Goal: Task Accomplishment & Management: Use online tool/utility

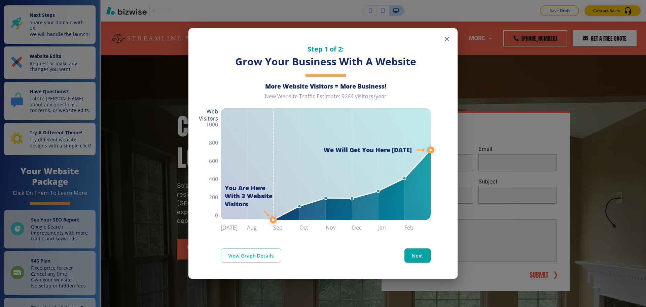
drag, startPoint x: 433, startPoint y: 49, endPoint x: 453, endPoint y: 40, distance: 22.1
drag, startPoint x: 452, startPoint y: 40, endPoint x: 444, endPoint y: 39, distance: 8.5
click at [444, 39] on icon "button" at bounding box center [446, 39] width 8 height 8
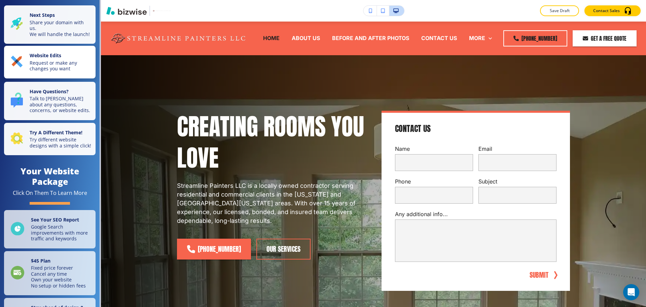
click at [77, 66] on p "Request or make any changes you want" at bounding box center [61, 66] width 62 height 12
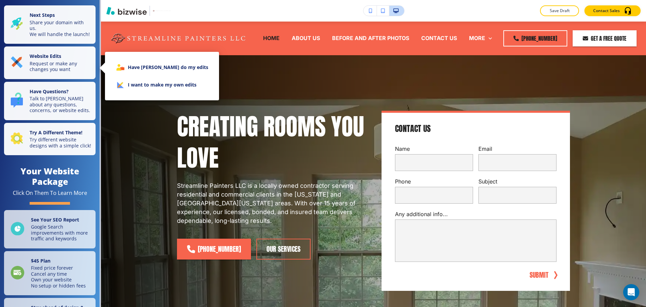
click at [128, 87] on li "I want to make my own edits" at bounding box center [161, 84] width 103 height 17
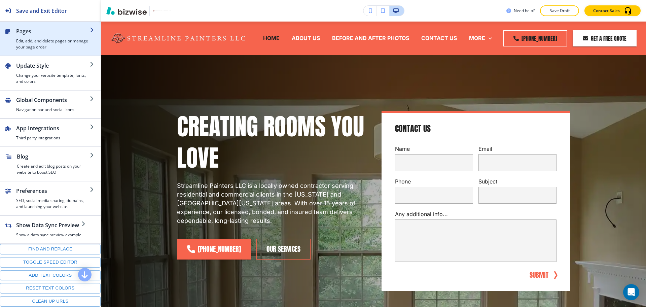
click at [52, 35] on div "button" at bounding box center [53, 36] width 74 height 3
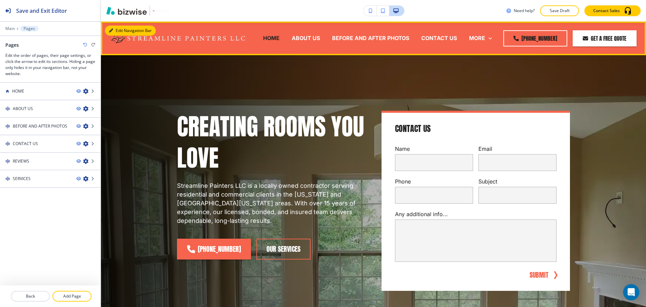
click at [119, 29] on button "Edit Navigation Bar" at bounding box center [130, 31] width 51 height 10
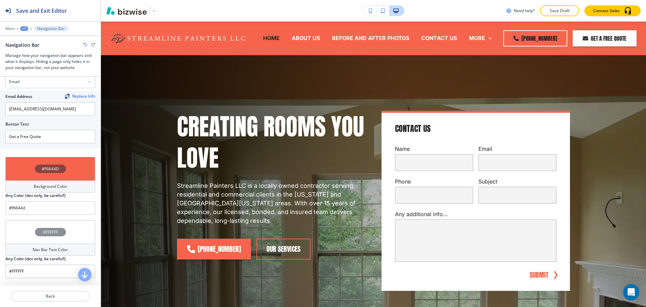
click at [53, 186] on h4 "Background Color" at bounding box center [51, 186] width 34 height 6
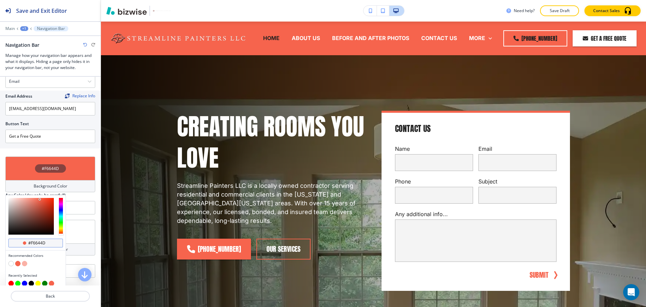
click at [48, 244] on input "#f6644d" at bounding box center [40, 242] width 24 height 5
paste input "141414"
type input "#141414"
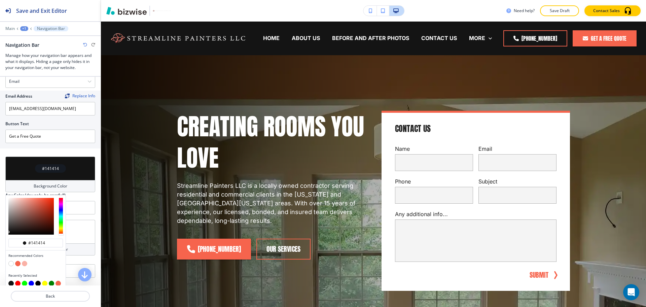
type input "#141414"
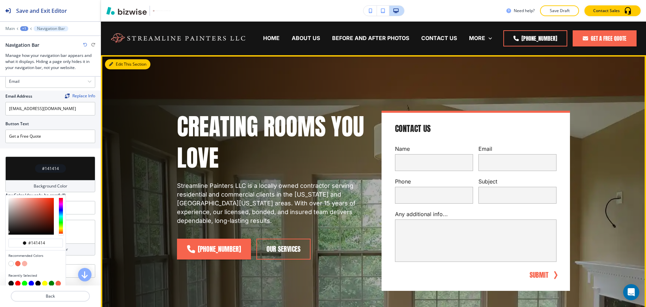
click at [117, 65] on button "Edit This Section" at bounding box center [127, 64] width 45 height 10
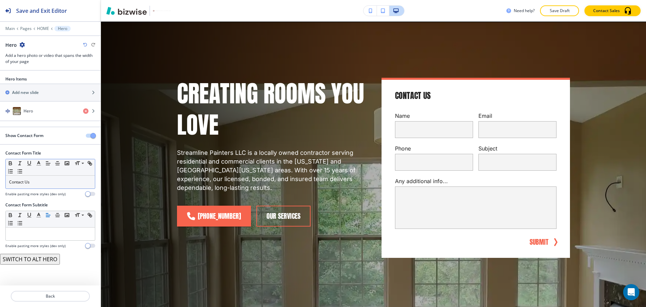
scroll to position [34, 0]
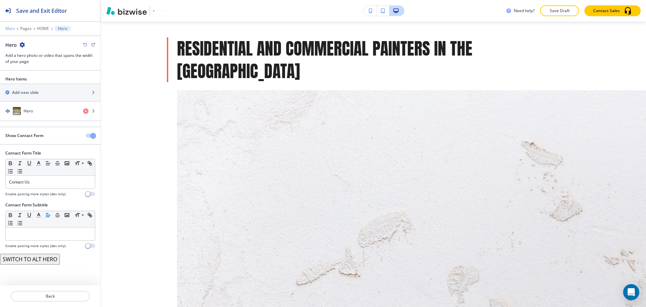
click at [8, 27] on p "Main" at bounding box center [9, 28] width 9 height 5
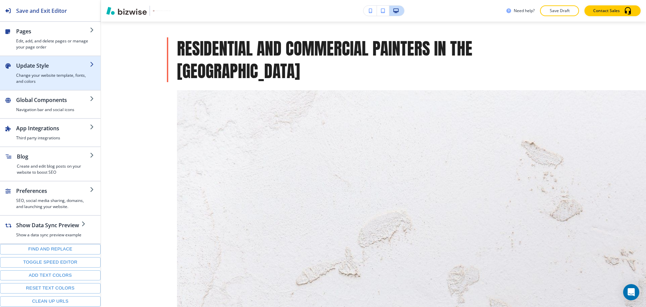
scroll to position [393, 0]
click at [48, 70] on div "button" at bounding box center [53, 71] width 74 height 3
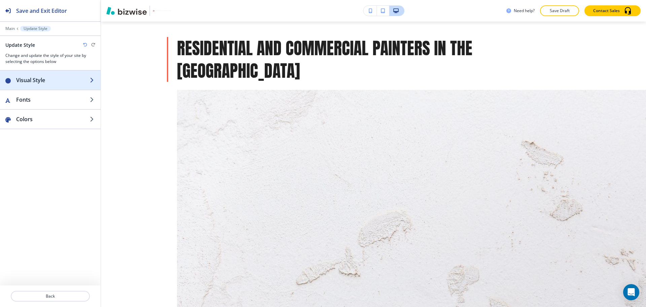
click at [43, 79] on h2 "Visual Style" at bounding box center [53, 80] width 74 height 8
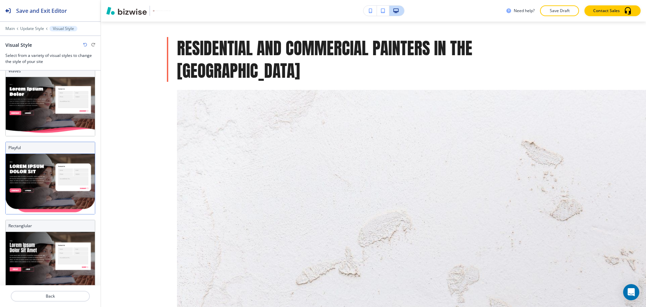
scroll to position [207, 0]
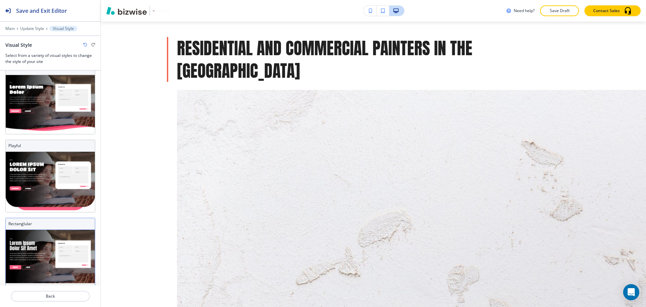
click at [44, 233] on img at bounding box center [50, 258] width 89 height 57
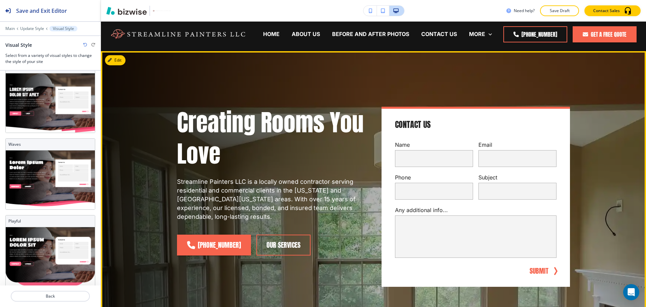
scroll to position [0, 0]
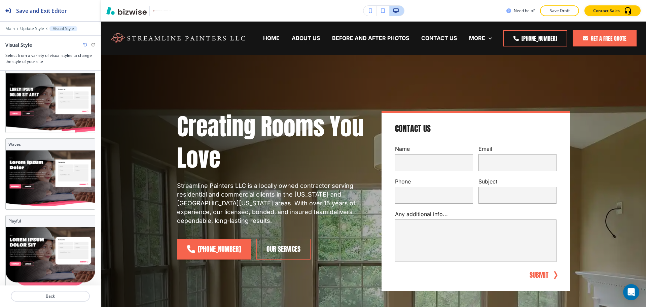
click at [28, 31] on div "Main Update Style Visual Style" at bounding box center [50, 28] width 90 height 5
click at [29, 28] on p "Update Style" at bounding box center [32, 28] width 24 height 5
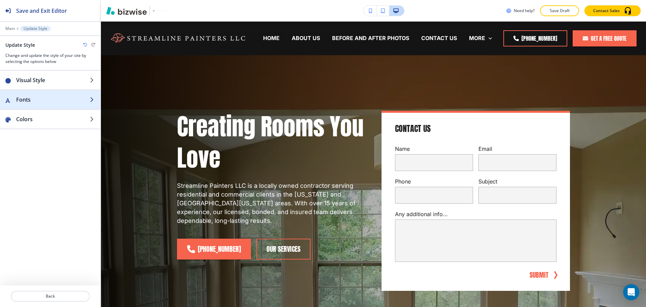
click at [32, 96] on h2 "Fonts" at bounding box center [53, 99] width 74 height 8
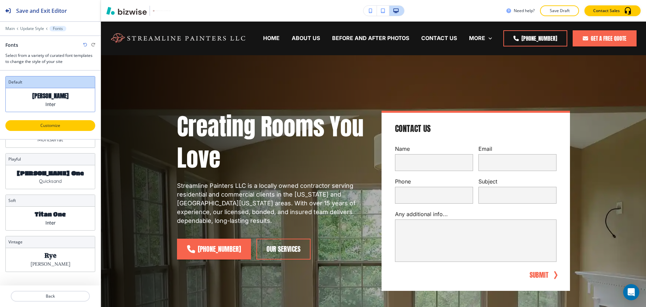
click at [57, 126] on p "Customize" at bounding box center [50, 125] width 72 height 6
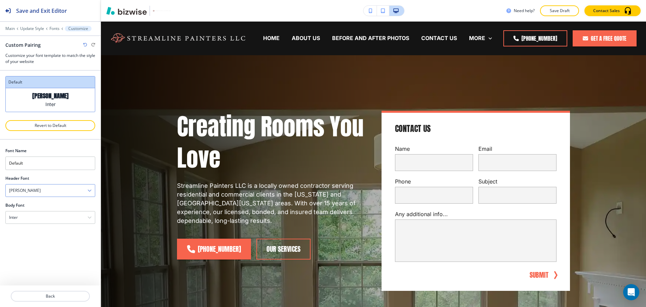
click at [60, 193] on div "[PERSON_NAME]" at bounding box center [50, 190] width 89 height 12
click at [41, 250] on h4 "Poppins" at bounding box center [50, 250] width 82 height 6
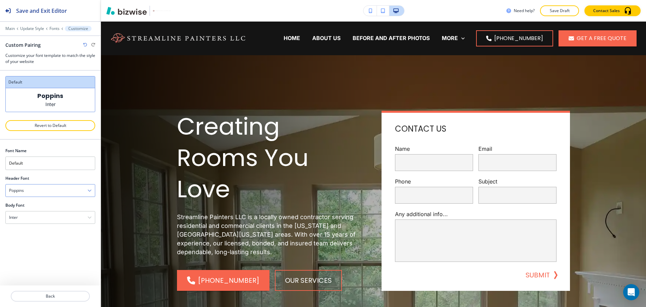
click at [35, 193] on div "Poppins" at bounding box center [50, 190] width 89 height 12
click at [41, 198] on h4 "Playfair Display" at bounding box center [50, 201] width 82 height 6
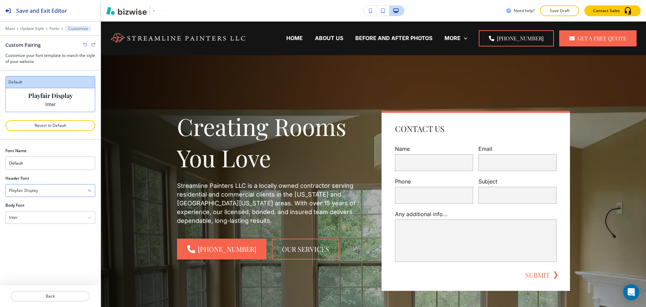
click at [44, 189] on div "Playfair Display" at bounding box center [50, 190] width 89 height 12
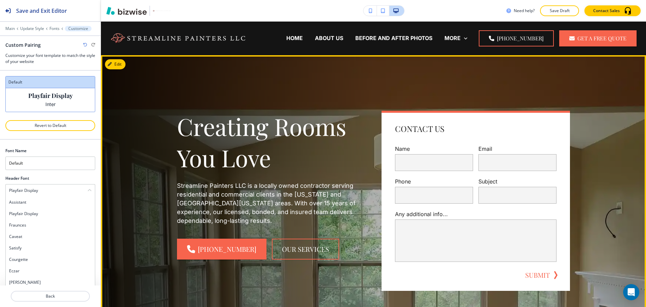
click at [308, 147] on h1 "Creating Rooms You Love" at bounding box center [271, 142] width 188 height 63
click at [118, 62] on button "Edit This Section" at bounding box center [127, 64] width 45 height 10
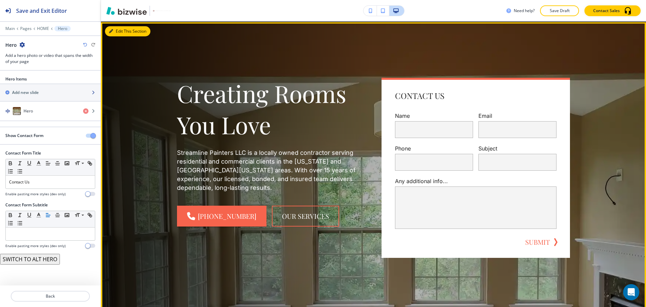
scroll to position [34, 0]
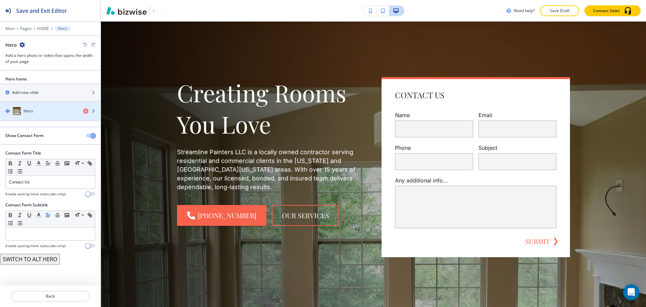
click at [36, 115] on div "button" at bounding box center [50, 117] width 101 height 5
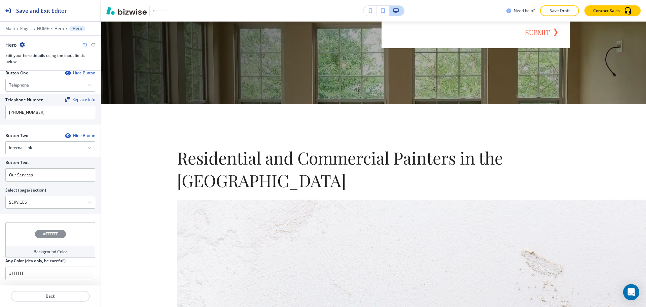
scroll to position [243, 0]
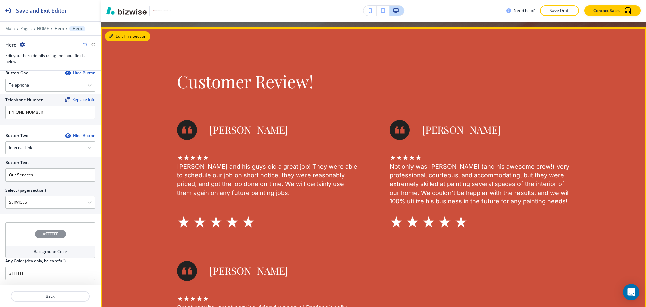
click at [118, 38] on button "Edit This Section" at bounding box center [127, 36] width 45 height 10
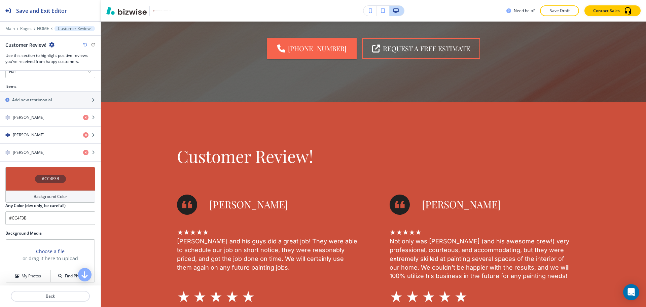
scroll to position [315, 0]
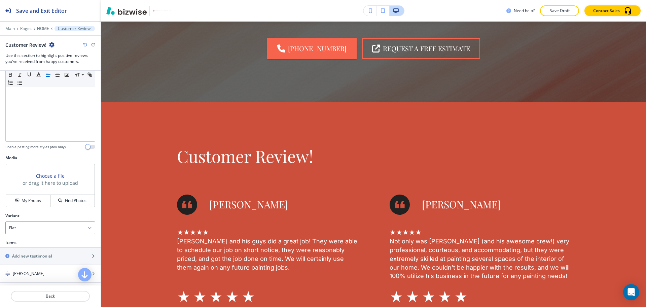
click at [52, 220] on div "Variant Flat Flat Slider" at bounding box center [50, 223] width 90 height 22
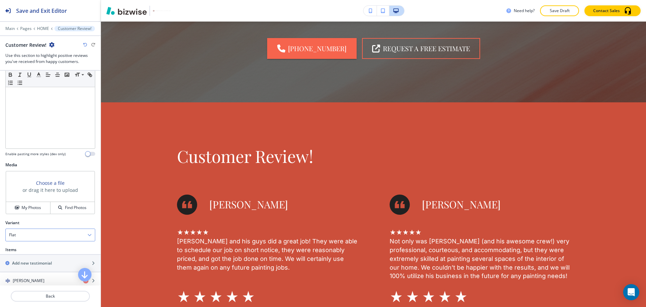
click at [40, 232] on div "Flat" at bounding box center [50, 235] width 89 height 12
click at [27, 260] on h4 "Slider" at bounding box center [50, 260] width 82 height 6
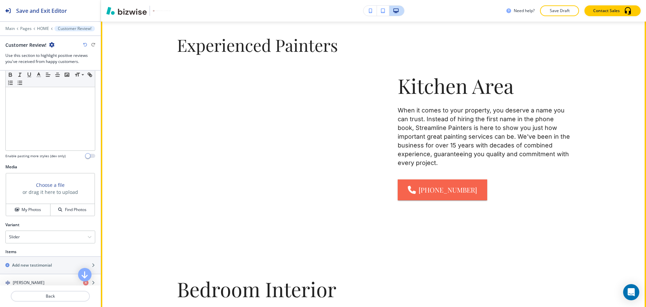
scroll to position [1473, 0]
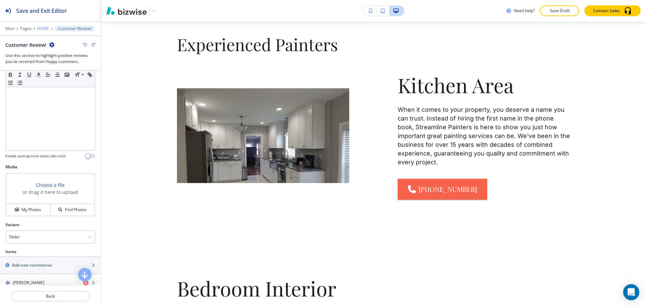
click at [40, 28] on p "HOME" at bounding box center [43, 28] width 12 height 5
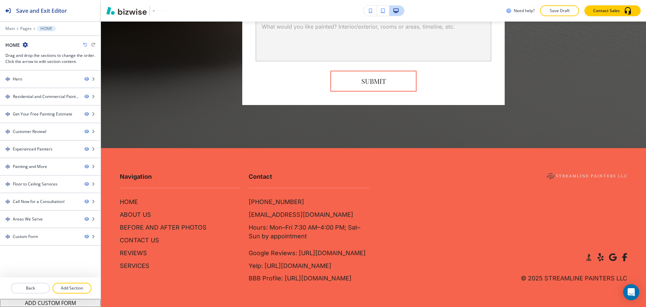
scroll to position [2975, 0]
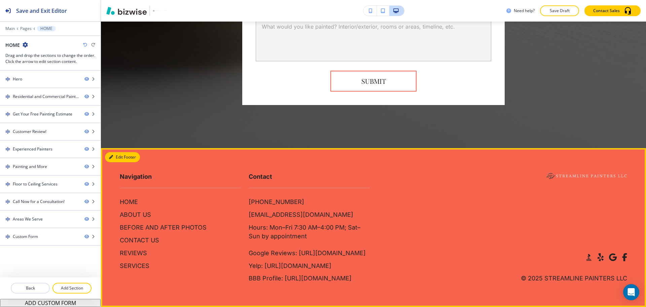
click at [113, 152] on button "Edit Footer" at bounding box center [122, 157] width 35 height 10
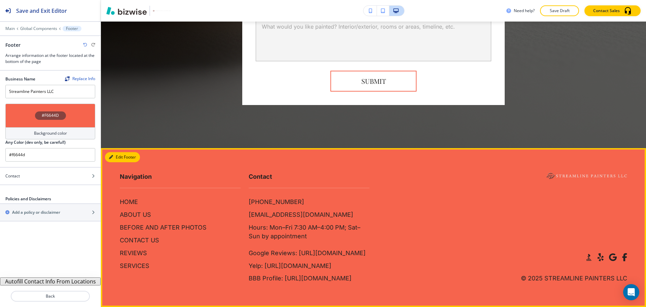
scroll to position [3004, 0]
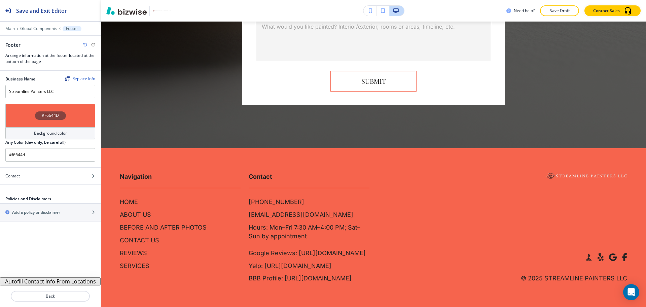
click at [29, 279] on button "Autofill Contact Info From Locations" at bounding box center [50, 281] width 101 height 8
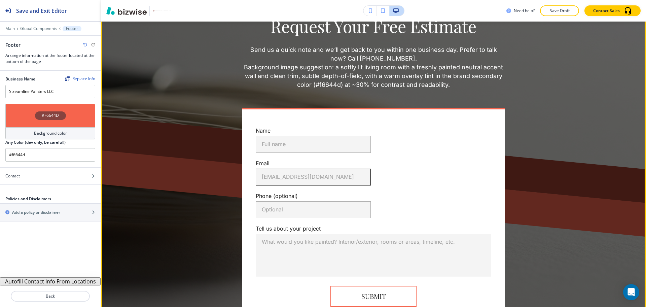
scroll to position [2718, 0]
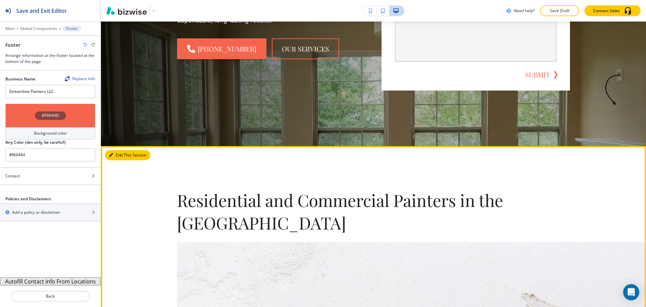
click at [118, 152] on button "Edit This Section" at bounding box center [127, 155] width 45 height 10
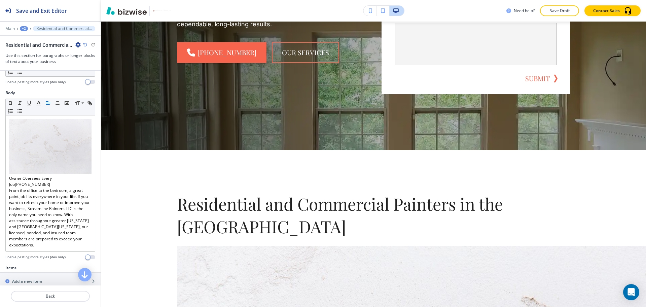
scroll to position [98, 0]
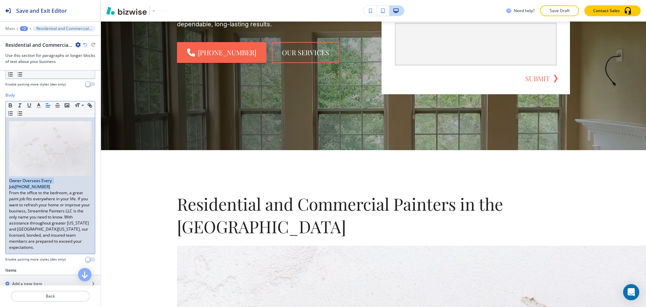
drag, startPoint x: 22, startPoint y: 184, endPoint x: 4, endPoint y: 175, distance: 19.6
click at [4, 175] on div "Body Small Normal Large Huge Owner Oversees Every Job [PHONE_NUMBER] From the o…" at bounding box center [50, 179] width 101 height 175
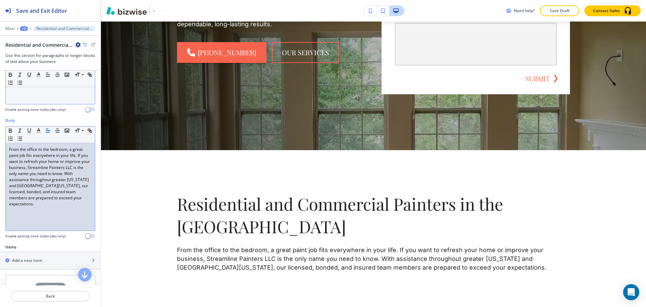
scroll to position [0, 0]
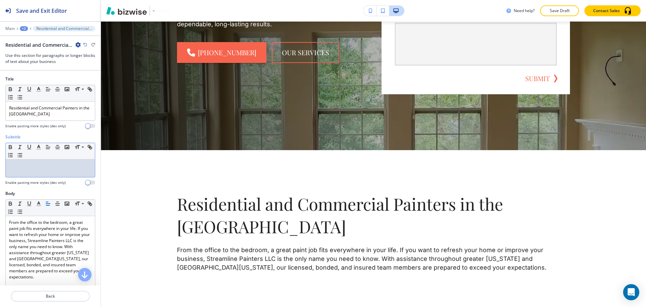
click at [42, 170] on div at bounding box center [50, 167] width 89 height 17
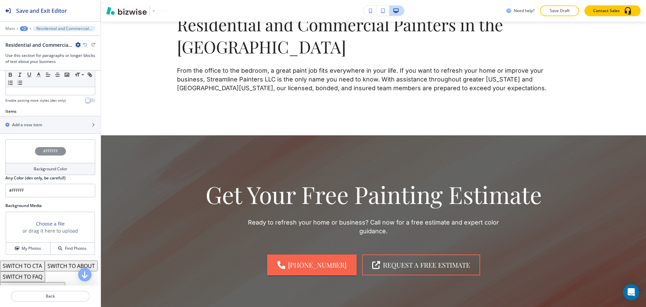
scroll to position [210, 0]
click at [41, 126] on h2 "Add a new item" at bounding box center [27, 124] width 30 height 6
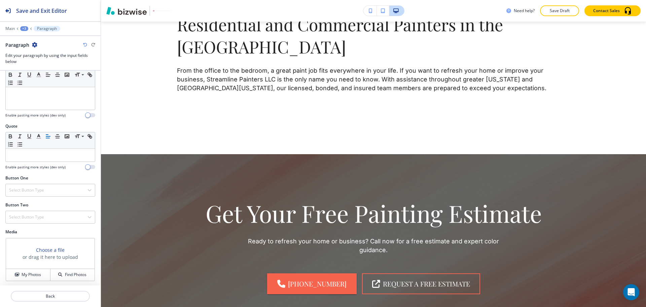
scroll to position [189, 0]
click at [32, 186] on h4 "Select Button Type" at bounding box center [26, 189] width 35 height 6
click at [25, 214] on h4 "External Link" at bounding box center [50, 212] width 82 height 6
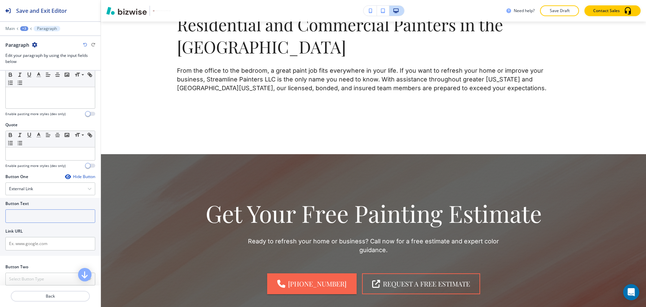
click at [25, 215] on input "text" at bounding box center [50, 215] width 90 height 13
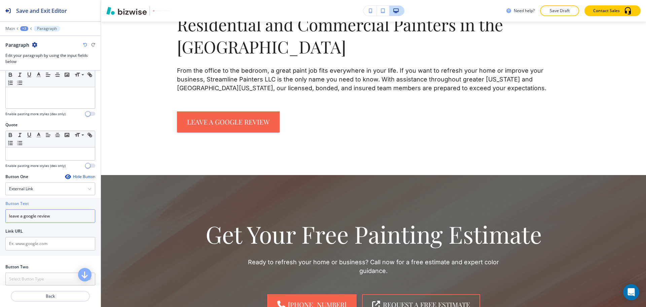
type input "leave a google review"
click at [28, 247] on input "text" at bounding box center [50, 243] width 90 height 13
paste input "https://www.google.com/search?hl=en-PH&gl=ph&q=Streamline+Painters+LLC&ludocid=…"
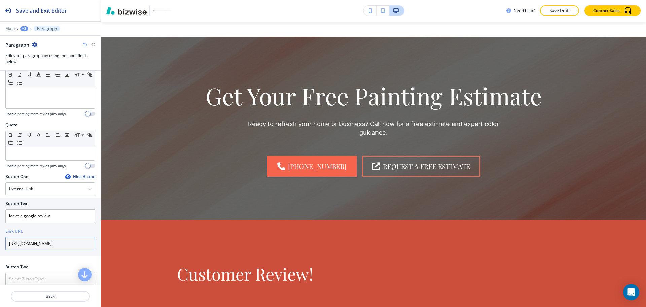
scroll to position [527, 0]
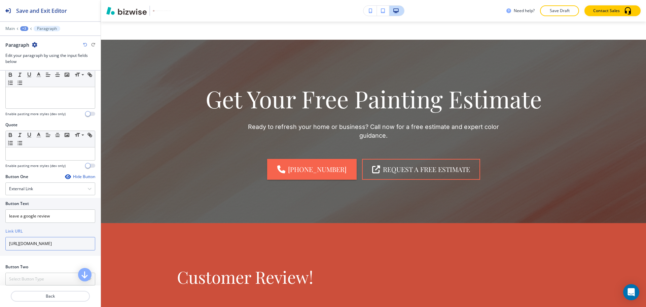
type input "https://www.google.com/search?hl=en-PH&gl=ph&q=Streamline+Painters+LLC&ludocid=…"
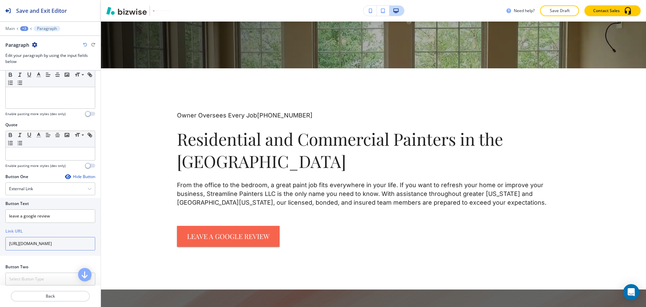
scroll to position [278, 0]
click at [26, 26] on div "Main +3 Paragraph" at bounding box center [50, 28] width 90 height 5
click at [26, 28] on div "+3" at bounding box center [24, 28] width 8 height 5
click at [37, 50] on p "HOME" at bounding box center [42, 51] width 34 height 6
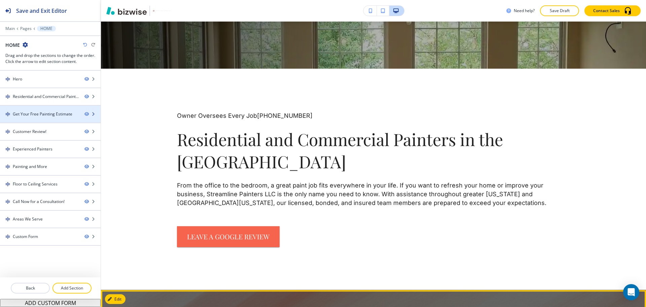
click at [39, 113] on div "Get Your Free Painting Estimate" at bounding box center [43, 114] width 60 height 6
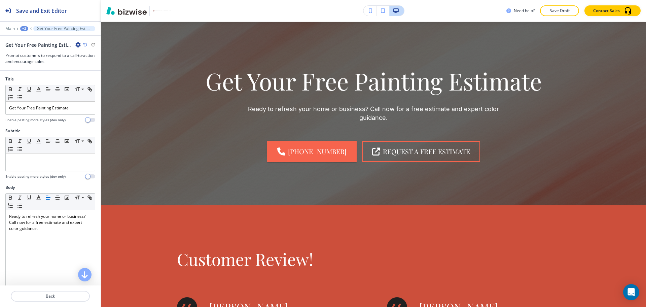
scroll to position [546, 0]
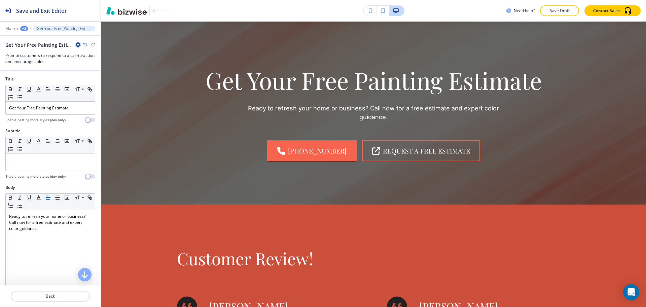
click at [26, 28] on div "+2" at bounding box center [24, 28] width 8 height 5
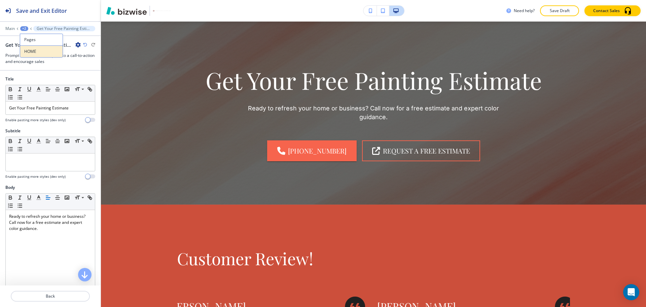
click at [35, 48] on p "HOME" at bounding box center [41, 51] width 34 height 6
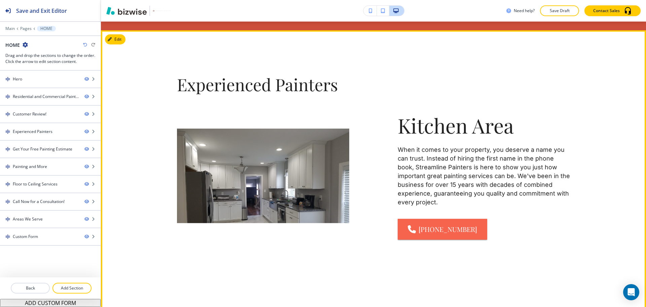
scroll to position [870, 0]
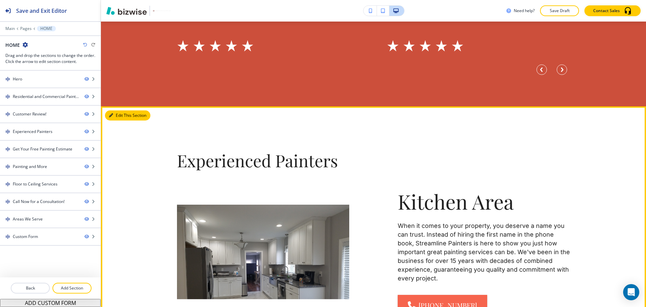
click at [123, 117] on button "Edit This Section" at bounding box center [127, 115] width 45 height 10
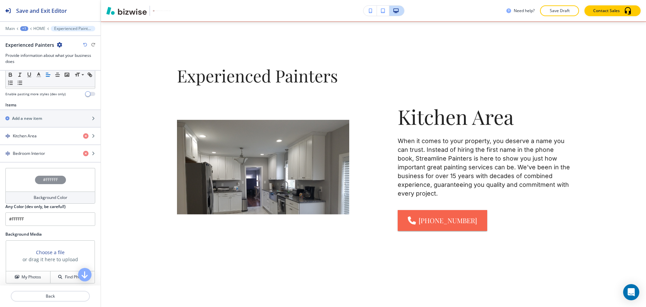
scroll to position [209, 0]
click at [45, 141] on div "button" at bounding box center [50, 140] width 101 height 5
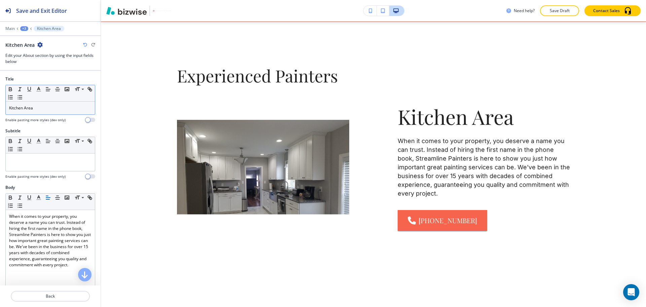
click at [40, 103] on div "Kitchen Area" at bounding box center [50, 108] width 89 height 13
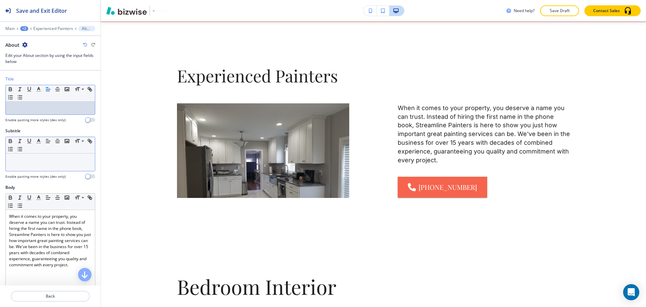
click at [45, 156] on div at bounding box center [50, 161] width 89 height 17
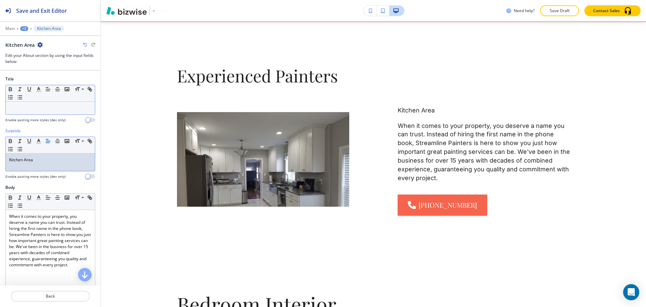
click at [38, 110] on p at bounding box center [50, 108] width 82 height 6
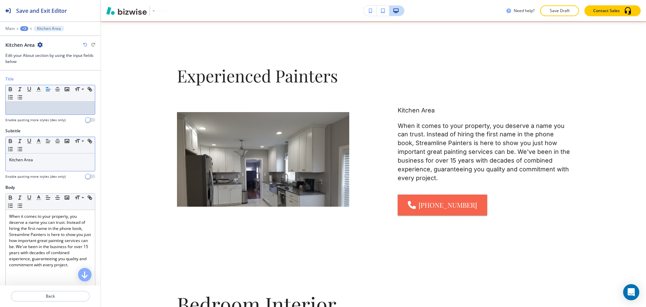
paste div
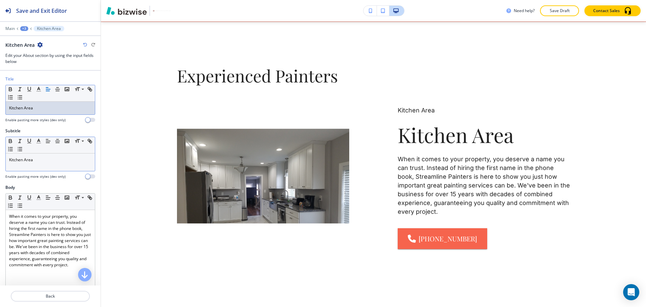
click at [44, 161] on p "Kitchen Area" at bounding box center [50, 160] width 82 height 6
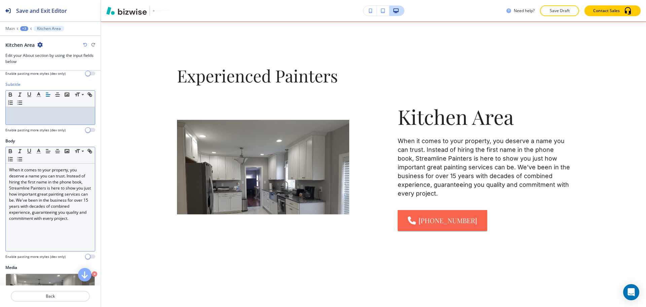
scroll to position [173, 0]
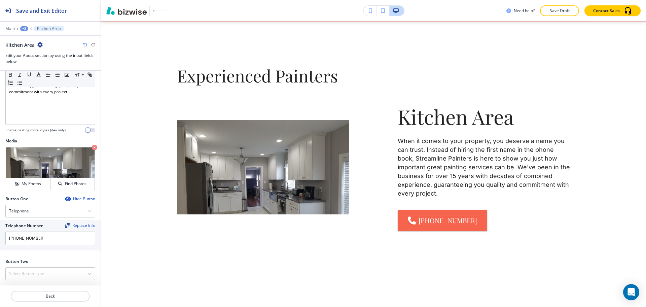
click at [80, 199] on div "Hide Button" at bounding box center [80, 198] width 30 height 5
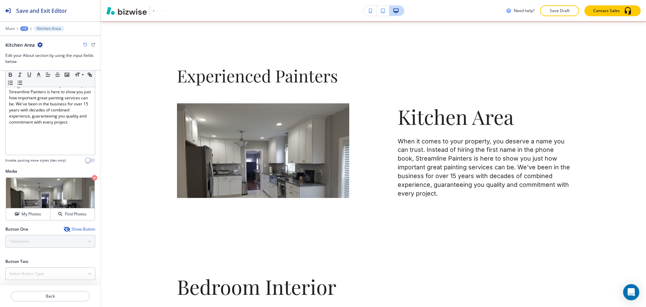
scroll to position [143, 0]
click at [54, 295] on p "Back" at bounding box center [50, 296] width 78 height 6
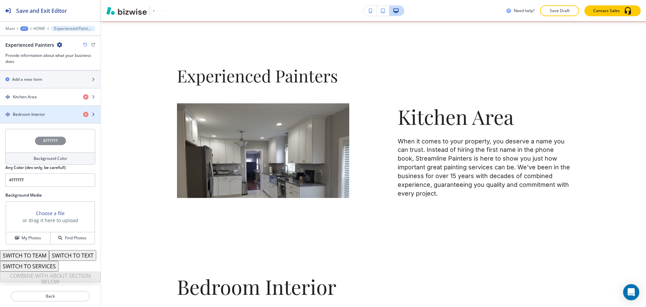
scroll to position [251, 0]
click at [44, 111] on h4 "Bedroom Interior" at bounding box center [29, 114] width 32 height 6
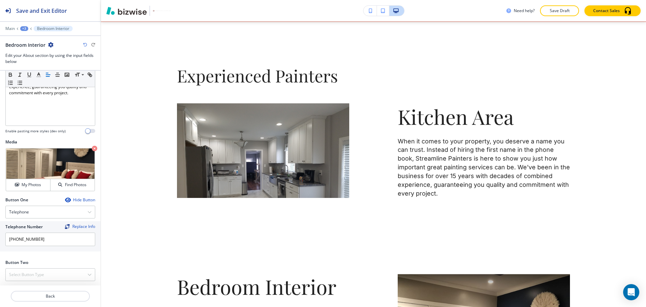
scroll to position [173, 0]
click at [70, 200] on div "Hide Button" at bounding box center [80, 198] width 30 height 5
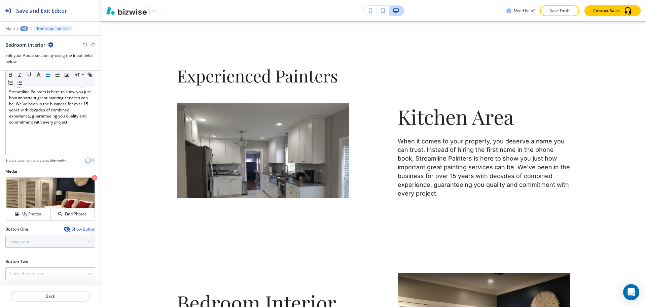
scroll to position [143, 0]
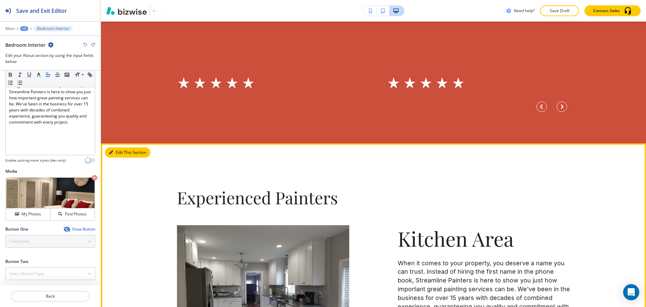
click at [119, 153] on button "Edit This Section" at bounding box center [127, 152] width 45 height 10
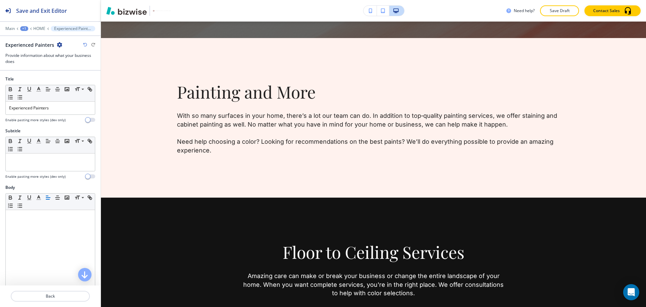
scroll to position [1457, 0]
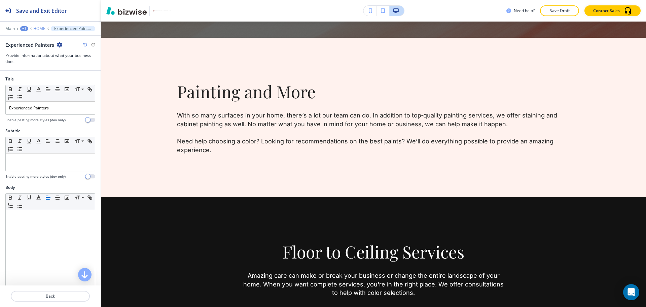
click at [39, 30] on p "HOME" at bounding box center [39, 28] width 12 height 5
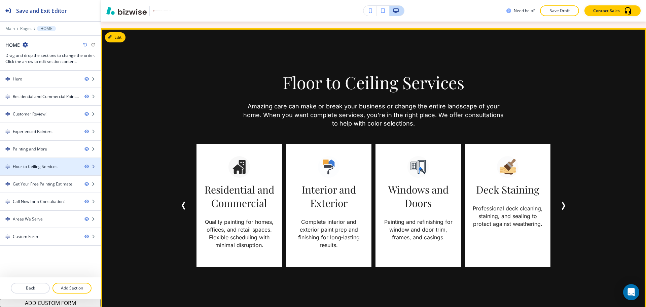
scroll to position [1450, 0]
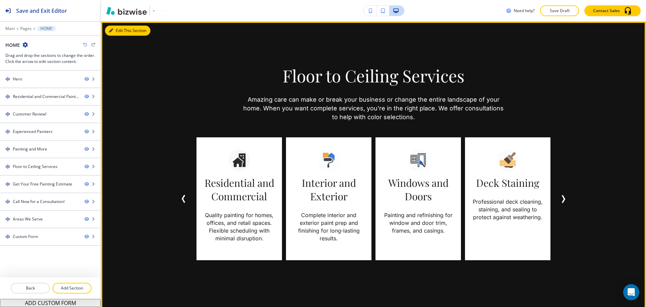
click at [117, 32] on button "Edit This Section" at bounding box center [127, 31] width 45 height 10
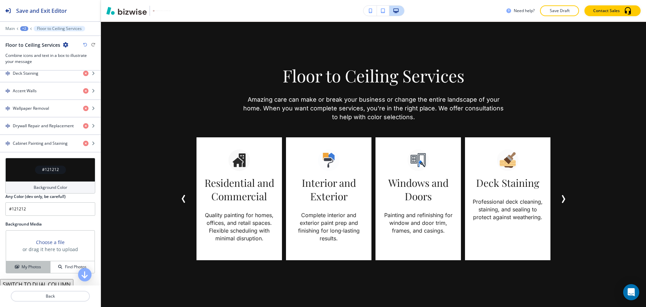
scroll to position [378, 0]
click at [27, 263] on h4 "My Photos" at bounding box center [31, 266] width 19 height 6
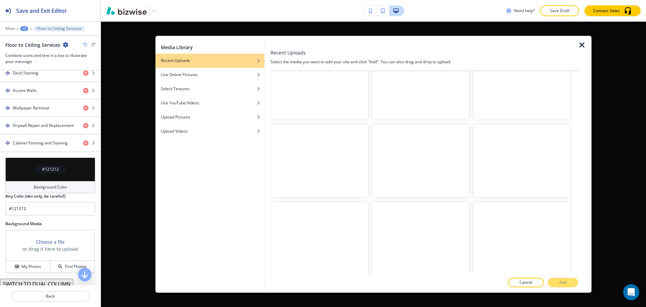
scroll to position [684, 0]
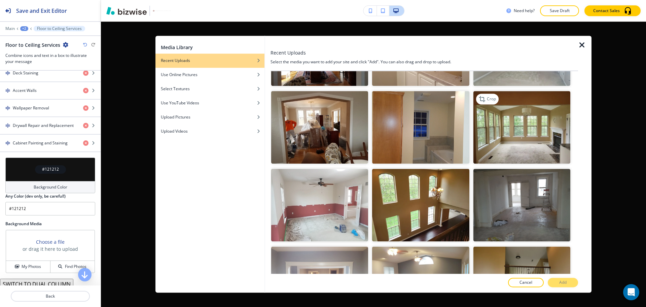
click at [531, 143] on img "button" at bounding box center [521, 127] width 97 height 73
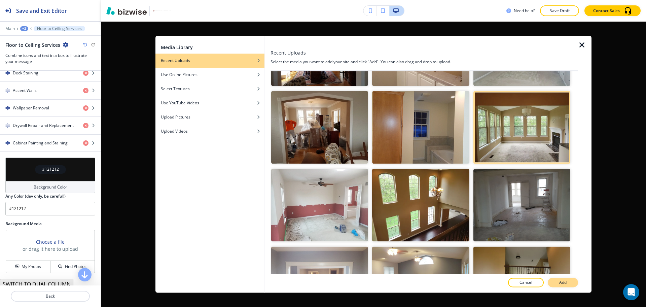
click at [565, 284] on p "Add" at bounding box center [562, 282] width 7 height 6
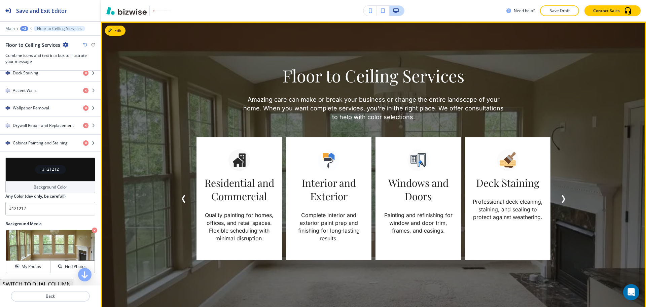
click at [559, 202] on span "Next Slide" at bounding box center [563, 199] width 8 height 8
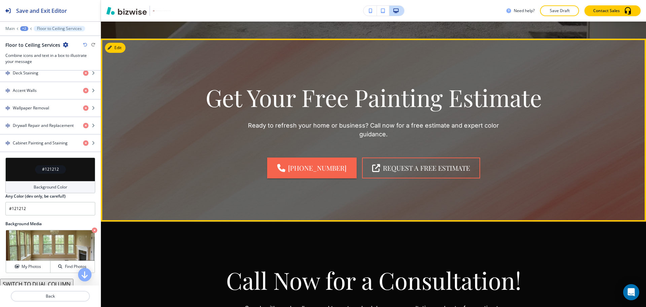
scroll to position [1745, 0]
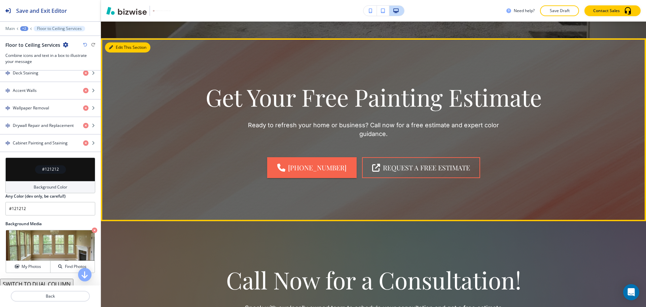
click at [119, 46] on button "Edit This Section" at bounding box center [127, 47] width 45 height 10
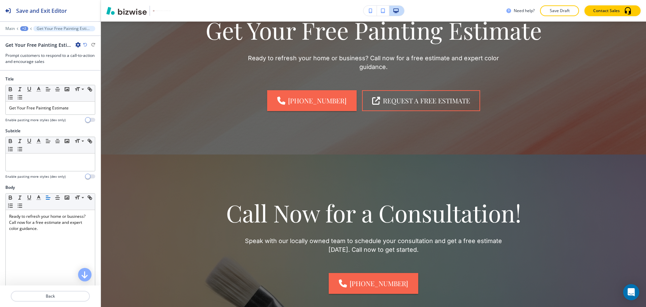
scroll to position [1811, 0]
click at [78, 47] on icon "button" at bounding box center [77, 44] width 5 height 5
click at [89, 80] on p "Delete Section" at bounding box center [97, 80] width 34 height 6
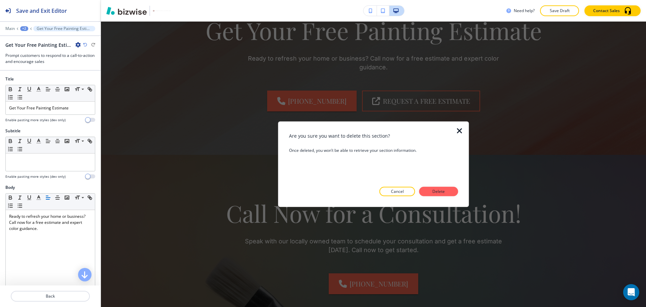
click at [436, 195] on button "Delete" at bounding box center [438, 191] width 39 height 9
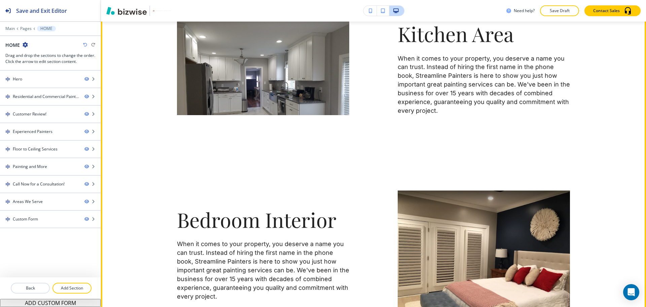
scroll to position [946, 0]
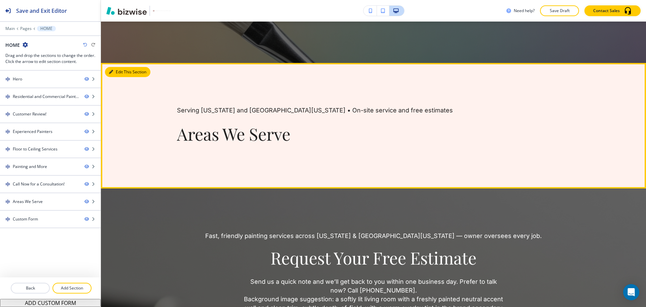
click at [112, 75] on button "Edit This Section" at bounding box center [127, 72] width 45 height 10
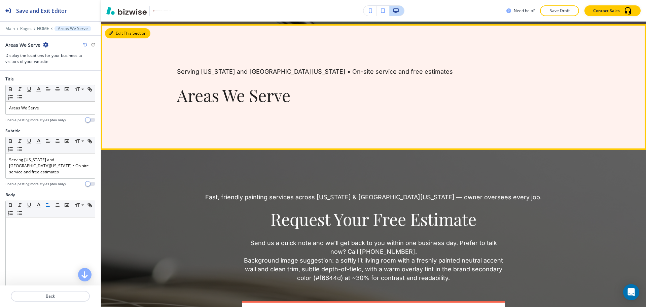
scroll to position [1944, 0]
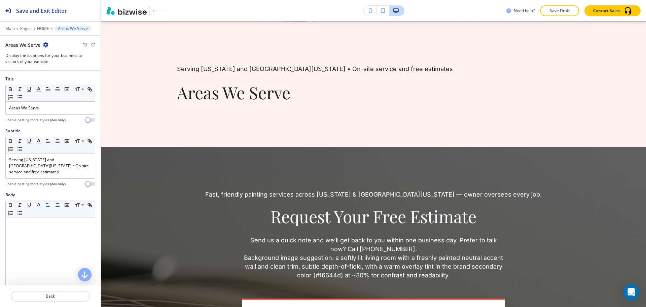
click at [44, 44] on icon "button" at bounding box center [45, 44] width 5 height 5
click at [64, 81] on p "Delete Section" at bounding box center [64, 80] width 34 height 6
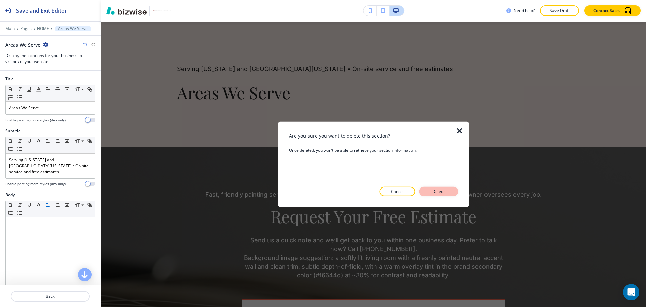
click at [440, 193] on p "Delete" at bounding box center [438, 191] width 16 height 6
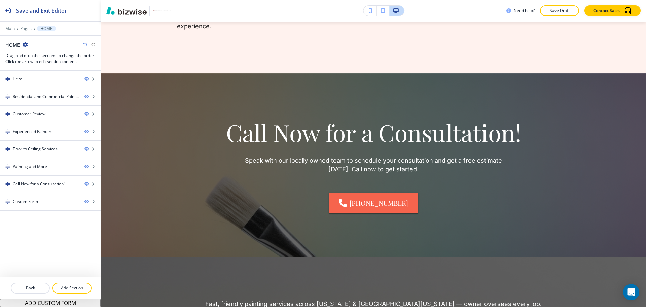
scroll to position [1706, 0]
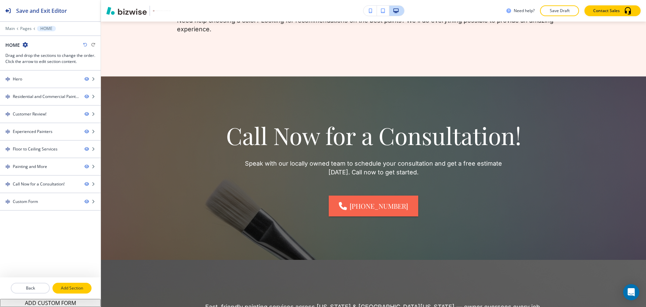
click at [75, 286] on p "Add Section" at bounding box center [72, 288] width 38 height 6
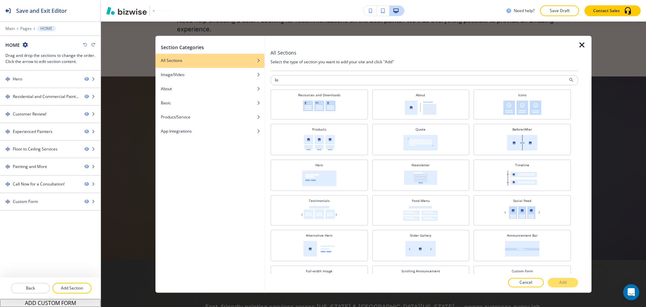
type input "l"
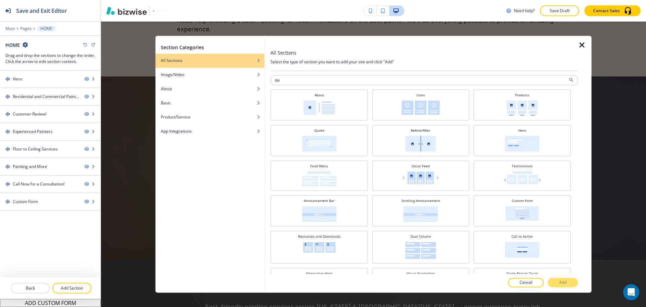
type input "our"
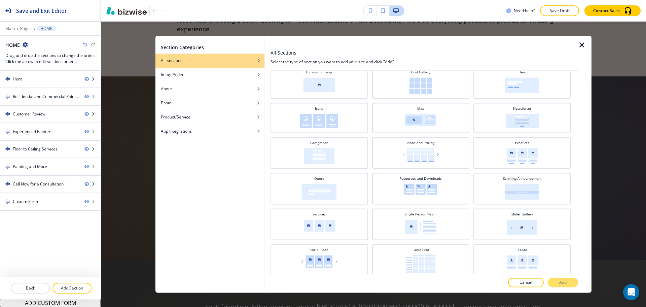
scroll to position [208, 0]
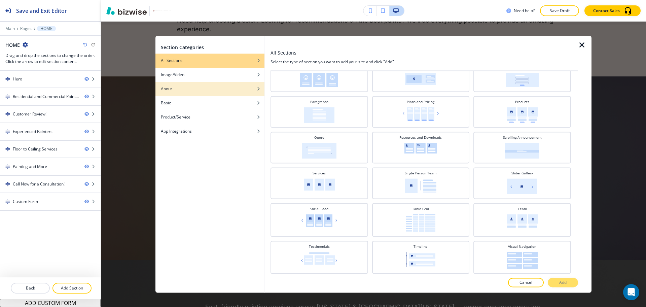
click at [183, 95] on div "button" at bounding box center [209, 94] width 109 height 4
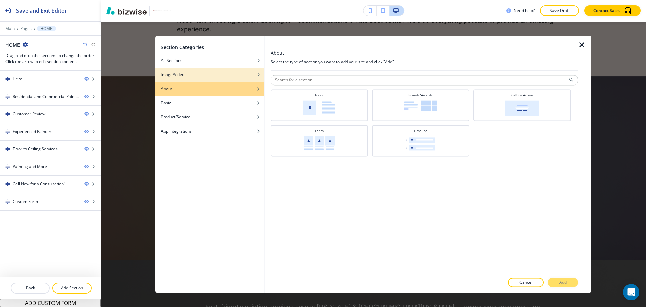
click at [202, 74] on div "Image/Video" at bounding box center [209, 75] width 109 height 6
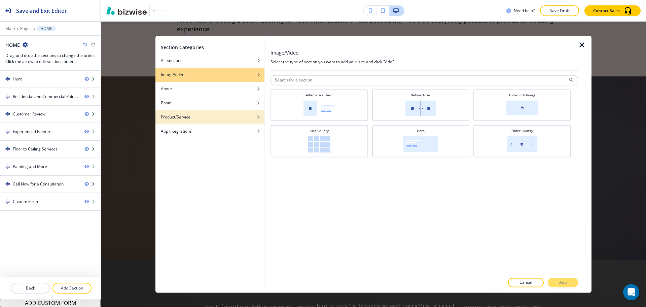
click at [194, 113] on div "button" at bounding box center [209, 112] width 109 height 4
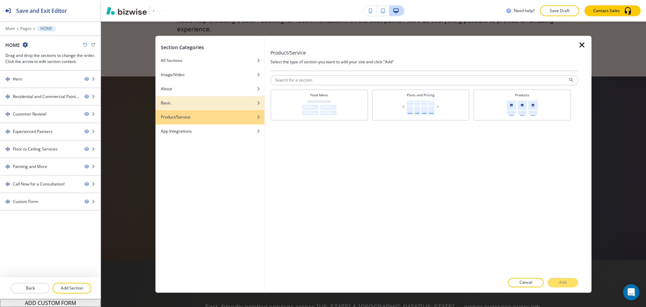
click at [195, 106] on div "Basic" at bounding box center [209, 103] width 109 height 6
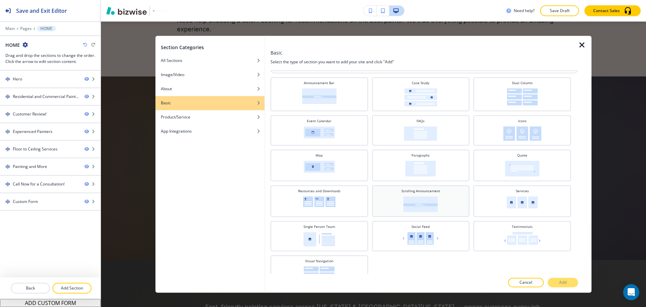
scroll to position [27, 0]
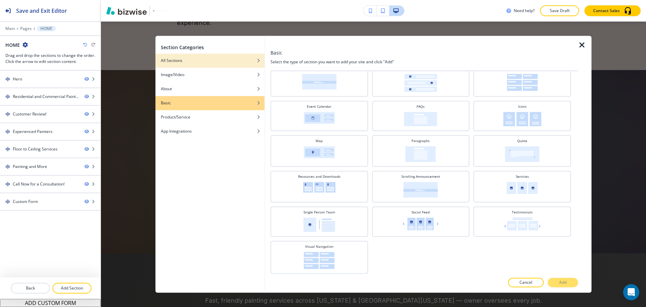
click at [184, 57] on div "button" at bounding box center [209, 55] width 109 height 4
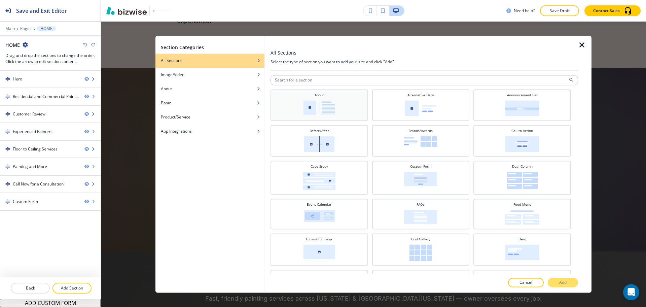
scroll to position [0, 0]
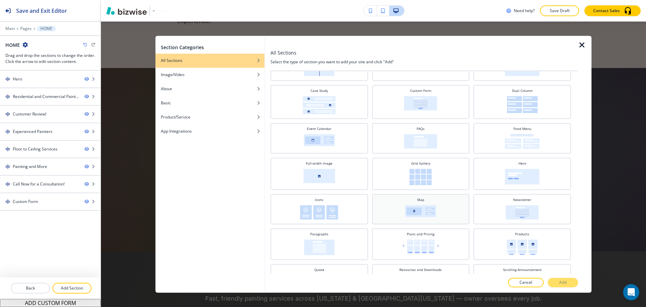
click at [437, 204] on div "Map" at bounding box center [420, 208] width 91 height 22
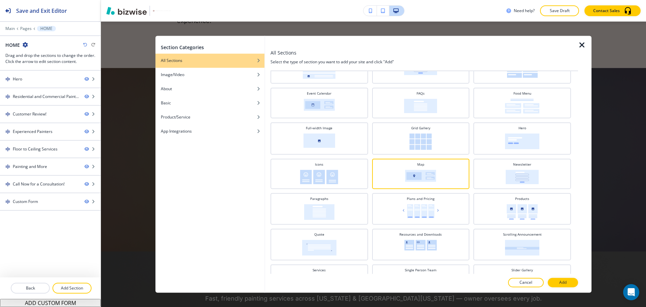
click at [564, 276] on div at bounding box center [423, 276] width 307 height 4
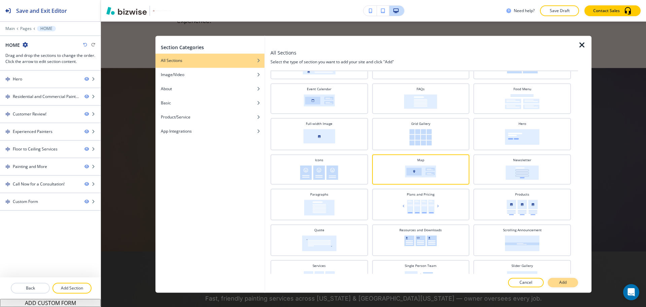
scroll to position [117, 0]
click at [564, 278] on button "Add" at bounding box center [562, 282] width 30 height 9
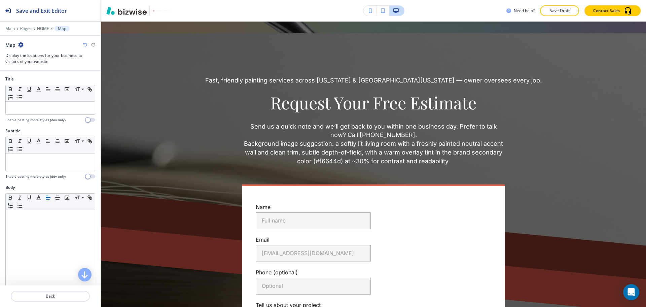
scroll to position [1933, 0]
click at [44, 29] on p "HOME" at bounding box center [43, 28] width 12 height 5
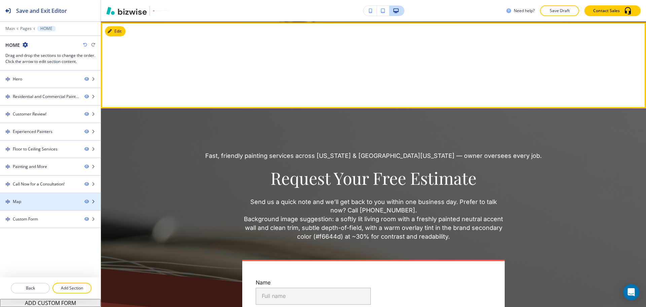
scroll to position [1944, 0]
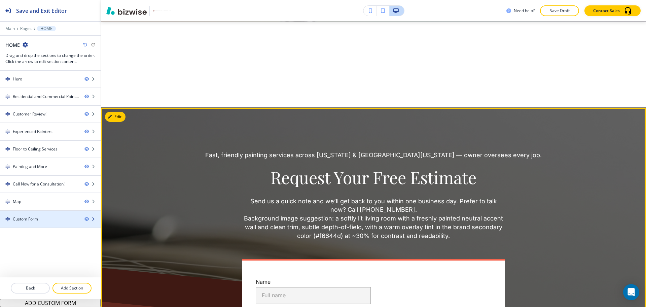
click at [23, 220] on div "Custom Form" at bounding box center [25, 219] width 25 height 6
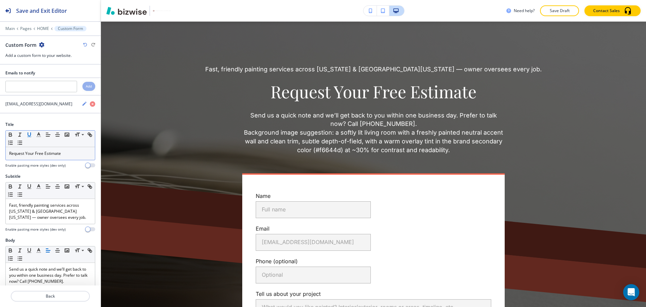
scroll to position [2030, 0]
click at [47, 215] on p "Fast, friendly painting services across Missouri & Southern Illinois — owner ov…" at bounding box center [50, 211] width 82 height 18
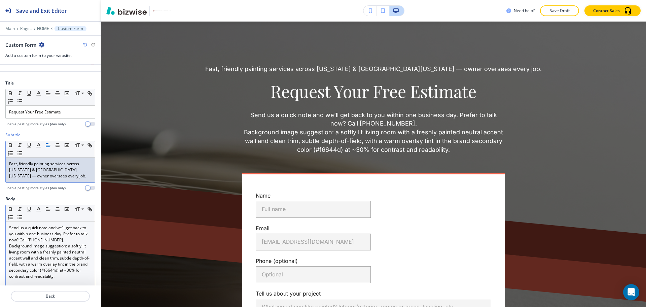
scroll to position [42, 0]
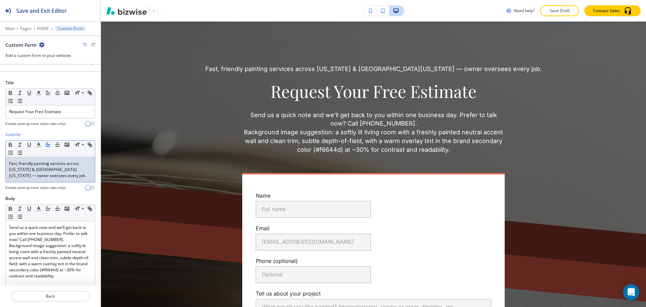
click at [53, 177] on p "Fast, friendly painting services across Missouri & Southern Illinois — owner ov…" at bounding box center [50, 169] width 82 height 18
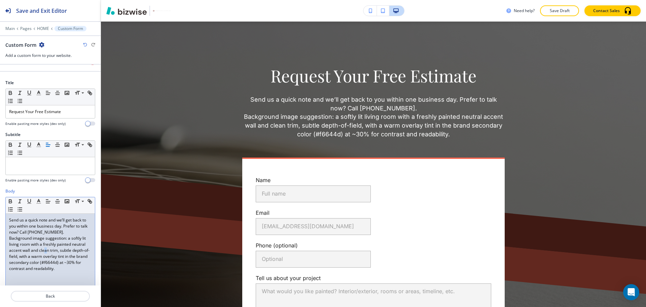
click at [61, 250] on p "Background image suggestion: a softly lit living room with a freshly painted ne…" at bounding box center [50, 253] width 82 height 36
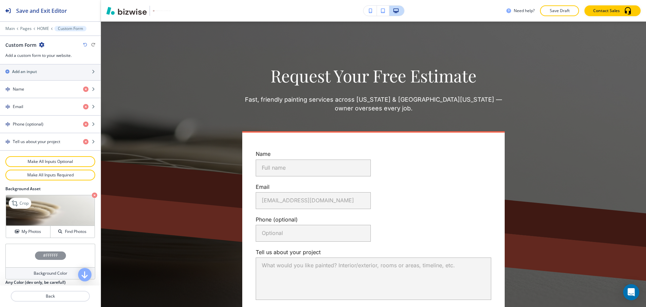
scroll to position [294, 0]
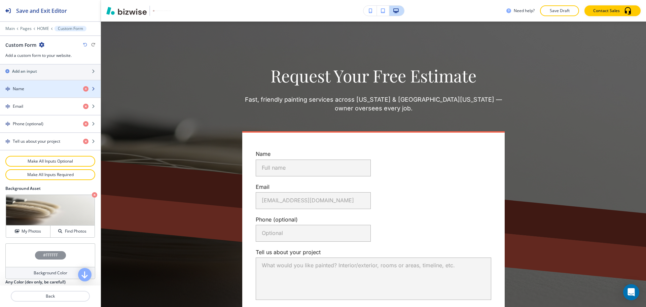
click at [43, 87] on div "Name" at bounding box center [39, 89] width 78 height 6
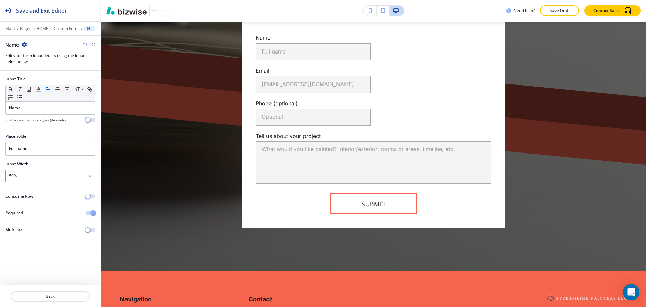
scroll to position [2154, 0]
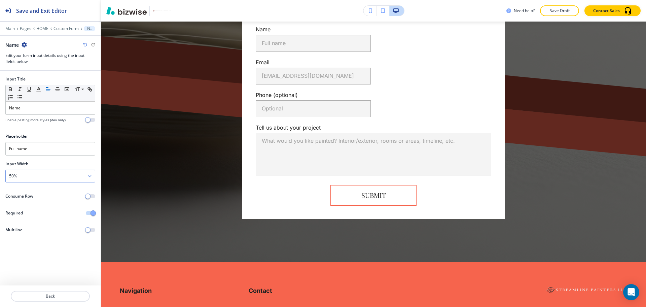
click at [31, 176] on div "50%" at bounding box center [50, 176] width 89 height 12
click at [24, 218] on div "100%" at bounding box center [50, 221] width 89 height 11
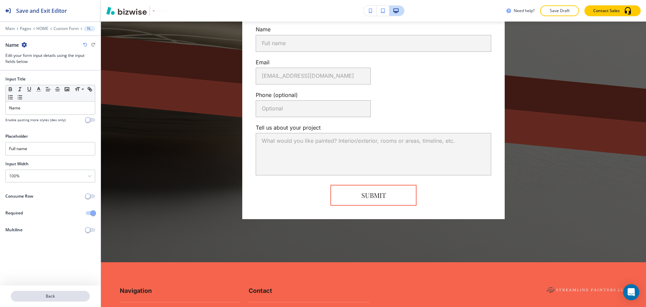
click at [50, 296] on p "Back" at bounding box center [50, 296] width 78 height 6
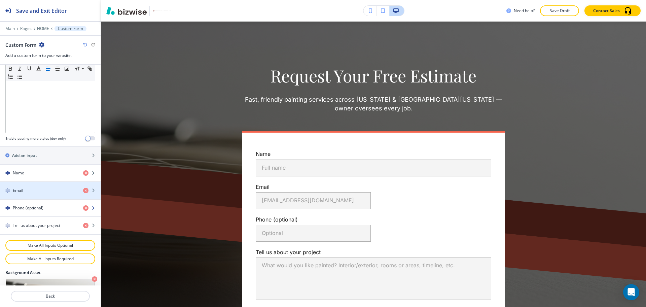
scroll to position [210, 0]
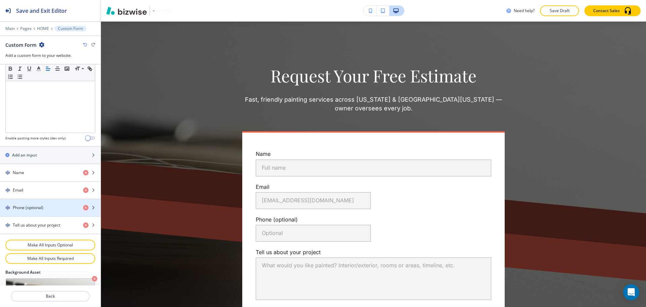
click at [41, 207] on h4 "Phone (optional)" at bounding box center [28, 207] width 31 height 6
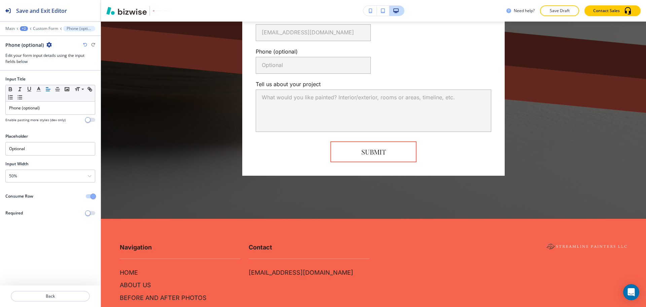
scroll to position [2217, 0]
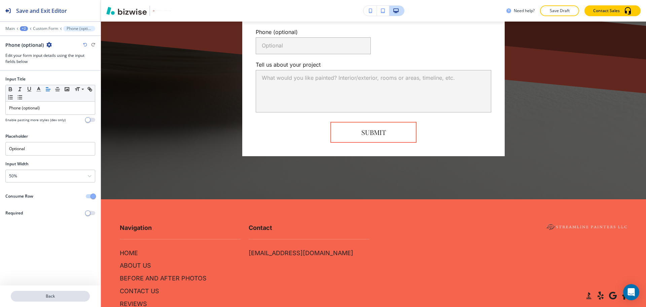
click at [62, 294] on p "Back" at bounding box center [50, 296] width 78 height 6
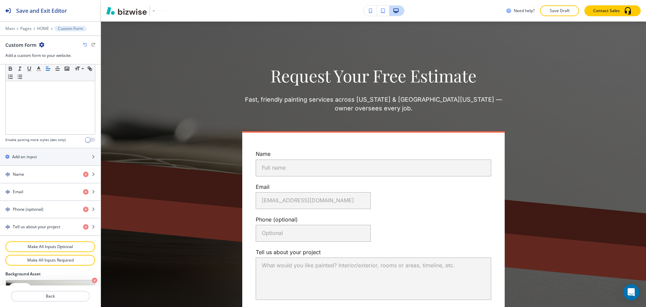
scroll to position [209, 0]
click at [43, 189] on div "Email" at bounding box center [39, 191] width 78 height 6
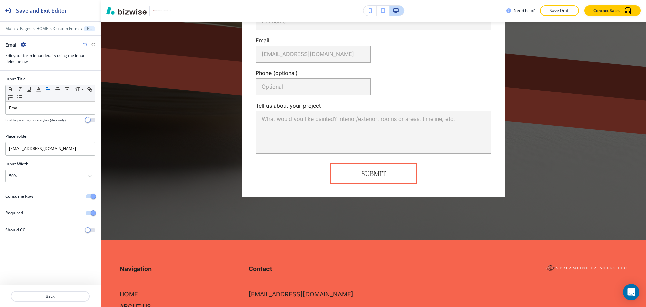
scroll to position [2185, 0]
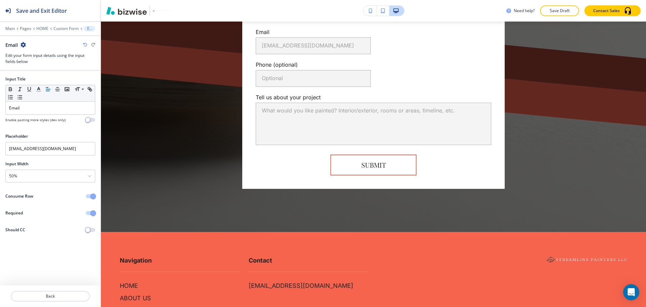
click at [91, 197] on span "button" at bounding box center [92, 195] width 5 height 5
click at [52, 296] on p "Back" at bounding box center [50, 296] width 78 height 6
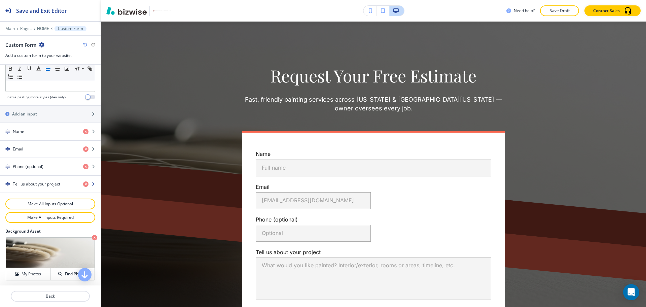
scroll to position [252, 0]
click at [29, 163] on h4 "Phone (optional)" at bounding box center [28, 166] width 31 height 6
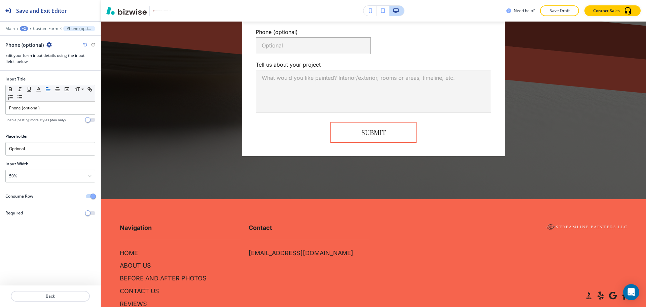
click at [90, 194] on button "button" at bounding box center [90, 196] width 9 height 4
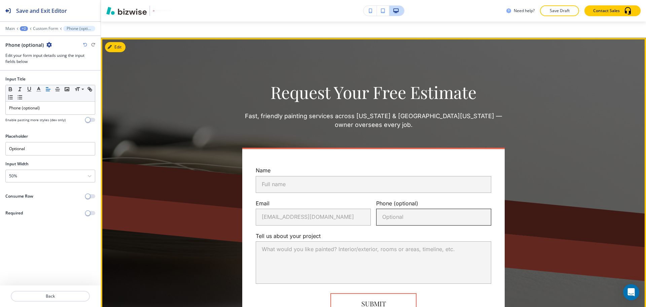
scroll to position [2013, 0]
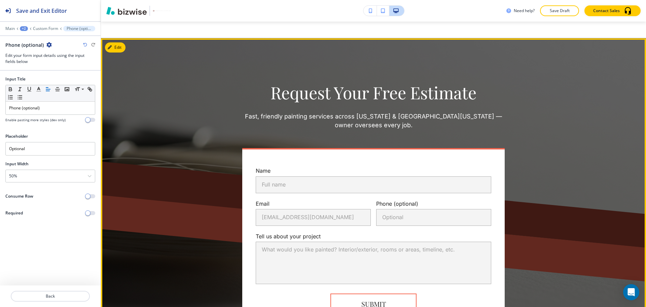
click at [471, 197] on div "Phone (optional) Optional Optional" at bounding box center [430, 209] width 120 height 33
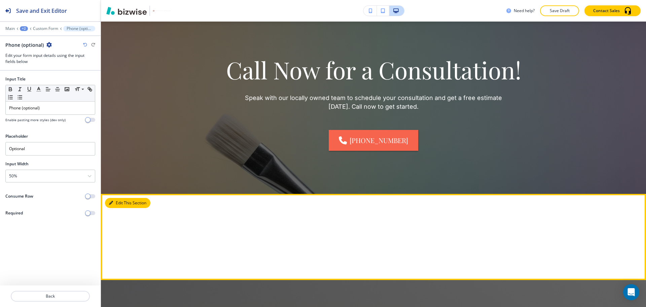
click at [112, 202] on icon "button" at bounding box center [111, 203] width 4 height 4
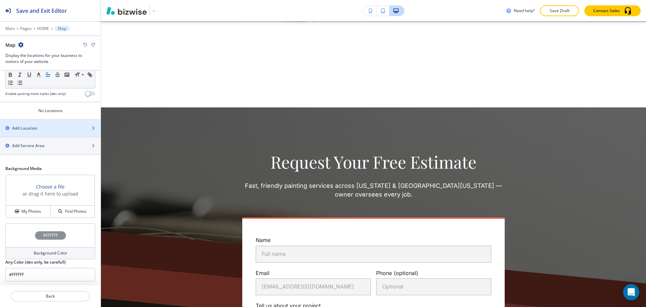
scroll to position [209, 0]
click at [35, 129] on h2 "Add Location" at bounding box center [24, 128] width 25 height 6
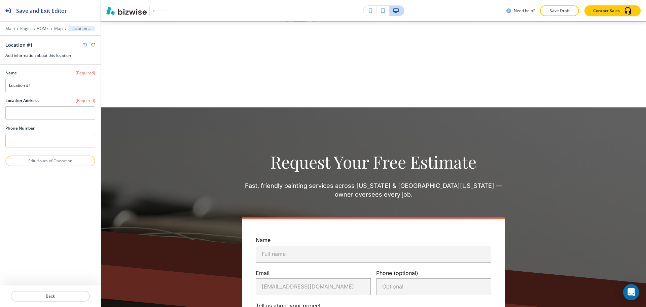
click at [281, 0] on html "Save and Exit Editor Main Pages HOME Map Location #1 Location #1 Add informatio…" at bounding box center [323, 0] width 646 height 0
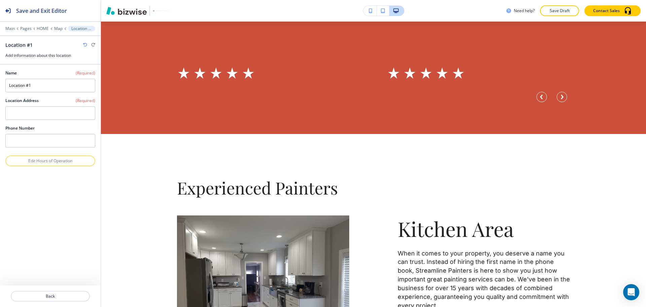
scroll to position [0, 0]
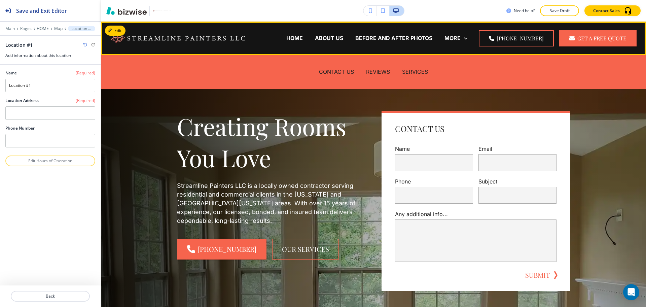
drag, startPoint x: 337, startPoint y: 38, endPoint x: 334, endPoint y: 47, distance: 9.4
click at [337, 38] on p "ABOUT US" at bounding box center [329, 38] width 28 height 8
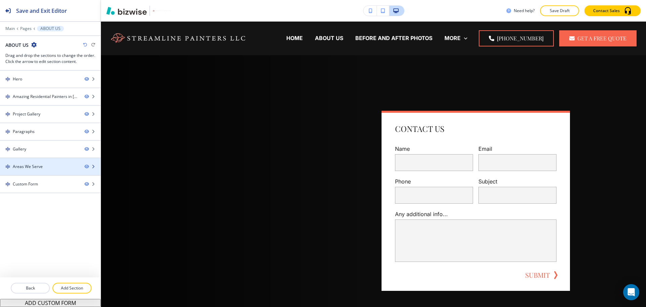
click at [39, 168] on div "Areas We Serve" at bounding box center [28, 166] width 30 height 6
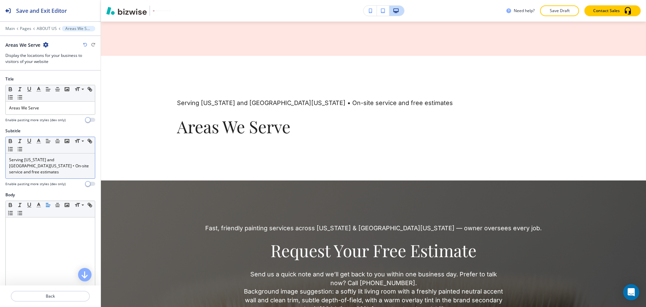
scroll to position [1672, 0]
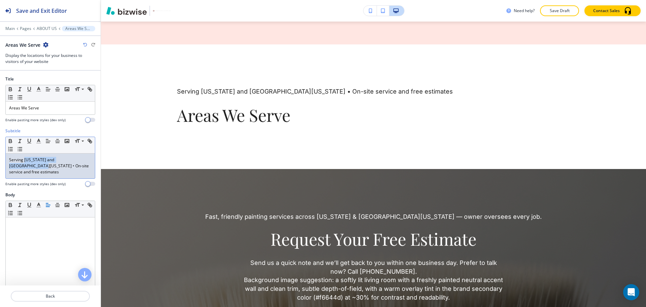
drag, startPoint x: 25, startPoint y: 158, endPoint x: 81, endPoint y: 160, distance: 56.2
click at [81, 160] on p "Serving Missouri and Southern Illinois • On-site service and free estimates" at bounding box center [50, 166] width 82 height 18
copy p "Missouri and Southern Illinois"
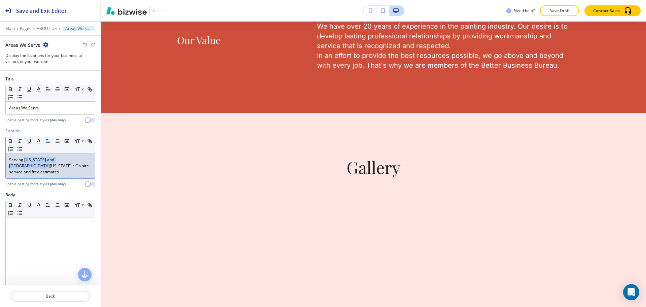
scroll to position [0, 0]
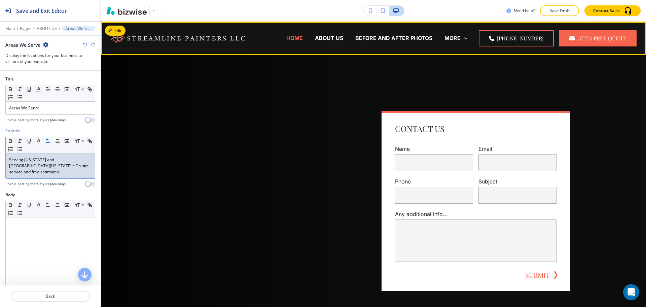
click at [303, 37] on p "HOME" at bounding box center [294, 38] width 16 height 8
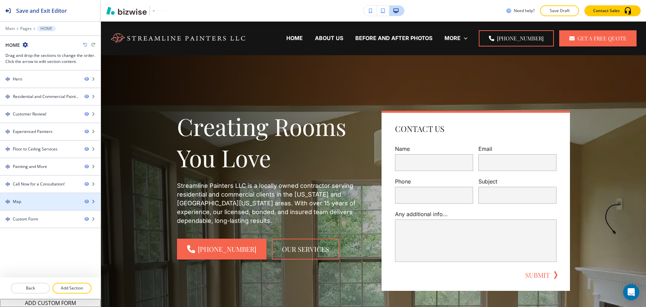
click at [23, 196] on div at bounding box center [50, 195] width 101 height 5
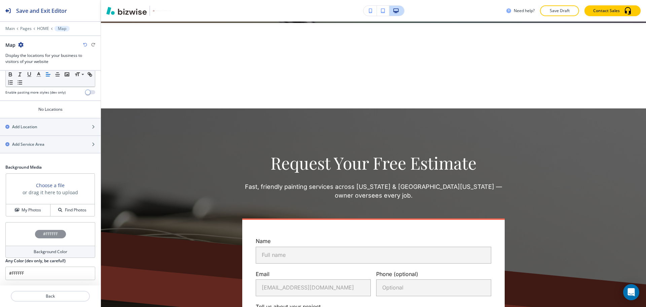
scroll to position [1944, 0]
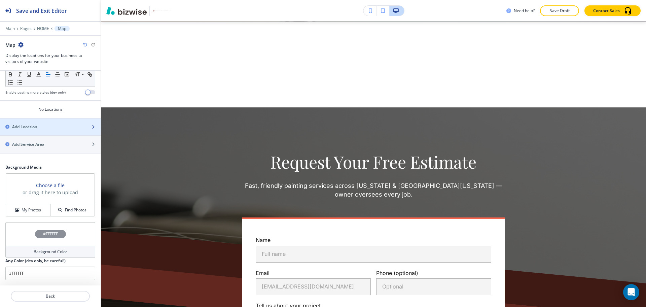
click at [34, 130] on div "button" at bounding box center [50, 132] width 101 height 5
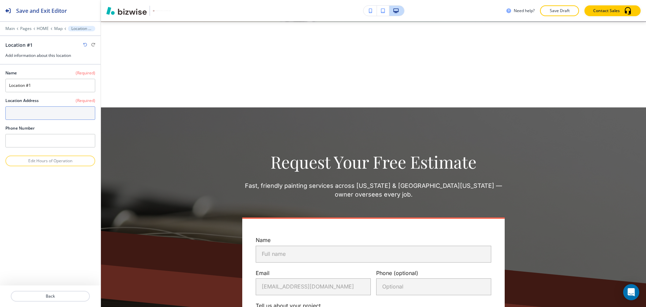
click at [35, 111] on textarea at bounding box center [50, 112] width 90 height 13
paste textarea "Missouri and Southern Illinois"
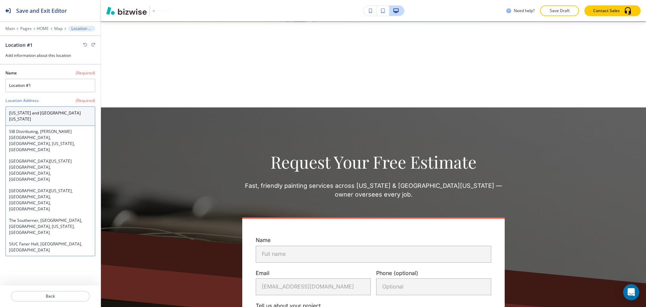
type textarea "Missouri and Southern Illinois"
click at [52, 248] on div "Name (Required) Location #1 Location Address (Required) Missouri and Southern I…" at bounding box center [50, 175] width 101 height 221
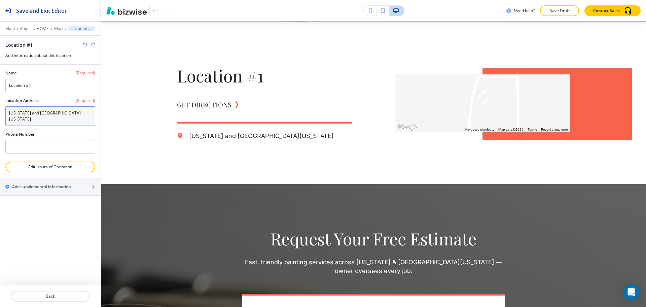
click at [75, 114] on textarea "Missouri and Southern Illinois" at bounding box center [50, 115] width 90 height 19
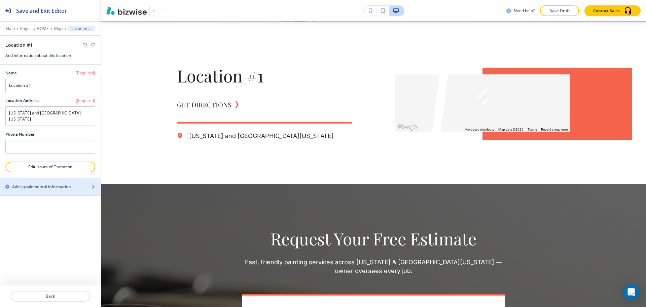
click at [43, 184] on h2 "Add supplemental information" at bounding box center [41, 187] width 59 height 6
click at [45, 190] on div "button" at bounding box center [50, 192] width 101 height 5
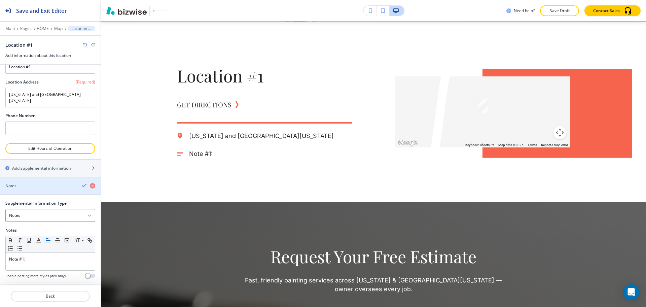
scroll to position [22, 0]
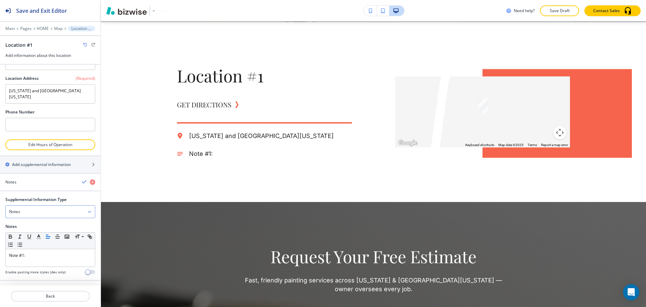
click at [44, 205] on div "Notes" at bounding box center [50, 211] width 89 height 12
click at [28, 232] on h4 "Email Address" at bounding box center [50, 235] width 82 height 6
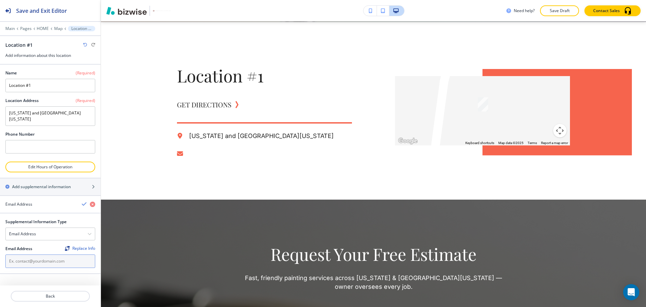
click at [30, 257] on input "text" at bounding box center [50, 260] width 90 height 13
paste input "contact@streamlinepaintersllc.com"
type input "contact@streamlinepaintersllc.com"
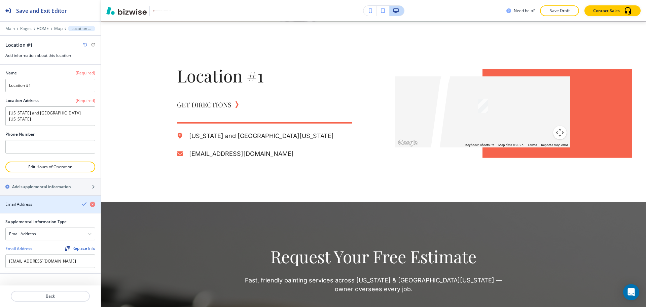
click at [83, 201] on icon "button" at bounding box center [84, 203] width 5 height 5
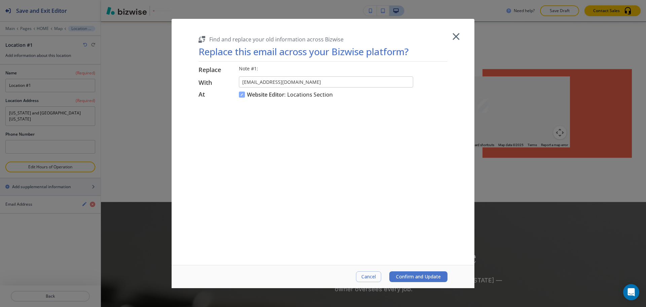
click at [429, 281] on button "Confirm and Update" at bounding box center [418, 276] width 58 height 11
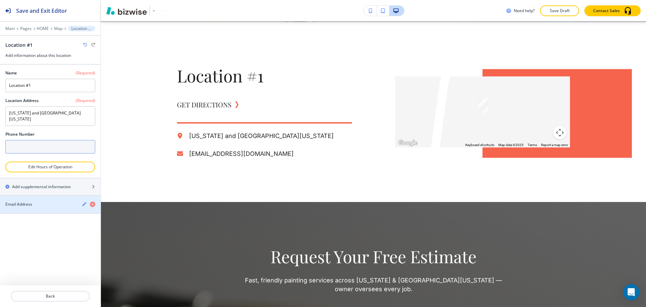
click at [47, 140] on input "text" at bounding box center [50, 146] width 90 height 13
paste input "(314) 358-6777"
type input "(314) 358-6777"
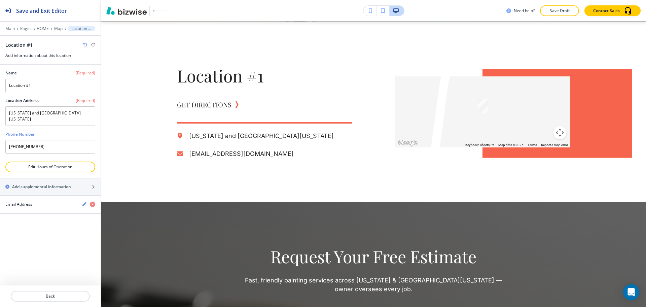
click at [49, 235] on div "Name (Required) Location #1 Location Address (Required) Missouri and Southern I…" at bounding box center [50, 175] width 101 height 221
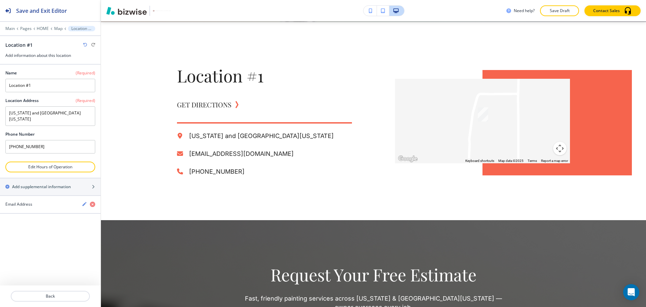
click at [41, 73] on div "Name (Required)" at bounding box center [50, 73] width 90 height 6
drag, startPoint x: 45, startPoint y: 87, endPoint x: 0, endPoint y: 70, distance: 48.6
click at [0, 78] on div "Name (Required) Location #1 Location Address (Required) Missouri and Southern I…" at bounding box center [50, 113] width 101 height 97
click at [51, 88] on input "Location #1" at bounding box center [50, 85] width 90 height 13
paste input "Streamline Painters LLC"
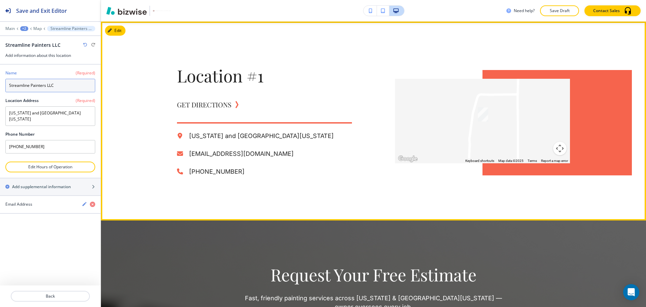
type input "Streamline Painters LLC"
click at [131, 181] on div "Location #1 GET DIRECTIONS Missouri and Southern Illinois contact@streamlinepai…" at bounding box center [373, 121] width 545 height 198
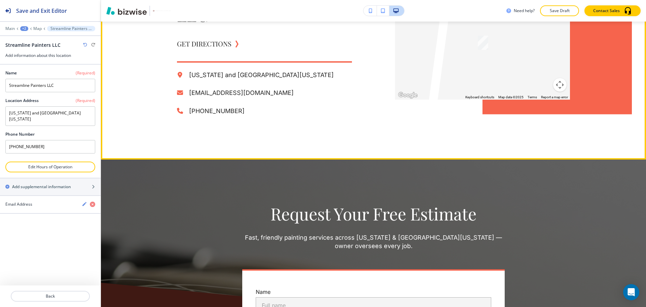
scroll to position [2027, 0]
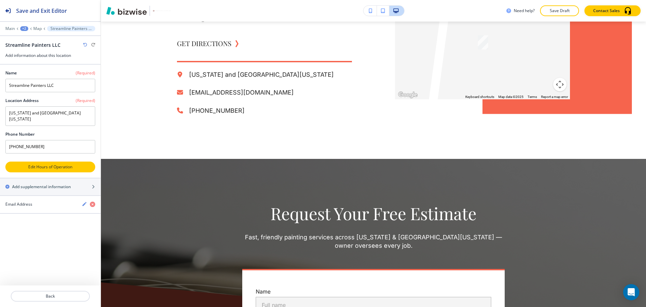
click at [26, 164] on button "Edit Hours of Operation" at bounding box center [50, 166] width 90 height 11
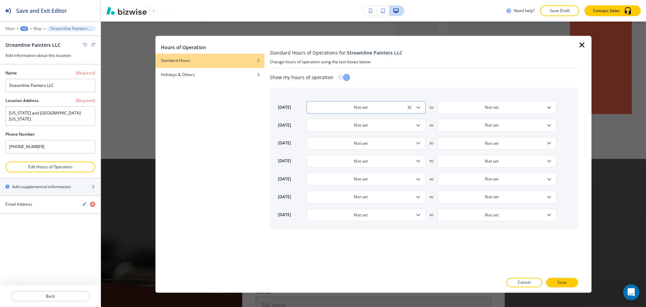
click at [416, 108] on icon "Open" at bounding box center [418, 107] width 8 height 8
click at [331, 122] on li "Closed" at bounding box center [331, 121] width 51 height 10
type input "Closed"
type input "9:00 AM"
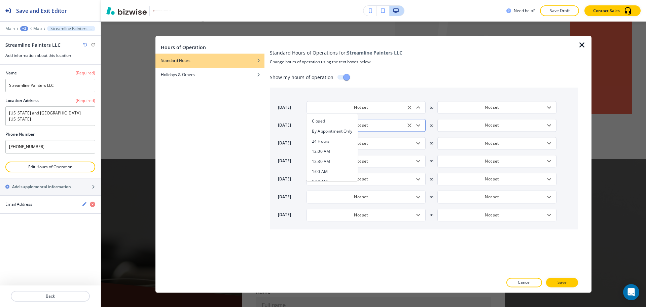
type input "5:00 PM"
type input "9:00 AM"
type input "5:00 PM"
type input "9:00 AM"
type input "5:00 PM"
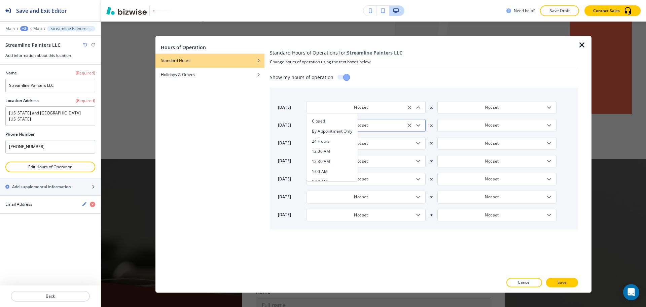
type input "9:00 AM"
type input "5:00 PM"
type input "9:00 AM"
type input "5:00 PM"
type input "Closed"
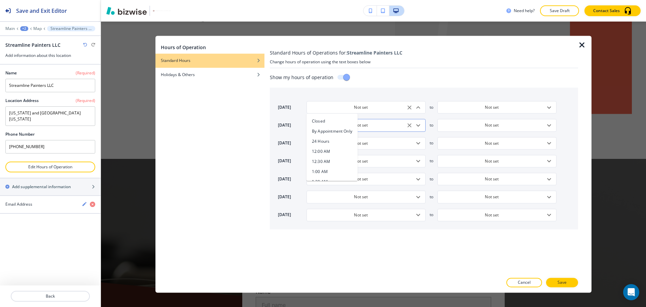
type input "Closed"
click at [417, 127] on icon "Open" at bounding box center [418, 125] width 8 height 8
click at [325, 155] on h4 "7:00 AM" at bounding box center [320, 153] width 16 height 6
type input "7:00 AM"
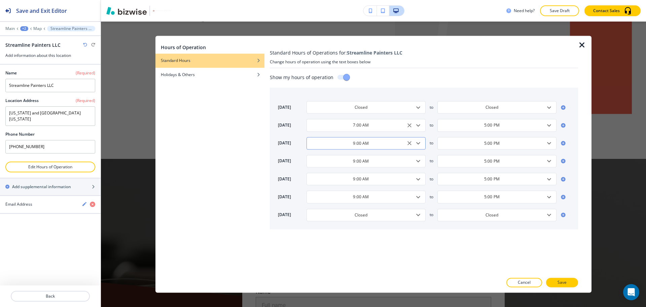
click at [420, 141] on icon "Open" at bounding box center [418, 143] width 8 height 8
click at [319, 171] on h4 "7:00 AM" at bounding box center [320, 171] width 16 height 6
type input "7:00 AM"
click at [418, 162] on icon "Open" at bounding box center [418, 161] width 8 height 8
click at [343, 187] on li "7:00 AM" at bounding box center [331, 189] width 51 height 10
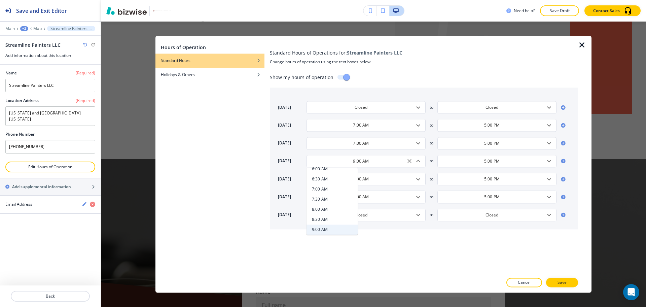
type input "7:00 AM"
click at [423, 176] on div "9:00 AM ​" at bounding box center [365, 178] width 119 height 12
click at [340, 208] on li "7:00 AM" at bounding box center [331, 207] width 51 height 10
type input "7:00 AM"
click at [420, 196] on icon "Open" at bounding box center [418, 197] width 8 height 8
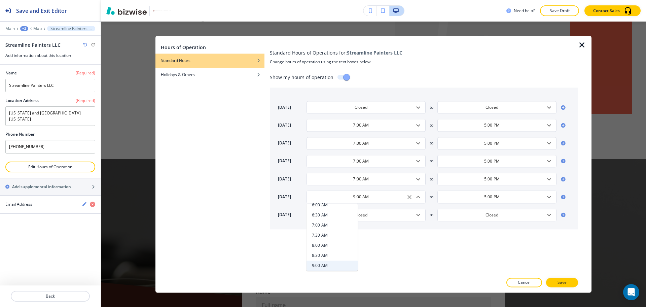
click at [330, 226] on li "7:00 AM" at bounding box center [331, 225] width 51 height 10
type input "7:00 AM"
click at [549, 124] on icon "Open" at bounding box center [549, 125] width 8 height 8
click at [460, 183] on li "4:30 PM" at bounding box center [462, 184] width 51 height 10
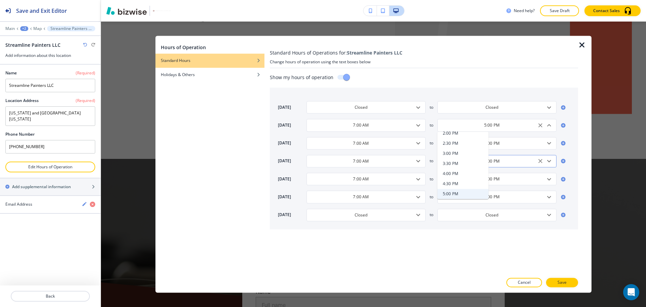
type input "4:30 PM"
click at [549, 142] on icon "Open" at bounding box center [549, 143] width 8 height 8
click at [470, 202] on li "4:30 PM" at bounding box center [462, 201] width 51 height 10
type input "4:30 PM"
click at [549, 160] on icon "Open" at bounding box center [549, 161] width 8 height 8
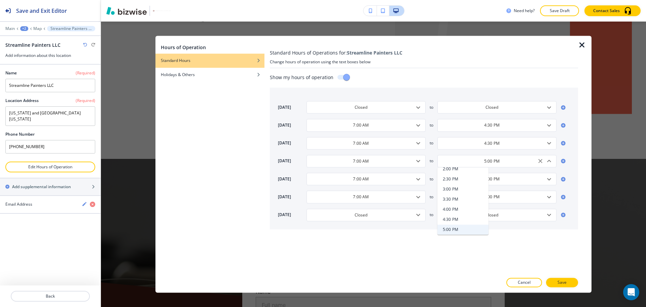
click at [455, 216] on h4 "4:30 PM" at bounding box center [449, 219] width 15 height 6
type input "4:30 PM"
click at [548, 178] on icon "Open" at bounding box center [549, 179] width 4 height 2
click at [462, 234] on li "4:30 PM" at bounding box center [462, 237] width 51 height 10
type input "4:30 PM"
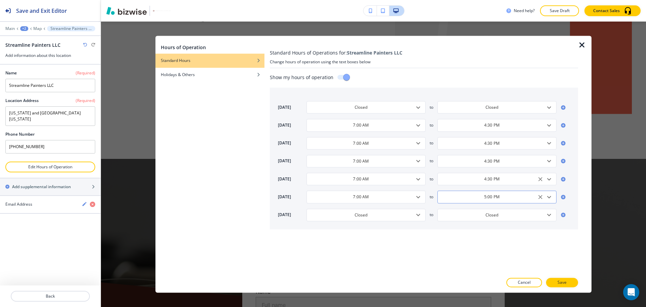
click at [551, 195] on icon "Open" at bounding box center [549, 197] width 8 height 8
click at [455, 250] on li "4:00 PM" at bounding box center [462, 245] width 51 height 10
click at [549, 196] on icon "Open" at bounding box center [549, 197] width 8 height 8
click at [460, 255] on li "3:30 PM" at bounding box center [462, 255] width 51 height 10
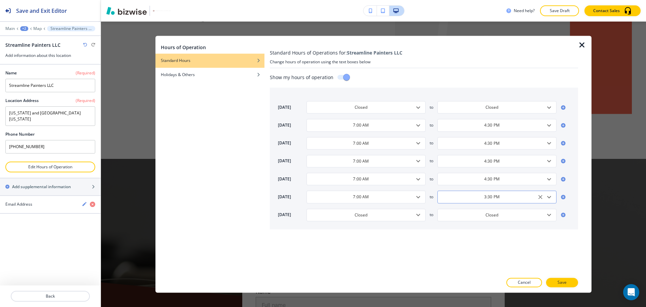
click at [548, 196] on icon "Open" at bounding box center [549, 197] width 8 height 8
click at [460, 243] on li "4:30 PM" at bounding box center [462, 244] width 51 height 10
type input "4:30 PM"
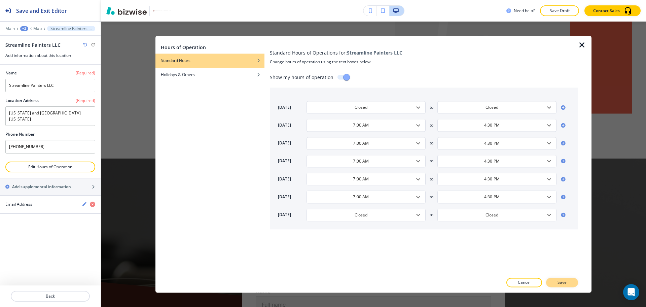
click at [557, 280] on p "Save" at bounding box center [561, 282] width 9 height 6
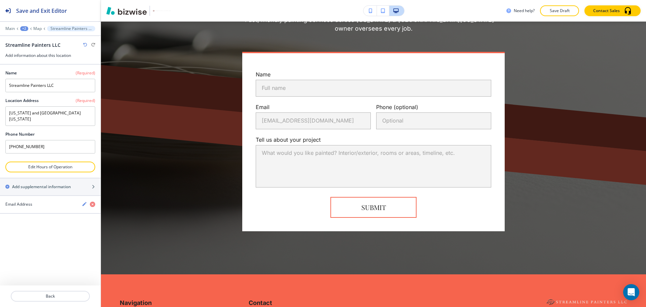
scroll to position [2454, 0]
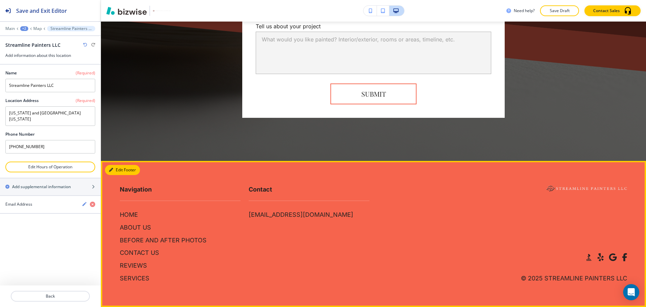
click at [116, 169] on button "Edit Footer" at bounding box center [122, 170] width 35 height 10
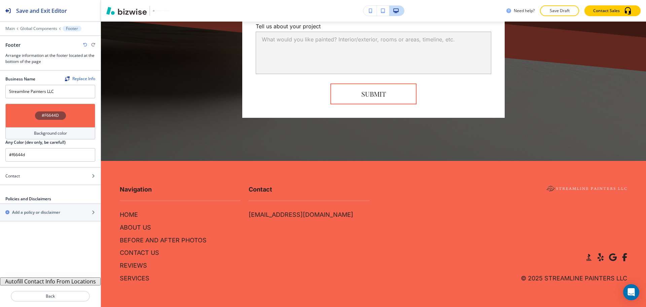
click at [54, 135] on h4 "Background color" at bounding box center [50, 133] width 33 height 6
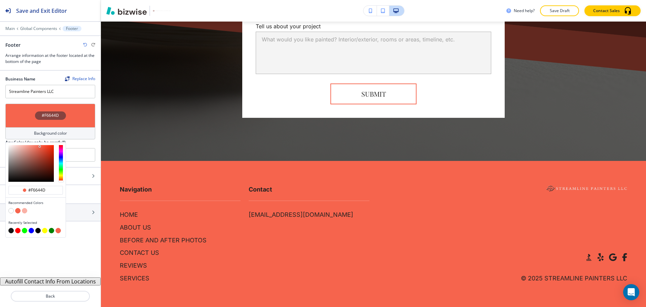
click at [23, 211] on button "button" at bounding box center [24, 210] width 5 height 5
type input "#fab1a6"
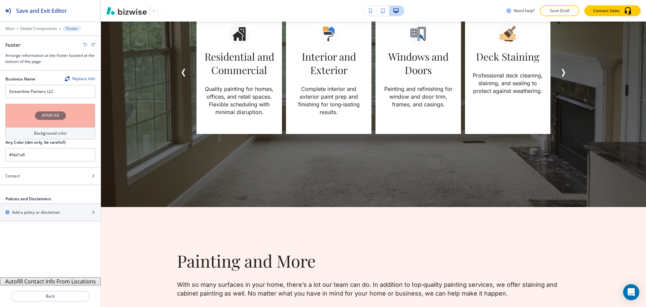
scroll to position [1426, 0]
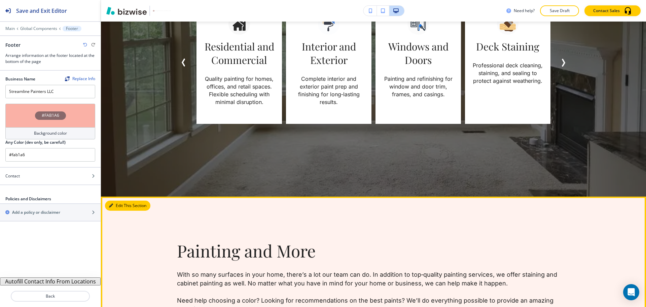
click at [121, 203] on button "Edit This Section" at bounding box center [127, 205] width 45 height 10
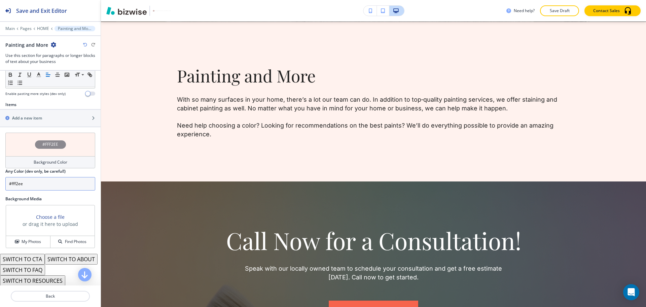
scroll to position [210, 0]
click at [30, 186] on input "#fff2ee" at bounding box center [50, 182] width 90 height 13
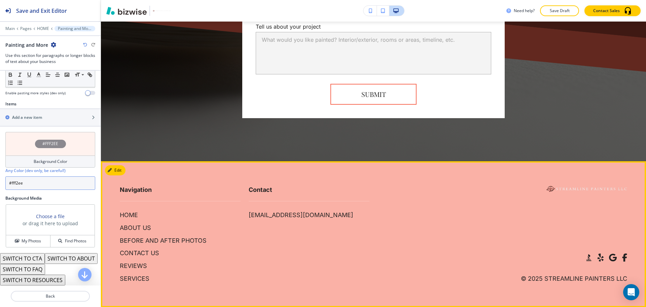
scroll to position [2454, 0]
click at [119, 169] on button "Edit Footer" at bounding box center [122, 170] width 35 height 10
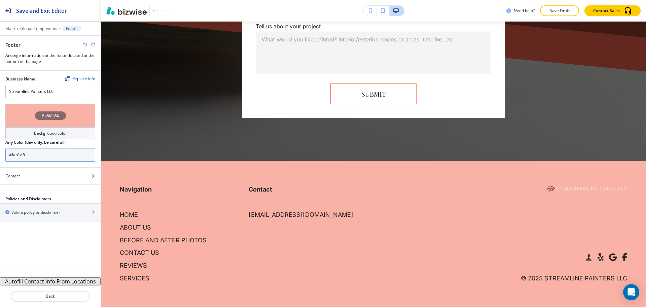
click at [55, 160] on input "#fab1a6" at bounding box center [50, 154] width 90 height 13
paste input "ff2ee"
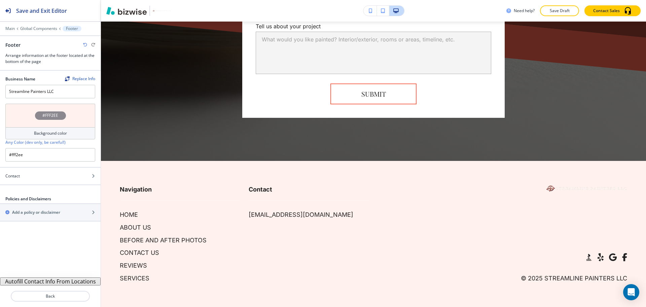
click at [70, 130] on div "Background color" at bounding box center [50, 133] width 90 height 12
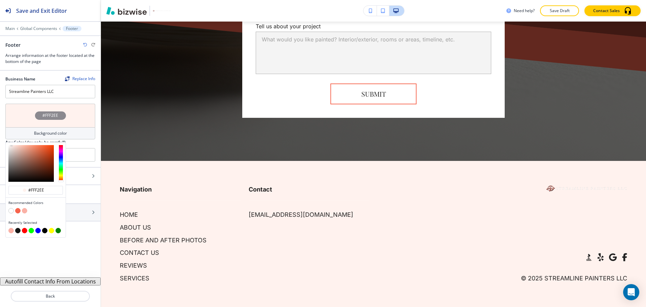
click at [17, 211] on button "button" at bounding box center [17, 210] width 5 height 5
type input "#f6644d"
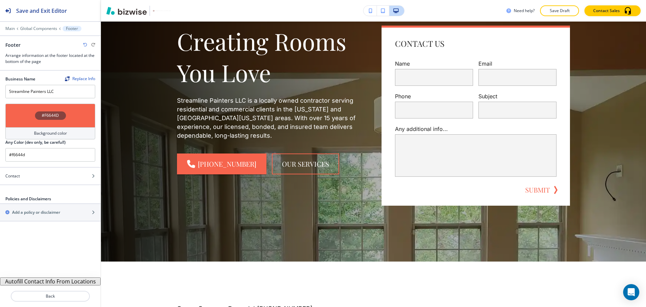
scroll to position [0, 0]
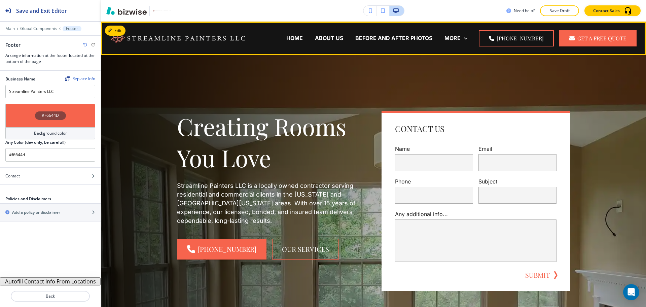
click at [349, 32] on div "ABOUT US" at bounding box center [329, 38] width 40 height 27
click at [343, 36] on p "ABOUT US" at bounding box center [329, 38] width 28 height 8
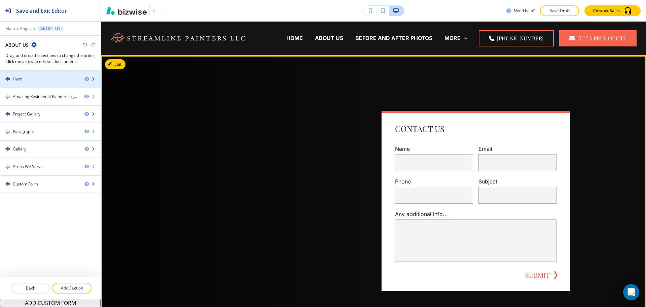
click at [43, 78] on div "Hero" at bounding box center [39, 79] width 79 height 6
click at [11, 26] on p "Main" at bounding box center [9, 28] width 9 height 5
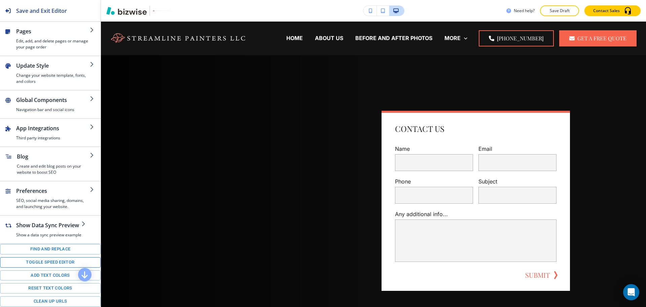
click at [57, 266] on button "Toggle speed editor" at bounding box center [50, 262] width 101 height 10
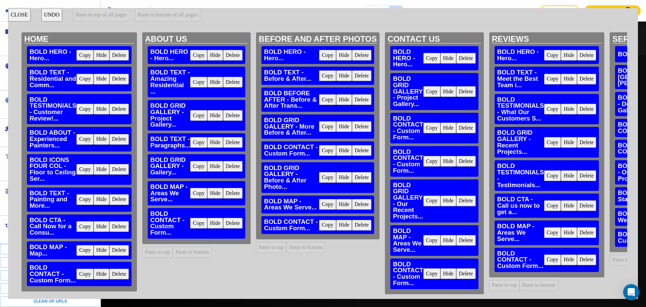
click at [236, 194] on button "Delete" at bounding box center [232, 193] width 19 height 11
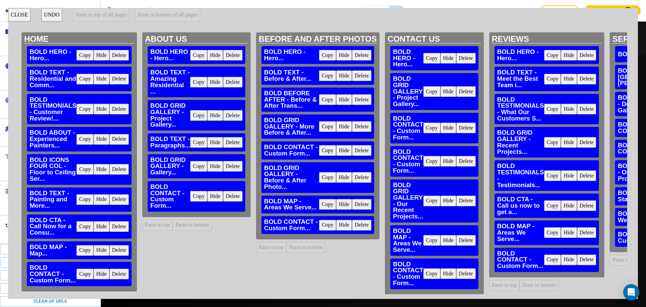
click at [236, 194] on button "Delete" at bounding box center [232, 196] width 19 height 11
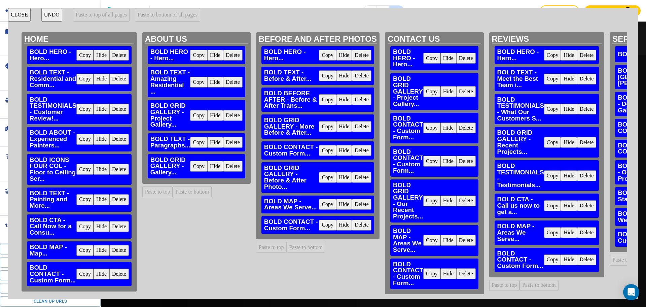
click at [362, 203] on button "Delete" at bounding box center [361, 204] width 19 height 11
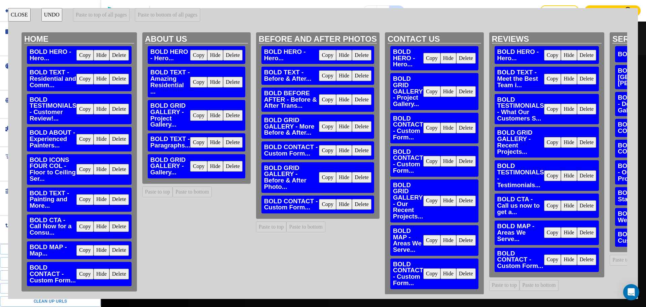
click at [362, 203] on button "Delete" at bounding box center [361, 204] width 19 height 11
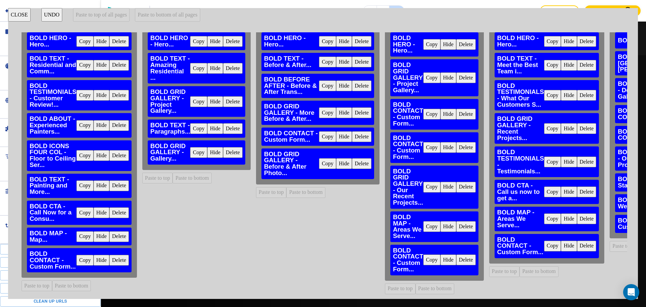
scroll to position [55, 0]
click at [467, 221] on button "Delete" at bounding box center [465, 226] width 19 height 11
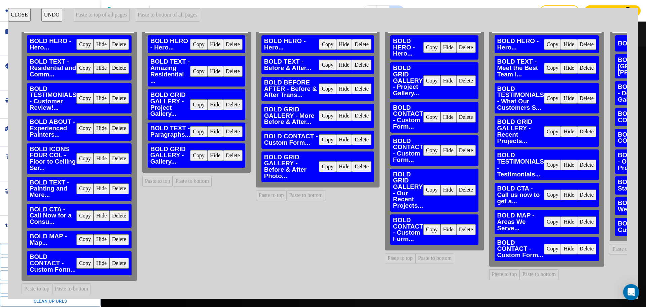
click at [467, 224] on button "Delete" at bounding box center [465, 229] width 19 height 11
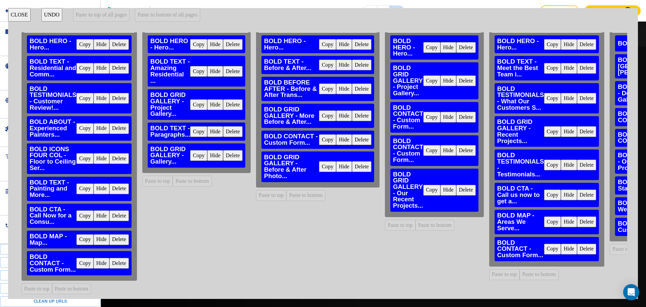
scroll to position [9, 0]
click at [587, 216] on button "Delete" at bounding box center [586, 221] width 19 height 11
click at [587, 243] on button "Delete" at bounding box center [586, 248] width 19 height 11
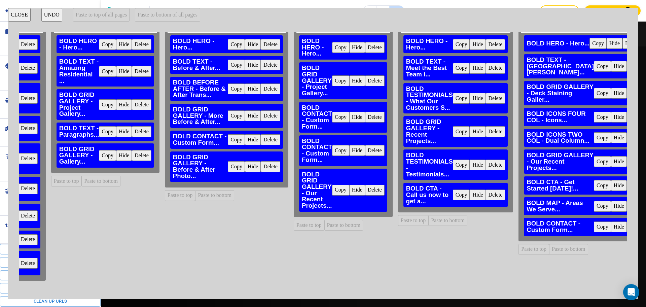
scroll to position [55, 98]
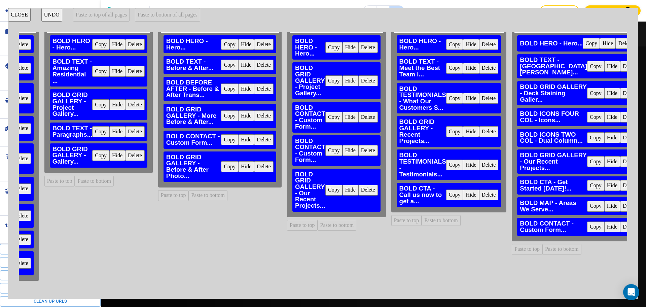
click at [620, 211] on button "Delete" at bounding box center [629, 206] width 19 height 11
click at [620, 191] on button "Delete" at bounding box center [629, 185] width 19 height 11
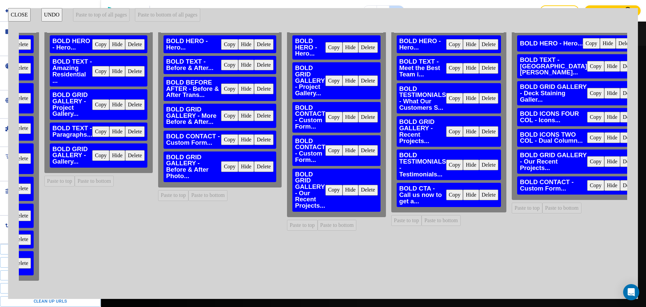
scroll to position [17, 0]
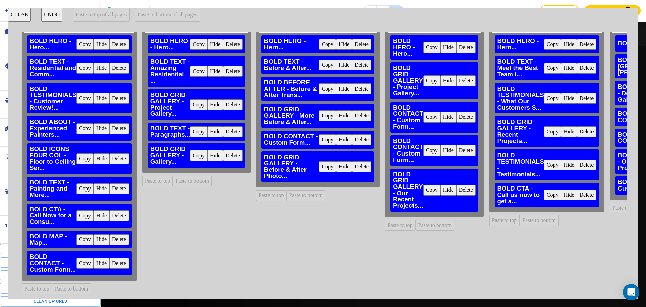
click at [82, 234] on button "Copy" at bounding box center [84, 239] width 17 height 11
click at [156, 14] on button "Paste to bottom of all pages" at bounding box center [167, 14] width 65 height 13
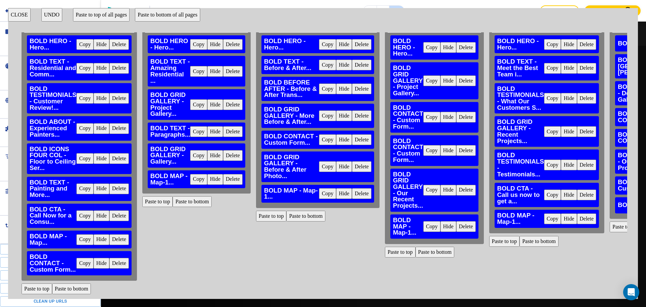
drag, startPoint x: 121, startPoint y: 131, endPoint x: 188, endPoint y: 281, distance: 164.4
click at [188, 281] on div "HOME BOLD HERO - Hero... Copy Hide Delete BOLD TEXT - Residential and Comm... C…" at bounding box center [323, 163] width 608 height 262
click at [84, 259] on button "Copy" at bounding box center [84, 263] width 17 height 11
click at [183, 12] on button "Paste to bottom of all pages" at bounding box center [167, 14] width 65 height 13
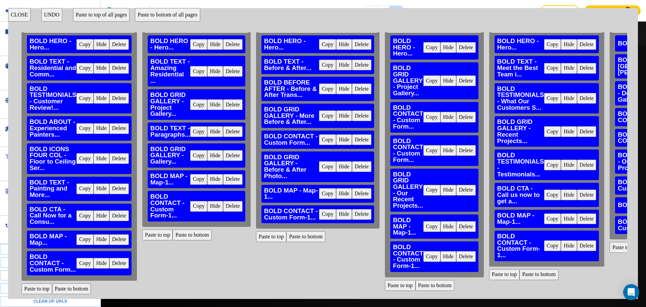
click at [20, 14] on button "CLOSE" at bounding box center [19, 14] width 23 height 13
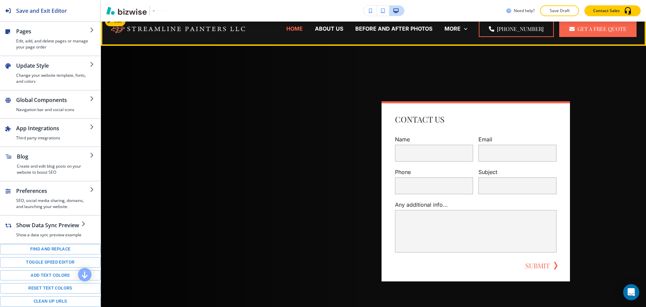
click at [300, 29] on p "HOME" at bounding box center [294, 29] width 16 height 8
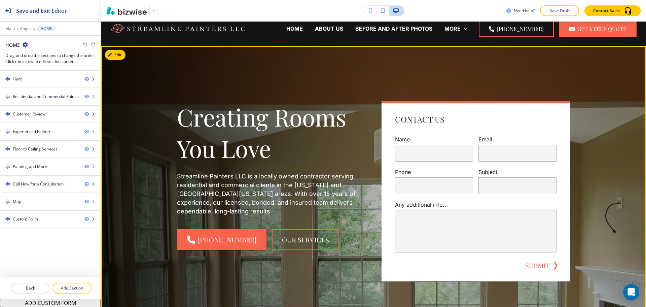
scroll to position [0, 0]
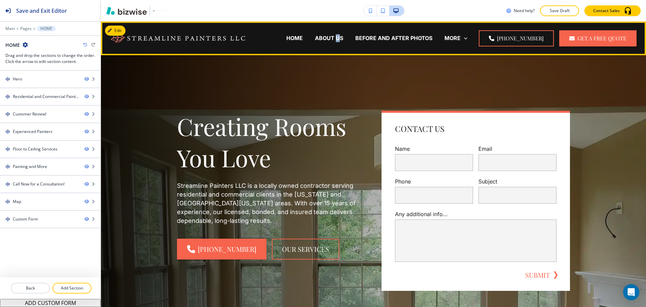
drag, startPoint x: 348, startPoint y: 36, endPoint x: 353, endPoint y: 40, distance: 6.9
click at [343, 36] on p "ABOUT US" at bounding box center [329, 38] width 28 height 8
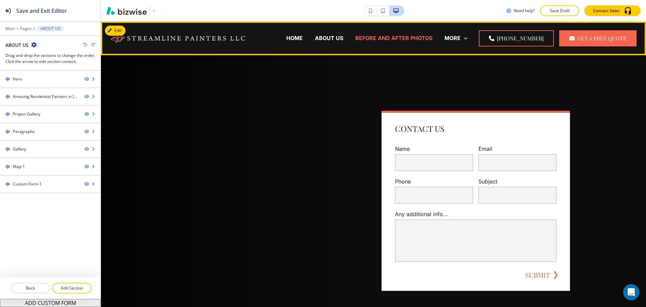
click at [389, 36] on p "BEFORE AND AFTER PHOTOS" at bounding box center [393, 38] width 77 height 8
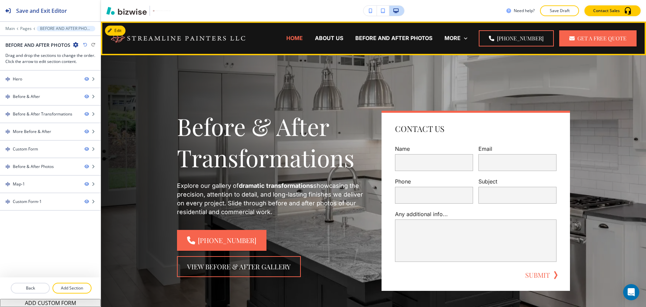
click at [303, 39] on p "HOME" at bounding box center [294, 38] width 16 height 8
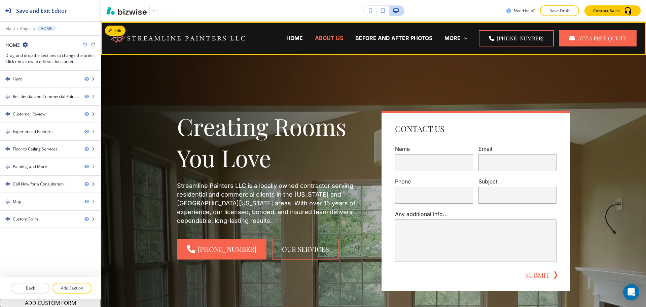
click at [327, 37] on p "ABOUT US" at bounding box center [329, 38] width 28 height 8
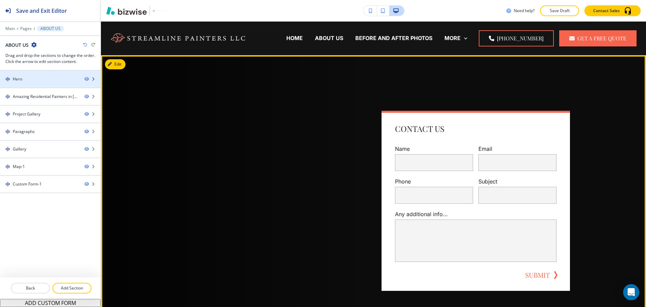
click at [41, 75] on div at bounding box center [50, 73] width 101 height 5
click at [35, 76] on div "Hero" at bounding box center [39, 79] width 79 height 6
click at [35, 78] on div "Hero" at bounding box center [39, 79] width 79 height 6
click at [36, 83] on div at bounding box center [50, 84] width 101 height 5
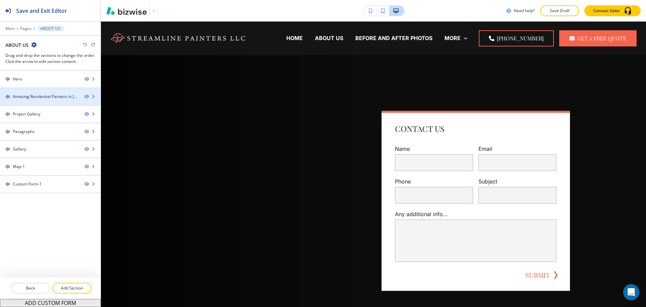
click at [38, 95] on div "Amazing Residential Painters in Metropolitan Area" at bounding box center [46, 96] width 66 height 6
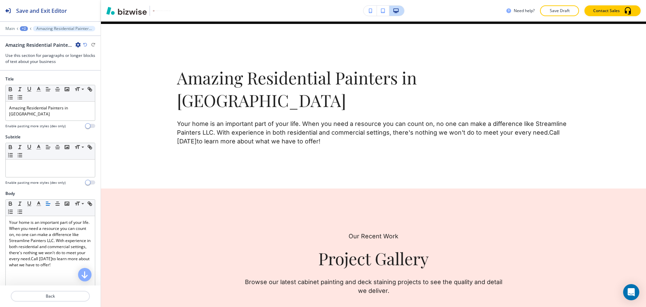
scroll to position [324, 0]
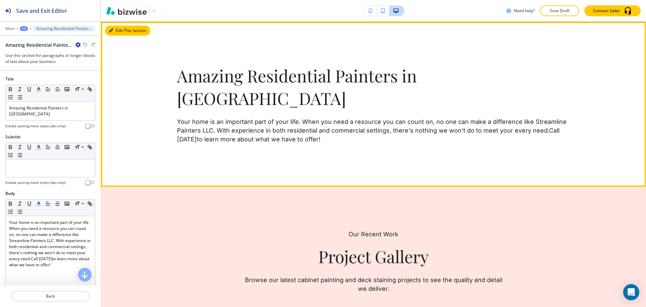
click at [112, 29] on icon "button" at bounding box center [111, 31] width 4 height 4
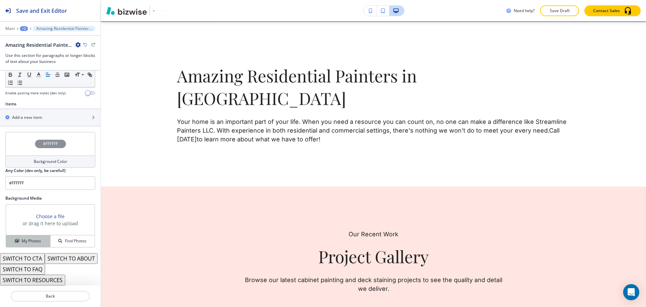
scroll to position [227, 0]
click at [35, 238] on h4 "My Photos" at bounding box center [31, 241] width 19 height 6
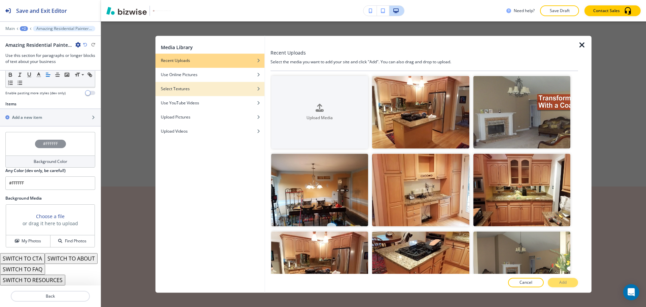
click at [214, 85] on div "button" at bounding box center [209, 84] width 109 height 4
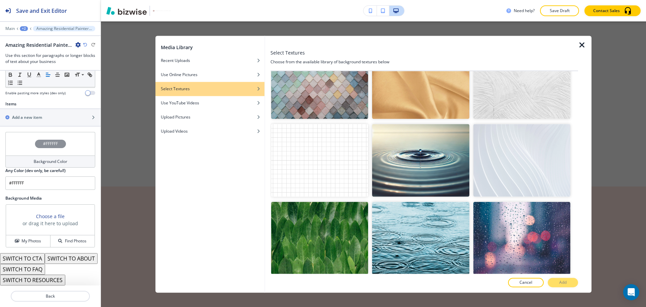
scroll to position [724, 0]
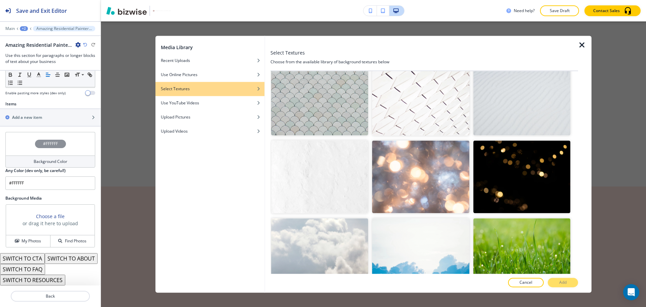
click at [321, 168] on img "button" at bounding box center [319, 176] width 97 height 73
click at [556, 281] on button "Add" at bounding box center [562, 282] width 30 height 9
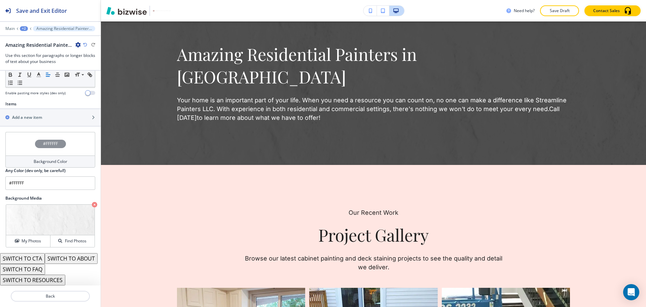
click at [57, 158] on h4 "Background Color" at bounding box center [51, 161] width 34 height 6
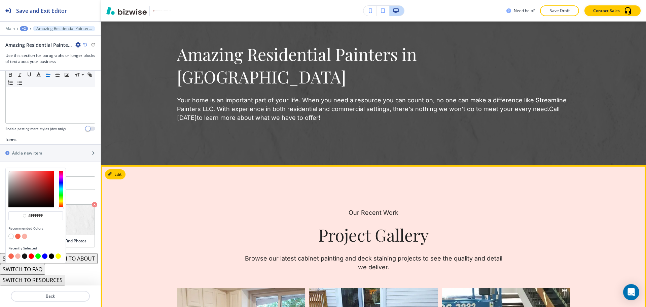
type input "#ffffff"
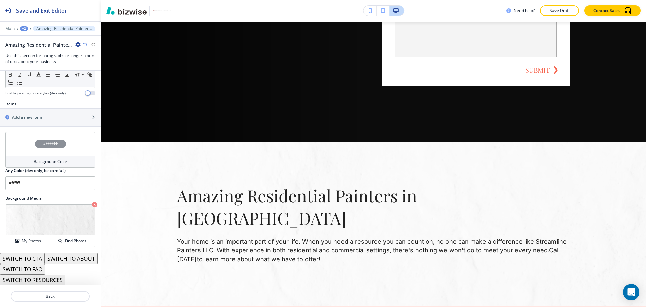
scroll to position [204, 0]
click at [54, 158] on h4 "Background Color" at bounding box center [51, 161] width 34 height 6
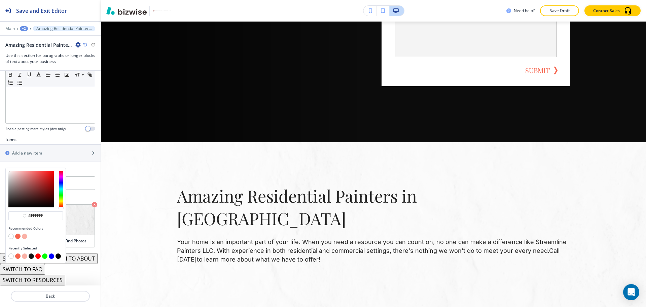
type input "#e5e3e3"
click at [9, 170] on div at bounding box center [30, 188] width 45 height 37
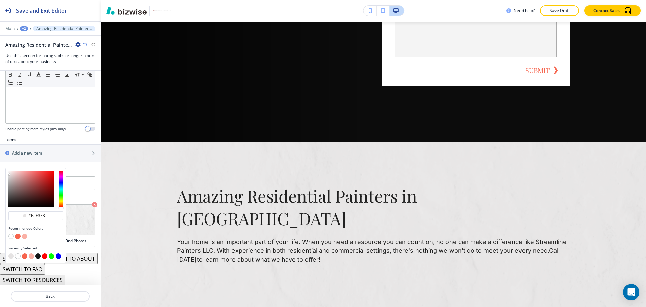
type input "#e5e3e3"
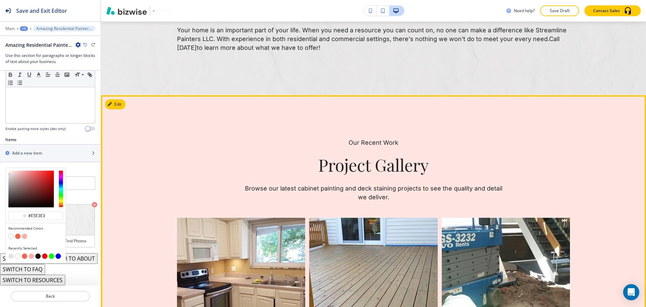
scroll to position [418, 0]
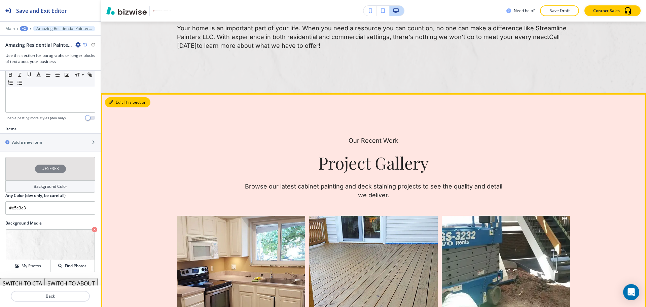
click at [121, 97] on button "Edit This Section" at bounding box center [127, 102] width 45 height 10
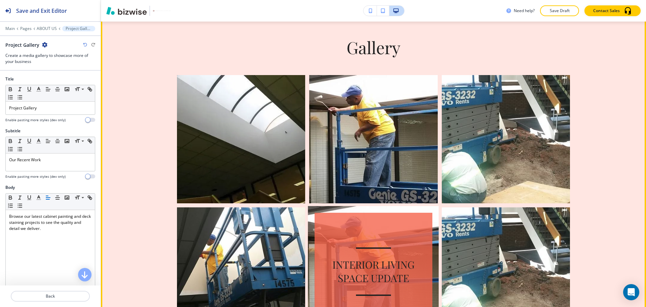
scroll to position [1205, 0]
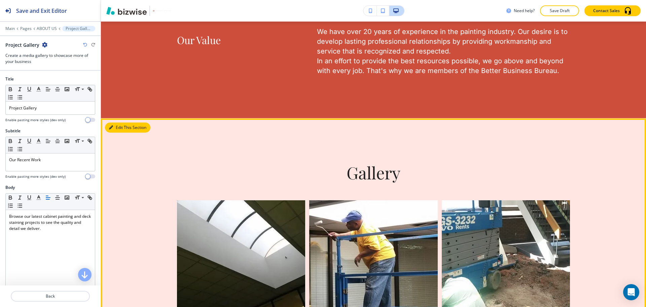
click at [122, 122] on button "Edit This Section" at bounding box center [127, 127] width 45 height 10
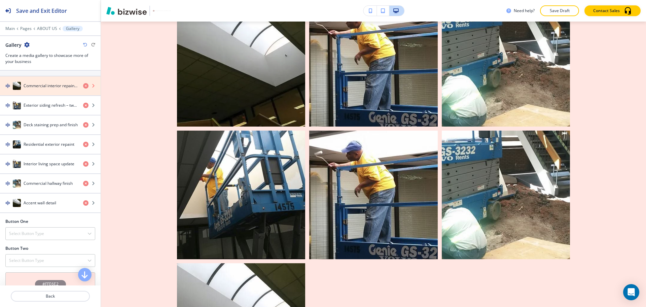
scroll to position [293, 0]
click at [83, 85] on icon "button" at bounding box center [85, 85] width 5 height 5
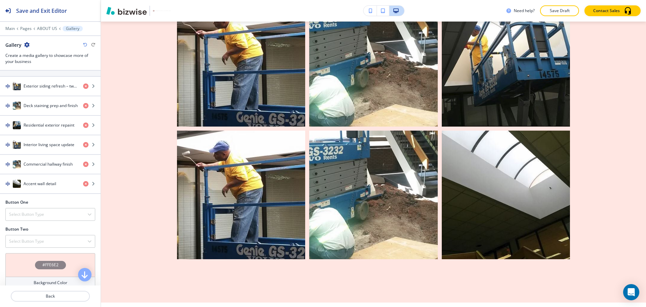
click at [83, 86] on icon "button" at bounding box center [85, 85] width 5 height 5
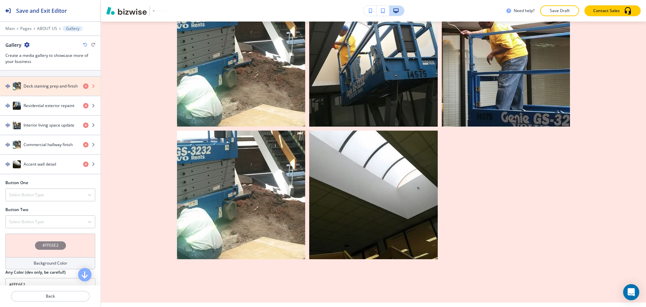
click at [83, 86] on icon "button" at bounding box center [85, 85] width 5 height 5
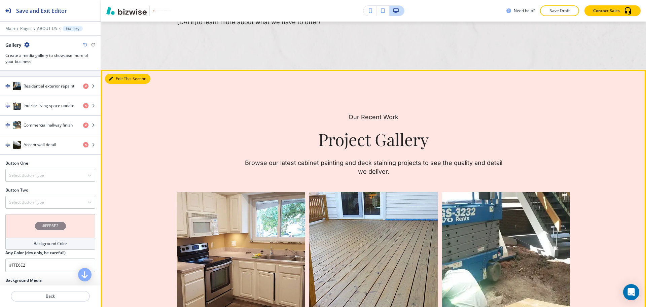
click at [115, 74] on button "Edit This Section" at bounding box center [127, 79] width 45 height 10
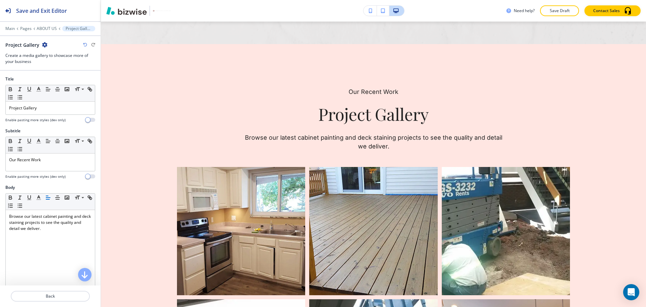
scroll to position [467, 0]
click at [43, 42] on icon "button" at bounding box center [44, 44] width 5 height 5
click at [54, 80] on p "Delete Section" at bounding box center [63, 80] width 34 height 6
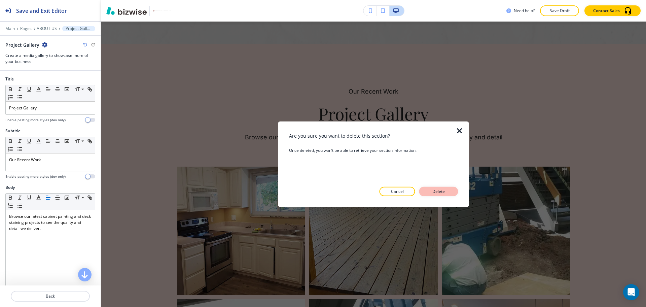
click at [453, 194] on button "Delete" at bounding box center [438, 191] width 39 height 9
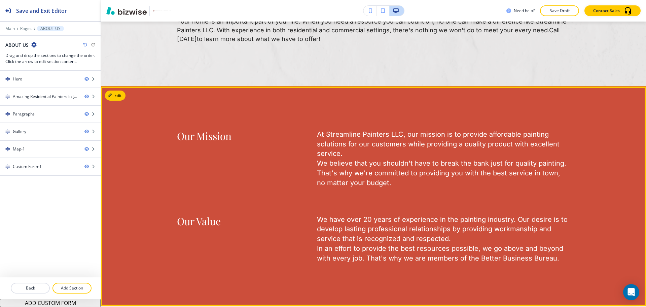
click at [122, 90] on button "Edit" at bounding box center [115, 95] width 21 height 10
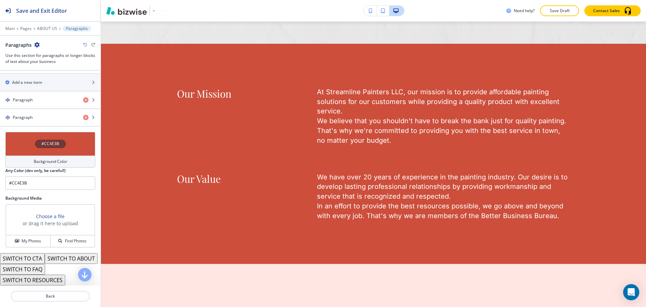
scroll to position [256, 0]
click at [44, 158] on h4 "Background Color" at bounding box center [51, 161] width 34 height 6
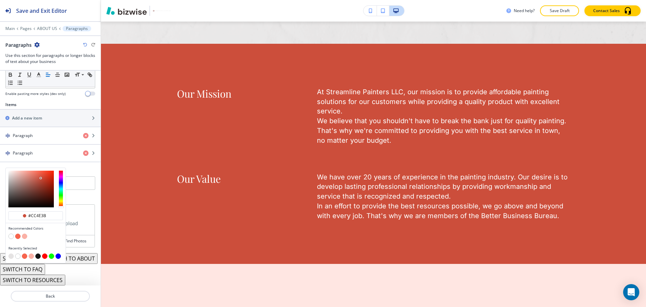
click at [9, 233] on button "button" at bounding box center [10, 235] width 5 height 5
type input "#FFFFFF"
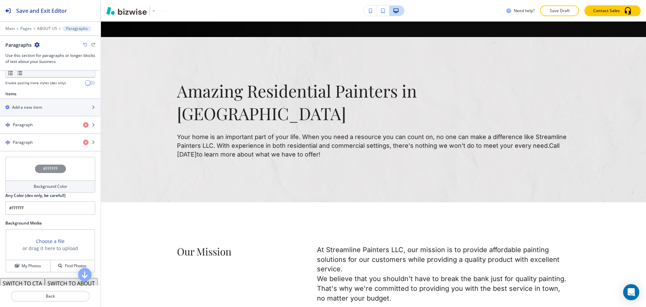
scroll to position [306, 0]
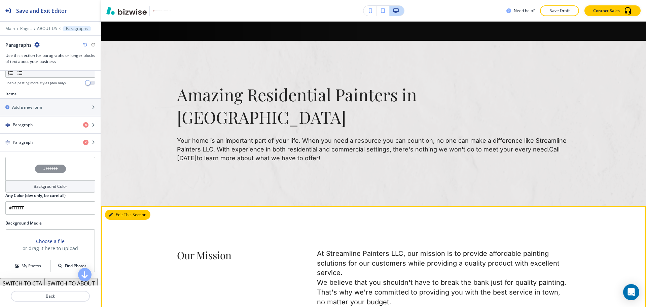
click at [116, 209] on button "Edit This Section" at bounding box center [127, 214] width 45 height 10
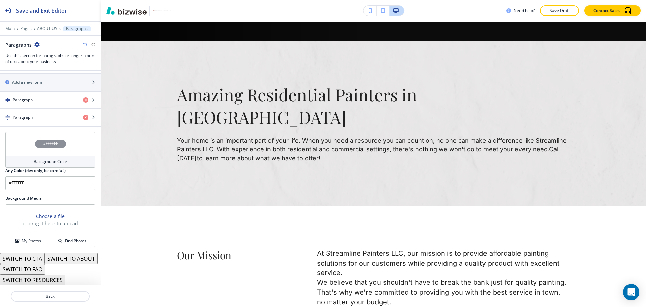
click at [45, 260] on button "SWITCH TO ABOUT" at bounding box center [71, 258] width 53 height 11
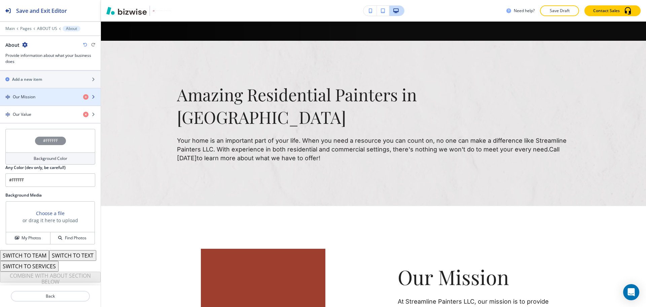
scroll to position [259, 0]
click at [40, 88] on div "button" at bounding box center [50, 90] width 101 height 5
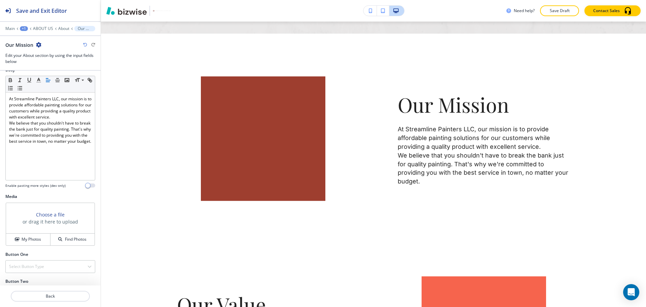
scroll to position [137, 0]
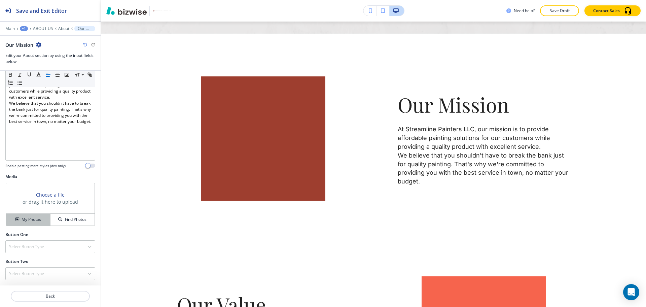
drag, startPoint x: 32, startPoint y: 217, endPoint x: 45, endPoint y: 217, distance: 13.1
click at [31, 217] on h4 "My Photos" at bounding box center [31, 219] width 19 height 6
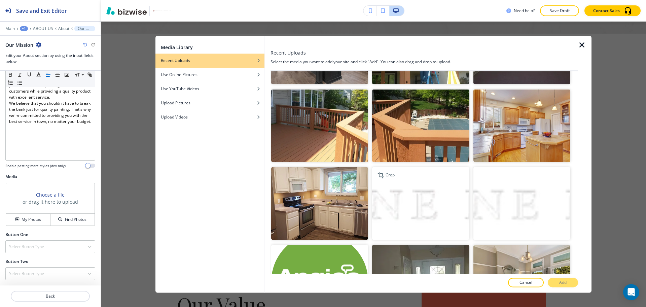
scroll to position [1382, 0]
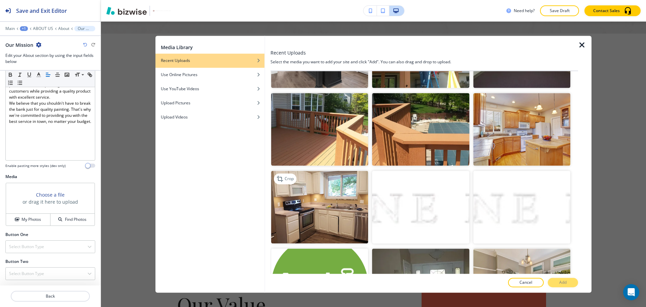
click at [344, 183] on img "button" at bounding box center [319, 207] width 97 height 73
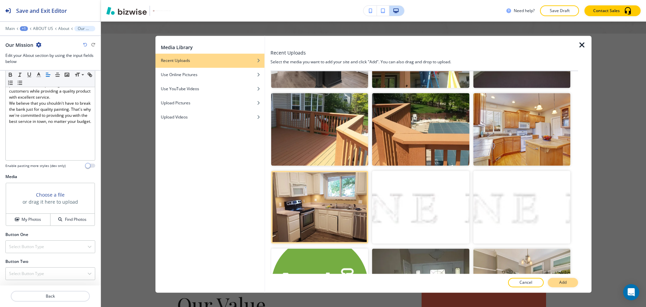
click at [565, 280] on p "Add" at bounding box center [562, 282] width 7 height 6
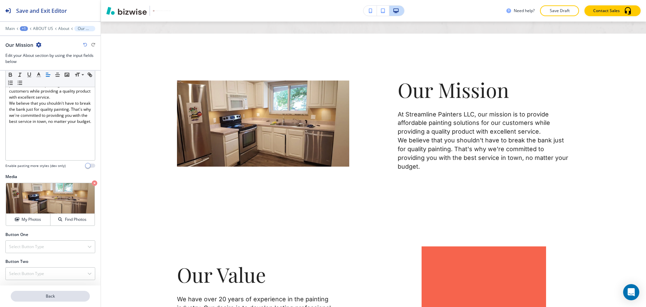
click at [45, 297] on p "Back" at bounding box center [50, 296] width 78 height 6
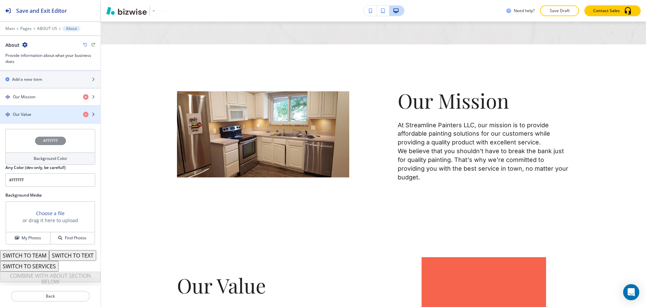
scroll to position [251, 0]
click at [31, 111] on h4 "Our Value" at bounding box center [22, 114] width 18 height 6
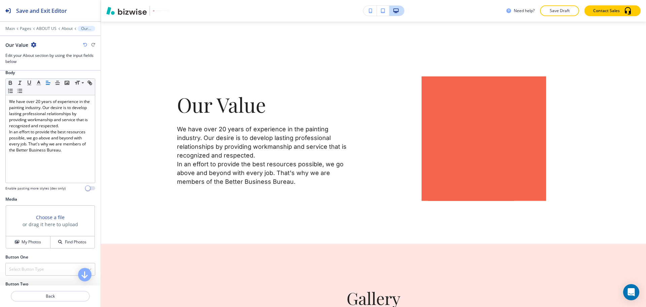
scroll to position [137, 0]
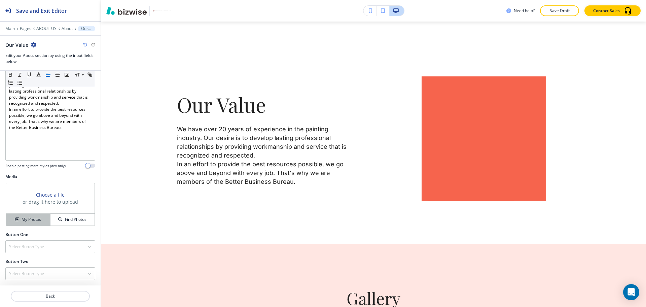
click at [34, 220] on h4 "My Photos" at bounding box center [31, 219] width 19 height 6
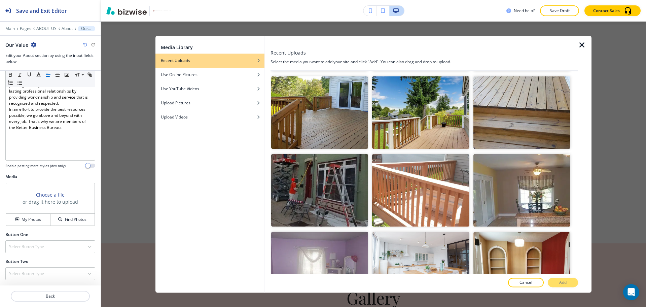
scroll to position [222, 0]
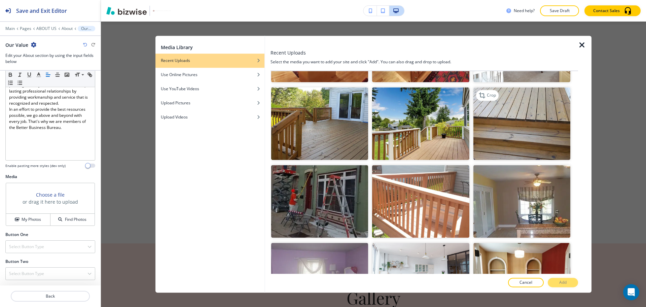
click at [536, 134] on img "button" at bounding box center [521, 123] width 97 height 73
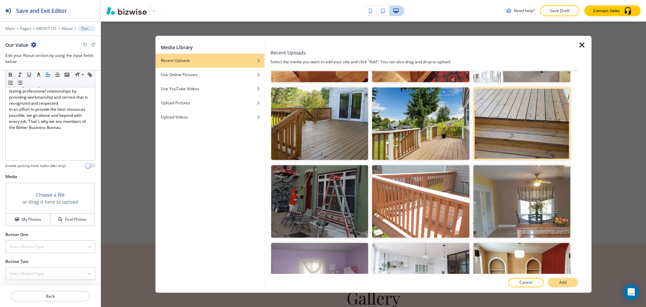
click at [562, 280] on p "Add" at bounding box center [562, 282] width 7 height 6
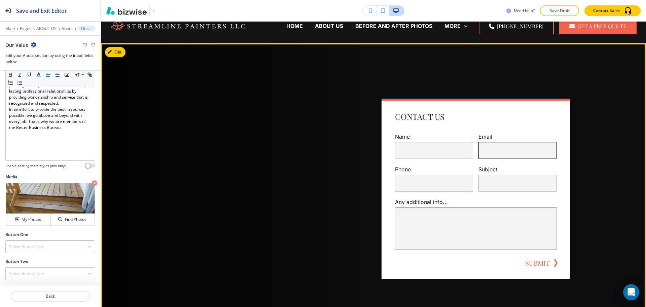
scroll to position [0, 0]
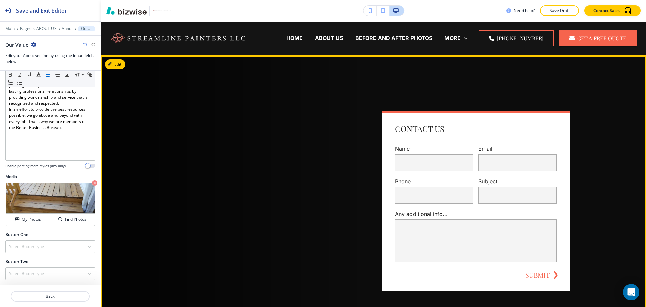
click at [116, 65] on button "Edit" at bounding box center [115, 64] width 21 height 10
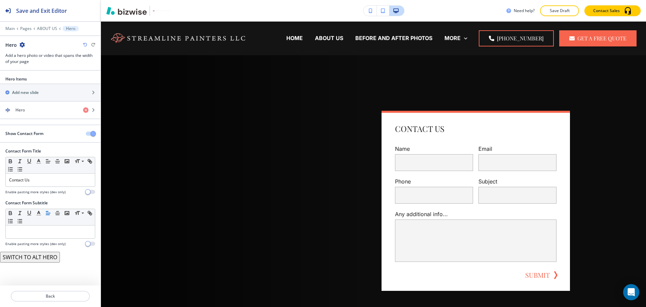
click at [90, 135] on div "Show Contact Form" at bounding box center [50, 133] width 101 height 6
click at [94, 133] on span "button" at bounding box center [92, 133] width 5 height 5
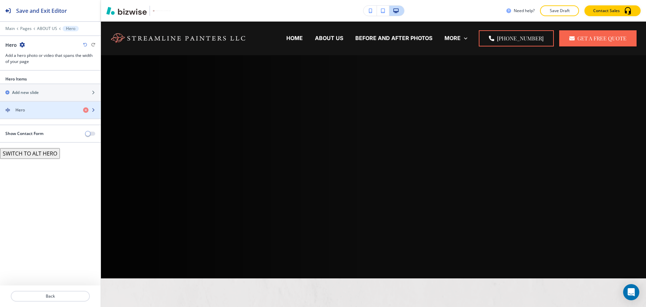
click at [37, 107] on div "Hero" at bounding box center [39, 110] width 78 height 6
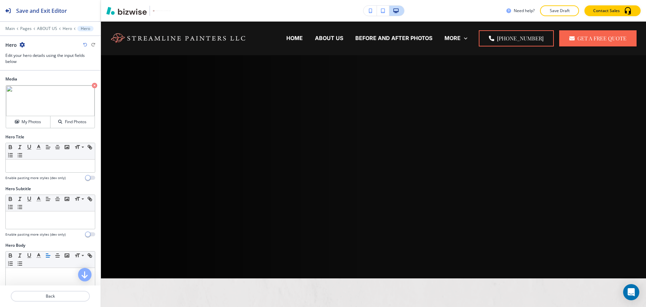
click at [92, 86] on icon "button" at bounding box center [94, 85] width 5 height 5
click at [24, 127] on button "My Photos" at bounding box center [28, 122] width 44 height 12
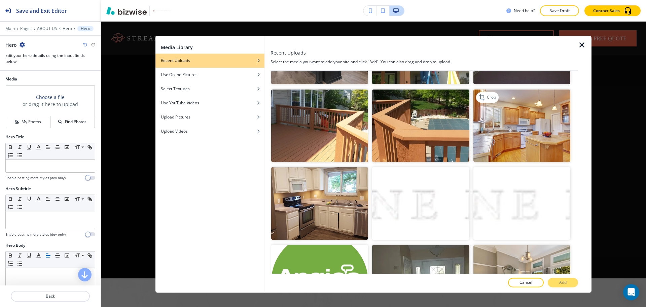
click at [530, 114] on img "button" at bounding box center [521, 125] width 97 height 73
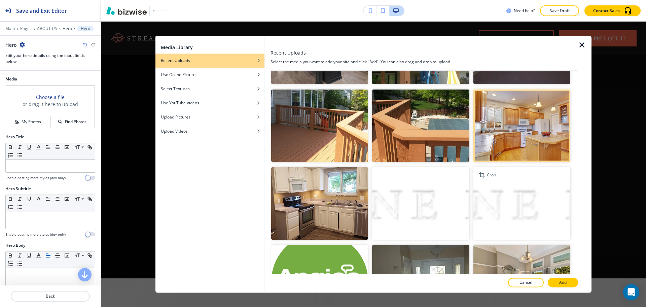
scroll to position [1386, 0]
click at [562, 284] on p "Add" at bounding box center [562, 282] width 7 height 6
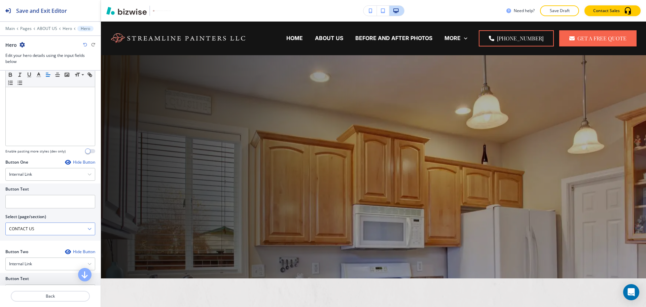
scroll to position [210, 0]
drag, startPoint x: 38, startPoint y: 231, endPoint x: 0, endPoint y: 228, distance: 38.1
click at [0, 228] on div "Button Text Select (page/section) CONTACT US HOME HOME | Hero HOME | Residentia…" at bounding box center [50, 211] width 101 height 57
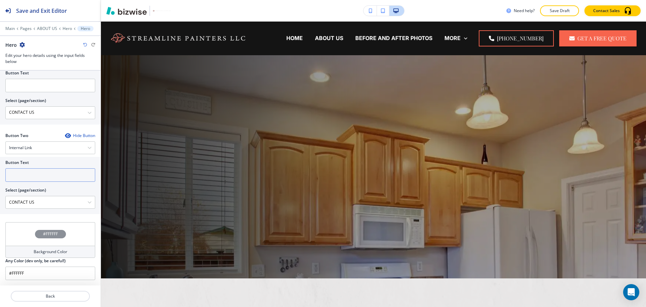
scroll to position [0, 0]
click at [18, 178] on input "text" at bounding box center [50, 174] width 90 height 13
paste input "CONTACT US"
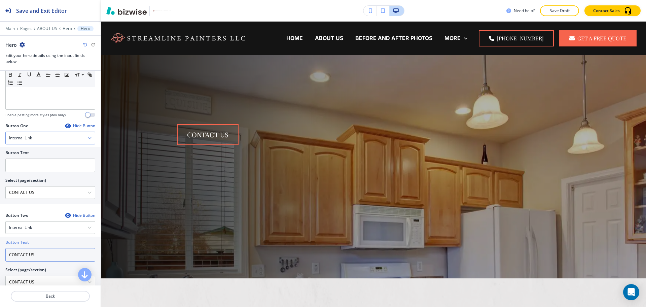
type input "CONTACT US"
click at [32, 138] on h4 "Internal Link" at bounding box center [20, 139] width 23 height 6
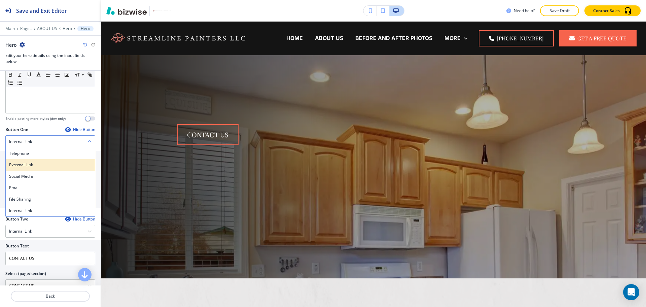
scroll to position [242, 0]
click at [24, 152] on h4 "Telephone" at bounding box center [50, 154] width 82 height 6
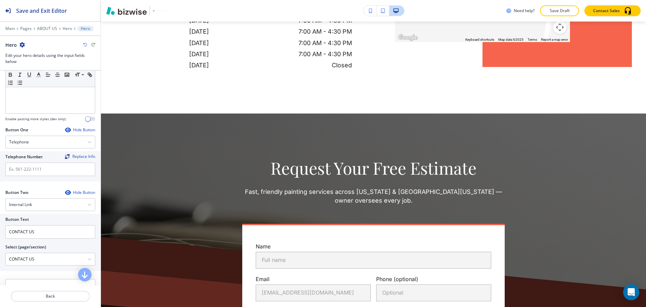
scroll to position [1239, 0]
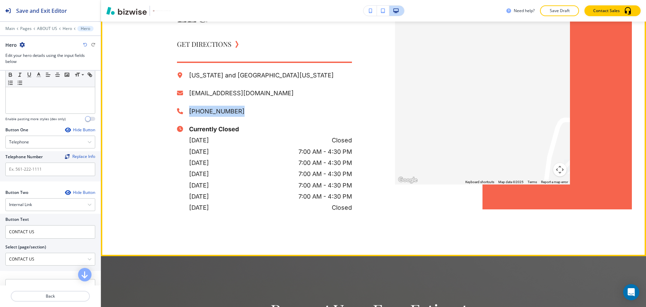
drag, startPoint x: 239, startPoint y: 89, endPoint x: 185, endPoint y: 88, distance: 54.2
click at [185, 106] on div "(314) 358-6777" at bounding box center [264, 111] width 175 height 11
copy p "(314) 358-6777"
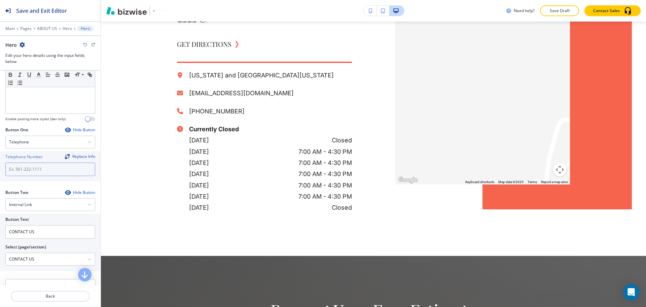
click at [31, 170] on input "text" at bounding box center [50, 168] width 90 height 13
paste input "(314) 358-6777"
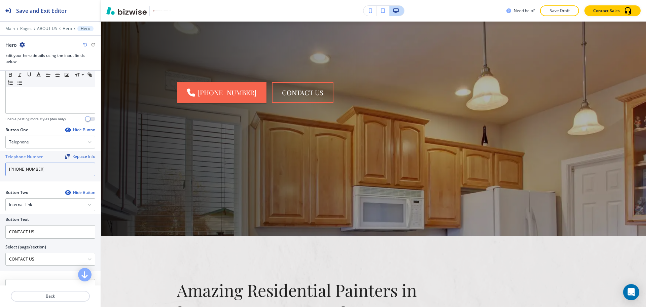
scroll to position [0, 0]
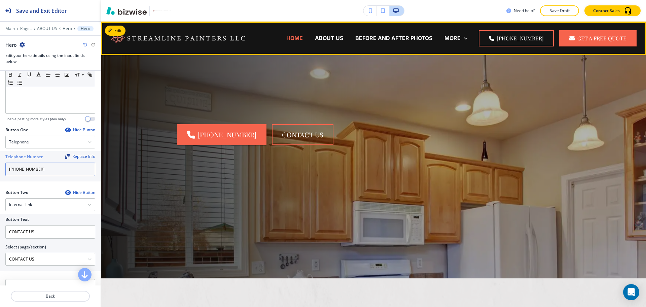
type input "(314) 358-6777"
click at [300, 39] on p "HOME" at bounding box center [294, 38] width 16 height 8
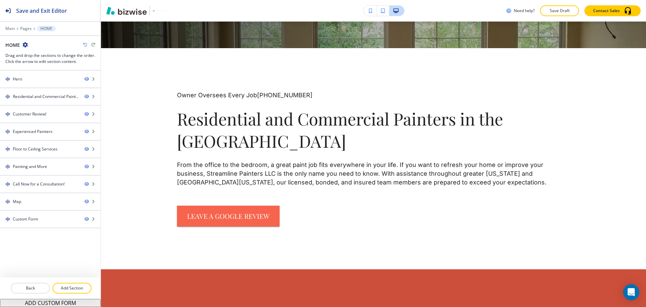
scroll to position [297, 0]
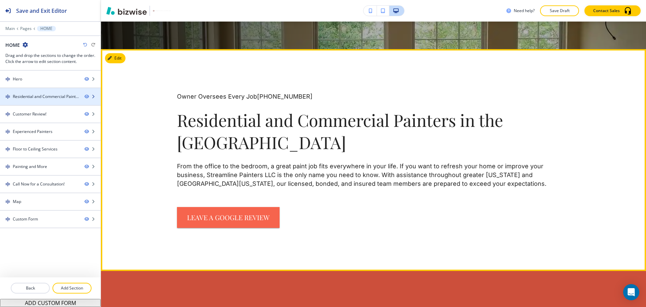
click at [35, 100] on div at bounding box center [50, 102] width 101 height 5
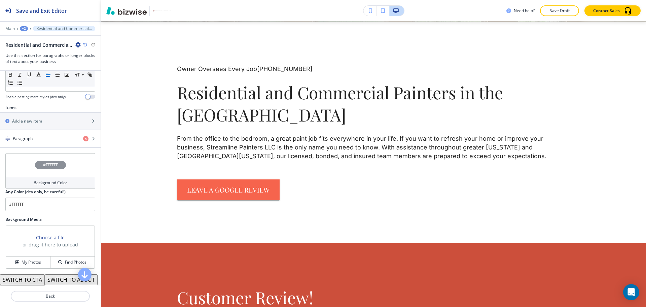
scroll to position [245, 0]
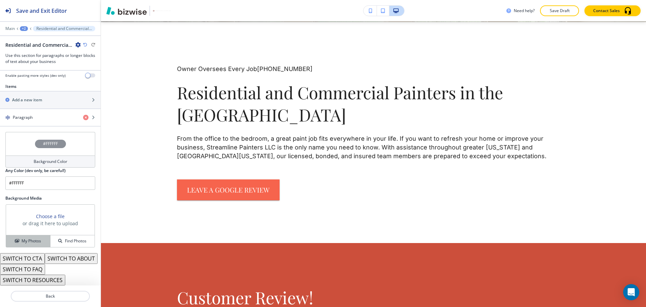
click at [34, 238] on h4 "My Photos" at bounding box center [31, 241] width 19 height 6
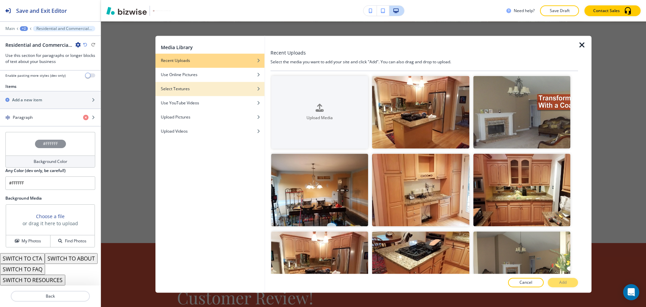
click at [189, 92] on div "button" at bounding box center [209, 94] width 109 height 4
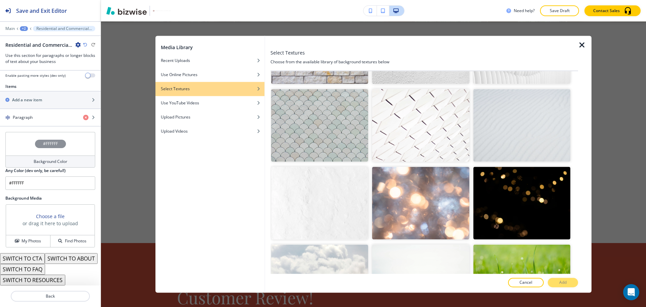
click at [313, 174] on img "button" at bounding box center [319, 202] width 97 height 73
click at [573, 283] on button "Add" at bounding box center [562, 282] width 30 height 9
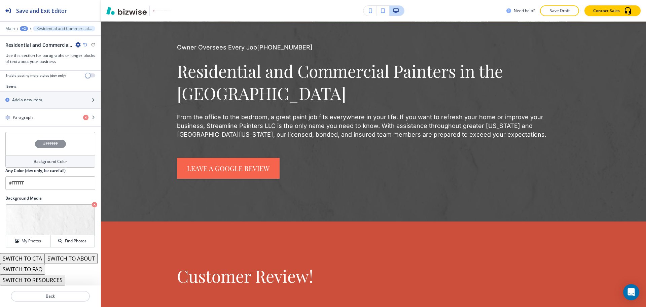
click at [36, 158] on h4 "Background Color" at bounding box center [51, 161] width 34 height 6
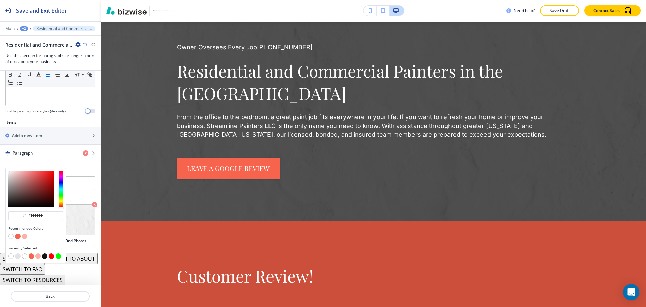
scroll to position [210, 0]
click at [11, 233] on button "button" at bounding box center [10, 235] width 5 height 5
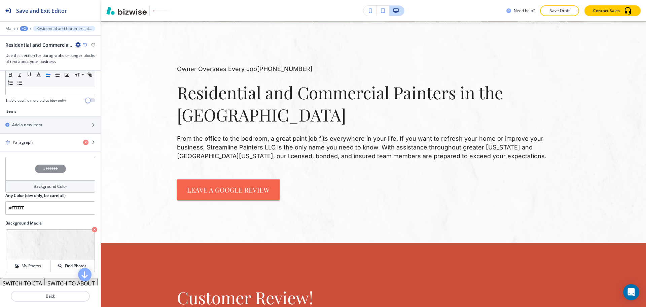
click at [37, 187] on h4 "Background Color" at bounding box center [51, 186] width 34 height 6
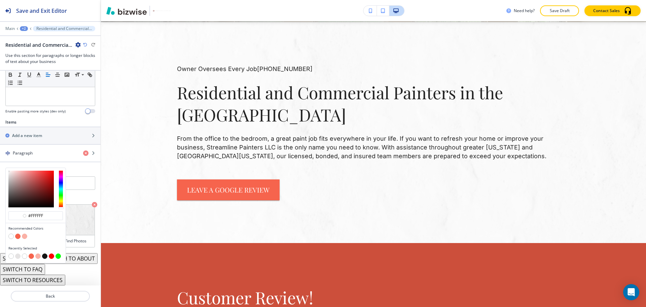
click at [8, 168] on div at bounding box center [36, 189] width 60 height 42
type input "#e0e0e0"
click at [8, 170] on div at bounding box center [30, 188] width 45 height 37
type input "#e0e0e0"
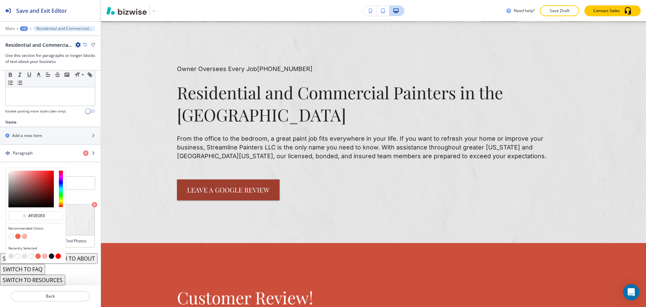
type input "#e7e2e2"
click at [9, 170] on div at bounding box center [30, 188] width 45 height 37
type input "#e7e2e2"
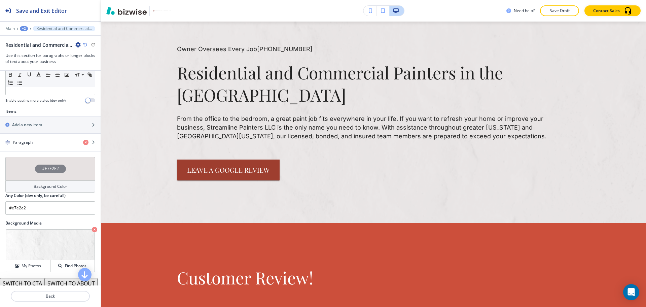
scroll to position [354, 0]
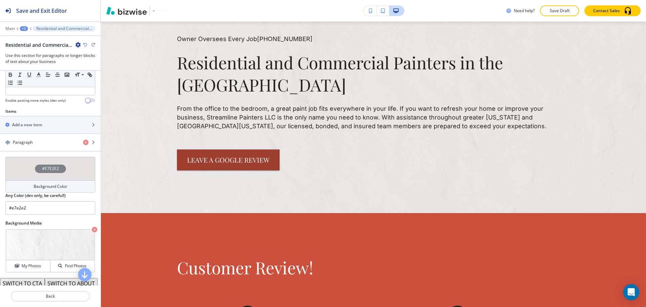
click at [32, 183] on div "Background Color" at bounding box center [50, 186] width 90 height 12
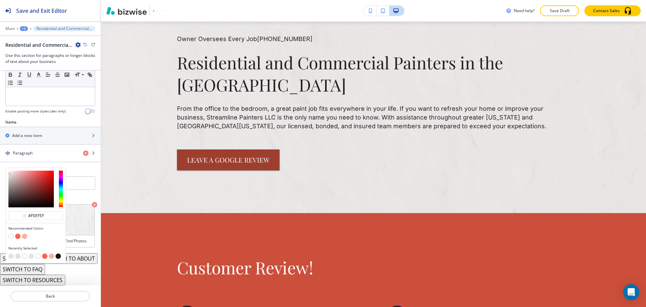
type input "#f3f3f3"
click at [8, 171] on div at bounding box center [8, 171] width 1 height 1
type input "#f3f3f3"
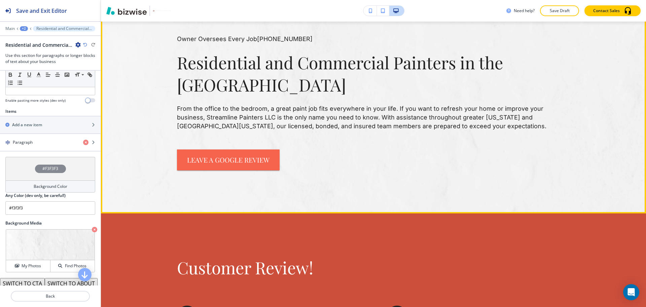
click at [481, 158] on div "leave a google review" at bounding box center [373, 159] width 393 height 21
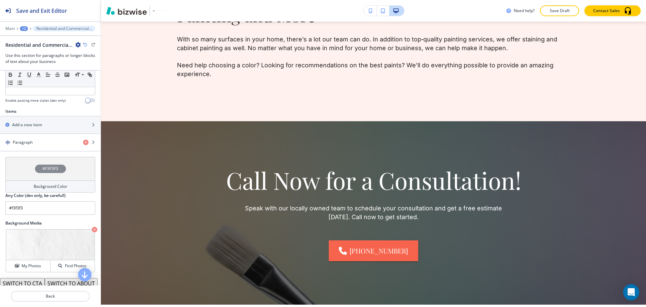
scroll to position [1579, 0]
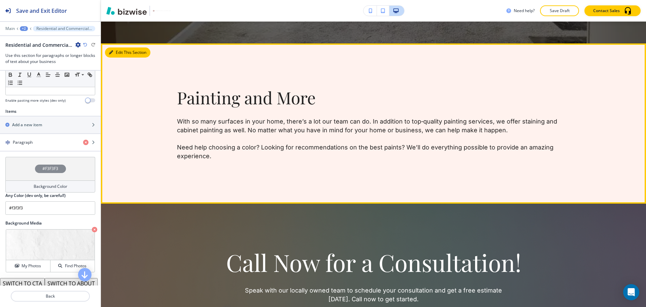
drag, startPoint x: 112, startPoint y: 52, endPoint x: 106, endPoint y: 65, distance: 13.8
click at [112, 53] on icon "button" at bounding box center [111, 52] width 4 height 4
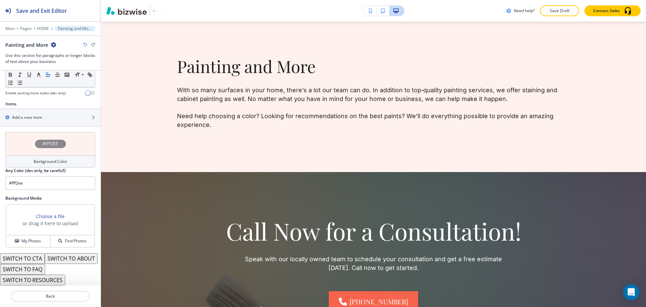
scroll to position [1611, 0]
click at [61, 176] on input "#fff2ee" at bounding box center [50, 182] width 90 height 13
paste input "6f6f6"
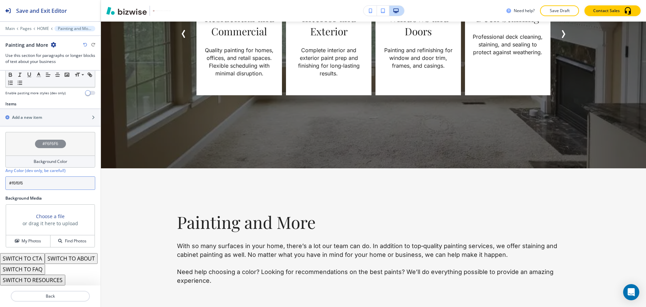
scroll to position [1577, 0]
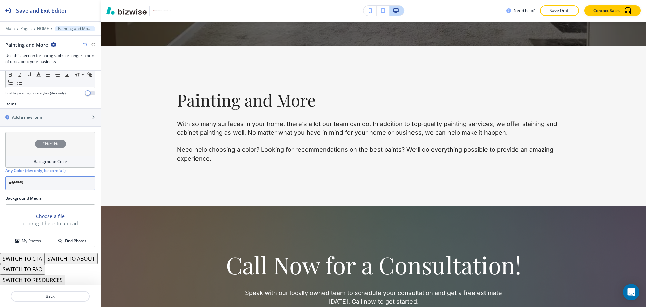
type input "#f6f6f6"
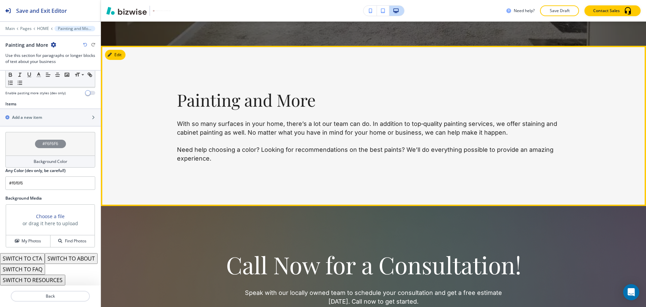
click at [385, 148] on p "With so many surfaces in your home, there’s a lot our team can do. In addition …" at bounding box center [373, 141] width 393 height 44
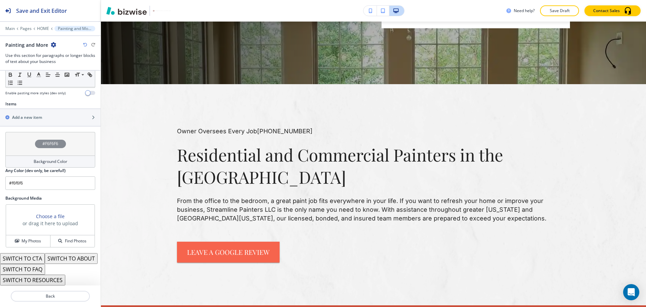
scroll to position [0, 0]
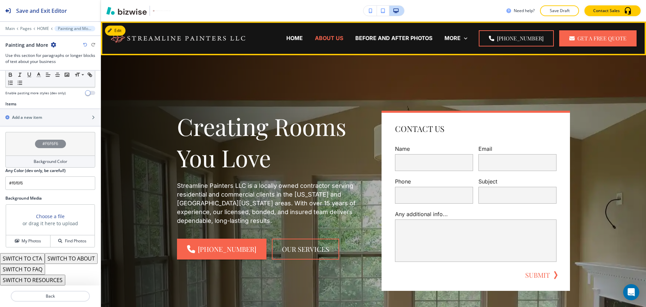
click at [343, 38] on p "ABOUT US" at bounding box center [329, 38] width 28 height 8
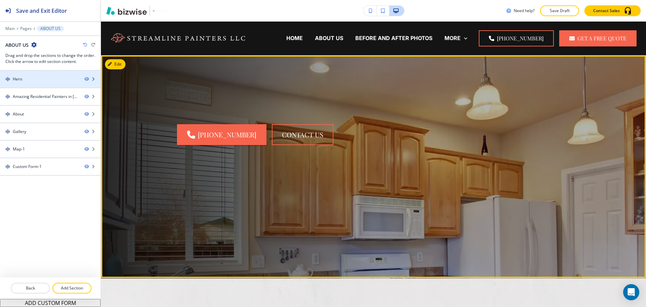
click at [32, 77] on div "Hero" at bounding box center [39, 79] width 79 height 6
click at [26, 80] on div "Hero" at bounding box center [39, 79] width 79 height 6
click at [121, 64] on button "Edit This Section" at bounding box center [127, 64] width 45 height 10
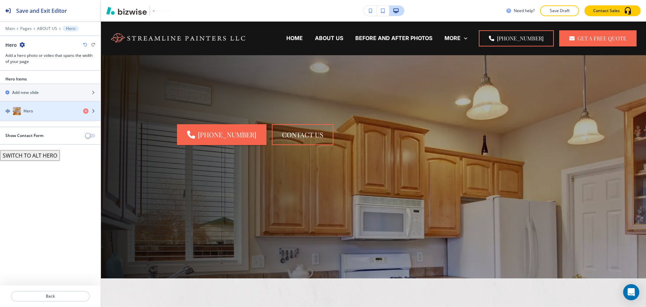
click at [40, 111] on div "Hero" at bounding box center [39, 111] width 78 height 8
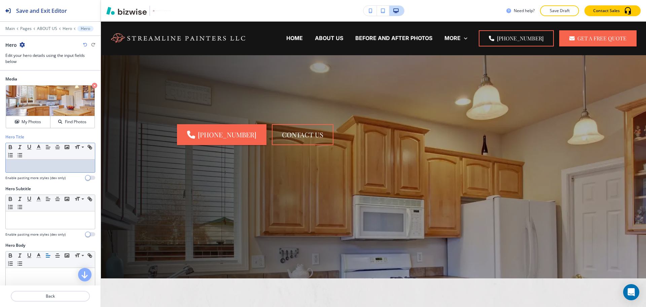
click at [39, 170] on div at bounding box center [50, 165] width 89 height 13
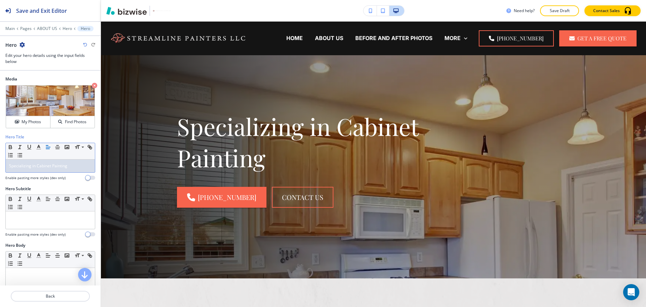
click at [51, 162] on div "Specializing in Cabinet Painting" at bounding box center [50, 165] width 89 height 13
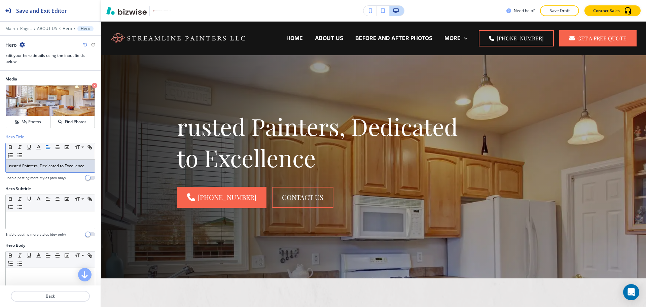
click at [9, 165] on div "rusted Painters, Dedicated to Excellence" at bounding box center [50, 165] width 89 height 13
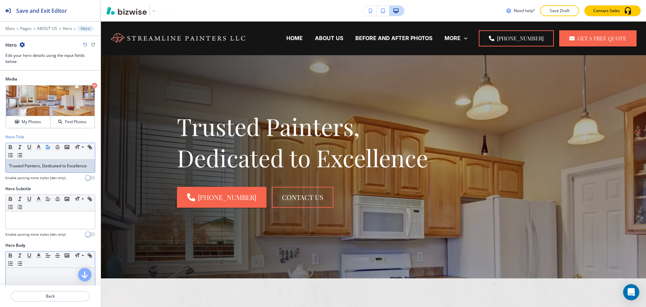
click at [46, 277] on p at bounding box center [50, 274] width 82 height 6
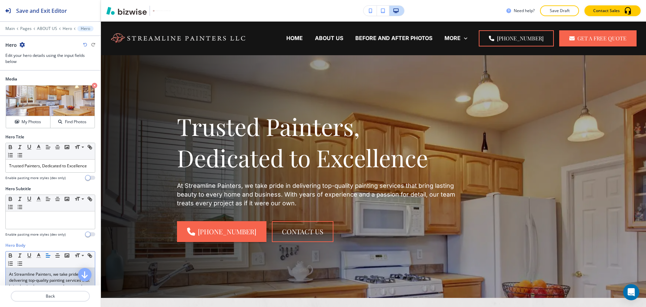
scroll to position [140, 0]
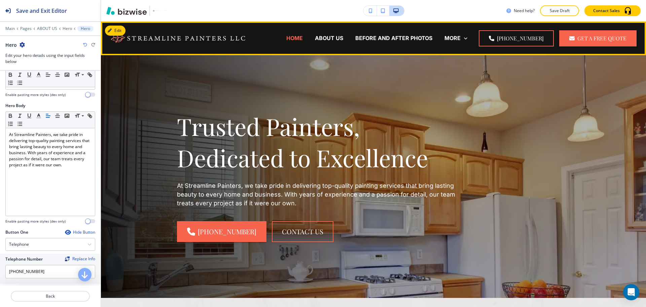
click at [303, 36] on p "HOME" at bounding box center [294, 38] width 16 height 8
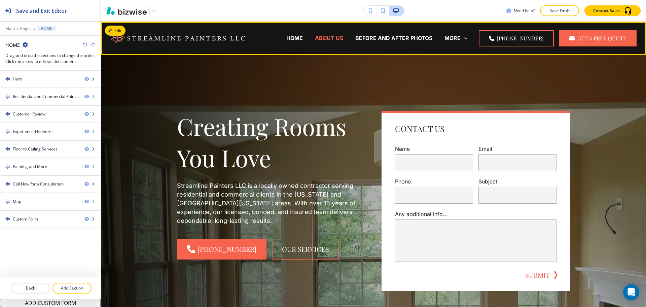
click at [334, 38] on p "ABOUT US" at bounding box center [329, 38] width 28 height 8
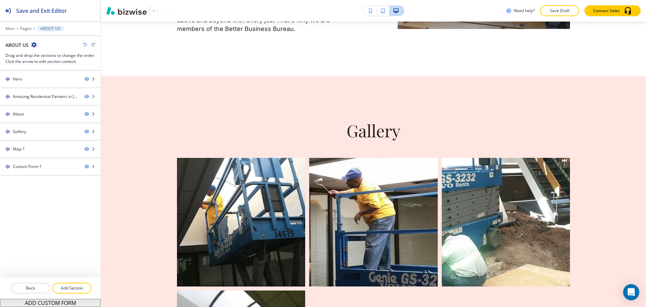
scroll to position [0, 0]
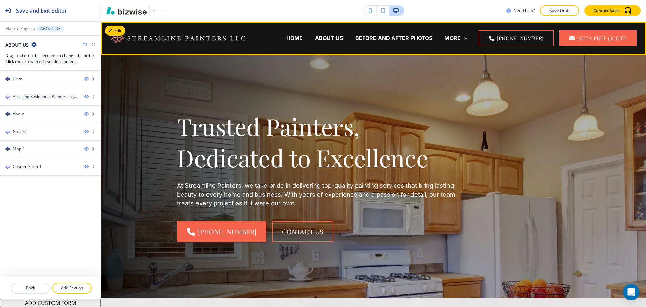
click at [393, 31] on div "BEFORE AND AFTER PHOTOS" at bounding box center [393, 38] width 89 height 27
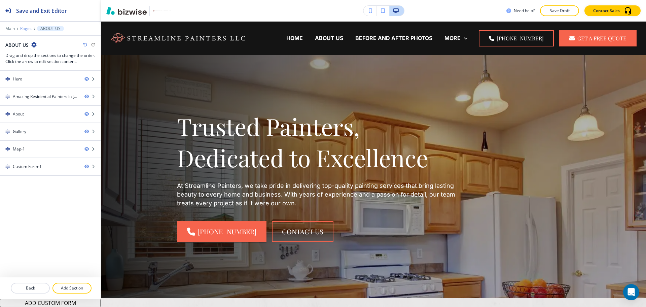
click at [23, 28] on p "Pages" at bounding box center [25, 28] width 11 height 5
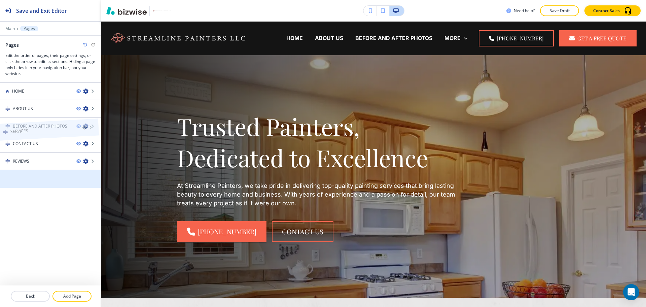
drag, startPoint x: 26, startPoint y: 178, endPoint x: 24, endPoint y: 116, distance: 61.9
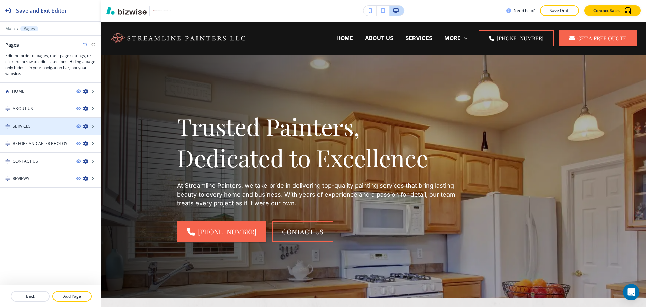
click at [22, 126] on h4 "SERVICES" at bounding box center [22, 126] width 18 height 6
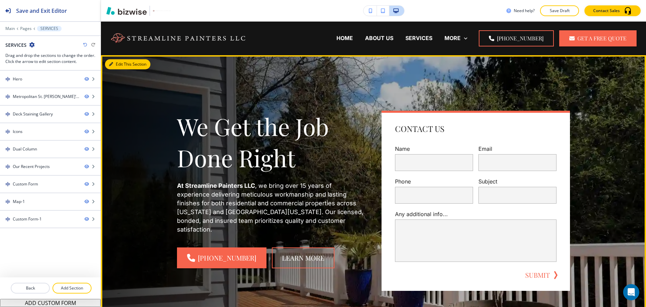
click at [117, 66] on button "Edit This Section" at bounding box center [127, 64] width 45 height 10
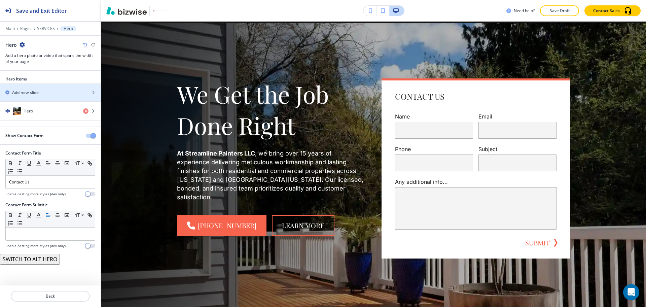
scroll to position [34, 0]
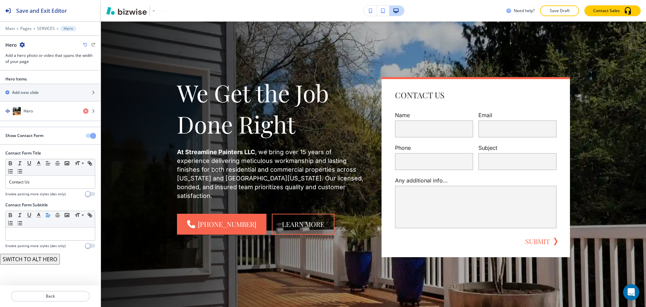
click at [92, 135] on span "button" at bounding box center [92, 135] width 5 height 5
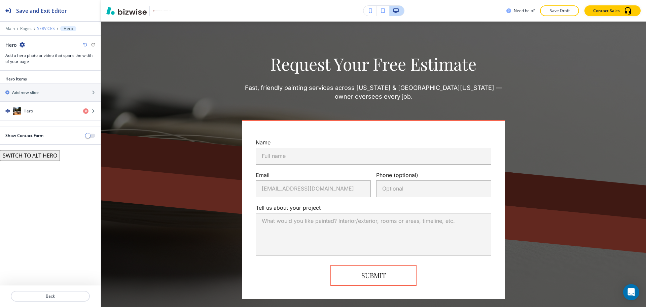
click at [46, 30] on p "SERVICES" at bounding box center [46, 28] width 18 height 5
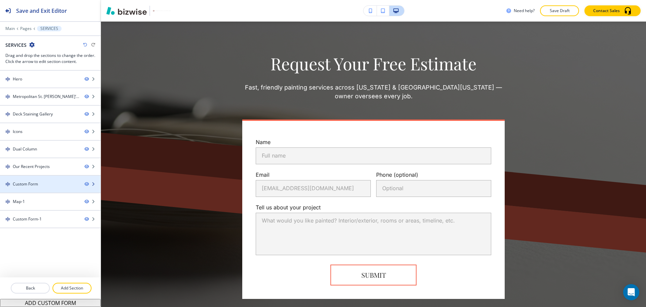
click at [42, 186] on div "Custom Form" at bounding box center [39, 184] width 79 height 6
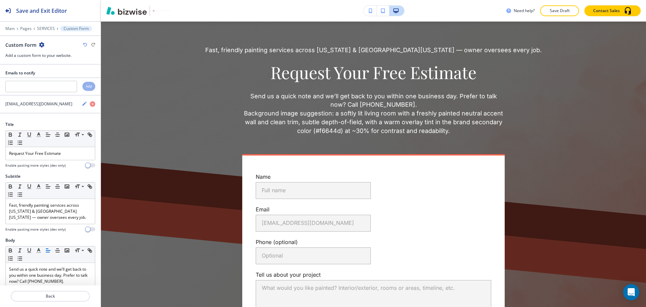
scroll to position [1547, 0]
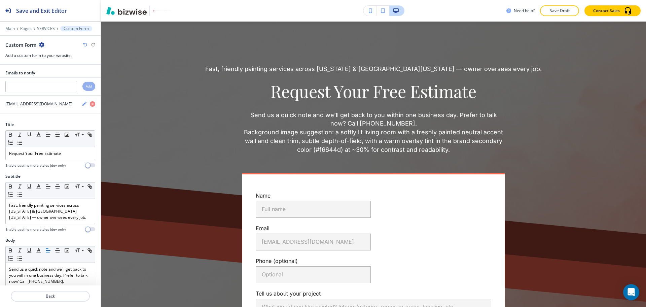
click at [39, 45] on icon "button" at bounding box center [41, 44] width 5 height 5
click at [47, 81] on p "Delete Section" at bounding box center [60, 80] width 34 height 6
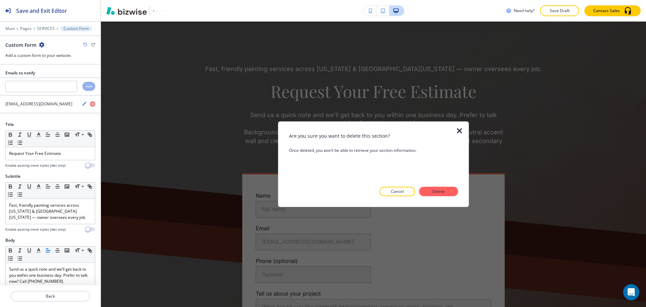
click at [437, 192] on p "Delete" at bounding box center [438, 191] width 16 height 6
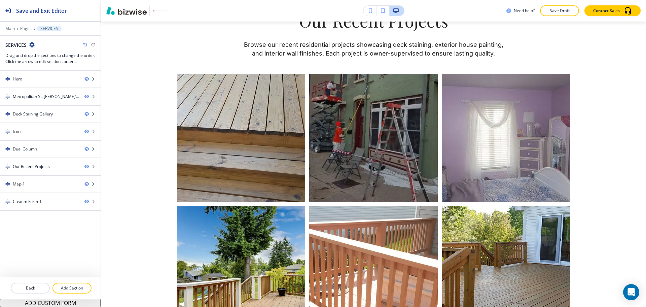
scroll to position [1146, 0]
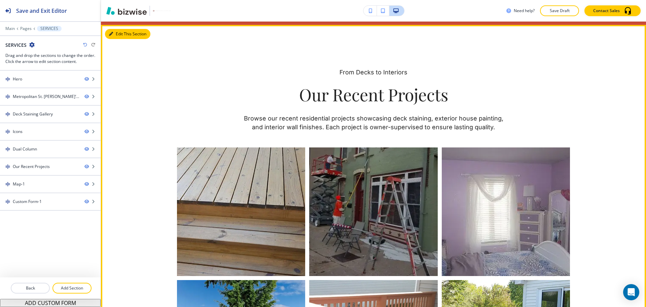
click at [116, 33] on button "Edit This Section" at bounding box center [127, 34] width 45 height 10
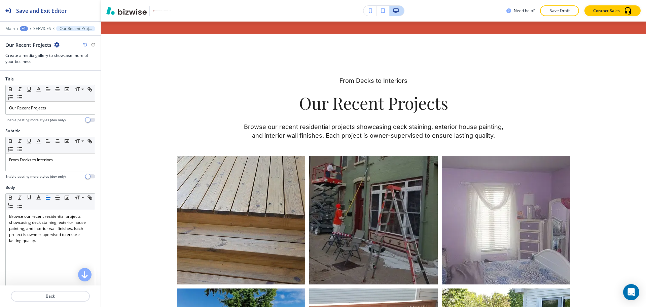
click at [56, 43] on icon "button" at bounding box center [56, 44] width 5 height 5
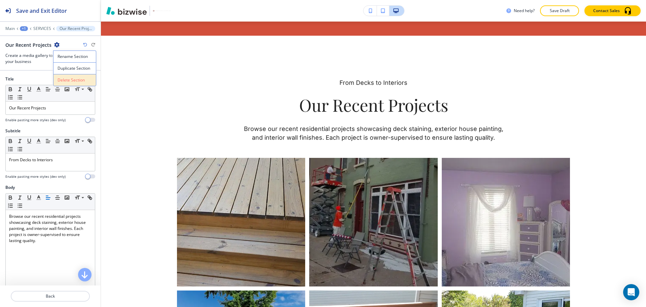
click at [76, 80] on p "Delete Section" at bounding box center [74, 80] width 34 height 6
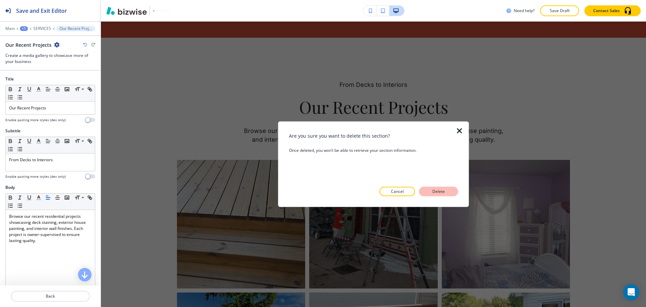
click at [431, 187] on button "Delete" at bounding box center [438, 191] width 39 height 9
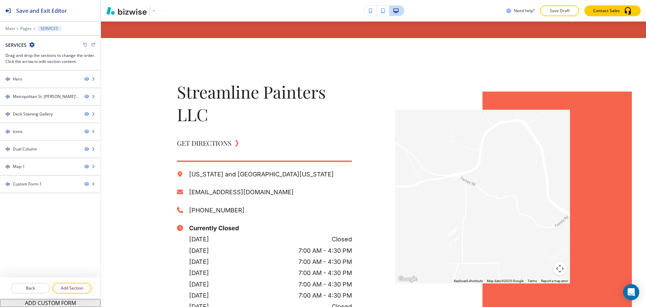
scroll to position [1062, 0]
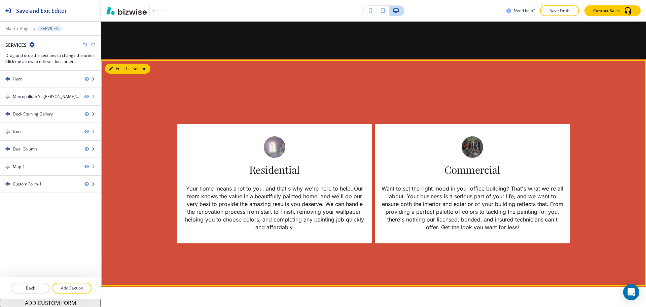
click at [113, 60] on div "Residential Your home means a lot to you, and that's why we're here to help. Ou…" at bounding box center [373, 173] width 545 height 227
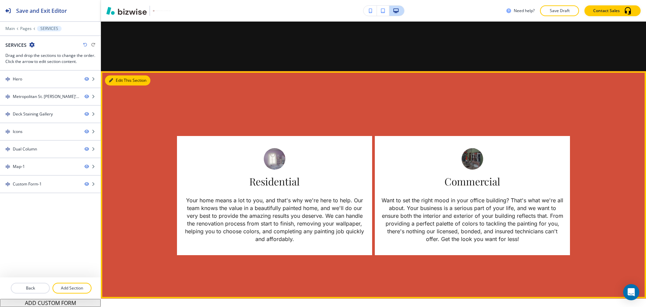
click at [115, 76] on button "Edit This Section" at bounding box center [127, 80] width 45 height 10
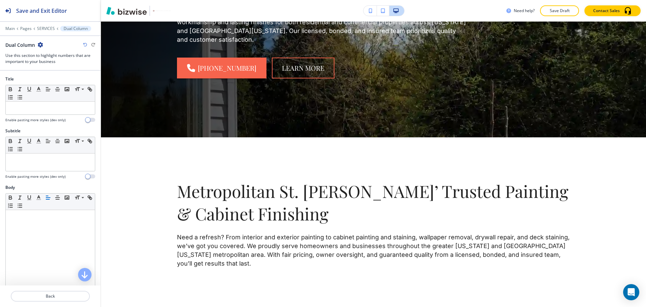
scroll to position [136, 0]
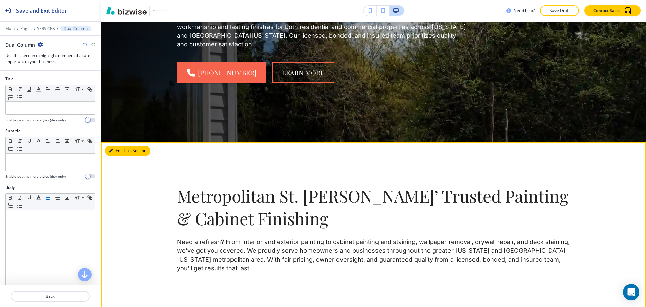
click at [123, 152] on button "Edit This Section" at bounding box center [127, 151] width 45 height 10
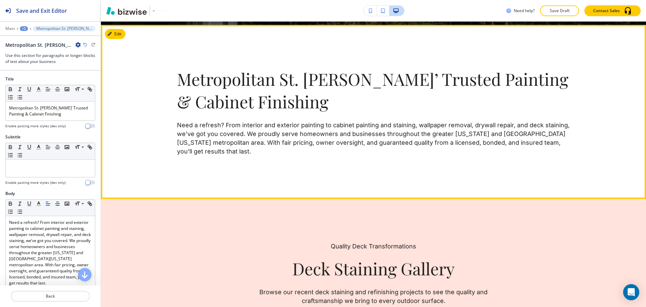
scroll to position [256, 0]
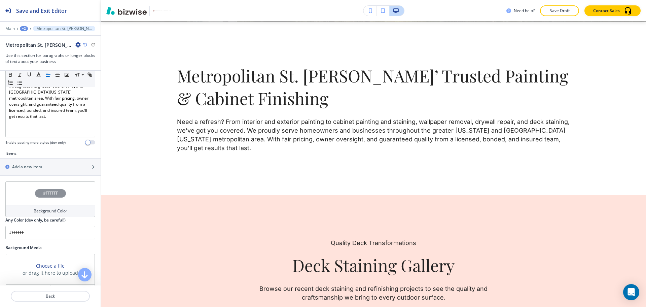
click at [48, 212] on h4 "Background Color" at bounding box center [51, 211] width 34 height 6
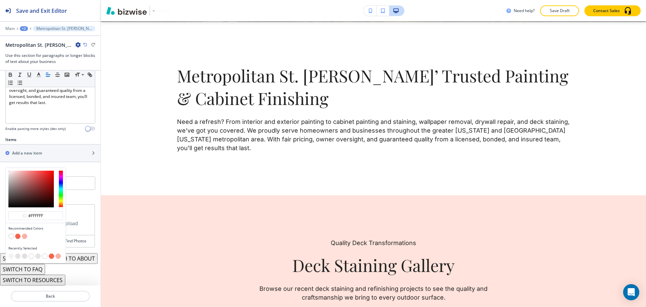
click at [82, 245] on div "Title Small Normal Large Huge Metropolitan St. Louis’ Trusted Painting & Cabine…" at bounding box center [50, 178] width 101 height 214
type input "#ffffff"
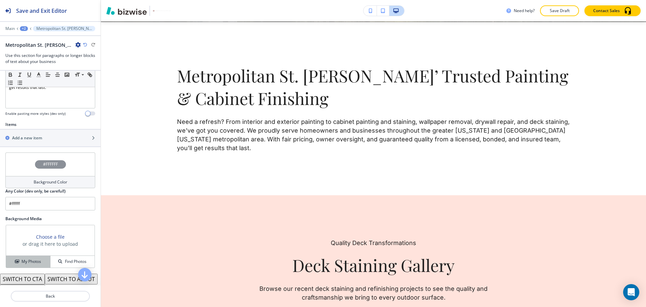
click at [29, 260] on h4 "My Photos" at bounding box center [31, 261] width 19 height 6
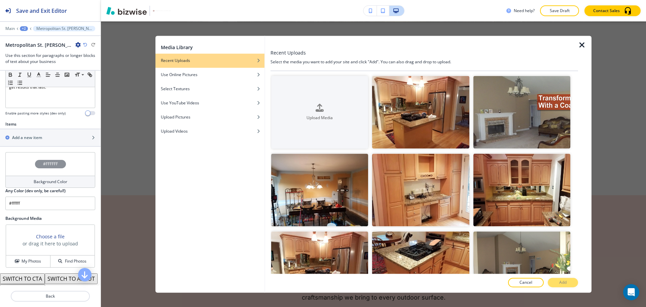
scroll to position [196, 0]
click at [208, 93] on div "button" at bounding box center [209, 94] width 109 height 4
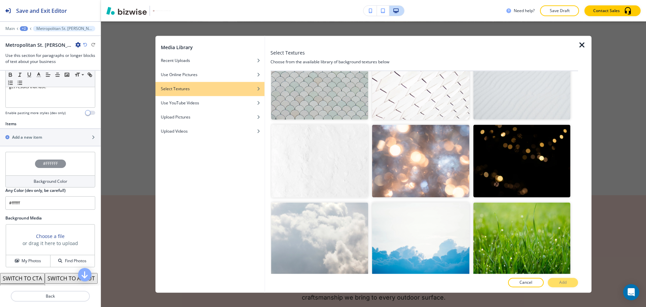
scroll to position [967, 0]
click at [339, 124] on img "button" at bounding box center [319, 160] width 97 height 73
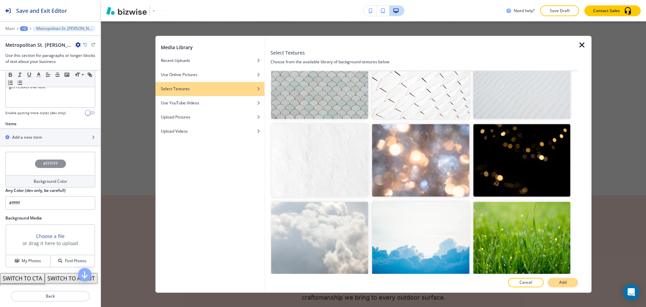
click at [559, 282] on p "Add" at bounding box center [562, 282] width 7 height 6
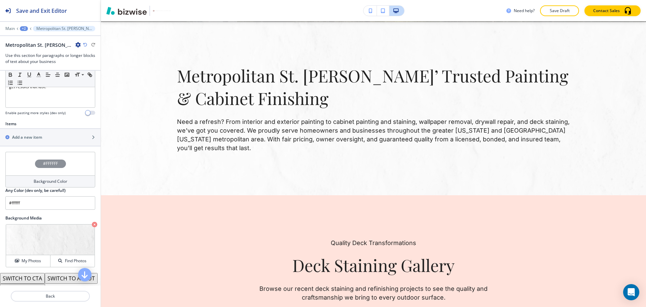
click at [39, 185] on div "Background Color" at bounding box center [50, 181] width 90 height 12
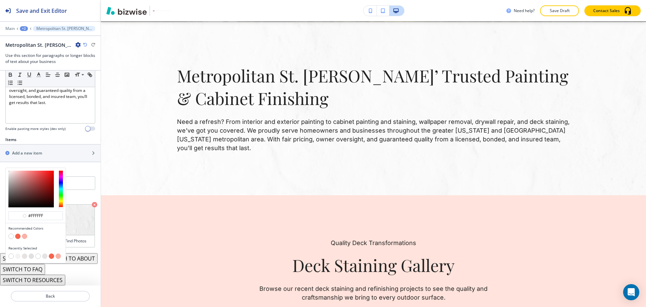
scroll to position [191, 0]
click at [8, 168] on div at bounding box center [36, 189] width 60 height 42
type input "#d7d5d5"
click at [9, 170] on div at bounding box center [30, 188] width 45 height 37
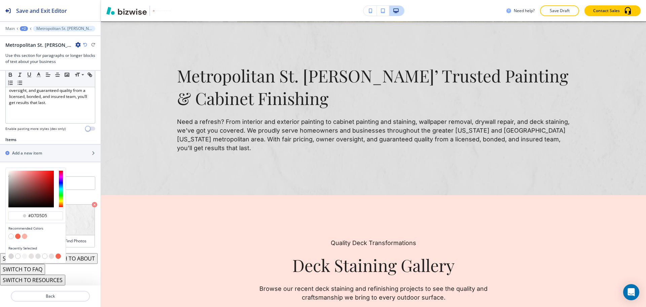
type input "#d7d5d5"
type input "#ececec"
click at [8, 170] on div at bounding box center [30, 188] width 45 height 37
type input "#ececec"
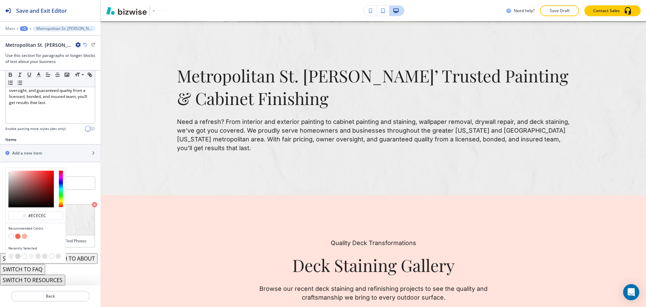
type input "#eeeeee"
click at [8, 172] on div at bounding box center [8, 172] width 1 height 1
type input "#eeeeee"
click at [8, 168] on div at bounding box center [36, 189] width 60 height 42
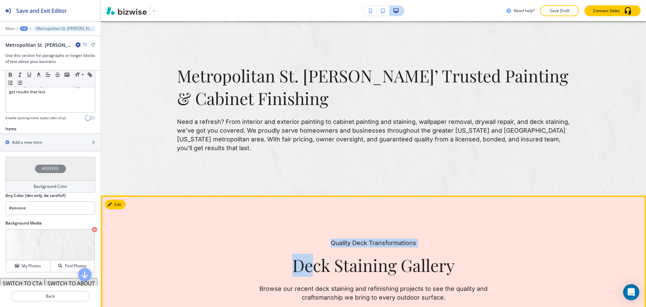
scroll to position [196, 0]
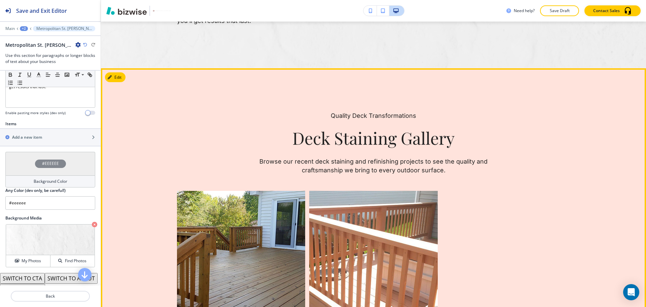
click at [364, 152] on div "Quality Deck Transformations Deck Staining Gallery Browse our recent deck stain…" at bounding box center [373, 142] width 393 height 63
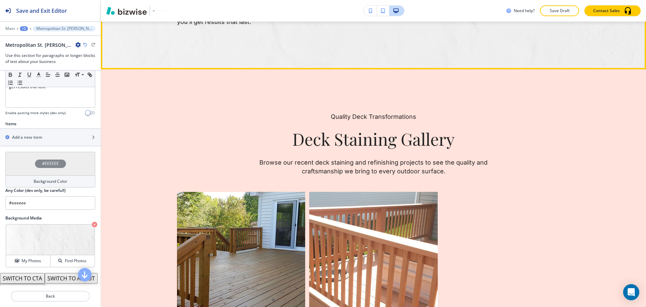
scroll to position [382, 0]
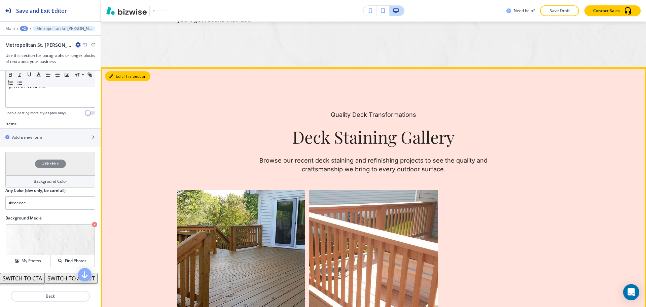
click at [117, 73] on button "Edit This Section" at bounding box center [127, 76] width 45 height 10
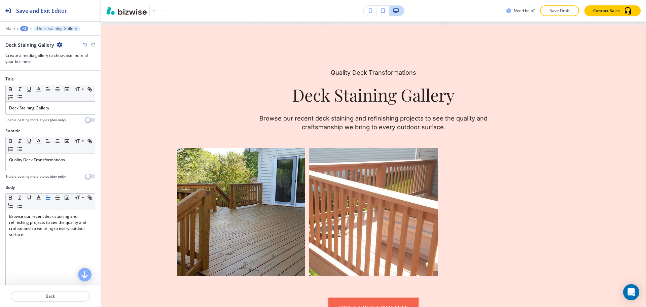
scroll to position [382, 0]
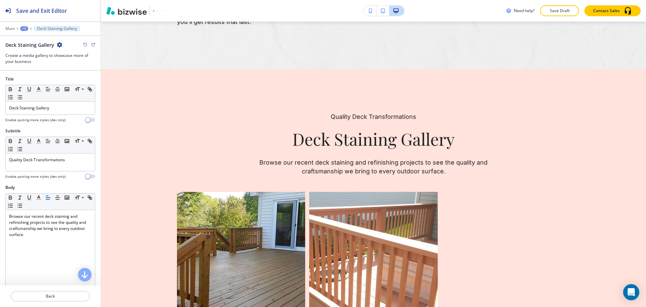
click at [60, 46] on icon "button" at bounding box center [59, 44] width 5 height 5
click at [69, 79] on p "Delete Section" at bounding box center [78, 80] width 34 height 6
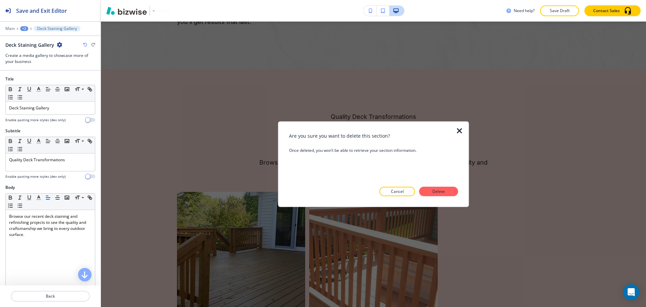
click at [439, 185] on div "Are you sure you want to delete this section? Once deleted, you won’t be able t…" at bounding box center [373, 164] width 169 height 64
click at [442, 193] on p "Delete" at bounding box center [438, 191] width 16 height 6
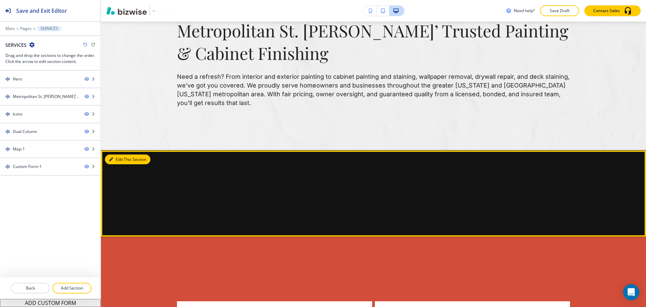
click at [113, 156] on button "Edit This Section" at bounding box center [127, 159] width 45 height 10
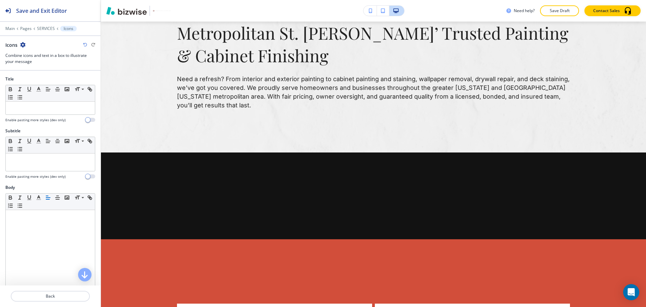
scroll to position [299, 0]
click at [21, 44] on icon "button" at bounding box center [22, 44] width 5 height 5
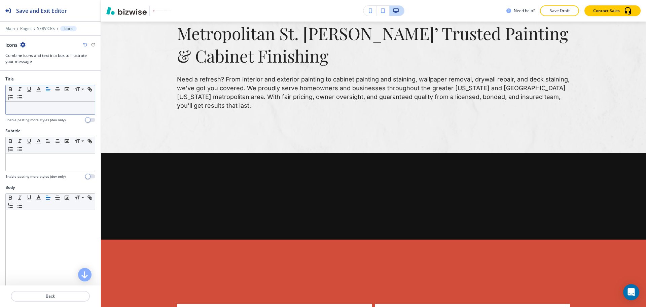
click at [46, 86] on icon "button" at bounding box center [48, 89] width 6 height 6
click at [26, 41] on div "Icons" at bounding box center [50, 44] width 90 height 7
click at [24, 43] on icon "button" at bounding box center [22, 44] width 5 height 5
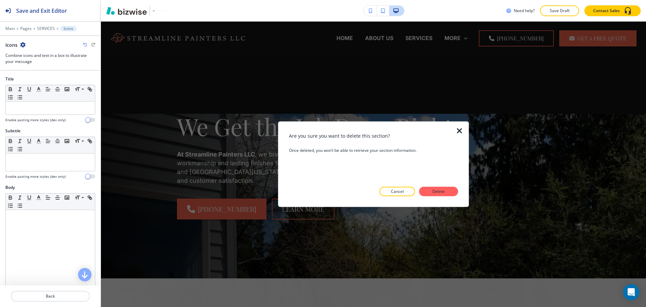
scroll to position [299, 0]
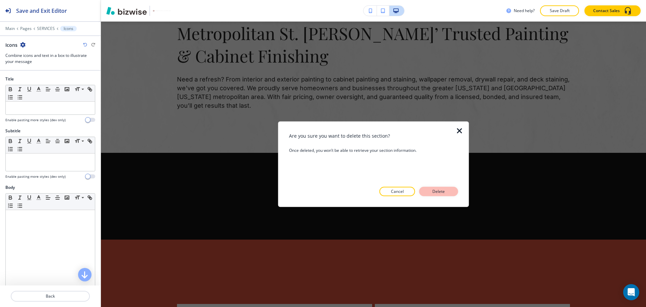
click at [431, 192] on button "Delete" at bounding box center [438, 191] width 39 height 9
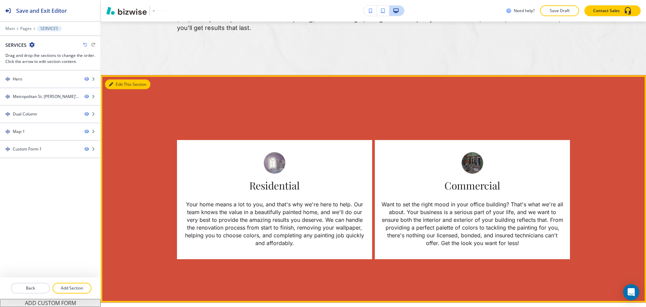
click at [111, 83] on icon "button" at bounding box center [111, 84] width 4 height 4
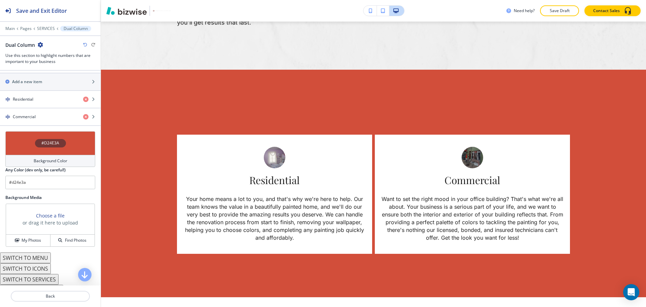
scroll to position [382, 0]
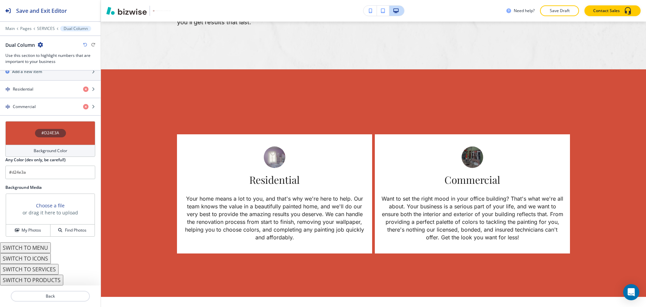
click at [49, 269] on button "SWITCH TO SERVICES" at bounding box center [29, 269] width 58 height 11
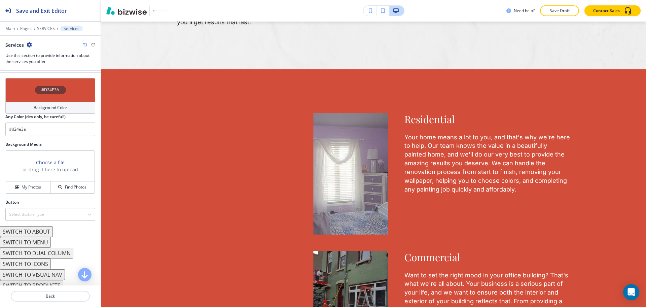
scroll to position [315, 0]
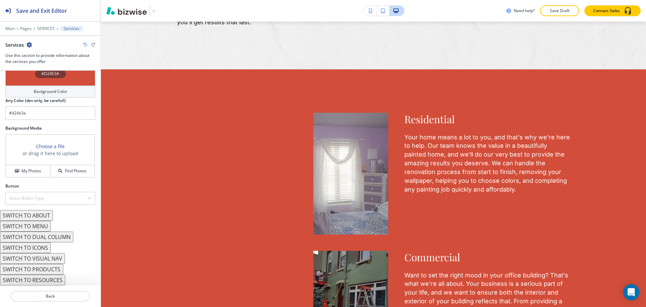
click at [42, 216] on button "SWITCH TO ABOUT" at bounding box center [26, 215] width 53 height 11
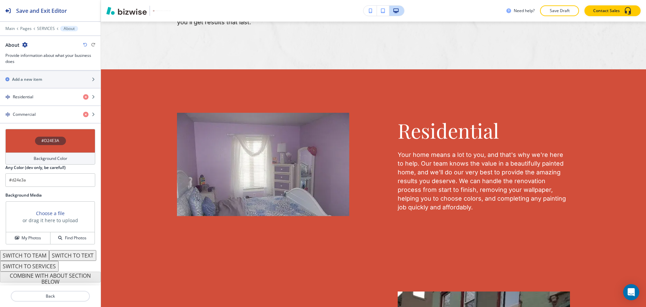
scroll to position [259, 0]
click at [44, 152] on div "Background Color" at bounding box center [50, 158] width 90 height 12
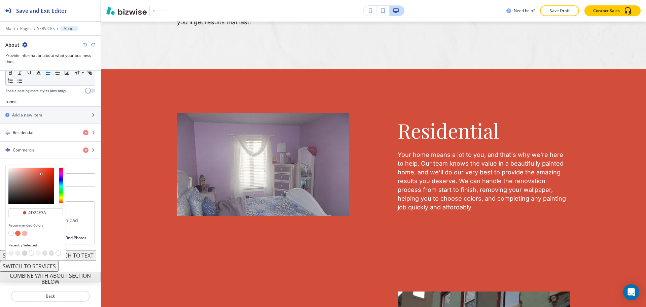
click at [11, 230] on button "button" at bounding box center [10, 232] width 5 height 5
type input "#FFFFFF"
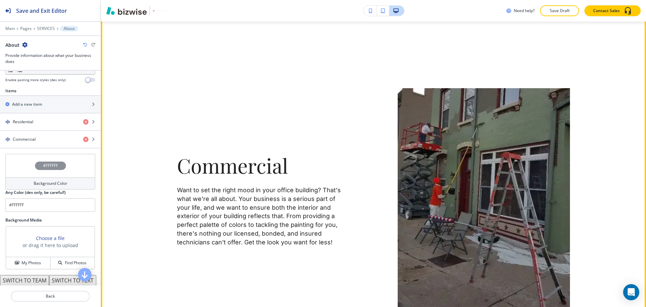
scroll to position [586, 0]
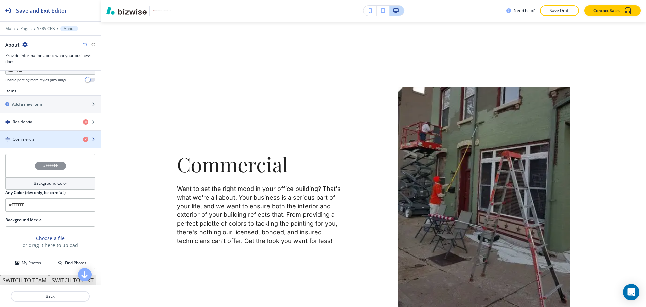
click at [44, 140] on div "Commercial" at bounding box center [39, 139] width 78 height 6
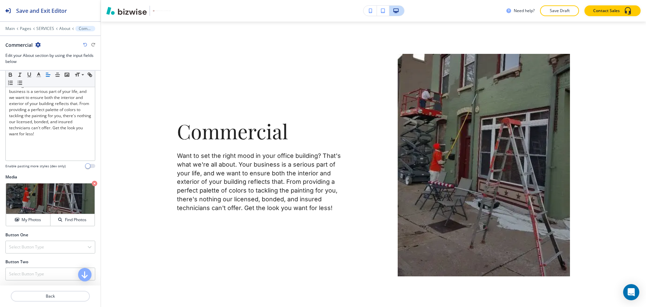
scroll to position [137, 0]
click at [23, 190] on p "Crop" at bounding box center [23, 191] width 9 height 6
click at [26, 219] on h4 "My Photos" at bounding box center [31, 219] width 19 height 6
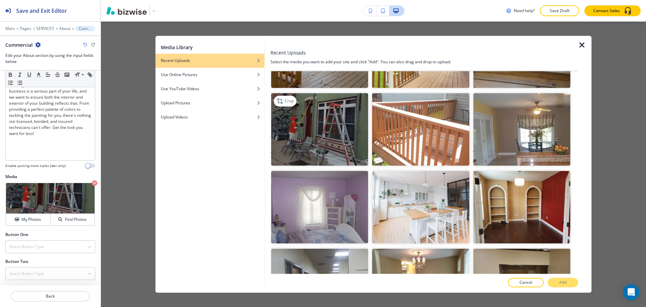
click at [353, 128] on img "button" at bounding box center [319, 129] width 97 height 73
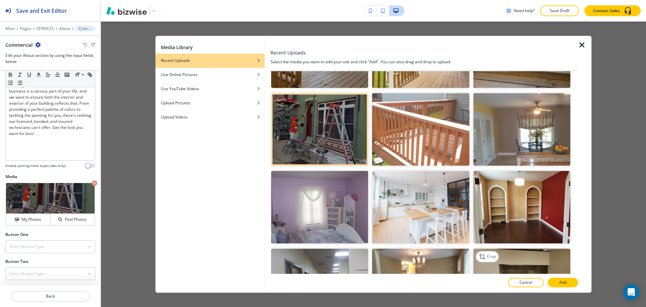
scroll to position [294, 0]
click at [574, 284] on button "Add" at bounding box center [562, 282] width 30 height 9
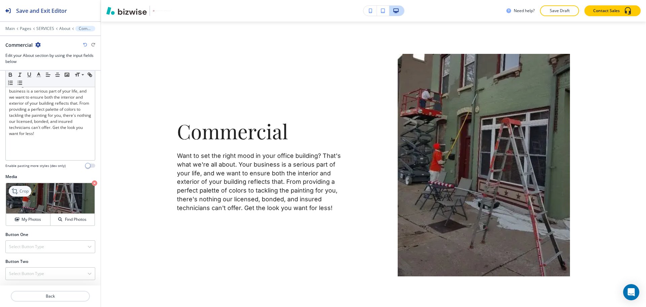
click at [17, 190] on icon at bounding box center [15, 191] width 8 height 8
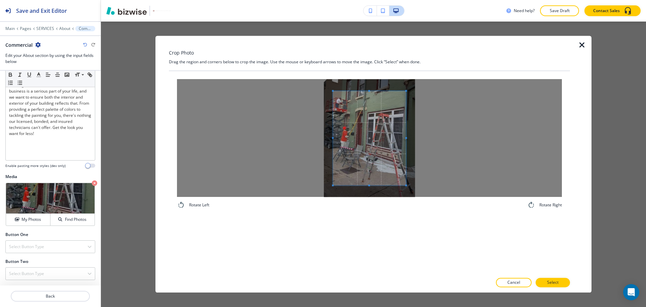
click at [256, 130] on div at bounding box center [369, 138] width 385 height 118
click at [422, 141] on div at bounding box center [369, 138] width 385 height 118
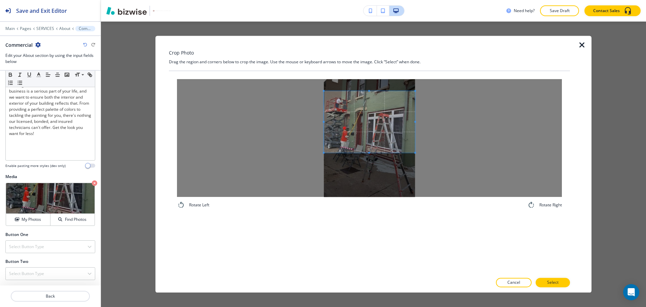
click at [374, 152] on span at bounding box center [369, 153] width 91 height 2
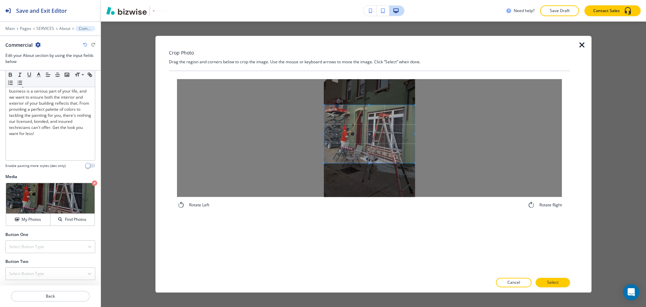
click at [382, 153] on span at bounding box center [369, 134] width 91 height 58
click at [360, 139] on span at bounding box center [369, 134] width 91 height 58
click at [558, 281] on button "Select" at bounding box center [552, 282] width 34 height 9
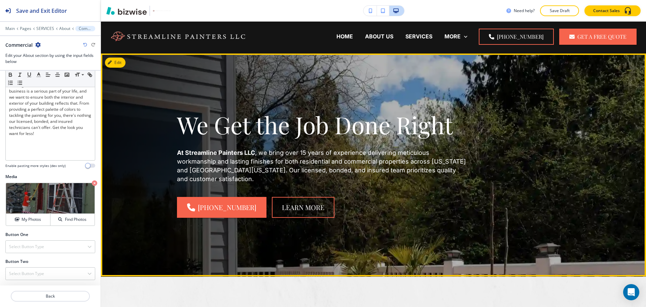
scroll to position [0, 0]
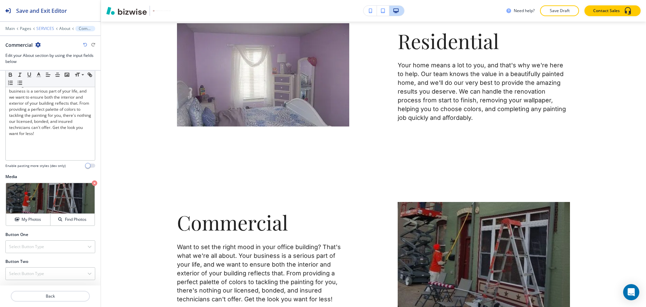
click at [48, 29] on p "SERVICES" at bounding box center [45, 28] width 18 height 5
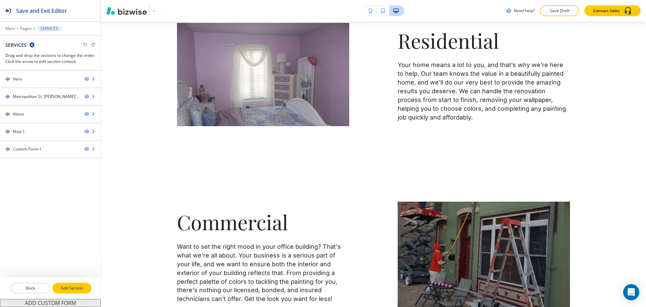
click at [60, 287] on p "Add Section" at bounding box center [72, 288] width 38 height 6
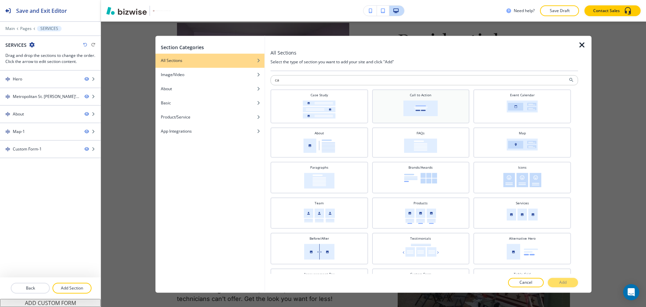
type input "ca"
click at [420, 101] on img at bounding box center [420, 108] width 34 height 16
click at [561, 282] on p "Add" at bounding box center [562, 282] width 7 height 6
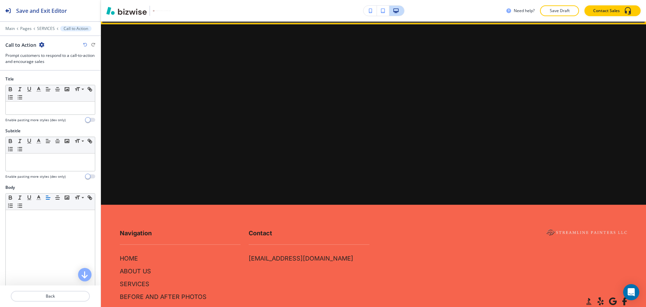
scroll to position [1409, 0]
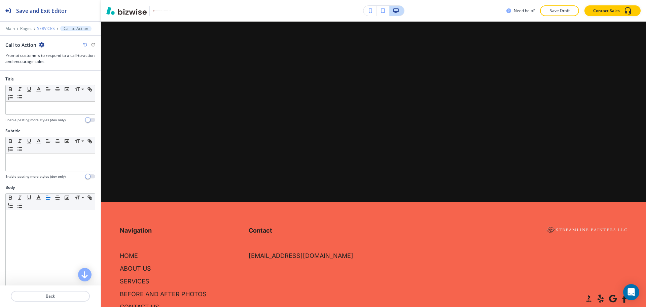
click at [46, 29] on p "SERVICES" at bounding box center [46, 28] width 18 height 5
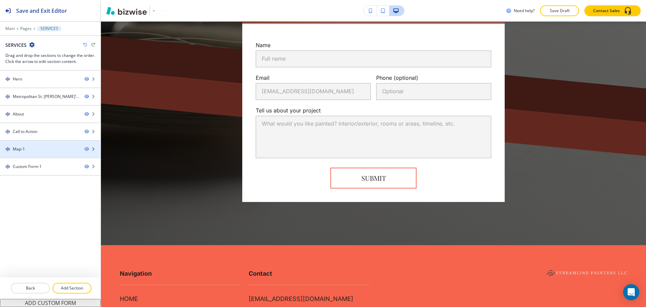
scroll to position [804, 0]
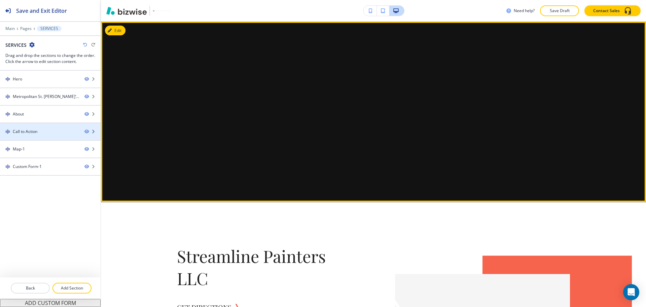
click at [35, 132] on div "Call to Action" at bounding box center [25, 131] width 25 height 6
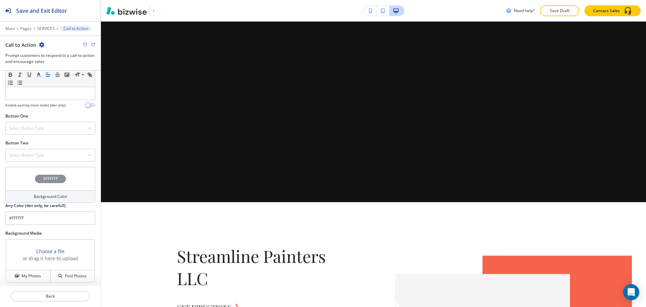
scroll to position [222, 0]
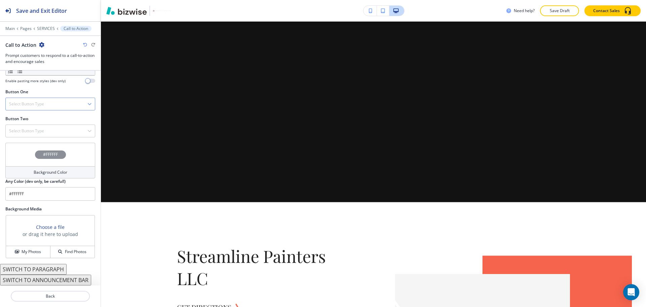
click at [22, 101] on h4 "Select Button Type" at bounding box center [26, 104] width 35 height 6
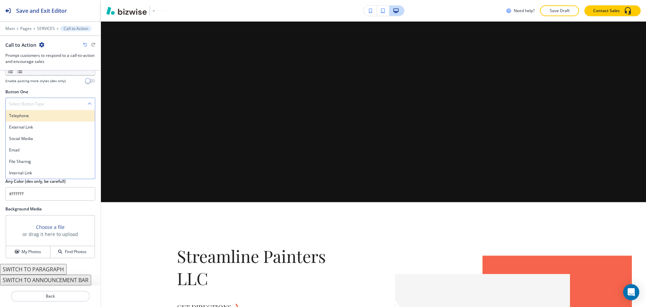
click at [21, 113] on h4 "Telephone" at bounding box center [50, 116] width 82 height 6
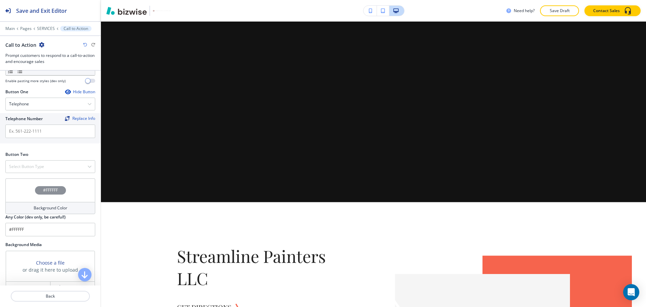
click at [32, 158] on div at bounding box center [50, 158] width 90 height 3
click at [33, 164] on h4 "Select Button Type" at bounding box center [26, 166] width 35 height 6
click at [26, 237] on h4 "Internal Link" at bounding box center [50, 235] width 82 height 6
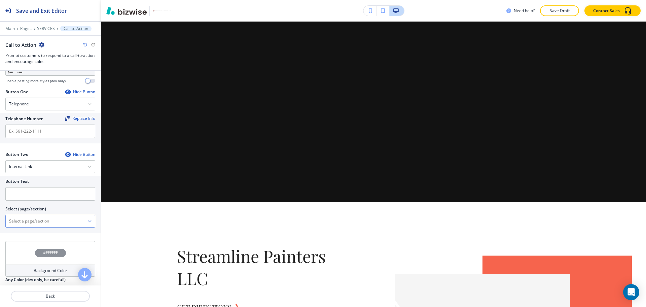
click at [28, 223] on \(page\/section\) "Manual Input" at bounding box center [47, 220] width 82 height 11
type \(page\/section\) "CONTACT US"
drag, startPoint x: 39, startPoint y: 220, endPoint x: 0, endPoint y: 211, distance: 39.6
click at [0, 211] on div "Button Text Select (page/section) CONTACT US CONTACT US CONTACT US | Hero CONTA…" at bounding box center [50, 203] width 101 height 57
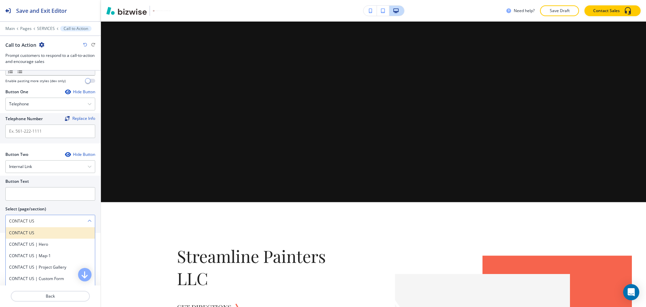
click at [30, 230] on h4 "CONTACT US" at bounding box center [50, 233] width 82 height 6
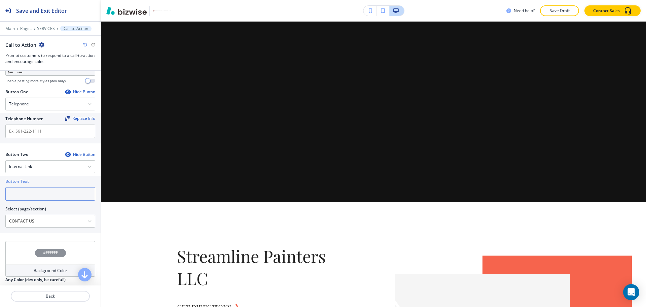
click at [26, 195] on input "text" at bounding box center [50, 193] width 90 height 13
paste input "CONTACT US"
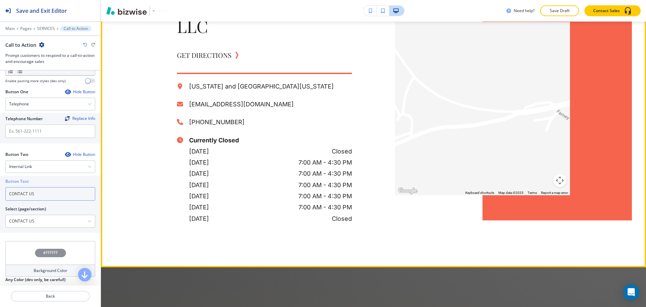
scroll to position [1056, 0]
type input "CONTACT US"
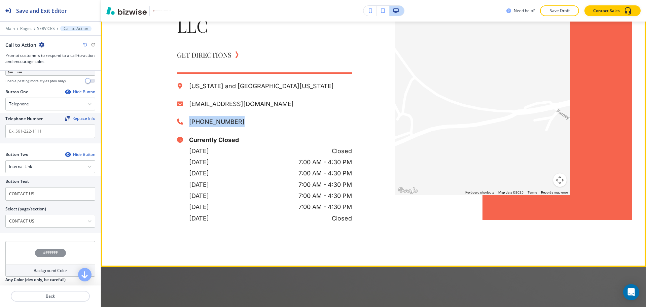
drag, startPoint x: 214, startPoint y: 121, endPoint x: 182, endPoint y: 121, distance: 32.3
click at [182, 121] on div "[PHONE_NUMBER]" at bounding box center [264, 121] width 175 height 11
copy p "[PHONE_NUMBER]"
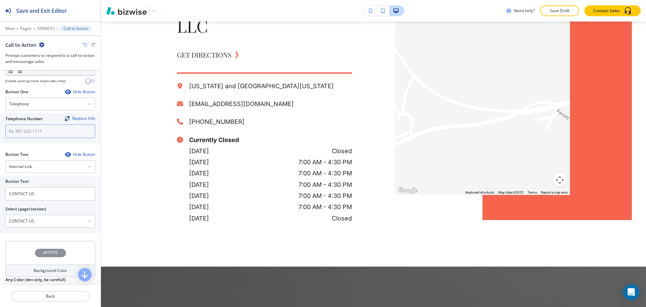
click at [29, 129] on input "text" at bounding box center [50, 130] width 90 height 13
paste input "[PHONE_NUMBER]"
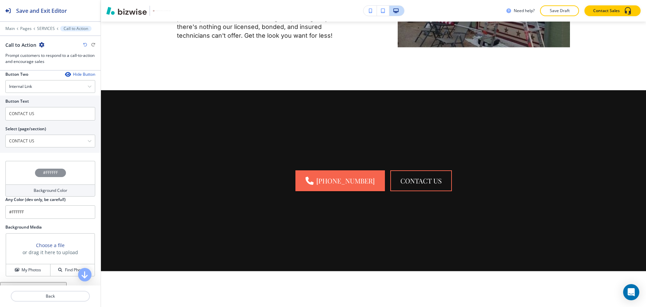
scroll to position [320, 0]
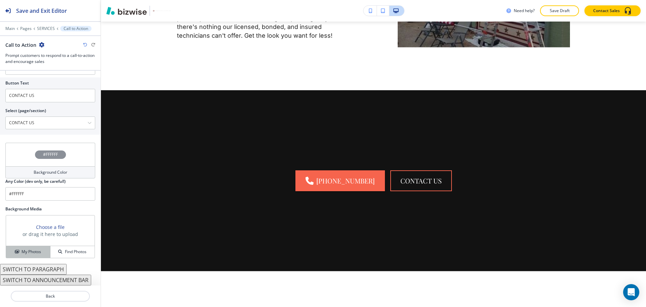
type input "[PHONE_NUMBER]"
click at [33, 248] on h4 "My Photos" at bounding box center [31, 251] width 19 height 6
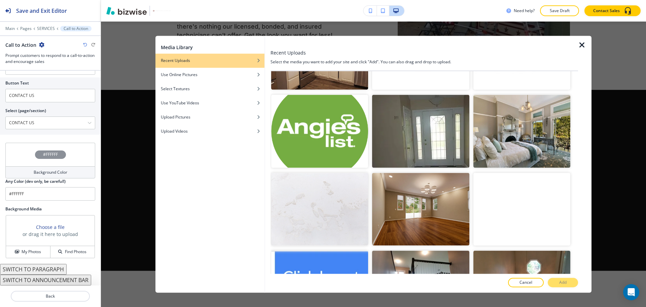
scroll to position [1751, 0]
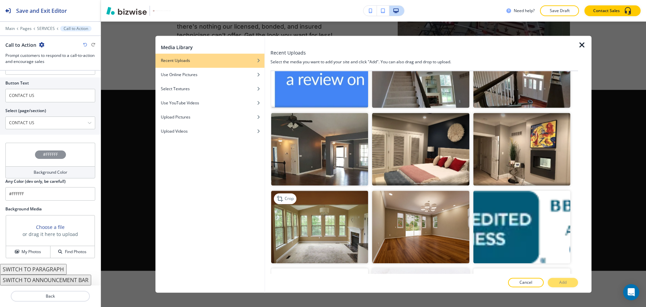
click at [312, 200] on img "button" at bounding box center [319, 227] width 97 height 73
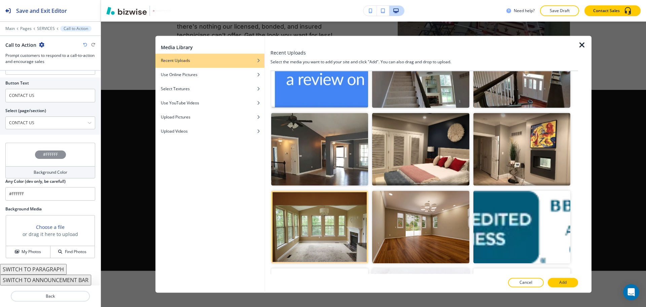
drag, startPoint x: 568, startPoint y: 284, endPoint x: 567, endPoint y: 279, distance: 5.4
click at [568, 284] on button "Add" at bounding box center [562, 282] width 30 height 9
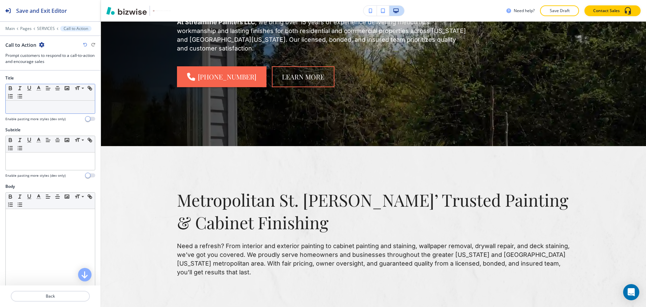
scroll to position [0, 0]
click at [44, 111] on div at bounding box center [50, 108] width 89 height 13
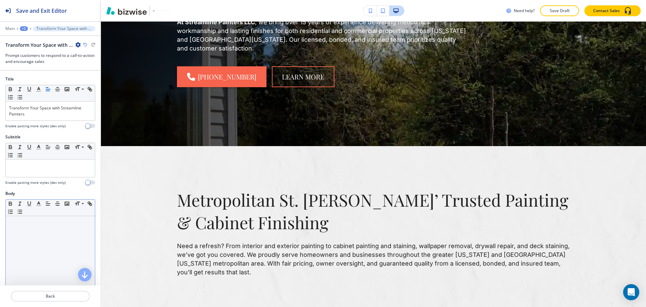
click at [60, 241] on div at bounding box center [50, 259] width 89 height 87
paste div
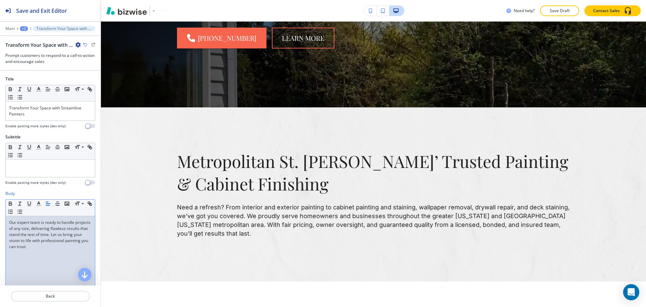
scroll to position [162, 0]
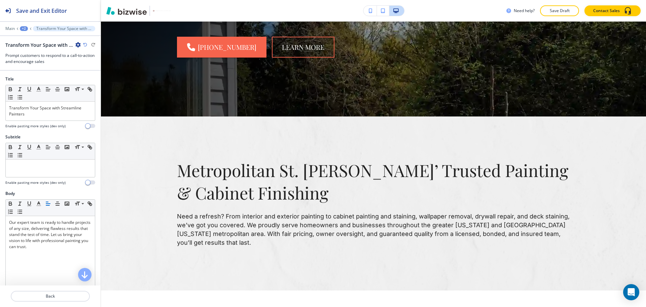
click at [22, 29] on div "+2" at bounding box center [24, 28] width 8 height 5
click at [28, 50] on p "SERVICES" at bounding box center [41, 51] width 34 height 6
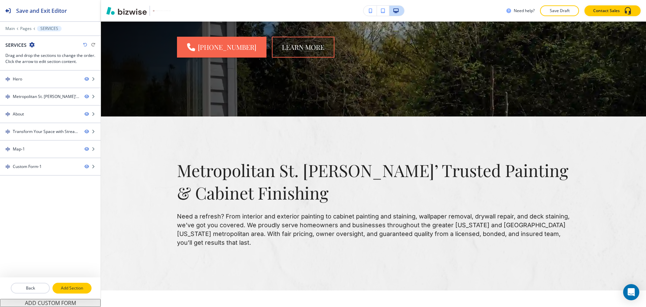
click at [87, 287] on p "Add Section" at bounding box center [72, 288] width 38 height 6
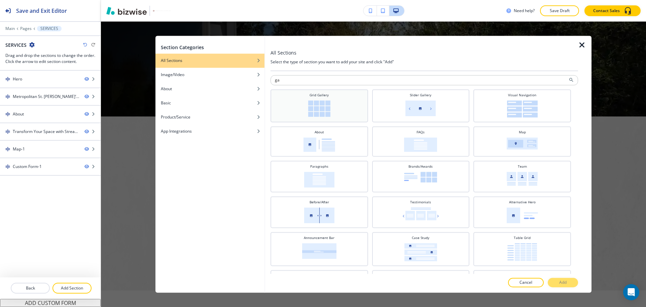
type input "ga"
drag, startPoint x: 320, startPoint y: 94, endPoint x: 326, endPoint y: 92, distance: 6.4
click at [320, 94] on h4 "Grid Gallery" at bounding box center [318, 94] width 19 height 5
click at [559, 280] on p "Add" at bounding box center [562, 282] width 7 height 6
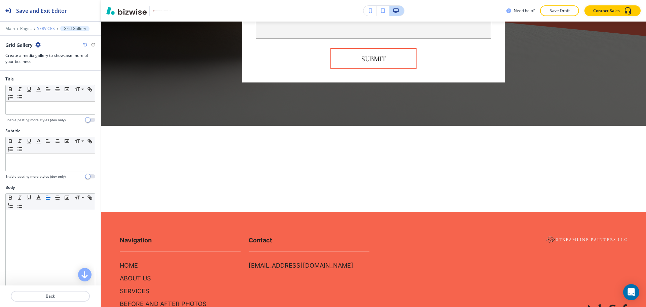
click at [43, 27] on p "SERVICES" at bounding box center [46, 28] width 18 height 5
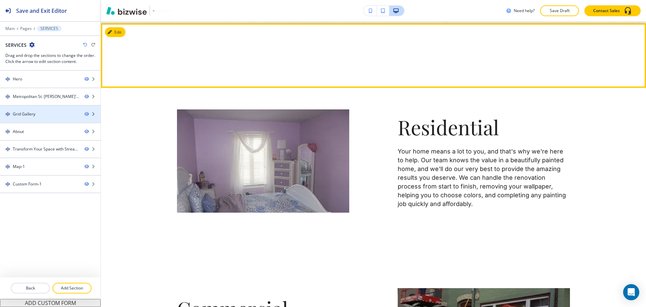
scroll to position [430, 0]
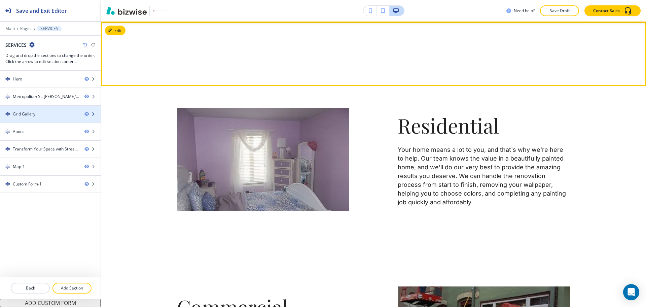
click at [38, 112] on div "Grid Gallery" at bounding box center [39, 114] width 79 height 6
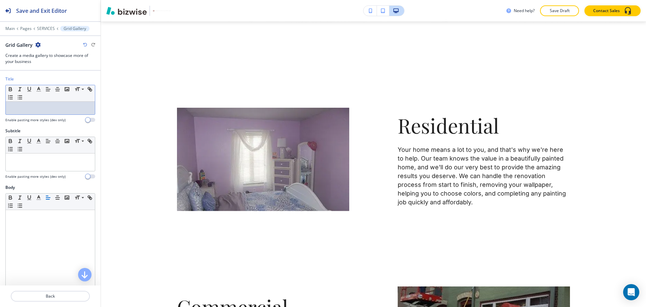
click at [32, 106] on p at bounding box center [50, 108] width 82 height 6
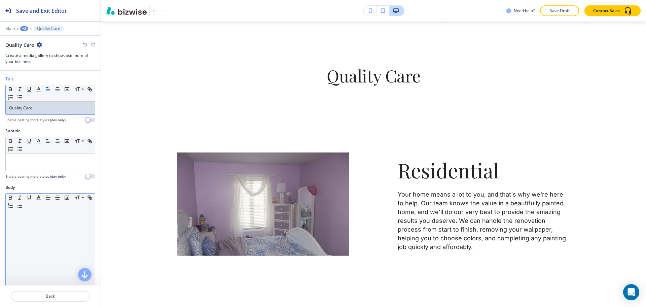
click at [38, 237] on div at bounding box center [50, 253] width 89 height 87
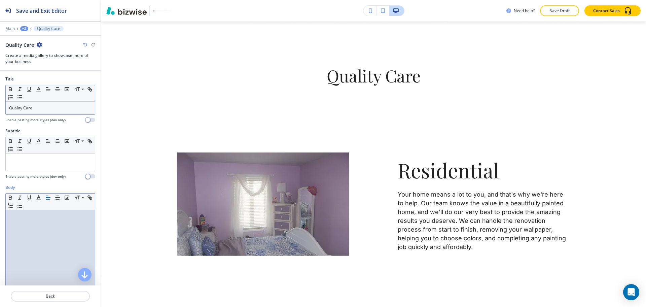
paste div
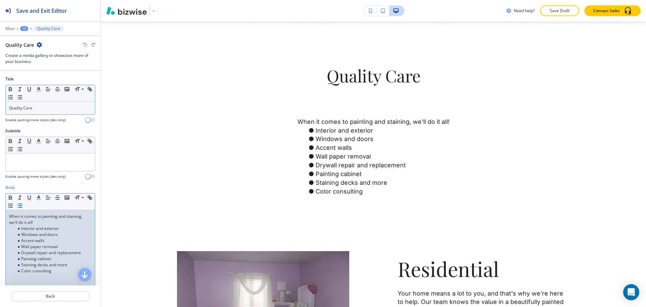
click at [62, 110] on p "Quality Care" at bounding box center [50, 108] width 82 height 6
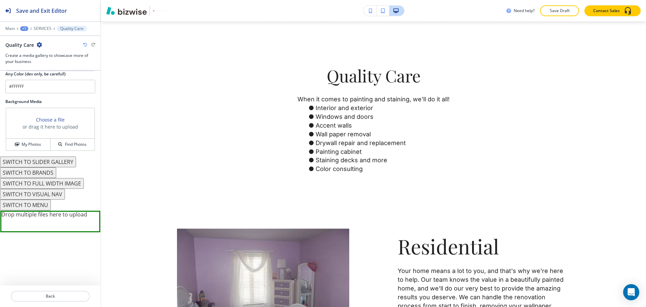
scroll to position [395, 0]
click at [48, 169] on button "SWITCH TO BRANDS" at bounding box center [28, 171] width 56 height 11
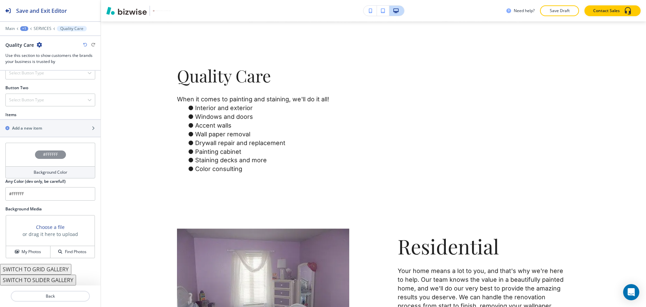
scroll to position [253, 0]
click at [34, 128] on h2 "Add a new item" at bounding box center [27, 128] width 30 height 6
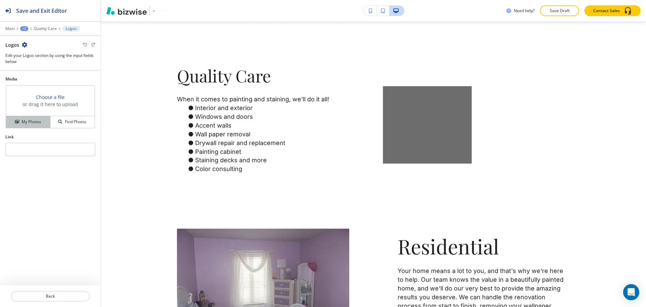
click at [37, 125] on h4 "My Photos" at bounding box center [31, 122] width 19 height 6
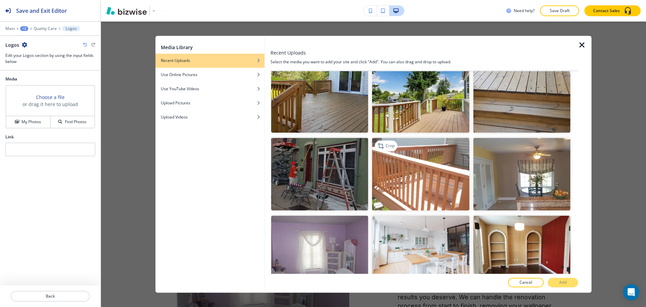
scroll to position [249, 0]
click at [387, 110] on img "button" at bounding box center [420, 96] width 97 height 73
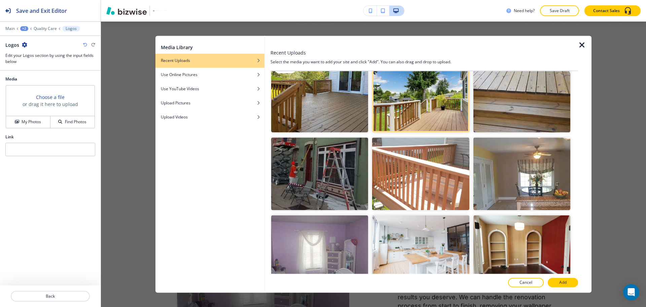
click at [328, 107] on img "button" at bounding box center [319, 96] width 97 height 73
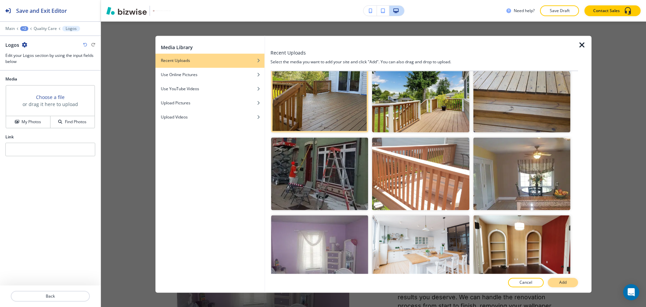
click at [567, 280] on button "Add" at bounding box center [562, 282] width 30 height 9
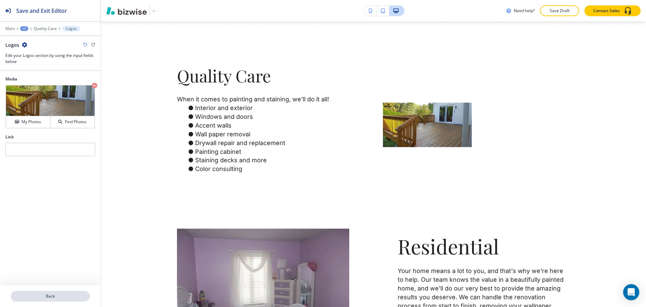
click at [71, 291] on button "Back" at bounding box center [50, 295] width 79 height 11
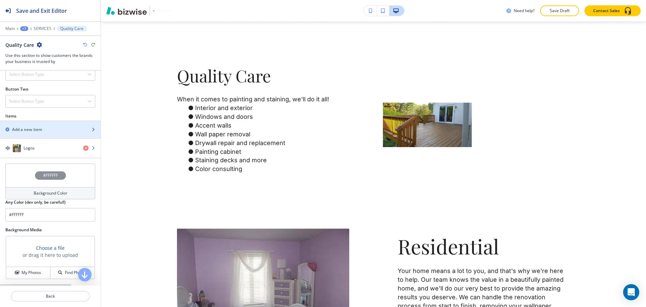
scroll to position [252, 0]
click at [23, 126] on h2 "Add a new item" at bounding box center [27, 129] width 30 height 6
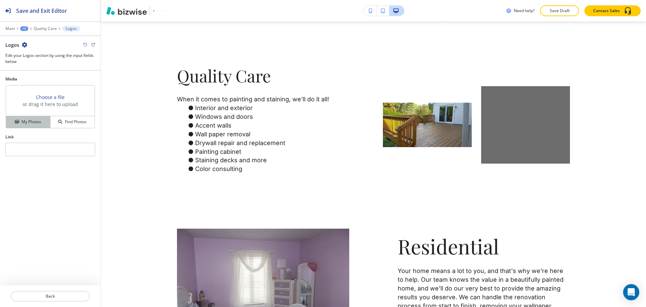
click at [22, 124] on h4 "My Photos" at bounding box center [31, 122] width 19 height 6
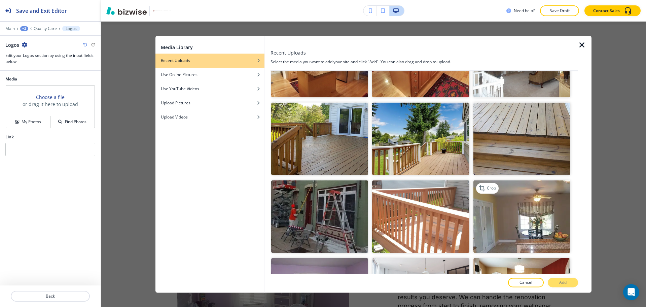
scroll to position [207, 0]
click at [404, 202] on img "button" at bounding box center [420, 216] width 97 height 73
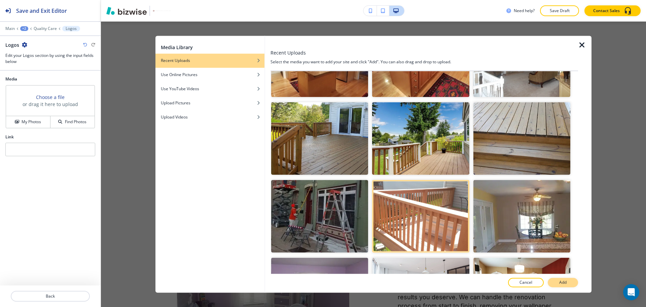
click at [554, 283] on button "Add" at bounding box center [562, 282] width 30 height 9
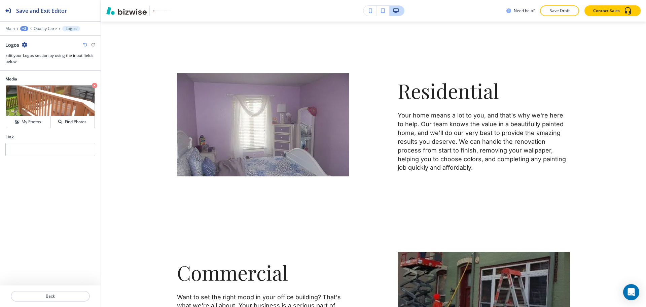
scroll to position [591, 0]
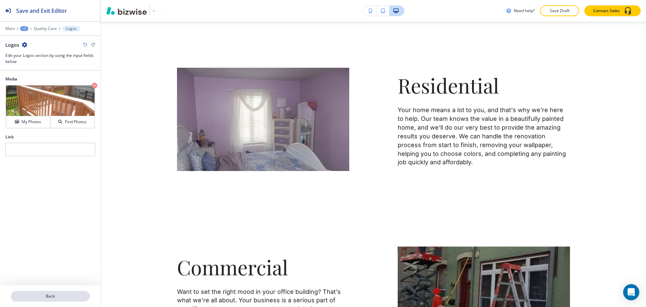
click at [45, 298] on p "Back" at bounding box center [50, 296] width 78 height 6
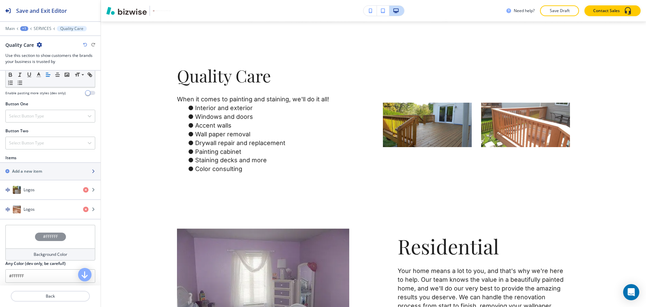
scroll to position [210, 0]
click at [25, 169] on h2 "Add a new item" at bounding box center [27, 171] width 30 height 6
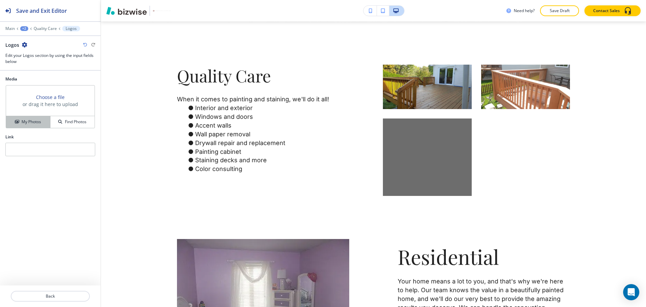
click at [33, 122] on h4 "My Photos" at bounding box center [31, 122] width 19 height 6
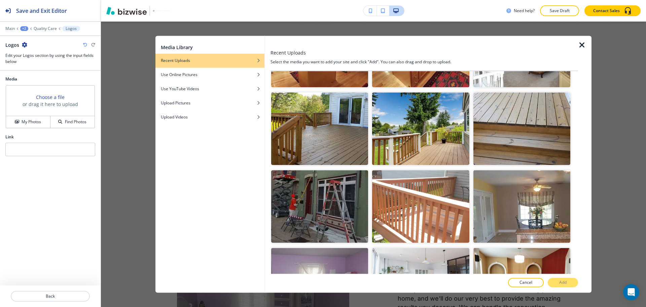
scroll to position [216, 0]
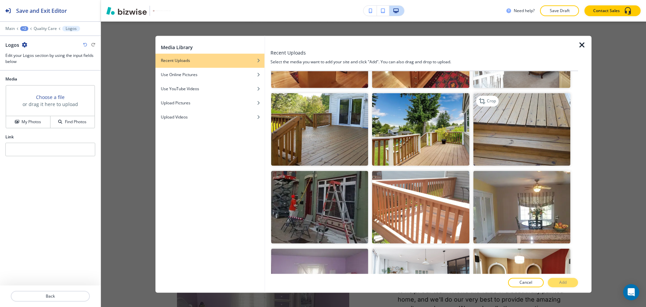
click at [517, 133] on img "button" at bounding box center [521, 129] width 97 height 73
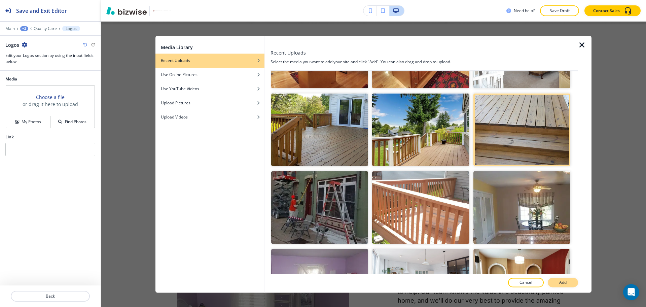
scroll to position [216, 0]
click at [555, 279] on button "Add" at bounding box center [562, 282] width 30 height 9
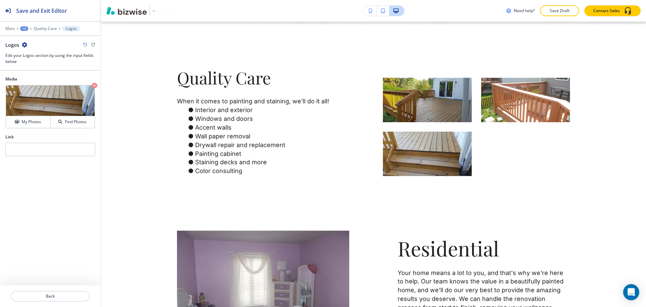
scroll to position [428, 0]
click at [44, 29] on p "Quality Care" at bounding box center [45, 28] width 23 height 5
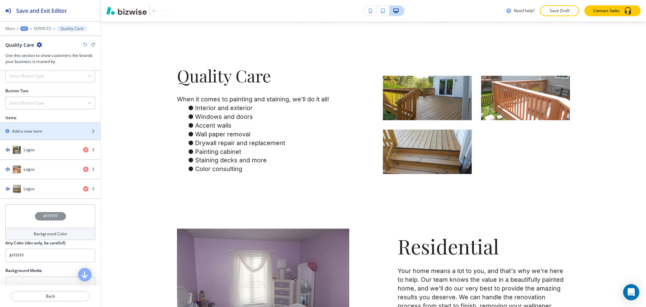
scroll to position [251, 0]
click at [35, 122] on div "button" at bounding box center [50, 124] width 101 height 5
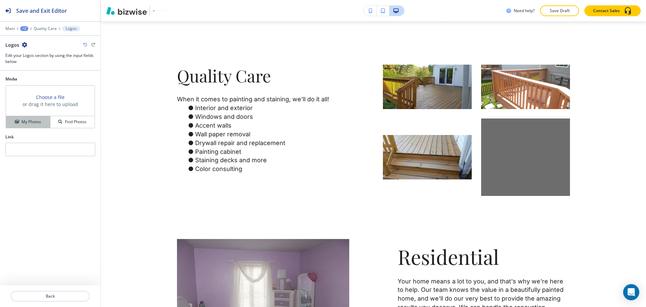
click at [22, 125] on h4 "My Photos" at bounding box center [31, 122] width 19 height 6
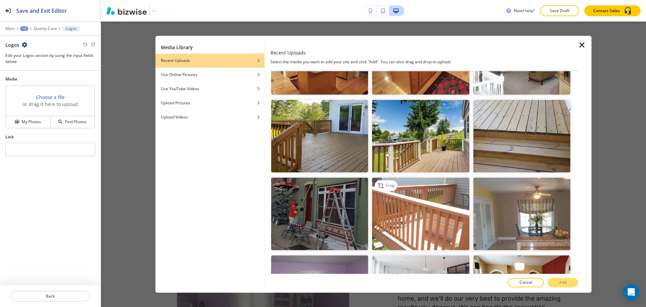
scroll to position [210, 0]
click at [419, 153] on img "button" at bounding box center [420, 135] width 97 height 73
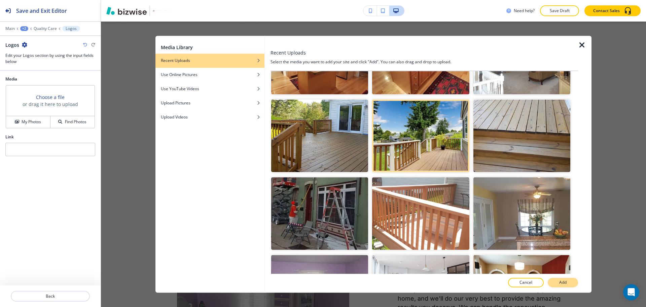
click at [557, 280] on button "Add" at bounding box center [562, 282] width 30 height 9
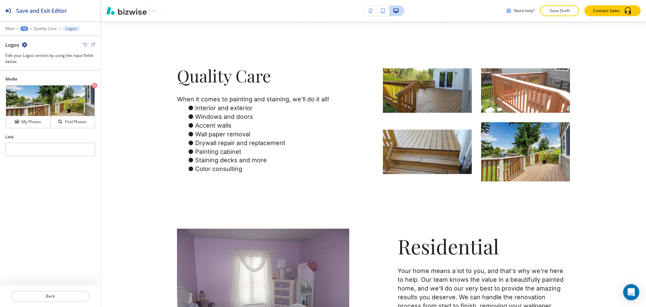
click at [43, 26] on div "Main +2 Quality Care Logos" at bounding box center [50, 28] width 90 height 5
click at [44, 28] on p "Quality Care" at bounding box center [45, 28] width 23 height 5
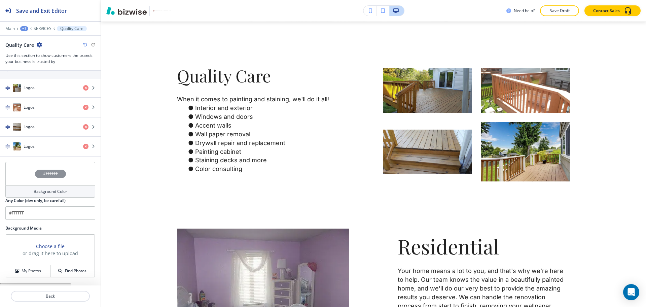
scroll to position [331, 0]
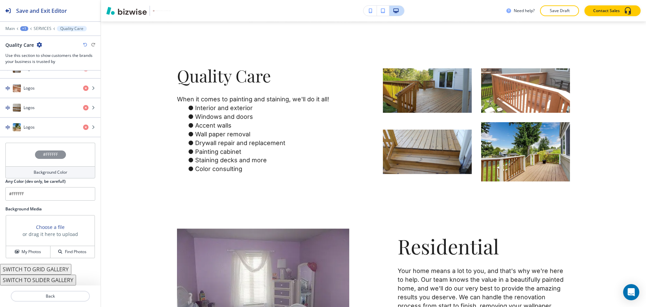
click at [53, 270] on button "SWITCH TO GRID GALLERY" at bounding box center [35, 269] width 71 height 11
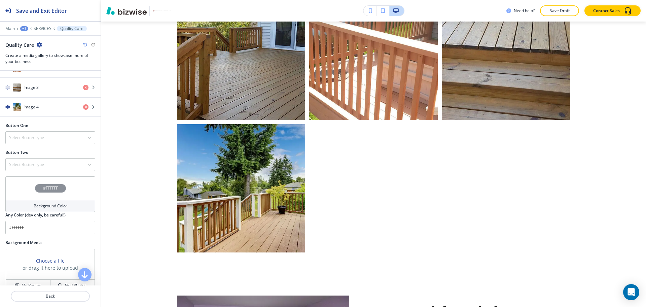
scroll to position [640, 0]
click at [85, 43] on icon "button" at bounding box center [85, 45] width 4 height 4
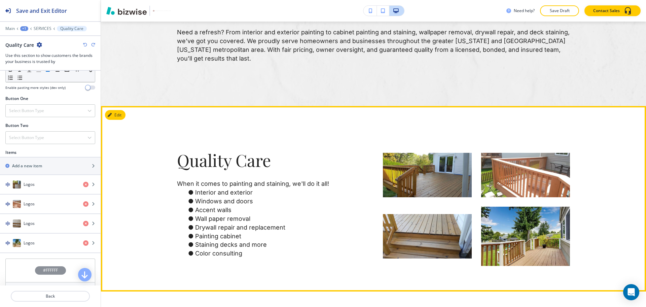
scroll to position [345, 0]
click at [112, 115] on icon "button" at bounding box center [111, 115] width 4 height 4
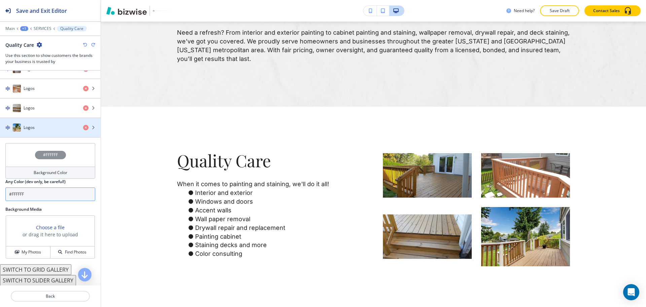
scroll to position [331, 0]
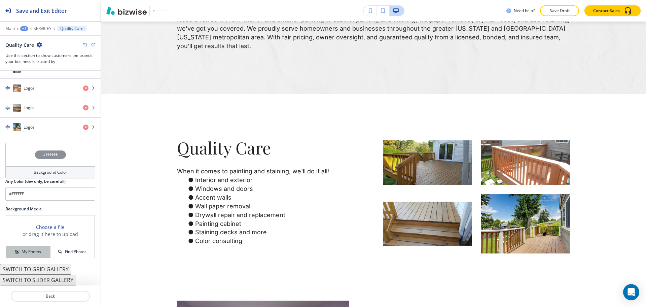
click at [22, 248] on h4 "My Photos" at bounding box center [31, 251] width 19 height 6
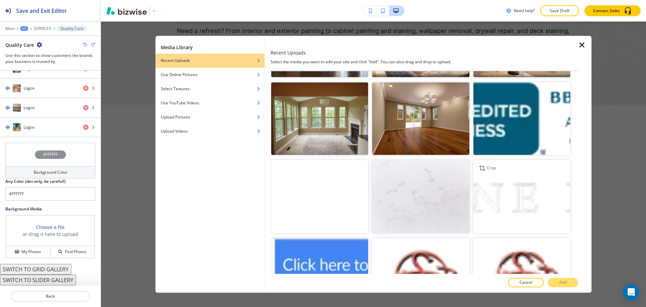
scroll to position [1776, 0]
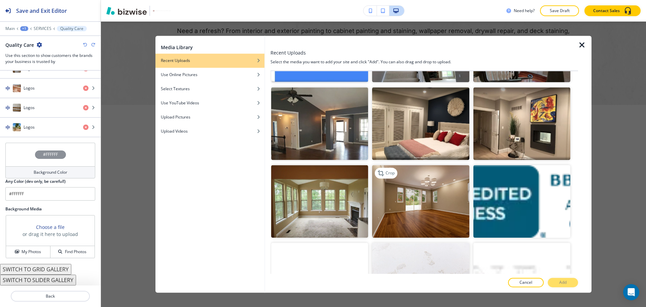
click at [407, 171] on img "button" at bounding box center [420, 201] width 97 height 73
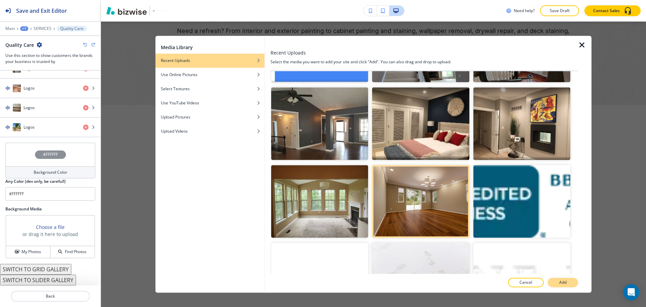
click at [562, 281] on p "Add" at bounding box center [562, 282] width 7 height 6
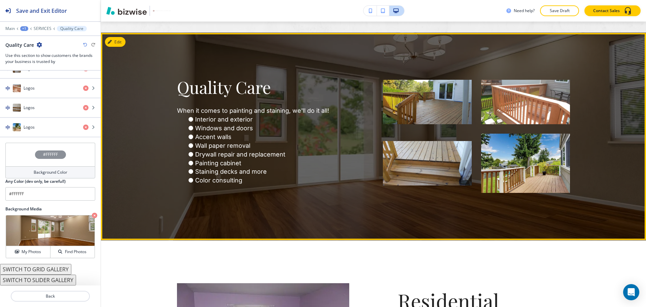
scroll to position [418, 0]
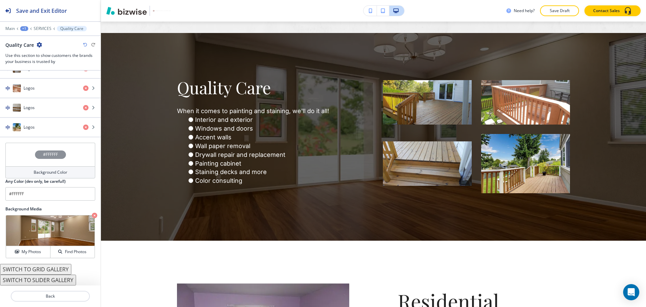
click at [49, 173] on h4 "Background Color" at bounding box center [51, 172] width 34 height 6
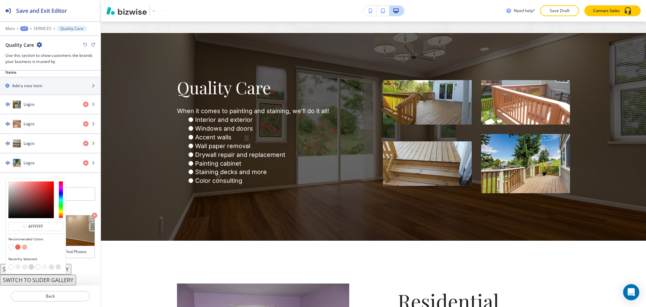
scroll to position [295, 0]
click at [8, 189] on div at bounding box center [36, 200] width 60 height 42
type input "#bbb4b4"
click at [10, 191] on div at bounding box center [30, 199] width 45 height 37
type input "#bbb4b4"
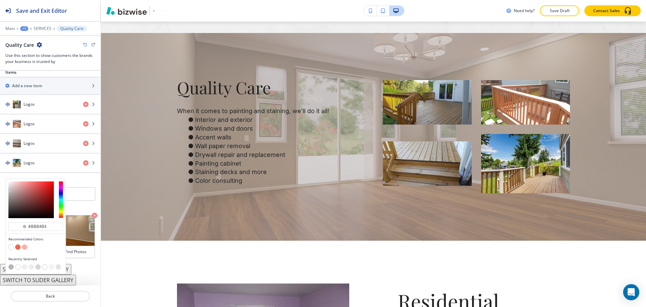
type input "#dbd8d8"
click at [9, 186] on div at bounding box center [30, 199] width 45 height 37
type input "#dbd8d8"
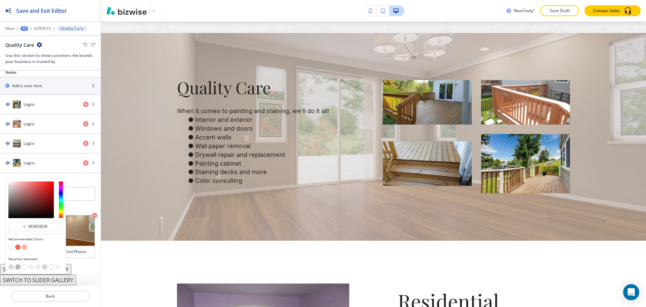
click at [8, 187] on div at bounding box center [36, 200] width 60 height 42
click at [6, 186] on div at bounding box center [36, 200] width 60 height 42
type input "#e5e5e5"
click at [8, 185] on div at bounding box center [30, 199] width 45 height 37
type input "#e5e5e5"
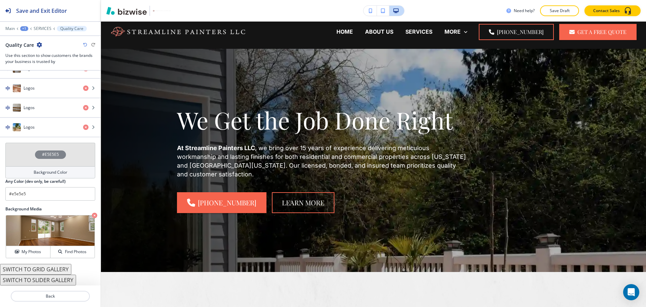
scroll to position [0, 0]
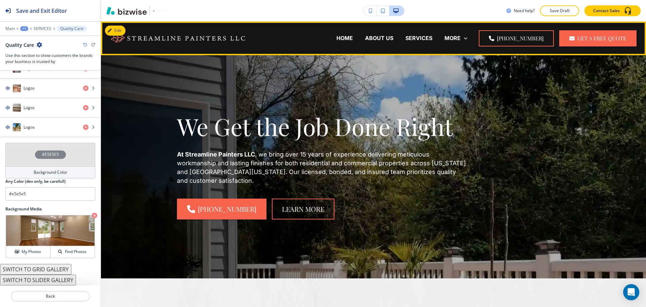
click at [347, 61] on p "BEFORE AND AFTER PHOTOS" at bounding box center [308, 65] width 77 height 8
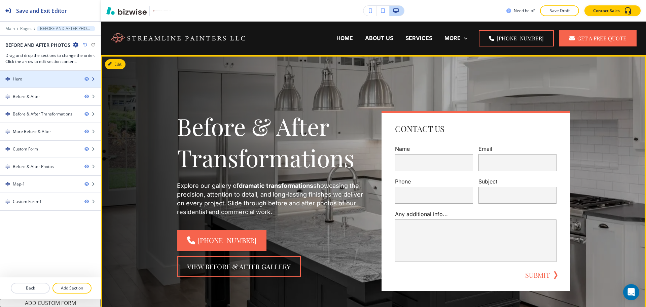
click at [36, 81] on div "Hero" at bounding box center [39, 79] width 79 height 6
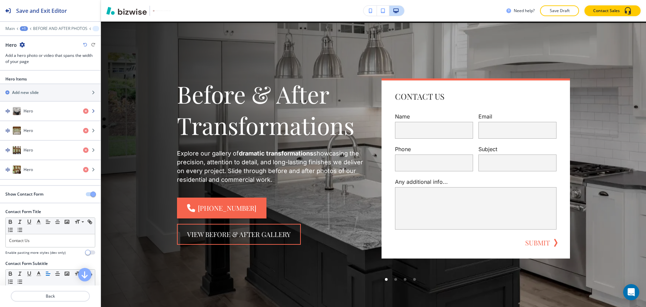
scroll to position [34, 0]
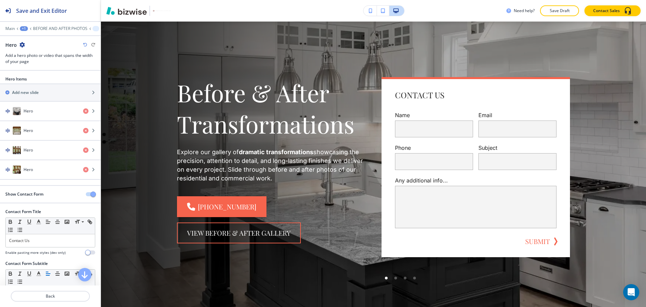
click at [90, 194] on span "button" at bounding box center [92, 193] width 5 height 5
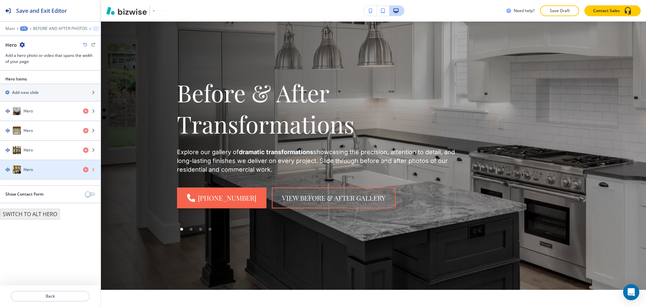
click at [84, 171] on icon "button" at bounding box center [85, 169] width 5 height 5
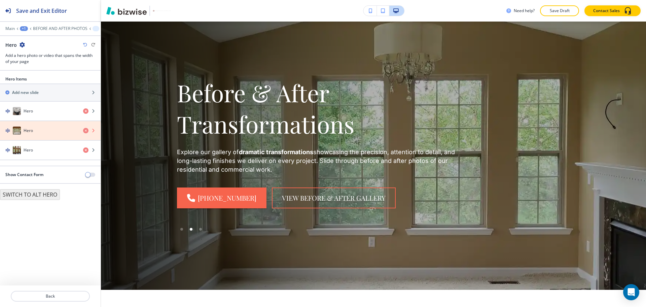
click at [84, 131] on icon "button" at bounding box center [85, 130] width 5 height 5
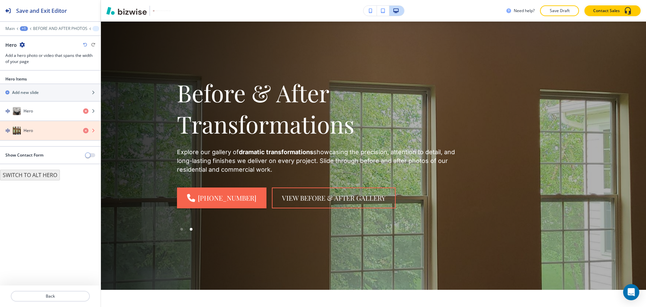
click at [84, 131] on icon "button" at bounding box center [85, 130] width 5 height 5
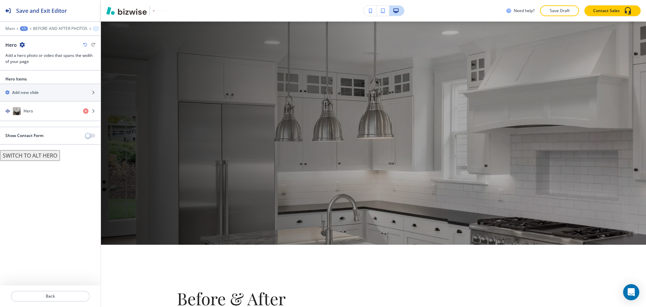
scroll to position [33, 0]
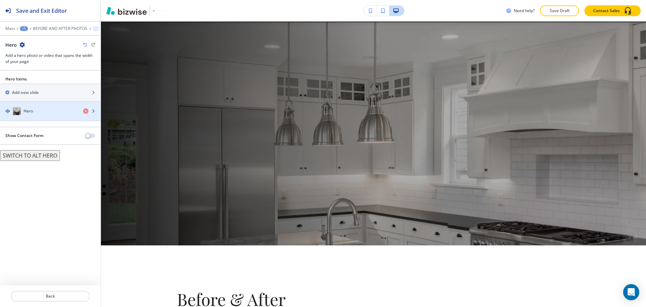
click at [28, 110] on h4 "Hero" at bounding box center [28, 111] width 9 height 6
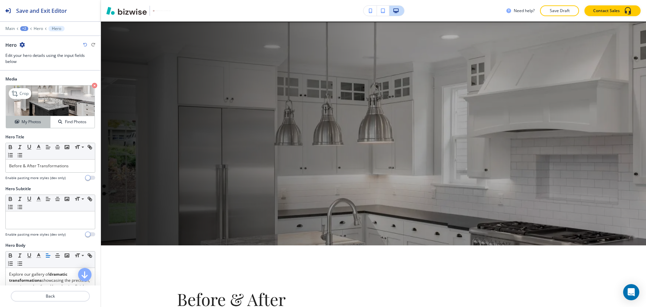
click at [24, 121] on h4 "My Photos" at bounding box center [31, 122] width 19 height 6
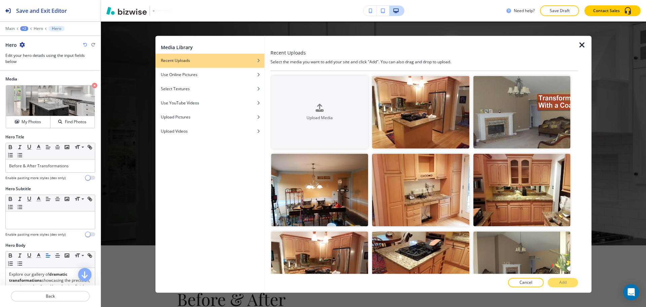
click at [583, 48] on icon "button" at bounding box center [582, 45] width 8 height 8
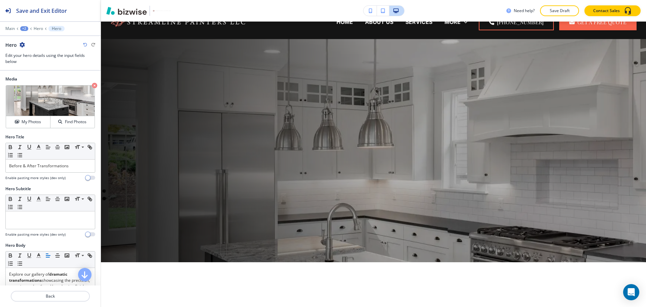
scroll to position [0, 0]
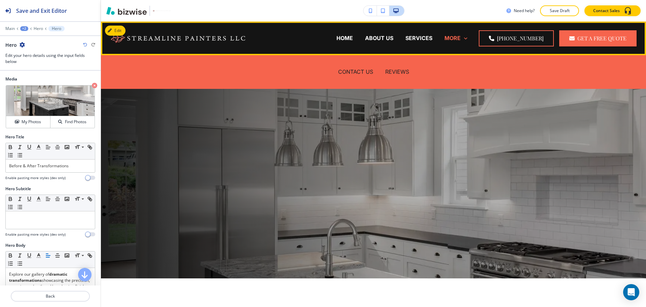
click at [457, 38] on p "MORE" at bounding box center [452, 38] width 16 height 8
click at [357, 72] on p "CONTACT US" at bounding box center [355, 72] width 35 height 8
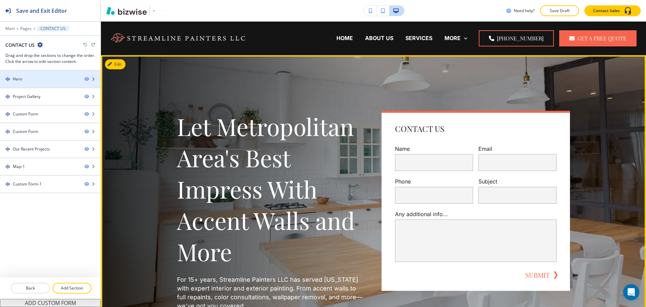
click at [43, 81] on div "Hero" at bounding box center [39, 79] width 79 height 6
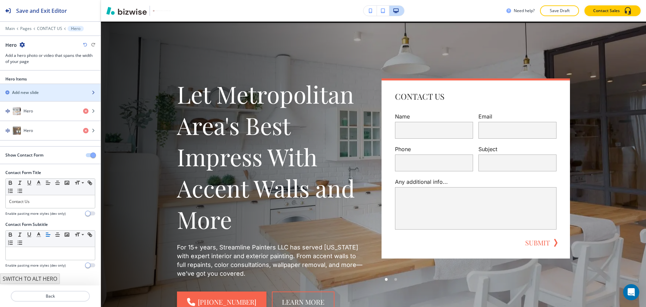
scroll to position [34, 0]
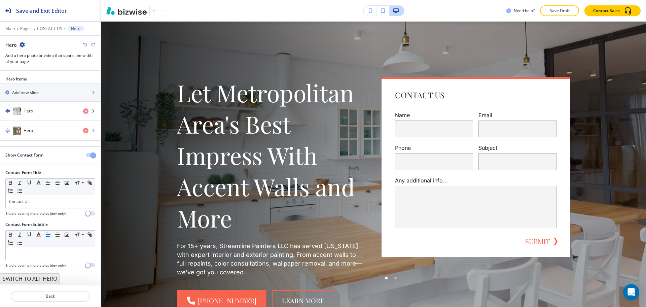
click at [94, 156] on span "button" at bounding box center [92, 154] width 5 height 5
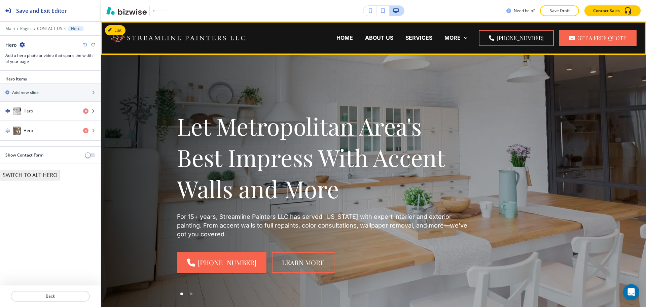
scroll to position [0, 0]
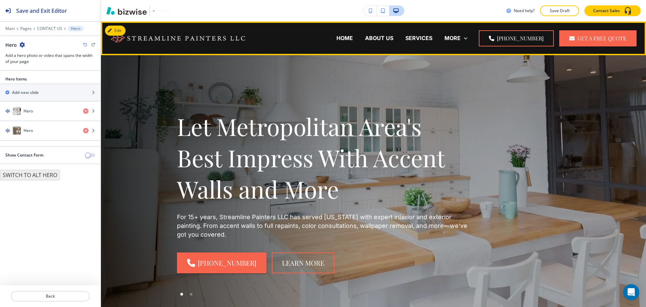
click at [347, 61] on p "BEFORE AND AFTER PHOTOS" at bounding box center [308, 65] width 77 height 8
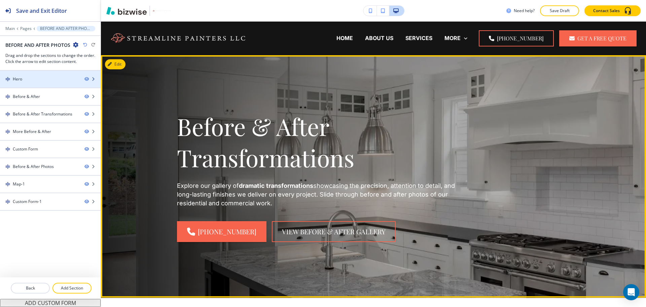
click at [27, 75] on div at bounding box center [50, 73] width 101 height 5
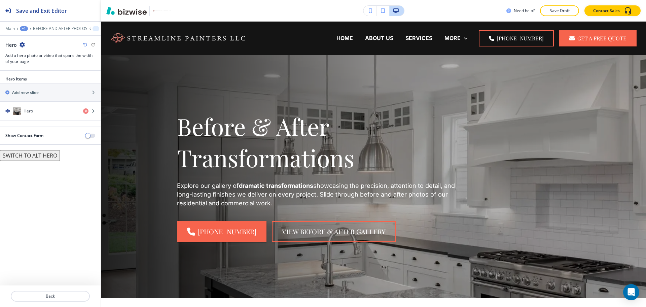
scroll to position [34, 0]
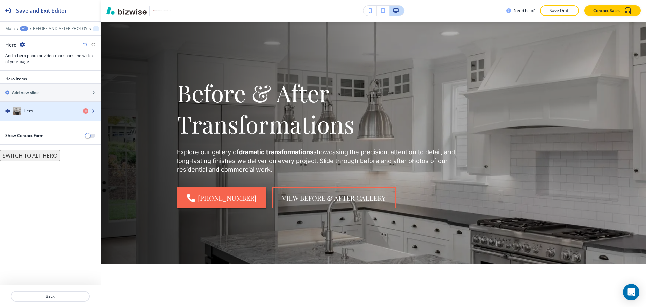
click at [44, 113] on div "Hero" at bounding box center [39, 111] width 78 height 8
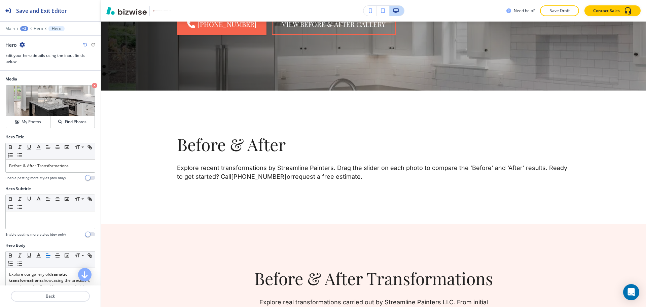
scroll to position [205, 0]
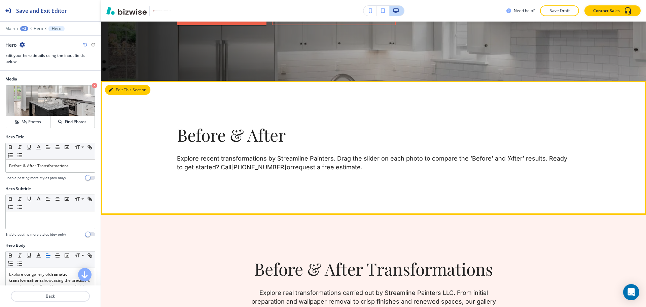
click at [112, 92] on button "Edit This Section" at bounding box center [127, 90] width 45 height 10
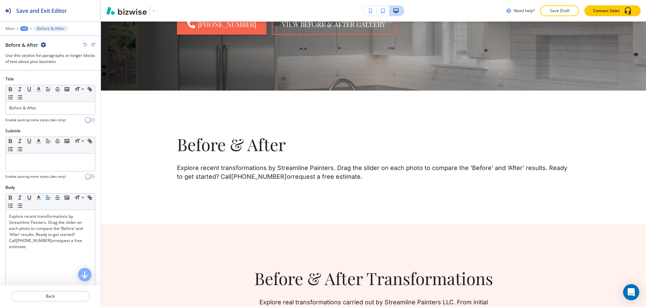
click at [44, 41] on div "Before & After" at bounding box center [25, 44] width 41 height 7
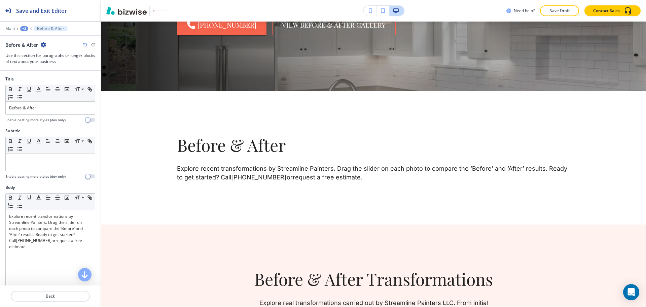
click at [44, 45] on icon "button" at bounding box center [43, 44] width 5 height 5
click at [50, 79] on p "Delete Section" at bounding box center [62, 80] width 34 height 6
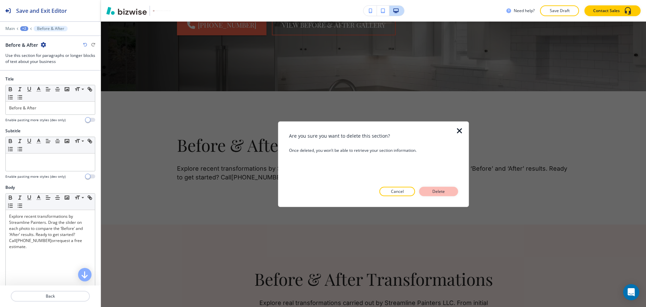
click at [435, 191] on p "Delete" at bounding box center [438, 191] width 16 height 6
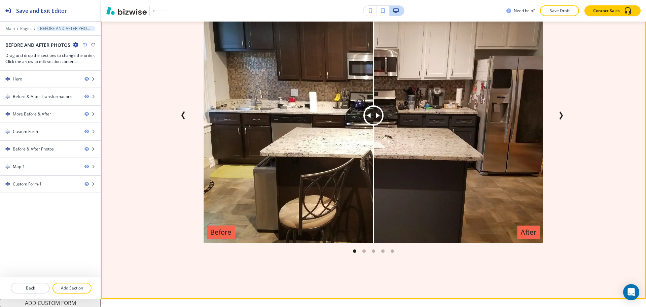
click at [558, 108] on div "Before After Before After Before After Before After Before After Before After B…" at bounding box center [373, 115] width 393 height 255
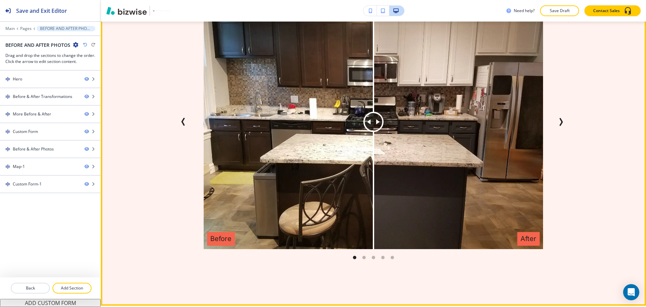
click at [562, 124] on icon "Next Slide" at bounding box center [560, 122] width 8 height 8
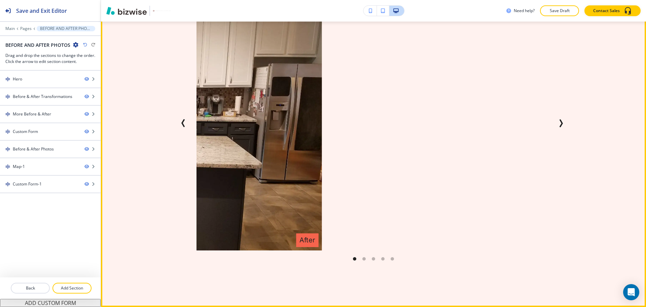
scroll to position [417, 0]
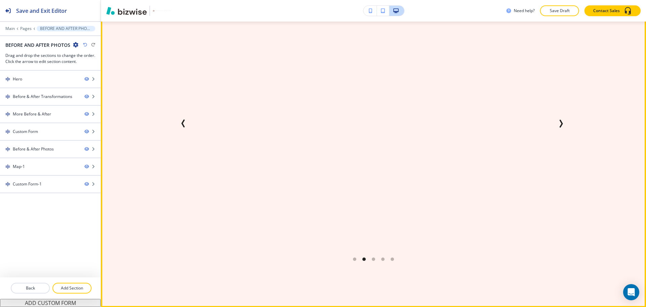
click at [560, 125] on icon "Next Slide" at bounding box center [561, 123] width 2 height 7
click at [37, 101] on div at bounding box center [50, 102] width 101 height 5
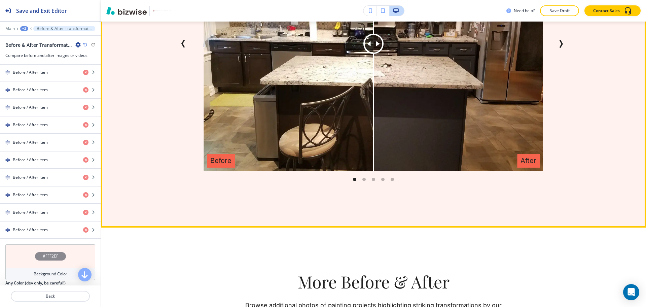
scroll to position [267, 0]
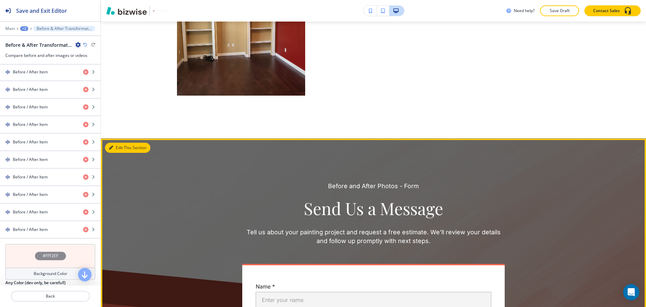
click at [122, 146] on button "Edit This Section" at bounding box center [127, 148] width 45 height 10
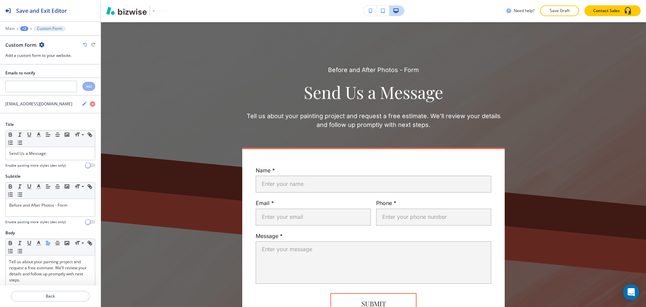
scroll to position [1247, 0]
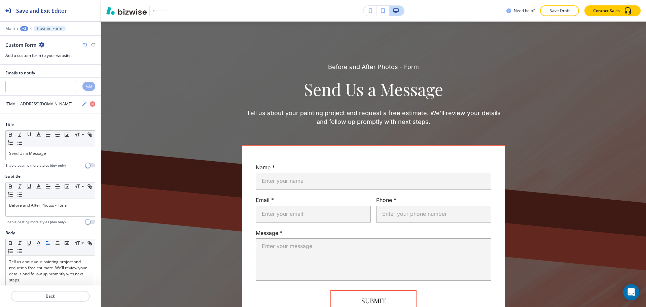
click at [41, 43] on icon "button" at bounding box center [41, 44] width 5 height 5
click at [51, 82] on p "Delete Section" at bounding box center [60, 80] width 34 height 6
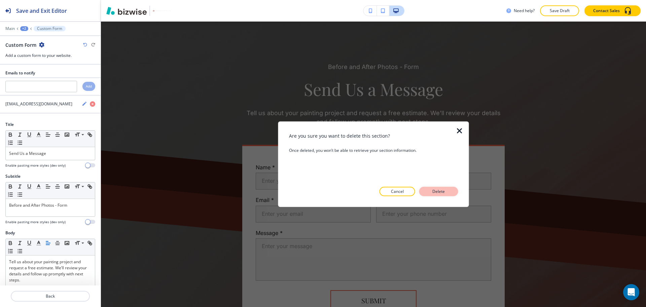
click at [446, 188] on button "Delete" at bounding box center [438, 191] width 39 height 9
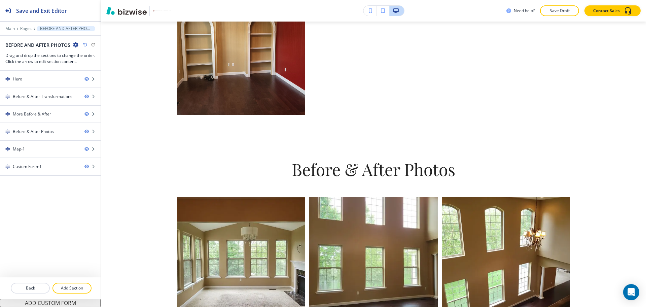
scroll to position [1358, 0]
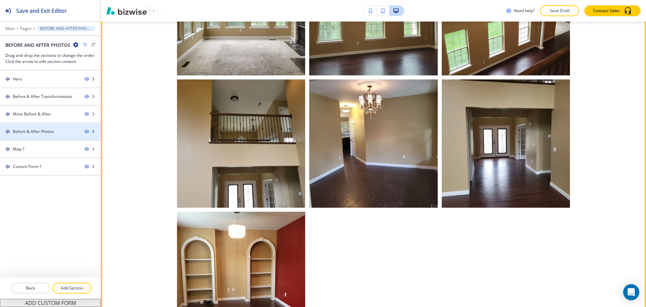
click at [21, 133] on div "Before & After Photos" at bounding box center [33, 131] width 41 height 6
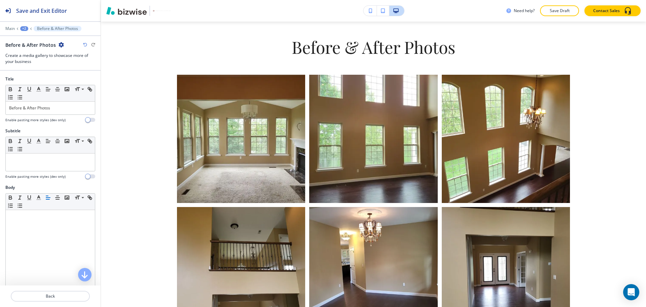
scroll to position [1225, 0]
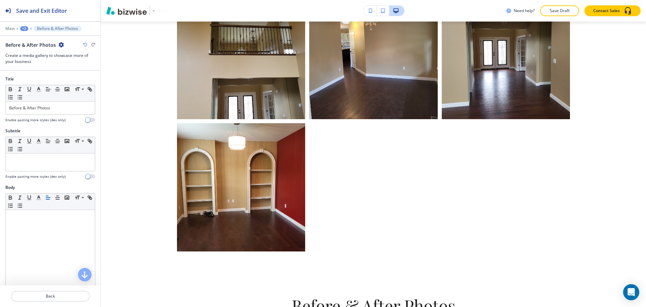
click at [61, 42] on icon "button" at bounding box center [60, 44] width 5 height 5
click at [70, 81] on p "Delete Section" at bounding box center [79, 80] width 34 height 6
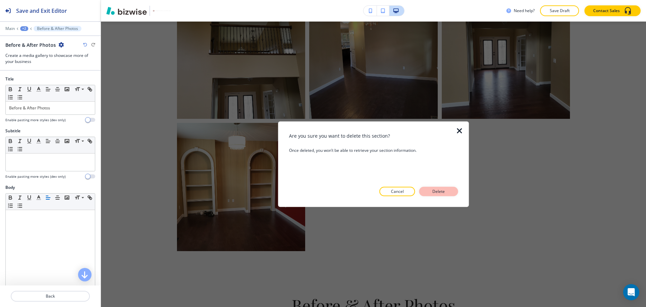
click at [448, 187] on button "Delete" at bounding box center [438, 191] width 39 height 9
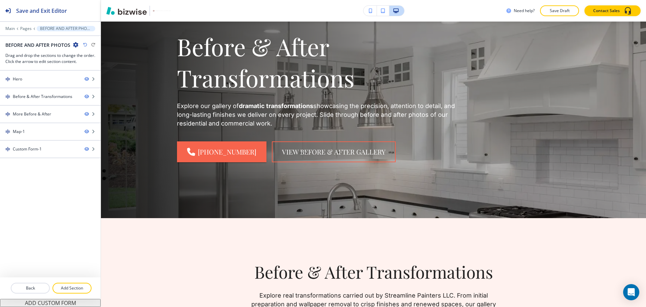
scroll to position [0, 0]
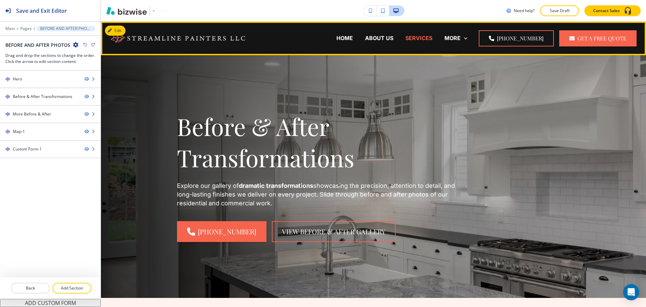
click at [405, 37] on p "SERVICES" at bounding box center [418, 38] width 27 height 8
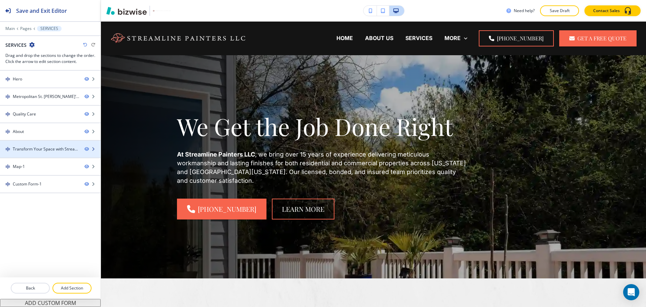
click at [37, 151] on div "Transform Your Space with Streamline Painters" at bounding box center [46, 149] width 66 height 6
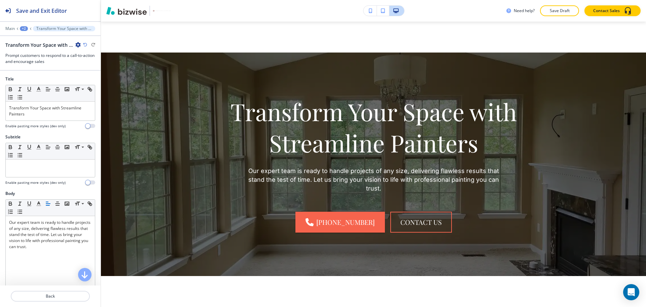
click at [78, 44] on icon "button" at bounding box center [77, 44] width 5 height 5
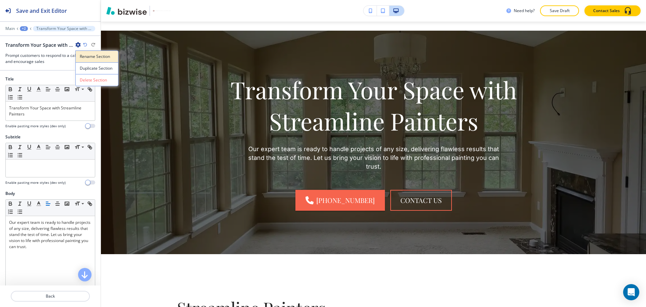
scroll to position [1005, 0]
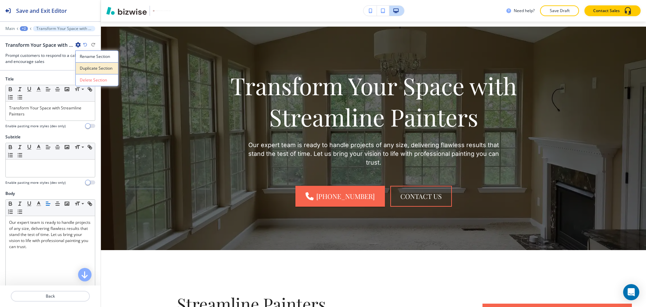
click at [94, 71] on p "Duplicate Section" at bounding box center [97, 68] width 34 height 6
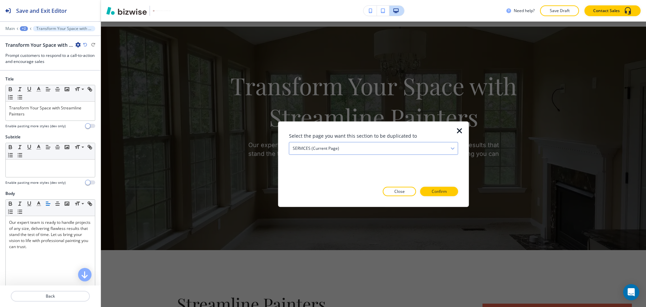
click at [340, 149] on div "SERVICES (current page)" at bounding box center [373, 148] width 168 height 12
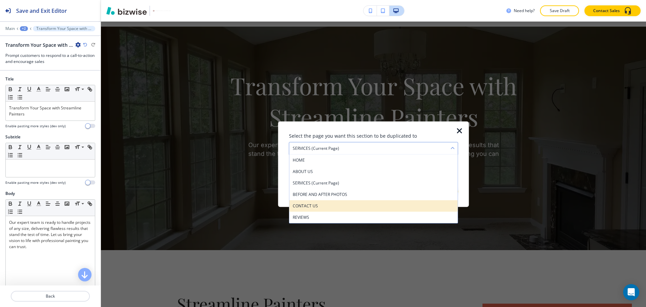
click at [323, 206] on h4 "CONTACT US" at bounding box center [373, 206] width 162 height 6
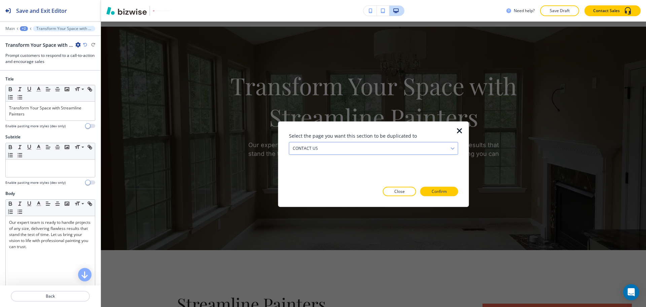
click at [348, 143] on div "CONTACT US" at bounding box center [373, 148] width 168 height 12
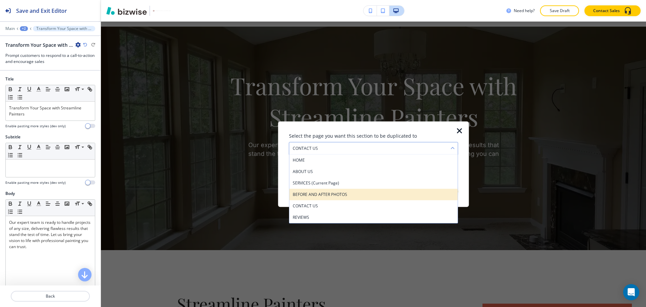
click at [325, 196] on h4 "BEFORE AND AFTER PHOTOS" at bounding box center [373, 194] width 162 height 6
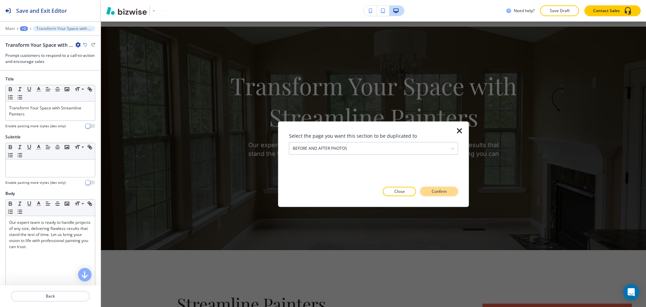
click at [435, 190] on p "Confirm" at bounding box center [438, 191] width 15 height 6
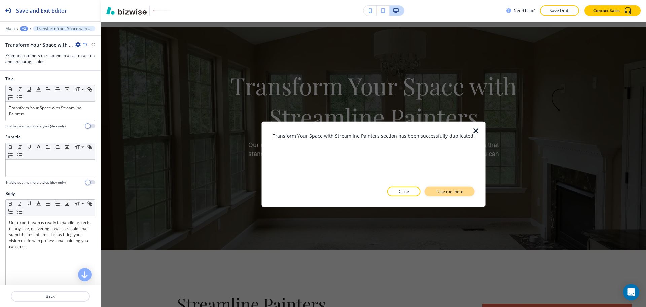
click at [444, 193] on p "Take me there" at bounding box center [449, 191] width 27 height 6
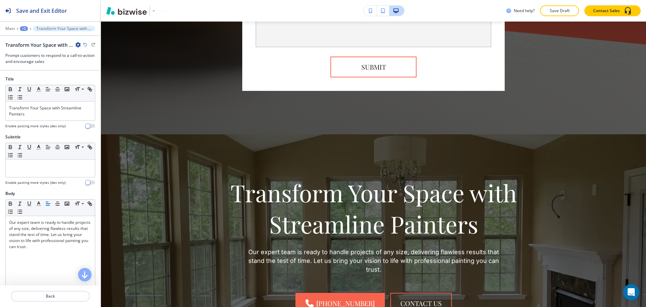
click at [25, 27] on div "+2" at bounding box center [24, 28] width 8 height 5
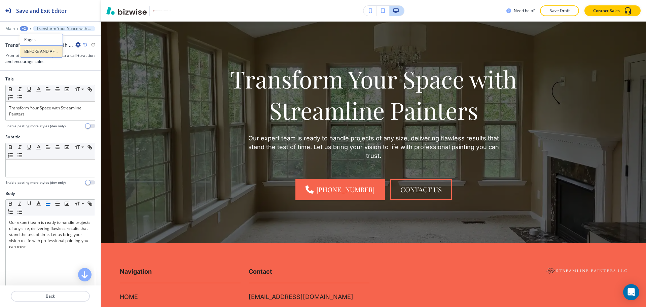
scroll to position [1875, 0]
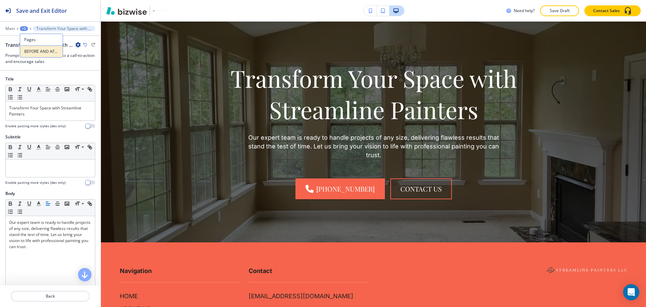
click at [32, 49] on p "BEFORE AND AFTER PHOTOS" at bounding box center [41, 51] width 34 height 6
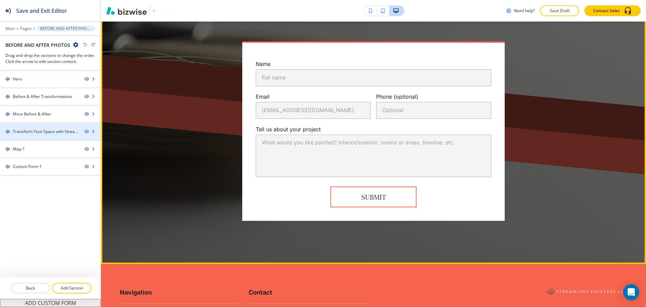
scroll to position [1247, 0]
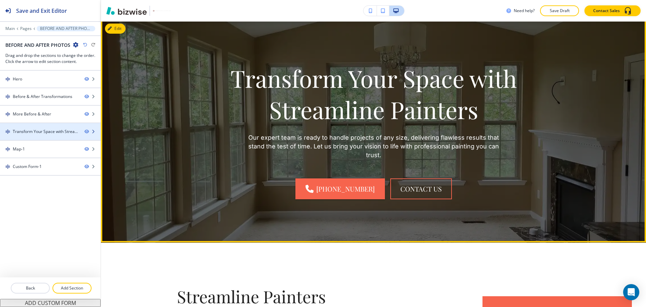
click at [40, 130] on div "Transform Your Space with Streamline Painters-1" at bounding box center [46, 131] width 66 height 6
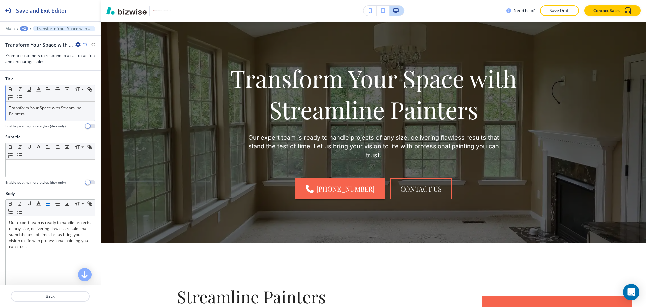
click at [64, 115] on p "Transform Your Space with Streamline Painters" at bounding box center [50, 111] width 82 height 12
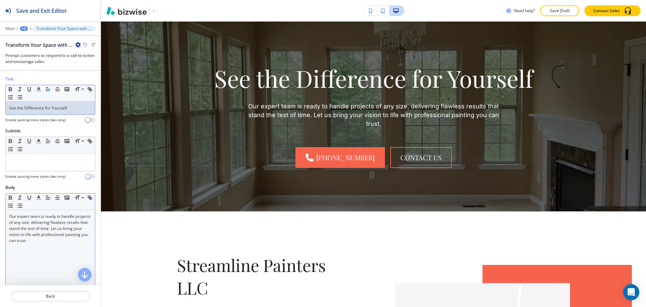
click at [64, 229] on p "Our expert team is ready to handle projects of any size, delivering flawless re…" at bounding box center [50, 228] width 82 height 30
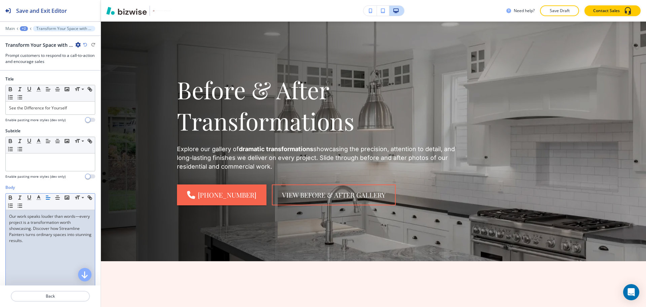
scroll to position [0, 0]
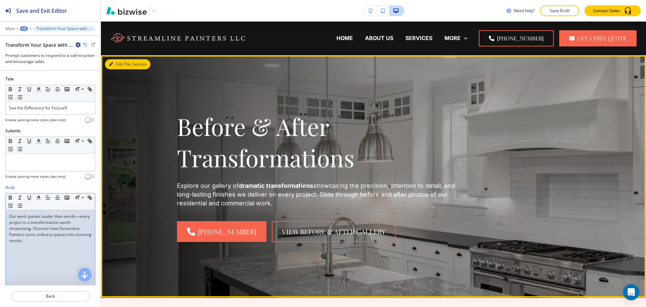
click at [118, 63] on button "Edit This Section" at bounding box center [127, 64] width 45 height 10
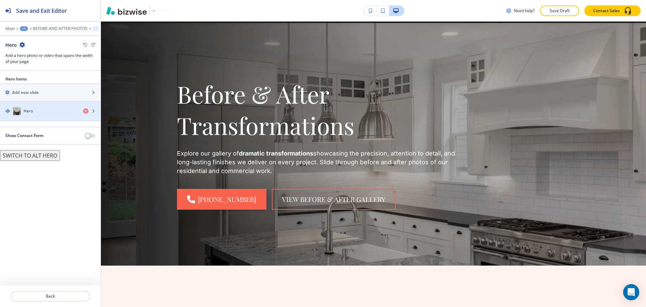
scroll to position [34, 0]
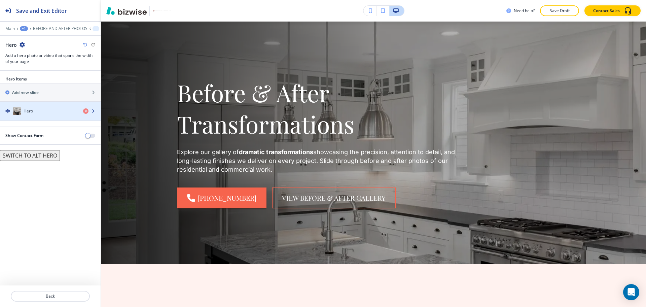
click at [47, 115] on div "button" at bounding box center [50, 117] width 101 height 5
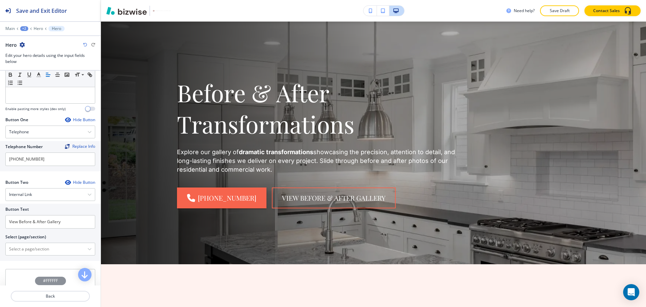
scroll to position [252, 0]
click at [66, 256] on div "Button Text View Before & After Gallery Select (page/section) HOME HOME | Hero …" at bounding box center [50, 231] width 101 height 57
click at [65, 245] on \(page\/section\) "Manual Input" at bounding box center [47, 247] width 82 height 11
type \(page\/section\) "CONTACT US"
drag, startPoint x: 47, startPoint y: 247, endPoint x: 9, endPoint y: 246, distance: 37.7
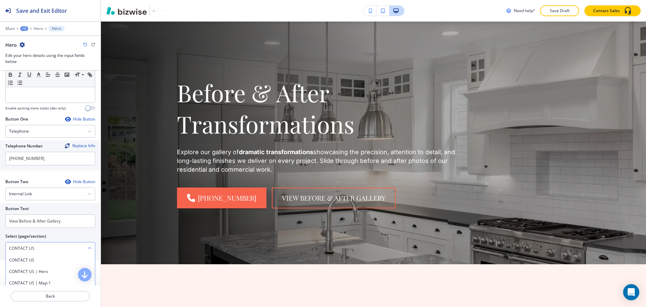
click at [9, 246] on \(page\/section\) "CONTACT US" at bounding box center [47, 247] width 82 height 11
drag, startPoint x: 26, startPoint y: 261, endPoint x: 27, endPoint y: 257, distance: 3.7
click at [26, 261] on h4 "CONTACT US" at bounding box center [50, 260] width 82 height 6
click at [25, 221] on input "View Before & After Gallery" at bounding box center [50, 220] width 90 height 13
paste input "CONTACT US"
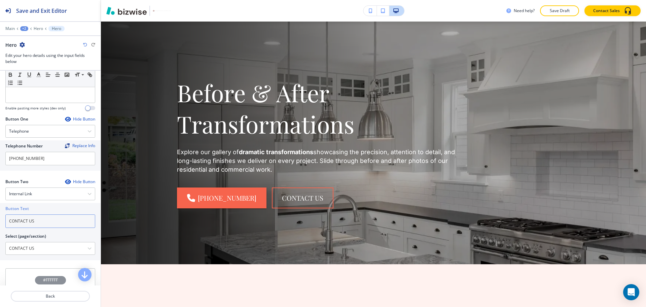
scroll to position [0, 0]
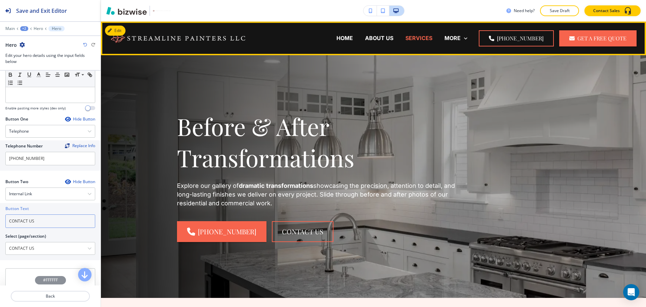
type input "CONTACT US"
click at [405, 36] on p "SERVICES" at bounding box center [418, 38] width 27 height 8
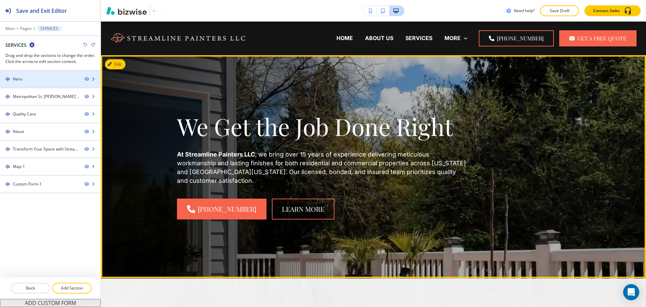
click at [35, 78] on div "Hero" at bounding box center [39, 79] width 79 height 6
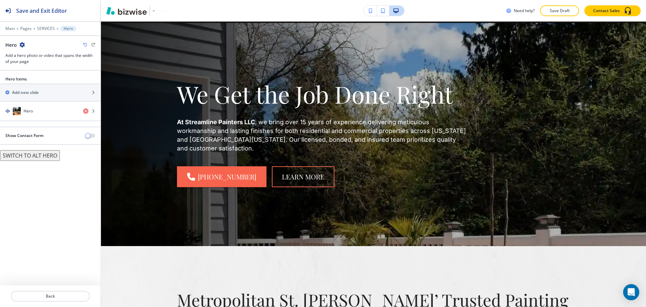
scroll to position [34, 0]
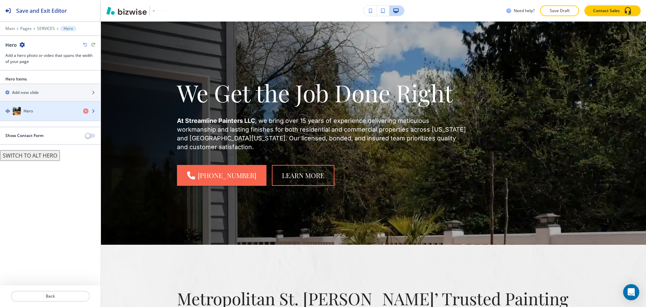
click at [43, 115] on div "button" at bounding box center [50, 117] width 101 height 5
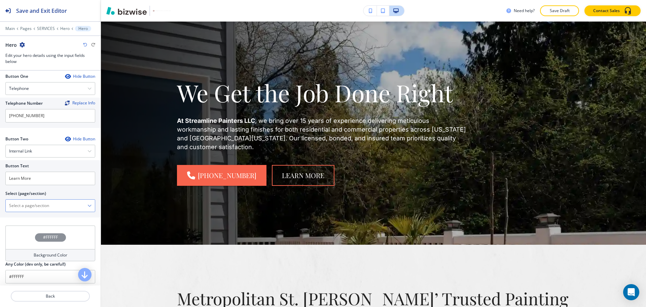
scroll to position [299, 0]
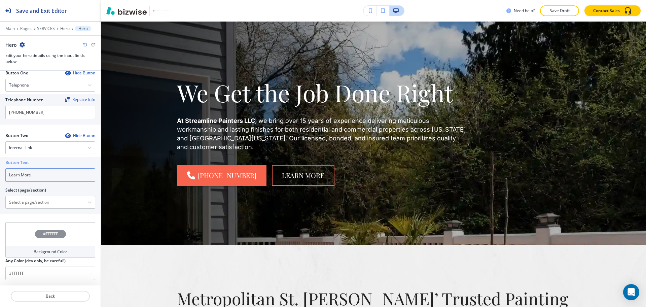
drag, startPoint x: 42, startPoint y: 177, endPoint x: 0, endPoint y: 163, distance: 44.7
click at [0, 166] on div "Button Text Learn More Select (page/section) HOME HOME | Hero HOME | Residentia…" at bounding box center [50, 185] width 101 height 57
paste input "CONTACT US"
type input "CONTACT US"
click at [46, 206] on \(page\/section\) "Manual Input" at bounding box center [47, 201] width 82 height 11
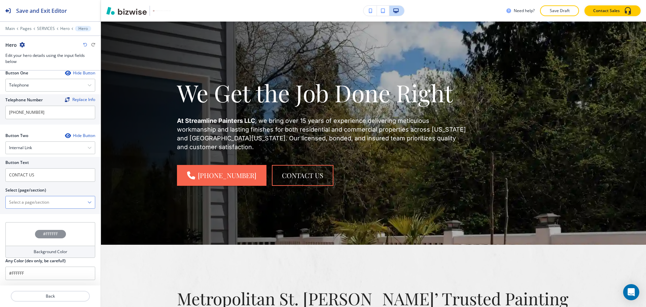
paste \(page\/section\) "CONTACT US"
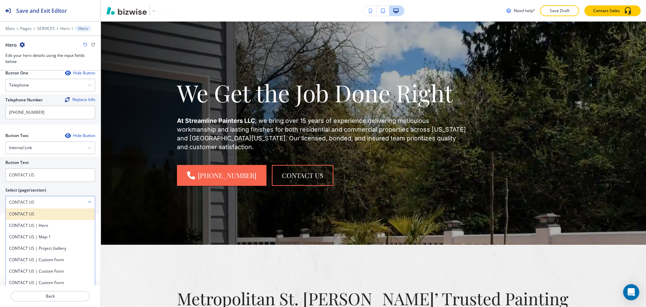
type \(page\/section\) "CONTACT US"
click at [30, 210] on div "CONTACT US" at bounding box center [50, 213] width 89 height 11
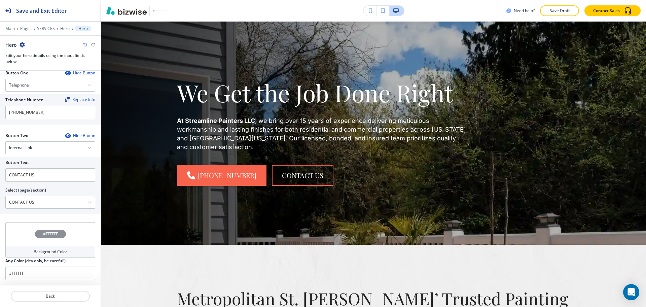
scroll to position [0, 0]
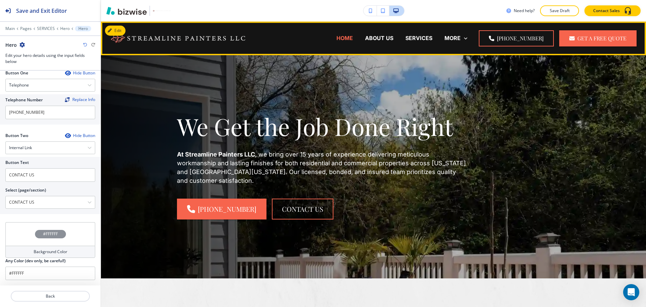
click at [336, 38] on p "HOME" at bounding box center [344, 38] width 16 height 8
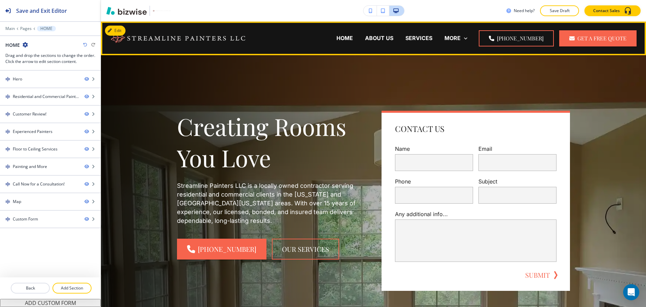
click at [347, 61] on p "BEFORE AND AFTER PHOTOS" at bounding box center [308, 65] width 77 height 8
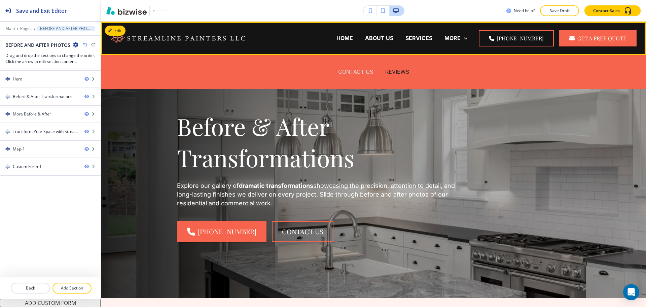
click at [353, 72] on p "CONTACT US" at bounding box center [355, 72] width 35 height 8
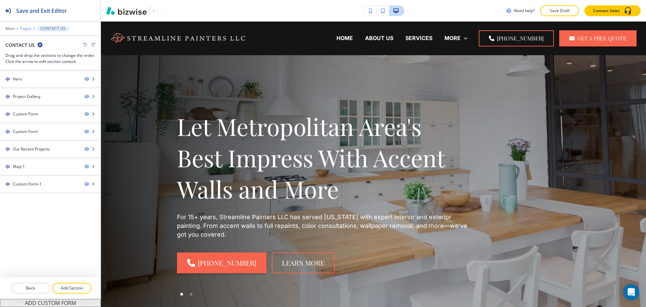
click at [25, 27] on p "Pages" at bounding box center [25, 28] width 11 height 5
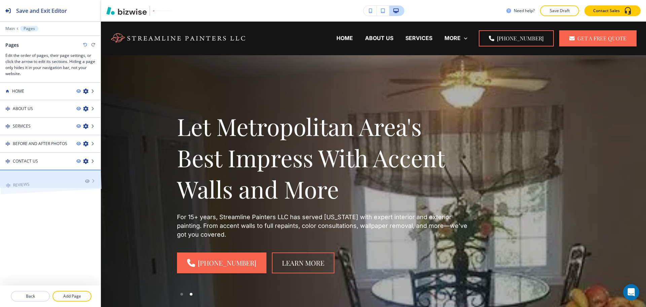
drag, startPoint x: 30, startPoint y: 174, endPoint x: 30, endPoint y: 162, distance: 12.4
drag, startPoint x: 32, startPoint y: 177, endPoint x: 31, endPoint y: 153, distance: 23.6
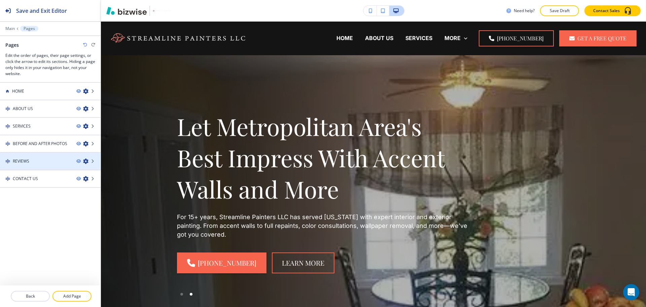
click at [28, 160] on h4 "REVIEWS" at bounding box center [21, 161] width 16 height 6
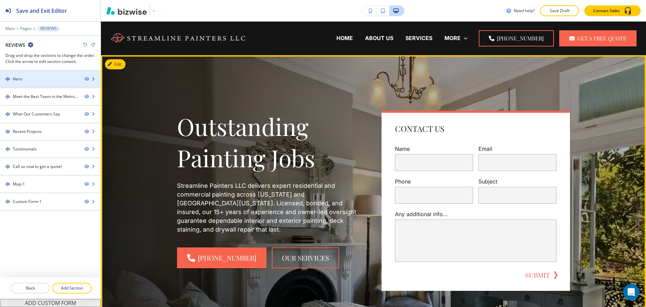
click at [43, 82] on div at bounding box center [50, 84] width 101 height 5
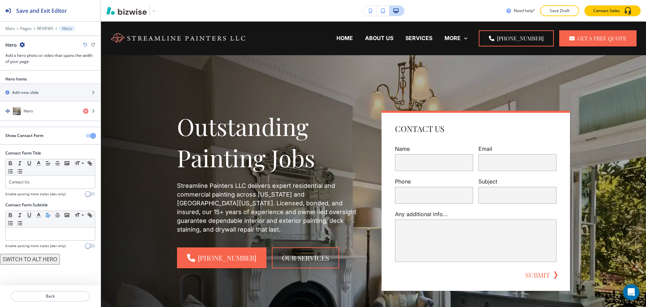
scroll to position [34, 0]
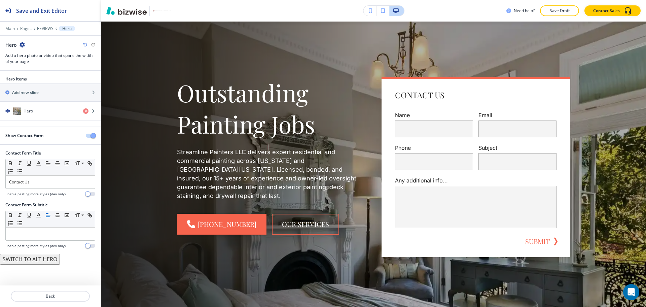
click at [90, 136] on button "button" at bounding box center [90, 135] width 9 height 4
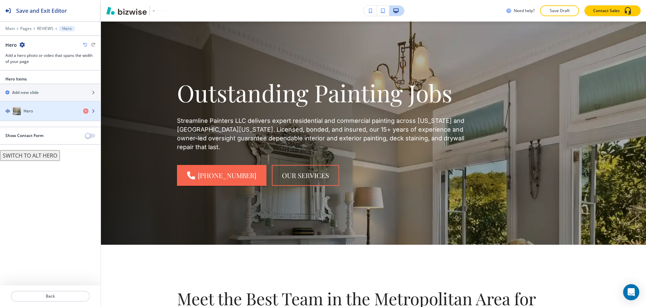
click at [43, 110] on div "Hero" at bounding box center [39, 111] width 78 height 8
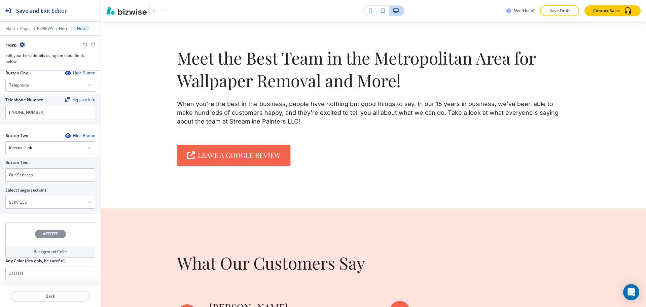
scroll to position [275, 0]
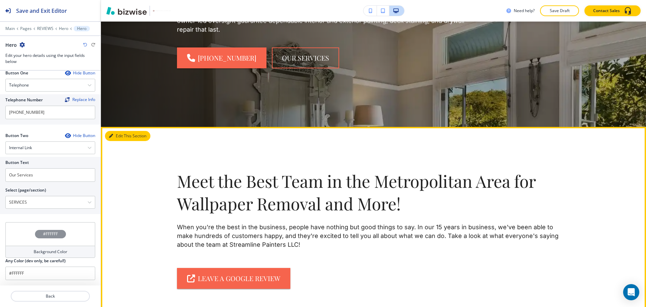
click at [122, 135] on button "Edit This Section" at bounding box center [127, 136] width 45 height 10
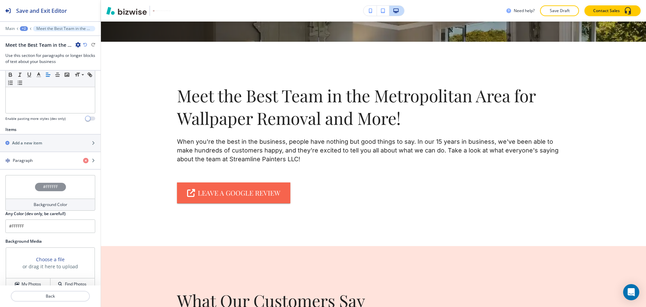
scroll to position [244, 0]
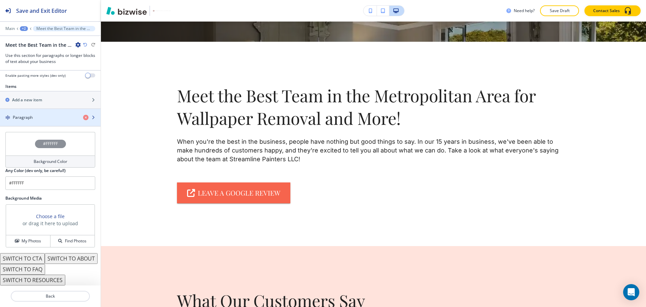
click at [28, 114] on h4 "Paragraph" at bounding box center [23, 117] width 20 height 6
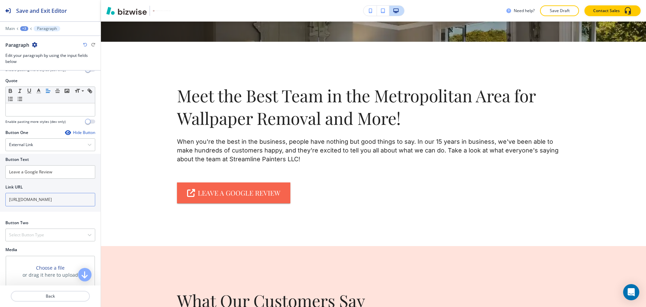
scroll to position [233, 0]
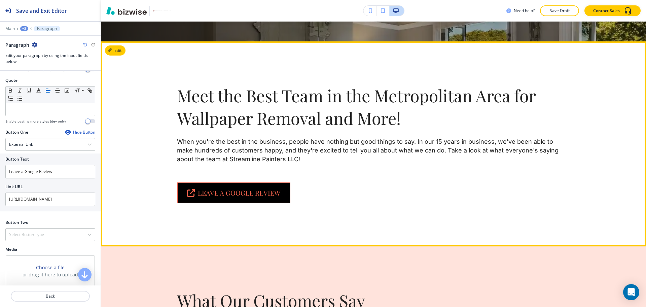
click at [219, 196] on link "Leave a Google Review" at bounding box center [233, 192] width 113 height 21
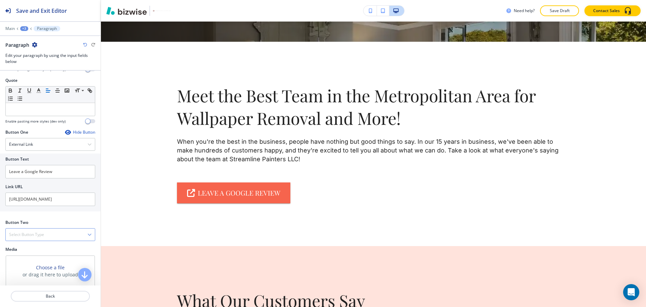
click at [57, 237] on div "Select Button Type" at bounding box center [50, 234] width 89 height 12
click at [40, 258] on h4 "External Link" at bounding box center [50, 258] width 82 height 6
click at [33, 259] on input "text" at bounding box center [50, 261] width 90 height 13
paste input "https://www.angi.com/companylist/us/mo/hazelwood/"
type input "https://www.angi.com/companylist/us/mo/hazelwood/"
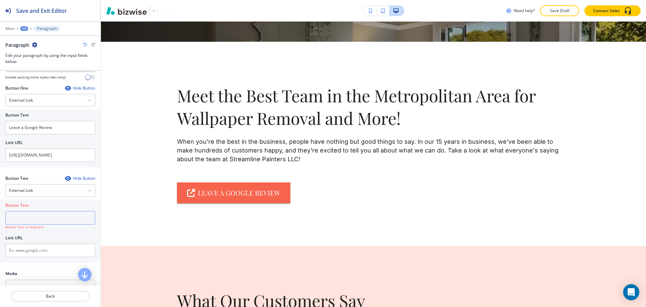
scroll to position [320, 0]
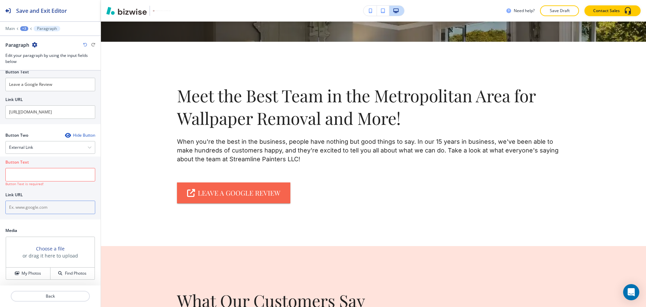
click at [32, 213] on input "text" at bounding box center [50, 206] width 90 height 13
paste input "https://www.angi.com/companylist/us/mo/hazelwood/"
type input "https://www.angi.com/companylist/us/mo/hazelwood/"
click at [29, 178] on input "text" at bounding box center [50, 174] width 90 height 13
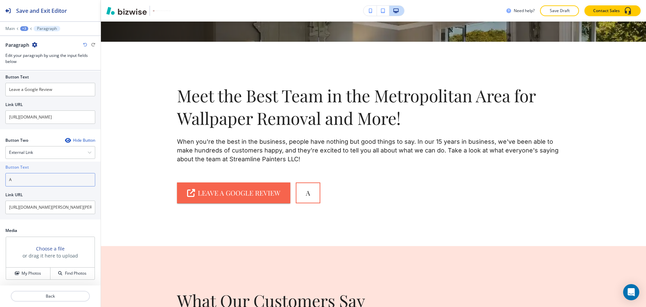
scroll to position [315, 0]
type input "Angie's list"
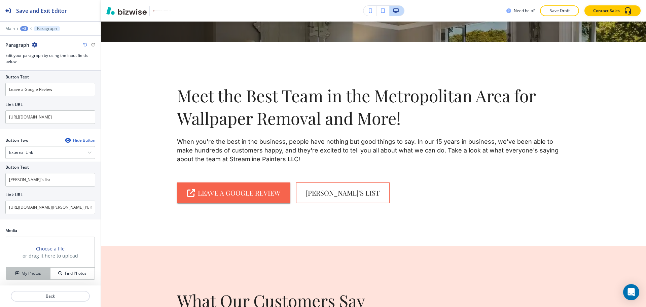
click at [23, 274] on h4 "My Photos" at bounding box center [31, 273] width 19 height 6
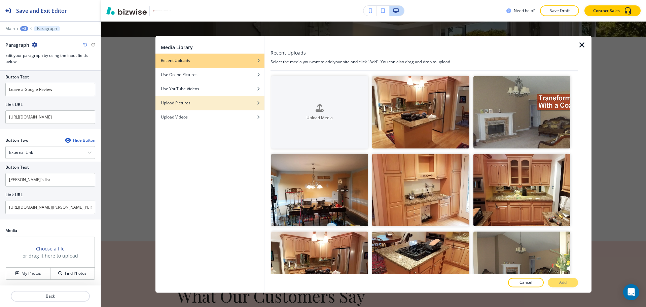
scroll to position [241, 0]
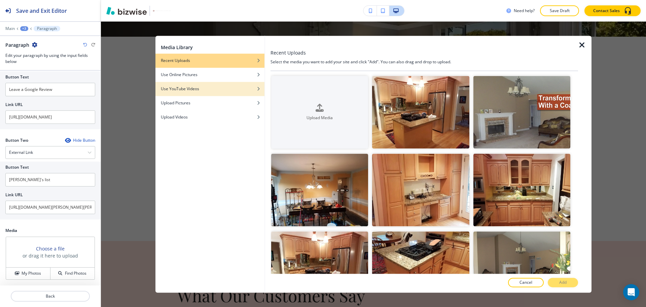
click at [199, 88] on h4 "Use YouTube Videos" at bounding box center [180, 89] width 38 height 6
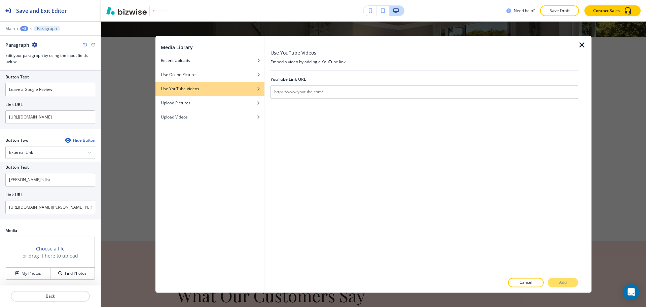
click at [583, 46] on icon "button" at bounding box center [582, 45] width 8 height 8
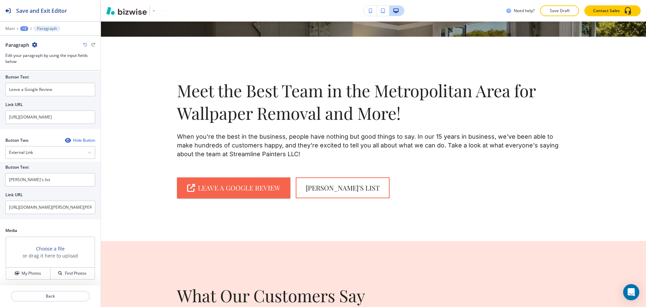
click at [48, 304] on div at bounding box center [50, 303] width 101 height 5
click at [49, 295] on p "Back" at bounding box center [50, 296] width 78 height 6
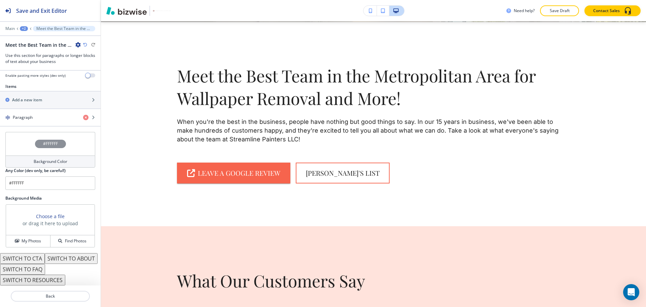
scroll to position [244, 0]
click at [32, 237] on div "Background Media Choose a file or drag it here to upload My Photos Find Photos" at bounding box center [50, 224] width 101 height 58
click at [31, 238] on h4 "My Photos" at bounding box center [31, 241] width 19 height 6
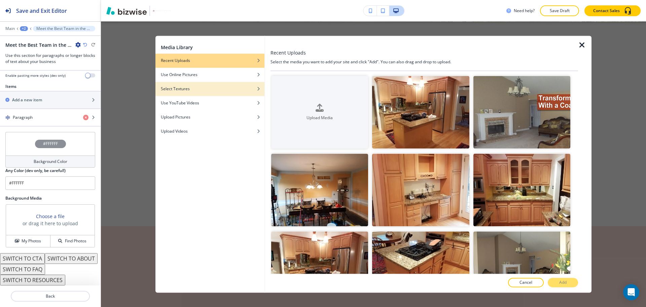
click at [207, 85] on div "button" at bounding box center [209, 84] width 109 height 4
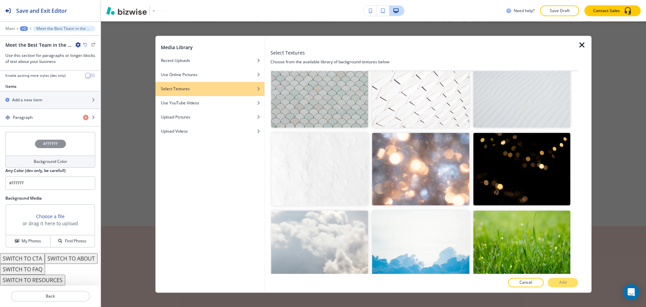
click at [334, 150] on img "button" at bounding box center [319, 168] width 97 height 73
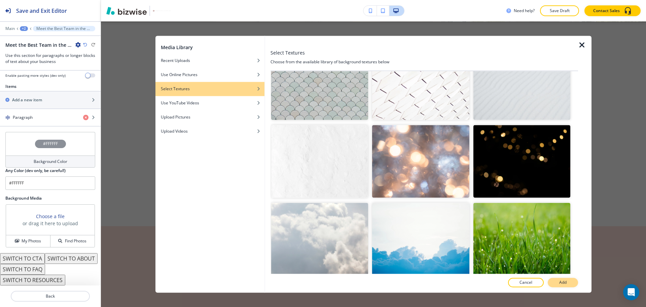
scroll to position [966, 0]
click at [555, 284] on button "Add" at bounding box center [562, 282] width 30 height 9
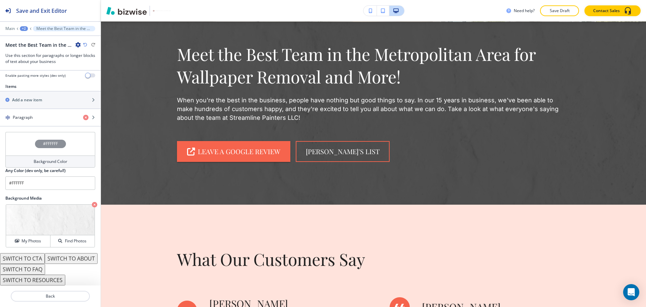
scroll to position [257, 0]
click at [35, 158] on h4 "Background Color" at bounding box center [51, 161] width 34 height 6
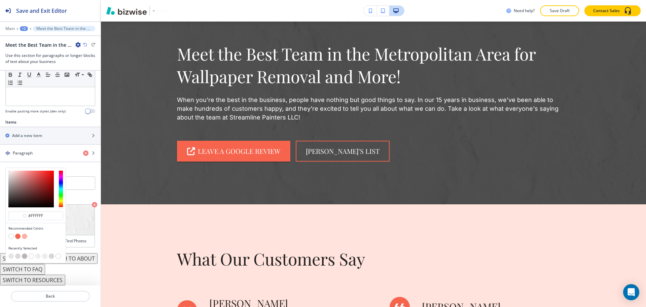
type input "#e5e3e3"
click at [9, 170] on div at bounding box center [30, 188] width 45 height 37
type input "#e5e3e3"
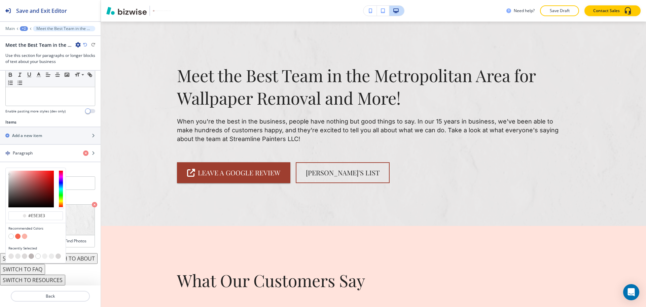
click at [7, 168] on div at bounding box center [36, 189] width 60 height 42
type input "#e7e4e4"
click at [9, 173] on div at bounding box center [8, 173] width 1 height 1
type input "#e7e4e4"
type input "#ece8e8"
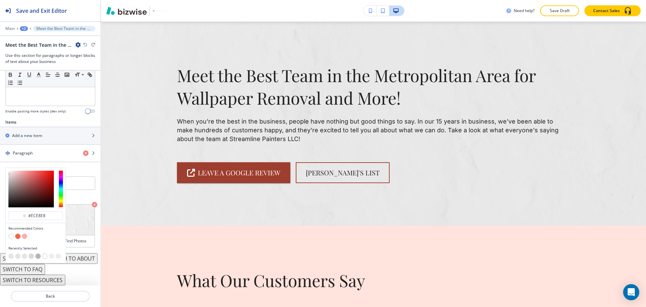
click at [9, 173] on div at bounding box center [8, 173] width 1 height 1
type input "#ece8e8"
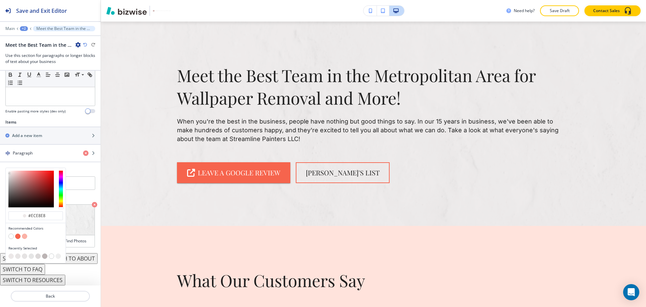
type input "#fafafa"
click at [8, 170] on div at bounding box center [30, 188] width 45 height 37
type input "#fafafa"
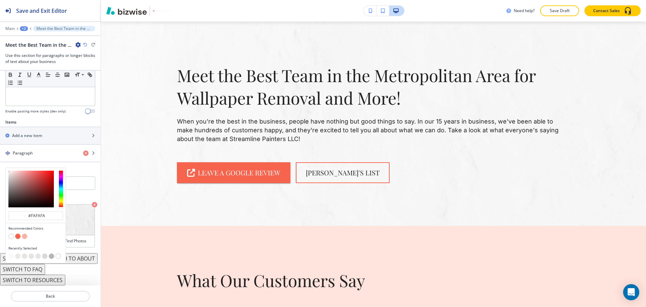
type input "#ececec"
click at [8, 170] on div at bounding box center [30, 188] width 45 height 37
type input "#ececec"
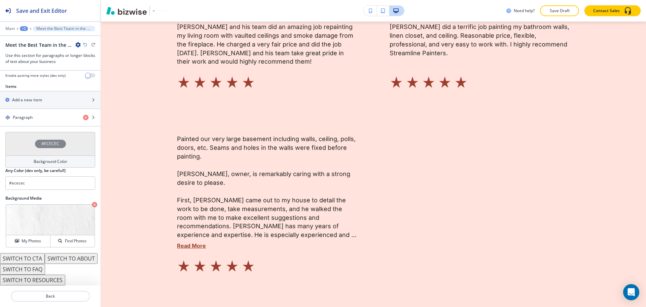
scroll to position [1644, 0]
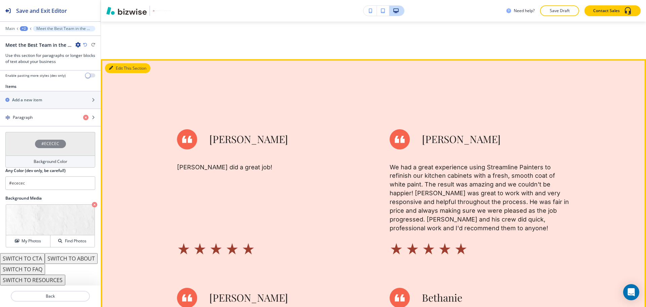
click at [118, 63] on button "Edit This Section" at bounding box center [127, 68] width 45 height 10
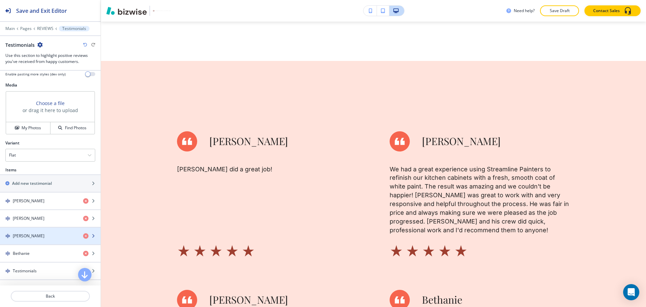
scroll to position [350, 0]
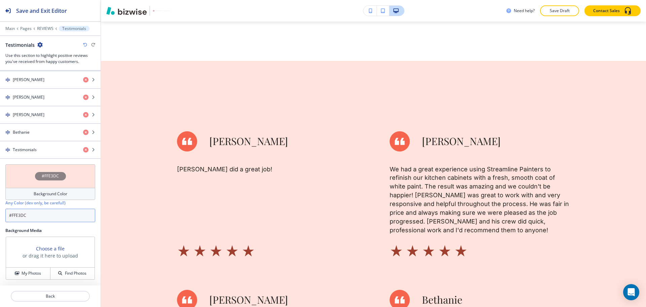
click at [52, 213] on input "#FFE3DC" at bounding box center [50, 214] width 90 height 13
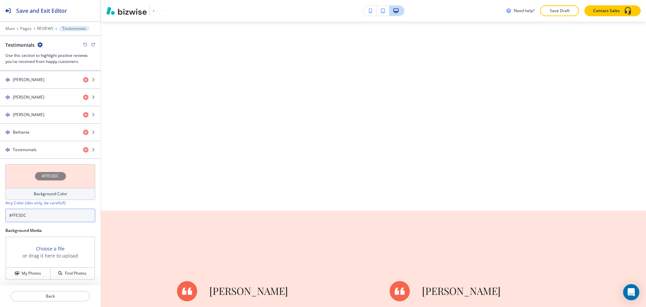
scroll to position [1331, 0]
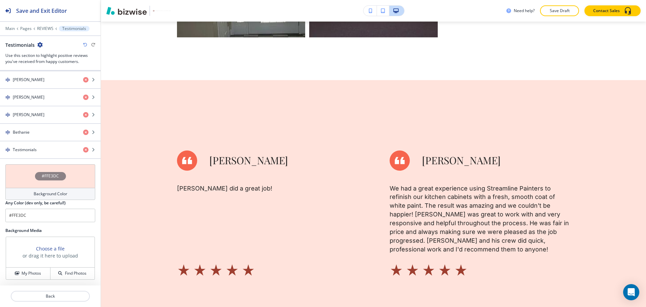
click at [41, 48] on div at bounding box center [50, 50] width 90 height 4
click at [41, 47] on icon "button" at bounding box center [39, 44] width 5 height 5
click at [52, 77] on p "Delete Section" at bounding box center [58, 80] width 34 height 6
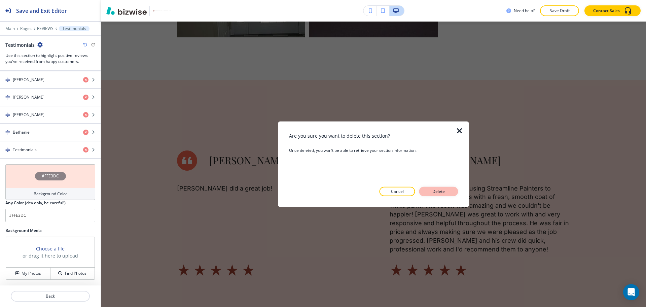
click at [445, 193] on p "Delete" at bounding box center [438, 191] width 16 height 6
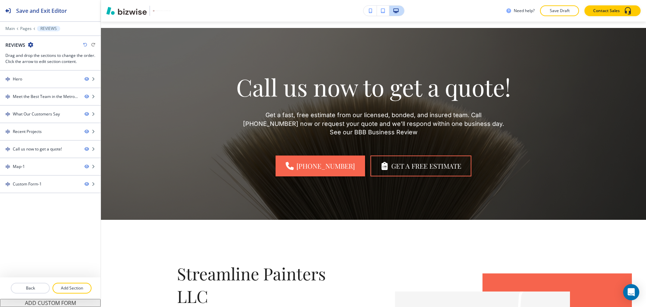
scroll to position [1298, 0]
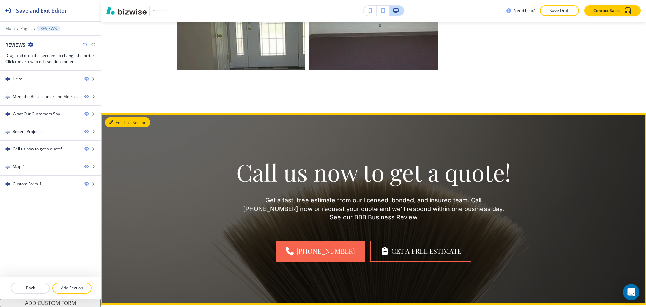
click at [117, 117] on button "Edit This Section" at bounding box center [127, 122] width 45 height 10
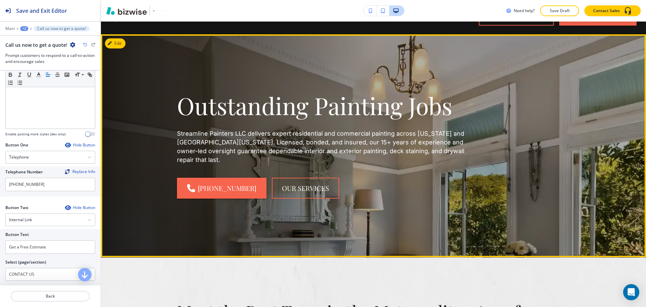
scroll to position [0, 0]
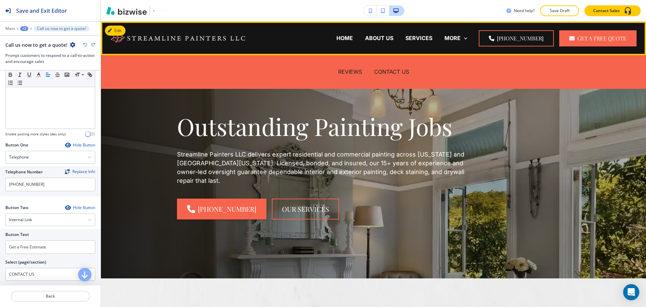
click at [381, 68] on p "CONTACT US" at bounding box center [391, 72] width 35 height 8
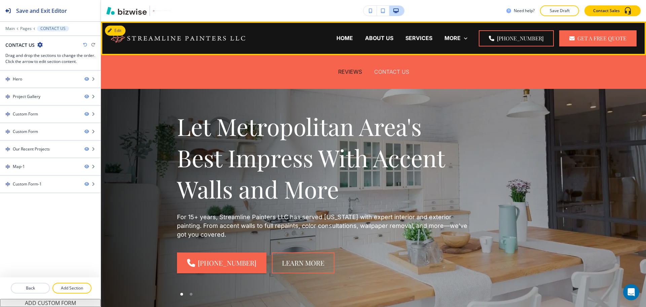
click at [385, 70] on p "CONTACT US" at bounding box center [391, 72] width 35 height 8
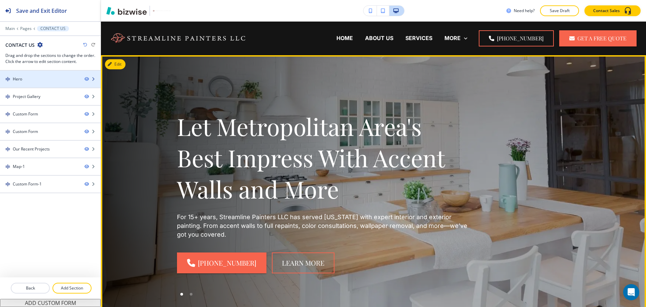
click at [48, 78] on div "Hero" at bounding box center [39, 79] width 79 height 6
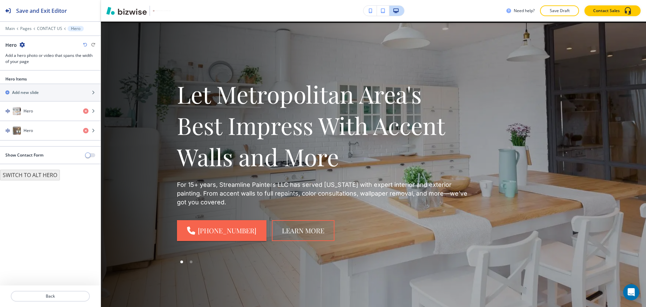
scroll to position [34, 0]
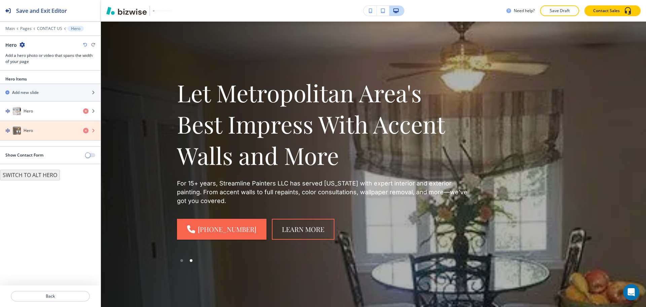
click at [85, 131] on icon "button" at bounding box center [85, 130] width 5 height 5
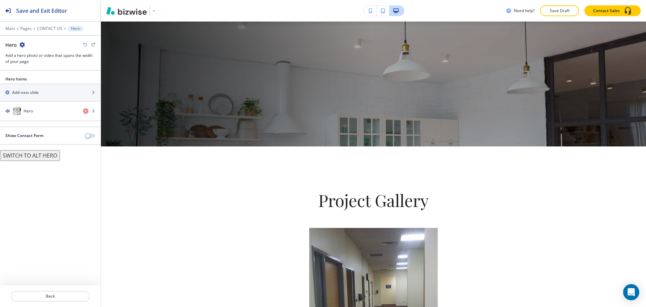
scroll to position [0, 0]
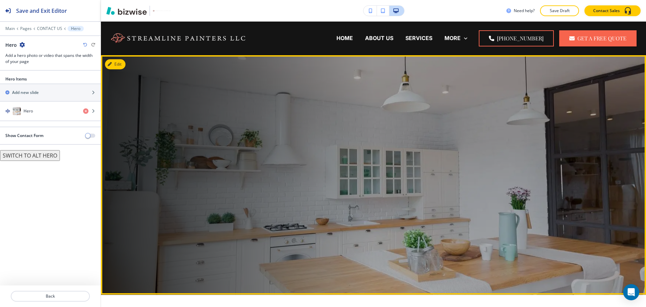
drag, startPoint x: 533, startPoint y: 135, endPoint x: 420, endPoint y: 33, distance: 153.1
click at [353, 52] on div "BEFORE AND AFTER PHOTOS" at bounding box center [308, 65] width 89 height 27
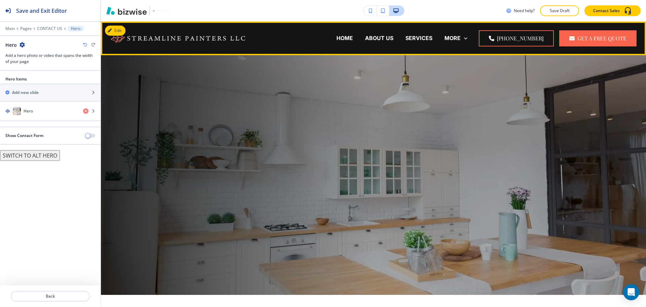
click at [347, 61] on p "BEFORE AND AFTER PHOTOS" at bounding box center [308, 65] width 77 height 8
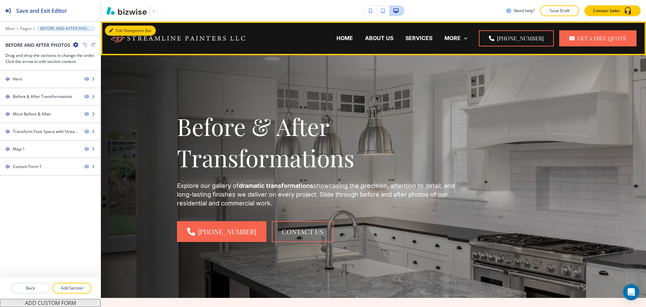
click at [117, 30] on button "Edit Navigation Bar" at bounding box center [130, 31] width 51 height 10
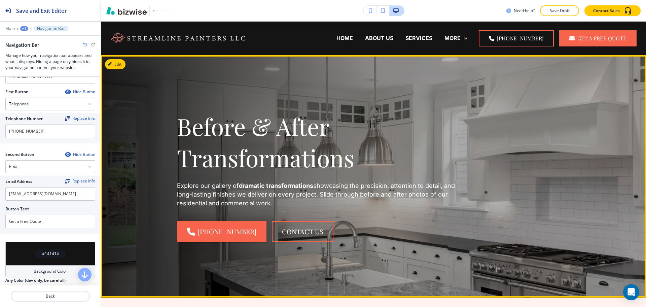
scroll to position [0, 0]
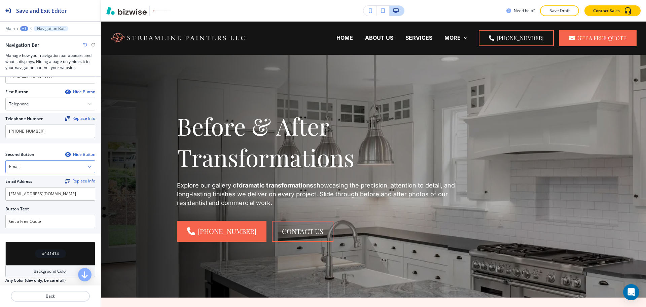
click at [59, 167] on div "Email" at bounding box center [50, 166] width 89 height 12
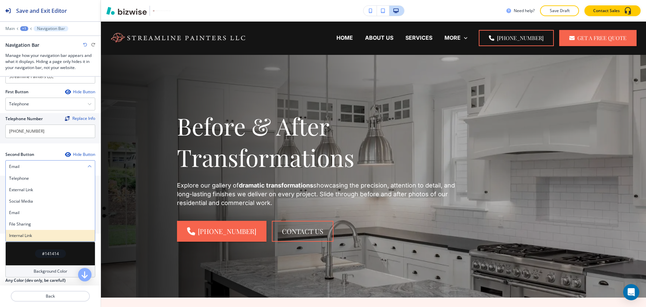
click at [41, 232] on h4 "Internal Link" at bounding box center [50, 235] width 82 height 6
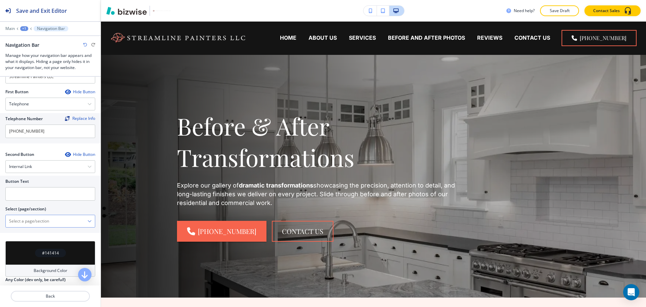
click at [35, 221] on \(page\/section\) "Manual Input" at bounding box center [47, 220] width 82 height 11
type \(page\/section\) "CONTACT US"
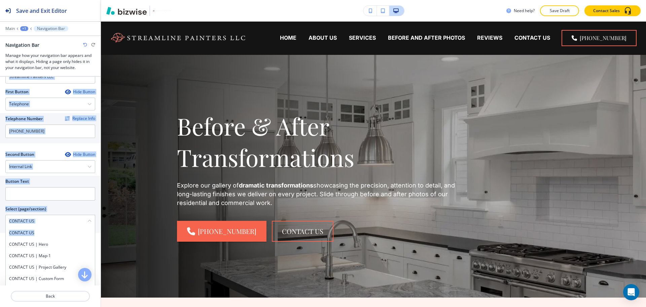
drag, startPoint x: 35, startPoint y: 235, endPoint x: 0, endPoint y: 235, distance: 35.0
click at [0, 235] on div "Crop Replace Logo Logo Sizing Fit all Fit all Fit to length Business Name Repla…" at bounding box center [50, 117] width 101 height 247
click at [34, 232] on h4 "CONTACT US" at bounding box center [50, 233] width 82 height 6
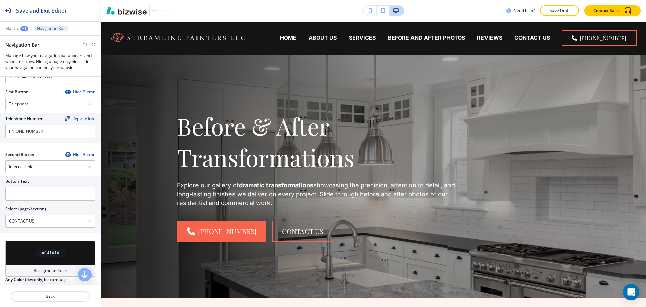
drag, startPoint x: 37, startPoint y: 222, endPoint x: 0, endPoint y: 222, distance: 36.6
click at [0, 222] on div "Button Text Select (page/section) CONTACT US CONTACT US CONTACT US | Hero CONTA…" at bounding box center [50, 203] width 101 height 57
click at [14, 197] on input "text" at bounding box center [50, 193] width 90 height 13
paste input "CONTACT US"
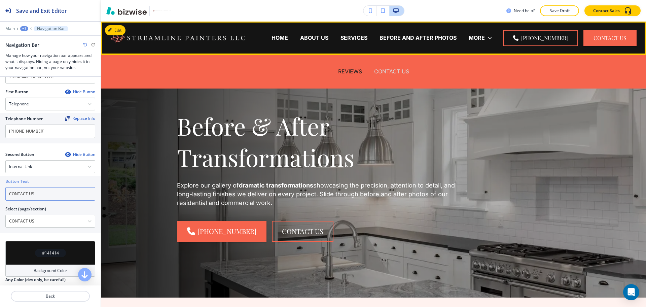
type input "CONTACT US"
click at [390, 73] on p "CONTACT US" at bounding box center [391, 72] width 35 height 8
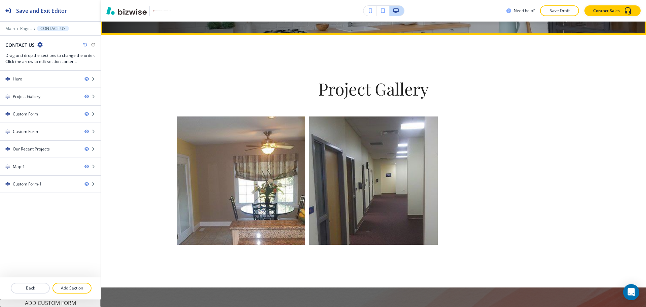
scroll to position [294, 0]
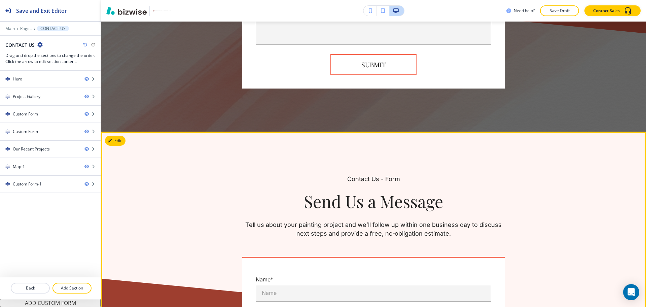
click at [123, 139] on button "Edit" at bounding box center [115, 140] width 21 height 10
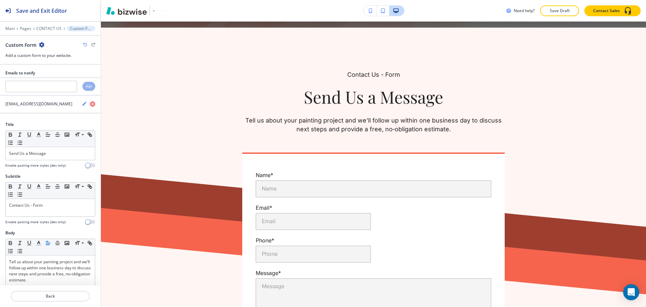
scroll to position [909, 0]
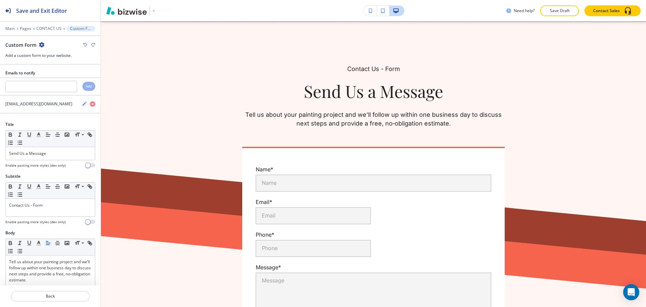
click at [42, 45] on icon "button" at bounding box center [41, 44] width 5 height 5
click at [58, 80] on p "Delete Section" at bounding box center [60, 80] width 34 height 6
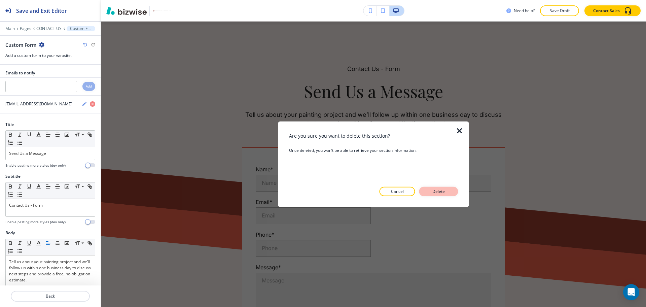
click at [437, 191] on p "Delete" at bounding box center [438, 191] width 16 height 6
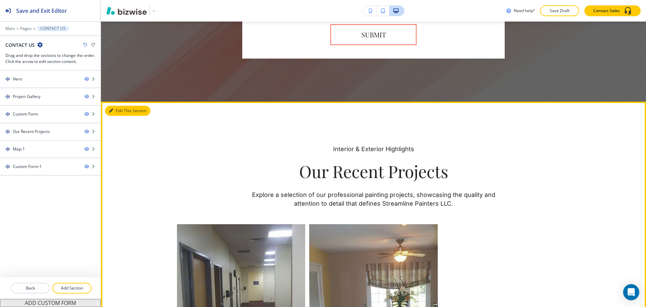
click at [120, 108] on button "Edit This Section" at bounding box center [127, 111] width 45 height 10
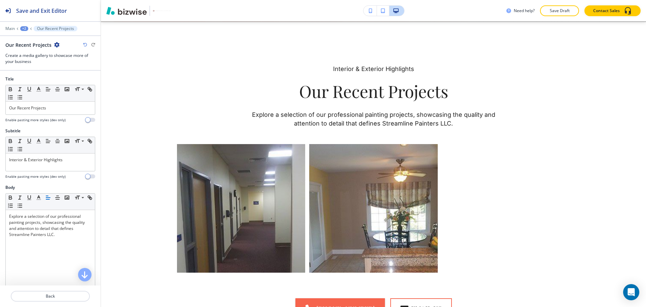
click at [56, 43] on icon "button" at bounding box center [56, 44] width 5 height 5
click at [60, 72] on button "Duplicate Section" at bounding box center [74, 68] width 43 height 12
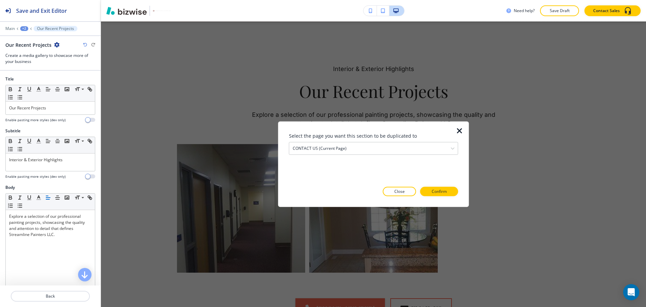
click at [460, 130] on icon "button" at bounding box center [459, 131] width 8 height 8
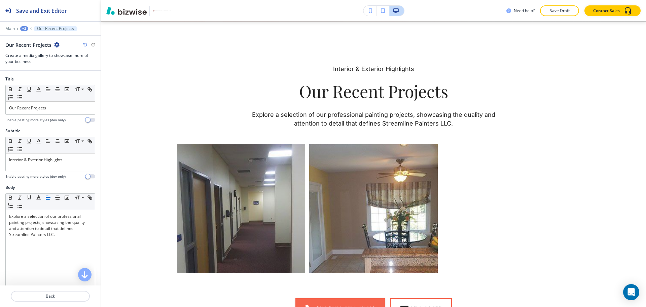
click at [55, 46] on icon "button" at bounding box center [56, 44] width 5 height 5
click at [68, 85] on button "Delete Section" at bounding box center [74, 80] width 43 height 12
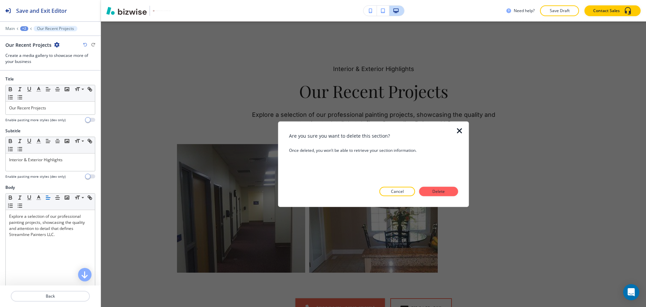
click at [457, 134] on icon "button" at bounding box center [459, 131] width 8 height 8
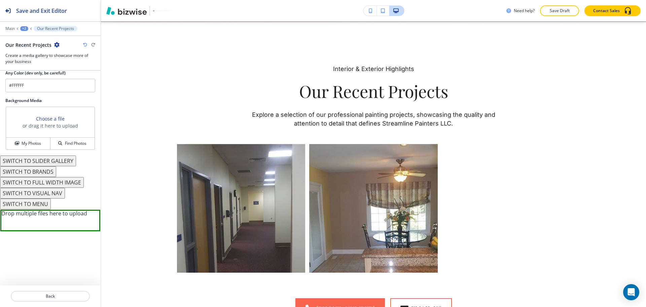
click at [40, 203] on button "SWITCH TO MENU" at bounding box center [25, 203] width 51 height 11
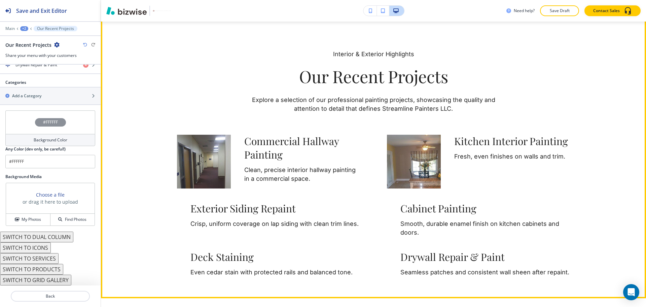
scroll to position [924, 0]
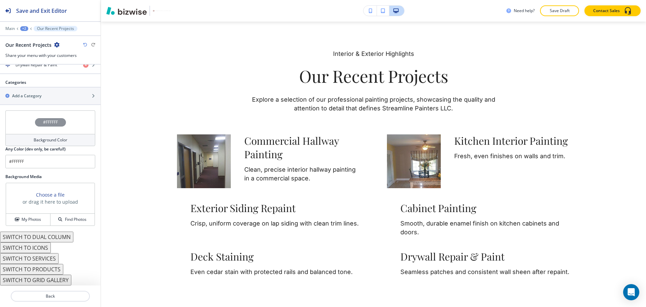
click at [46, 256] on button "SWITCH TO SERVICES" at bounding box center [29, 258] width 58 height 11
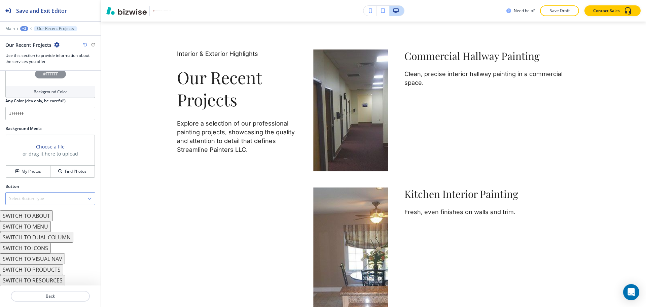
scroll to position [385, 0]
click at [43, 217] on button "SWITCH TO ABOUT" at bounding box center [26, 215] width 53 height 11
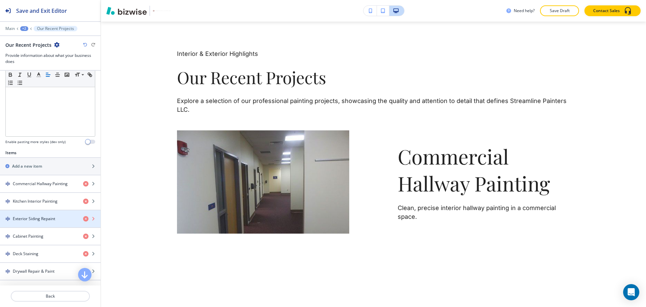
scroll to position [161, 0]
click at [83, 218] on icon "button" at bounding box center [85, 218] width 5 height 5
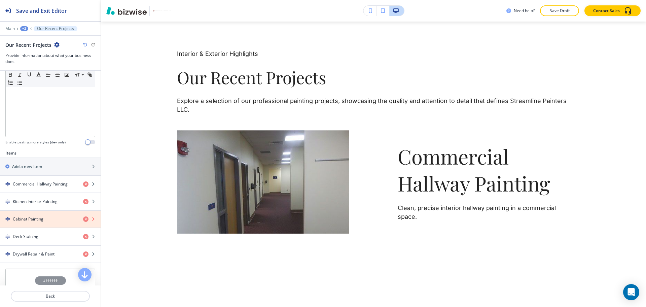
click at [83, 219] on icon "button" at bounding box center [85, 218] width 5 height 5
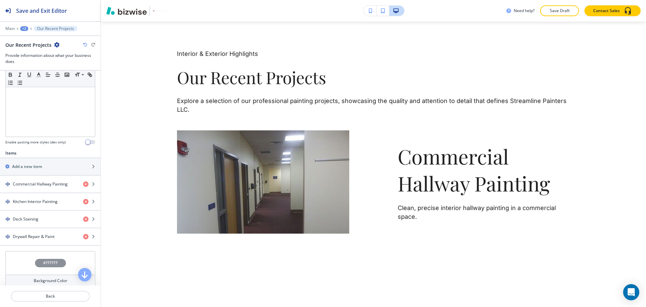
click at [83, 219] on icon "button" at bounding box center [85, 218] width 5 height 5
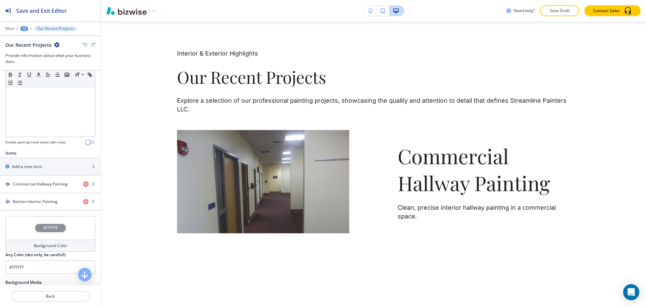
scroll to position [924, 0]
click at [52, 186] on h4 "Commercial Hallway Painting" at bounding box center [40, 184] width 55 height 6
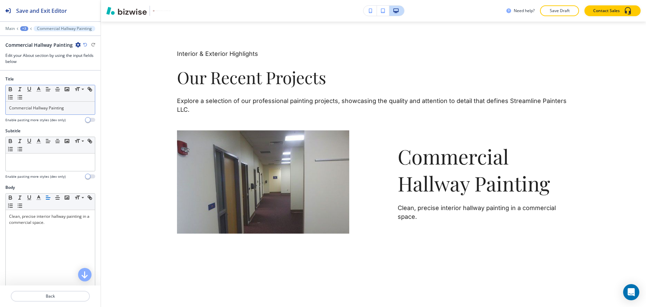
scroll to position [1001, 0]
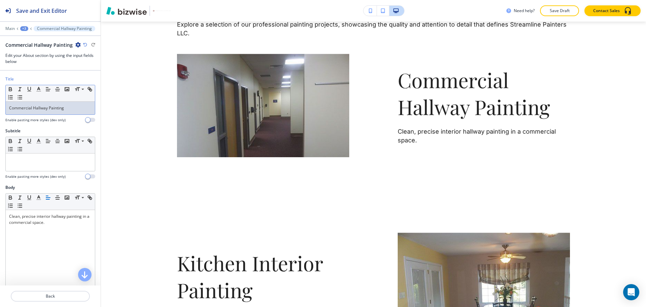
click at [72, 111] on p "Commercial Hallway Painting" at bounding box center [50, 108] width 82 height 6
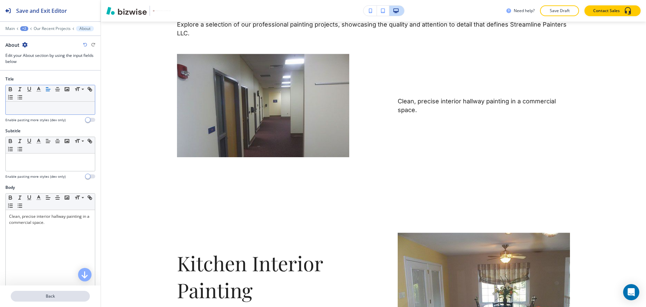
click at [57, 294] on p "Back" at bounding box center [50, 296] width 78 height 6
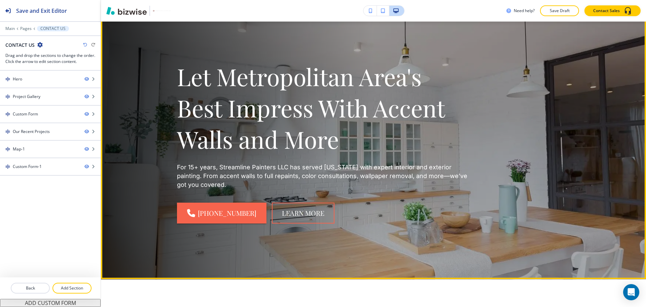
scroll to position [0, 0]
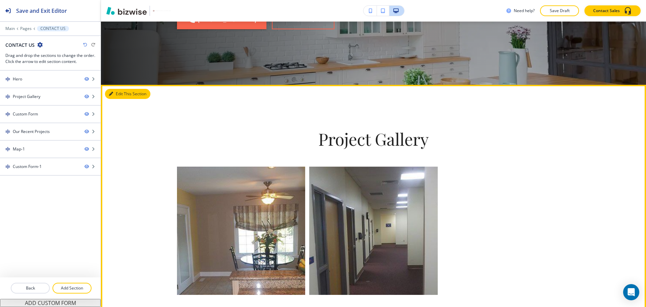
click at [112, 93] on icon "button" at bounding box center [111, 94] width 4 height 4
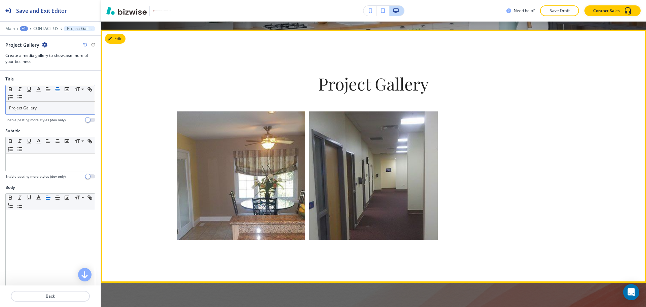
scroll to position [307, 0]
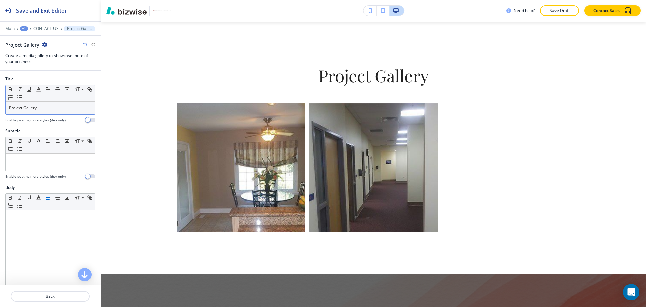
click at [45, 109] on p "Project Gallery" at bounding box center [50, 108] width 82 height 6
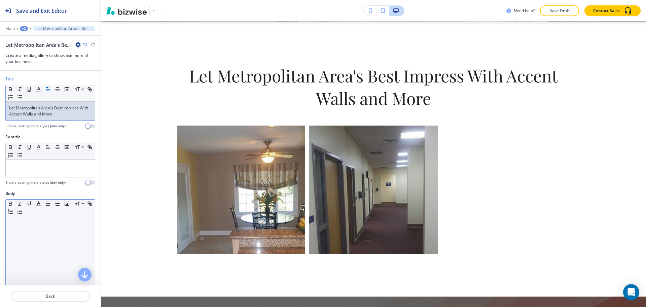
click at [53, 235] on div at bounding box center [50, 259] width 89 height 87
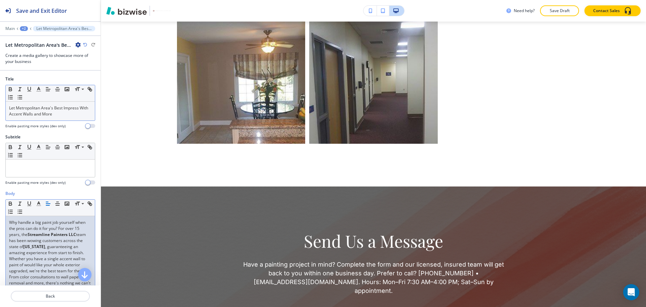
scroll to position [477, 0]
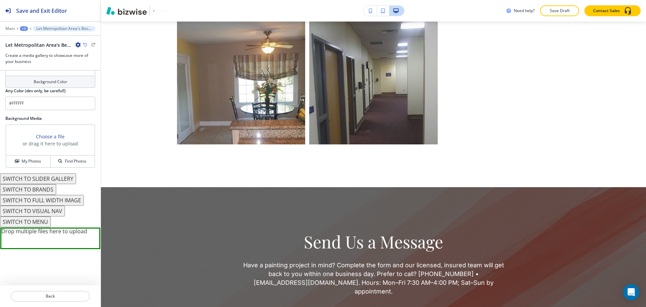
click at [49, 187] on button "SWITCH TO BRANDS" at bounding box center [28, 189] width 56 height 11
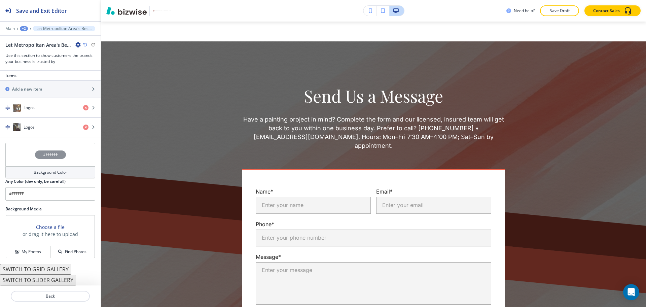
scroll to position [518, 0]
click at [60, 269] on button "SWITCH TO GRID GALLERY" at bounding box center [35, 269] width 71 height 11
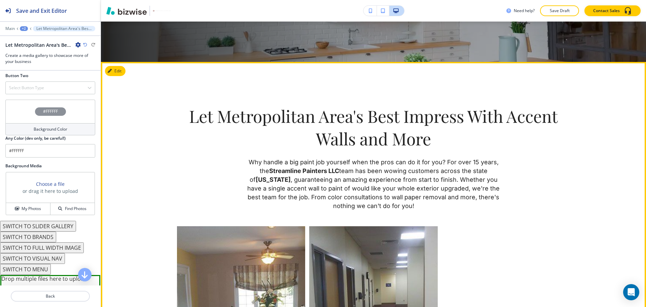
scroll to position [266, 0]
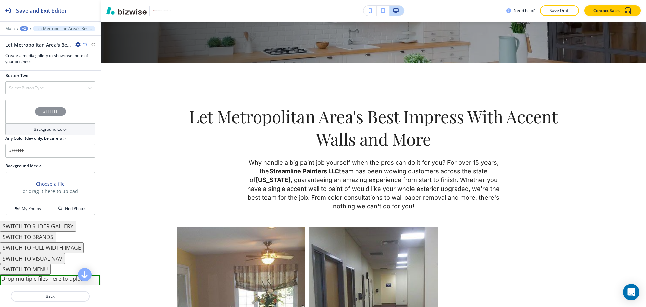
click at [50, 234] on button "SWITCH TO BRANDS" at bounding box center [28, 236] width 56 height 11
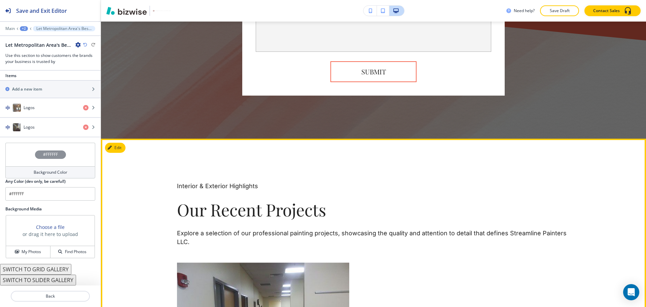
click at [112, 146] on icon "button" at bounding box center [110, 148] width 4 height 4
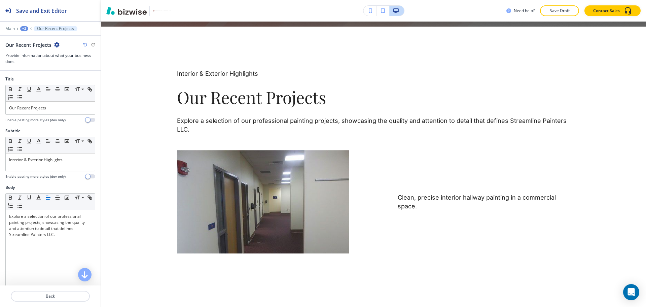
scroll to position [887, 0]
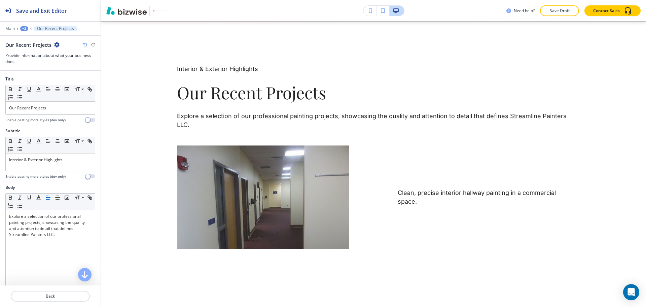
click at [56, 42] on icon "button" at bounding box center [56, 44] width 5 height 5
click at [69, 81] on p "Delete Section" at bounding box center [74, 80] width 34 height 6
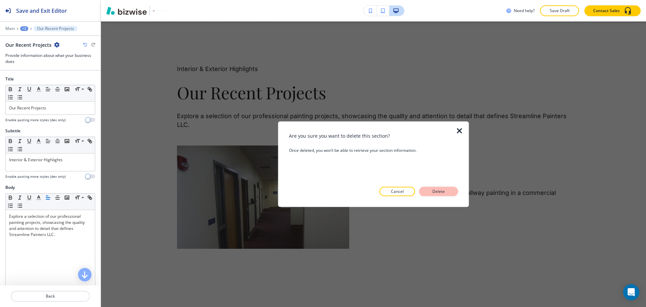
click at [438, 190] on p "Delete" at bounding box center [438, 191] width 16 height 6
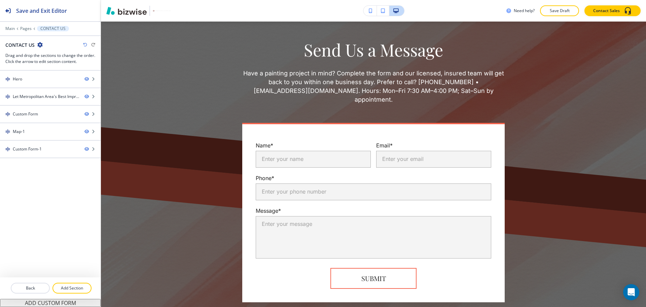
scroll to position [553, 0]
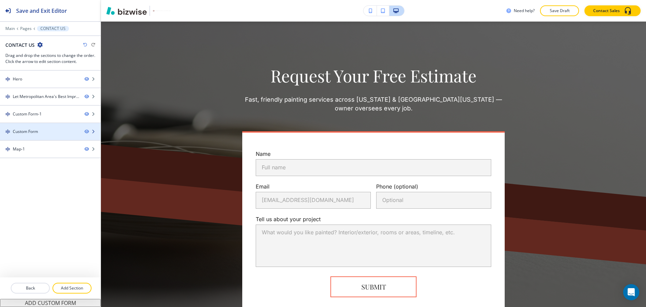
click at [39, 132] on div "Custom Form" at bounding box center [39, 131] width 79 height 6
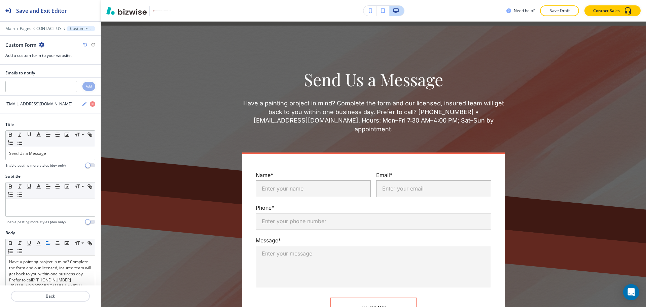
scroll to position [870, 0]
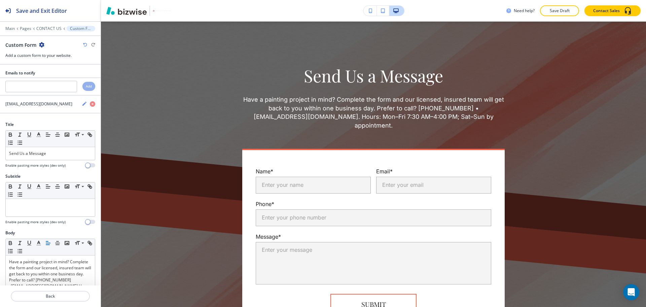
click at [42, 46] on icon "button" at bounding box center [41, 44] width 5 height 5
click at [53, 78] on p "Delete Section" at bounding box center [60, 80] width 34 height 6
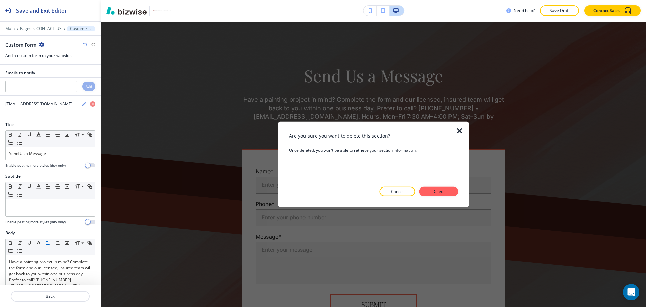
click at [428, 194] on button "Delete" at bounding box center [438, 191] width 39 height 9
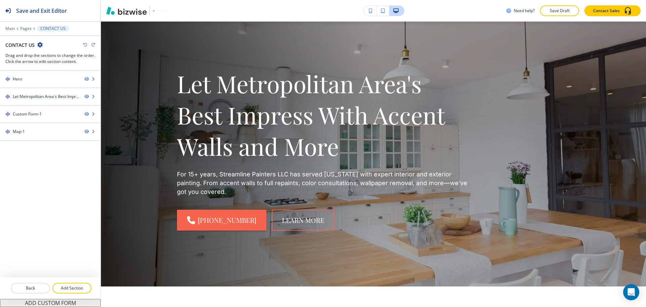
scroll to position [0, 0]
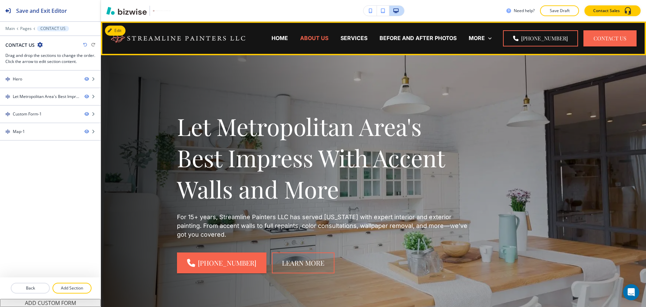
click at [328, 37] on p "ABOUT US" at bounding box center [314, 38] width 28 height 8
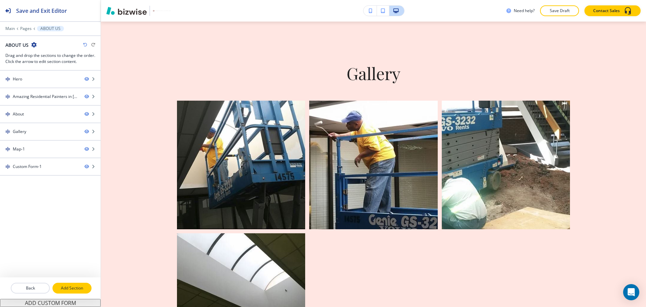
scroll to position [794, 0]
click at [83, 287] on p "Add Section" at bounding box center [72, 288] width 38 height 6
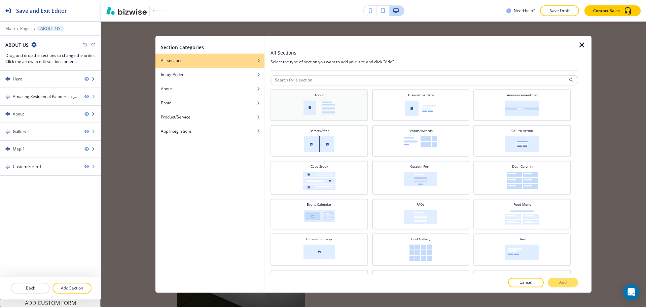
click at [331, 98] on div "About" at bounding box center [319, 104] width 91 height 24
click at [561, 281] on p "Add" at bounding box center [562, 282] width 7 height 6
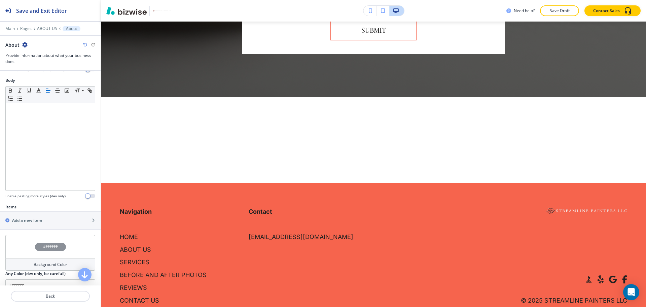
scroll to position [224, 0]
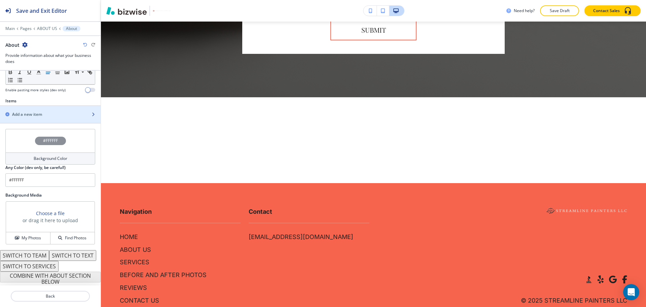
click at [37, 111] on h2 "Add a new item" at bounding box center [27, 114] width 30 height 6
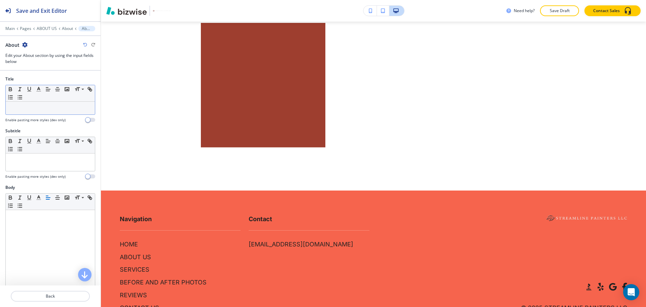
scroll to position [1872, 0]
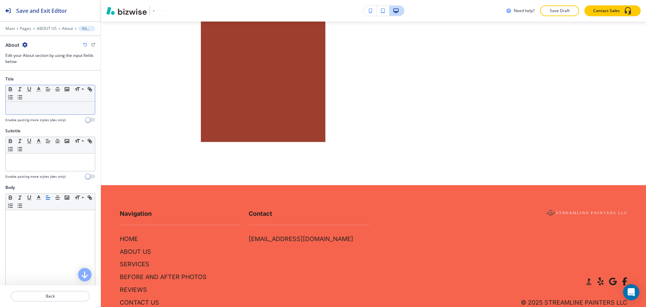
click at [44, 110] on p at bounding box center [50, 108] width 82 height 6
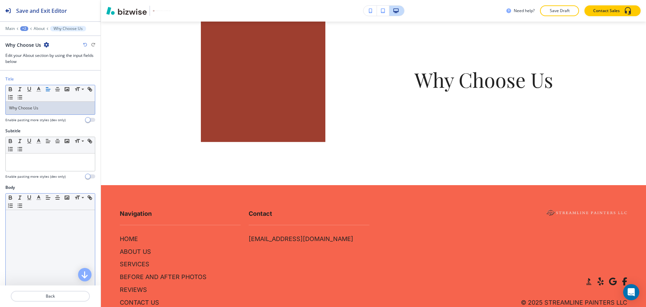
click at [61, 231] on div at bounding box center [50, 253] width 89 height 87
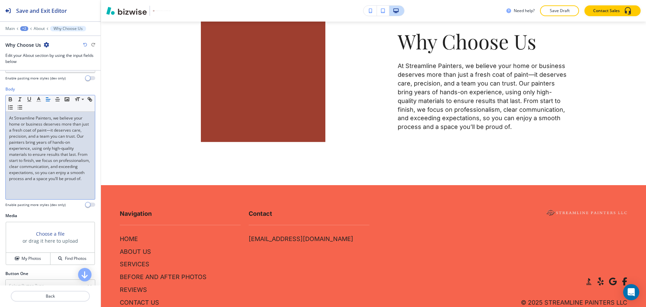
scroll to position [137, 0]
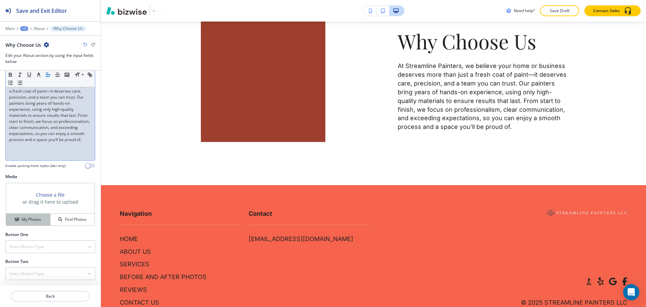
click at [28, 221] on h4 "My Photos" at bounding box center [31, 219] width 19 height 6
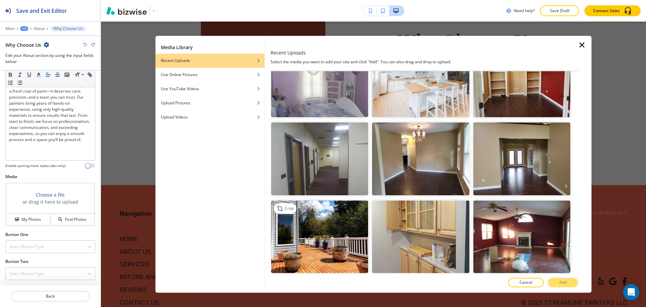
scroll to position [420, 0]
click at [309, 225] on img "button" at bounding box center [319, 236] width 97 height 73
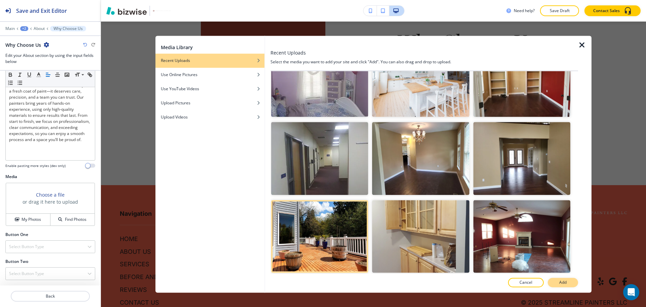
click at [553, 284] on button "Add" at bounding box center [562, 282] width 30 height 9
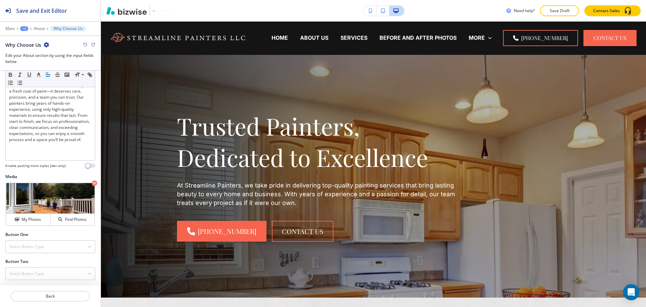
scroll to position [0, 0]
click at [11, 27] on p "Main" at bounding box center [9, 28] width 9 height 5
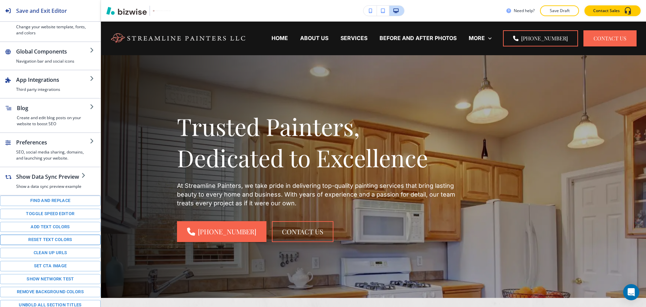
scroll to position [71, 0]
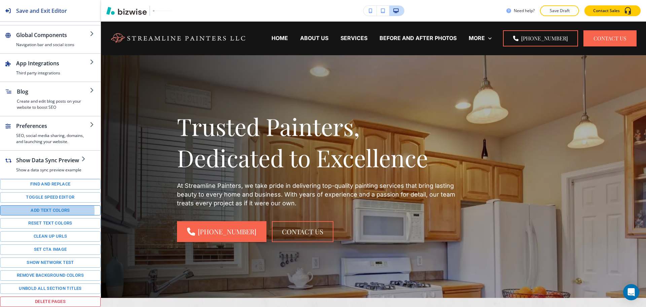
click at [38, 211] on button "Add text colors" at bounding box center [50, 210] width 101 height 10
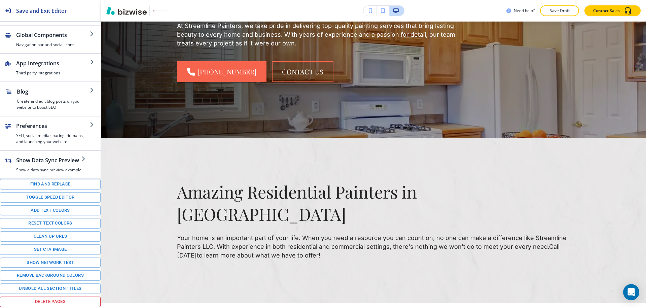
scroll to position [0, 0]
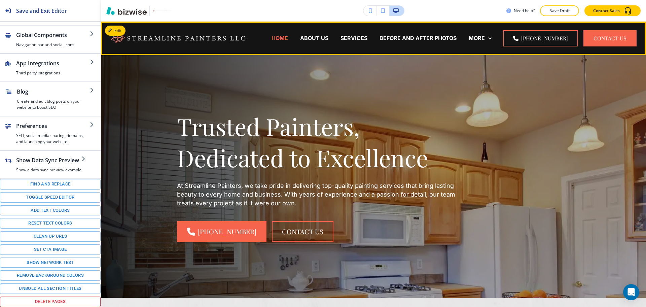
click at [283, 35] on p "HOME" at bounding box center [279, 38] width 16 height 8
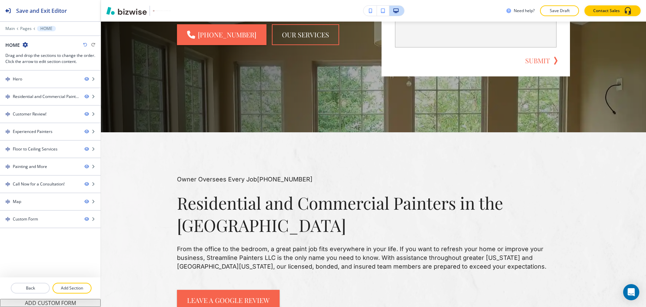
scroll to position [272, 0]
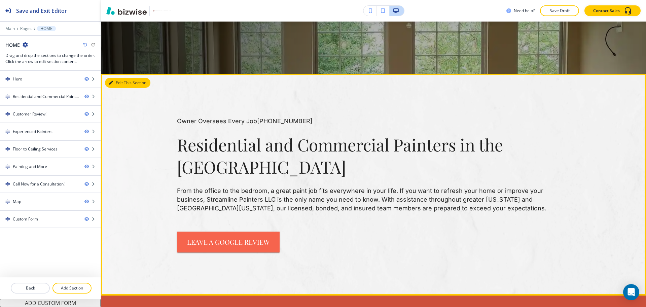
click at [119, 87] on button "Edit This Section" at bounding box center [127, 83] width 45 height 10
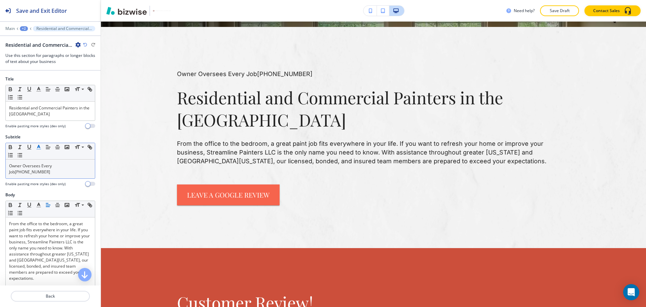
scroll to position [324, 0]
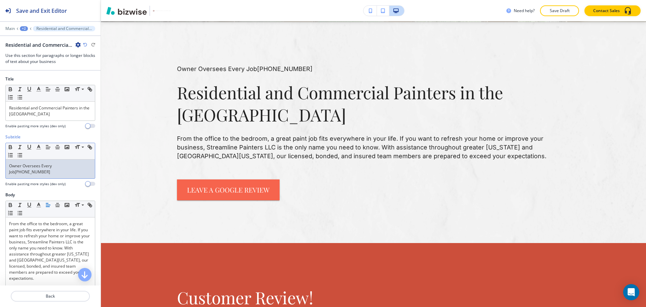
click at [38, 171] on p "Owner Oversees Every Job (314) 358-6777" at bounding box center [50, 169] width 82 height 12
click at [40, 145] on icon "button" at bounding box center [39, 147] width 6 height 6
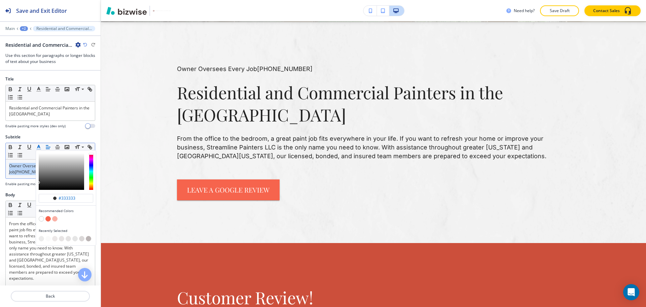
click at [49, 217] on button "button" at bounding box center [47, 218] width 5 height 5
type input "#f6644d"
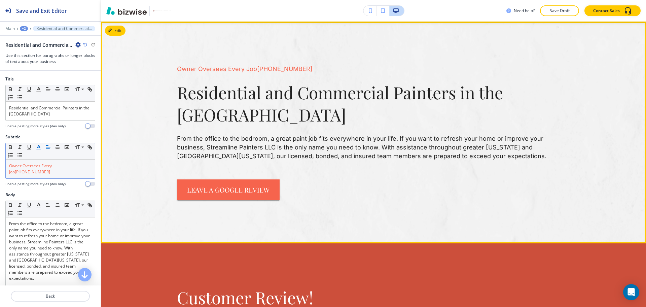
click at [364, 137] on p "From the office to the bedroom, a great paint job fits everywhere in your life.…" at bounding box center [373, 147] width 393 height 26
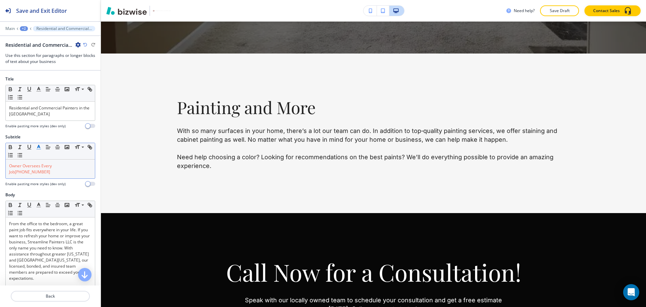
scroll to position [1555, 0]
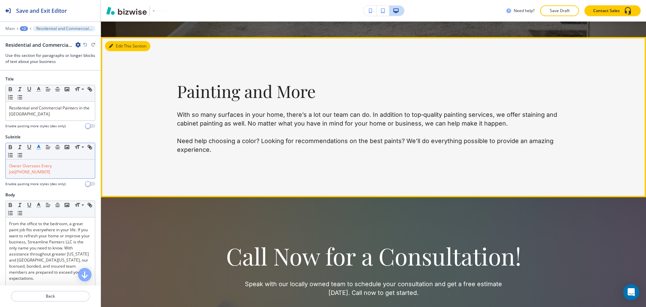
click at [117, 51] on button "Edit This Section" at bounding box center [127, 46] width 45 height 10
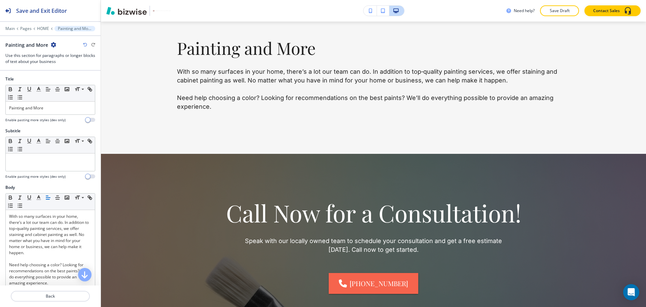
scroll to position [1601, 0]
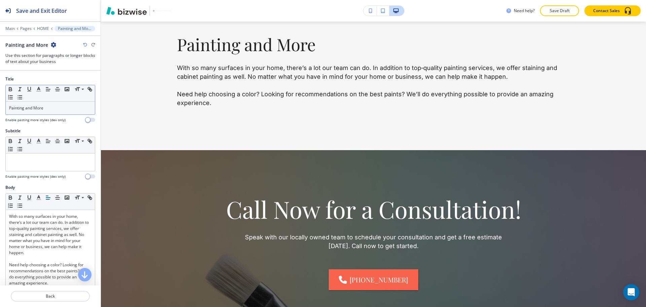
click at [45, 113] on div "Painting and More" at bounding box center [50, 108] width 89 height 13
click at [38, 91] on line "button" at bounding box center [39, 91] width 4 height 0
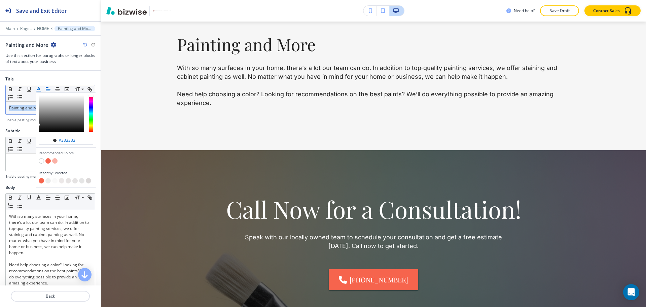
click at [47, 160] on button "button" at bounding box center [47, 160] width 5 height 5
type input "#f6644d"
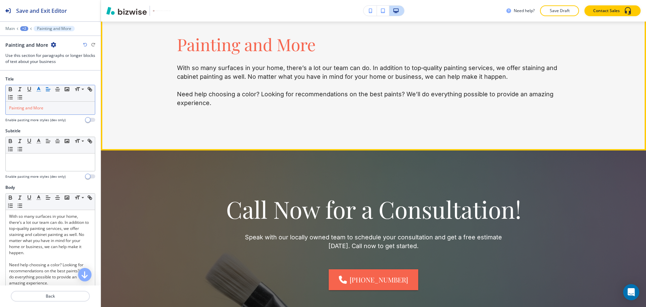
drag, startPoint x: 304, startPoint y: 110, endPoint x: 309, endPoint y: 110, distance: 4.7
click at [304, 107] on p "With so many surfaces in your home, there’s a lot our team can do. In addition …" at bounding box center [373, 86] width 393 height 44
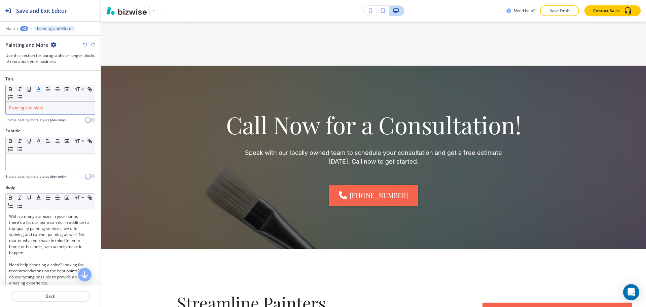
scroll to position [1682, 0]
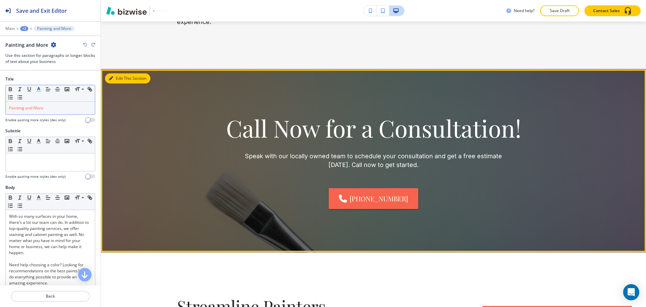
click at [118, 83] on button "Edit This Section" at bounding box center [127, 78] width 45 height 10
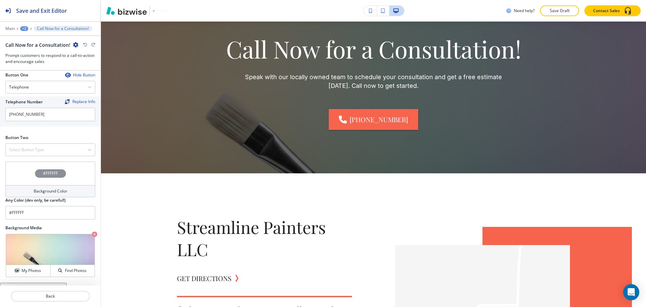
scroll to position [258, 0]
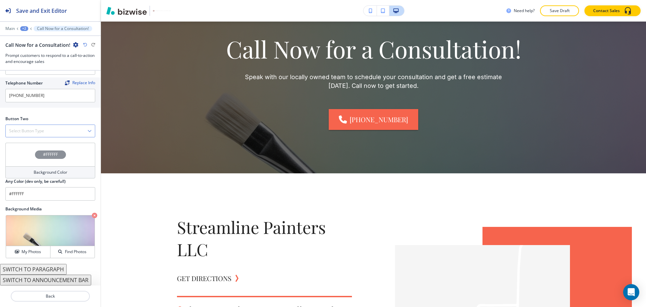
click at [35, 130] on h4 "Select Button Type" at bounding box center [26, 131] width 35 height 6
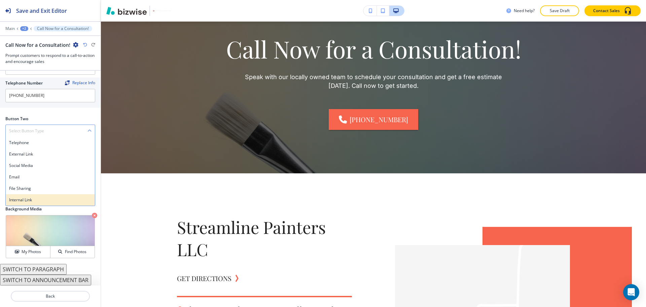
click at [34, 199] on h4 "Internal Link" at bounding box center [50, 200] width 82 height 6
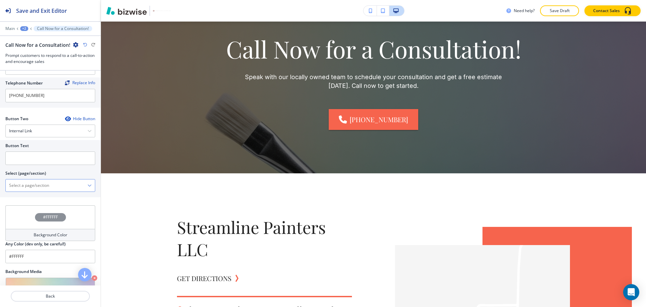
click at [35, 185] on \(page\/section\) "Manual Input" at bounding box center [47, 185] width 82 height 11
type \(page\/section\) "CONTACT US"
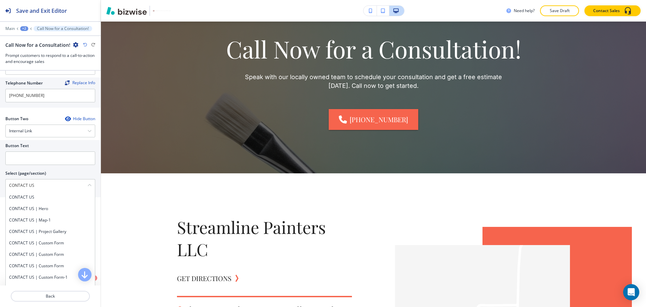
drag, startPoint x: 51, startPoint y: 188, endPoint x: 1, endPoint y: 188, distance: 49.8
click at [1, 188] on div "Button Text Select (page/section) CONTACT US CONTACT US CONTACT US | Hero CONTA…" at bounding box center [50, 168] width 101 height 57
drag, startPoint x: 19, startPoint y: 198, endPoint x: 18, endPoint y: 171, distance: 26.9
click at [19, 198] on h4 "CONTACT US" at bounding box center [50, 197] width 82 height 6
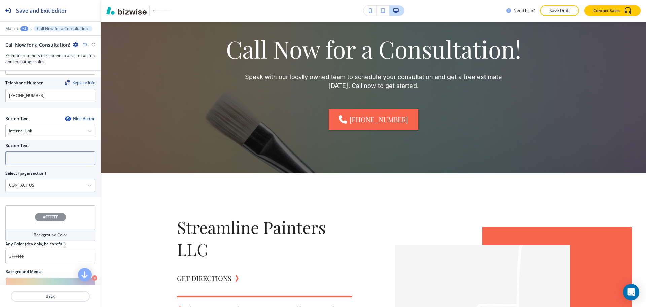
click at [21, 160] on input "text" at bounding box center [50, 157] width 90 height 13
paste input "CONTACT US"
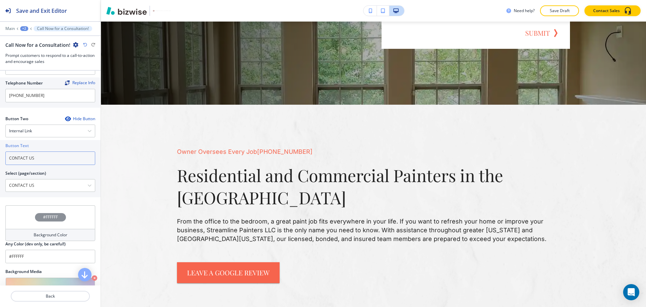
scroll to position [0, 0]
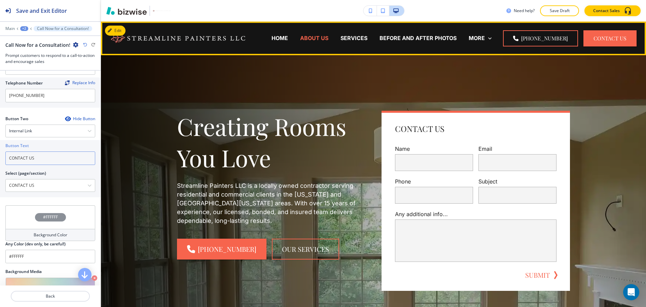
type input "CONTACT US"
click at [328, 40] on p "ABOUT US" at bounding box center [314, 38] width 28 height 8
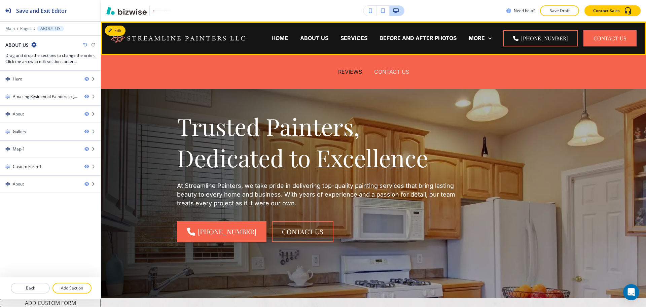
click at [397, 72] on p "CONTACT US" at bounding box center [391, 72] width 35 height 8
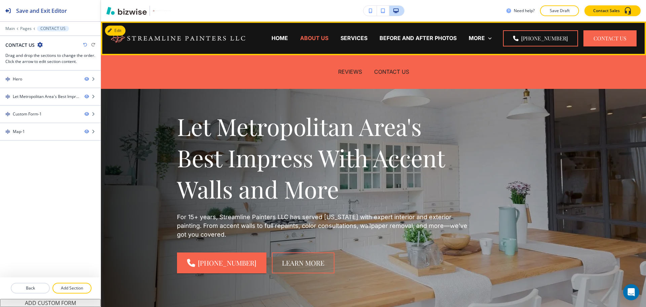
click at [324, 38] on p "ABOUT US" at bounding box center [314, 38] width 28 height 8
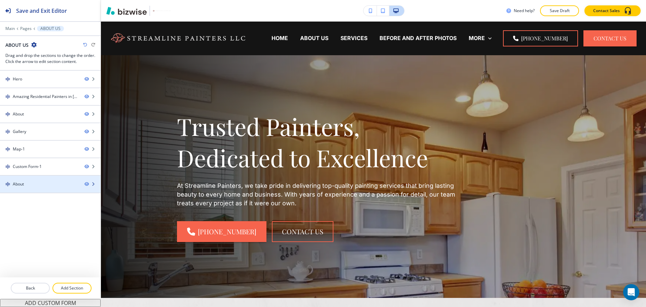
click at [37, 186] on div "About" at bounding box center [39, 184] width 79 height 6
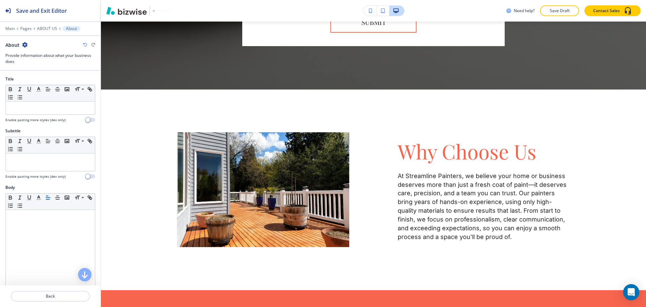
click at [24, 46] on icon "button" at bounding box center [24, 44] width 5 height 5
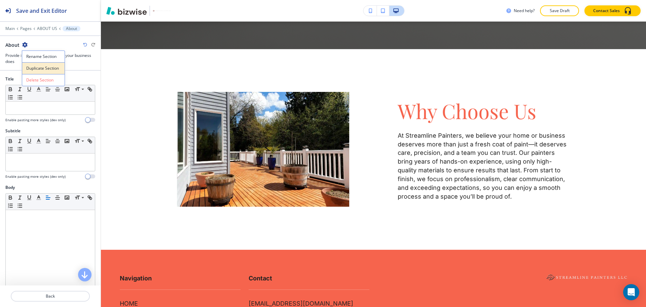
scroll to position [1803, 0]
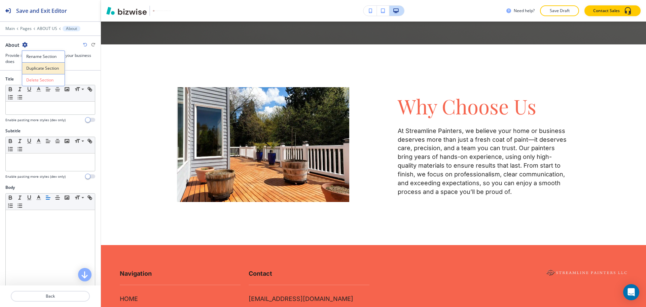
click at [41, 72] on button "Duplicate Section" at bounding box center [43, 68] width 43 height 12
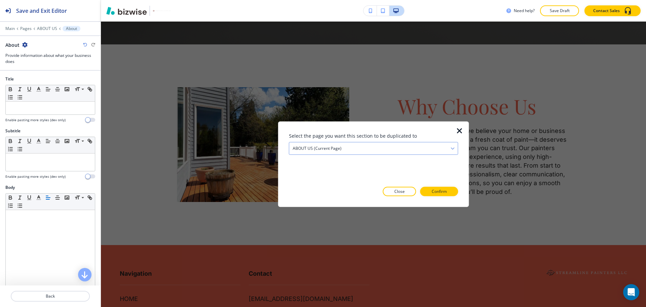
click at [308, 146] on h4 "ABOUT US (current page)" at bounding box center [316, 148] width 49 height 6
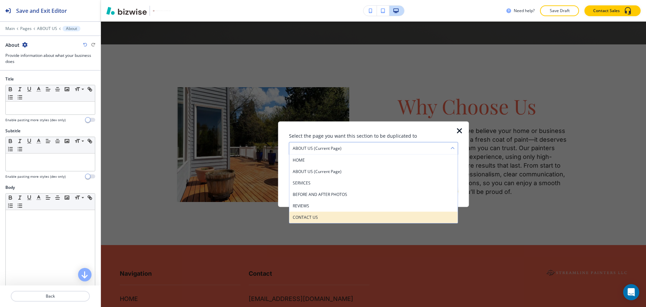
click at [326, 218] on h4 "CONTACT US" at bounding box center [373, 217] width 162 height 6
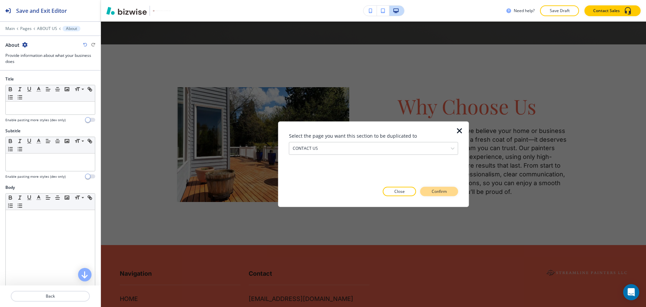
click at [441, 193] on p "Confirm" at bounding box center [438, 191] width 15 height 6
click at [437, 191] on p "Take me there" at bounding box center [432, 191] width 27 height 6
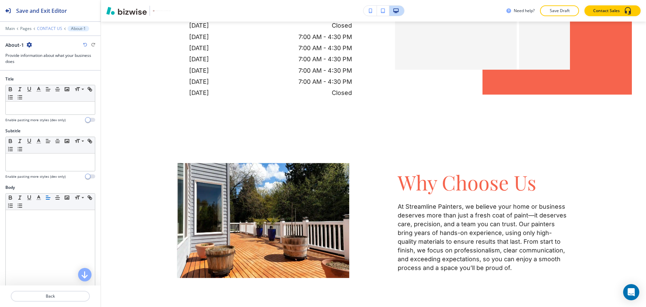
click at [54, 26] on p "CONTACT US" at bounding box center [49, 28] width 25 height 5
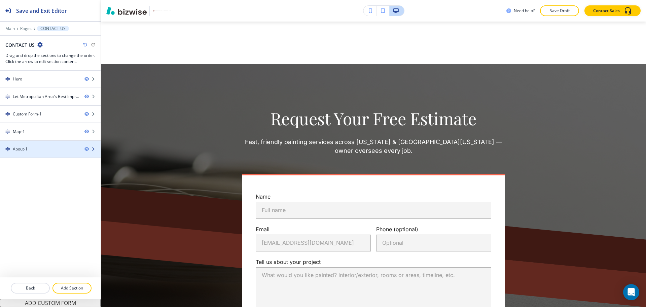
click at [28, 156] on div at bounding box center [50, 154] width 101 height 5
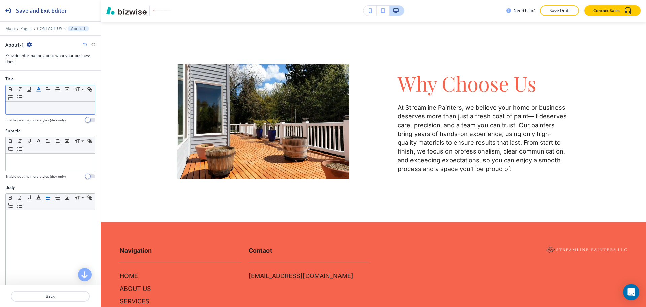
scroll to position [1187, 0]
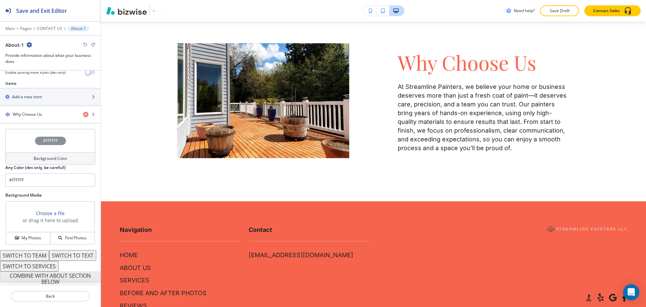
click at [50, 155] on h4 "Background Color" at bounding box center [51, 158] width 34 height 6
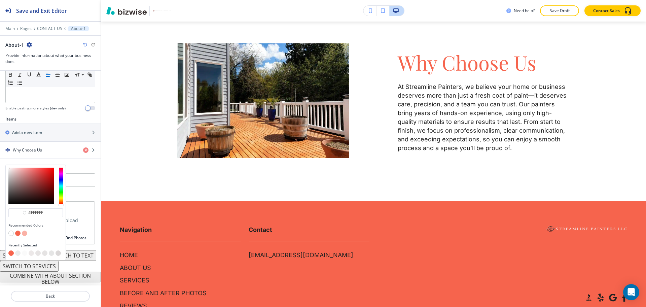
scroll to position [205, 0]
click at [26, 230] on button "button" at bounding box center [24, 232] width 5 height 5
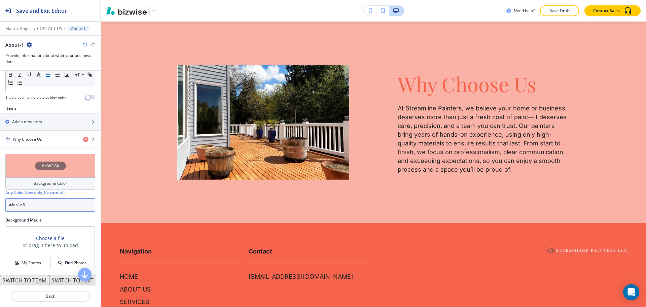
click at [65, 208] on input "#fab1a6" at bounding box center [50, 204] width 90 height 13
paste input "6f6f"
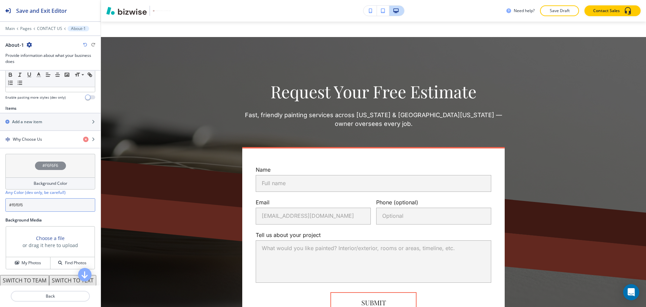
scroll to position [0, 0]
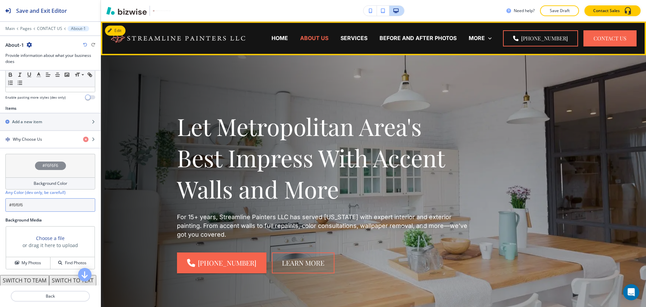
type input "#f6f6f6"
click at [328, 39] on p "ABOUT US" at bounding box center [314, 38] width 28 height 8
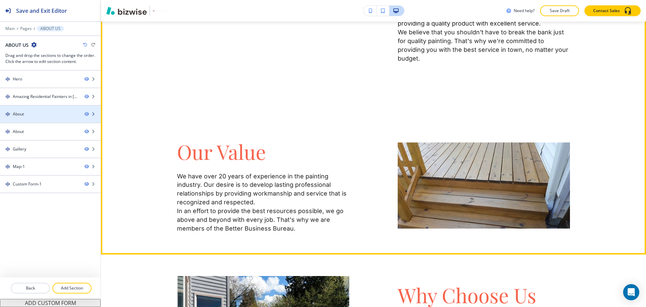
click at [59, 106] on div at bounding box center [50, 108] width 101 height 5
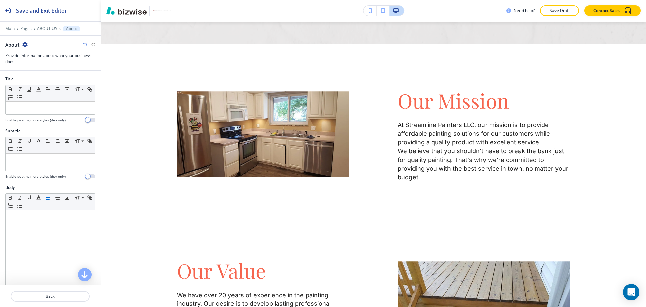
scroll to position [259, 0]
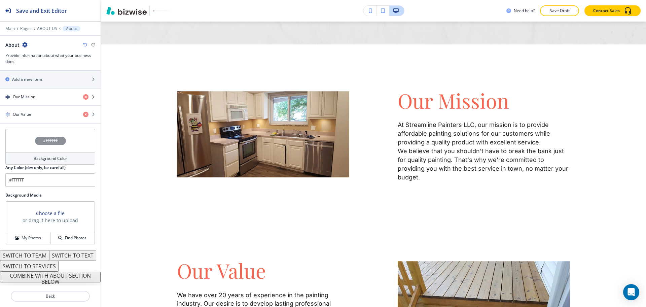
click at [45, 278] on button "COMBINE WITH ABOUT SECTION BELOW" at bounding box center [50, 276] width 101 height 11
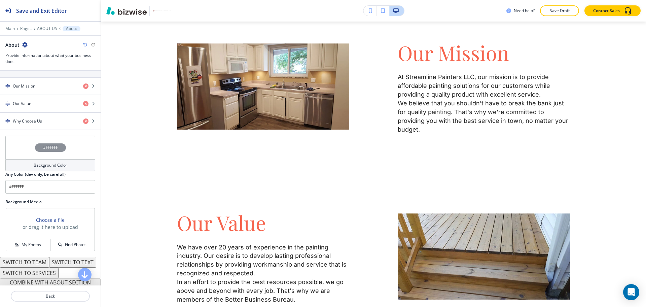
scroll to position [0, 0]
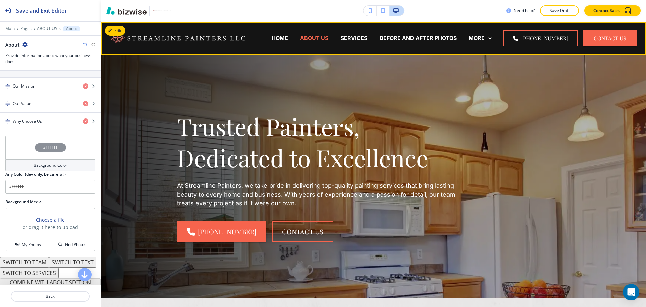
click at [328, 36] on p "ABOUT US" at bounding box center [314, 38] width 28 height 8
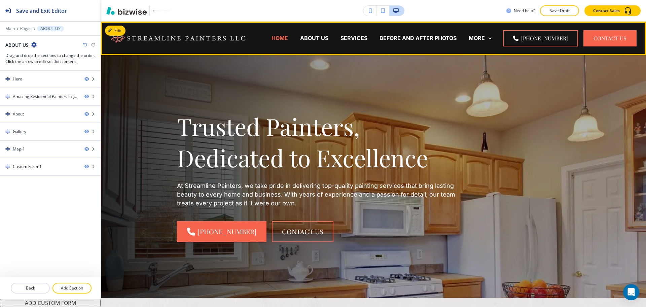
click at [288, 38] on p "HOME" at bounding box center [279, 38] width 16 height 8
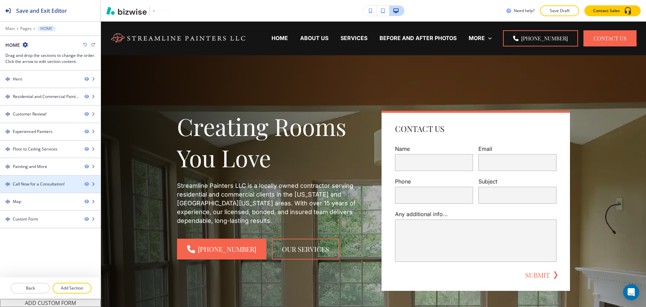
click at [43, 183] on div "Call Now for a Consultation!" at bounding box center [39, 184] width 52 height 6
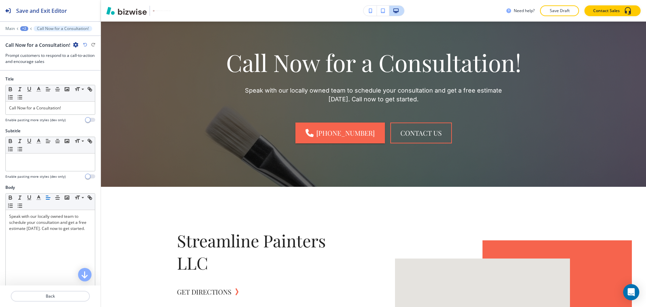
scroll to position [1761, 0]
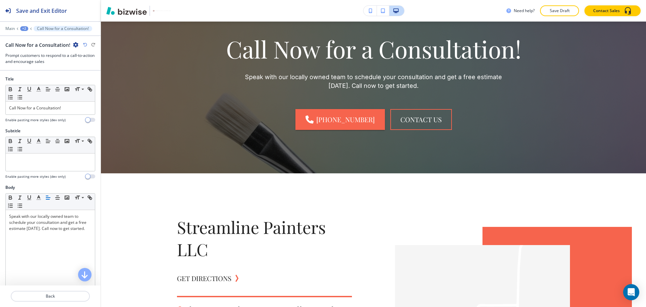
click at [75, 42] on icon "button" at bounding box center [75, 44] width 5 height 5
click at [82, 66] on p "Duplicate Section" at bounding box center [93, 68] width 34 height 6
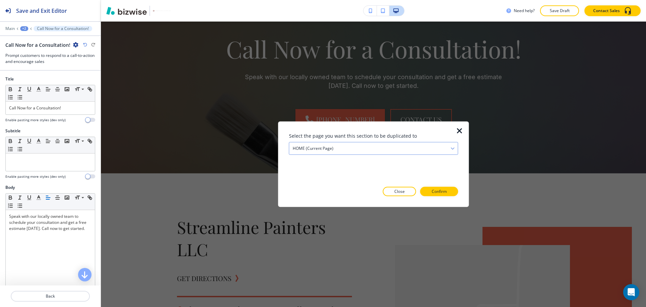
click at [358, 151] on div "HOME (current page)" at bounding box center [373, 148] width 168 height 12
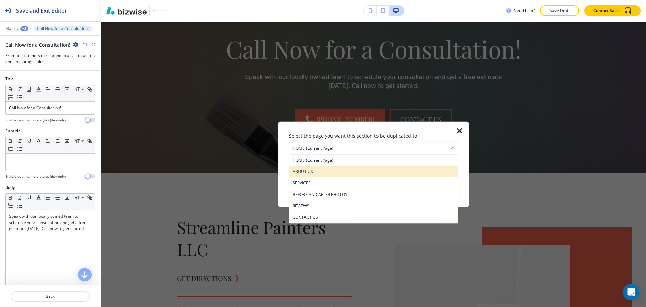
click at [321, 169] on h4 "ABOUT US" at bounding box center [373, 171] width 162 height 6
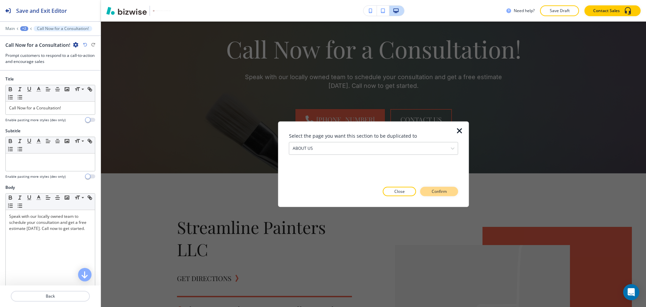
click at [444, 192] on p "Confirm" at bounding box center [438, 191] width 15 height 6
click at [438, 193] on p "Take me there" at bounding box center [432, 191] width 27 height 6
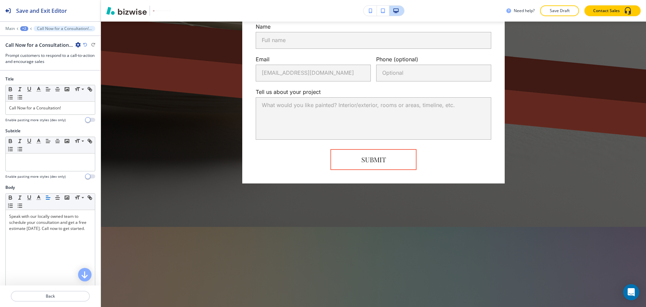
click at [25, 29] on div "+2" at bounding box center [24, 28] width 8 height 5
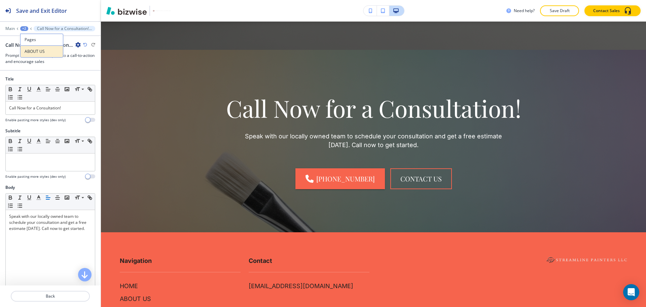
click at [32, 51] on p "ABOUT US" at bounding box center [42, 51] width 34 height 6
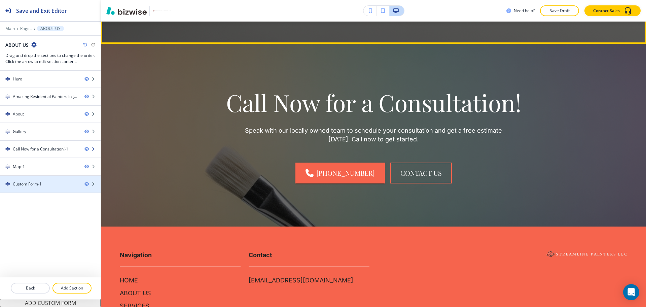
scroll to position [1344, 0]
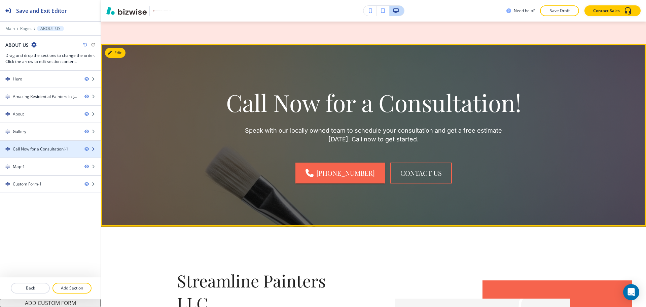
click at [38, 147] on div "Call Now for a Consultation!-1" at bounding box center [40, 149] width 55 height 6
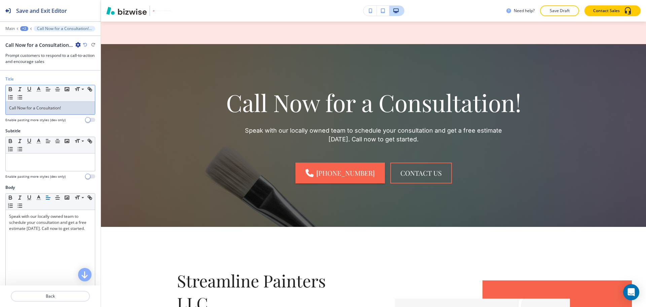
click at [60, 110] on p "Call Now for a Consultation!" at bounding box center [50, 108] width 82 height 6
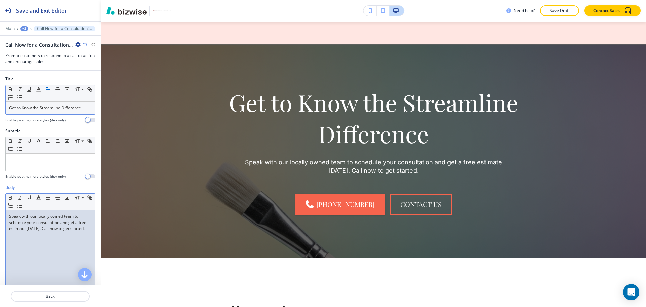
click at [77, 218] on p "Speak with our locally owned team to schedule your consultation and get a free …" at bounding box center [50, 222] width 82 height 18
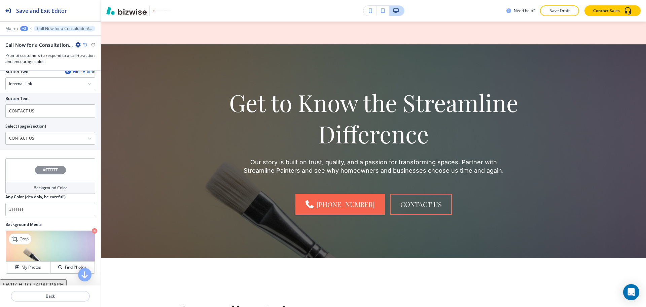
scroll to position [320, 0]
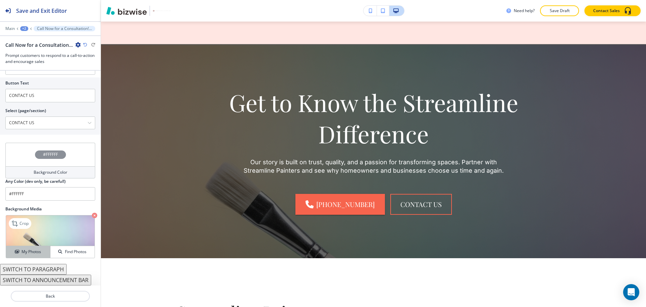
click at [28, 251] on h4 "My Photos" at bounding box center [31, 251] width 19 height 6
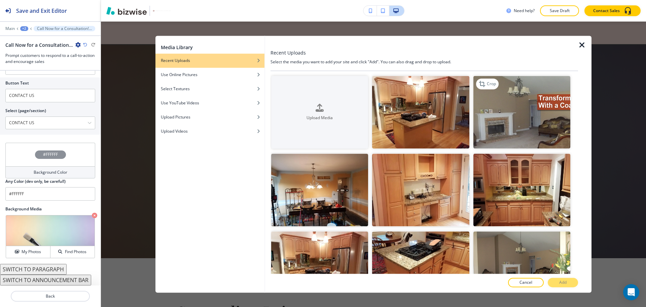
click at [516, 129] on img "button" at bounding box center [521, 112] width 97 height 73
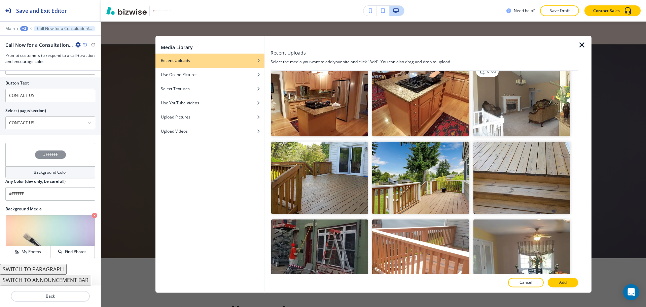
scroll to position [168, 0]
click at [535, 92] on img "button" at bounding box center [521, 99] width 97 height 73
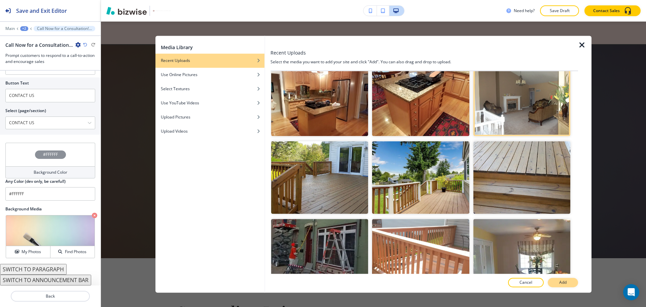
click at [566, 282] on p "Add" at bounding box center [562, 282] width 7 height 6
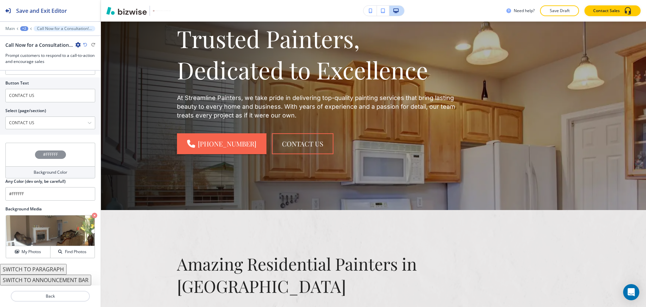
scroll to position [0, 0]
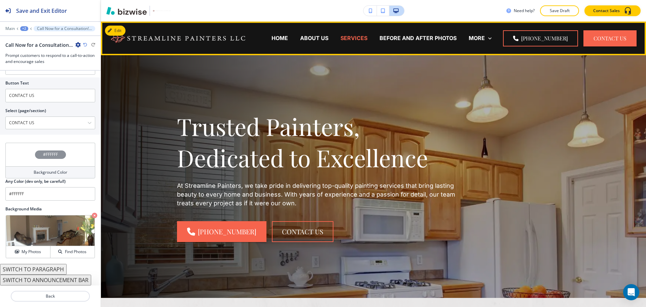
click at [363, 40] on p "SERVICES" at bounding box center [353, 38] width 27 height 8
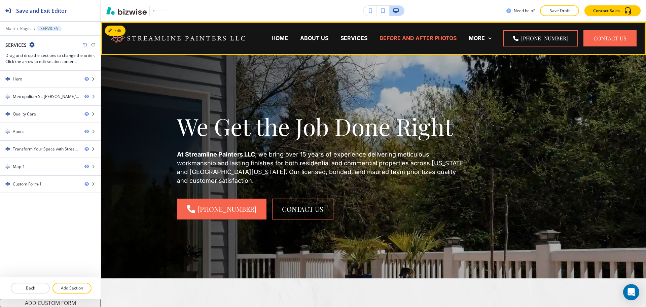
click at [425, 38] on p "BEFORE AND AFTER PHOTOS" at bounding box center [417, 38] width 77 height 8
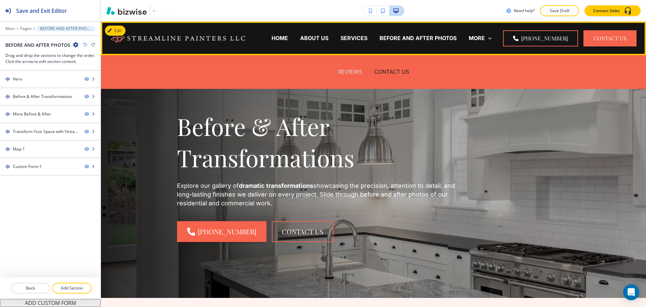
click at [346, 70] on p "REVIEWS" at bounding box center [350, 72] width 24 height 8
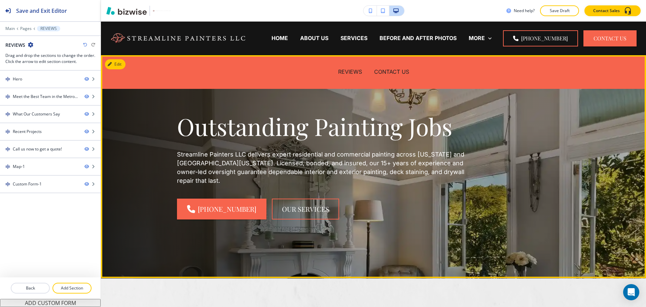
click at [445, 173] on p "Streamline Painters LLC delivers expert residential and commercial painting acr…" at bounding box center [322, 167] width 290 height 35
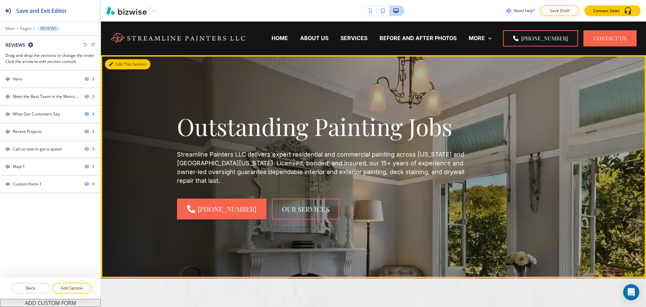
click at [115, 63] on button "Edit This Section" at bounding box center [127, 64] width 45 height 10
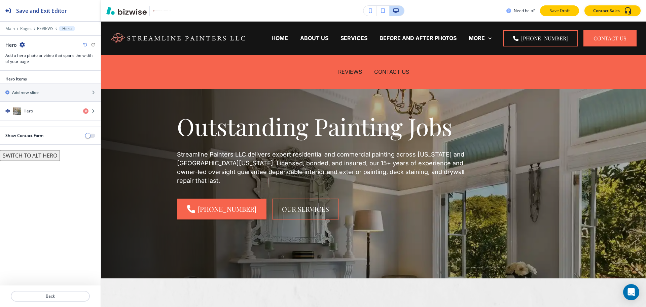
click at [551, 11] on p "Save Draft" at bounding box center [559, 11] width 22 height 6
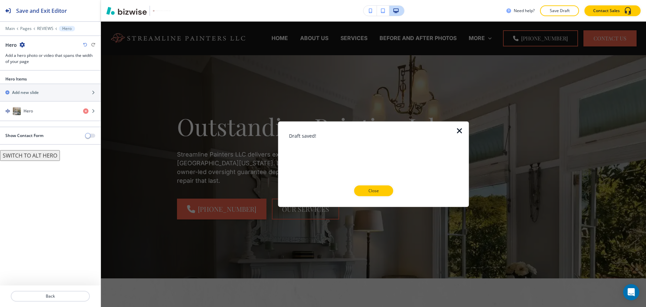
click at [460, 133] on icon "button" at bounding box center [459, 131] width 8 height 8
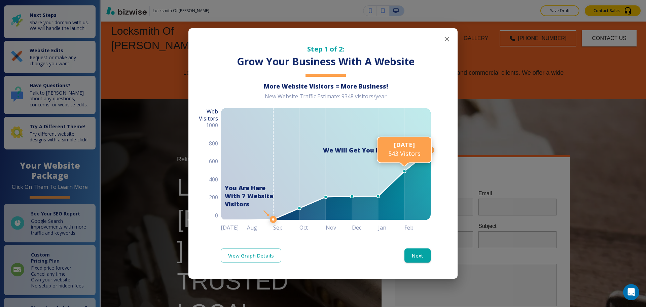
click at [448, 39] on icon "button" at bounding box center [446, 39] width 8 height 8
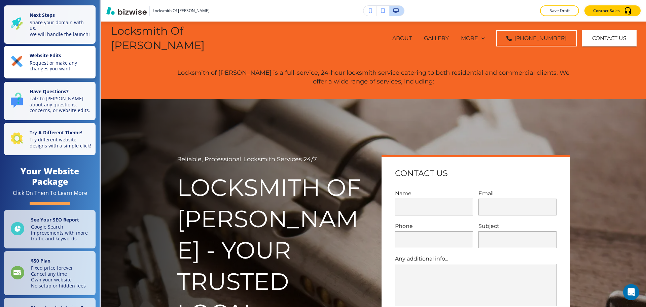
click at [62, 65] on p "Request or make any changes you want" at bounding box center [61, 66] width 62 height 12
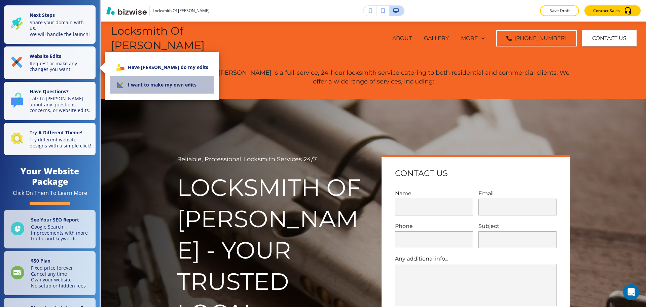
click at [162, 86] on li "I want to make my own edits" at bounding box center [161, 84] width 103 height 17
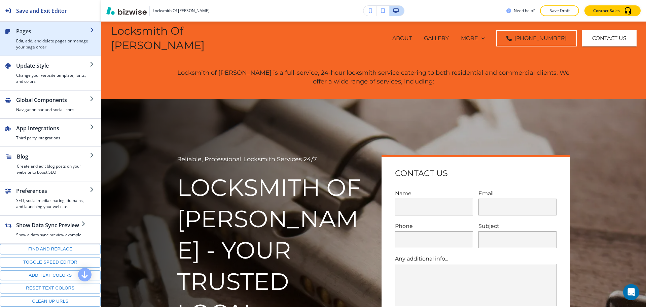
click at [24, 43] on h4 "Edit, add, and delete pages or manage your page order" at bounding box center [53, 44] width 74 height 12
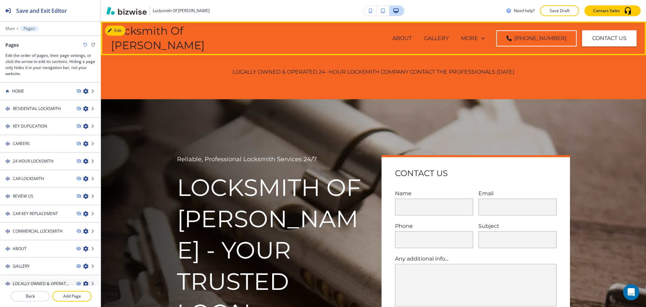
click at [482, 40] on div "MORE" at bounding box center [473, 38] width 24 height 8
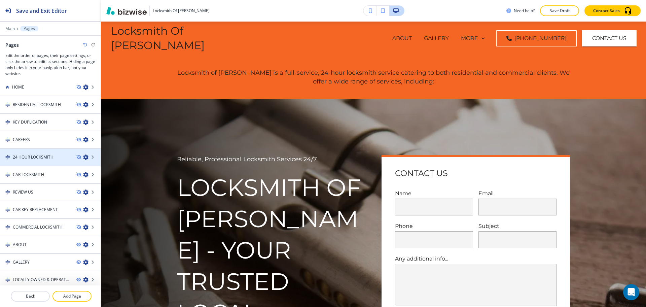
scroll to position [8, 0]
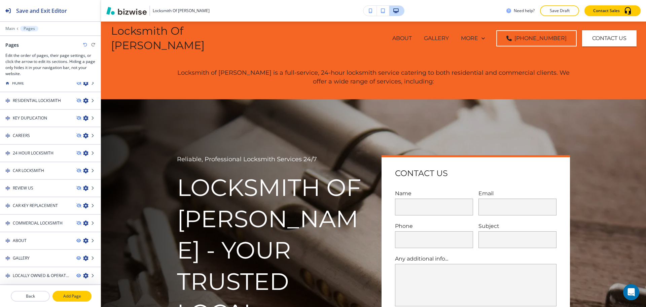
click at [66, 292] on button "Add Page" at bounding box center [71, 295] width 39 height 11
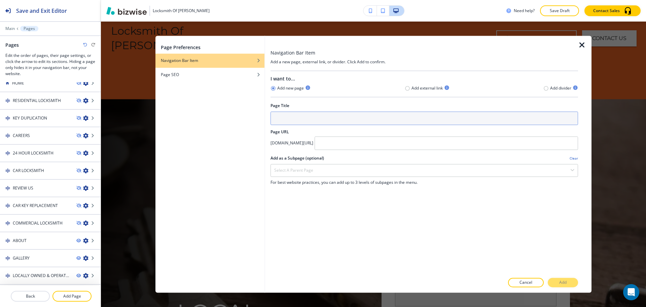
click at [318, 120] on input "text" at bounding box center [423, 117] width 307 height 13
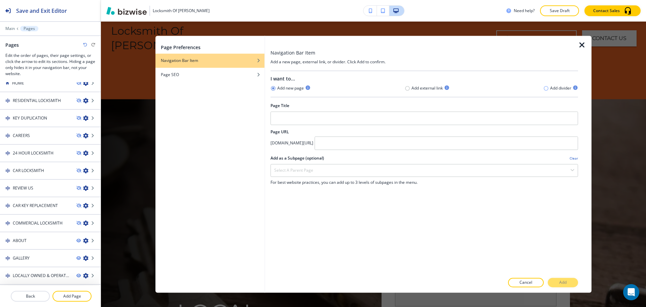
click at [545, 85] on icon "button" at bounding box center [545, 87] width 5 height 5
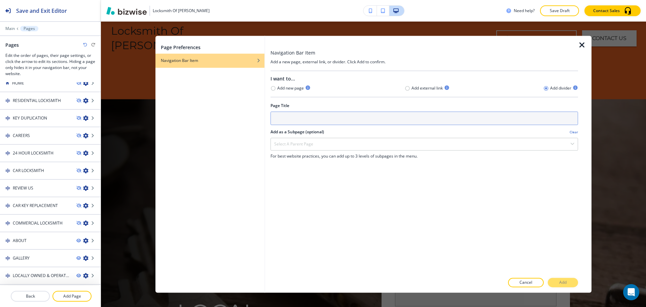
click at [481, 117] on input "text" at bounding box center [423, 117] width 307 height 13
type input "SERVICES"
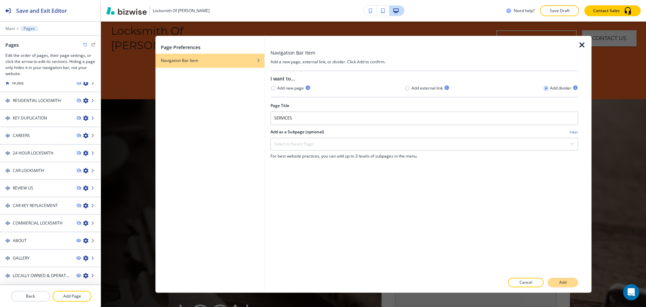
click at [554, 280] on button "Add" at bounding box center [562, 282] width 30 height 9
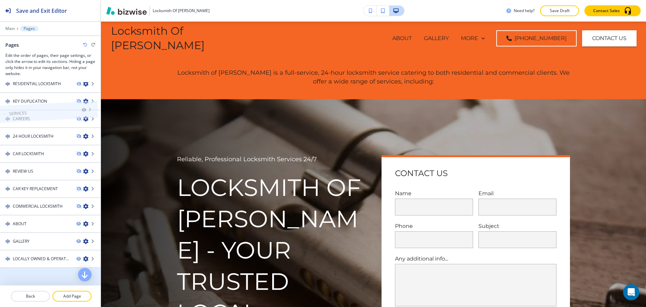
scroll to position [0, 0]
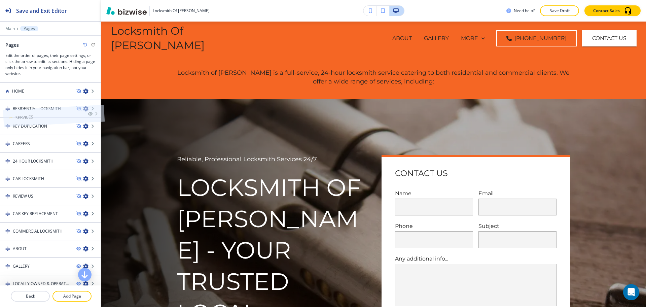
drag, startPoint x: 25, startPoint y: 236, endPoint x: 32, endPoint y: 100, distance: 136.3
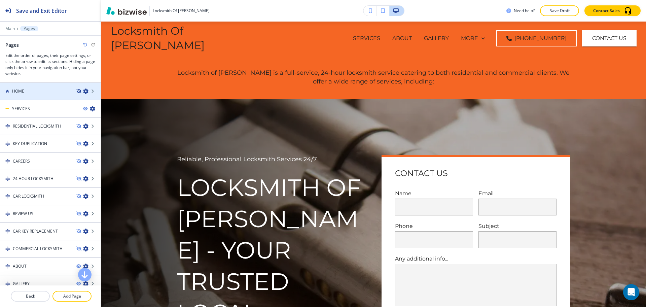
click at [76, 92] on icon "button" at bounding box center [78, 91] width 4 height 4
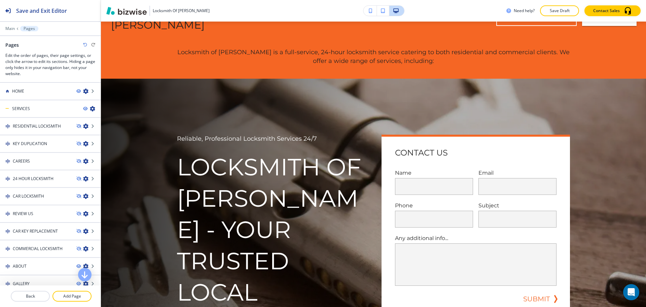
scroll to position [27, 0]
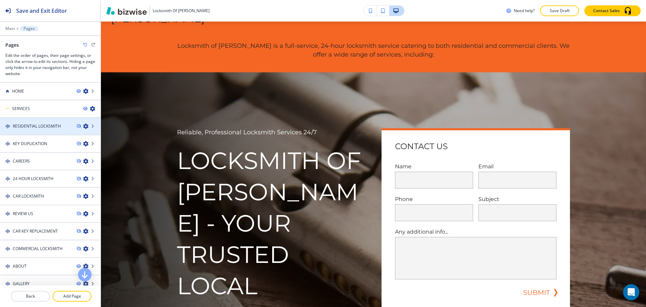
click at [83, 126] on icon "button" at bounding box center [85, 125] width 5 height 5
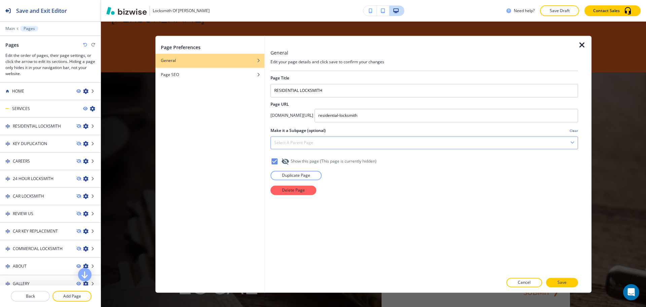
click at [306, 142] on h4 "Select a parent page" at bounding box center [293, 143] width 39 height 6
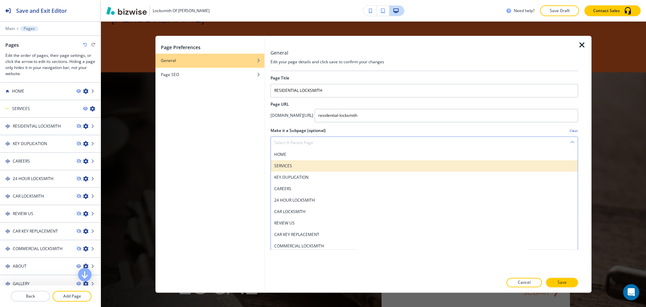
click at [294, 165] on h4 "SERVICES" at bounding box center [424, 166] width 300 height 6
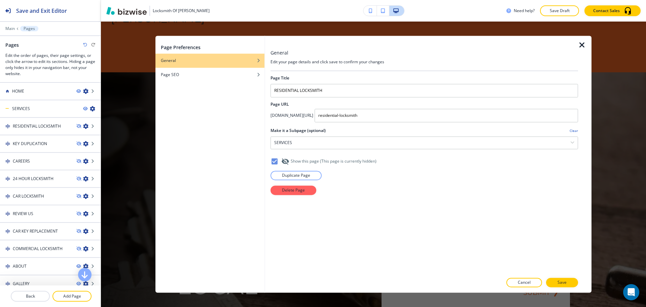
click at [275, 162] on icon at bounding box center [274, 161] width 8 height 8
click at [561, 283] on p "Save" at bounding box center [561, 282] width 9 height 6
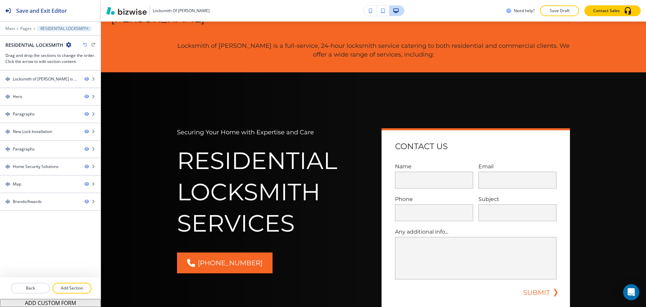
scroll to position [0, 0]
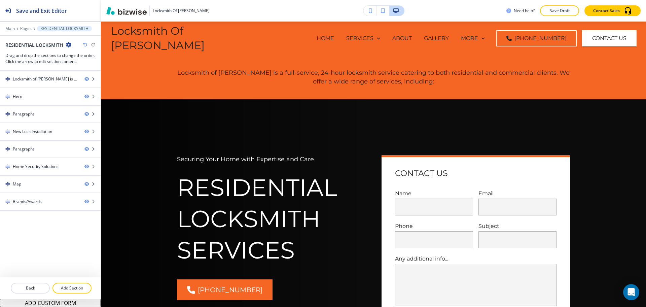
click at [80, 249] on div "Locksmith of Gilbert is a full-service, 24-hour locksmith service catering to b…" at bounding box center [50, 174] width 101 height 206
click at [26, 30] on p "Pages" at bounding box center [25, 28] width 11 height 5
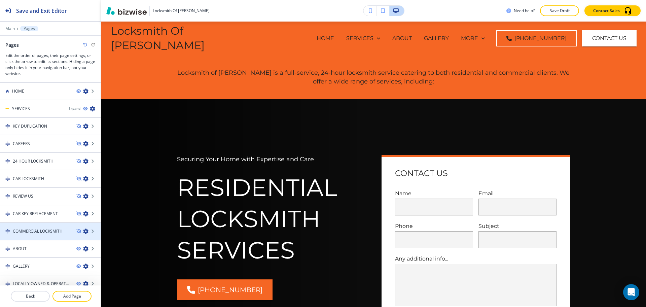
click at [83, 231] on icon "button" at bounding box center [85, 230] width 5 height 5
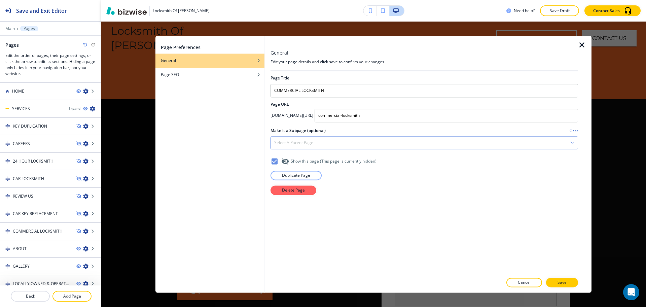
click at [299, 140] on h4 "Select a parent page" at bounding box center [293, 143] width 39 height 6
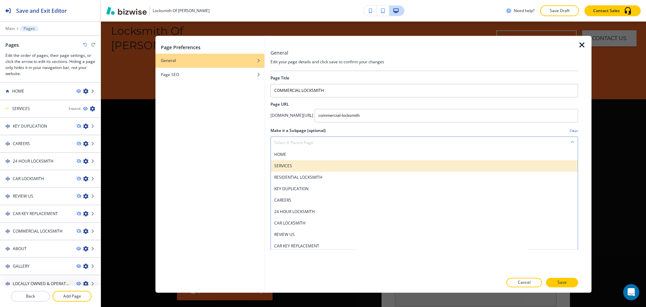
click at [288, 165] on h4 "SERVICES" at bounding box center [424, 166] width 300 height 6
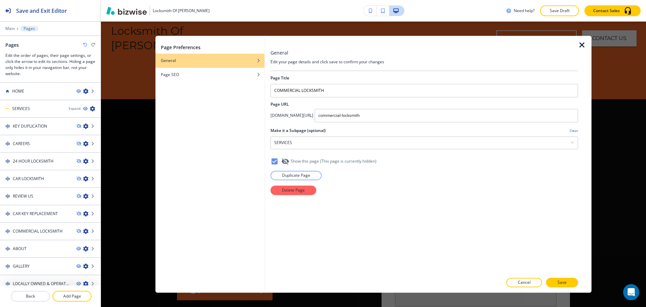
click at [271, 159] on icon at bounding box center [274, 161] width 8 height 8
click at [563, 282] on p "Save" at bounding box center [561, 282] width 9 height 6
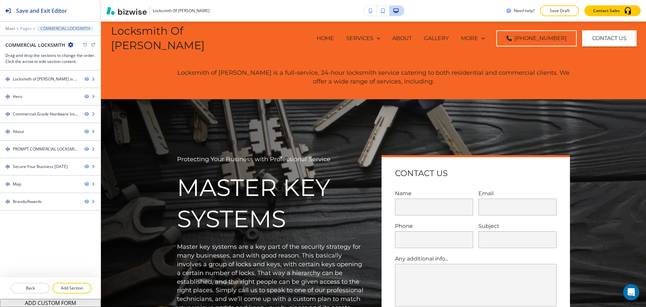
click at [28, 29] on p "Pages" at bounding box center [25, 28] width 11 height 5
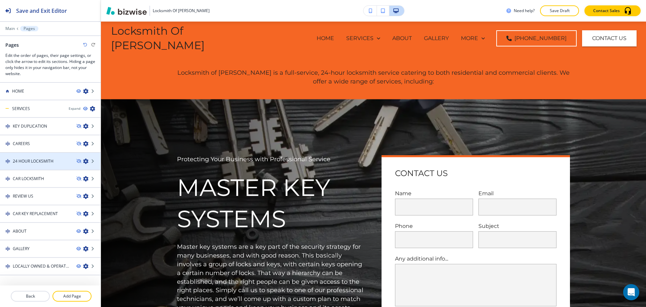
click at [83, 160] on icon "button" at bounding box center [85, 160] width 5 height 5
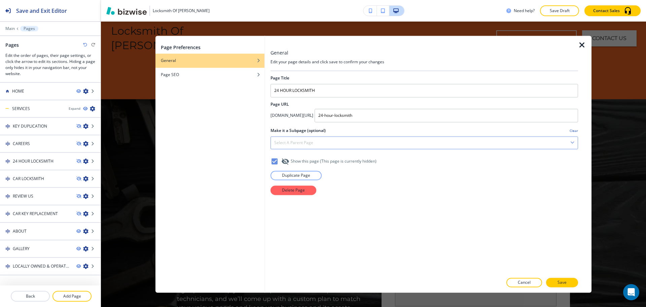
click at [275, 144] on h4 "Select a parent page" at bounding box center [293, 143] width 39 height 6
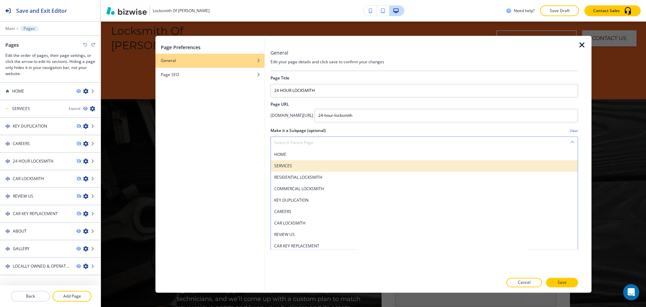
click at [291, 164] on h4 "SERVICES" at bounding box center [424, 166] width 300 height 6
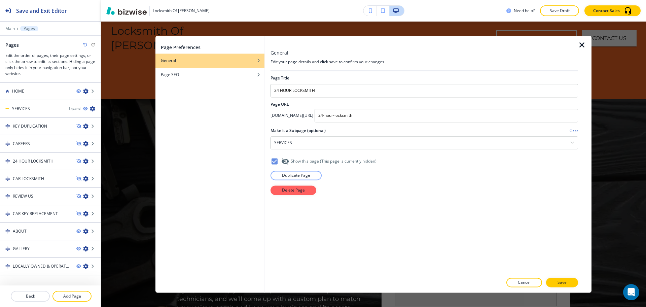
click at [275, 161] on icon at bounding box center [274, 161] width 8 height 8
click at [560, 279] on p "Save" at bounding box center [561, 282] width 9 height 6
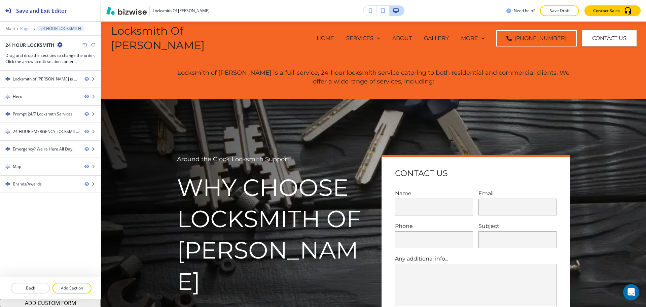
click at [25, 28] on p "Pages" at bounding box center [25, 28] width 11 height 5
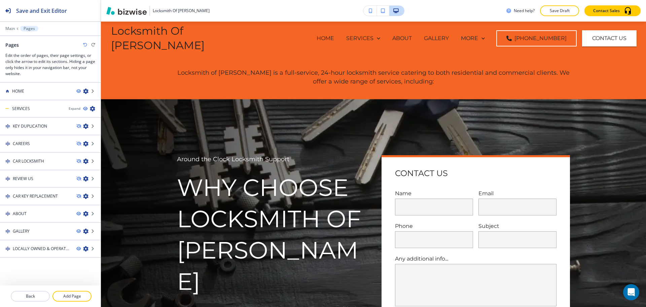
click at [83, 197] on icon "button" at bounding box center [85, 195] width 5 height 5
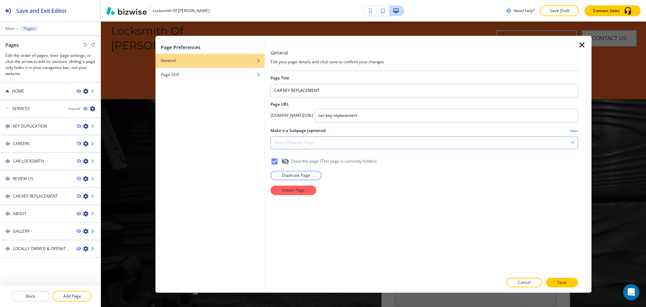
click at [292, 139] on div "Select a parent page" at bounding box center [424, 142] width 307 height 12
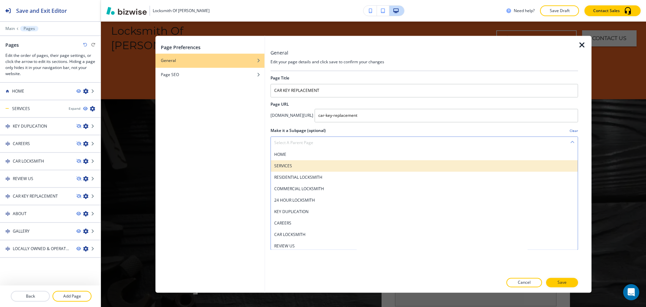
click at [295, 166] on h4 "SERVICES" at bounding box center [424, 166] width 300 height 6
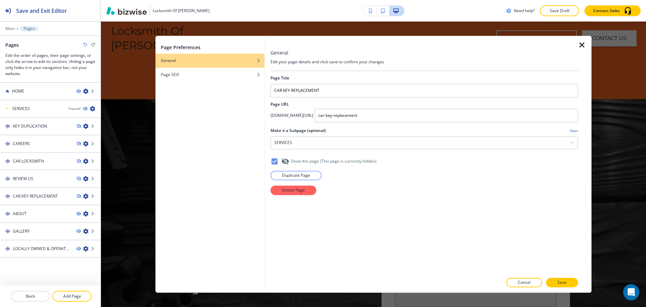
click at [274, 161] on icon at bounding box center [274, 161] width 6 height 6
click at [568, 283] on button "Save" at bounding box center [562, 282] width 32 height 9
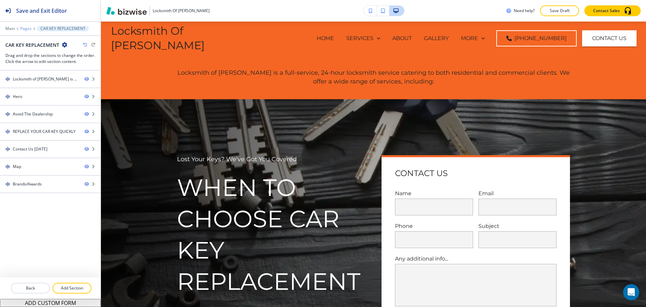
click at [27, 30] on p "Pages" at bounding box center [25, 28] width 11 height 5
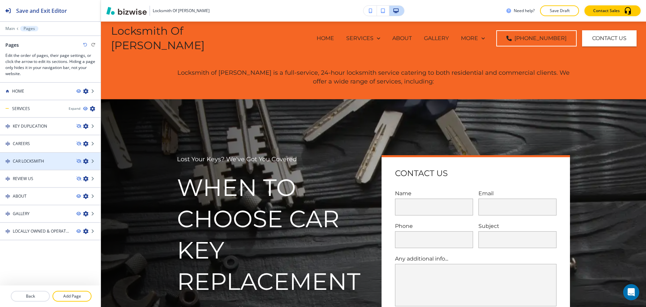
click at [85, 162] on icon "button" at bounding box center [85, 160] width 5 height 5
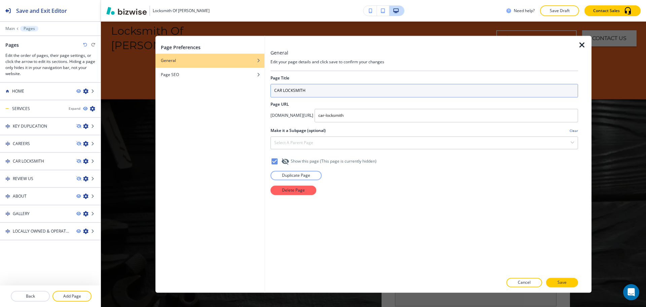
drag, startPoint x: 309, startPoint y: 90, endPoint x: 204, endPoint y: 88, distance: 105.6
click at [214, 89] on div "Page Preferences General Page SEO General Edit your page details and click save…" at bounding box center [373, 164] width 436 height 257
type input "AUTOMOTIVE LOCKSMITH"
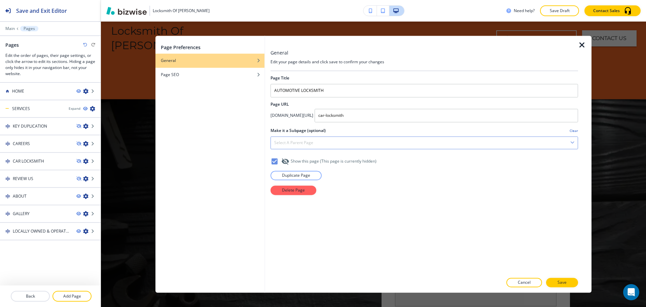
click at [309, 139] on div "Select a parent page" at bounding box center [424, 142] width 307 height 12
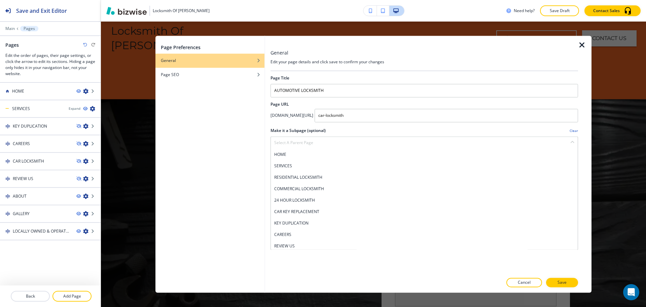
click at [300, 164] on h4 "SERVICES" at bounding box center [424, 166] width 300 height 6
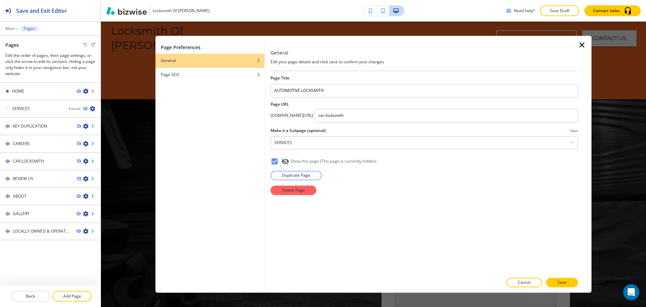
click at [272, 159] on icon at bounding box center [274, 161] width 6 height 6
click at [562, 283] on p "Save" at bounding box center [561, 282] width 9 height 6
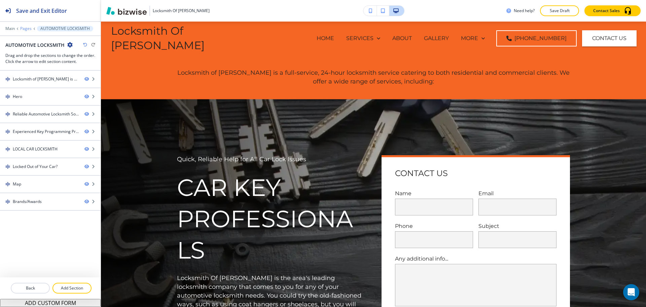
click at [26, 28] on p "Pages" at bounding box center [25, 28] width 11 height 5
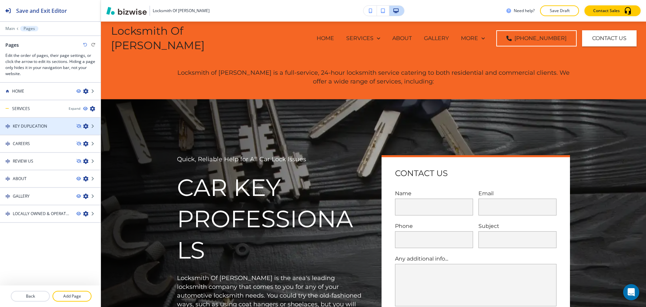
click at [85, 125] on icon "button" at bounding box center [85, 125] width 5 height 5
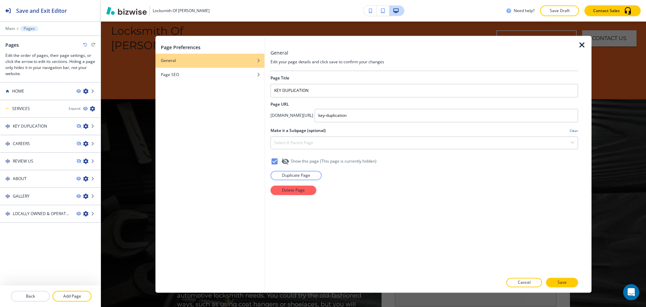
click at [275, 161] on icon at bounding box center [274, 161] width 8 height 8
drag, startPoint x: 285, startPoint y: 132, endPoint x: 286, endPoint y: 136, distance: 3.8
click at [285, 132] on h2 "Make it a Subpage (optional)" at bounding box center [297, 130] width 55 height 6
click at [286, 140] on h4 "Select a parent page" at bounding box center [293, 143] width 39 height 6
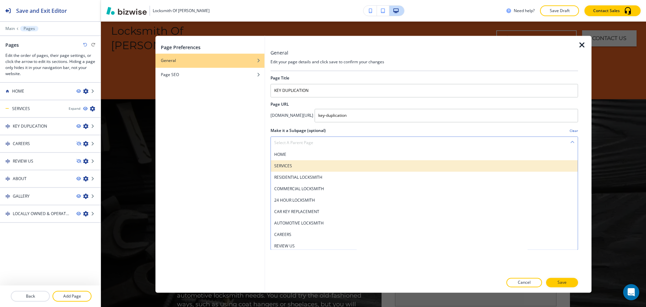
click at [292, 163] on h4 "SERVICES" at bounding box center [424, 166] width 300 height 6
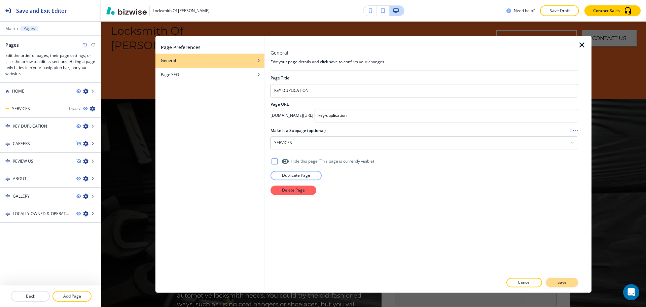
click at [567, 282] on button "Save" at bounding box center [562, 282] width 32 height 9
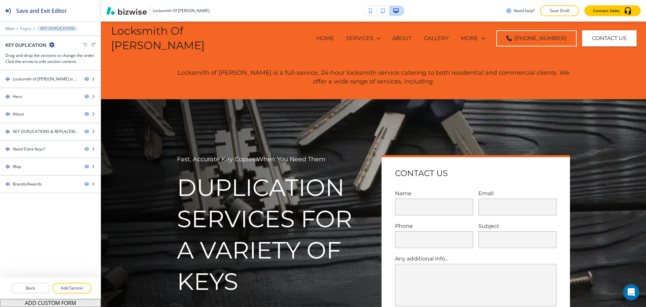
click at [26, 27] on p "Pages" at bounding box center [25, 28] width 11 height 5
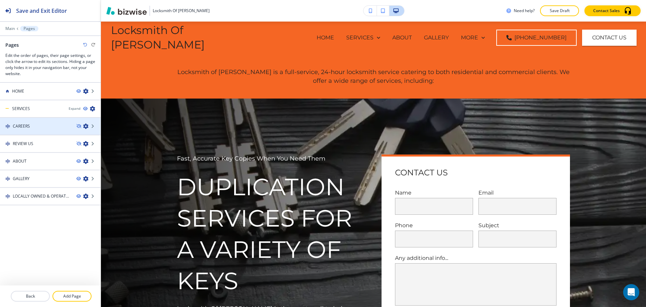
scroll to position [1, 0]
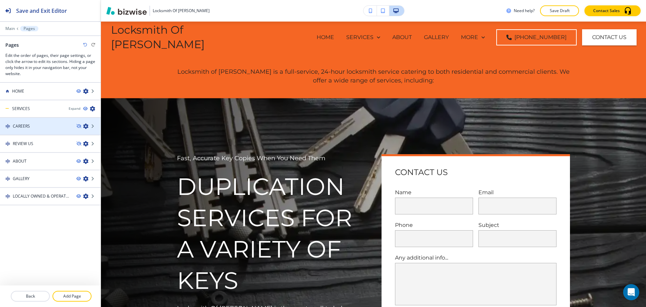
click at [36, 126] on div "CAREERS" at bounding box center [35, 126] width 71 height 6
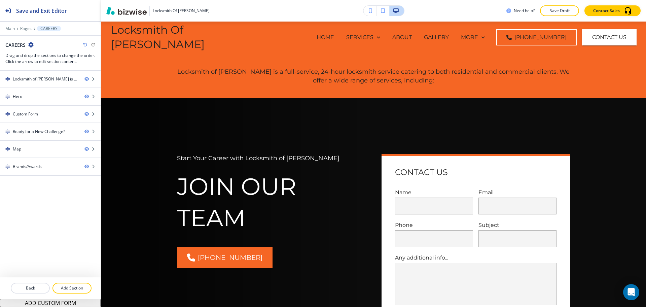
scroll to position [0, 0]
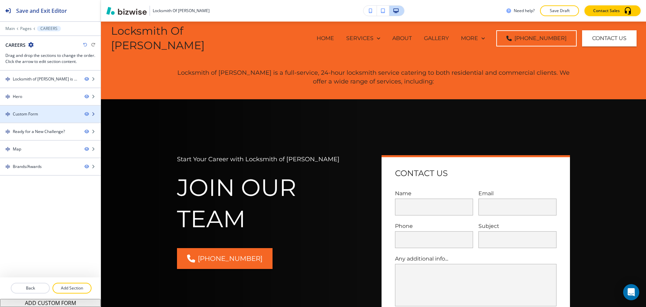
click at [44, 118] on div at bounding box center [50, 119] width 101 height 5
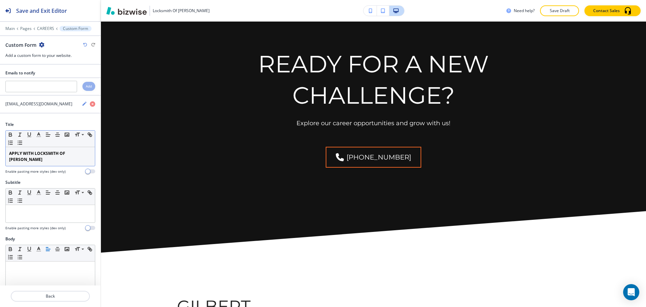
click at [43, 151] on strong "APPLY WITH LOCKSMITH OF GILBERT" at bounding box center [37, 156] width 57 height 12
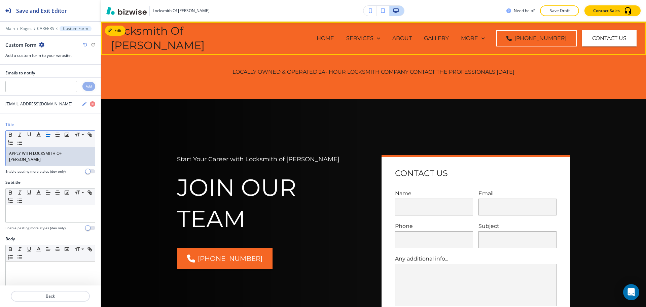
click at [328, 37] on p "HOME" at bounding box center [324, 38] width 17 height 8
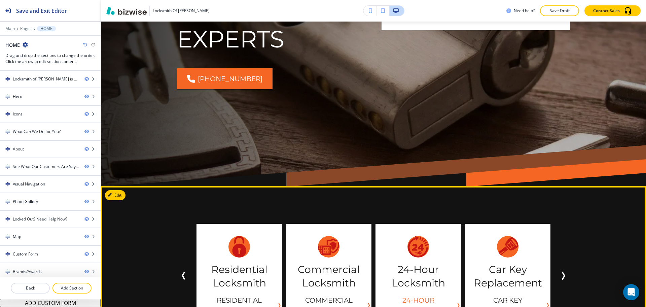
scroll to position [304, 0]
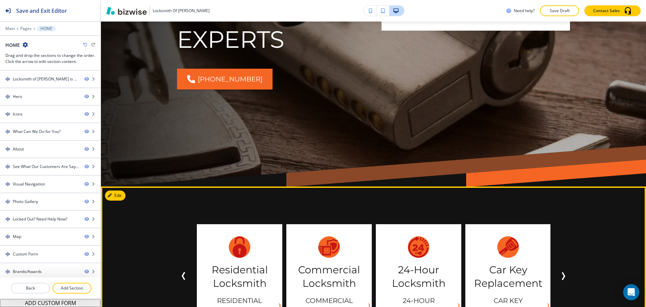
click at [559, 272] on icon "Next Slide" at bounding box center [563, 276] width 8 height 8
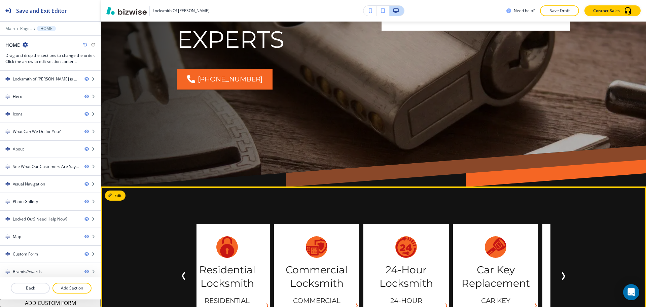
click at [559, 272] on icon "Next Slide" at bounding box center [563, 276] width 8 height 8
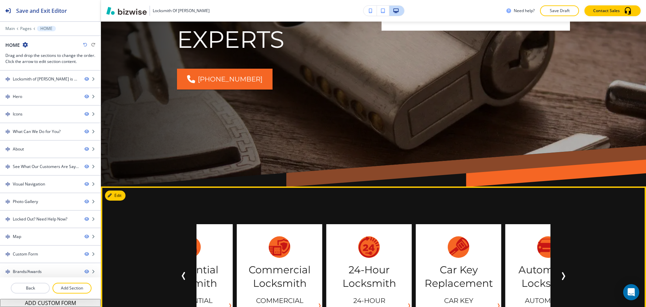
click at [559, 272] on icon "Next Slide" at bounding box center [563, 276] width 8 height 8
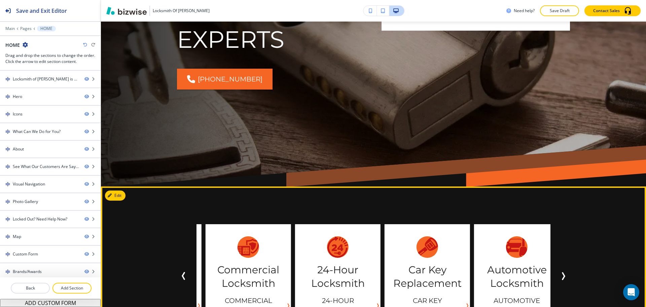
click at [559, 272] on icon "Next Slide" at bounding box center [563, 276] width 8 height 8
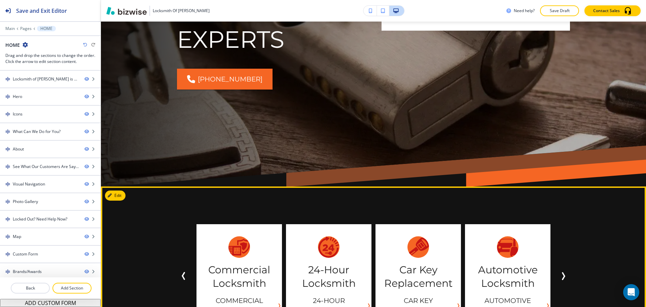
click at [559, 272] on icon "Next Slide" at bounding box center [563, 276] width 8 height 8
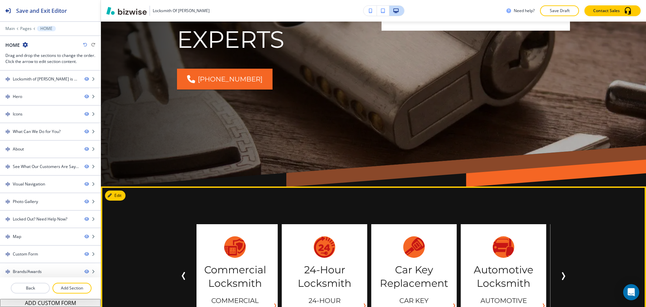
click at [559, 272] on icon "Next Slide" at bounding box center [563, 276] width 8 height 8
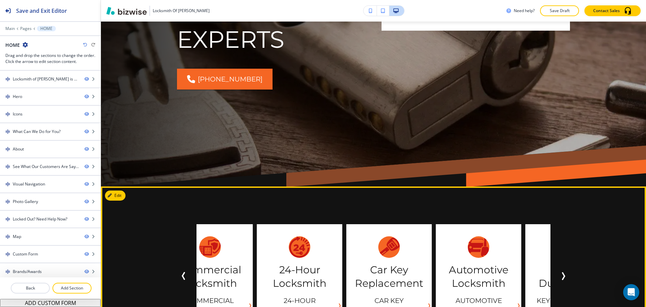
click at [559, 272] on icon "Next Slide" at bounding box center [563, 276] width 8 height 8
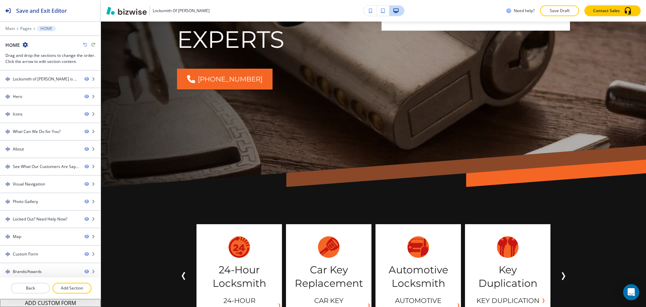
click at [112, 186] on div "Edit 24-Hour Locksmith 24-Hour Locksmith Car Key Replacement Car Key Replacemen…" at bounding box center [373, 293] width 545 height 214
click at [118, 186] on div "24-Hour Locksmith 24-Hour Locksmith Car Key Replacement Car Key Replacement Aut…" at bounding box center [373, 293] width 545 height 214
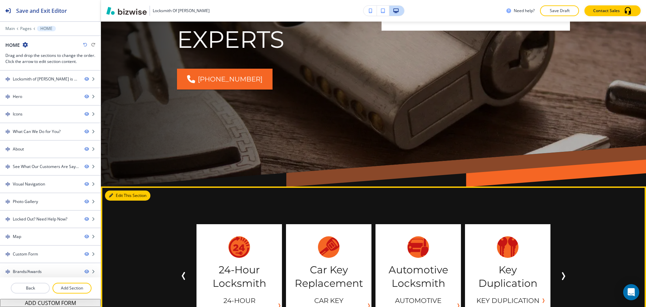
click at [118, 190] on button "Edit This Section" at bounding box center [127, 195] width 45 height 10
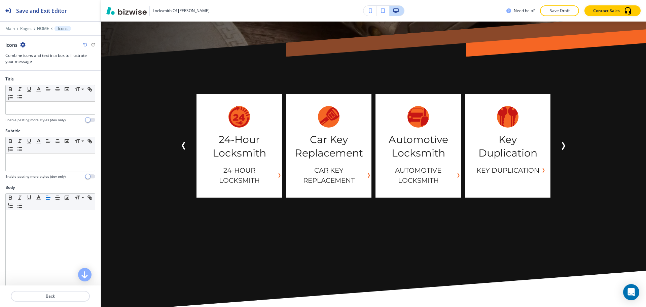
scroll to position [438, 0]
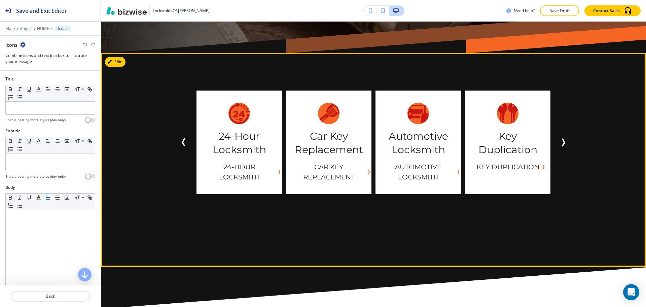
click at [115, 57] on button "Edit" at bounding box center [115, 62] width 21 height 10
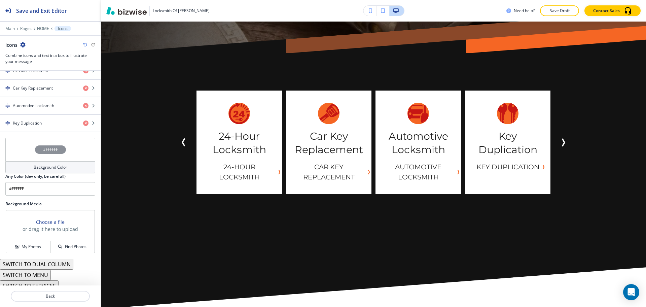
scroll to position [379, 0]
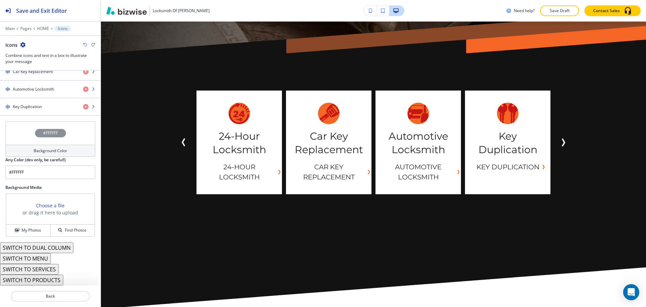
click at [51, 247] on button "SWITCH TO DUAL COLUMN" at bounding box center [36, 247] width 73 height 11
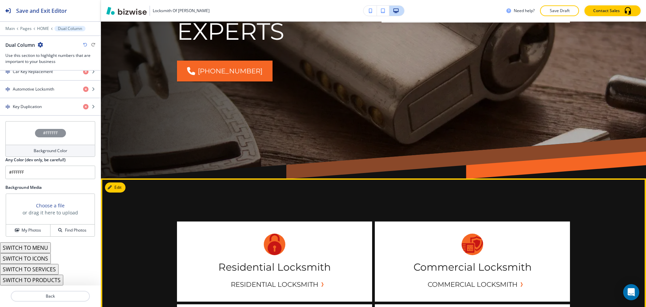
scroll to position [312, 0]
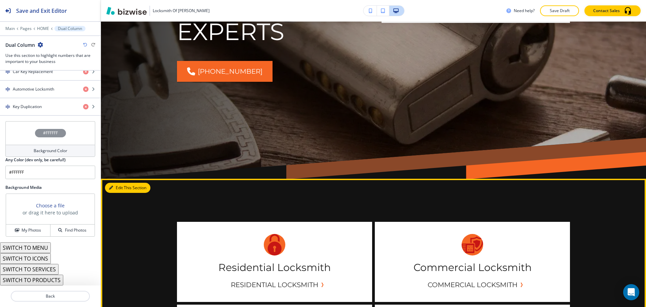
click at [119, 183] on button "Edit This Section" at bounding box center [127, 188] width 45 height 10
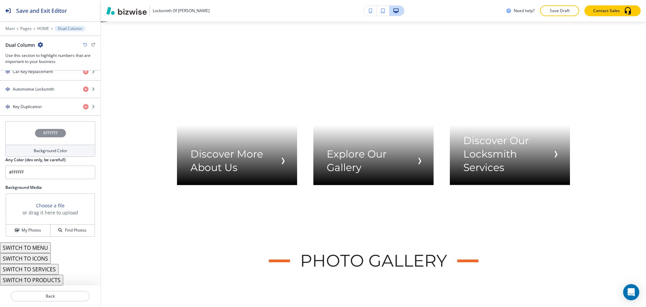
scroll to position [0, 0]
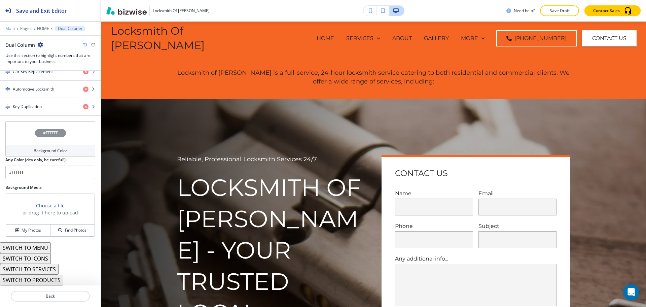
click at [8, 27] on p "Main" at bounding box center [9, 28] width 9 height 5
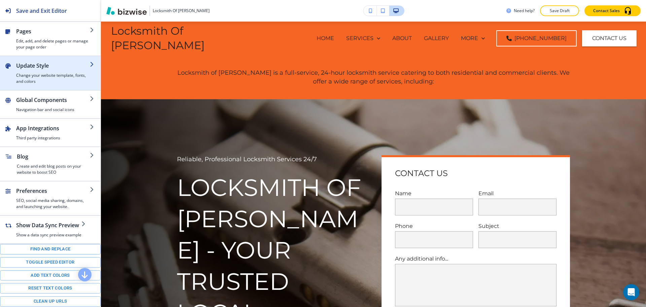
click at [35, 71] on div "button" at bounding box center [53, 71] width 74 height 3
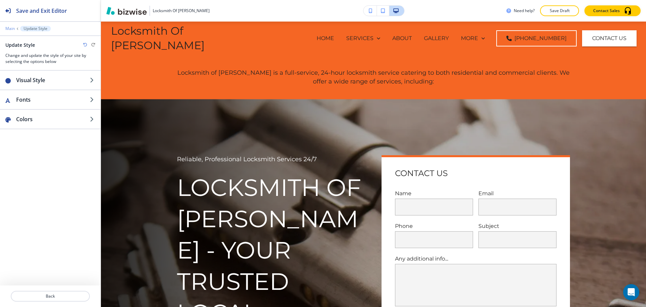
click at [9, 29] on p "Main" at bounding box center [9, 28] width 9 height 5
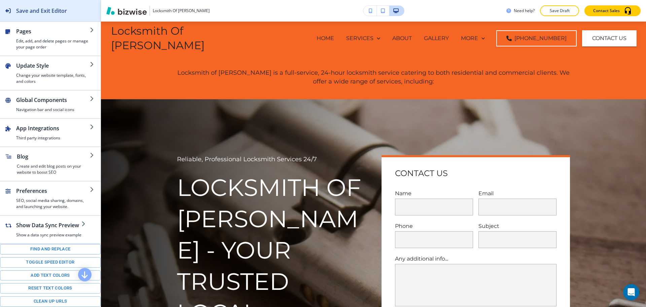
click at [43, 12] on h2 "Save and Exit Editor" at bounding box center [41, 11] width 51 height 8
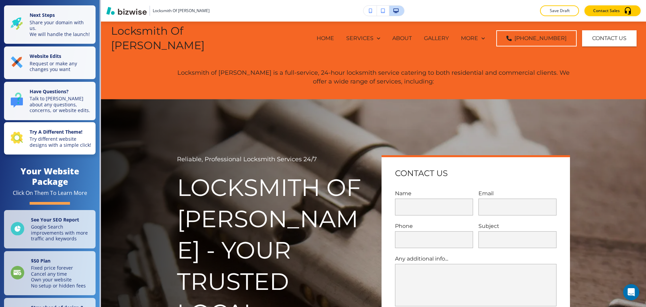
click at [52, 148] on p "Try different website designs with a simple click!" at bounding box center [61, 142] width 62 height 12
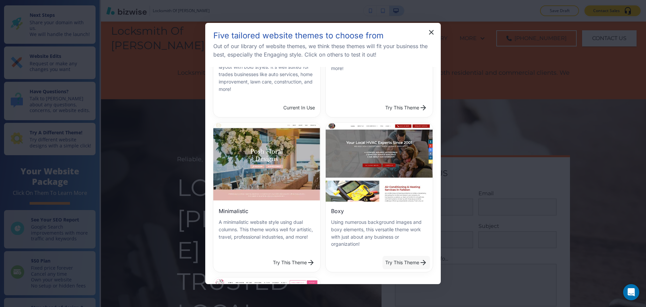
scroll to position [121, 0]
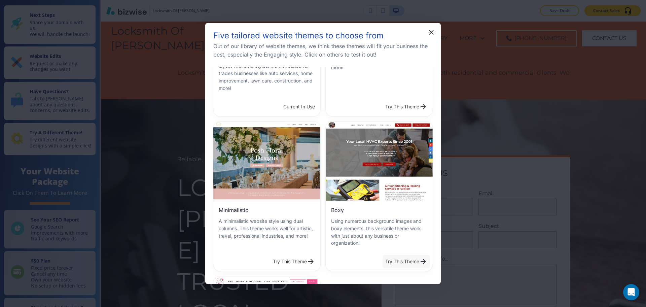
click at [399, 256] on button "Try This Theme" at bounding box center [405, 261] width 47 height 13
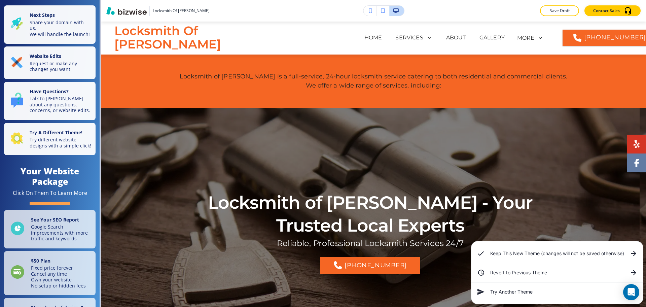
scroll to position [1, 0]
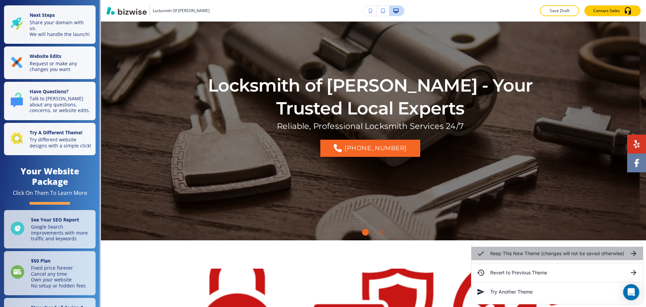
click at [510, 251] on h6 "Keep This New Theme (changes will not be saved otherwise)" at bounding box center [557, 252] width 134 height 7
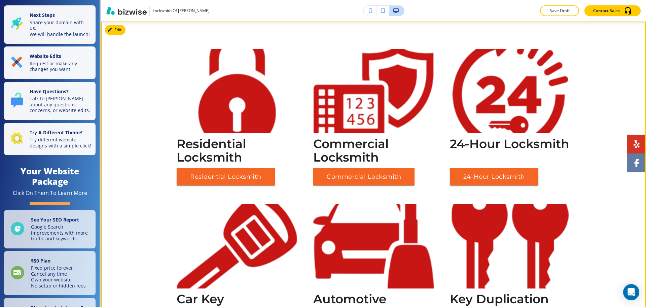
scroll to position [337, 0]
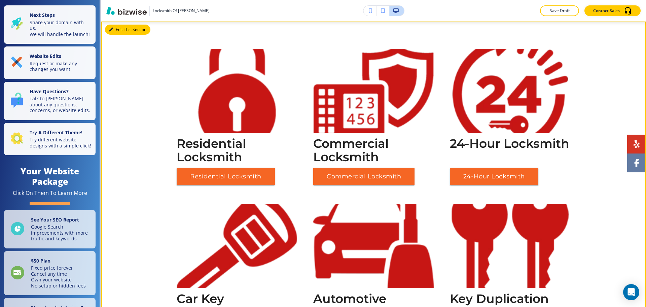
click at [121, 28] on button "Edit This Section" at bounding box center [127, 30] width 45 height 10
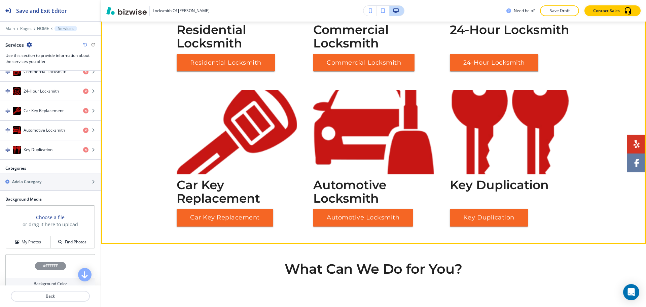
scroll to position [451, 0]
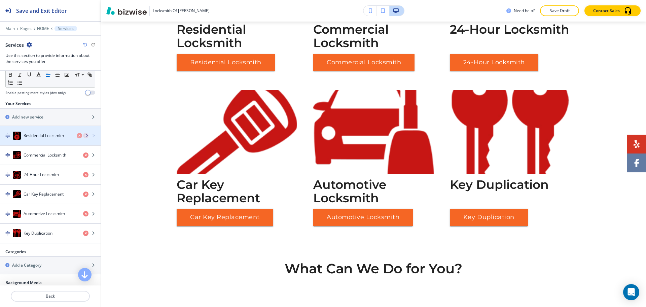
click at [50, 136] on h4 "Residential Locksmith" at bounding box center [44, 135] width 40 height 6
click at [50, 137] on h4 "Residential Locksmith" at bounding box center [44, 136] width 40 height 6
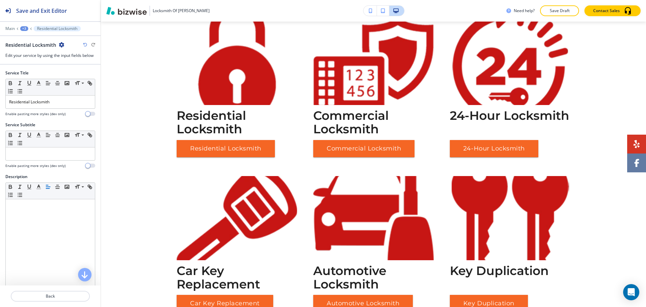
scroll to position [364, 0]
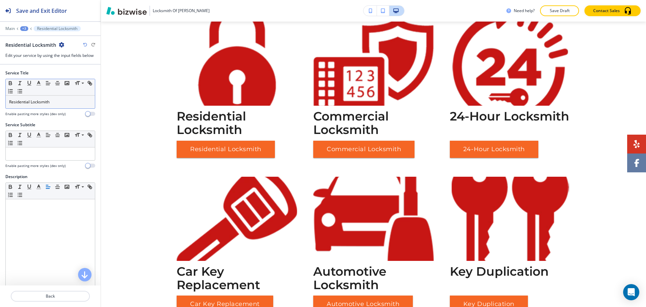
click at [49, 105] on div "Residential Locksmith" at bounding box center [50, 101] width 89 height 13
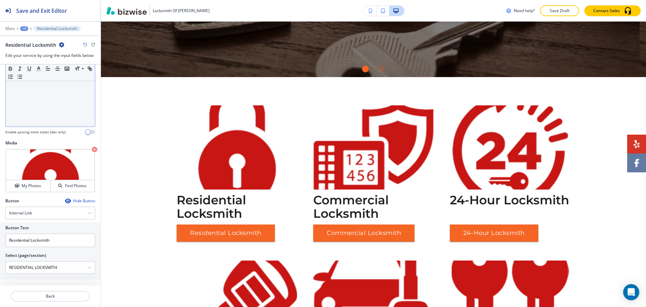
scroll to position [162, 0]
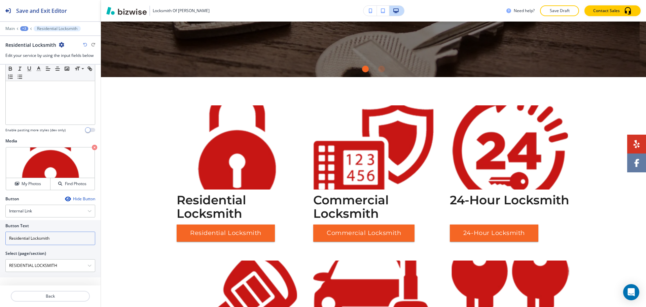
drag, startPoint x: 0, startPoint y: 235, endPoint x: 0, endPoint y: 225, distance: 9.4
click at [0, 226] on div "Button Text Residential Locksmith Select (page/section) RESIDENTIAL LOCKSMITH H…" at bounding box center [50, 248] width 101 height 57
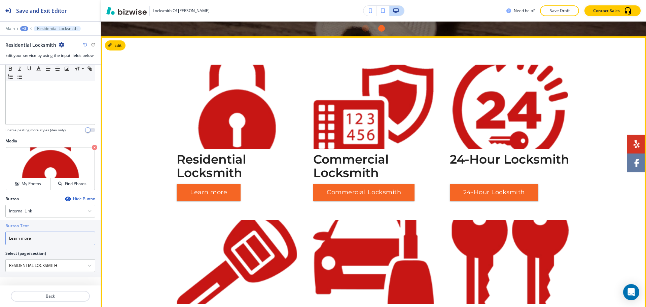
scroll to position [322, 0]
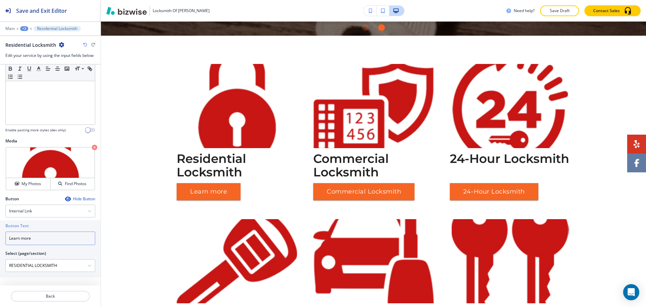
type input "Learn more"
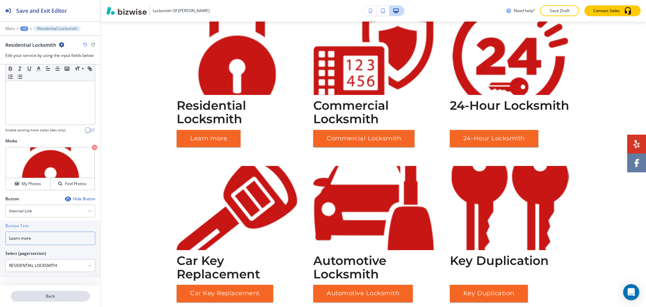
scroll to position [161, 0]
click at [57, 299] on button "Back" at bounding box center [50, 295] width 79 height 11
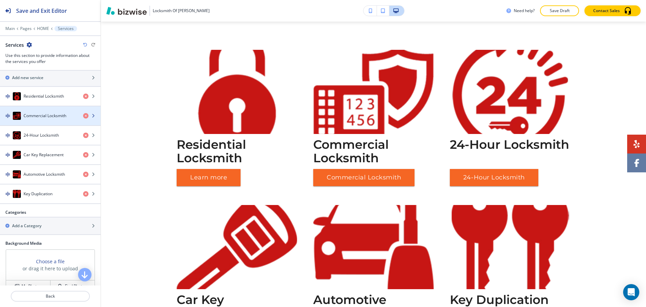
scroll to position [250, 0]
click at [43, 118] on div "Commercial Locksmith" at bounding box center [39, 115] width 78 height 8
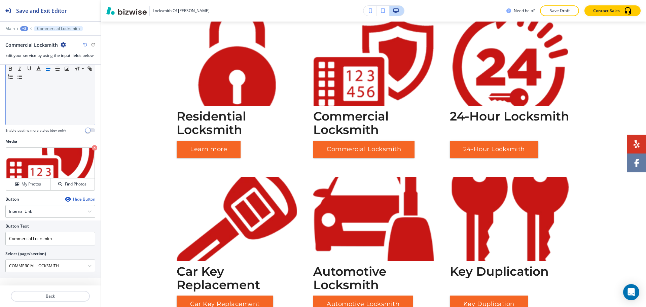
scroll to position [162, 0]
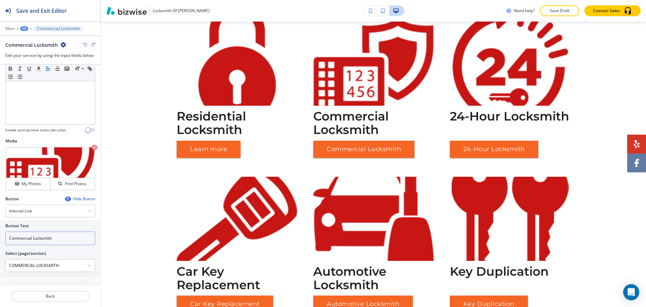
click at [57, 240] on input "Commercial Locksmith" at bounding box center [50, 237] width 90 height 13
paste input "Learn more"
drag, startPoint x: 60, startPoint y: 265, endPoint x: 0, endPoint y: 262, distance: 59.9
click at [0, 262] on div "Button Text Learn more Select (page/section) COMMERCIAL LOCKSMITH HOME HOME | L…" at bounding box center [50, 248] width 101 height 57
click at [51, 233] on input "Learn more" at bounding box center [50, 237] width 90 height 13
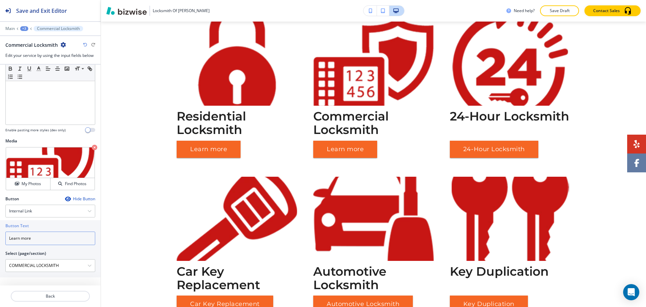
paste input "COMMERCIAL LOCKSMITH"
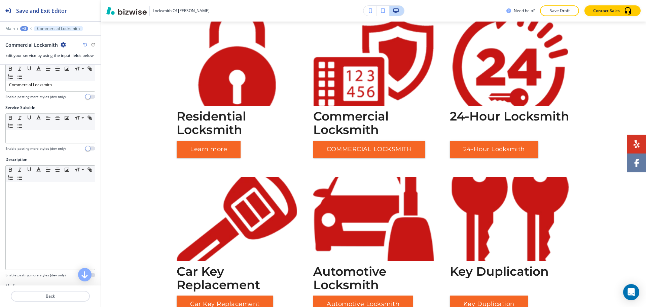
scroll to position [0, 0]
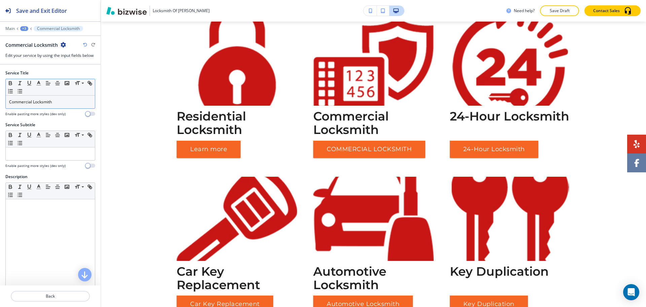
type input "COMMERCIAL LOCKSMITH"
click at [61, 105] on div "Commercial Locksmith" at bounding box center [50, 101] width 89 height 13
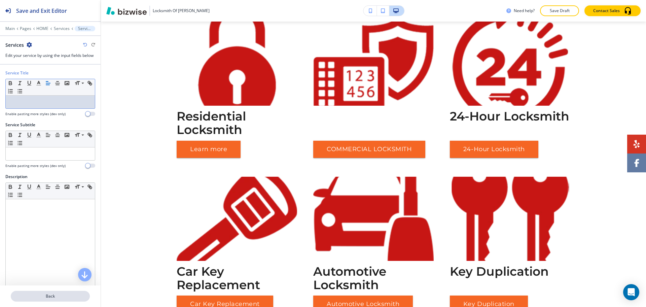
click at [53, 296] on p "Back" at bounding box center [50, 296] width 78 height 6
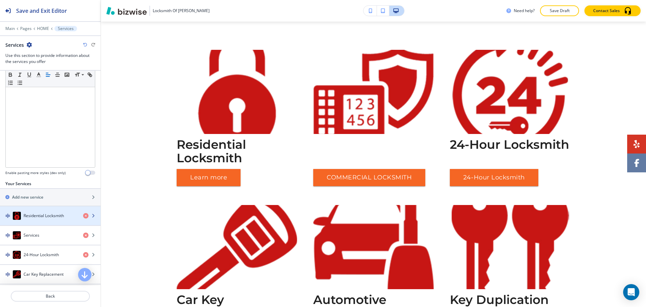
scroll to position [129, 0]
click at [45, 211] on div "button" at bounding box center [50, 209] width 101 height 5
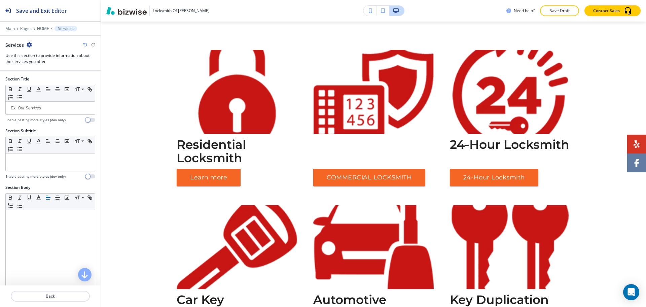
scroll to position [364, 0]
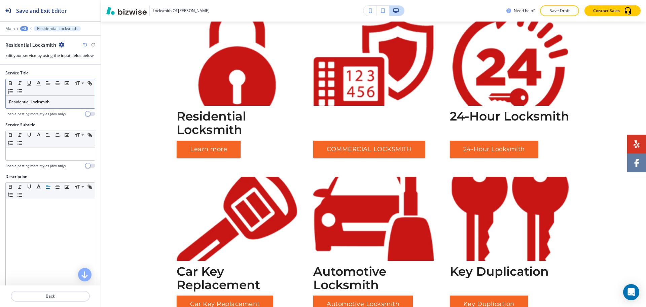
click at [60, 102] on p "Residential Locksmith" at bounding box center [50, 102] width 82 height 6
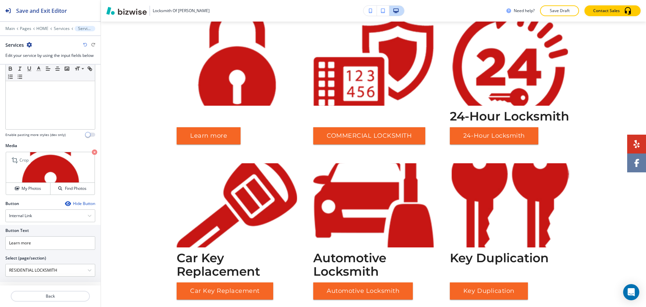
scroll to position [162, 0]
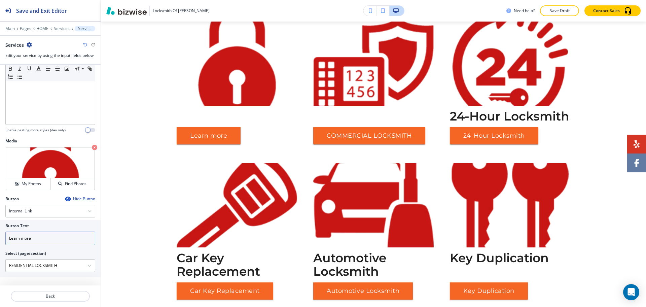
click at [48, 240] on input "Learn more" at bounding box center [50, 237] width 90 height 13
paste input "Residential Locksmith"
type input "Residential Locksmith"
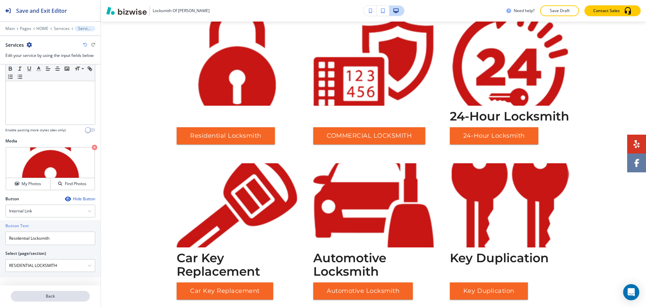
click at [58, 298] on p "Back" at bounding box center [50, 296] width 78 height 6
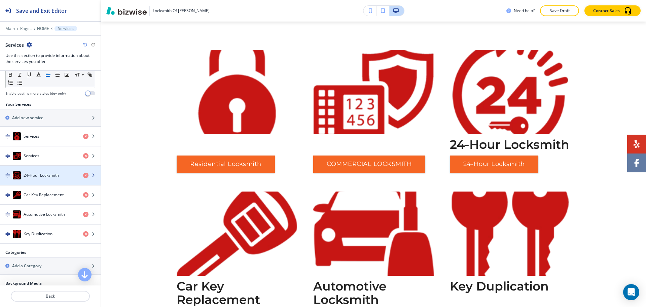
scroll to position [210, 0]
click at [34, 178] on h4 "24-Hour Locksmith" at bounding box center [41, 175] width 35 height 6
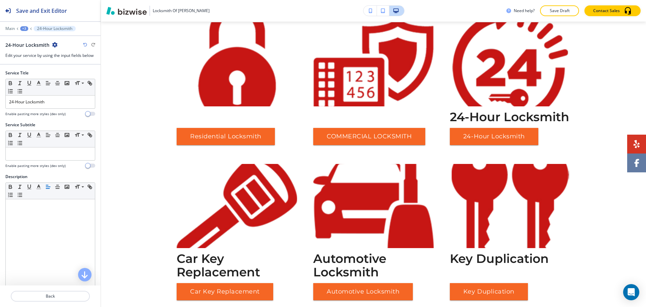
scroll to position [364, 0]
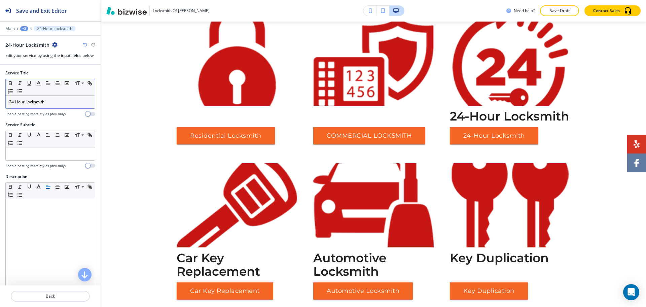
click at [48, 102] on p "24-Hour Locksmith" at bounding box center [50, 102] width 82 height 6
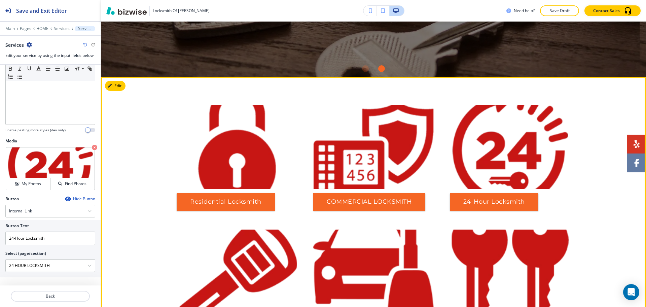
scroll to position [281, 0]
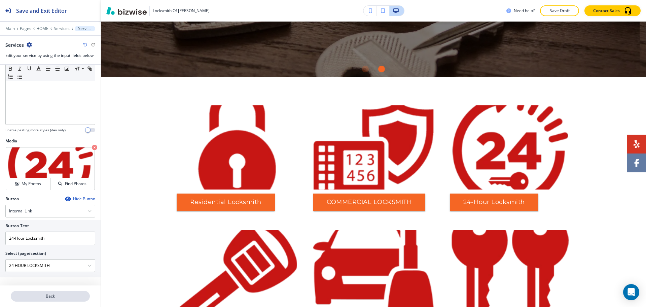
click at [61, 294] on button "Back" at bounding box center [50, 295] width 79 height 11
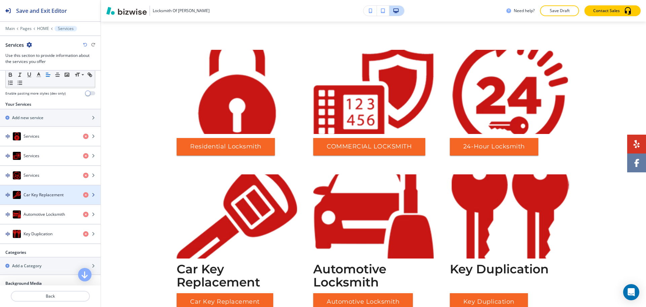
scroll to position [210, 0]
click at [45, 195] on h4 "Car Key Replacement" at bounding box center [44, 194] width 40 height 6
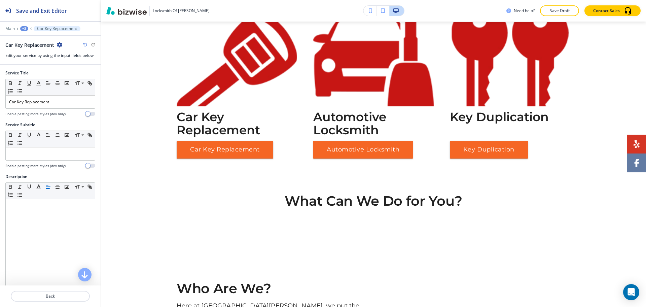
scroll to position [489, 0]
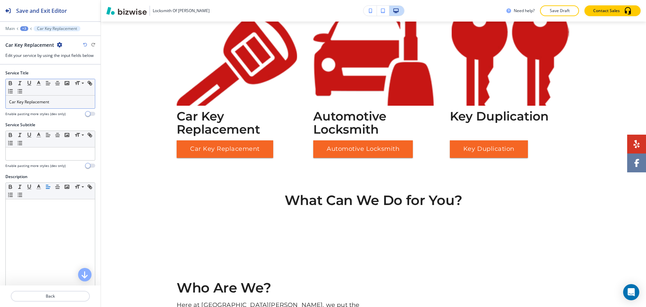
click at [54, 105] on p "Car Key Replacement" at bounding box center [50, 102] width 82 height 6
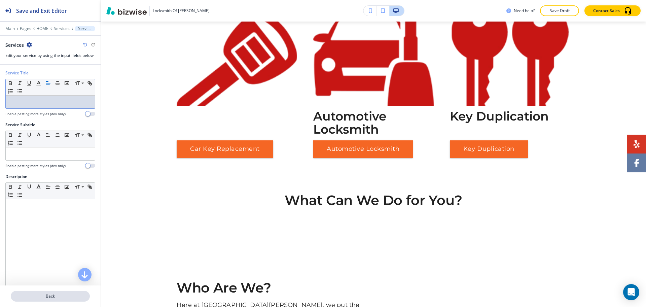
click at [55, 298] on p "Back" at bounding box center [50, 296] width 78 height 6
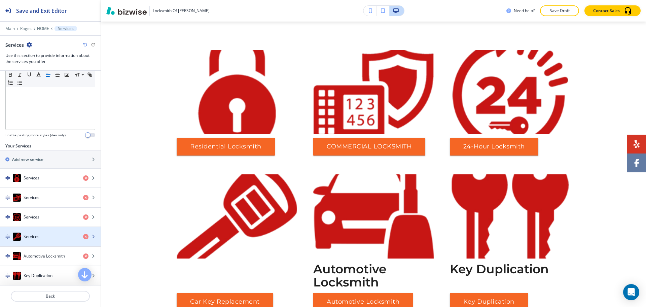
scroll to position [168, 0]
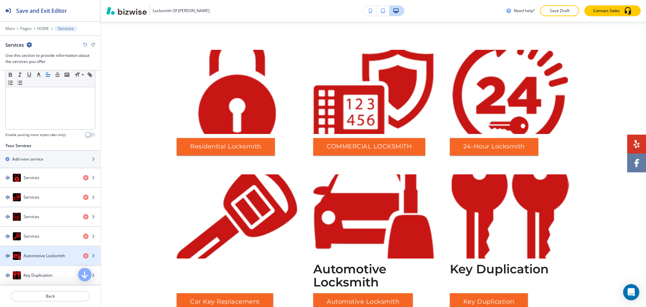
click at [46, 255] on h4 "Automotive Locksmith" at bounding box center [44, 255] width 41 height 6
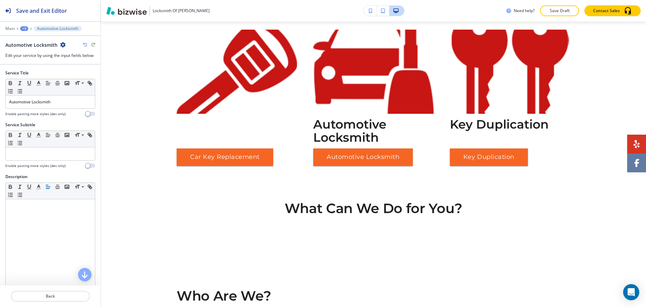
scroll to position [489, 0]
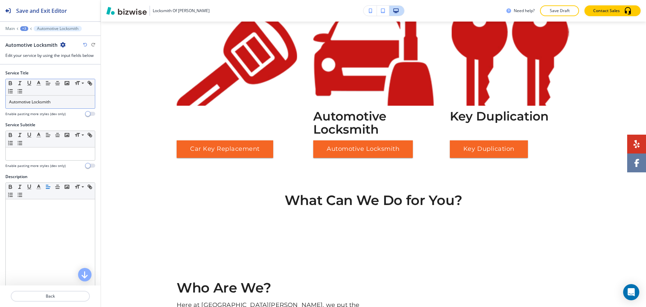
click at [54, 104] on p "Automotive Locksmith" at bounding box center [50, 102] width 82 height 6
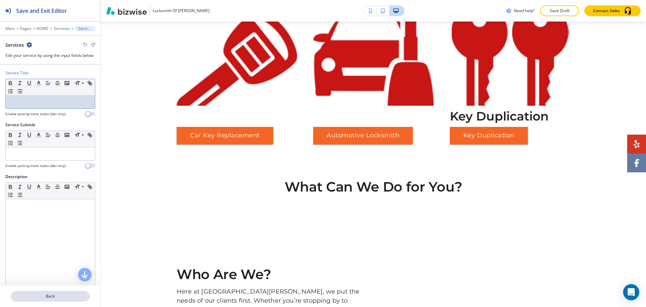
click at [58, 296] on p "Back" at bounding box center [50, 296] width 78 height 6
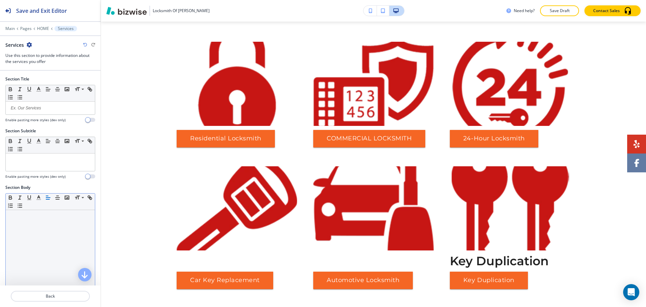
scroll to position [0, 0]
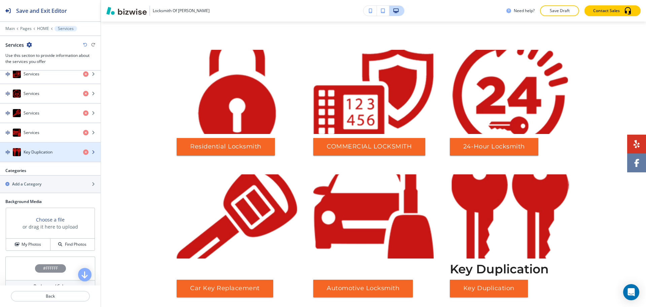
click at [37, 151] on h4 "Key Duplication" at bounding box center [38, 152] width 29 height 6
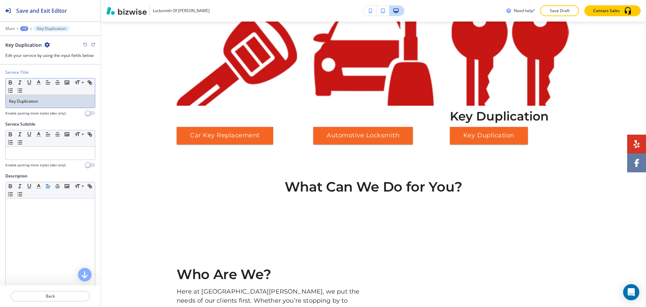
click at [42, 100] on p "Key Duplication" at bounding box center [50, 101] width 82 height 6
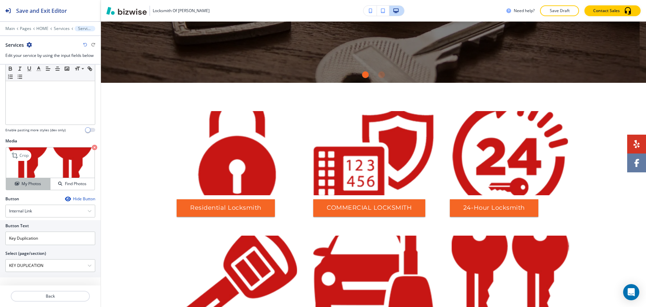
click at [39, 189] on button "My Photos" at bounding box center [28, 184] width 44 height 12
click at [34, 180] on button "My Photos" at bounding box center [28, 184] width 44 height 12
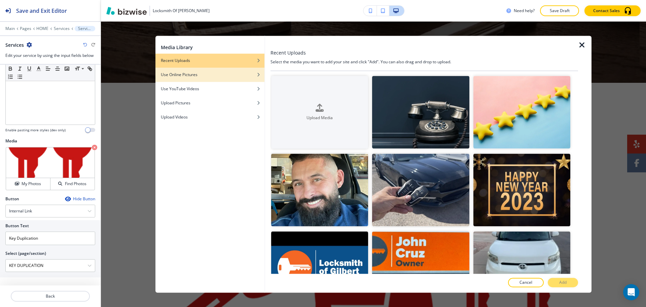
click at [190, 69] on div "button" at bounding box center [209, 70] width 109 height 4
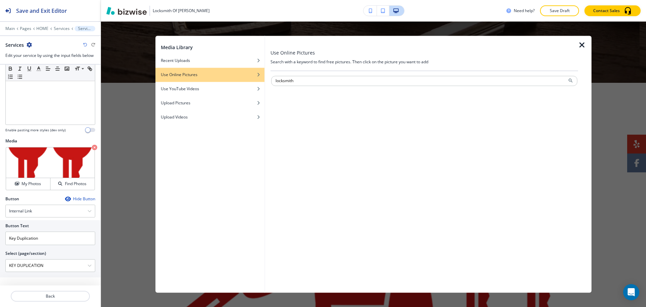
type input "locksmith"
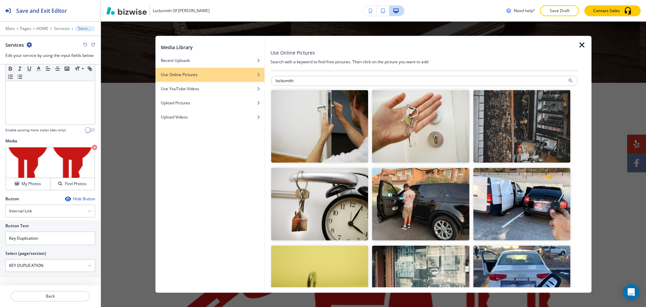
click at [440, 130] on img "button" at bounding box center [420, 126] width 97 height 73
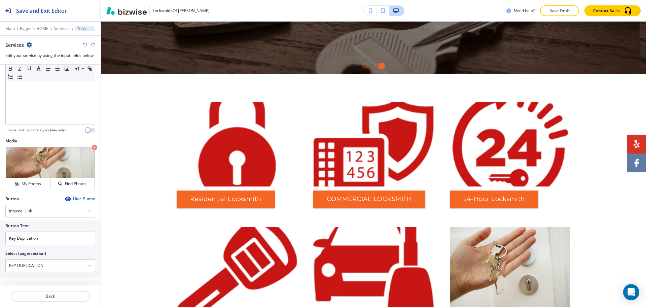
scroll to position [345, 0]
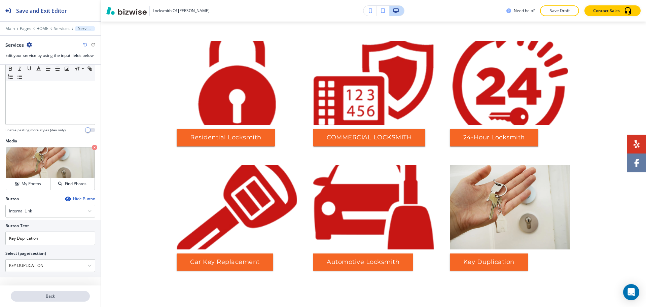
click at [49, 294] on p "Back" at bounding box center [50, 296] width 78 height 6
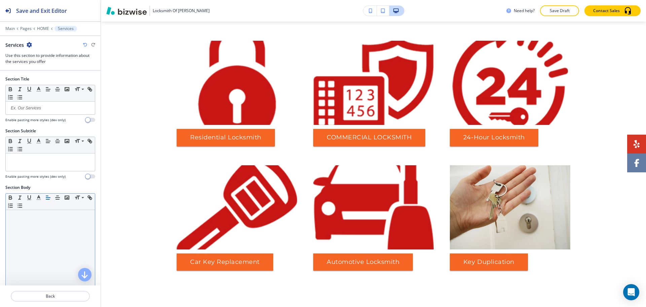
scroll to position [336, 0]
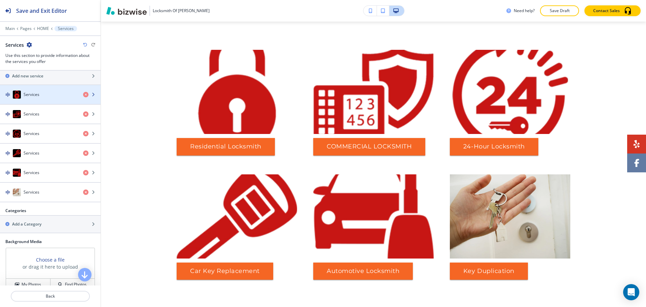
click at [36, 97] on div "Services" at bounding box center [39, 94] width 78 height 8
click at [36, 91] on h4 "Services" at bounding box center [32, 94] width 16 height 6
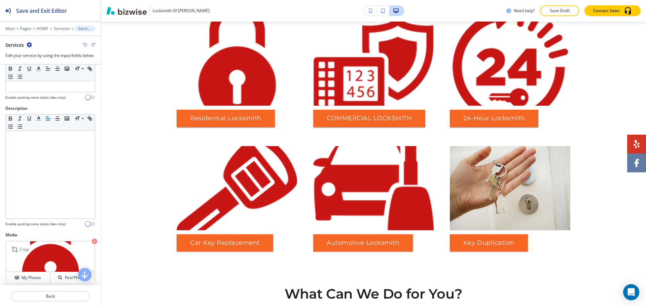
scroll to position [162, 0]
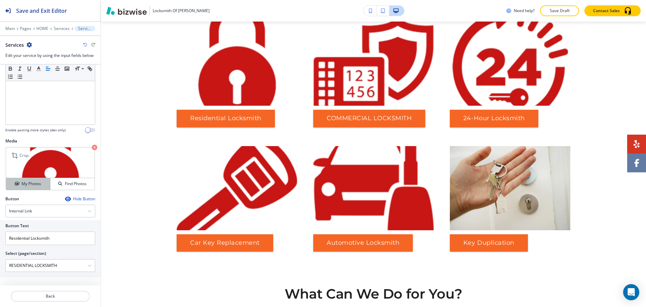
click at [25, 184] on h4 "My Photos" at bounding box center [31, 184] width 19 height 6
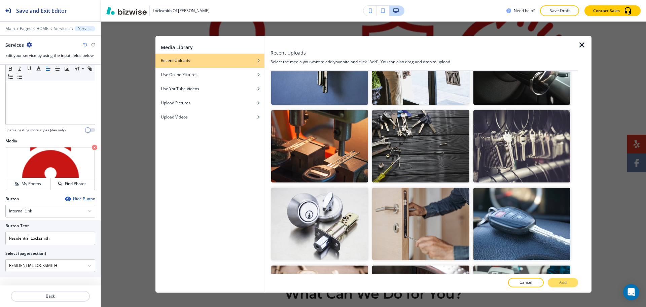
scroll to position [588, 0]
drag, startPoint x: 423, startPoint y: 190, endPoint x: 419, endPoint y: 200, distance: 11.1
click at [423, 190] on img "button" at bounding box center [420, 223] width 97 height 73
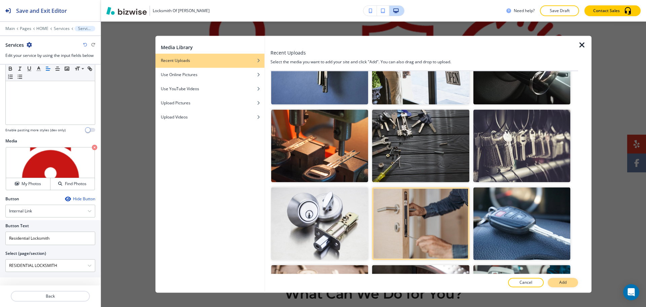
click at [561, 284] on p "Add" at bounding box center [562, 282] width 7 height 6
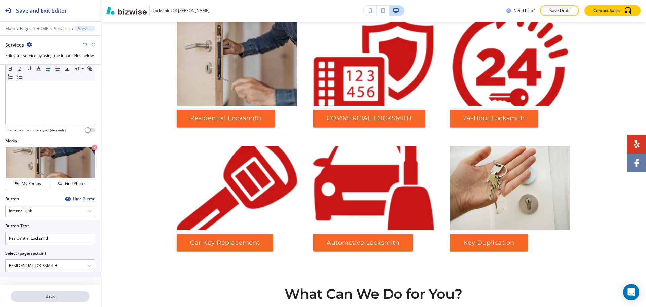
click at [63, 293] on p "Back" at bounding box center [50, 296] width 78 height 6
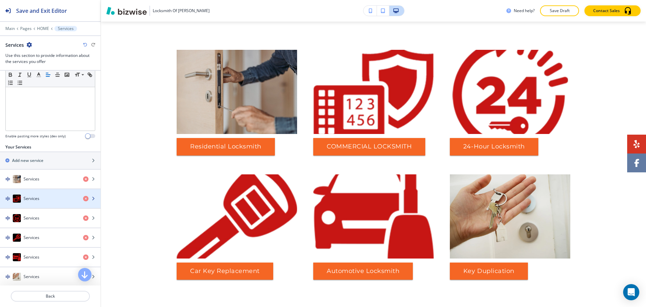
scroll to position [167, 0]
click at [48, 198] on div "Services" at bounding box center [39, 198] width 78 height 8
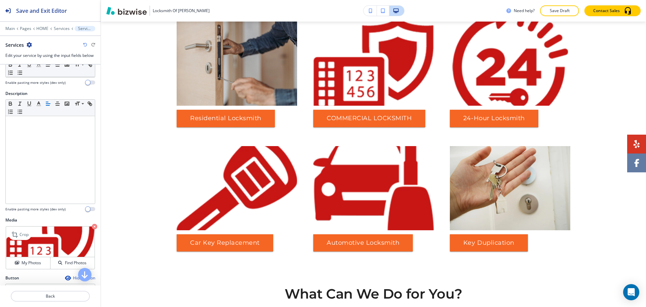
scroll to position [162, 0]
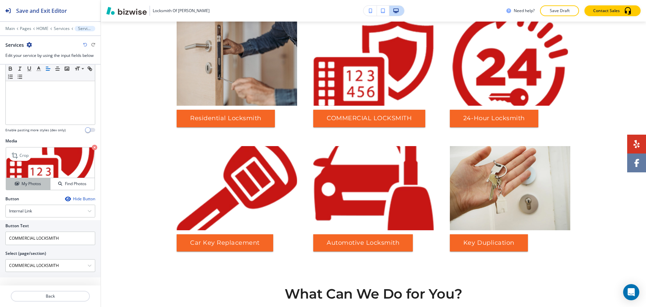
click at [17, 185] on icon "button" at bounding box center [17, 184] width 4 height 4
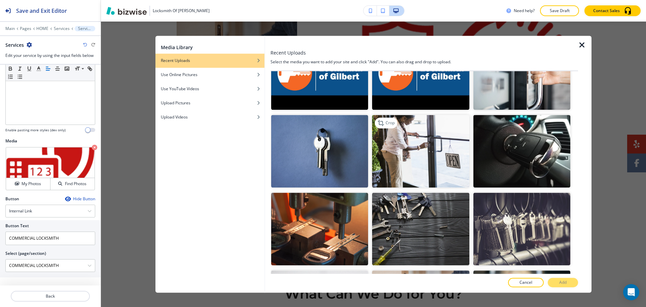
scroll to position [505, 0]
click at [423, 154] on img "button" at bounding box center [420, 151] width 97 height 73
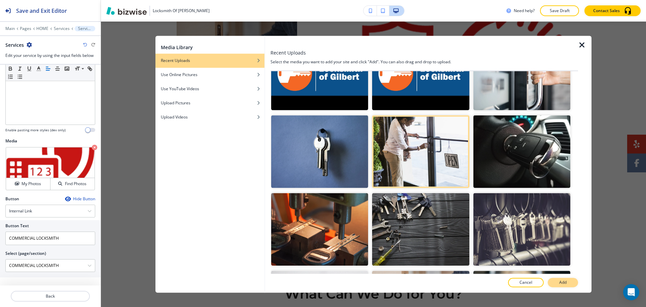
click at [565, 280] on p "Add" at bounding box center [562, 282] width 7 height 6
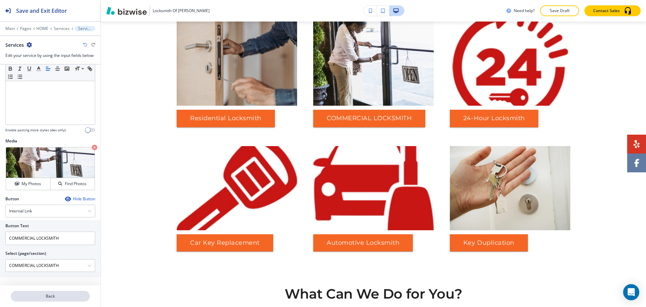
click at [46, 298] on p "Back" at bounding box center [50, 296] width 78 height 6
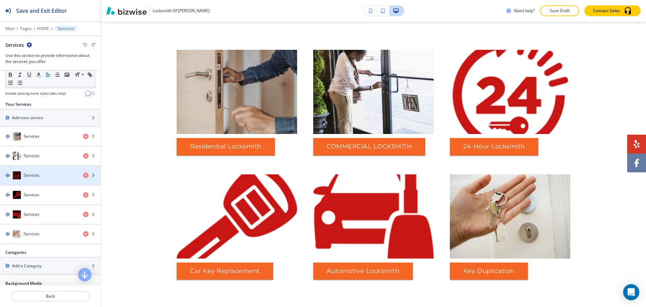
scroll to position [210, 0]
click at [34, 171] on div "Services" at bounding box center [39, 175] width 78 height 8
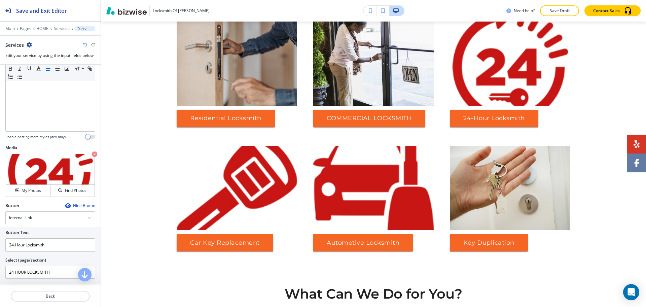
scroll to position [162, 0]
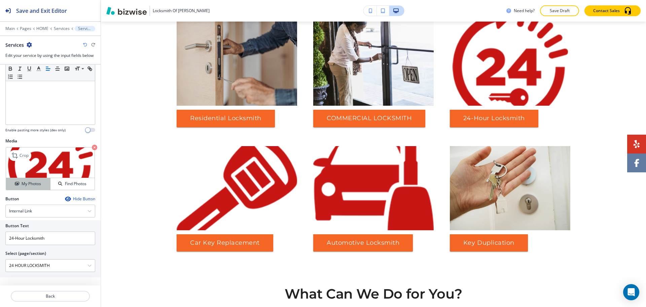
click at [28, 182] on h4 "My Photos" at bounding box center [31, 184] width 19 height 6
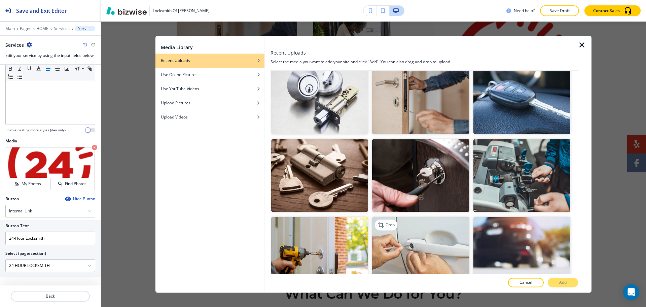
scroll to position [714, 0]
click at [336, 251] on img "button" at bounding box center [319, 253] width 97 height 73
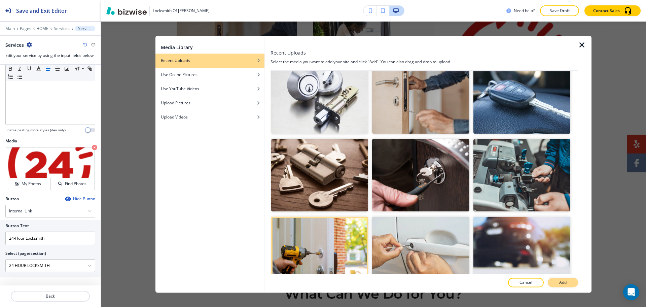
click at [558, 282] on button "Add" at bounding box center [562, 282] width 30 height 9
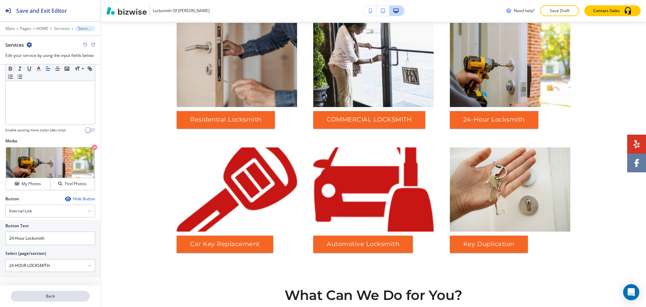
click at [66, 294] on p "Back" at bounding box center [50, 296] width 78 height 6
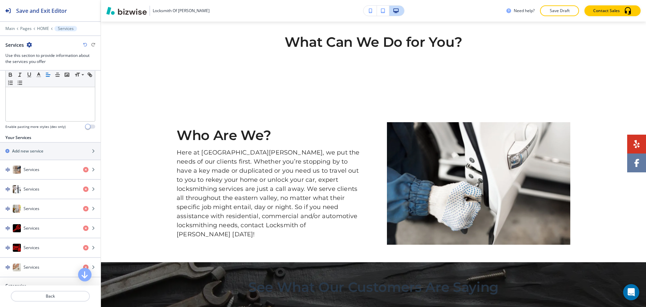
scroll to position [182, 0]
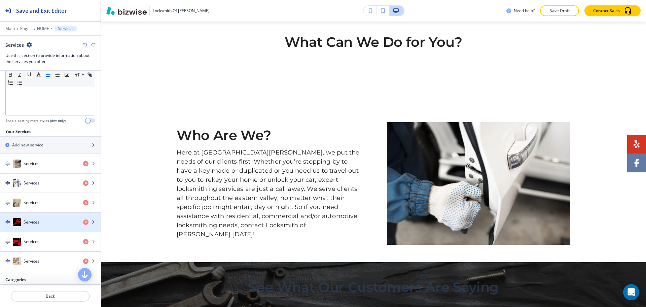
click at [37, 224] on h4 "Services" at bounding box center [32, 222] width 16 height 6
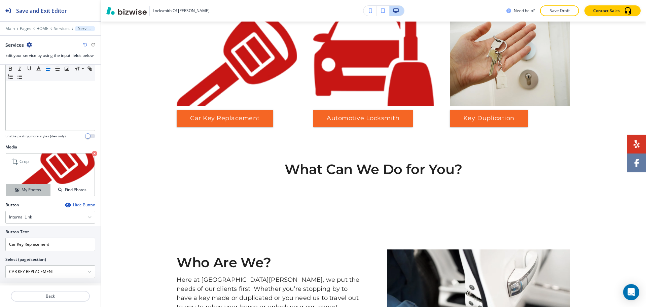
scroll to position [162, 0]
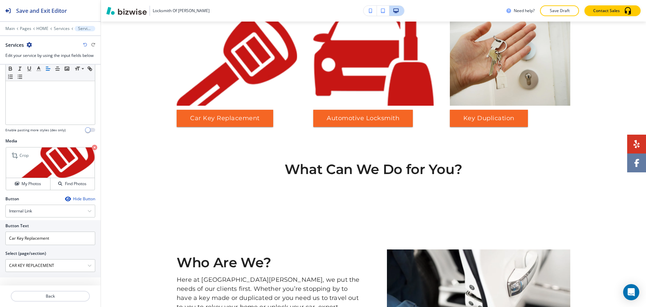
click at [23, 177] on img at bounding box center [50, 162] width 88 height 31
click at [27, 184] on h4 "My Photos" at bounding box center [31, 184] width 19 height 6
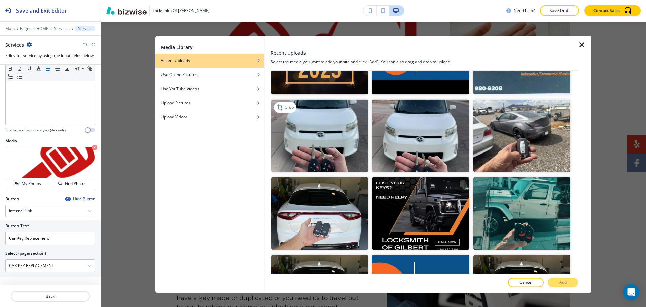
scroll to position [210, 0]
click at [339, 139] on img "button" at bounding box center [319, 135] width 97 height 73
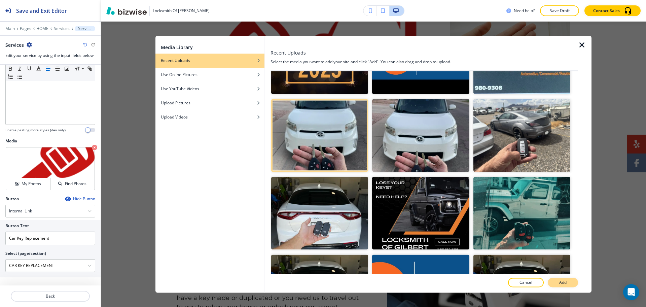
click at [563, 283] on p "Add" at bounding box center [562, 282] width 7 height 6
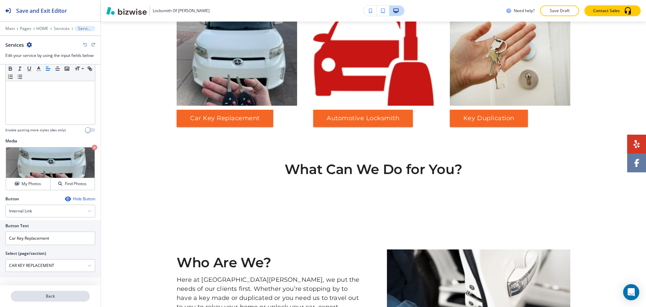
click at [54, 294] on p "Back" at bounding box center [50, 296] width 78 height 6
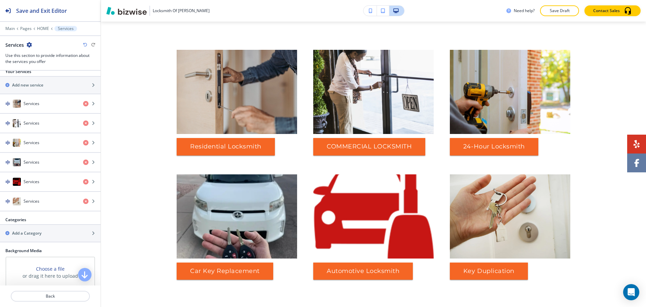
scroll to position [254, 0]
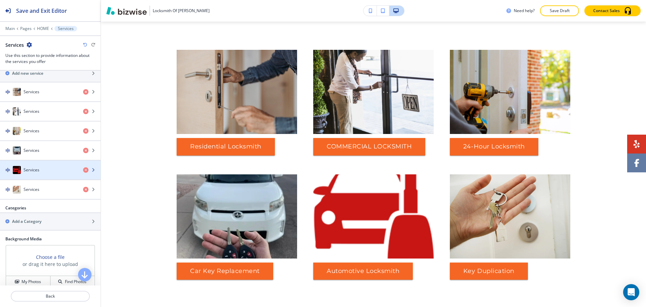
click at [54, 170] on div "Services" at bounding box center [39, 170] width 78 height 8
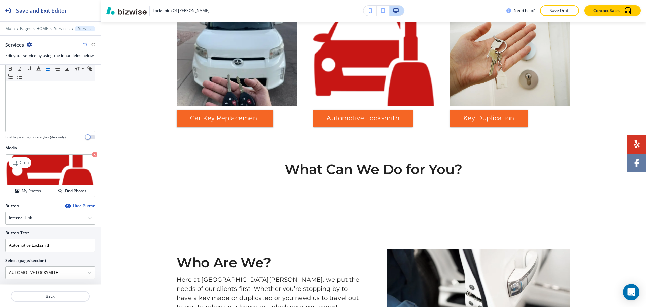
scroll to position [162, 0]
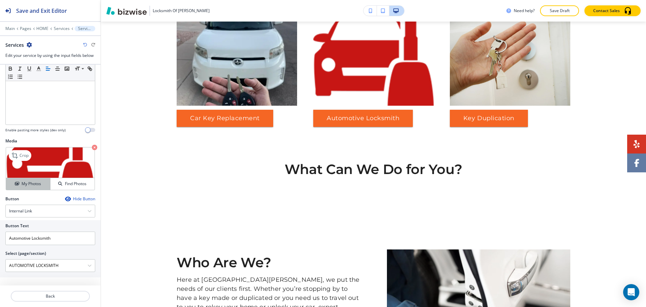
click at [27, 182] on h4 "My Photos" at bounding box center [31, 184] width 19 height 6
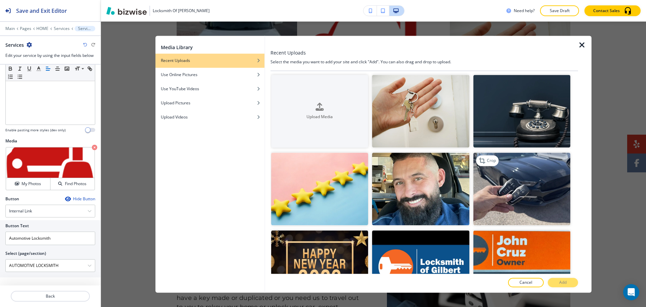
scroll to position [1, 0]
click at [522, 189] on img "button" at bounding box center [521, 188] width 97 height 73
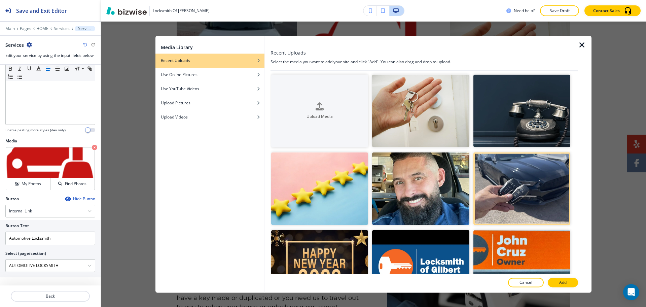
click at [561, 279] on p "Add" at bounding box center [562, 282] width 7 height 6
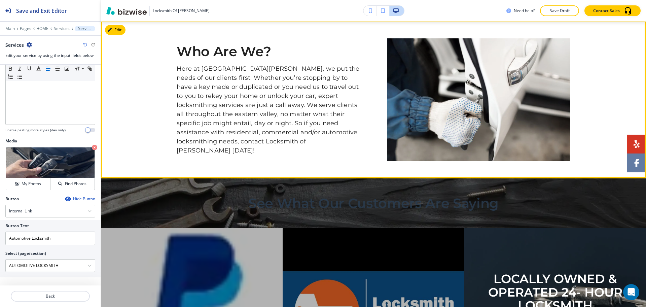
scroll to position [702, 0]
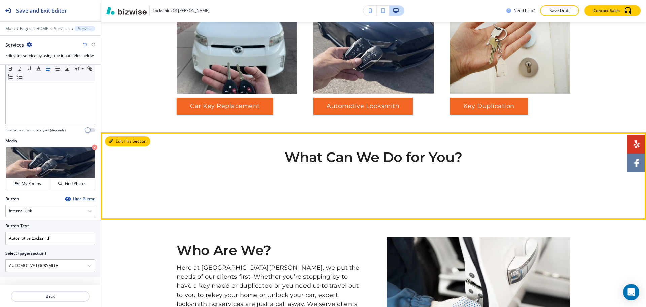
click at [113, 138] on button "Edit This Section" at bounding box center [127, 141] width 45 height 10
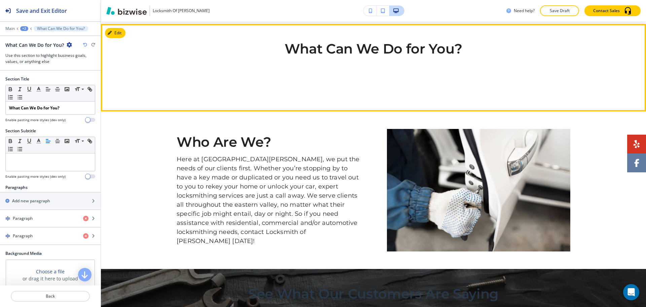
scroll to position [612, 0]
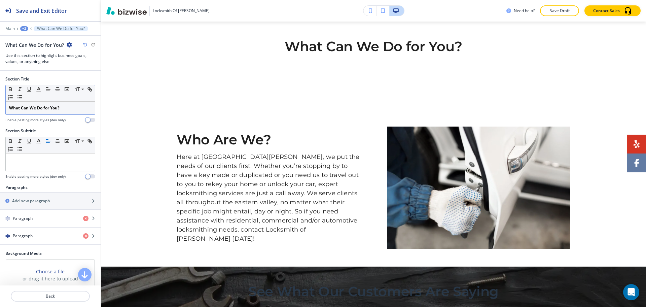
click at [69, 113] on div "What Can We Do for You?" at bounding box center [50, 108] width 89 height 13
copy strong "What Can We Do for You?"
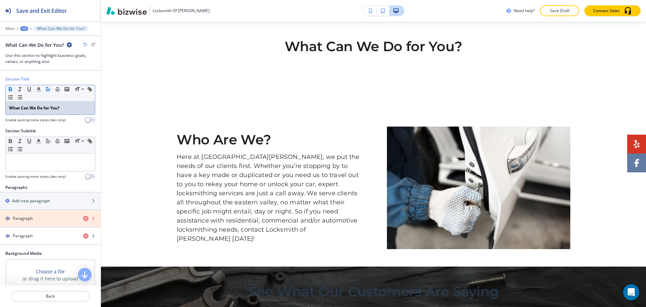
click at [83, 218] on icon "button" at bounding box center [85, 218] width 5 height 5
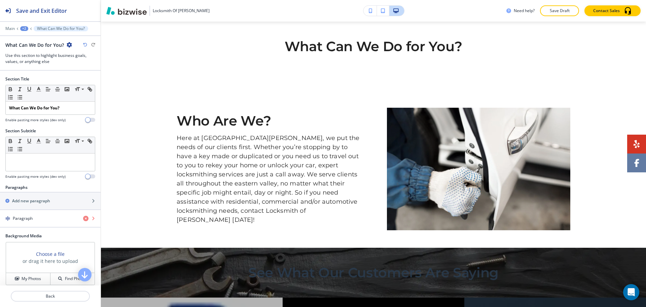
click at [83, 219] on icon "button" at bounding box center [85, 218] width 5 height 5
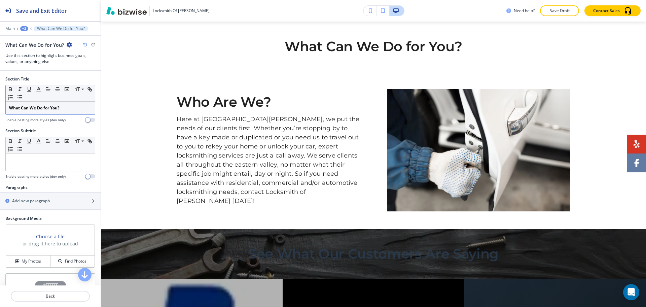
click at [68, 111] on div "What Can We Do for You?" at bounding box center [50, 108] width 89 height 13
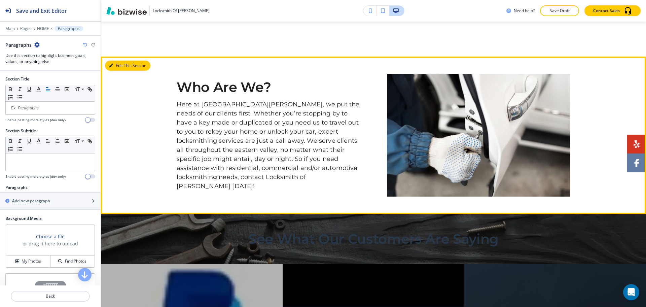
click at [118, 65] on button "Edit This Section" at bounding box center [127, 66] width 45 height 10
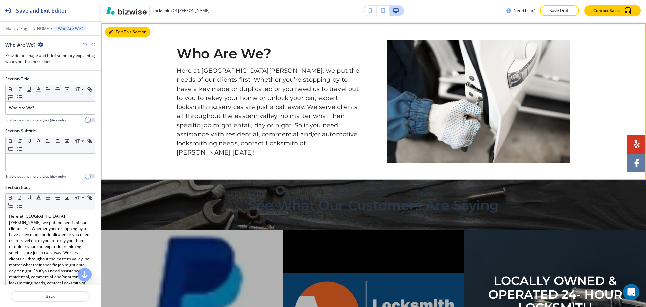
scroll to position [647, 0]
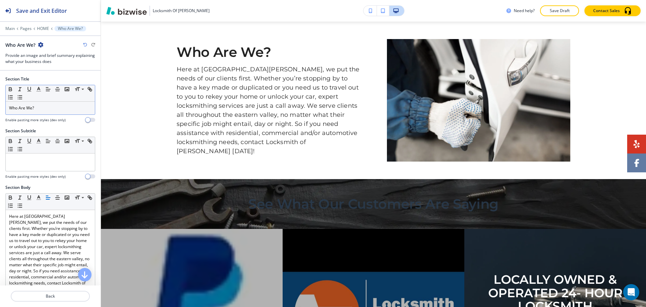
click at [52, 109] on p "Who Are We?" at bounding box center [50, 108] width 82 height 6
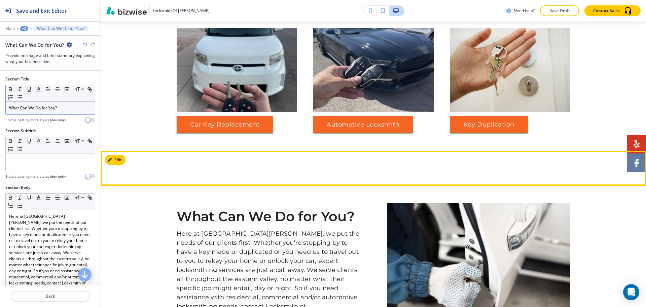
click at [118, 159] on button "Edit" at bounding box center [115, 160] width 21 height 10
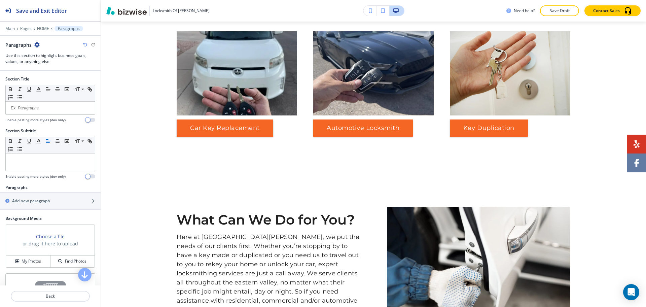
scroll to position [479, 0]
click at [39, 45] on icon "button" at bounding box center [36, 44] width 5 height 5
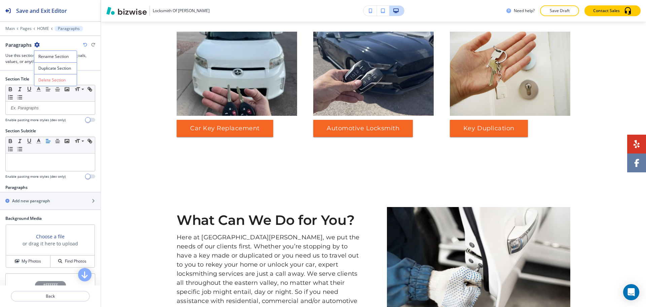
click at [47, 79] on p "Delete Section" at bounding box center [55, 80] width 34 height 6
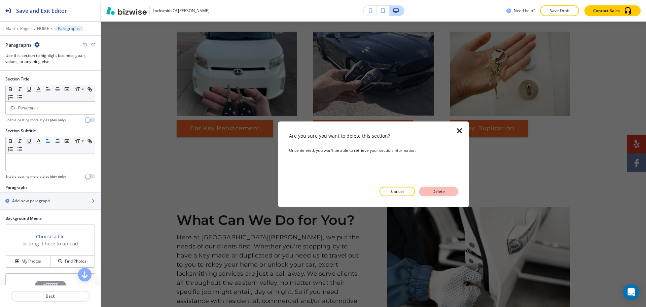
click at [440, 193] on p "Delete" at bounding box center [438, 191] width 16 height 6
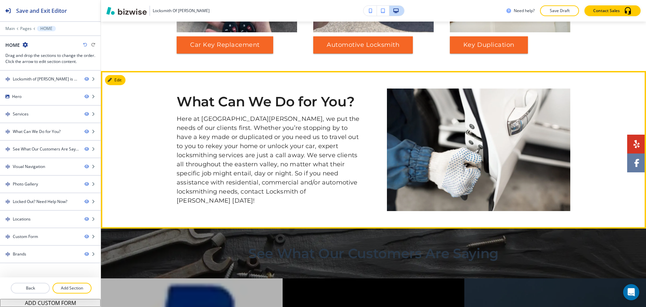
scroll to position [562, 0]
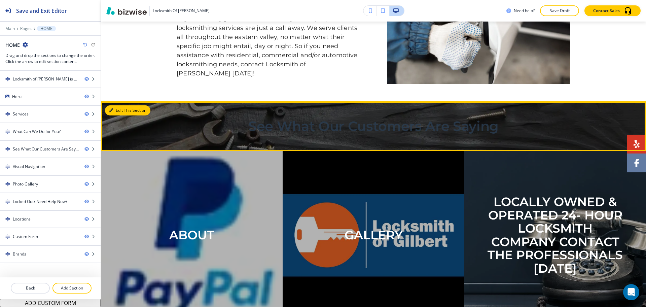
click at [118, 108] on button "Edit This Section" at bounding box center [127, 110] width 45 height 10
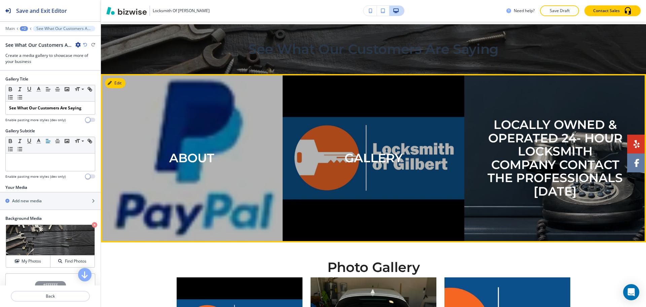
scroll to position [769, 0]
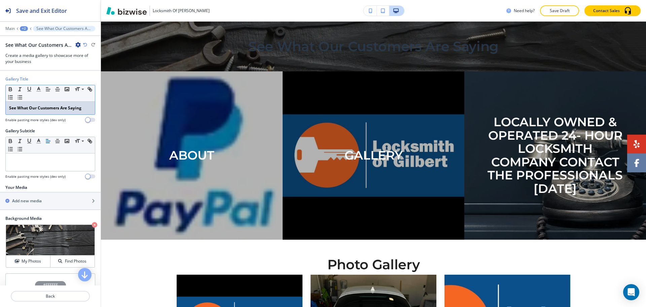
click at [64, 110] on strong "See What Our Customers Are Saying" at bounding box center [45, 108] width 72 height 6
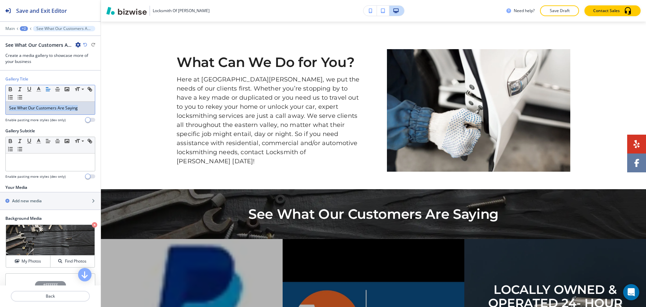
scroll to position [601, 0]
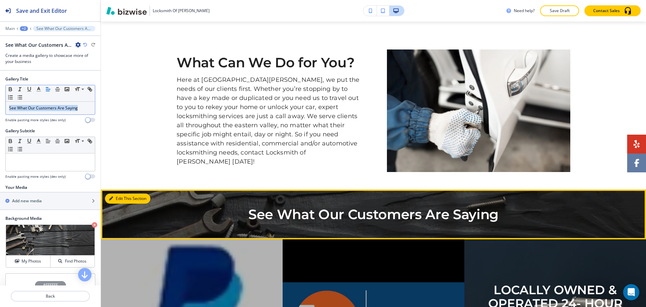
click at [121, 196] on button "Edit This Section" at bounding box center [127, 198] width 45 height 10
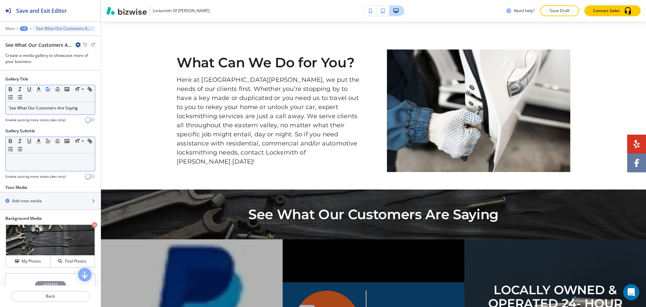
click at [53, 155] on div at bounding box center [50, 161] width 89 height 17
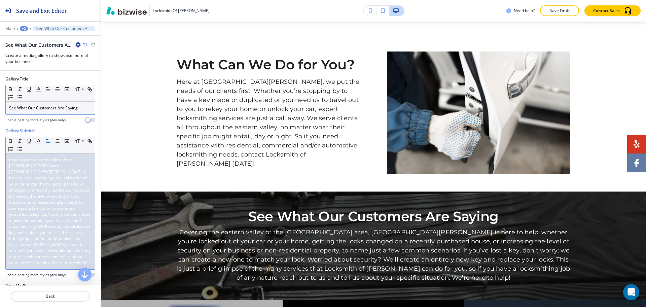
scroll to position [599, 0]
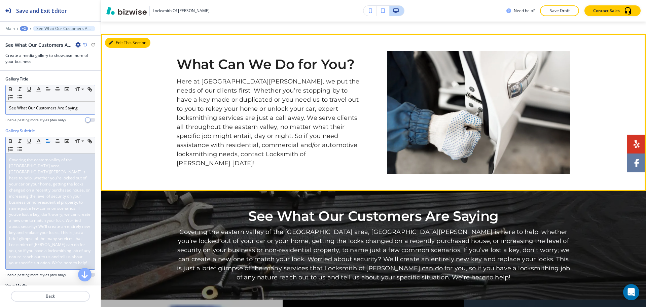
click at [120, 46] on button "Edit This Section" at bounding box center [127, 43] width 45 height 10
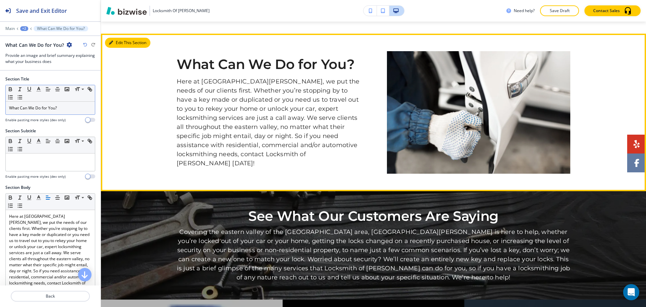
scroll to position [612, 0]
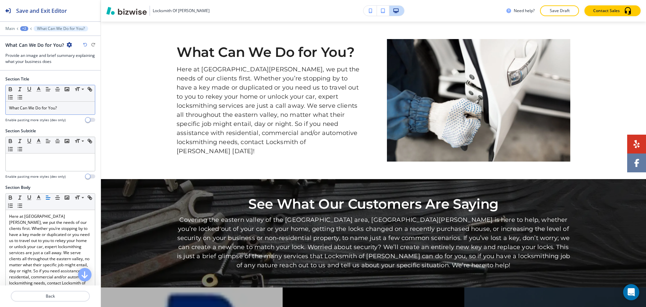
click at [68, 106] on p "What Can We Do for You?" at bounding box center [50, 108] width 82 height 6
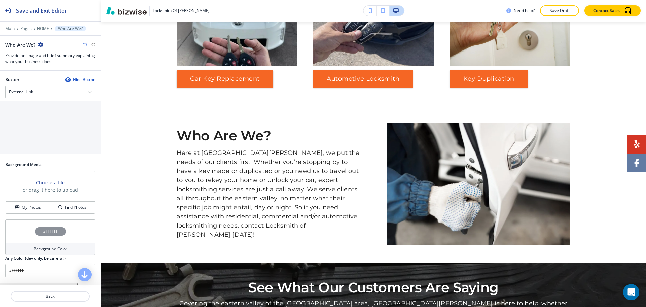
scroll to position [311, 0]
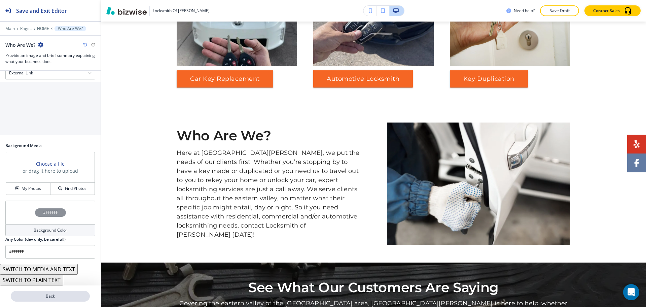
click at [53, 297] on p "Back" at bounding box center [50, 296] width 78 height 6
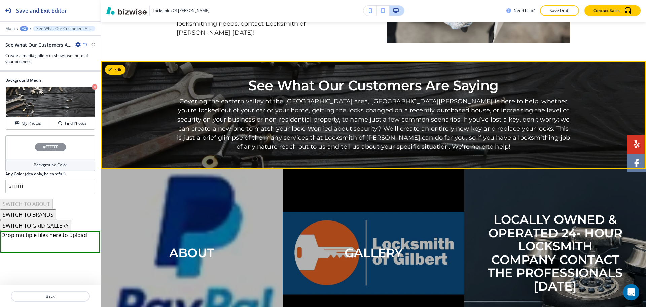
scroll to position [730, 0]
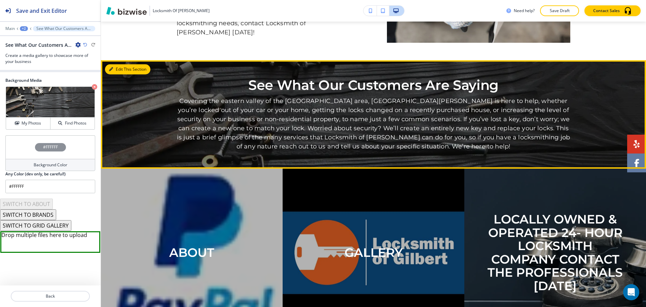
click at [115, 65] on button "Edit This Section" at bounding box center [127, 69] width 45 height 10
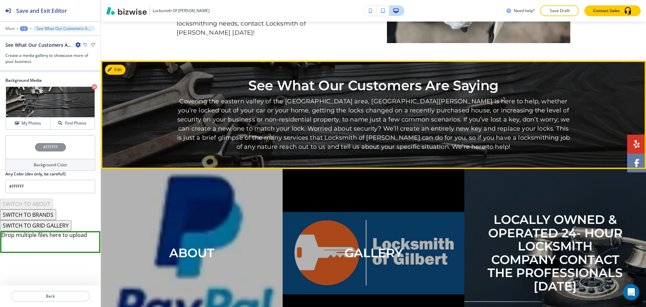
click at [117, 68] on button "Edit" at bounding box center [115, 70] width 21 height 10
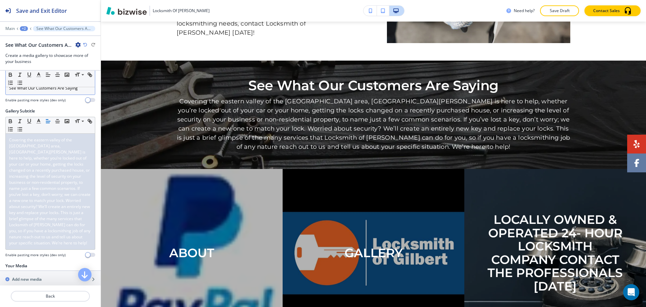
scroll to position [0, 0]
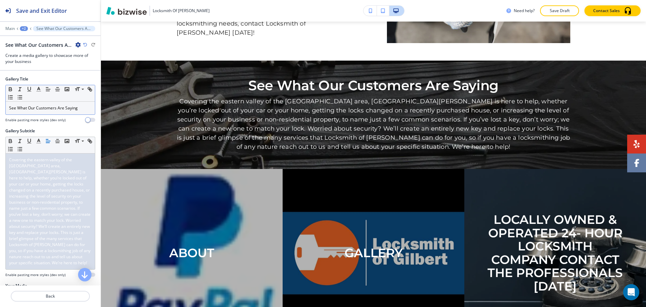
click at [53, 109] on p "See What Our Customers Are Saying" at bounding box center [50, 108] width 82 height 6
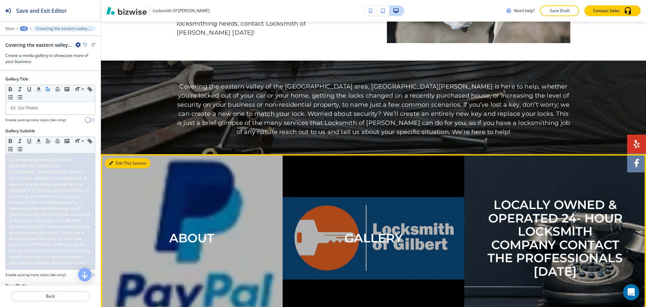
click at [113, 165] on button "Edit This Section" at bounding box center [127, 163] width 45 height 10
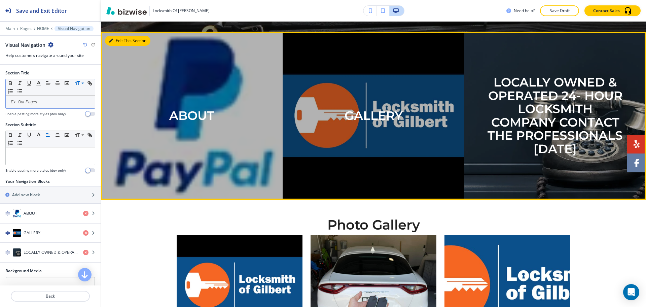
scroll to position [862, 0]
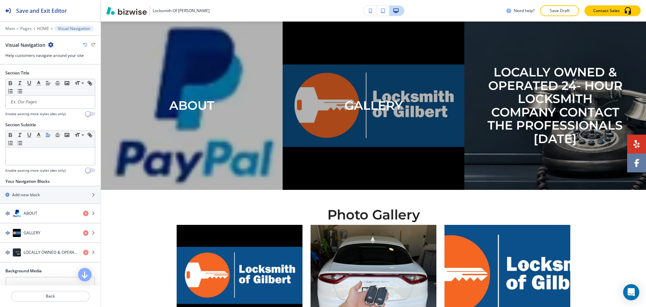
click at [52, 49] on div at bounding box center [50, 50] width 90 height 4
click at [49, 47] on icon "button" at bounding box center [50, 44] width 5 height 5
click at [63, 81] on p "Delete Section" at bounding box center [69, 80] width 34 height 6
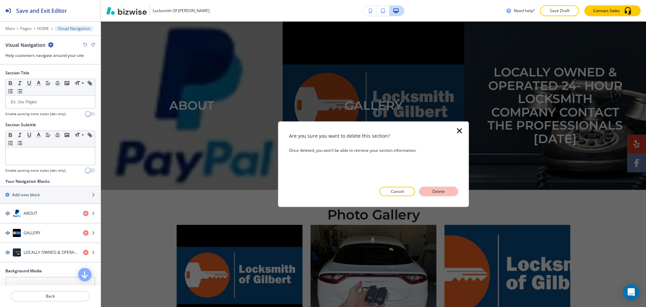
click at [451, 194] on button "Delete" at bounding box center [438, 191] width 39 height 9
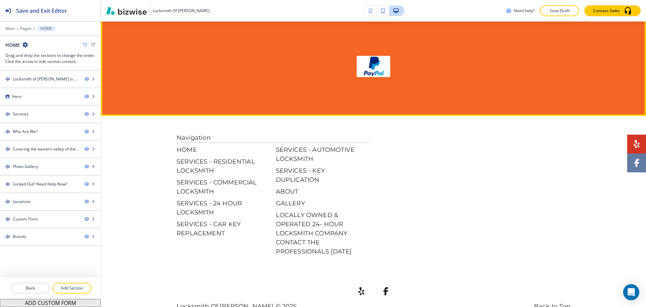
scroll to position [2090, 0]
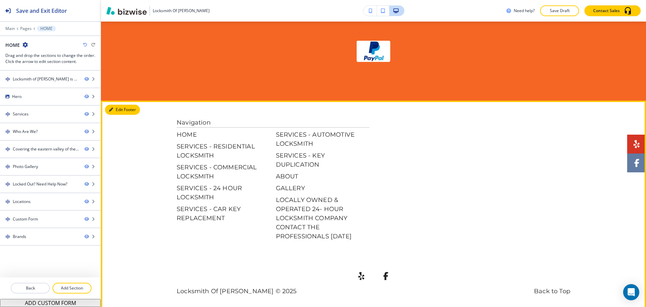
click at [117, 105] on button "Edit Footer" at bounding box center [122, 110] width 35 height 10
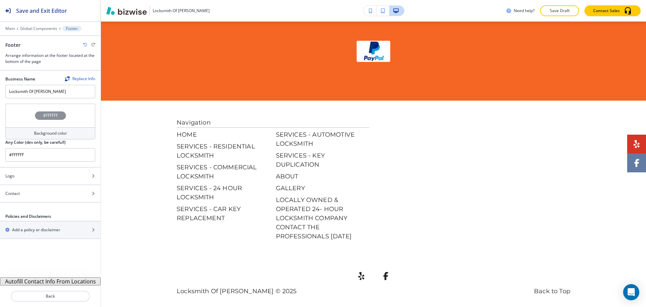
click at [82, 280] on button "Autofill Contact Info From Locations" at bounding box center [50, 281] width 101 height 8
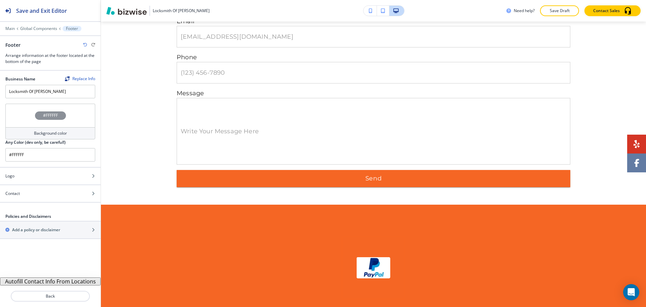
scroll to position [1886, 0]
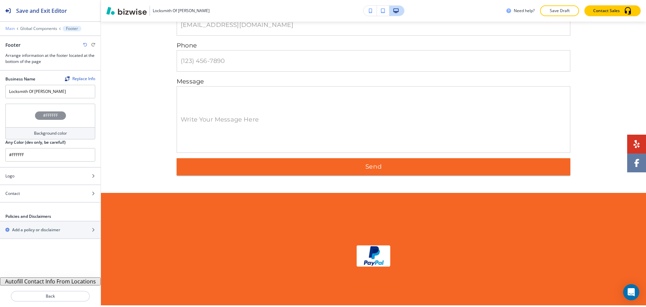
click at [9, 28] on p "Main" at bounding box center [9, 28] width 9 height 5
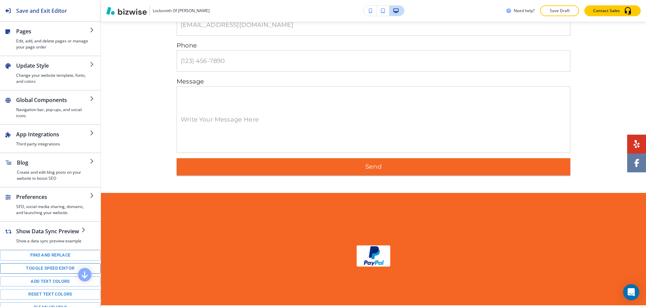
click at [52, 273] on button "Toggle speed editor" at bounding box center [50, 268] width 101 height 10
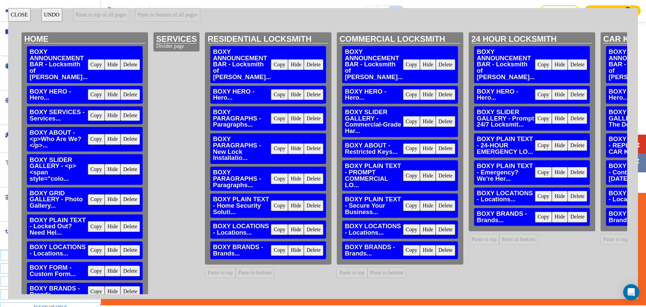
click at [310, 250] on button "Delete" at bounding box center [313, 250] width 19 height 11
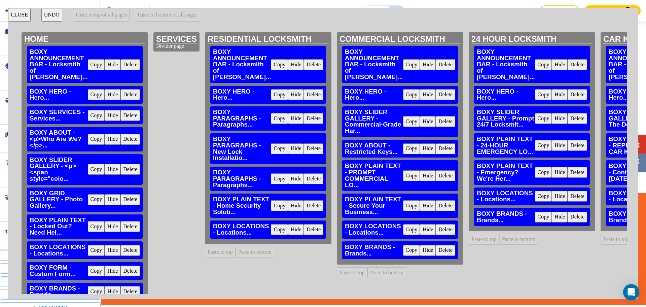
click at [437, 248] on button "Delete" at bounding box center [444, 250] width 19 height 11
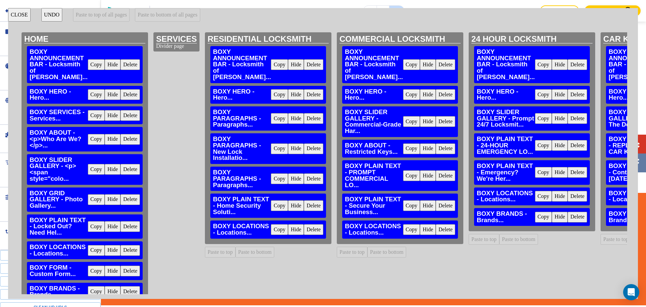
click at [567, 222] on button "Delete" at bounding box center [576, 216] width 19 height 11
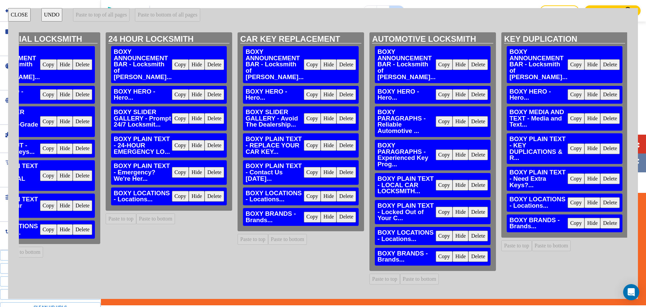
scroll to position [0, 367]
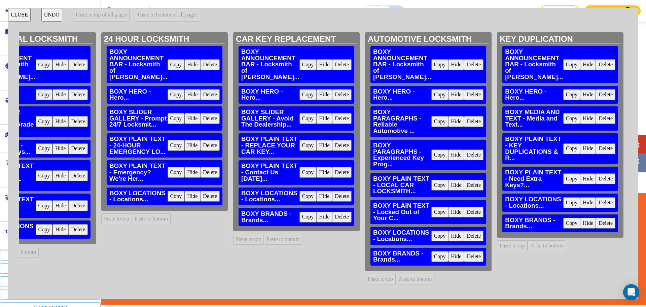
click at [332, 214] on button "Delete" at bounding box center [341, 216] width 19 height 11
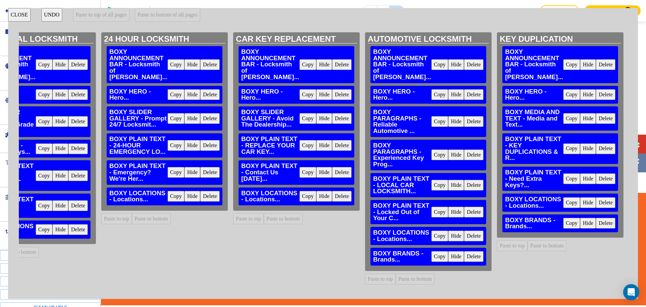
click at [464, 262] on button "Delete" at bounding box center [473, 256] width 19 height 11
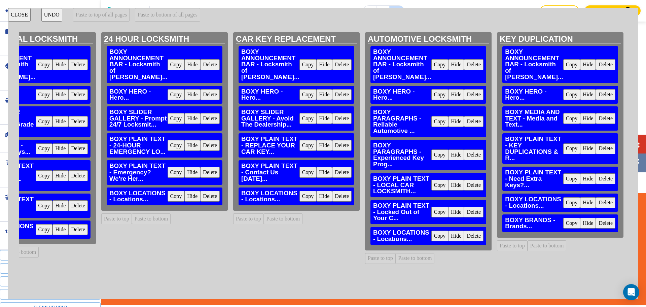
click at [595, 222] on button "Delete" at bounding box center [604, 223] width 19 height 11
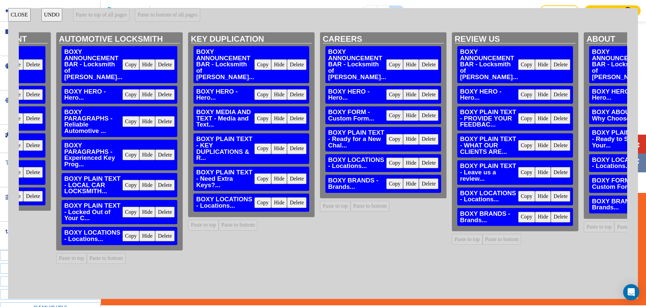
scroll to position [0, 680]
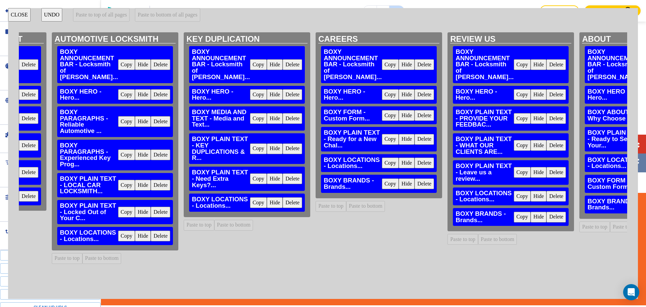
click at [414, 182] on button "Delete" at bounding box center [423, 183] width 19 height 11
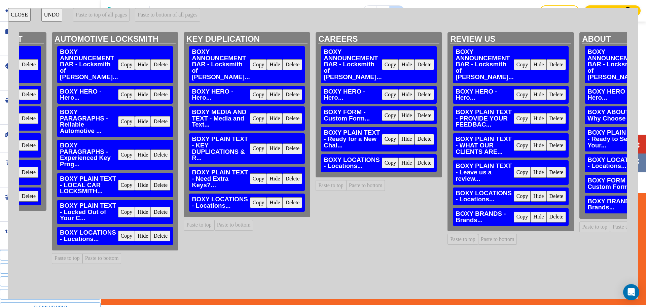
click at [546, 222] on button "Delete" at bounding box center [555, 216] width 19 height 11
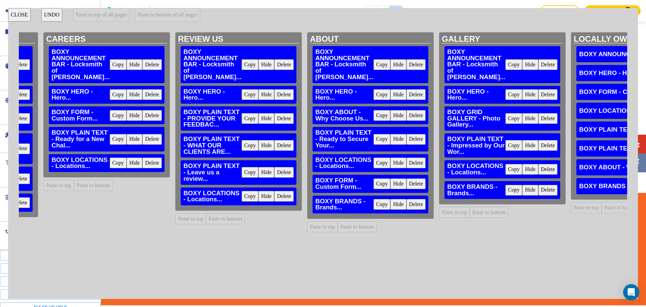
scroll to position [0, 974]
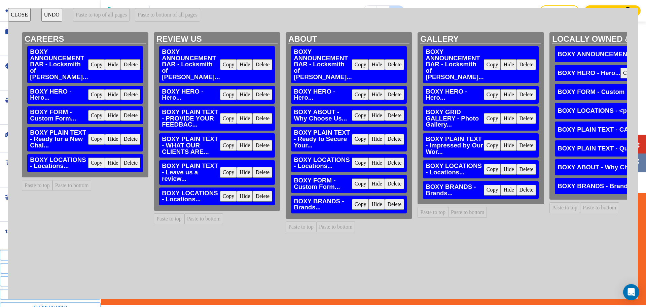
click at [385, 202] on button "Delete" at bounding box center [394, 204] width 19 height 11
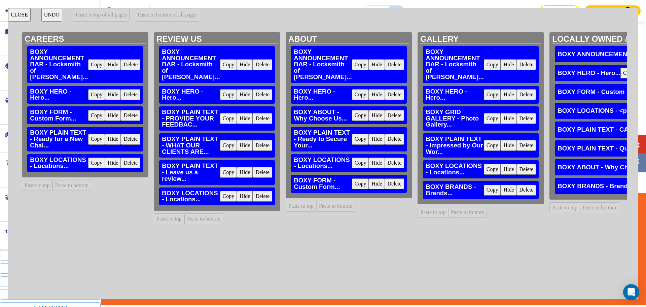
click at [516, 190] on button "Delete" at bounding box center [525, 190] width 19 height 11
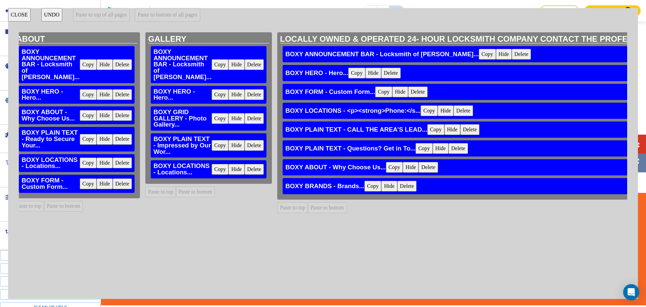
scroll to position [0, 1257]
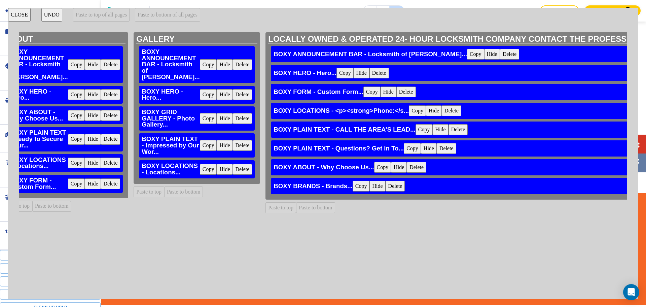
click at [385, 185] on button "Delete" at bounding box center [394, 186] width 19 height 11
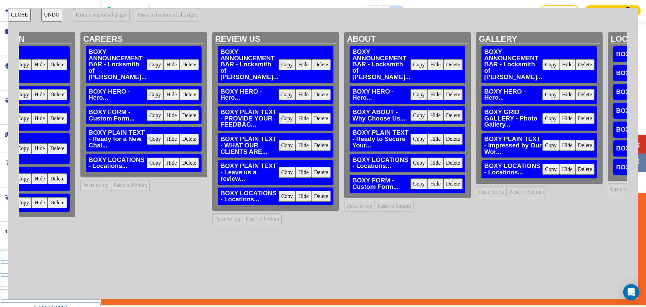
scroll to position [0, 0]
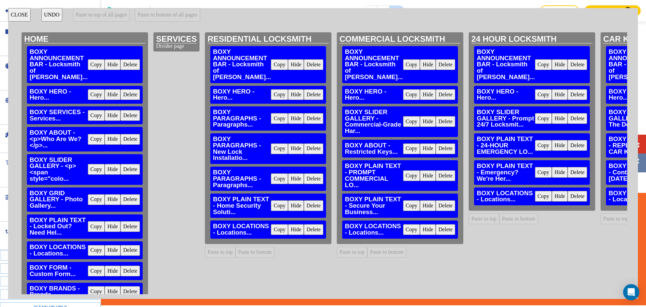
click at [17, 11] on button "CLOSE" at bounding box center [19, 14] width 23 height 13
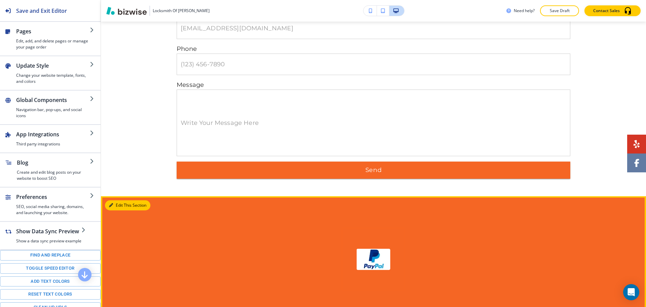
click at [117, 200] on button "Edit This Section" at bounding box center [127, 205] width 45 height 10
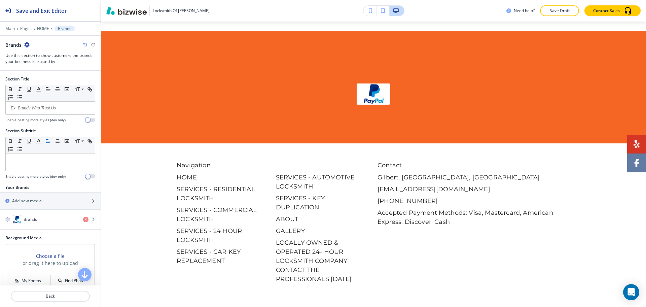
scroll to position [2048, 0]
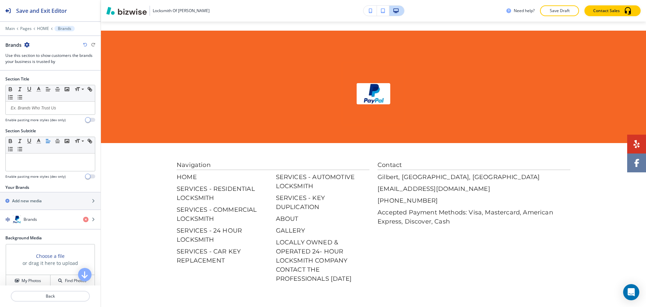
click at [26, 44] on icon "button" at bounding box center [26, 44] width 5 height 5
click at [42, 88] on button "button" at bounding box center [38, 89] width 9 height 8
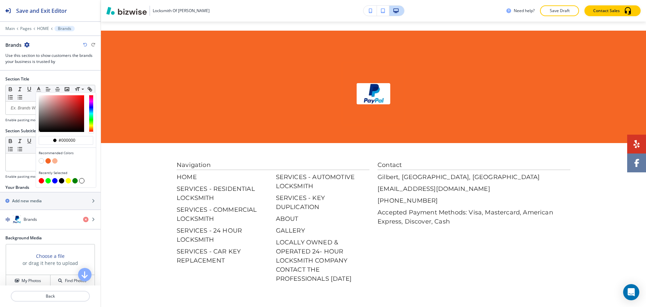
click at [28, 42] on icon "button" at bounding box center [26, 44] width 5 height 5
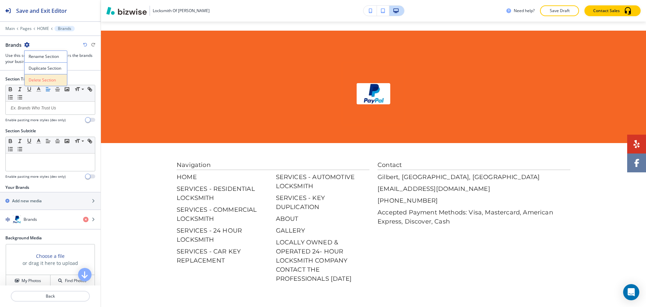
click at [43, 77] on p "Delete Section" at bounding box center [46, 80] width 34 height 6
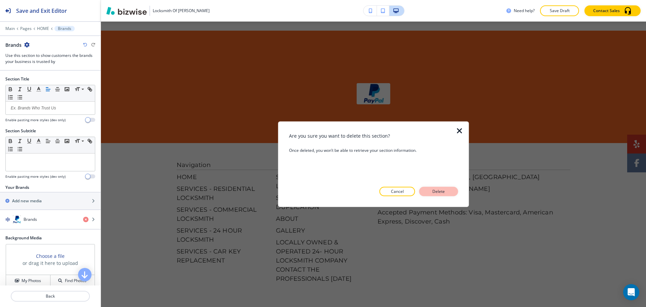
click at [434, 194] on p "Delete" at bounding box center [438, 191] width 16 height 6
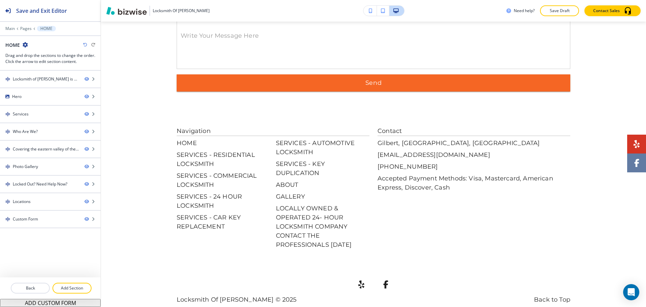
scroll to position [1885, 0]
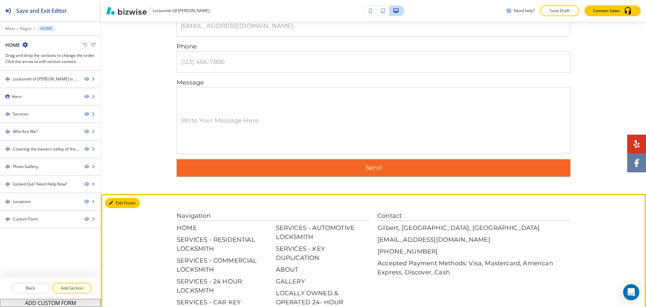
click at [118, 198] on button "Edit Footer" at bounding box center [122, 203] width 35 height 10
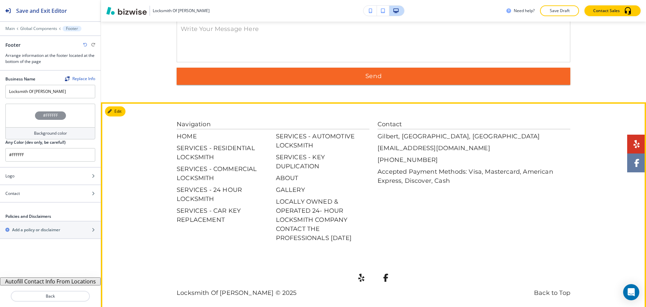
scroll to position [1978, 0]
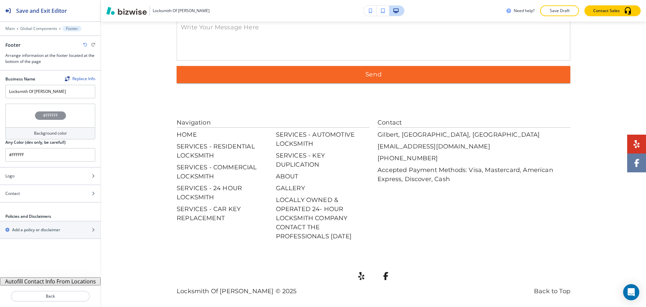
click at [37, 134] on h4 "Background color" at bounding box center [50, 133] width 33 height 6
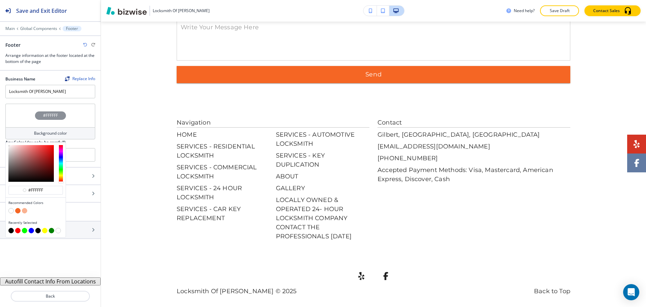
click at [19, 210] on button "button" at bounding box center [17, 210] width 5 height 5
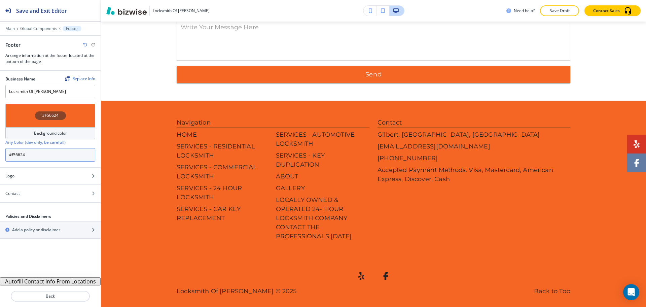
click at [47, 157] on input "#f56624" at bounding box center [50, 154] width 90 height 13
paste input "0b508b"
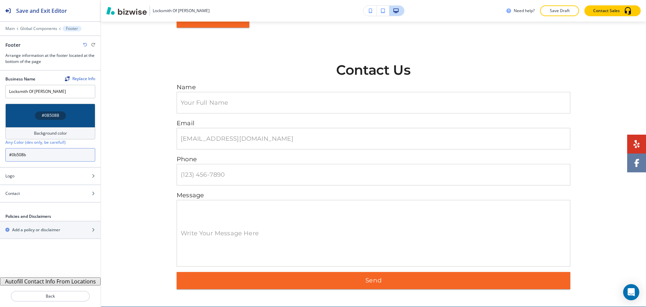
scroll to position [1769, 0]
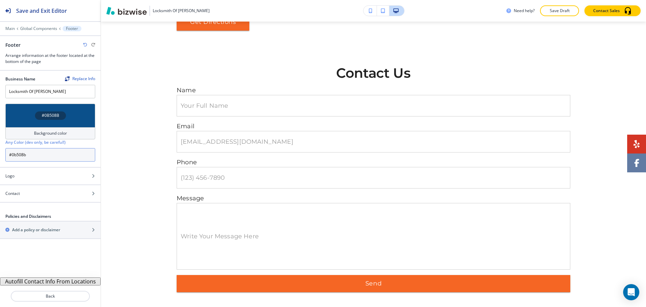
type input "#0b508b"
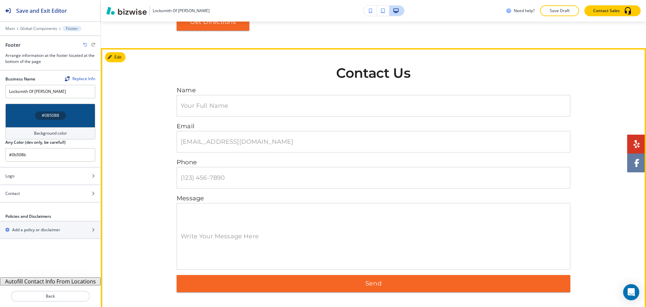
click at [260, 69] on h2 "Contact Us" at bounding box center [373, 73] width 393 height 15
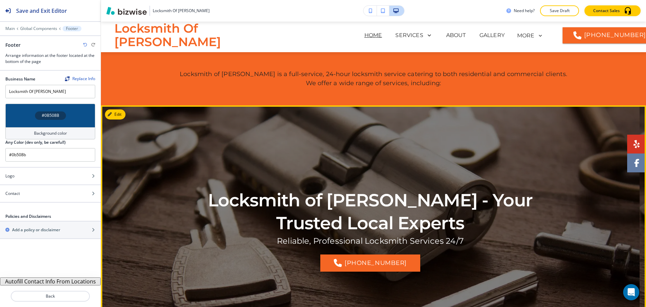
scroll to position [0, 0]
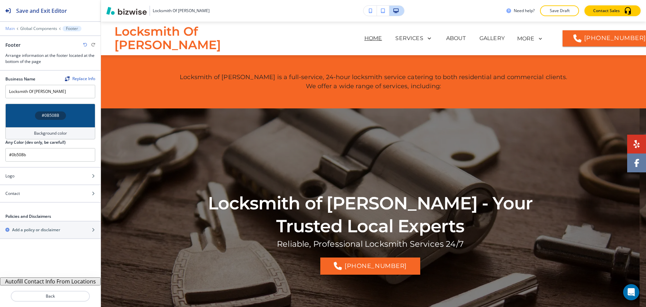
click at [11, 27] on p "Main" at bounding box center [9, 28] width 9 height 5
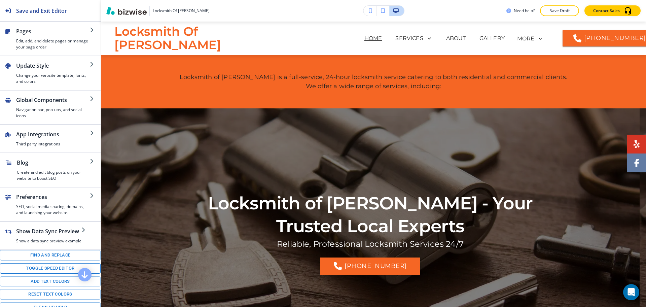
click at [54, 272] on button "Toggle speed editor" at bounding box center [50, 268] width 101 height 10
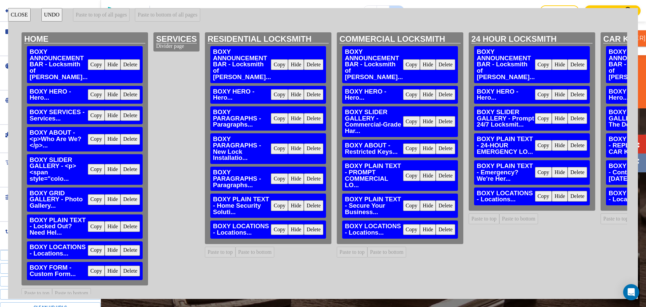
click at [132, 61] on button "Delete" at bounding box center [129, 64] width 19 height 11
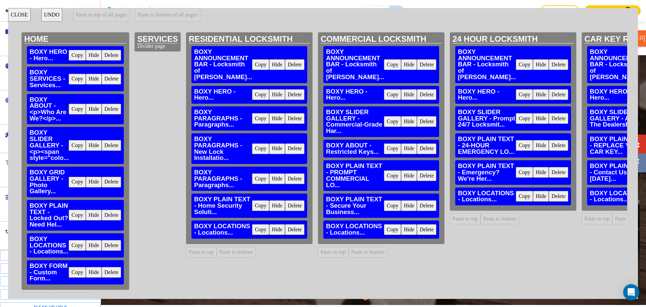
click at [291, 63] on button "Delete" at bounding box center [294, 64] width 19 height 11
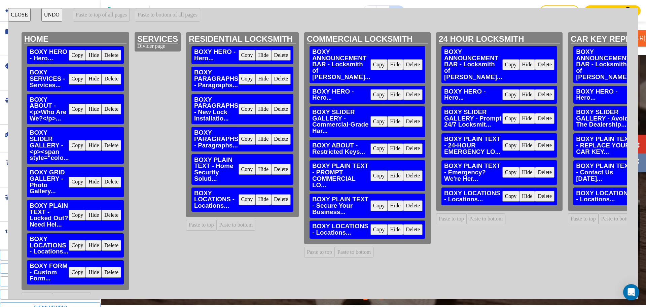
click at [404, 62] on button "Delete" at bounding box center [412, 64] width 19 height 11
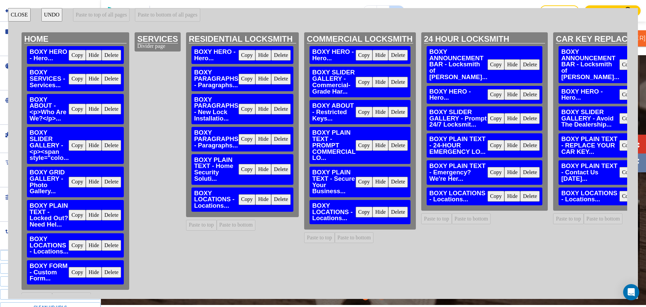
click at [525, 62] on button "Delete" at bounding box center [529, 64] width 19 height 11
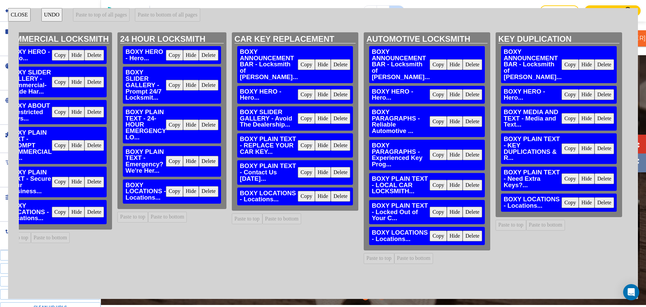
scroll to position [0, 312]
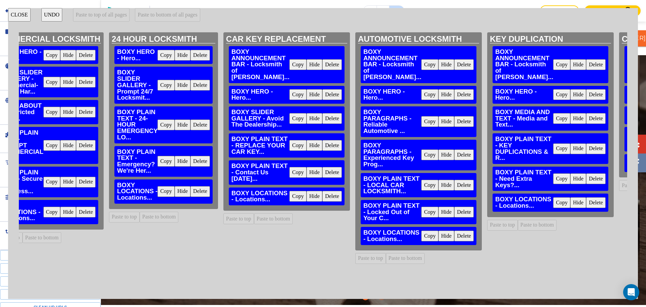
click at [330, 63] on button "Delete" at bounding box center [331, 64] width 19 height 11
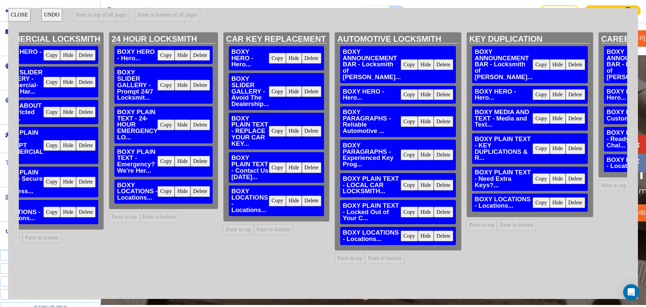
click at [433, 63] on button "Delete" at bounding box center [442, 64] width 19 height 11
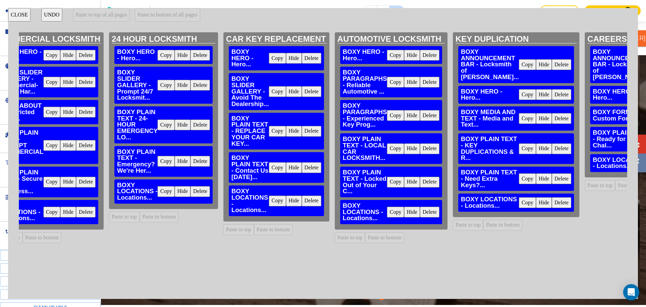
click at [563, 64] on button "Delete" at bounding box center [560, 64] width 19 height 11
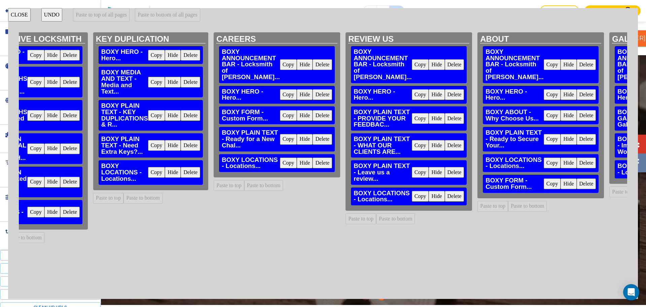
scroll to position [0, 673]
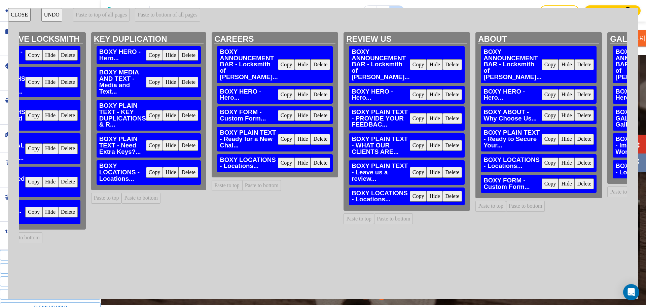
click at [318, 59] on button "Delete" at bounding box center [319, 64] width 19 height 11
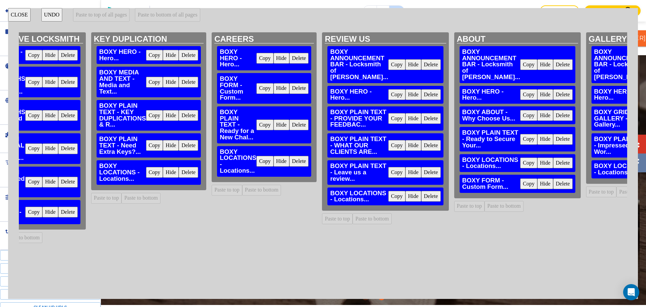
click at [427, 60] on button "Delete" at bounding box center [430, 64] width 19 height 11
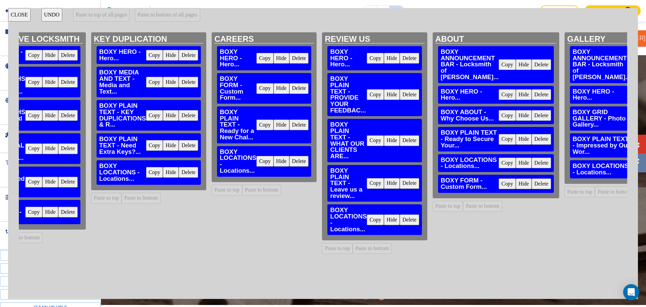
click at [539, 62] on button "Delete" at bounding box center [540, 64] width 19 height 11
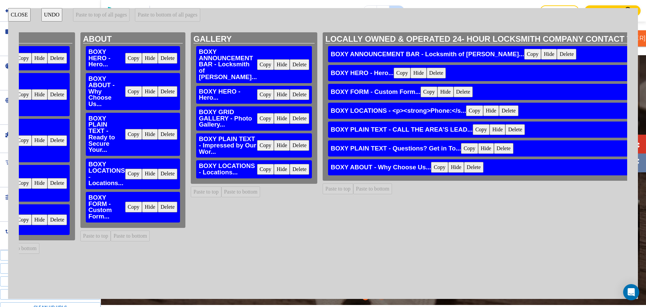
scroll to position [0, 1039]
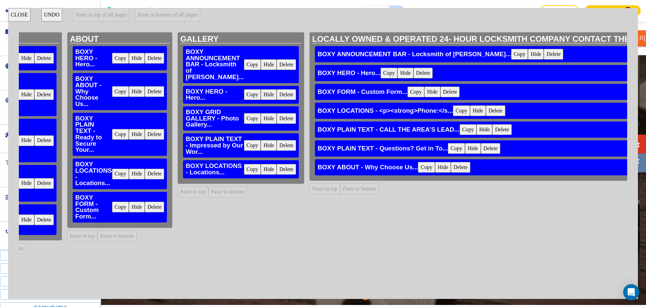
click at [543, 52] on button "Delete" at bounding box center [552, 54] width 19 height 11
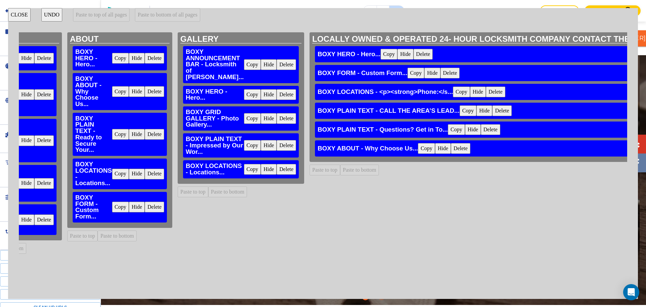
click at [278, 62] on button "Delete" at bounding box center [285, 64] width 19 height 11
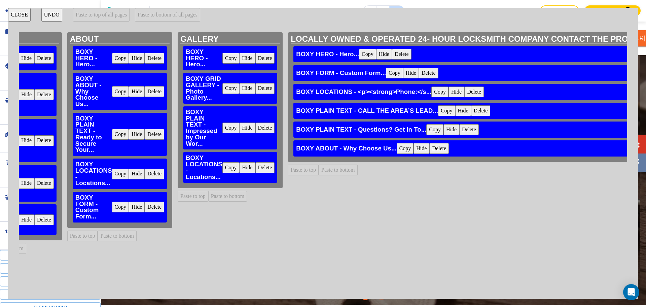
click at [19, 15] on button "CLOSE" at bounding box center [19, 14] width 23 height 13
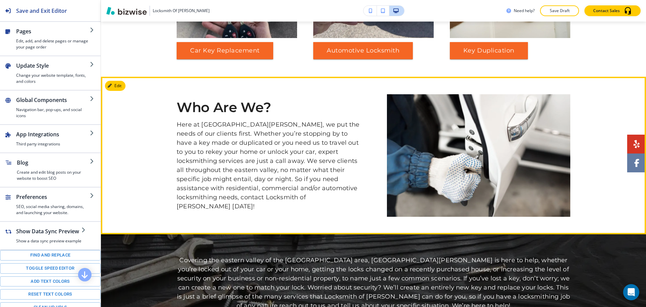
scroll to position [504, 0]
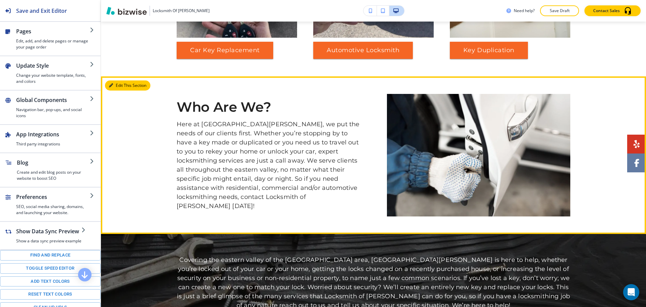
click at [112, 84] on icon "button" at bounding box center [111, 85] width 4 height 4
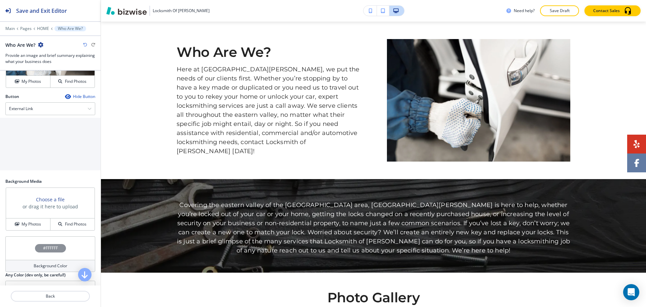
scroll to position [271, 0]
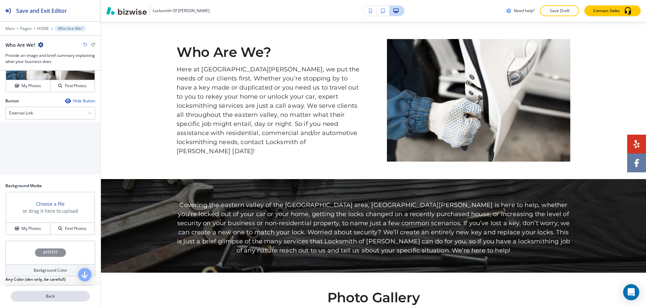
click at [61, 295] on p "Back" at bounding box center [50, 296] width 78 height 6
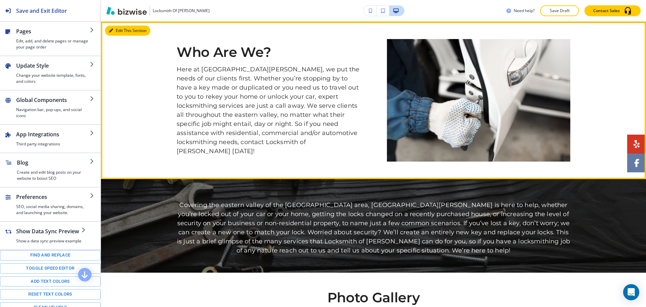
click at [113, 32] on icon "button" at bounding box center [111, 31] width 4 height 4
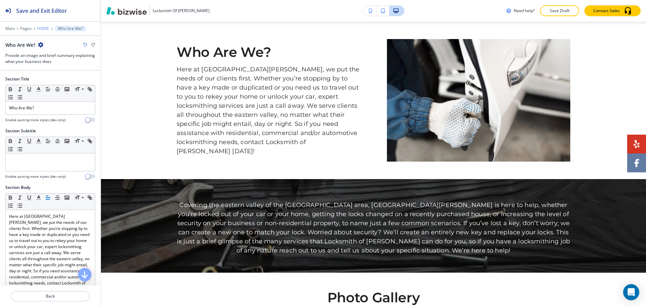
click at [40, 29] on p "HOME" at bounding box center [43, 28] width 12 height 5
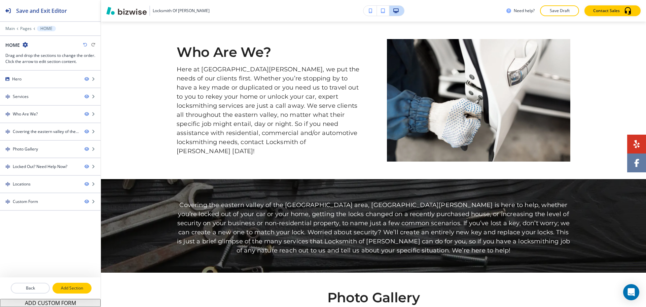
click at [78, 286] on p "Add Section" at bounding box center [72, 288] width 38 height 6
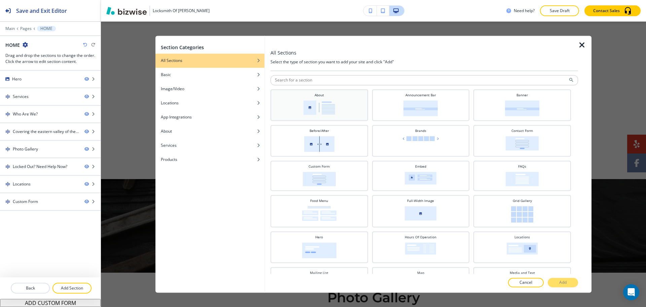
click at [359, 97] on div "About" at bounding box center [319, 104] width 91 height 24
click at [571, 280] on button "Add" at bounding box center [562, 282] width 30 height 9
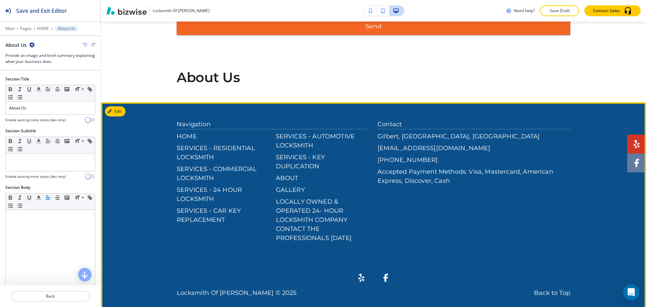
scroll to position [1974, 0]
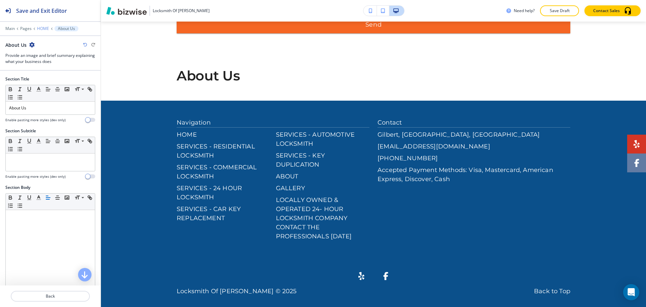
click at [46, 27] on p "HOME" at bounding box center [43, 28] width 12 height 5
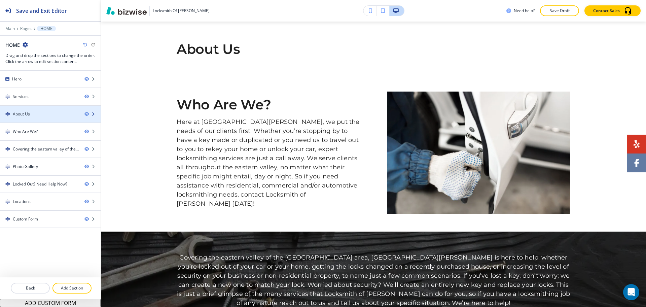
scroll to position [558, 0]
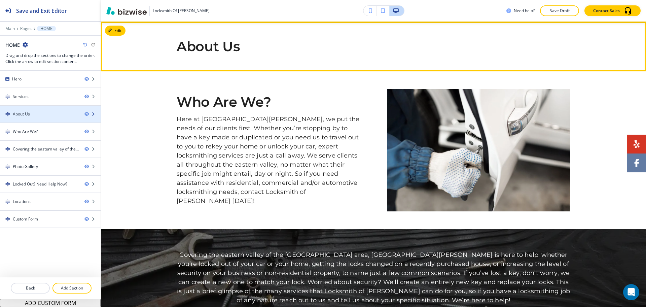
click at [39, 115] on div "About Us" at bounding box center [39, 114] width 79 height 6
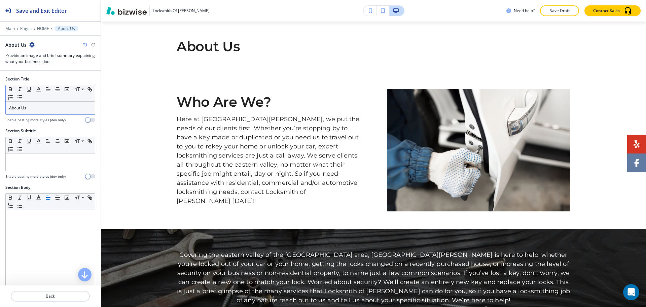
click at [60, 110] on p "About Us" at bounding box center [50, 108] width 82 height 6
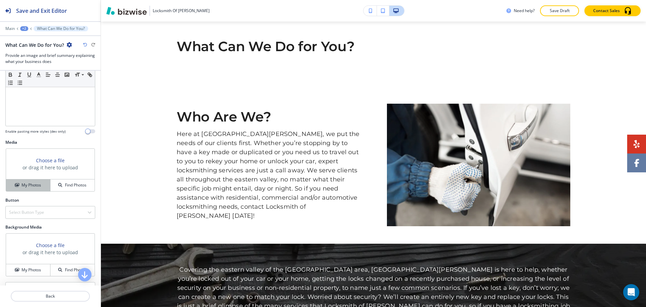
scroll to position [171, 0]
click at [31, 185] on h4 "My Photos" at bounding box center [31, 185] width 19 height 6
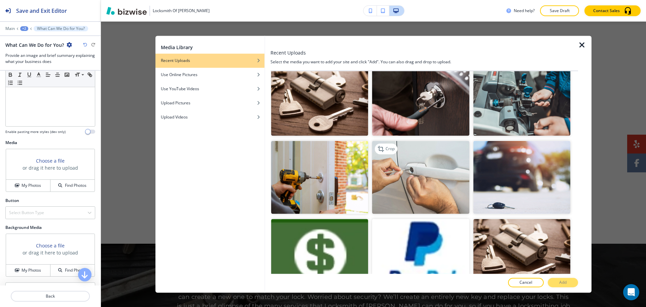
click at [422, 171] on img "button" at bounding box center [420, 177] width 97 height 73
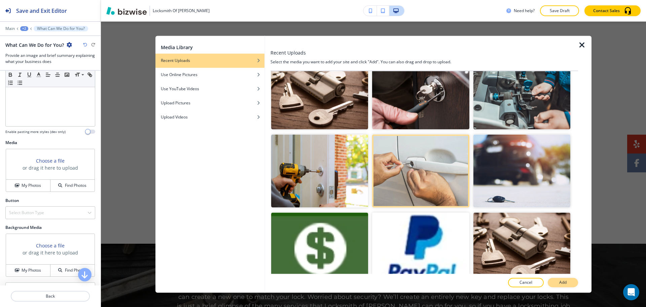
scroll to position [797, 0]
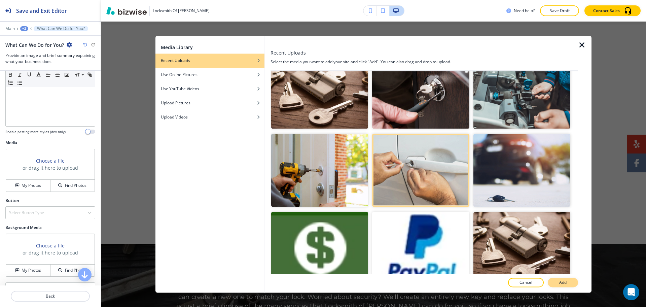
click at [566, 285] on p "Add" at bounding box center [562, 282] width 7 height 6
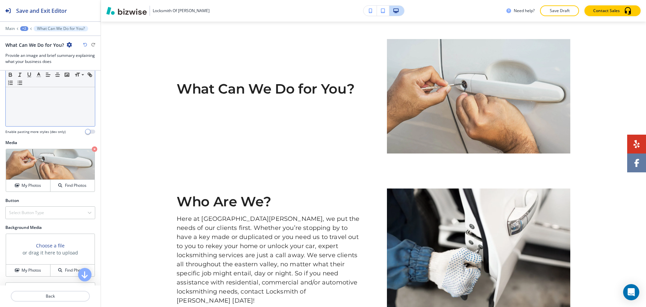
click at [53, 100] on div at bounding box center [50, 82] width 89 height 87
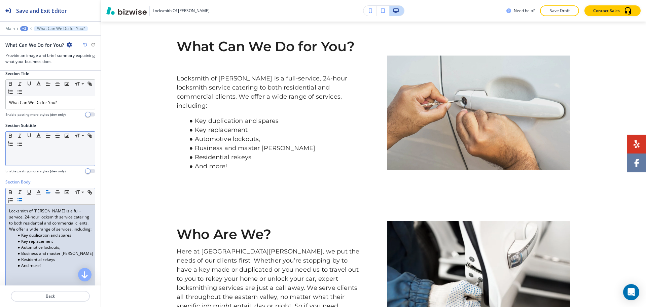
scroll to position [0, 0]
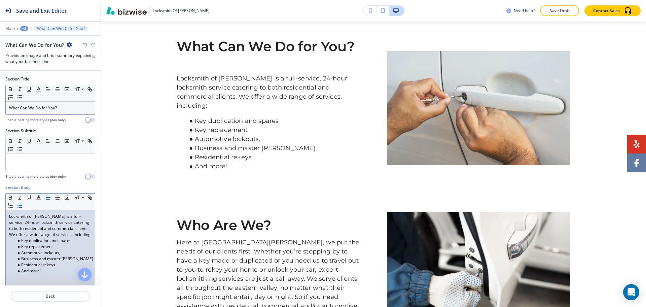
click at [69, 103] on div "What Can We Do for You?" at bounding box center [50, 108] width 89 height 13
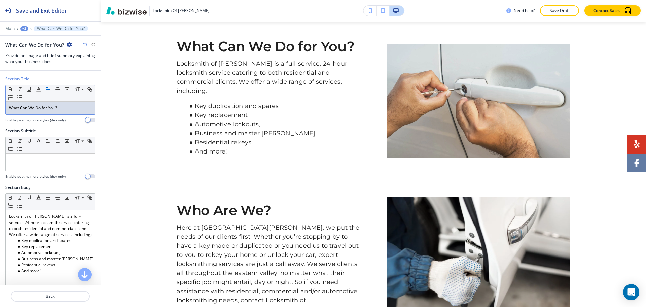
click at [24, 28] on div "+2" at bounding box center [24, 28] width 8 height 5
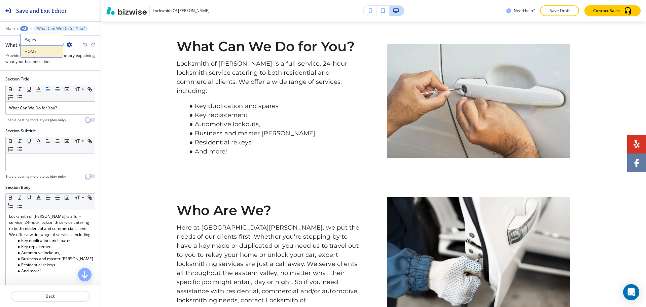
click at [31, 49] on p "HOME" at bounding box center [42, 51] width 34 height 6
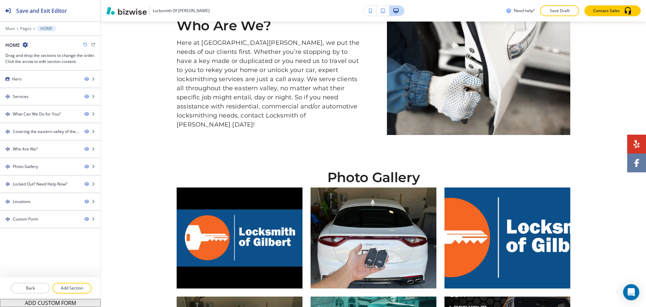
scroll to position [850, 0]
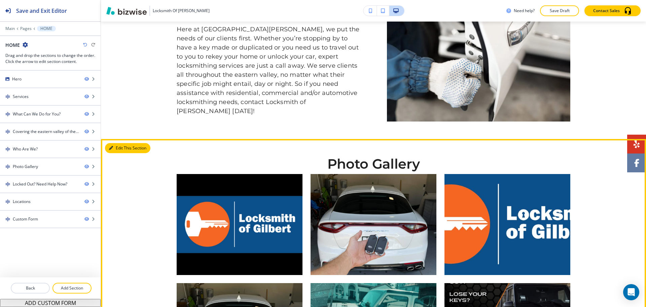
click at [111, 146] on icon "button" at bounding box center [111, 148] width 4 height 4
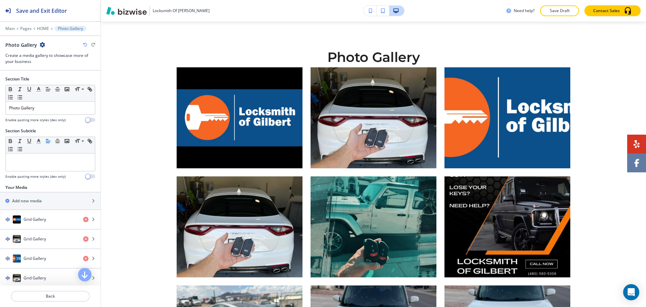
scroll to position [959, 0]
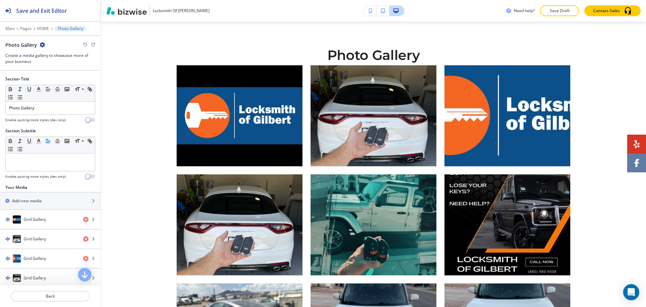
click at [41, 44] on icon "button" at bounding box center [42, 44] width 5 height 5
click at [52, 80] on p "Delete Section" at bounding box center [60, 80] width 34 height 6
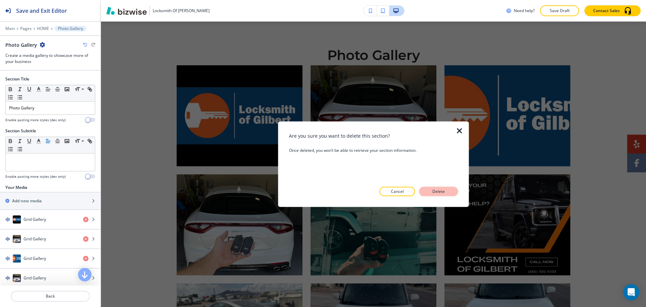
click at [431, 192] on p "Delete" at bounding box center [438, 191] width 16 height 6
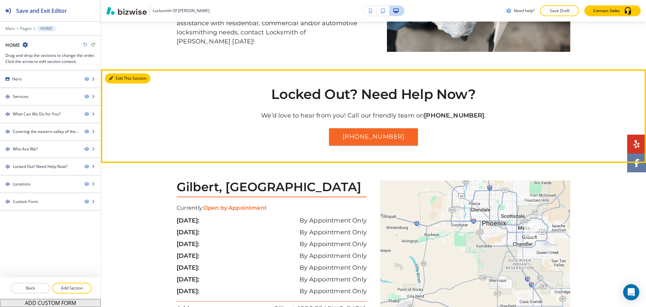
click at [114, 73] on button "Edit This Section" at bounding box center [127, 78] width 45 height 10
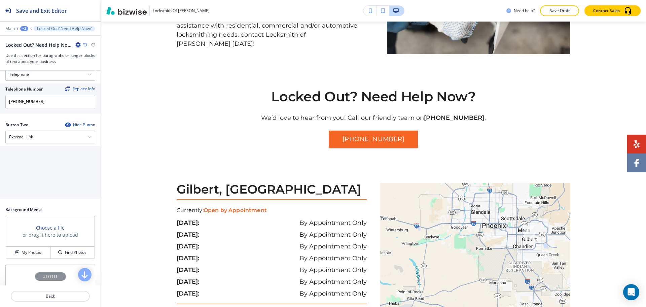
scroll to position [318, 0]
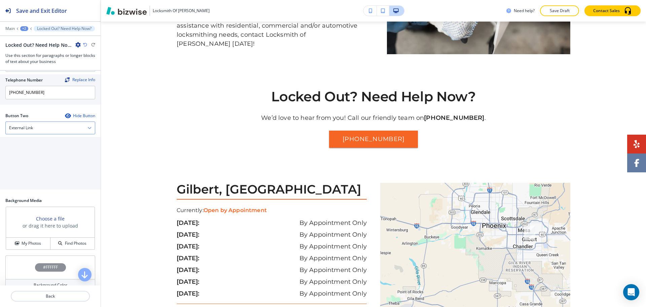
click at [45, 127] on div "External Link" at bounding box center [50, 128] width 89 height 12
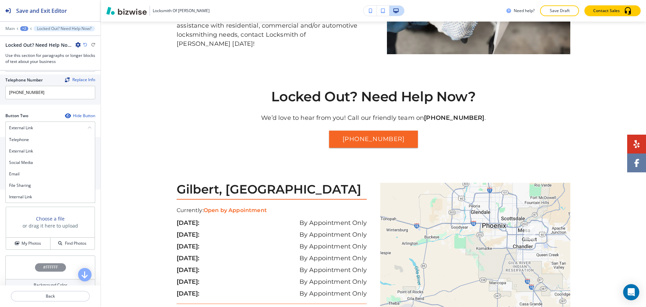
click at [37, 197] on h4 "Internal Link" at bounding box center [50, 197] width 82 height 6
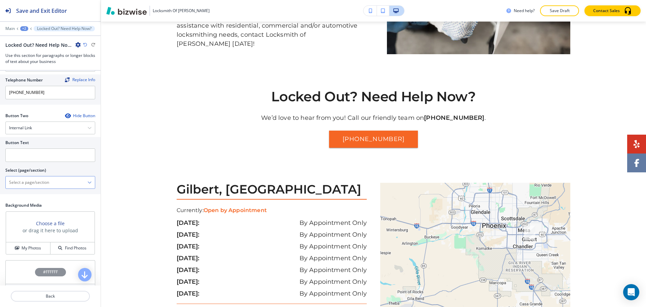
drag, startPoint x: 41, startPoint y: 184, endPoint x: 46, endPoint y: 178, distance: 7.4
click at [42, 184] on \(page\/section\) "Manual Input" at bounding box center [47, 182] width 82 height 11
type \(page\/section\) "CONTACT US"
drag, startPoint x: 48, startPoint y: 186, endPoint x: 0, endPoint y: 179, distance: 48.9
click at [0, 179] on div "Button Text Select (page/section) CONTACT US CAR KEY REPLACEMENT | Contact Us T…" at bounding box center [50, 165] width 101 height 57
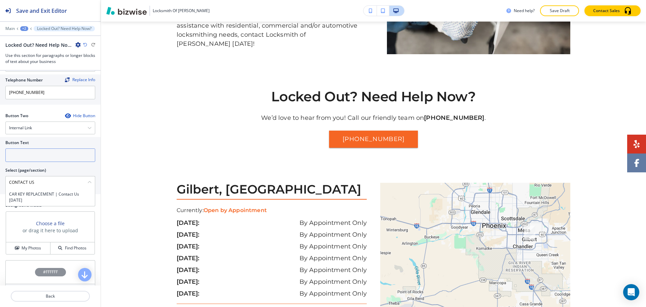
click at [24, 157] on input "text" at bounding box center [50, 154] width 90 height 13
paste input "CONTACT US"
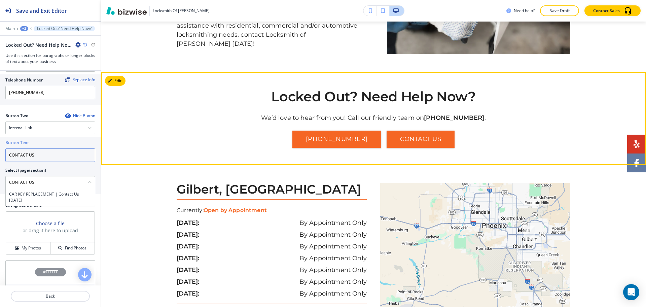
type input "CONTACT US"
click at [151, 140] on section "Locked Out? Need Help Now? We’d love to hear from you! Call our friendly team o…" at bounding box center [373, 119] width 545 height 94
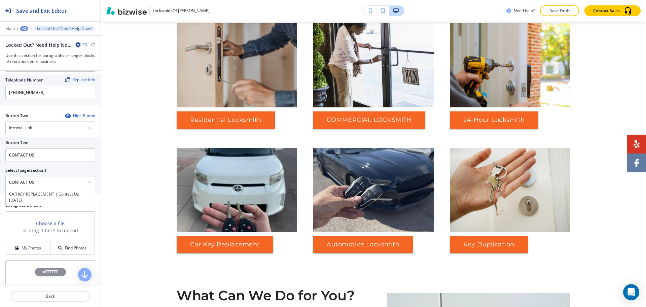
scroll to position [0, 0]
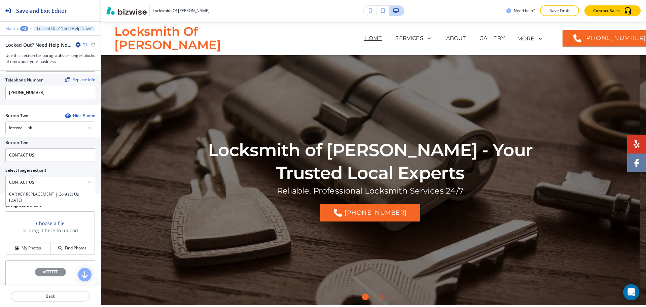
click at [10, 30] on p "Main" at bounding box center [9, 28] width 9 height 5
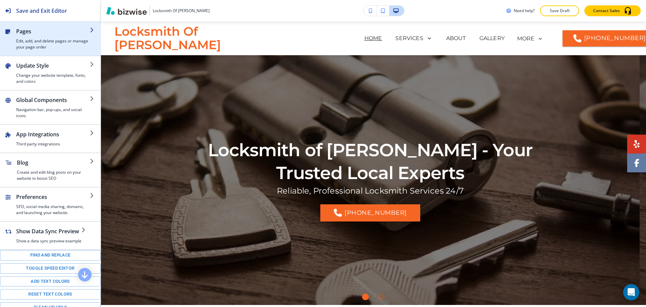
click at [33, 30] on h2 "Pages" at bounding box center [53, 31] width 74 height 8
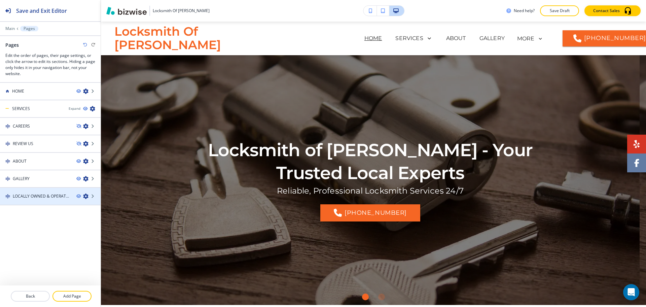
click at [49, 194] on h4 "LOCALLY OWNED & OPERATED 24- HOUR LOCKSMITH COMPANY CONTACT THE PROFESSIONALS T…" at bounding box center [42, 196] width 58 height 6
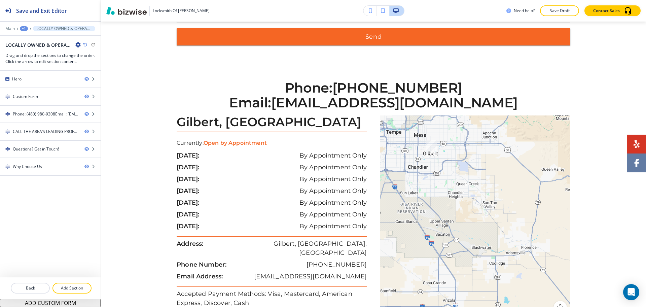
scroll to position [504, 0]
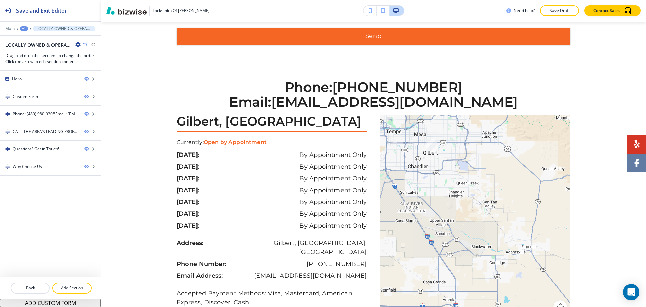
click at [76, 45] on icon "button" at bounding box center [77, 44] width 5 height 5
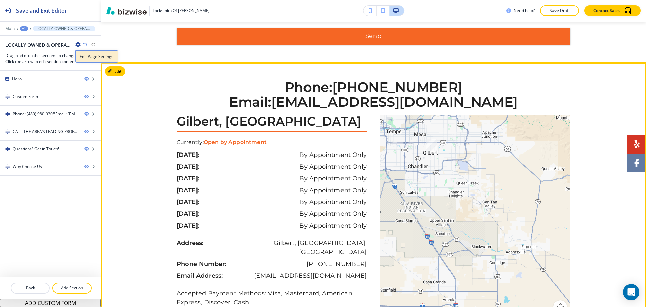
click at [95, 54] on p "Edit Page Settings" at bounding box center [97, 56] width 34 height 6
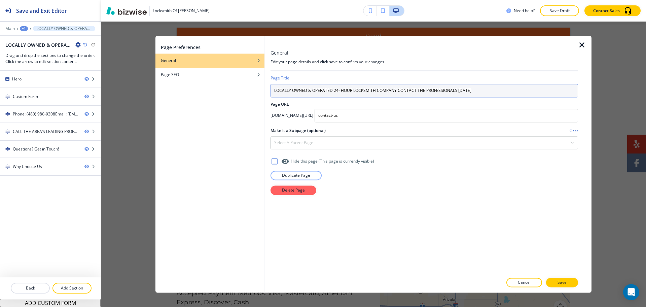
drag, startPoint x: 473, startPoint y: 91, endPoint x: 187, endPoint y: 85, distance: 286.2
click at [183, 85] on div "Page Preferences General Page SEO General Edit your page details and click save…" at bounding box center [373, 164] width 436 height 257
paste input "CONTACT US"
type input "CONTACT US"
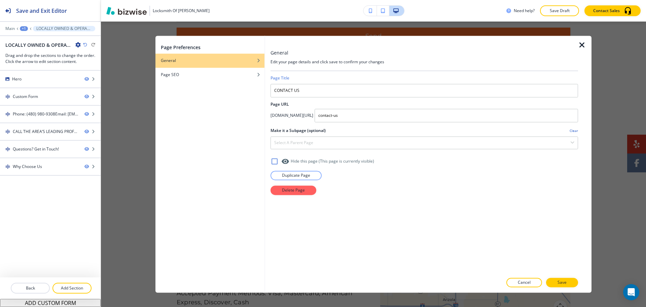
click at [563, 285] on p "Save" at bounding box center [561, 282] width 9 height 6
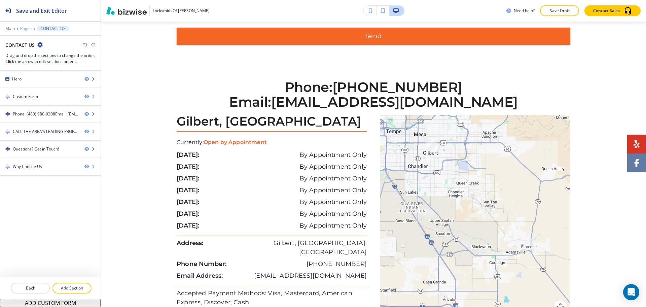
click at [23, 30] on p "Pages" at bounding box center [25, 28] width 11 height 5
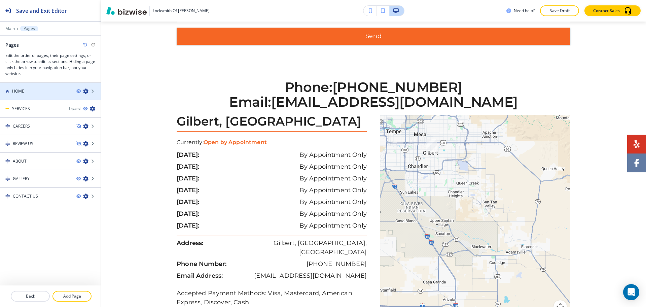
click at [37, 90] on div "HOME" at bounding box center [35, 91] width 71 height 6
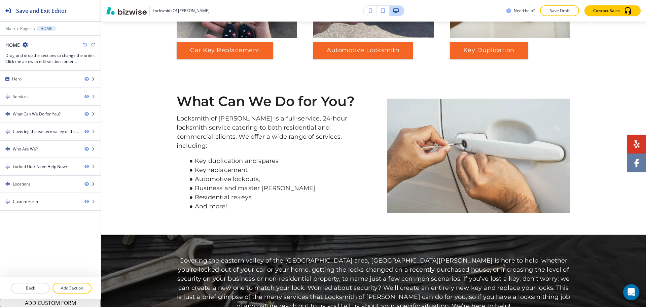
scroll to position [0, 0]
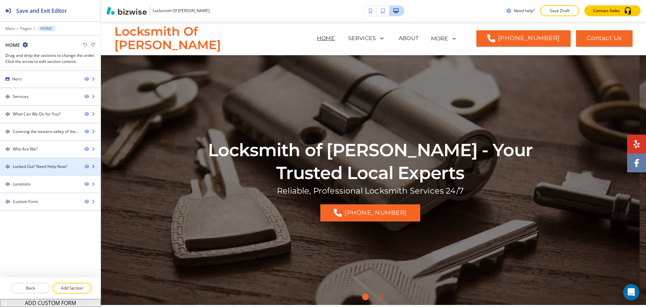
click at [43, 164] on div "Locked Out? Need Help Now?" at bounding box center [40, 166] width 54 height 6
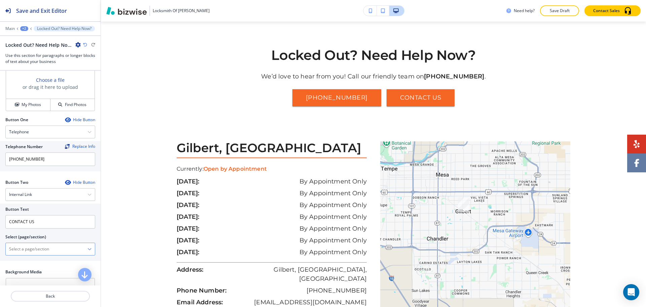
scroll to position [252, 0]
click at [42, 250] on \(page\/section\) "Manual Input" at bounding box center [47, 248] width 82 height 11
paste \(page\/section\) "CONTACT US"
type \(page\/section\) "CONTACT US"
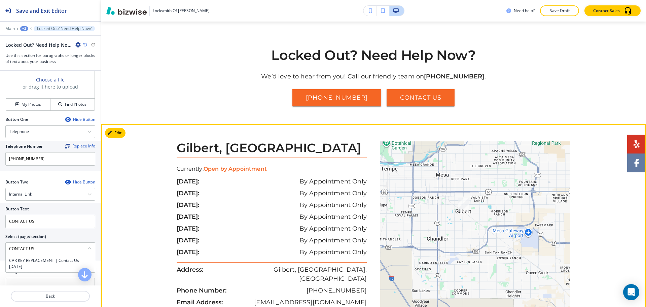
click at [112, 258] on div "Gilbert, AZ Currently: Open by Appointment sunday: By Appointment Only monday: …" at bounding box center [373, 249] width 545 height 216
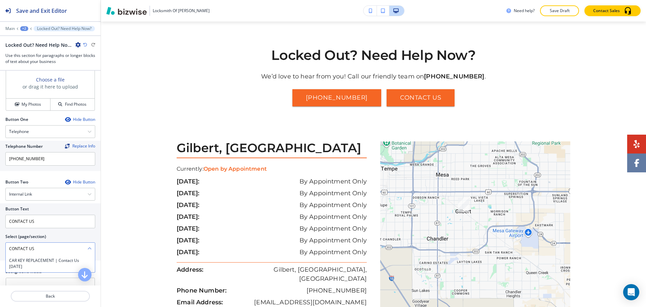
click at [61, 248] on \(page\/section\) "CONTACT US" at bounding box center [47, 248] width 82 height 11
click at [81, 247] on \(page\/section\) "CONTACT US" at bounding box center [47, 248] width 82 height 11
click at [87, 247] on icon "button" at bounding box center [89, 248] width 4 height 4
click at [63, 248] on \(page\/section\) "CONTACT US" at bounding box center [47, 248] width 82 height 11
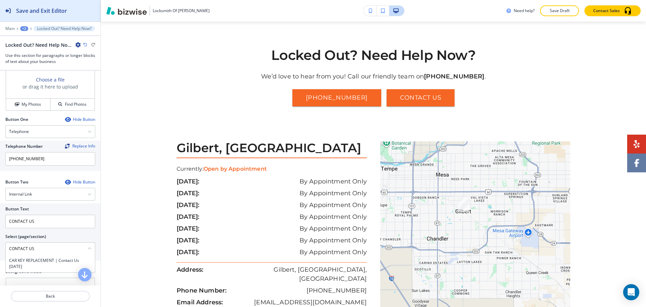
click at [28, 21] on div "Save and Exit Editor Main +2 Locked Out? Need Help Now? Locked Out? Need Help N…" at bounding box center [50, 35] width 101 height 71
click at [29, 15] on div "Save and Exit Editor" at bounding box center [33, 10] width 67 height 21
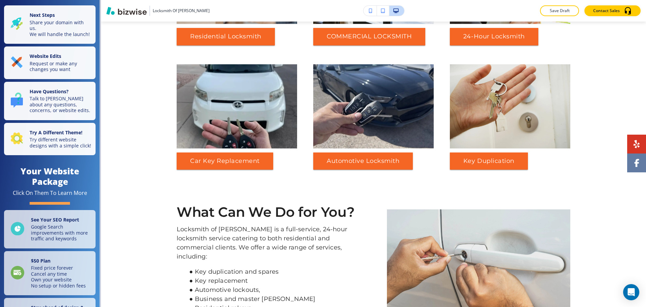
scroll to position [465, 0]
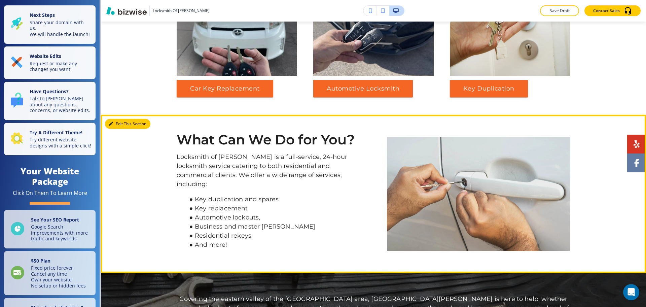
click at [118, 127] on button "Edit This Section" at bounding box center [127, 124] width 45 height 10
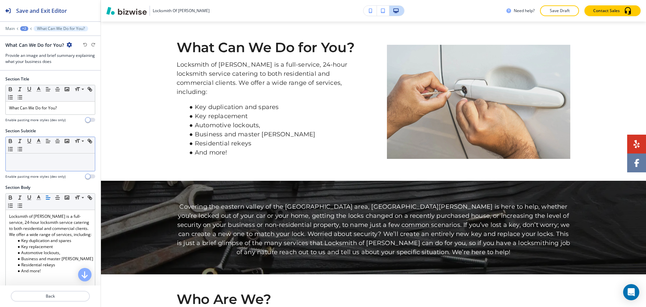
scroll to position [558, 0]
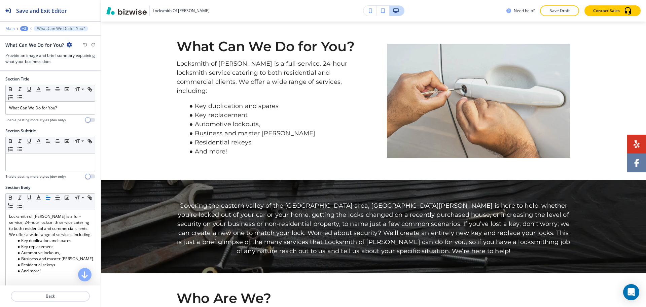
click at [10, 30] on p "Main" at bounding box center [9, 28] width 9 height 5
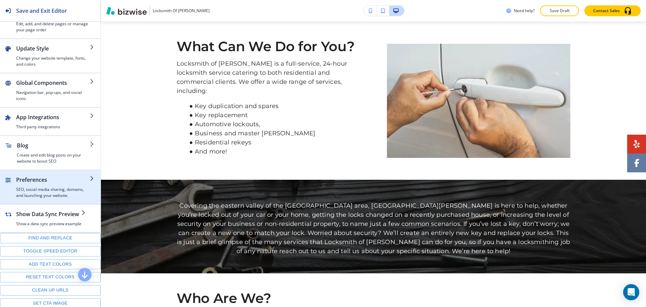
scroll to position [77, 0]
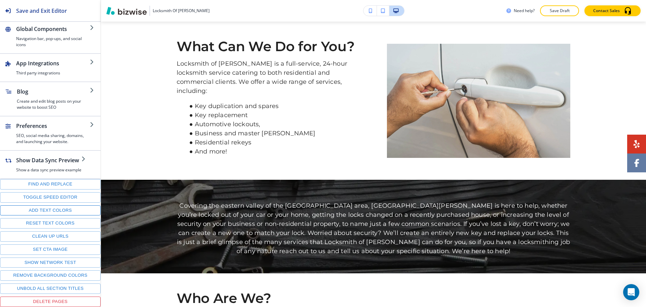
click at [46, 212] on button "Add text colors" at bounding box center [50, 210] width 101 height 10
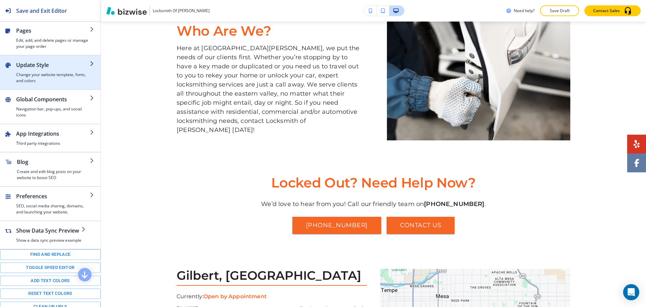
scroll to position [0, 0]
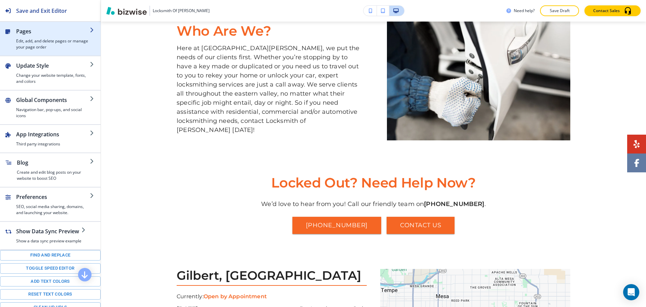
click at [30, 44] on h4 "Edit, add, and delete pages or manage your page order" at bounding box center [53, 44] width 74 height 12
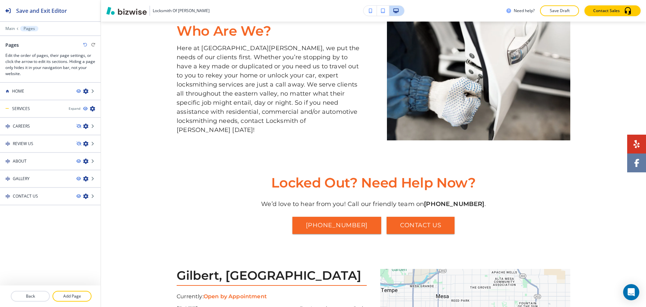
click at [85, 43] on icon "button" at bounding box center [85, 45] width 4 height 4
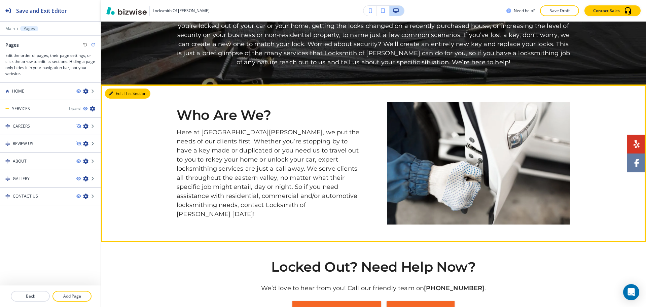
click at [117, 88] on button "Edit This Section" at bounding box center [127, 93] width 45 height 10
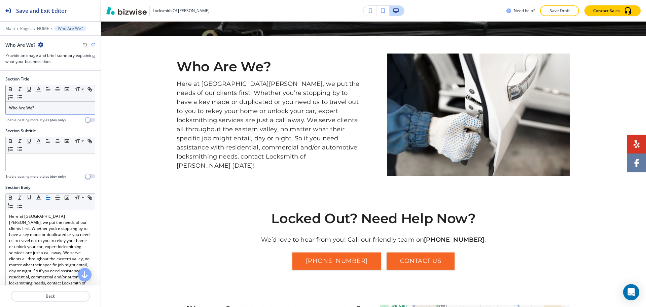
scroll to position [801, 0]
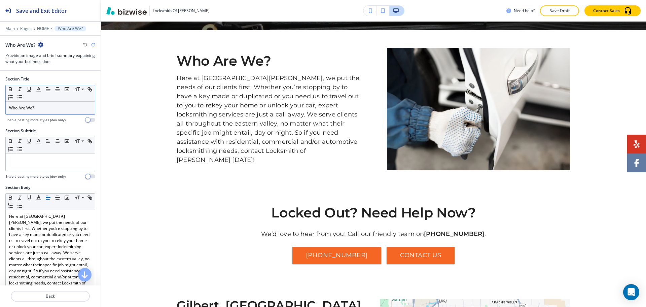
click at [57, 107] on p "Who Are We?" at bounding box center [50, 108] width 82 height 6
click at [40, 87] on icon "button" at bounding box center [39, 89] width 6 height 6
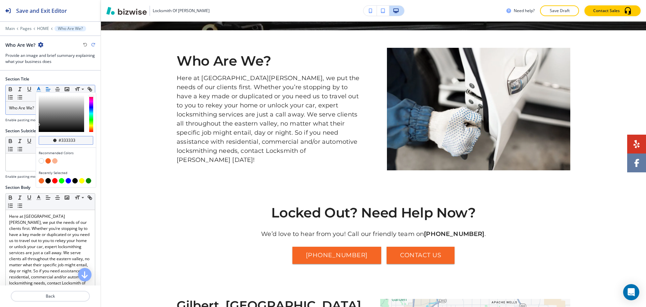
click at [68, 140] on input "#333333" at bounding box center [70, 140] width 24 height 5
paste input "0b508b"
type input "#0b508b"
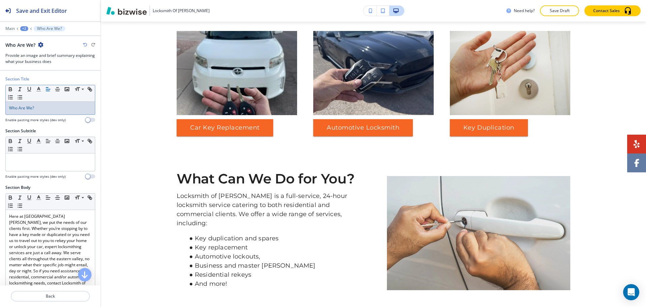
scroll to position [404, 0]
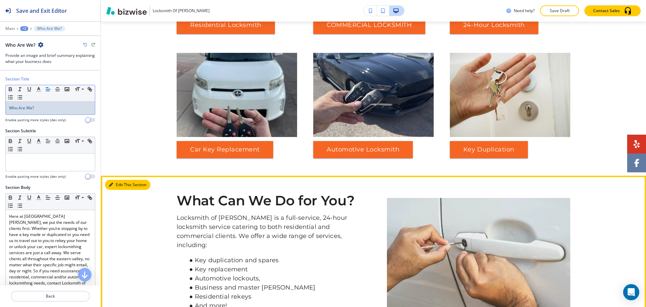
click at [116, 186] on button "Edit This Section" at bounding box center [127, 185] width 45 height 10
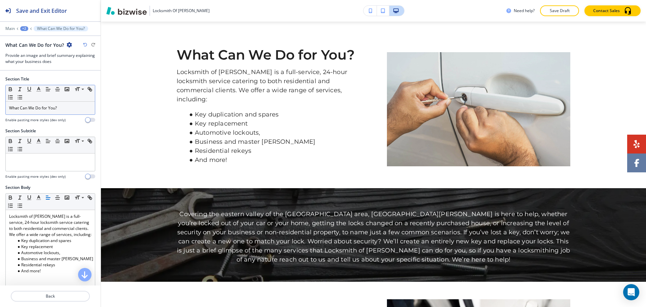
scroll to position [558, 0]
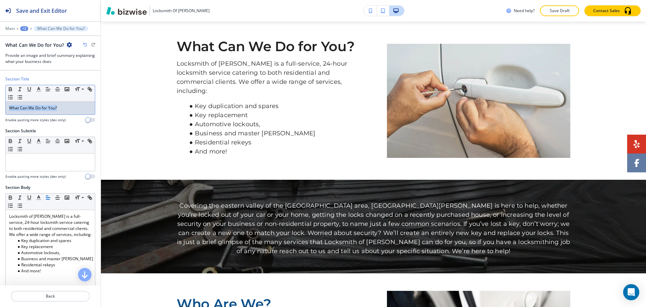
drag, startPoint x: 62, startPoint y: 108, endPoint x: 0, endPoint y: 109, distance: 61.5
click at [0, 109] on div "Section Title Small Normal Large Huge What Can We Do for You? Enable pasting mo…" at bounding box center [50, 102] width 101 height 52
click at [40, 90] on polyline "button" at bounding box center [39, 88] width 2 height 3
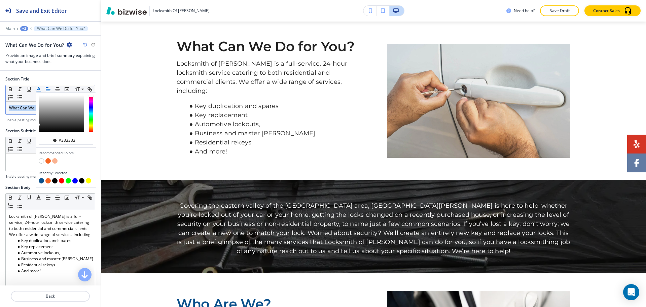
click at [40, 179] on button "button" at bounding box center [41, 180] width 5 height 5
type input "#0b508b"
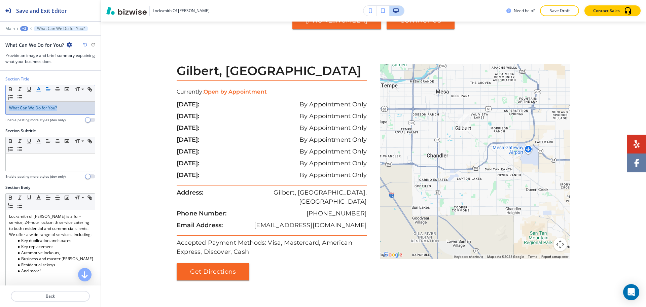
scroll to position [1005, 0]
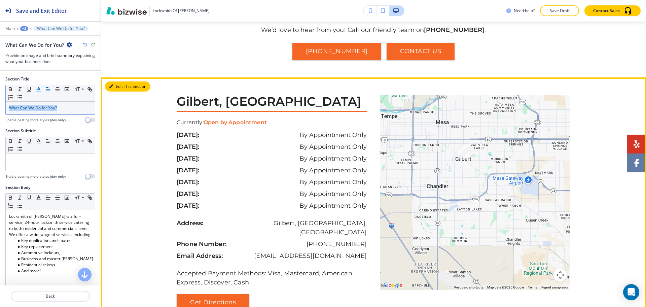
click at [119, 81] on button "Edit This Section" at bounding box center [127, 86] width 45 height 10
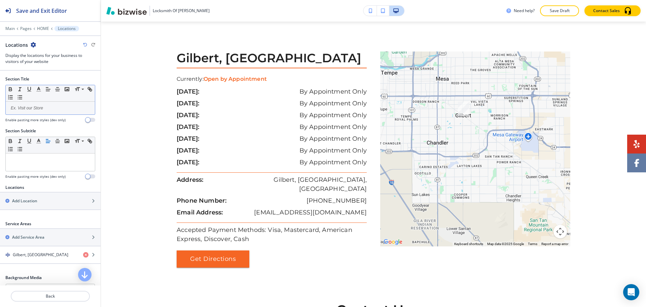
scroll to position [1052, 0]
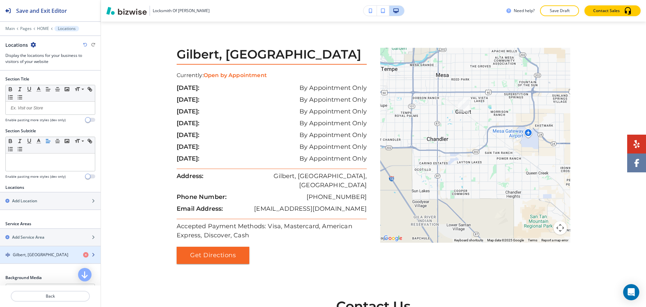
click at [40, 258] on div "button" at bounding box center [50, 260] width 101 height 5
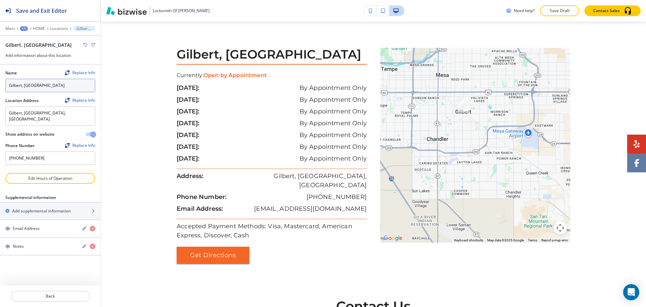
click at [48, 87] on input "Gilbert, AZ" at bounding box center [50, 85] width 90 height 13
paste input "Locksmith of Gilbert"
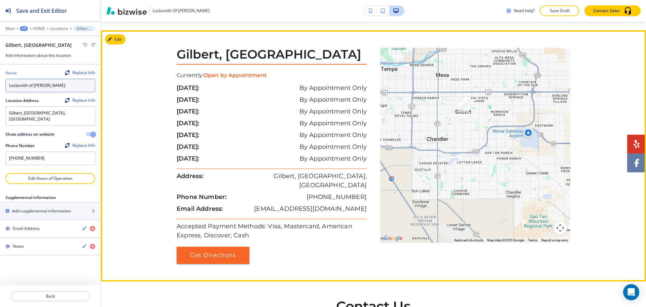
type input "Locksmith of Gilbert"
click at [127, 127] on div "Gilbert, AZ Currently: Open by Appointment sunday: By Appointment Only monday: …" at bounding box center [373, 156] width 545 height 216
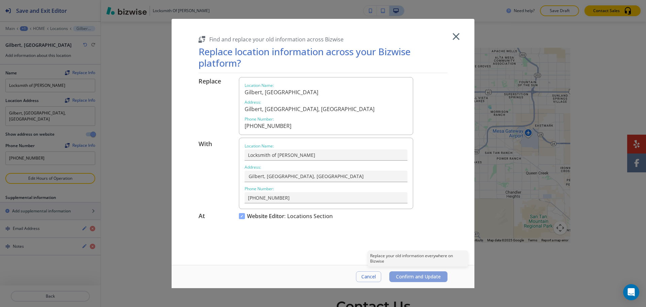
click at [406, 277] on span "Confirm and Update" at bounding box center [418, 276] width 45 height 5
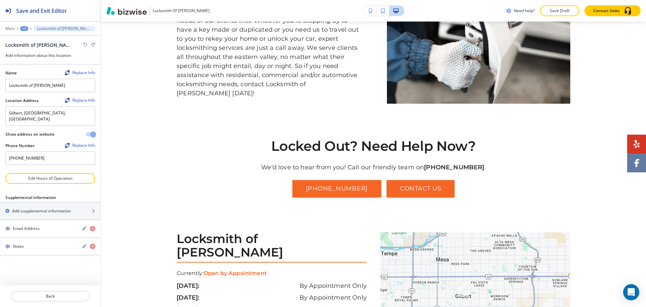
scroll to position [859, 0]
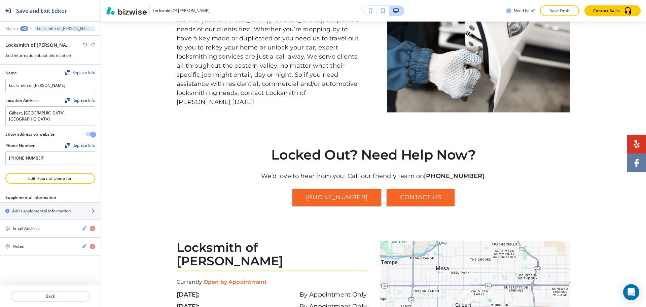
click at [10, 27] on p "Main" at bounding box center [9, 28] width 9 height 5
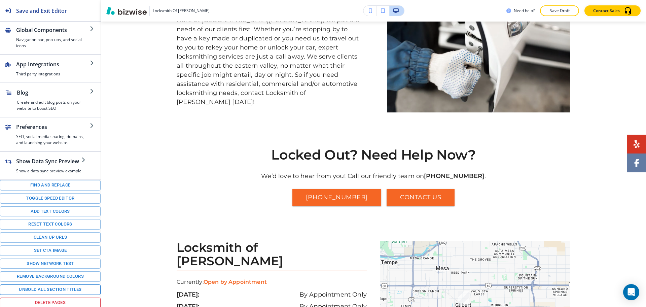
scroll to position [77, 0]
click at [54, 249] on button "Set CTA image" at bounding box center [50, 249] width 101 height 10
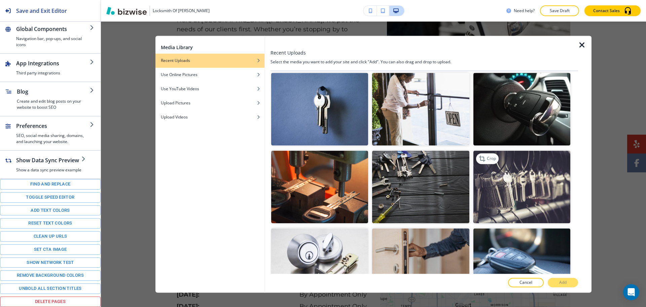
scroll to position [547, 0]
click at [521, 190] on img "button" at bounding box center [521, 187] width 97 height 73
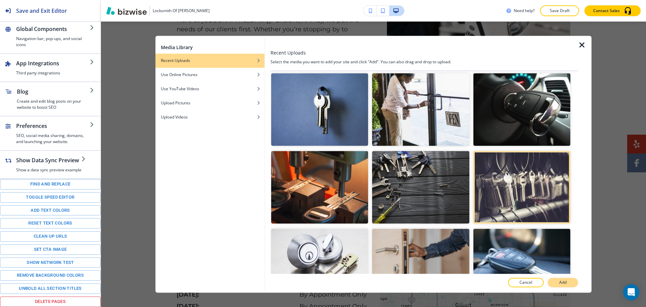
click at [557, 284] on button "Add" at bounding box center [562, 282] width 30 height 9
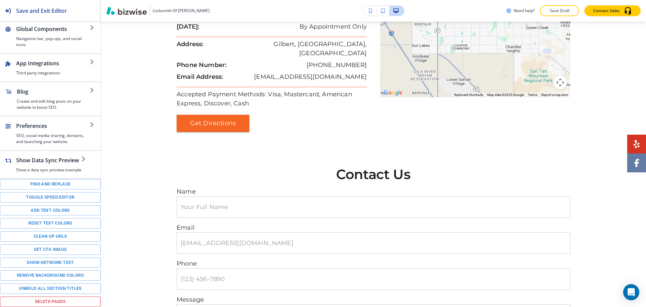
scroll to position [1210, 0]
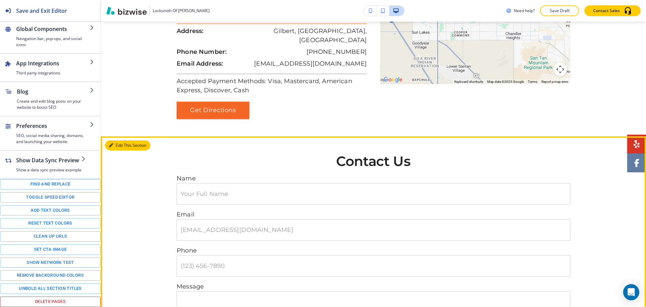
click at [111, 143] on icon "button" at bounding box center [111, 145] width 4 height 4
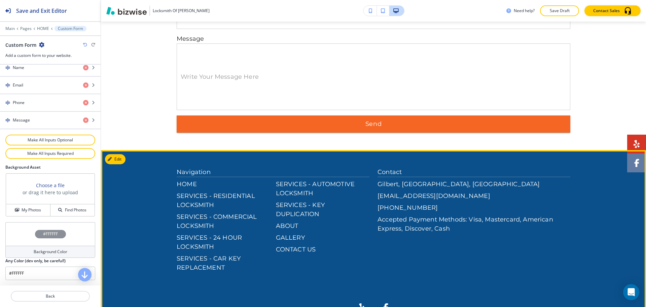
scroll to position [1467, 0]
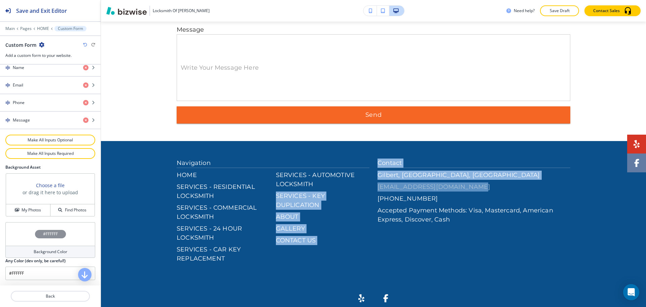
drag, startPoint x: 370, startPoint y: 154, endPoint x: 464, endPoint y: 154, distance: 94.5
click at [464, 158] on div "Navigation HOME SERVICES - RESIDENTIAL LOCKSMITH SERVICES - COMMERCIAL LOCKSMIT…" at bounding box center [373, 210] width 393 height 105
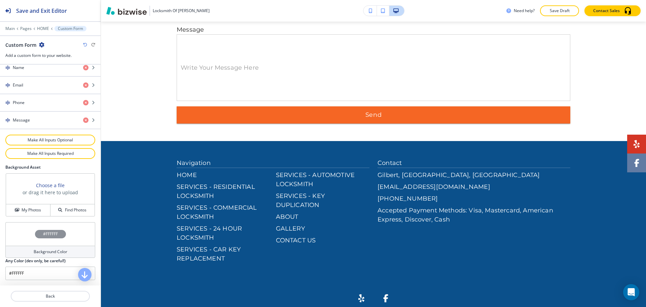
click at [358, 237] on div "Navigation HOME SERVICES - RESIDENTIAL LOCKSMITH SERVICES - COMMERCIAL LOCKSMIT…" at bounding box center [373, 237] width 393 height 159
drag, startPoint x: 372, startPoint y: 156, endPoint x: 470, endPoint y: 155, distance: 97.8
click at [471, 158] on div "Navigation HOME SERVICES - RESIDENTIAL LOCKSMITH SERVICES - COMMERCIAL LOCKSMIT…" at bounding box center [373, 210] width 393 height 105
copy p "locksmithofgilbert@gmail.com"
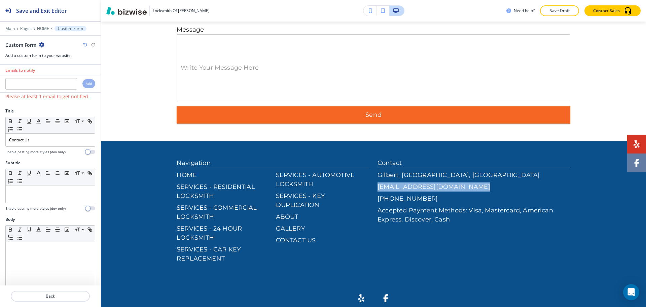
scroll to position [0, 0]
paste input "locksmithofgilbert@gmail.com"
click at [44, 88] on input "text" at bounding box center [41, 86] width 72 height 11
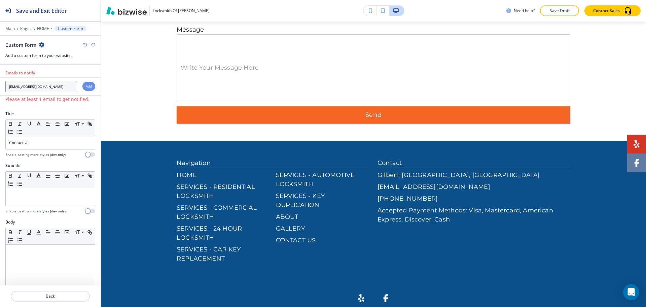
type input "locksmithofgilbert@gmail.com"
click at [82, 83] on div "Add" at bounding box center [88, 86] width 13 height 9
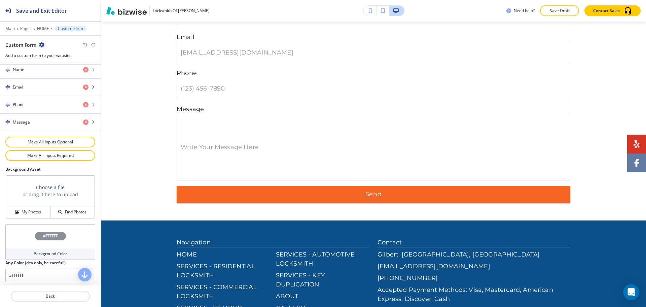
scroll to position [315, 0]
click at [24, 208] on h4 "My Photos" at bounding box center [31, 210] width 19 height 6
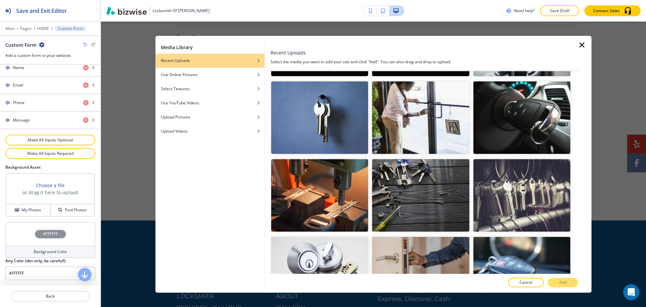
scroll to position [571, 0]
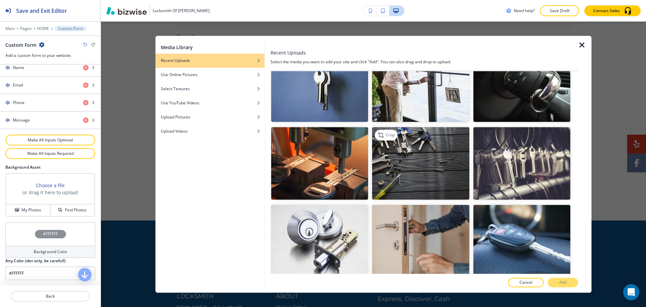
click at [438, 158] on img "button" at bounding box center [420, 163] width 97 height 73
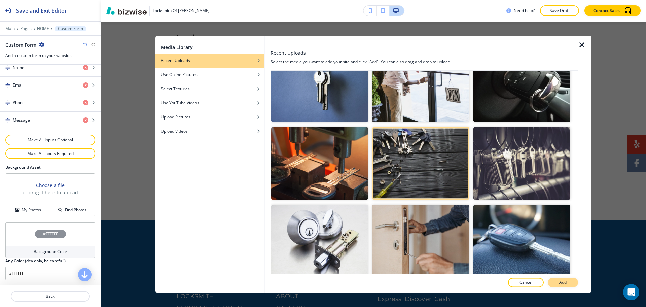
click at [568, 282] on button "Add" at bounding box center [562, 282] width 30 height 9
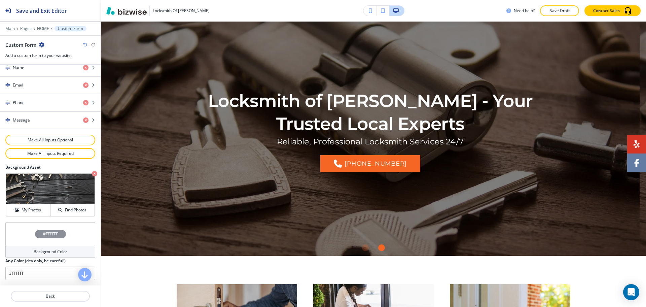
scroll to position [0, 0]
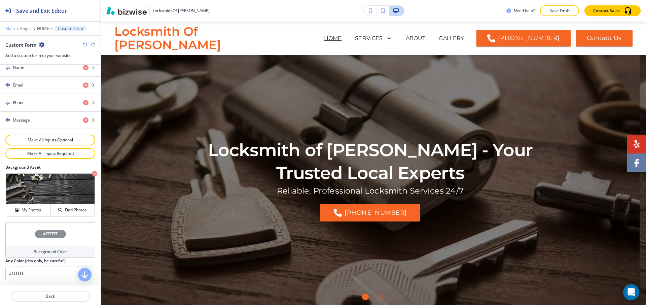
click at [9, 27] on p "Main" at bounding box center [9, 28] width 9 height 5
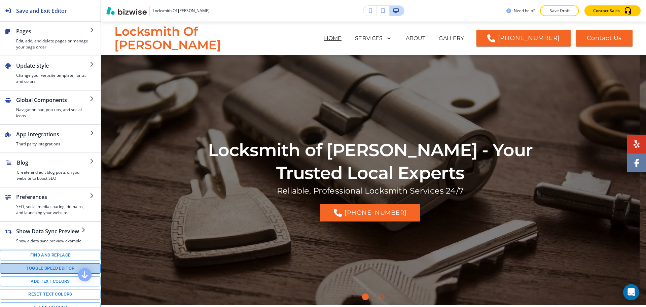
click at [54, 273] on button "Toggle speed editor" at bounding box center [50, 268] width 101 height 10
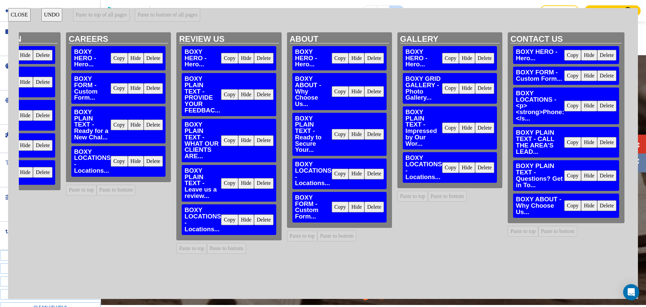
scroll to position [0, 826]
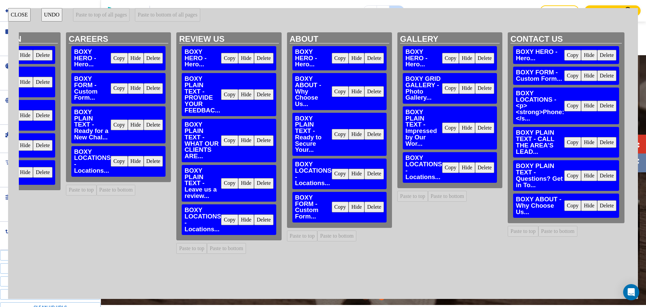
click at [364, 210] on button "Delete" at bounding box center [373, 206] width 19 height 11
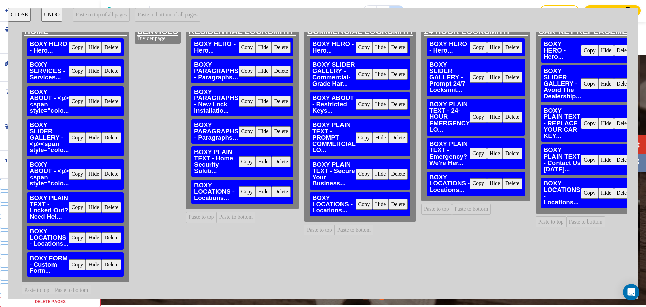
scroll to position [15, 0]
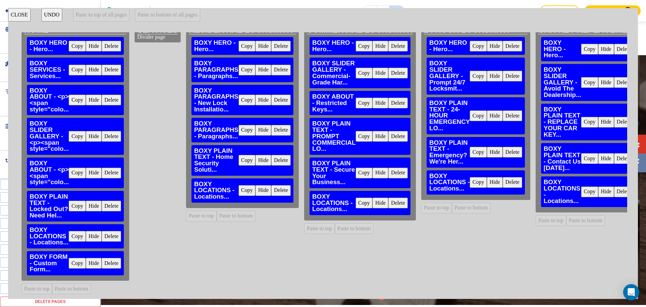
click at [75, 264] on div "BOXY FORM - Custom Form... Copy Hide Delete" at bounding box center [75, 263] width 97 height 24
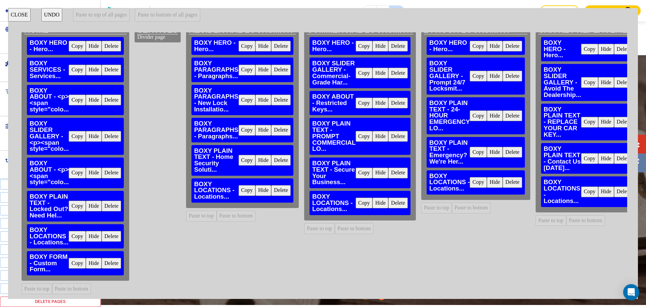
click at [76, 261] on button "Copy" at bounding box center [77, 263] width 17 height 11
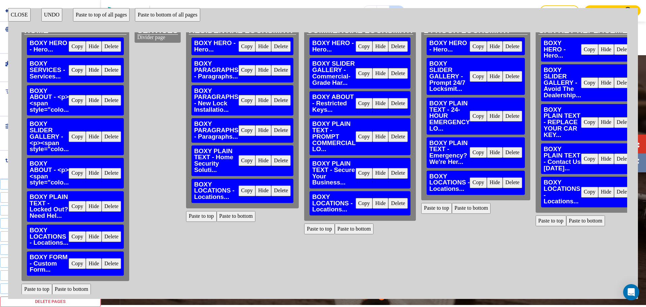
scroll to position [0, 0]
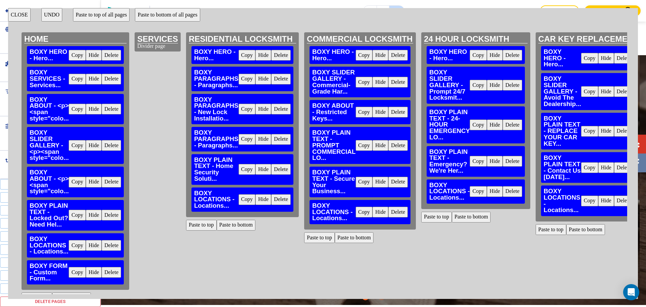
click at [177, 13] on button "Paste to bottom of all pages" at bounding box center [167, 14] width 65 height 13
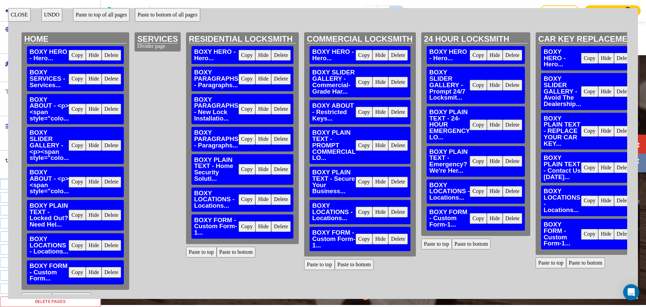
click at [22, 13] on button "CLOSE" at bounding box center [19, 14] width 23 height 13
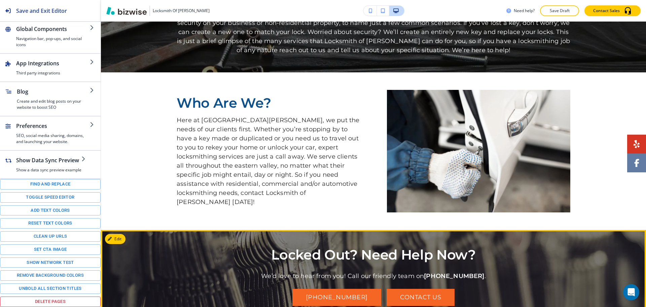
scroll to position [759, 0]
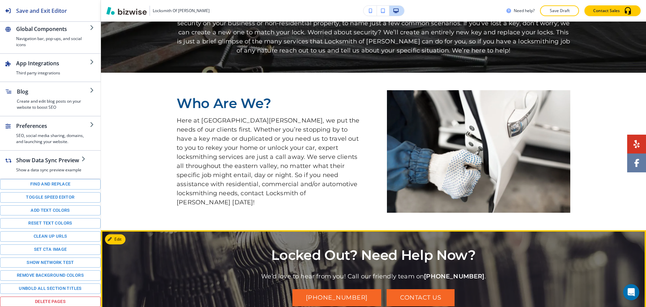
click at [117, 234] on button "Edit" at bounding box center [115, 239] width 21 height 10
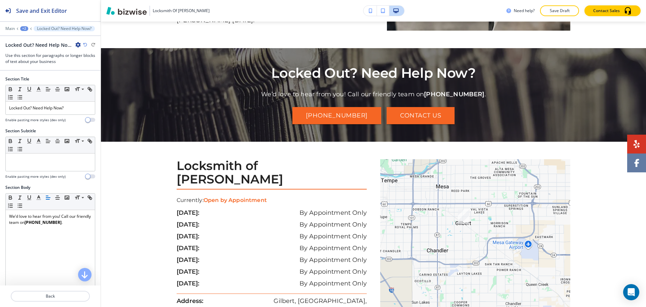
scroll to position [959, 0]
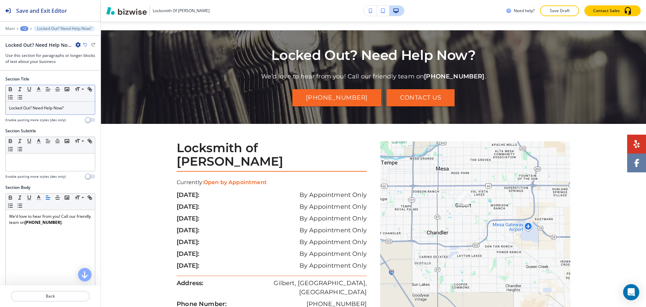
click at [66, 109] on p "Locked Out? Need Help Now?" at bounding box center [50, 108] width 82 height 6
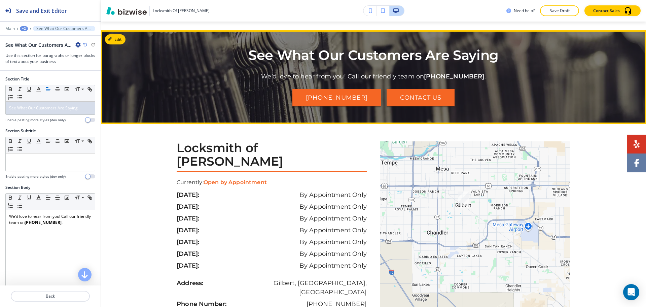
drag, startPoint x: 324, startPoint y: 27, endPoint x: 295, endPoint y: 57, distance: 42.6
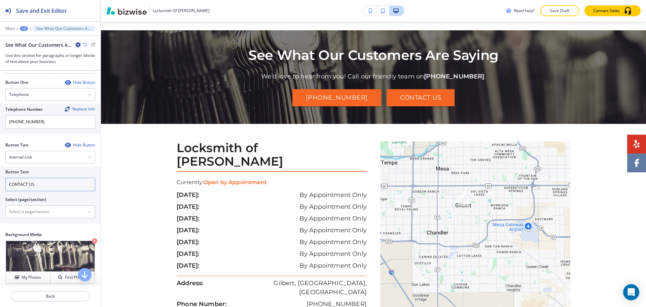
drag, startPoint x: 38, startPoint y: 187, endPoint x: 0, endPoint y: 165, distance: 44.5
click at [0, 183] on div "Button Text CONTACT US Select (page/section) HOME HOME | Hero HOME | Services H…" at bounding box center [50, 194] width 101 height 57
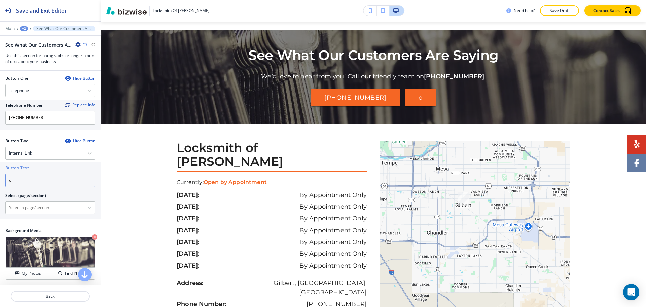
scroll to position [294, 0]
type input "Our Reviews"
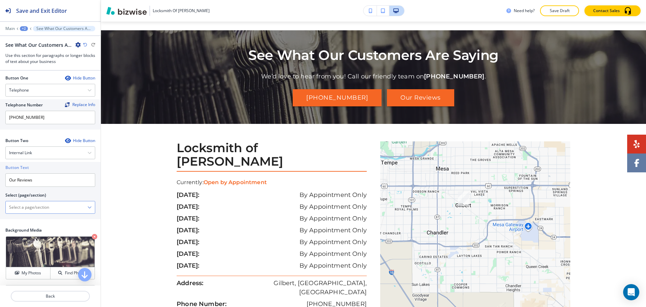
click at [23, 208] on \(page\/section\) "Manual Input" at bounding box center [47, 206] width 82 height 11
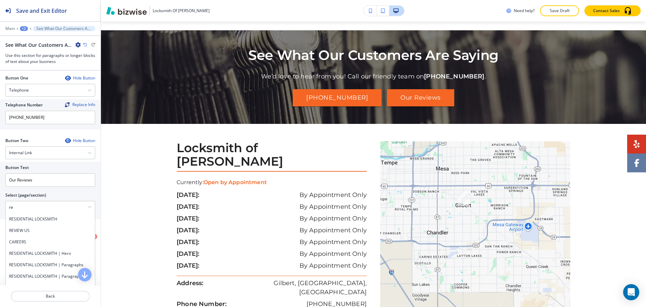
click at [28, 229] on h4 "REVIEW US" at bounding box center [50, 230] width 82 height 6
type \(page\/section\) "REVIEW US"
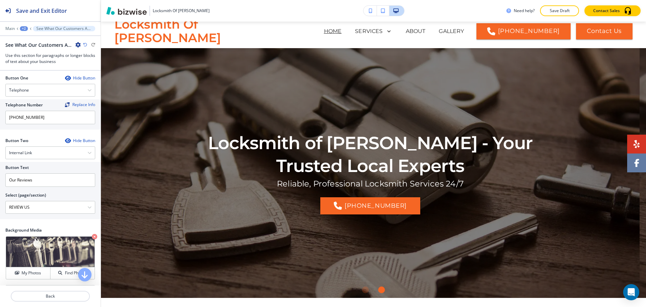
scroll to position [0, 0]
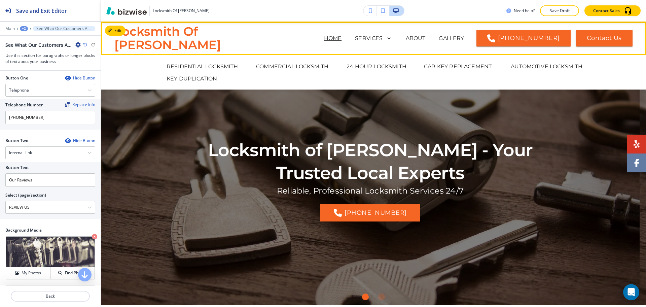
click at [201, 66] on p "RESIDENTIAL LOCKSMITH" at bounding box center [202, 67] width 72 height 8
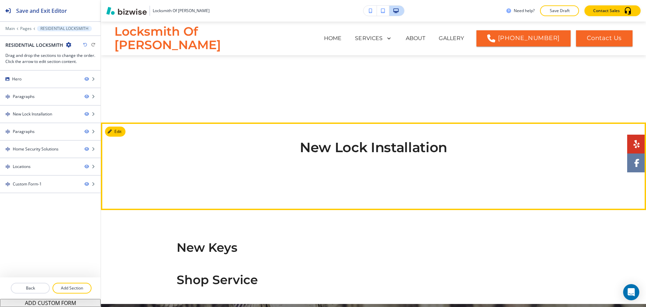
click at [325, 167] on div at bounding box center [373, 164] width 393 height 19
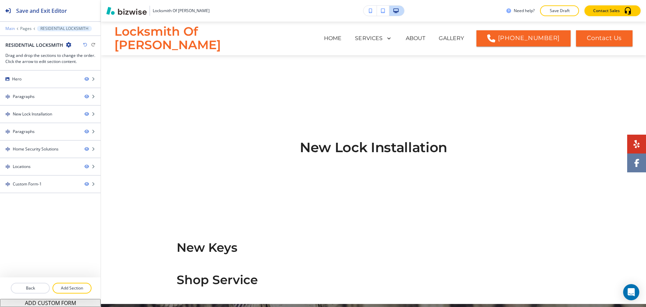
click at [9, 28] on p "Main" at bounding box center [9, 28] width 9 height 5
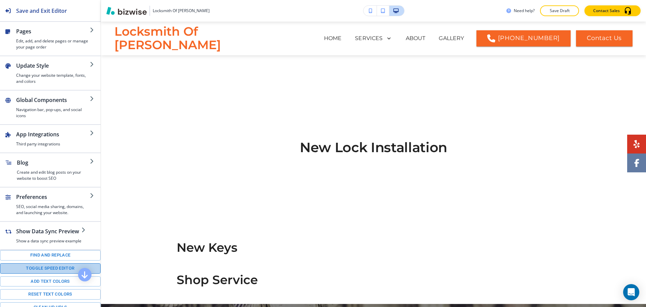
click at [66, 273] on button "Toggle speed editor" at bounding box center [50, 268] width 101 height 10
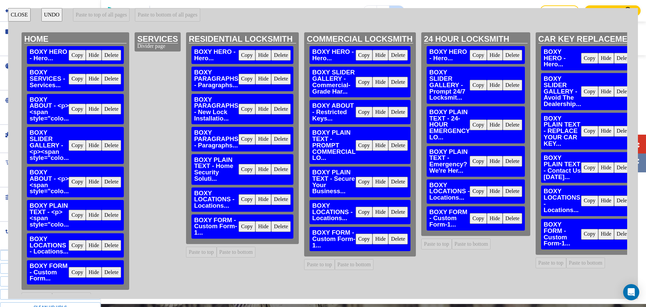
click at [78, 56] on button "Copy" at bounding box center [77, 55] width 17 height 11
drag, startPoint x: 207, startPoint y: 252, endPoint x: 226, endPoint y: 256, distance: 19.3
click at [207, 252] on button "Paste to top" at bounding box center [201, 251] width 31 height 11
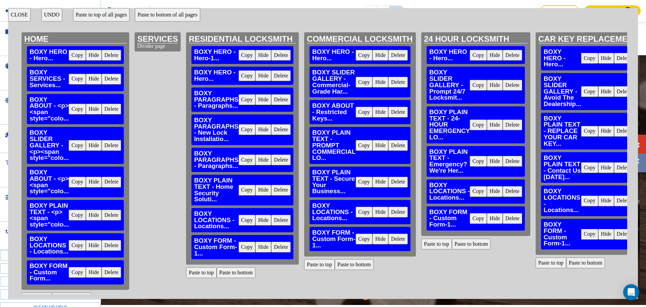
click at [309, 264] on button "Paste to top" at bounding box center [319, 264] width 31 height 11
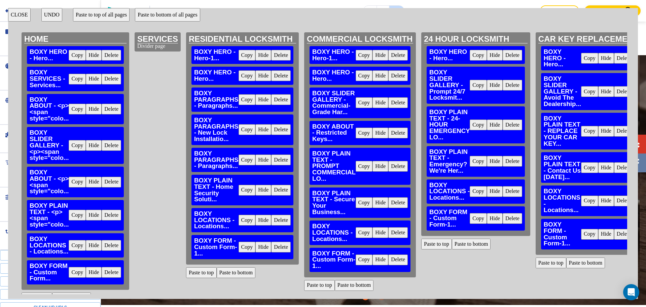
drag, startPoint x: 438, startPoint y: 243, endPoint x: 444, endPoint y: 243, distance: 6.7
click at [438, 242] on button "Paste to top" at bounding box center [436, 243] width 31 height 11
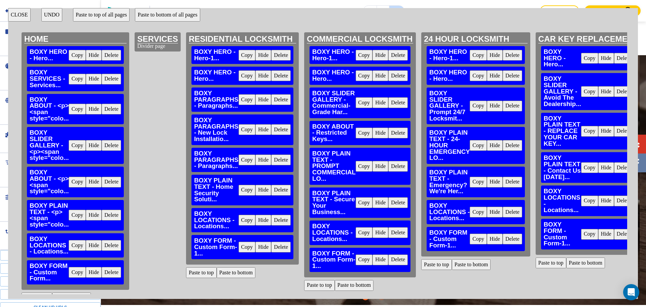
click at [550, 262] on button "Paste to top" at bounding box center [550, 262] width 31 height 11
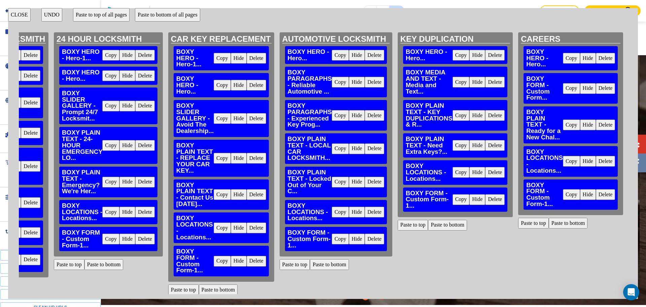
scroll to position [0, 379]
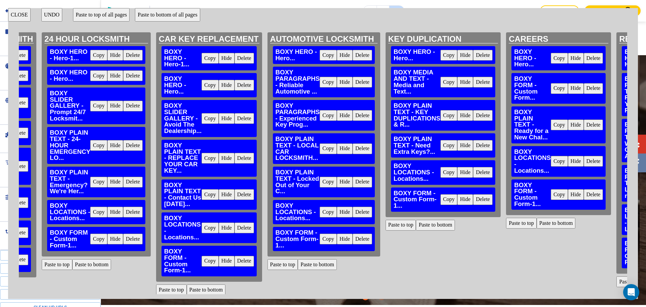
click at [280, 265] on button "Paste to top" at bounding box center [282, 264] width 31 height 11
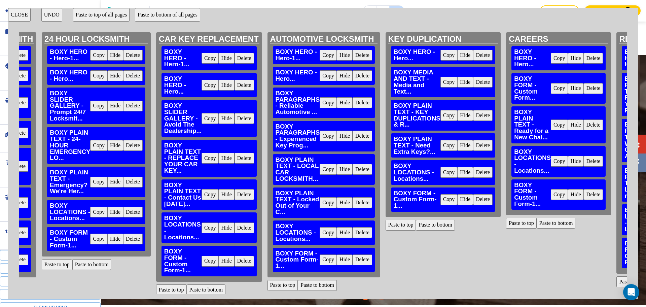
click at [405, 226] on button "Paste to top" at bounding box center [400, 225] width 31 height 11
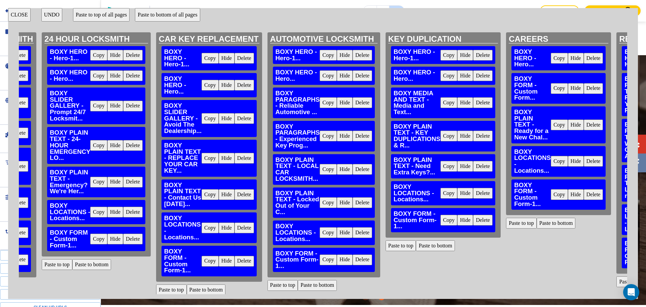
click at [16, 12] on button "CLOSE" at bounding box center [19, 14] width 23 height 13
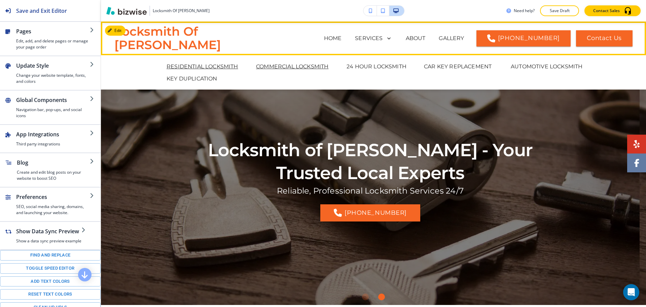
click at [288, 64] on p "COMMERCIAL LOCKSMITH" at bounding box center [292, 67] width 72 height 8
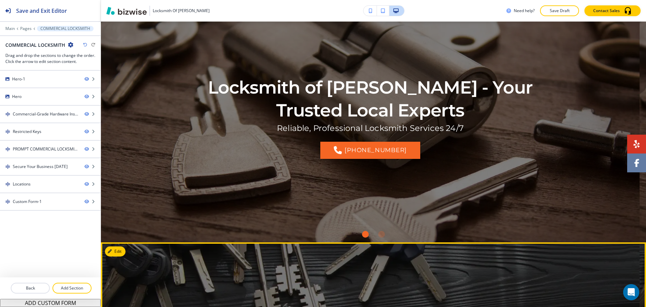
scroll to position [0, 0]
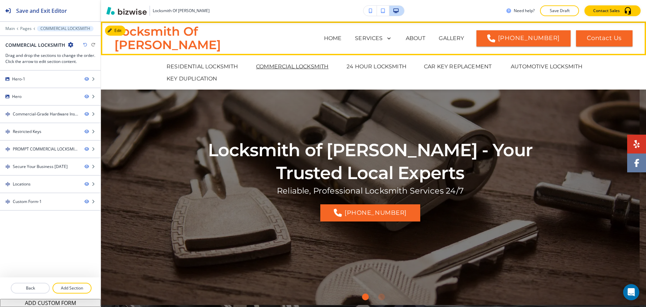
click at [356, 69] on p "24 HOUR LOCKSMITH" at bounding box center [376, 67] width 60 height 8
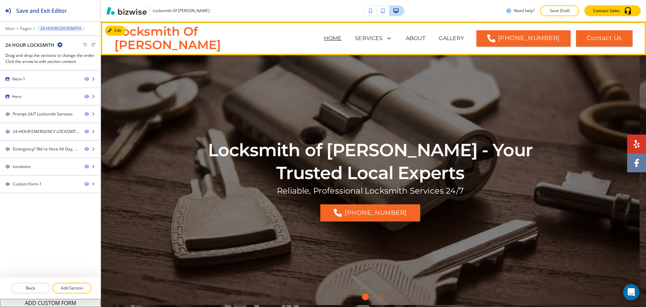
click at [324, 39] on p "HOME" at bounding box center [333, 38] width 18 height 8
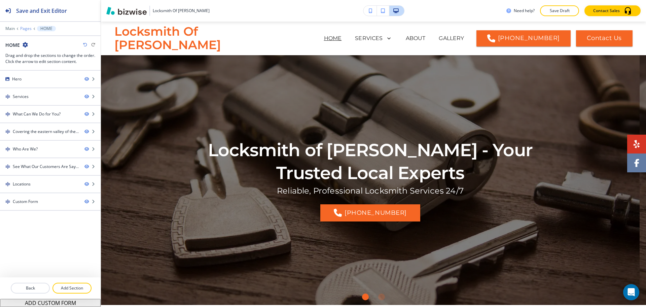
click at [26, 29] on p "Pages" at bounding box center [25, 28] width 11 height 5
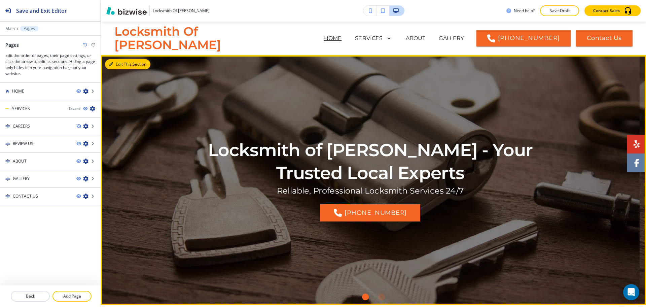
click at [117, 63] on button "Edit This Section" at bounding box center [127, 64] width 45 height 10
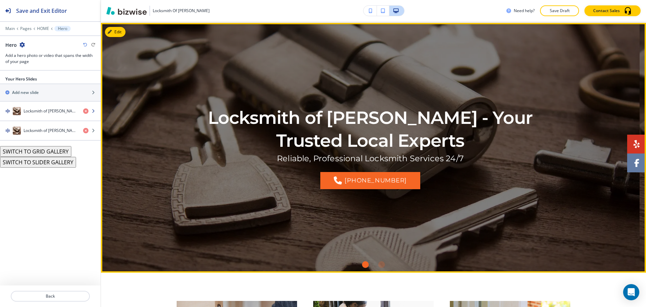
scroll to position [34, 0]
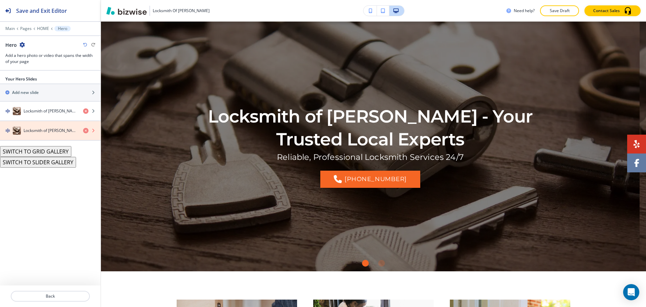
click at [85, 130] on icon "button" at bounding box center [85, 130] width 5 height 5
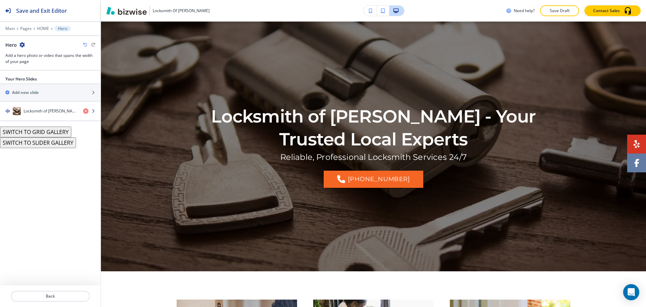
click at [54, 113] on h4 "Locksmith of Gilbert - Your Trusted Local Experts" at bounding box center [51, 111] width 54 height 6
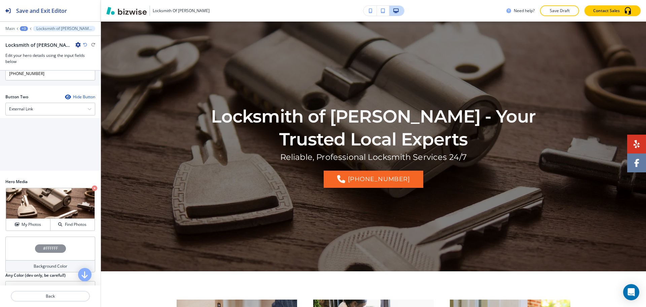
click at [54, 100] on div "Button Two Hide Button" at bounding box center [50, 97] width 90 height 6
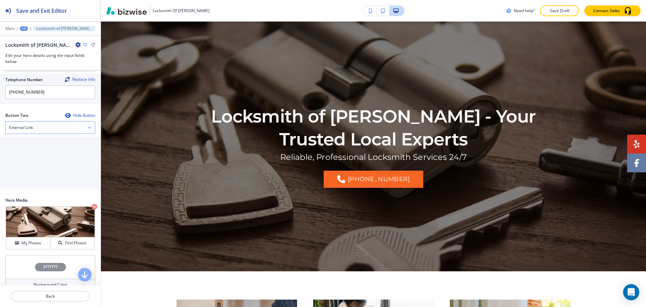
click at [53, 124] on div "External Link" at bounding box center [50, 127] width 89 height 12
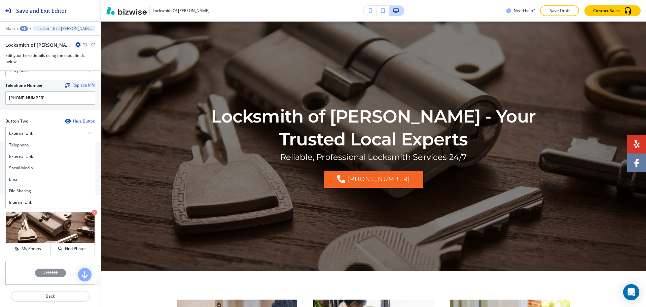
click at [33, 203] on h4 "Internal Link" at bounding box center [50, 202] width 82 height 6
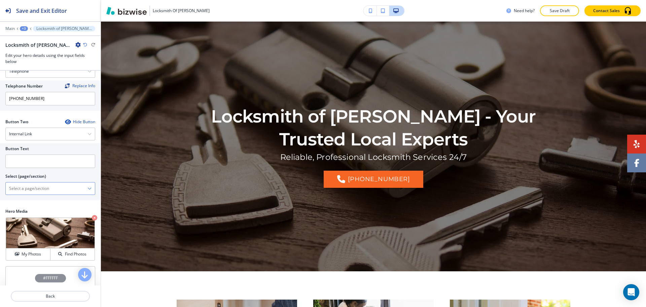
scroll to position [135, 0]
click at [32, 187] on \(page\/section\) "Manual Input" at bounding box center [47, 188] width 82 height 11
type \(page\/section\) "CONTACT US"
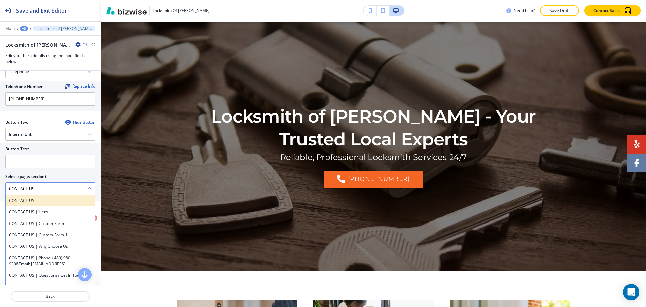
click at [40, 198] on h4 "CONTACT US" at bounding box center [50, 200] width 82 height 6
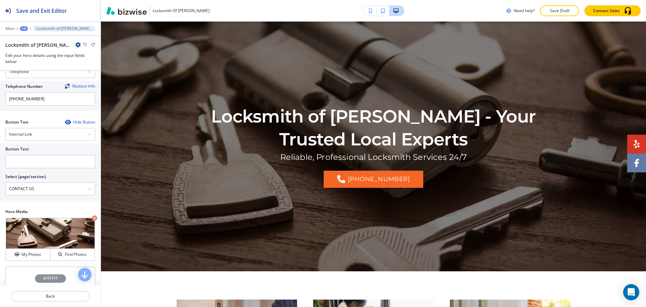
drag, startPoint x: 40, startPoint y: 188, endPoint x: 1, endPoint y: 183, distance: 39.7
click at [0, 184] on div "Button Text Select (page/section) CONTACT US CONTACT US CONTACT US | Hero CONTA…" at bounding box center [50, 171] width 101 height 57
click at [20, 164] on input "text" at bounding box center [50, 161] width 90 height 13
paste input "CONTACT US"
type input "CONTACT US"
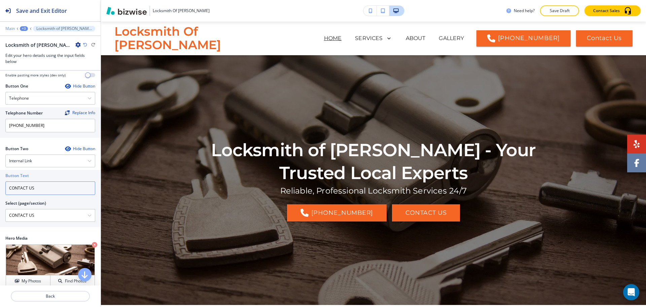
scroll to position [0, 0]
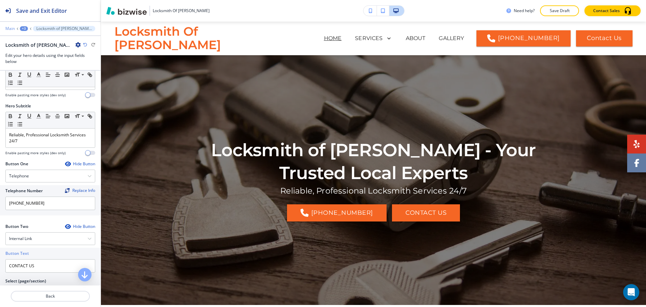
click at [11, 27] on p "Main" at bounding box center [9, 28] width 9 height 5
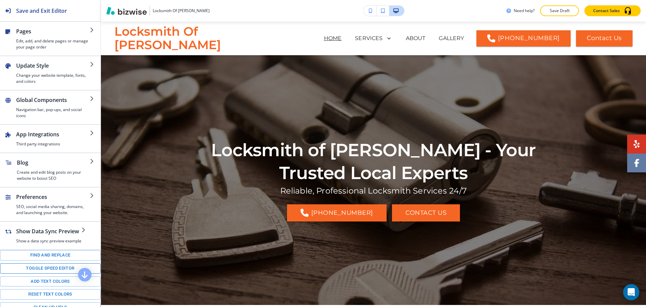
click at [46, 273] on button "Toggle speed editor" at bounding box center [50, 268] width 101 height 10
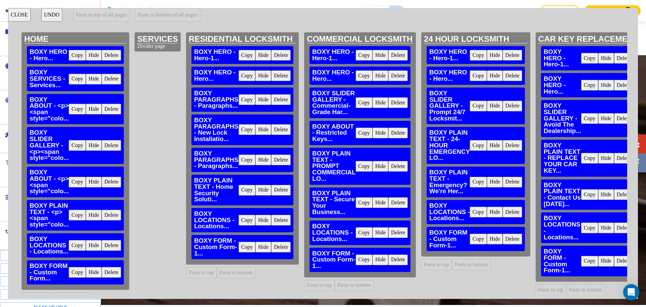
click at [283, 56] on button "Delete" at bounding box center [280, 55] width 19 height 11
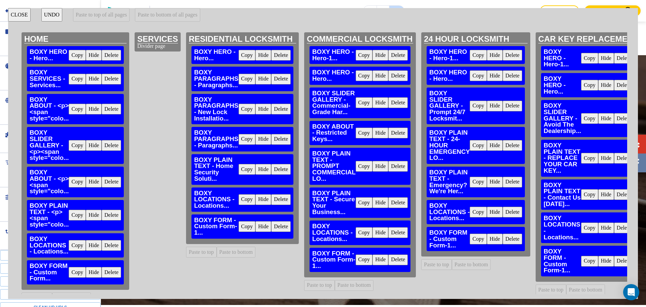
click at [398, 56] on button "Delete" at bounding box center [397, 55] width 19 height 11
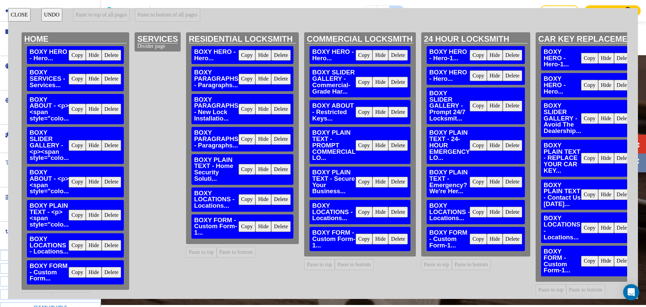
click at [518, 56] on button "Delete" at bounding box center [511, 55] width 19 height 11
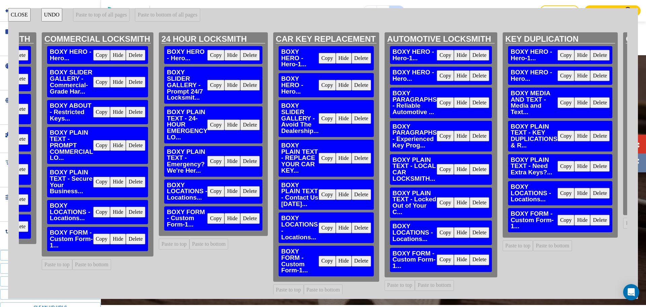
scroll to position [0, 272]
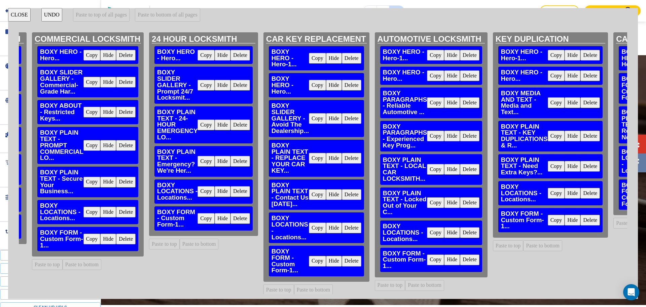
click at [355, 59] on button "Delete" at bounding box center [351, 58] width 19 height 11
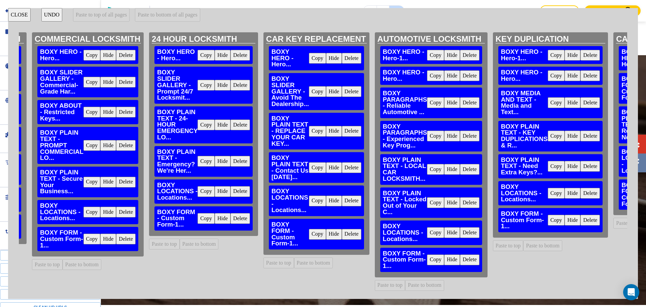
drag, startPoint x: 468, startPoint y: 56, endPoint x: 491, endPoint y: 55, distance: 23.2
click at [468, 55] on button "Delete" at bounding box center [469, 55] width 19 height 11
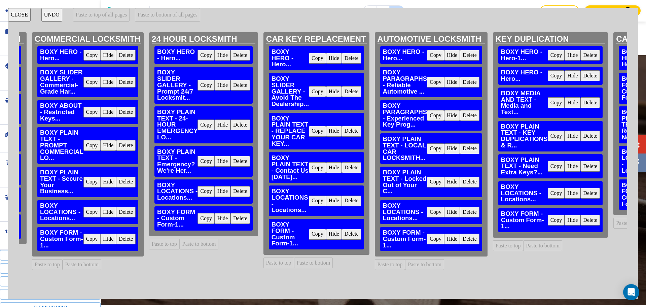
click at [589, 54] on button "Delete" at bounding box center [589, 55] width 19 height 11
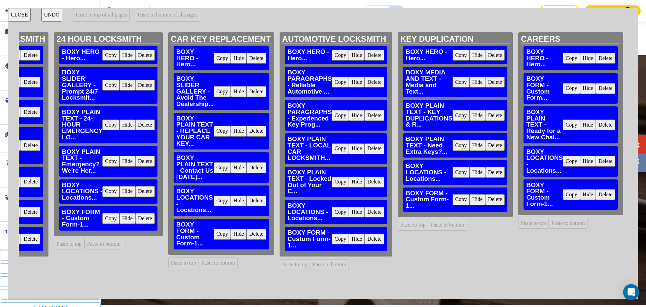
scroll to position [0, 0]
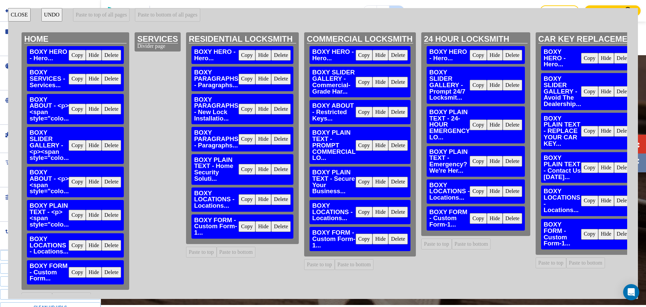
click at [74, 53] on button "Copy" at bounding box center [77, 55] width 17 height 11
click at [195, 255] on button "Paste to top" at bounding box center [201, 251] width 31 height 11
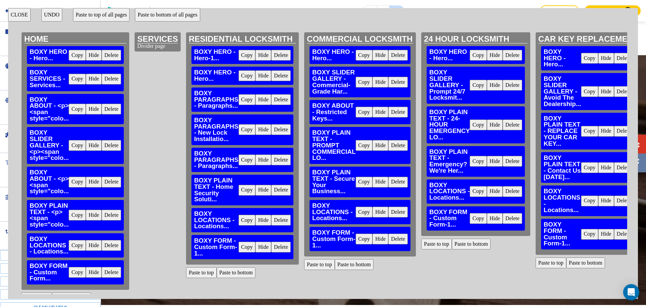
click at [327, 263] on button "Paste to top" at bounding box center [319, 264] width 31 height 11
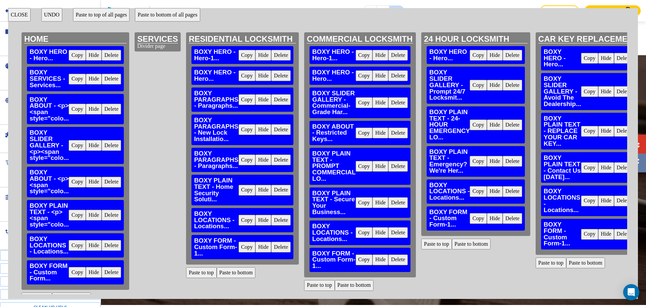
click at [442, 244] on button "Paste to top" at bounding box center [436, 243] width 31 height 11
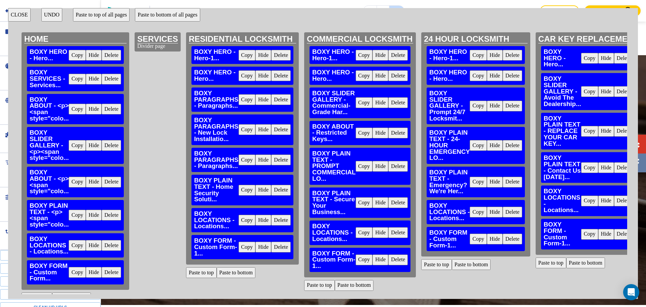
click at [549, 265] on button "Paste to top" at bounding box center [550, 262] width 31 height 11
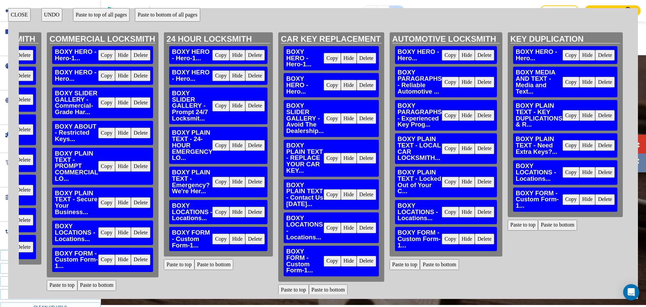
scroll to position [0, 264]
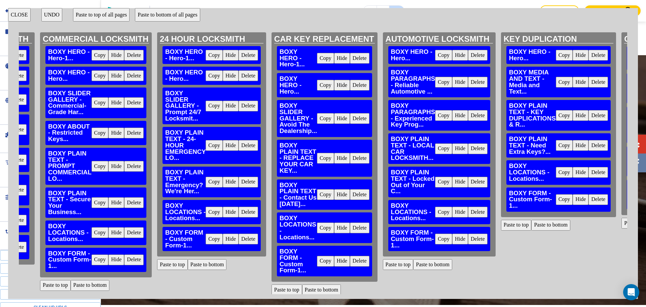
click at [402, 259] on button "Paste to top" at bounding box center [398, 264] width 31 height 11
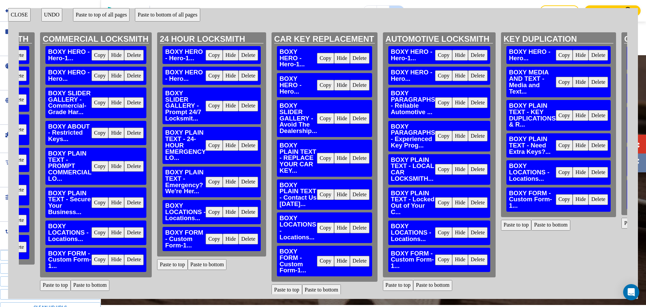
click at [511, 227] on button "Paste to top" at bounding box center [516, 225] width 31 height 11
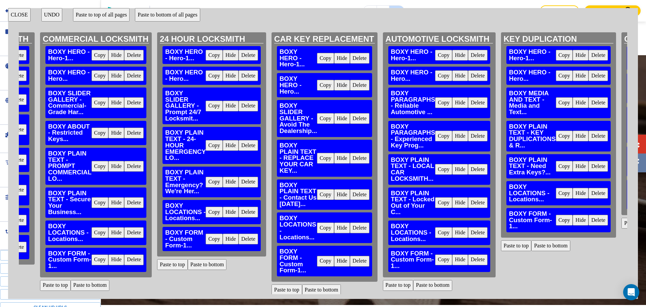
click at [15, 18] on button "CLOSE" at bounding box center [19, 14] width 23 height 13
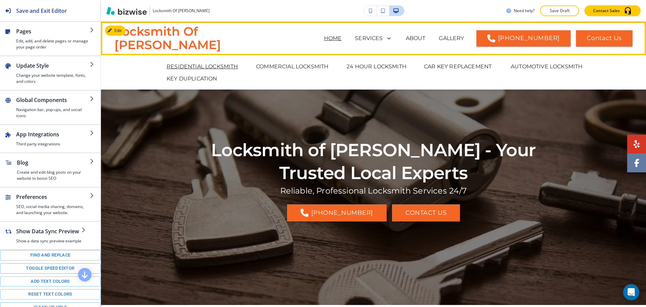
click at [226, 66] on p "RESIDENTIAL LOCKSMITH" at bounding box center [202, 67] width 72 height 8
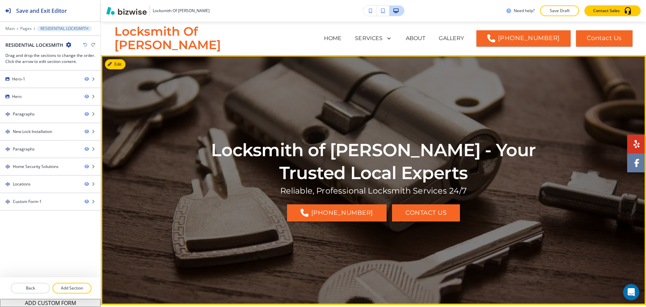
click at [119, 61] on button "Edit" at bounding box center [115, 64] width 21 height 10
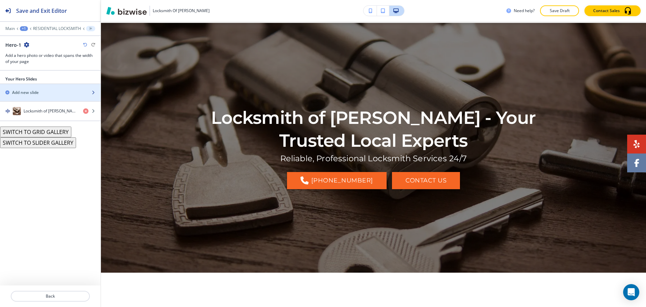
scroll to position [34, 0]
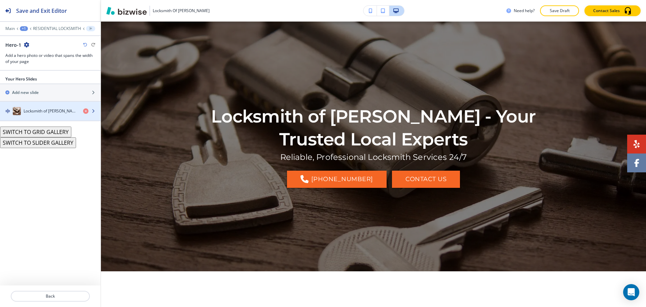
click at [49, 108] on h4 "Locksmith of Gilbert - Your Trusted Local Experts" at bounding box center [51, 111] width 54 height 6
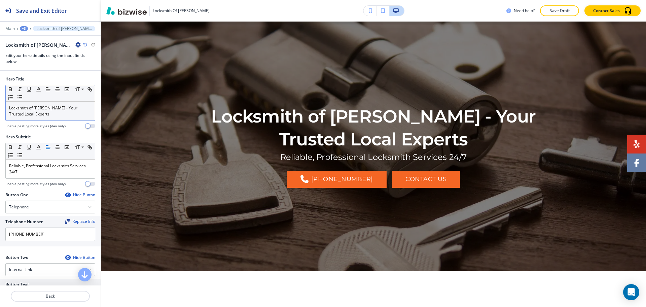
click at [47, 114] on p "Locksmith of Gilbert - Your Trusted Local Experts" at bounding box center [50, 111] width 82 height 12
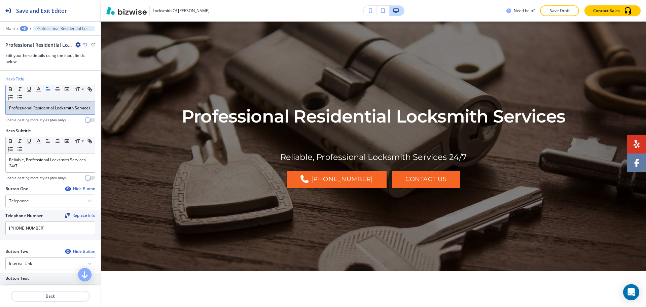
scroll to position [0, 0]
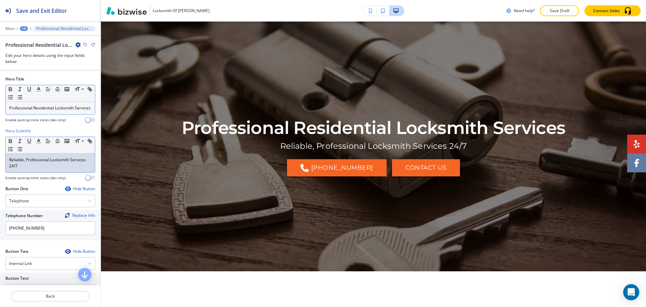
click at [52, 169] on p "Reliable, Professional Locksmith Services 24/7" at bounding box center [50, 163] width 82 height 12
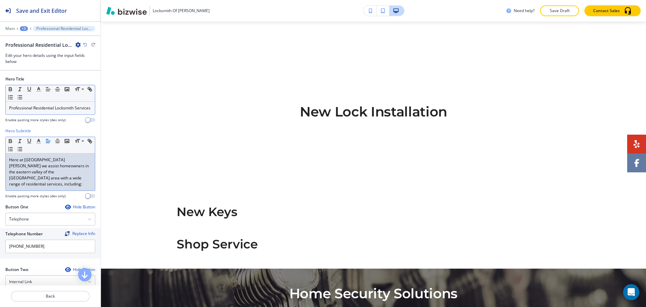
scroll to position [285, 0]
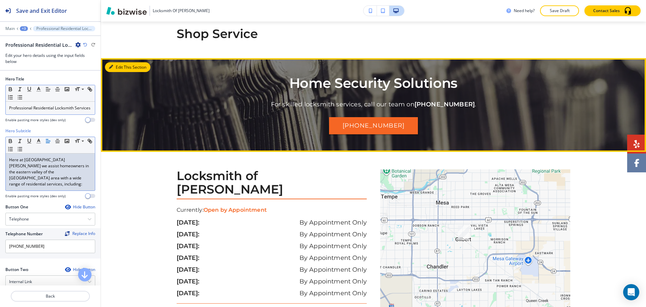
click at [117, 68] on button "Edit This Section" at bounding box center [127, 67] width 45 height 10
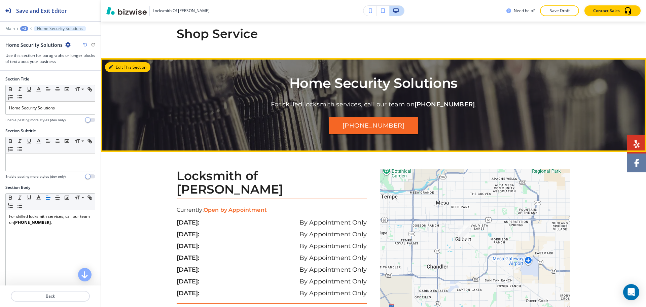
scroll to position [532, 0]
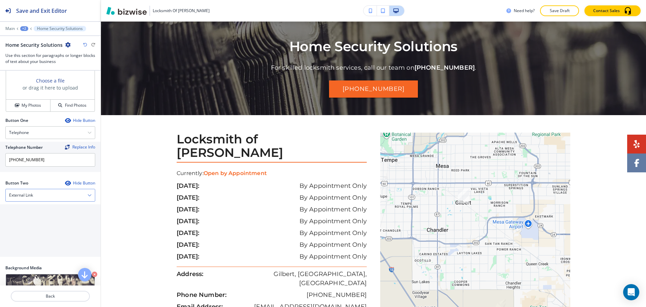
click at [50, 196] on div "External Link" at bounding box center [50, 195] width 89 height 12
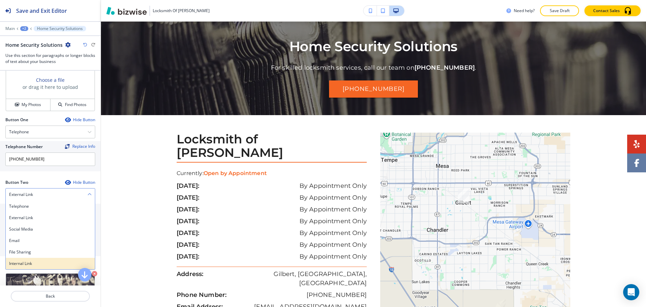
scroll to position [252, 0]
click at [34, 262] on h4 "Internal Link" at bounding box center [50, 263] width 82 height 6
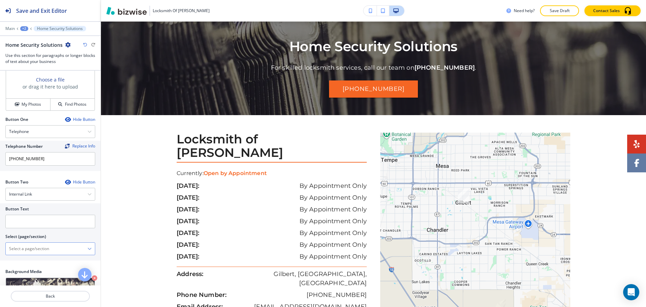
click at [42, 250] on \(page\/section\) "Manual Input" at bounding box center [47, 248] width 82 height 11
type \(page\/section\) "CONTACT US"
drag, startPoint x: 42, startPoint y: 250, endPoint x: 8, endPoint y: 246, distance: 33.9
click at [8, 246] on \(page\/section\) "CONTACT US" at bounding box center [47, 248] width 82 height 11
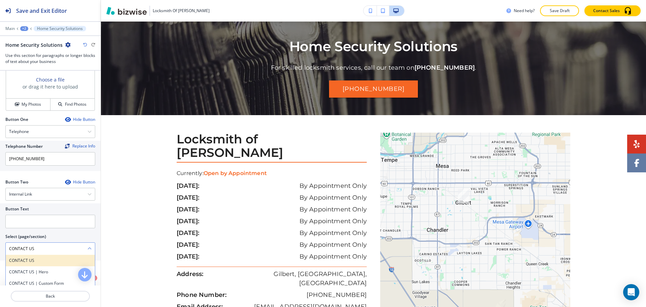
click at [24, 261] on h4 "CONTACT US" at bounding box center [50, 260] width 82 height 6
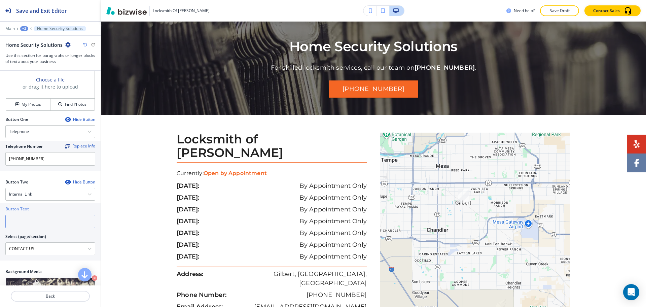
click at [23, 222] on input "text" at bounding box center [50, 220] width 90 height 13
paste input "CONTACT US"
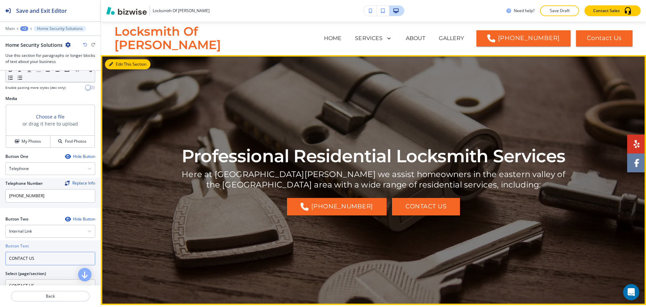
scroll to position [214, 0]
type input "CONTACT US"
click at [120, 68] on button "Edit This Section" at bounding box center [127, 64] width 45 height 10
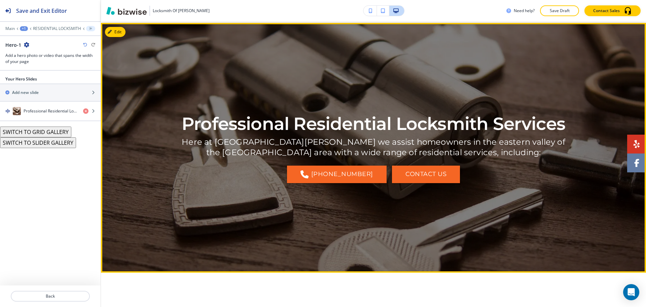
scroll to position [32, 0]
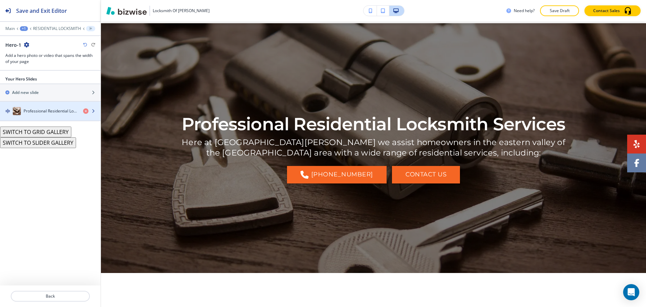
click at [36, 116] on div "button" at bounding box center [50, 117] width 101 height 5
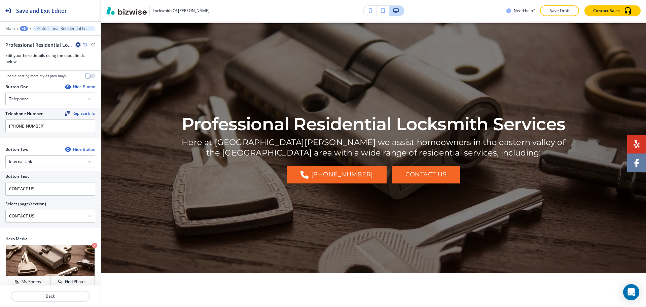
scroll to position [192, 0]
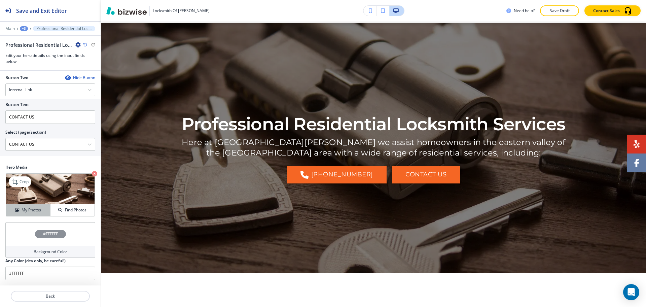
click at [25, 210] on h4 "My Photos" at bounding box center [31, 210] width 19 height 6
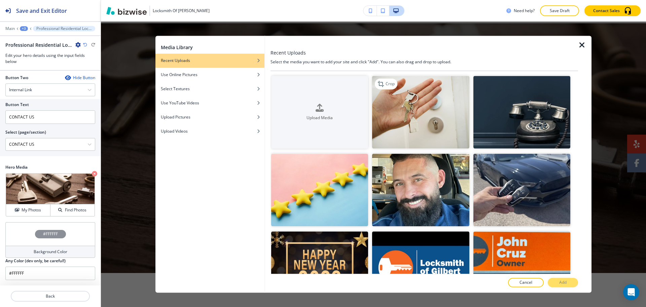
click at [414, 114] on img "button" at bounding box center [420, 112] width 97 height 73
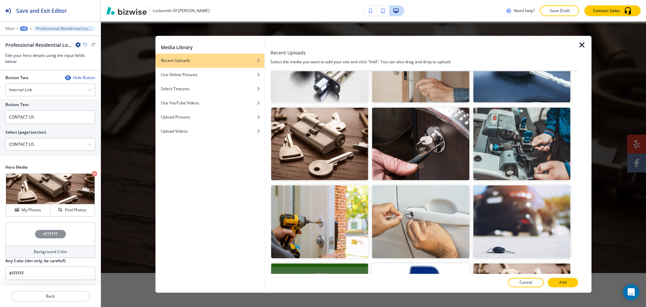
click at [433, 82] on img "button" at bounding box center [420, 66] width 97 height 73
click at [566, 282] on button "Add" at bounding box center [562, 282] width 30 height 9
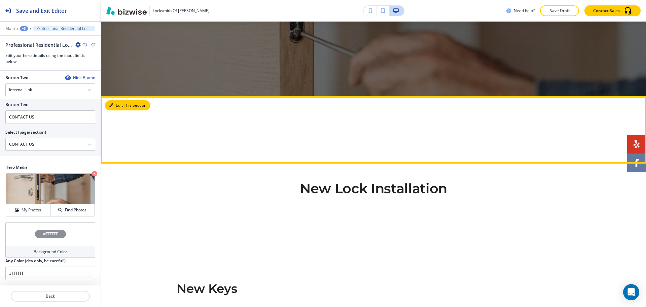
click at [120, 103] on button "Edit This Section" at bounding box center [127, 105] width 45 height 10
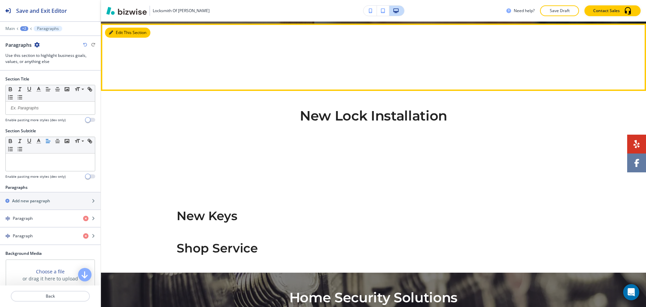
scroll to position [283, 0]
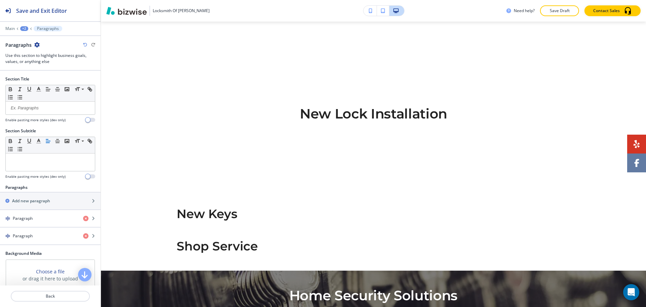
click at [38, 44] on icon "button" at bounding box center [36, 44] width 5 height 5
click at [49, 84] on button "Delete Section" at bounding box center [55, 80] width 43 height 12
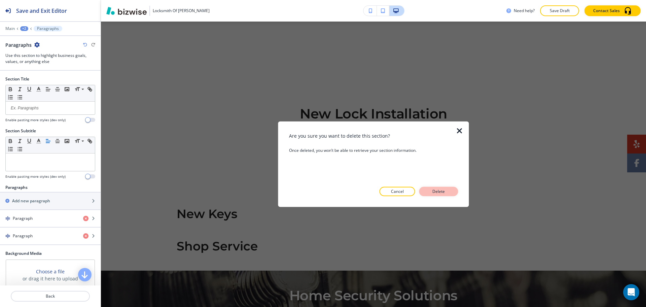
click at [432, 193] on p "Delete" at bounding box center [438, 191] width 16 height 6
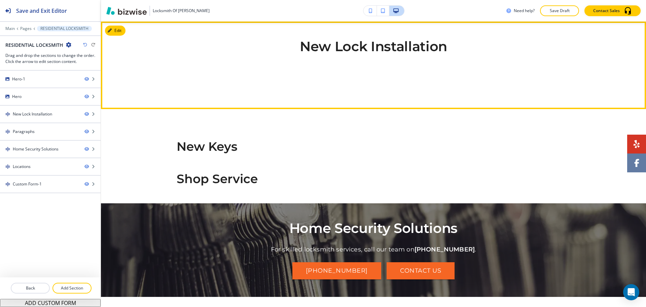
click at [118, 33] on button "Edit" at bounding box center [115, 31] width 21 height 10
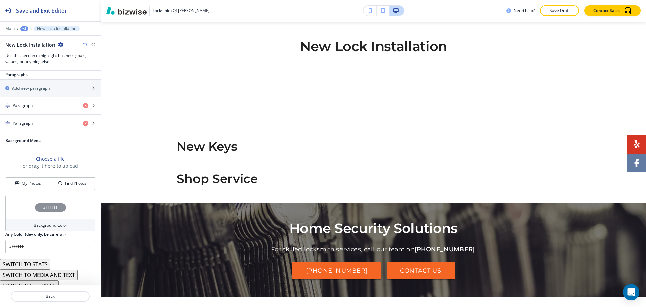
scroll to position [129, 0]
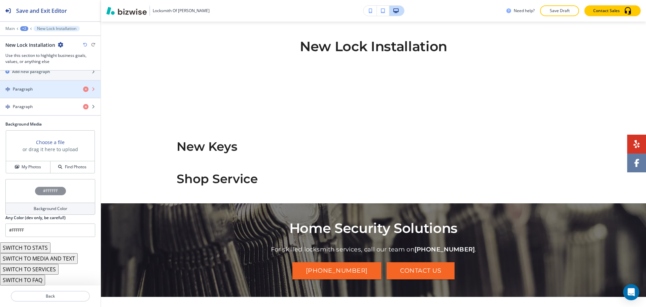
click at [83, 89] on icon "button" at bounding box center [85, 88] width 5 height 5
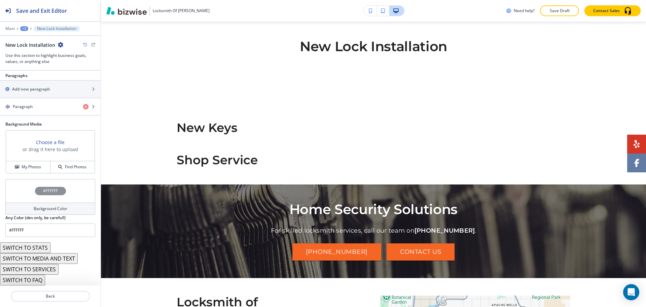
scroll to position [112, 0]
click at [77, 89] on div "Add new paragraph" at bounding box center [43, 89] width 86 height 6
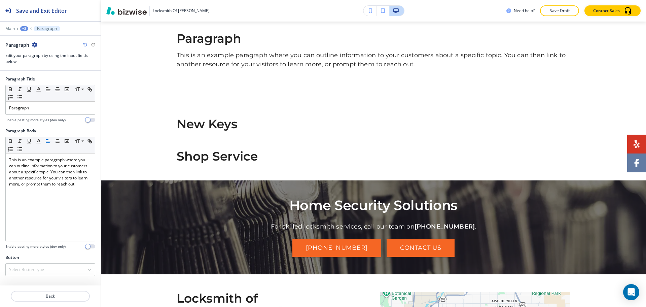
scroll to position [353, 0]
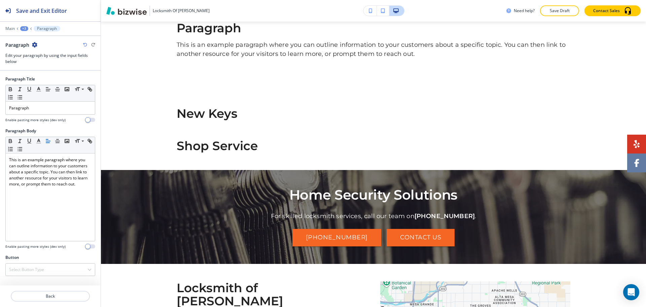
click at [84, 43] on icon "button" at bounding box center [85, 45] width 4 height 4
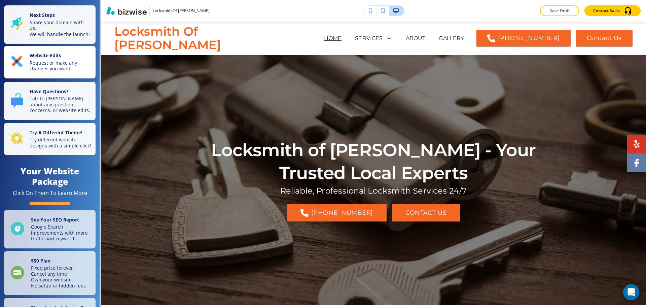
click at [50, 56] on button "Website Edits Request or make any changes you want" at bounding box center [49, 62] width 91 height 33
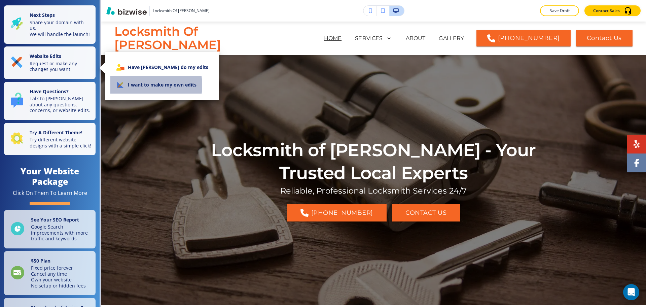
click at [138, 85] on li "I want to make my own edits" at bounding box center [161, 84] width 103 height 17
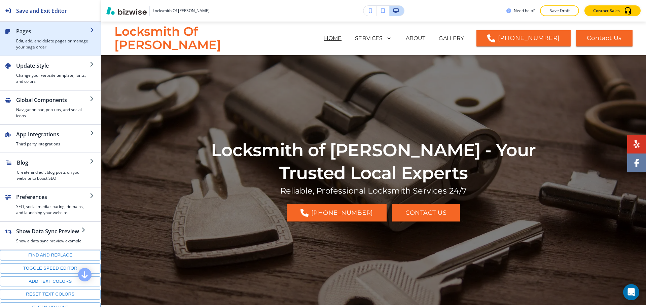
click at [46, 39] on h4 "Edit, add, and delete pages or manage your page order" at bounding box center [53, 44] width 74 height 12
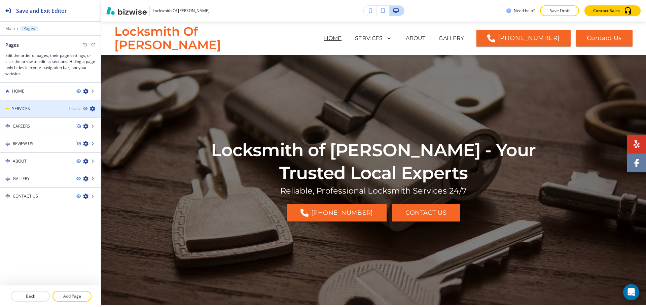
click at [76, 108] on div "Expand" at bounding box center [75, 108] width 12 height 5
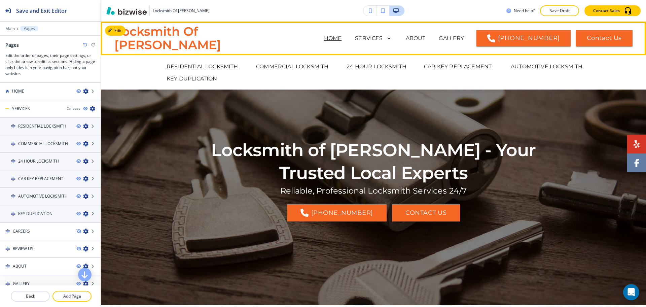
click at [197, 68] on p "RESIDENTIAL LOCKSMITH" at bounding box center [202, 67] width 72 height 8
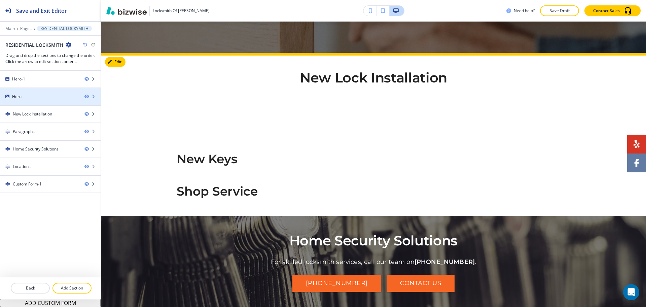
click at [43, 93] on div "Hero" at bounding box center [39, 96] width 79 height 6
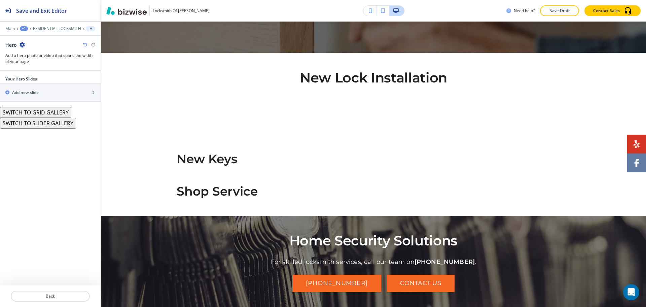
scroll to position [283, 0]
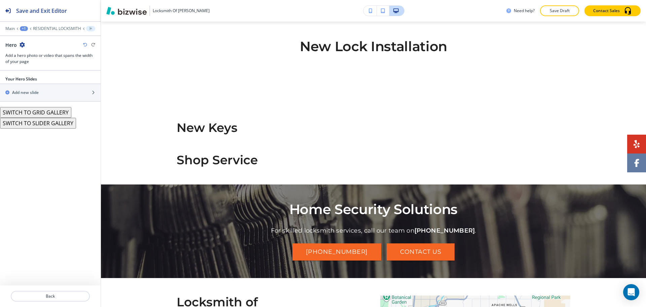
click at [23, 43] on icon "button" at bounding box center [21, 44] width 5 height 5
click at [34, 79] on p "Delete Section" at bounding box center [41, 80] width 34 height 6
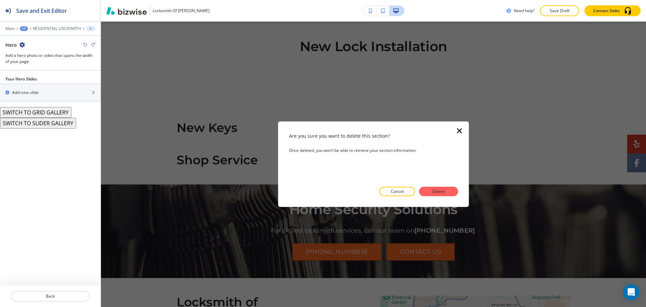
click at [438, 194] on p "Delete" at bounding box center [438, 191] width 16 height 6
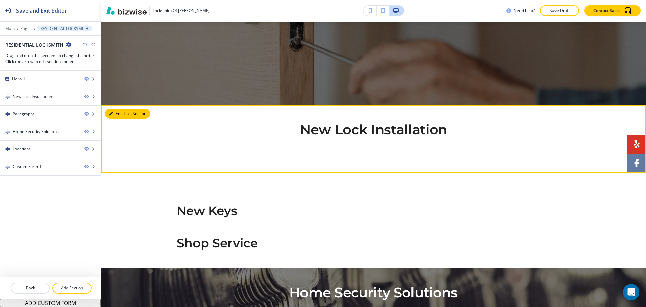
click at [117, 115] on button "Edit This Section" at bounding box center [127, 114] width 45 height 10
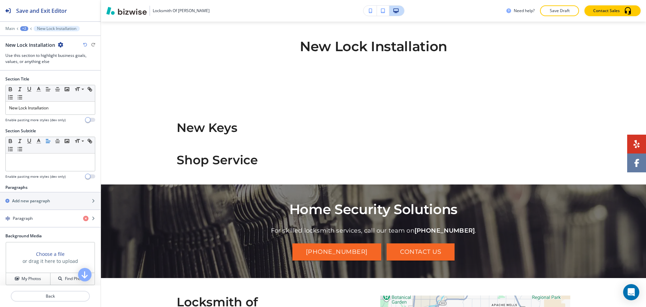
click at [59, 44] on icon "button" at bounding box center [60, 44] width 5 height 5
click at [70, 78] on p "Delete Section" at bounding box center [78, 80] width 34 height 6
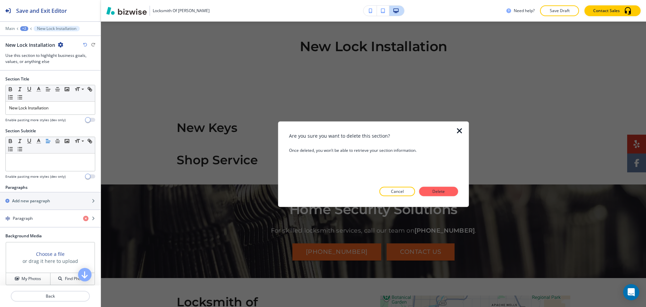
click at [424, 193] on button "Delete" at bounding box center [438, 191] width 39 height 9
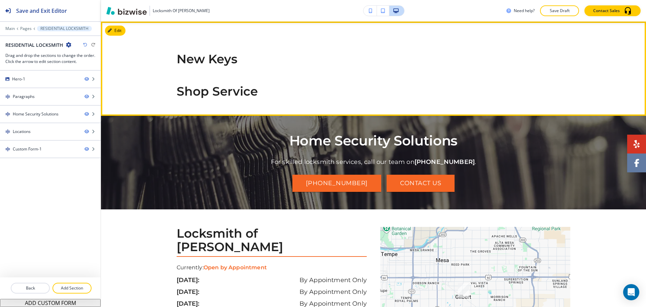
click at [129, 32] on section "New Keys Shop Service" at bounding box center [373, 69] width 545 height 94
click at [120, 31] on button "Edit This Section" at bounding box center [127, 31] width 45 height 10
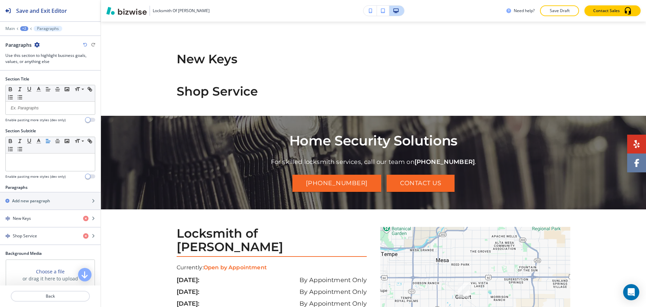
click at [36, 45] on icon "button" at bounding box center [36, 44] width 5 height 5
drag, startPoint x: 52, startPoint y: 81, endPoint x: 82, endPoint y: 92, distance: 32.7
click at [52, 81] on p "Delete Section" at bounding box center [55, 80] width 34 height 6
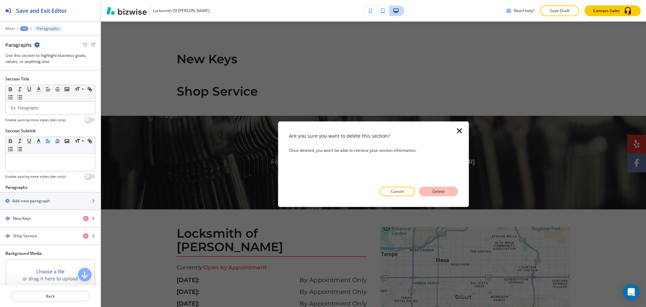
click at [443, 190] on p "Delete" at bounding box center [438, 191] width 16 height 6
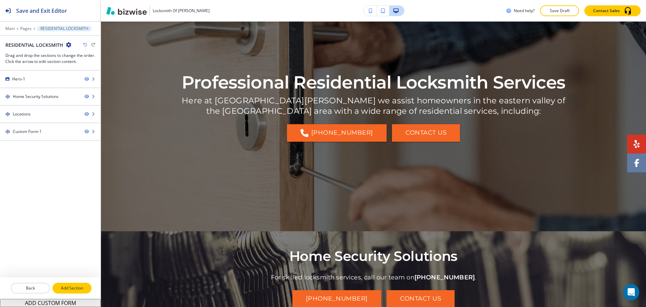
scroll to position [73, 0]
click at [76, 283] on button "Add Section" at bounding box center [71, 287] width 39 height 11
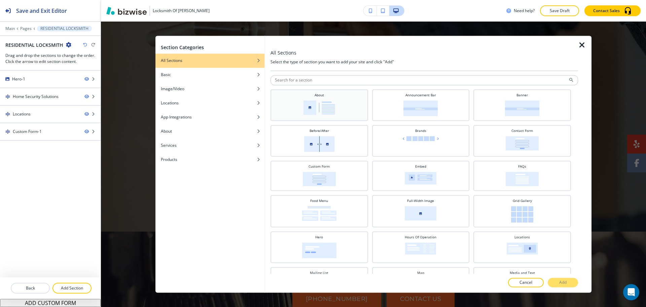
click at [335, 101] on div "About" at bounding box center [319, 104] width 91 height 24
click at [560, 280] on p "Add" at bounding box center [562, 282] width 7 height 6
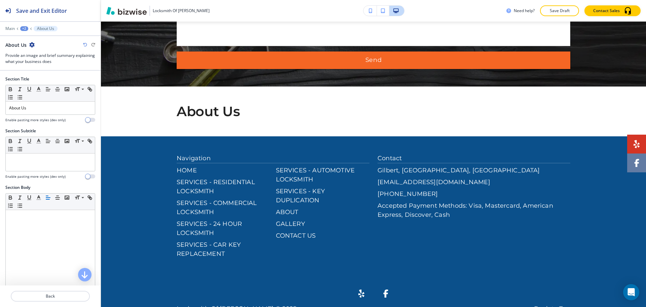
scroll to position [842, 0]
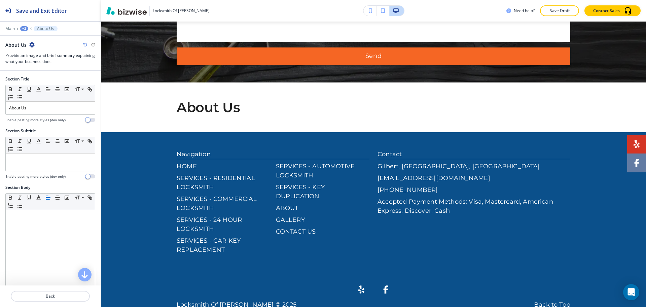
click at [25, 29] on div "+2" at bounding box center [24, 28] width 8 height 5
click at [35, 51] on p "RESIDENTIAL LOCKSMITH" at bounding box center [42, 51] width 34 height 6
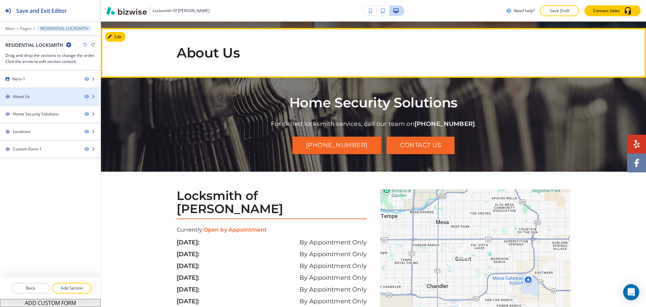
scroll to position [283, 0]
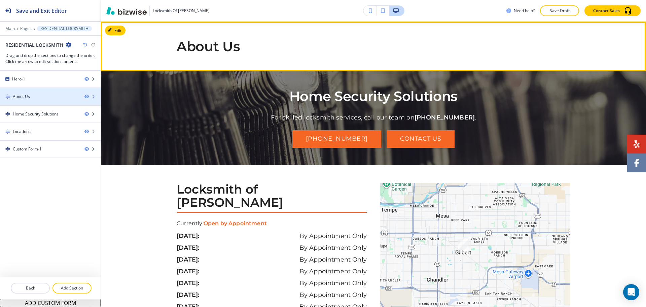
click at [31, 97] on div "About Us" at bounding box center [39, 96] width 79 height 6
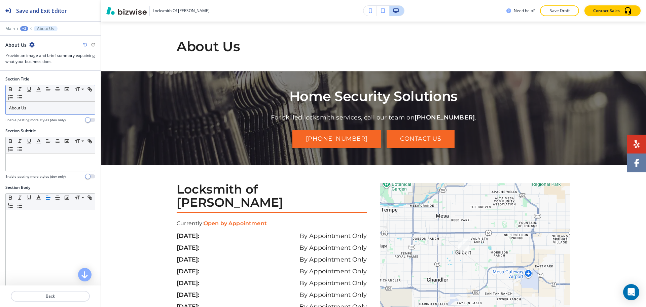
click at [49, 113] on div "About Us" at bounding box center [50, 108] width 89 height 13
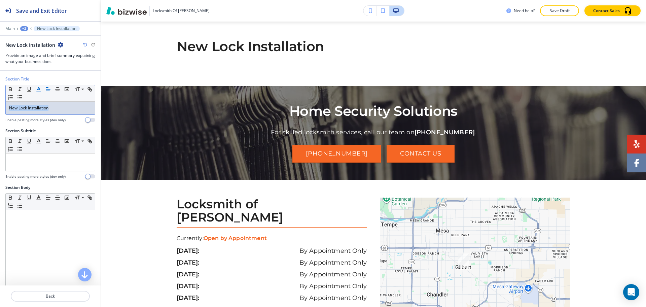
click at [36, 90] on icon "button" at bounding box center [39, 89] width 6 height 6
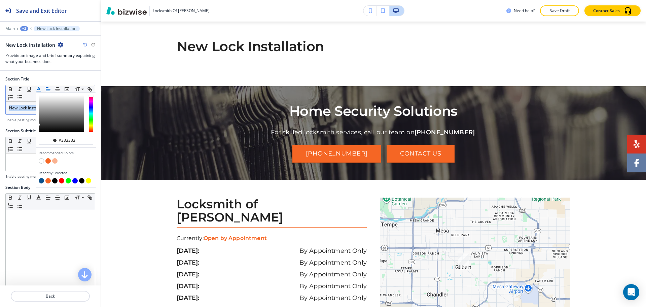
click at [41, 181] on button "button" at bounding box center [41, 180] width 5 height 5
type input "#0b508b"
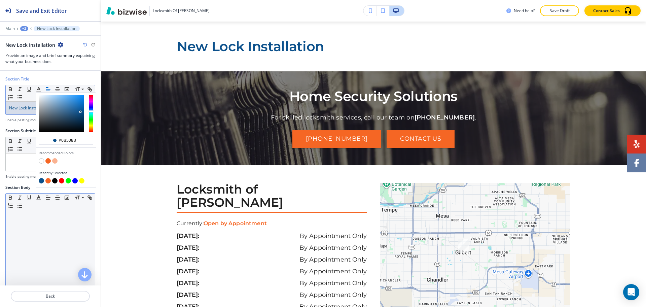
click at [22, 244] on div at bounding box center [50, 253] width 89 height 87
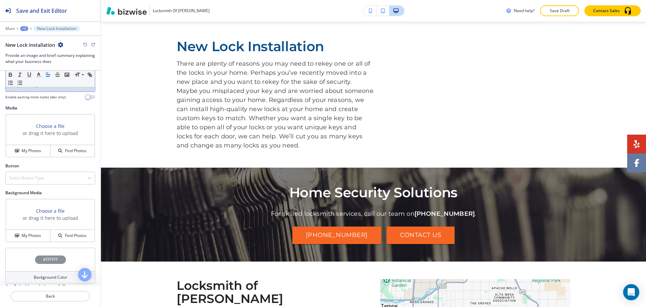
scroll to position [210, 0]
click at [30, 157] on div "Choose a file or drag it here to upload My Photos Find Photos" at bounding box center [50, 135] width 89 height 43
click at [30, 153] on h4 "My Photos" at bounding box center [31, 150] width 19 height 6
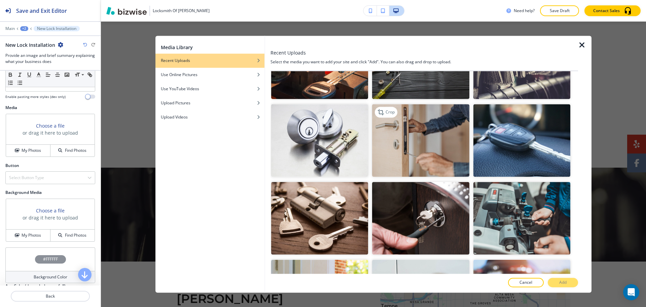
click at [417, 115] on img "button" at bounding box center [420, 140] width 97 height 73
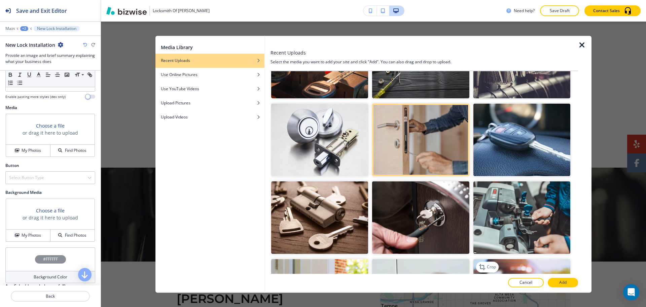
scroll to position [672, 0]
click at [564, 281] on p "Add" at bounding box center [562, 282] width 7 height 6
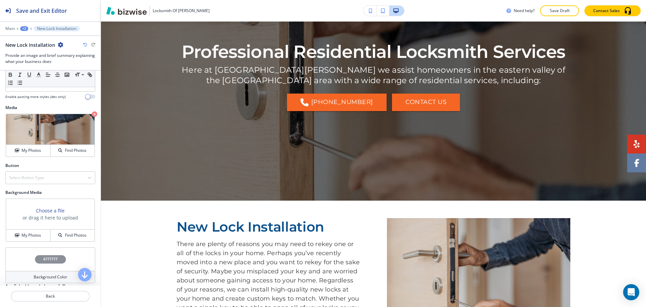
scroll to position [0, 0]
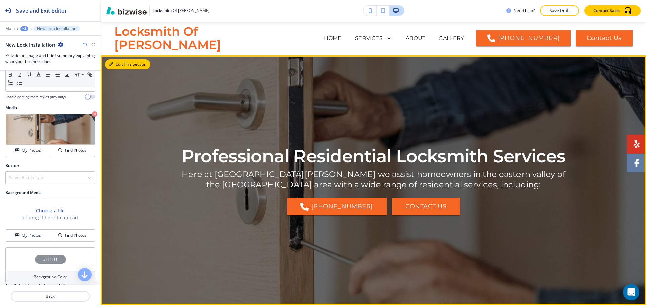
click at [112, 64] on icon "button" at bounding box center [111, 64] width 4 height 4
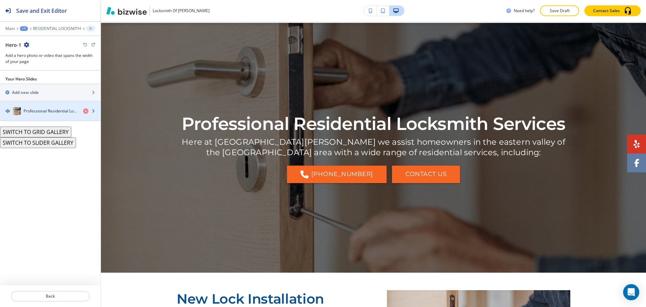
scroll to position [34, 0]
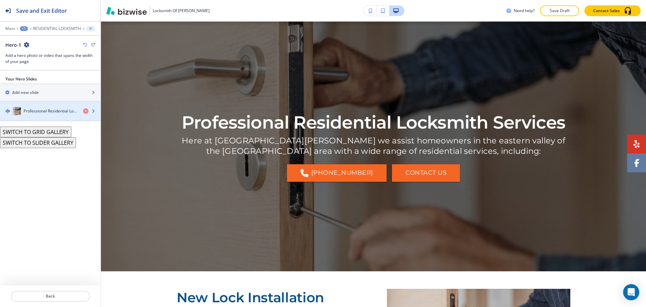
click at [52, 110] on h4 "Professional Residential Locksmith Services" at bounding box center [51, 111] width 54 height 6
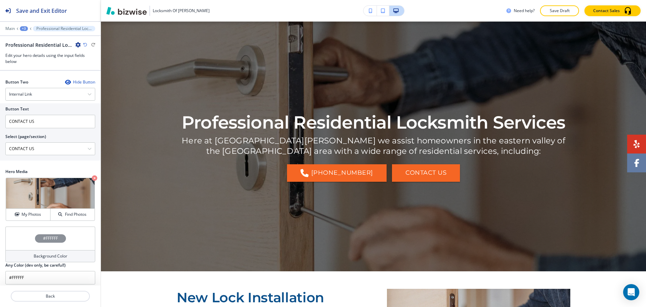
scroll to position [192, 0]
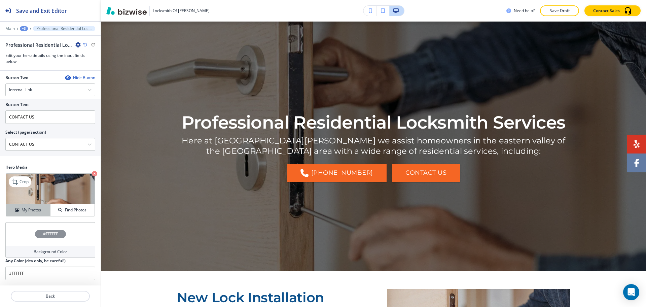
click at [26, 209] on h4 "My Photos" at bounding box center [31, 210] width 19 height 6
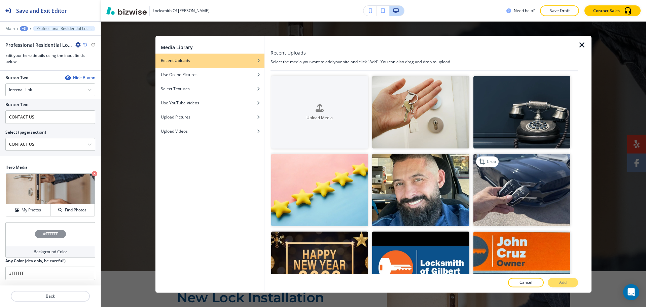
scroll to position [0, 0]
click at [429, 110] on img "button" at bounding box center [420, 111] width 97 height 73
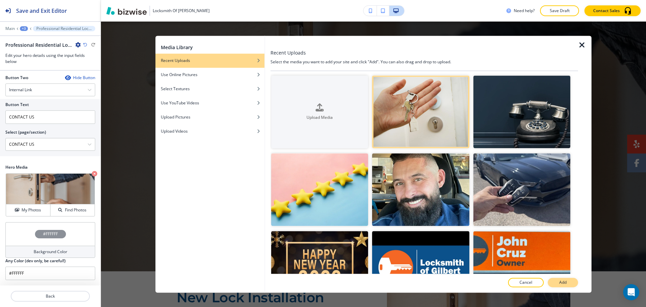
click at [568, 281] on button "Add" at bounding box center [562, 282] width 30 height 9
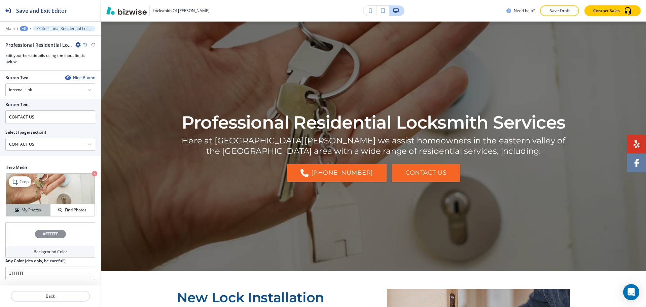
click at [19, 210] on div "My Photos" at bounding box center [28, 210] width 44 height 6
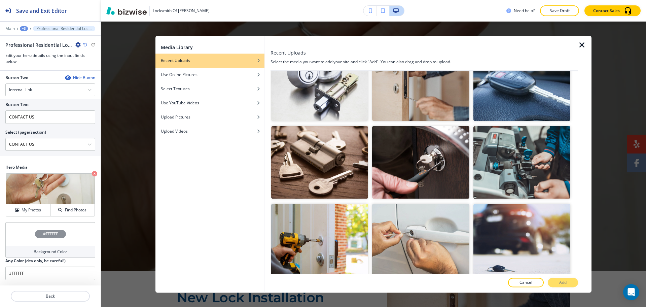
scroll to position [732, 0]
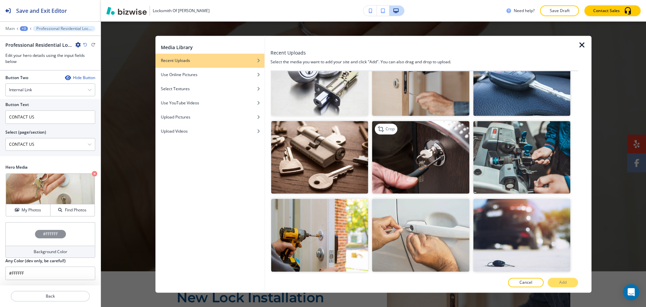
click at [429, 155] on img "button" at bounding box center [420, 157] width 97 height 73
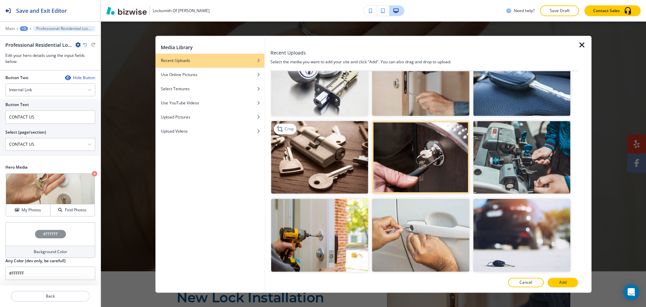
click at [336, 157] on img "button" at bounding box center [319, 157] width 97 height 73
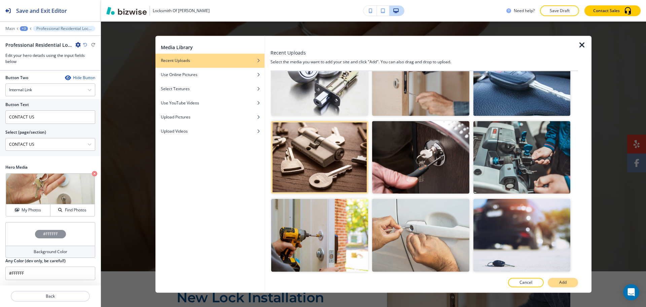
click at [572, 284] on button "Add" at bounding box center [562, 282] width 30 height 9
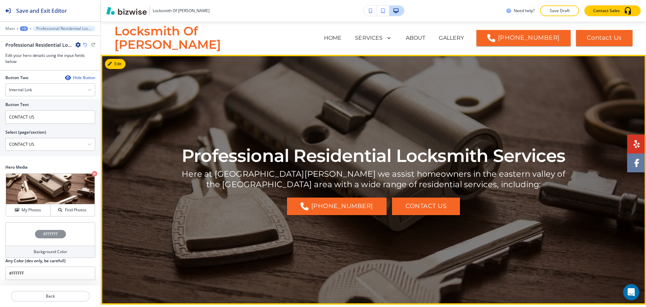
scroll to position [0, 0]
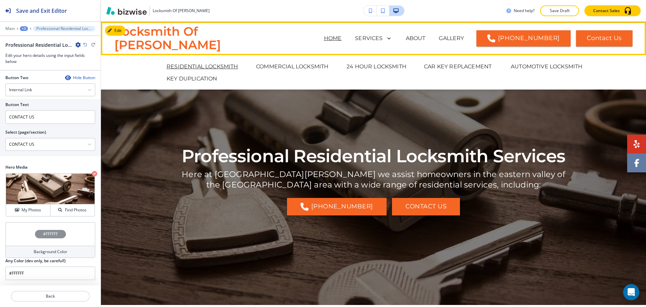
click at [324, 36] on p "HOME" at bounding box center [333, 38] width 18 height 8
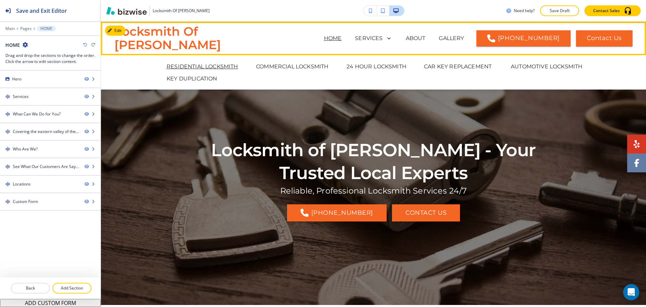
click at [229, 65] on p "RESIDENTIAL LOCKSMITH" at bounding box center [202, 67] width 72 height 8
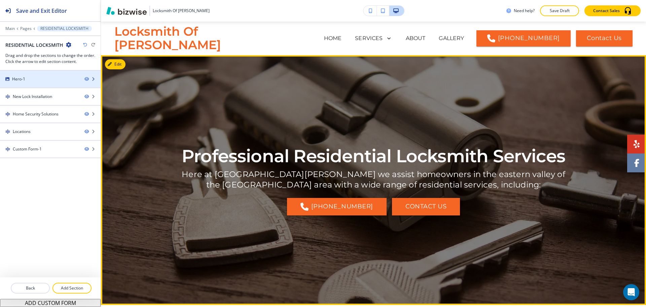
click at [55, 79] on div "Hero-1" at bounding box center [39, 79] width 79 height 6
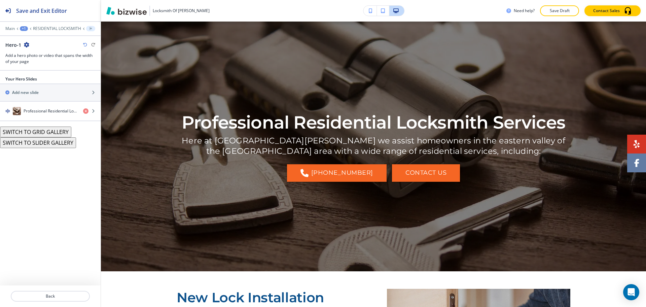
scroll to position [73, 0]
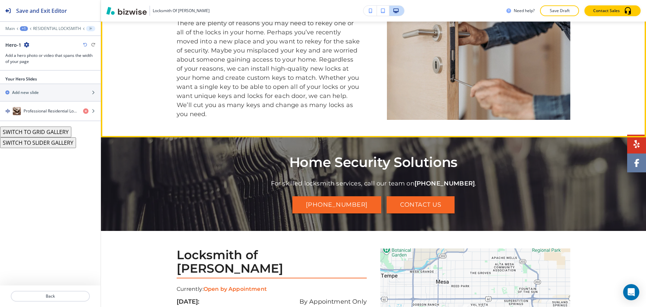
scroll to position [327, 0]
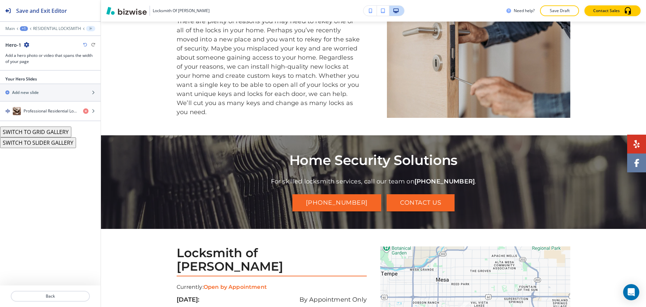
click at [55, 26] on div "Main +1 RESIDENTIAL [GEOGRAPHIC_DATA]-1" at bounding box center [50, 28] width 90 height 5
click at [56, 29] on p "RESIDENTIAL LOCKSMITH" at bounding box center [57, 28] width 48 height 5
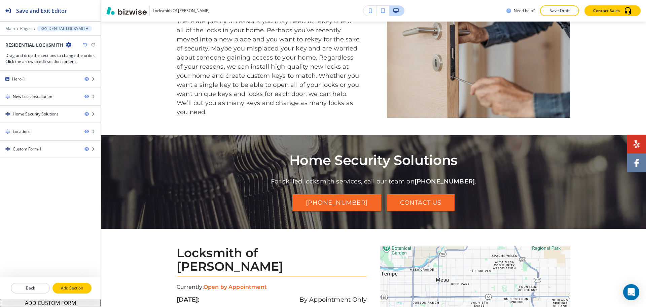
click at [64, 286] on p "Add Section" at bounding box center [72, 288] width 38 height 6
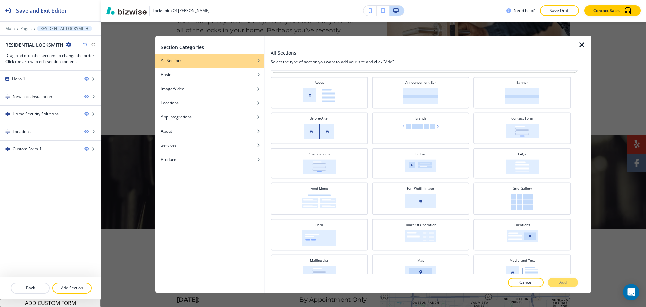
scroll to position [14, 0]
click at [425, 196] on img at bounding box center [420, 199] width 32 height 14
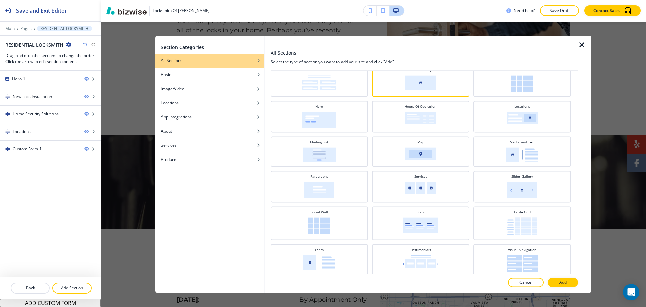
scroll to position [131, 0]
click at [311, 191] on img at bounding box center [319, 189] width 30 height 16
click at [562, 289] on div at bounding box center [423, 289] width 307 height 5
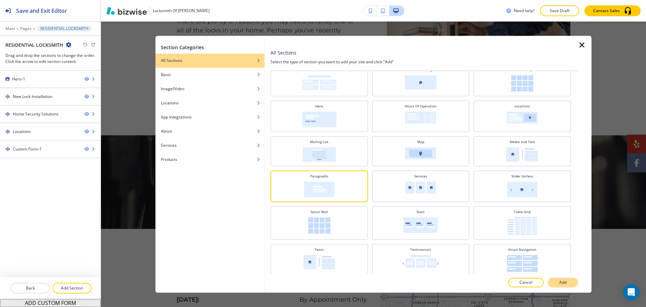
click at [562, 282] on p "Add" at bounding box center [562, 282] width 7 height 6
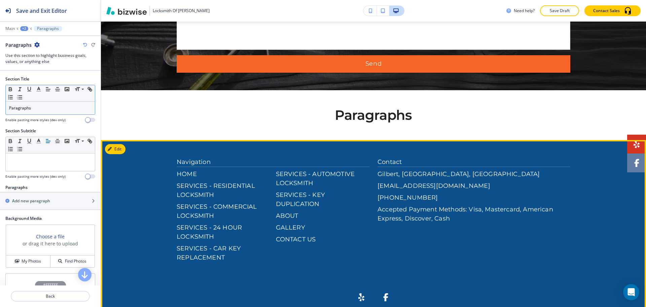
scroll to position [999, 0]
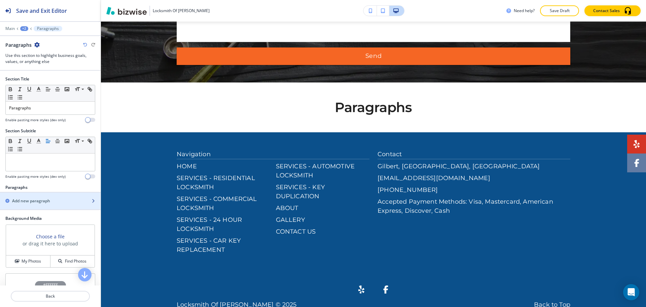
click at [44, 200] on h2 "Add new paragraph" at bounding box center [31, 201] width 38 height 6
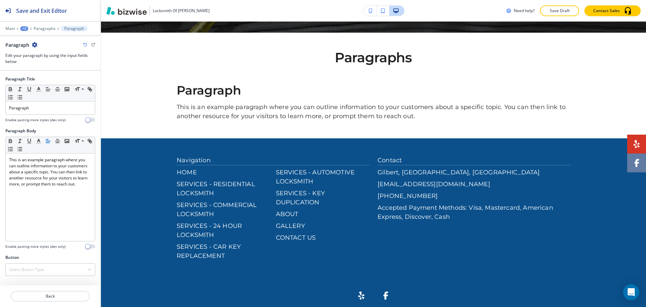
scroll to position [1054, 0]
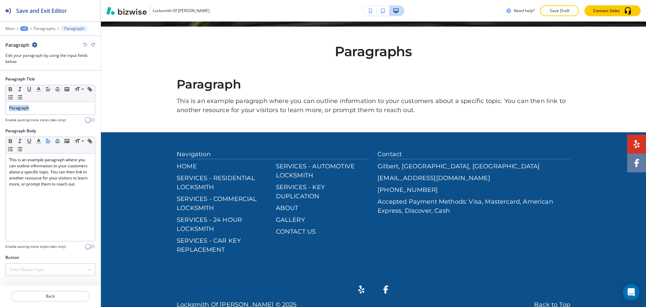
drag, startPoint x: 28, startPoint y: 107, endPoint x: 0, endPoint y: 99, distance: 29.5
click at [0, 99] on div "Paragraph Title Small Normal Large Huge Paragraph Enable pasting more styles (d…" at bounding box center [50, 102] width 101 height 52
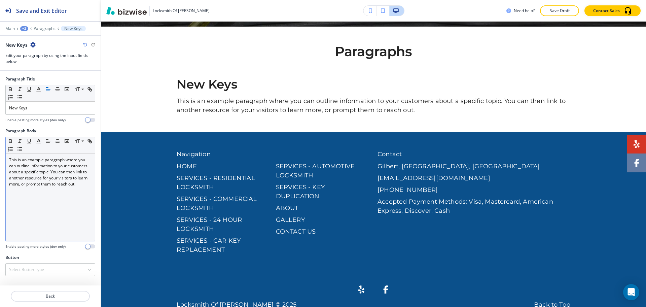
click at [72, 201] on div "This is an example paragraph where you can outline information to your customer…" at bounding box center [50, 196] width 89 height 87
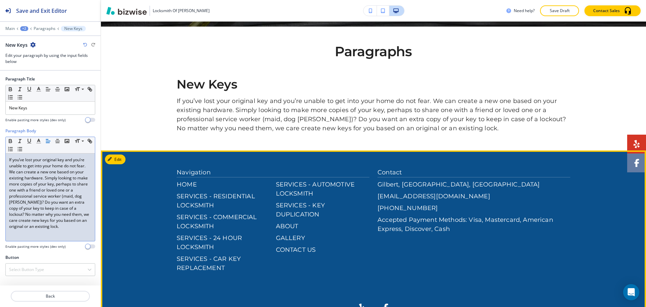
scroll to position [1072, 0]
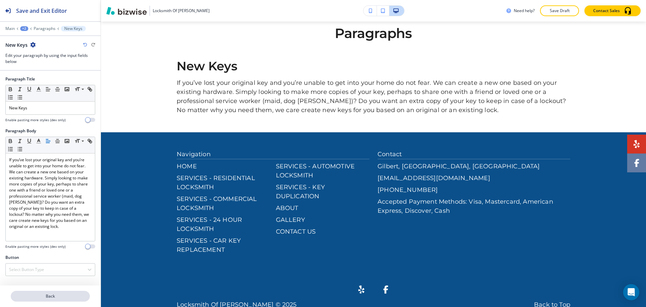
click at [60, 296] on p "Back" at bounding box center [50, 296] width 78 height 6
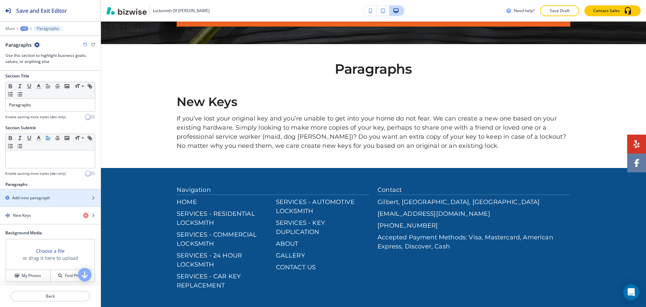
scroll to position [0, 0]
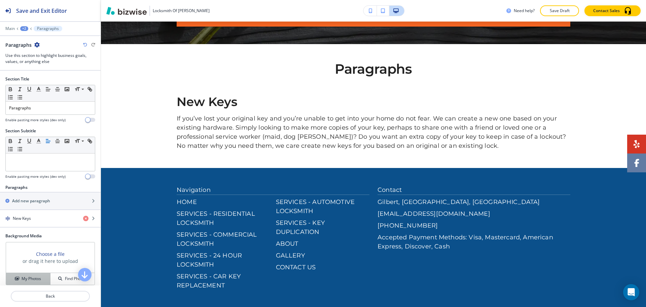
click at [35, 276] on h4 "My Photos" at bounding box center [31, 278] width 19 height 6
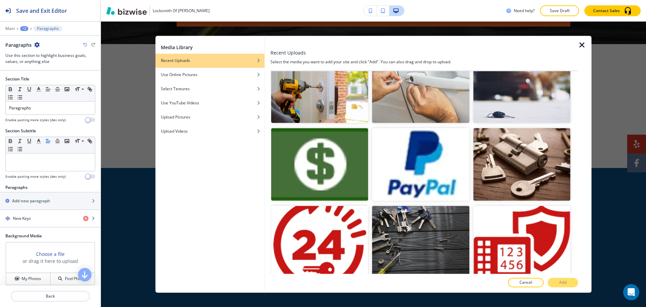
click at [329, 83] on img "button" at bounding box center [319, 86] width 97 height 73
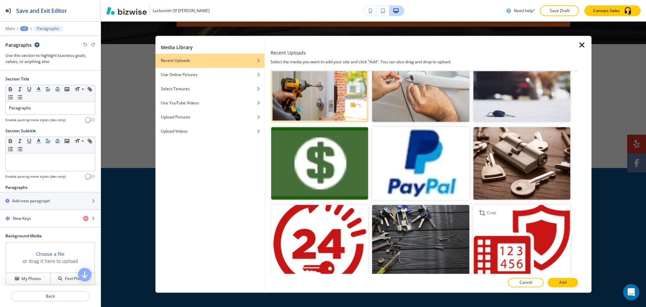
scroll to position [882, 0]
click at [563, 281] on p "Add" at bounding box center [562, 282] width 7 height 6
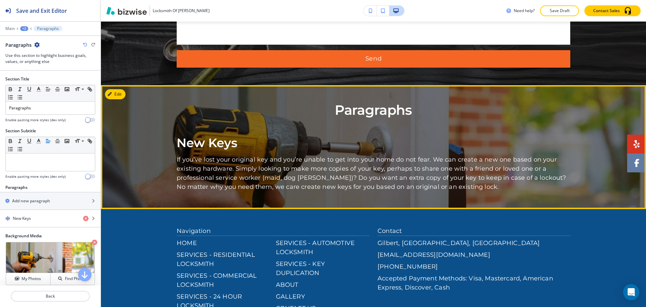
scroll to position [995, 0]
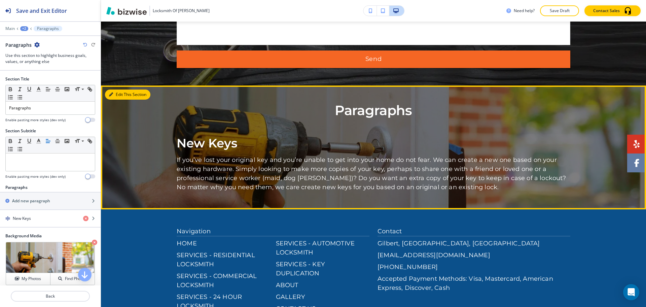
click at [120, 89] on button "Edit This Section" at bounding box center [127, 94] width 45 height 10
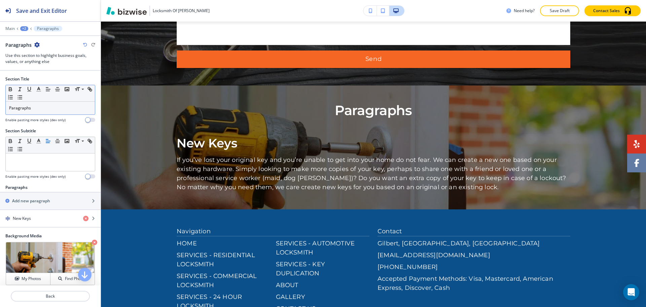
click at [46, 109] on p "Paragraphs" at bounding box center [50, 108] width 82 height 6
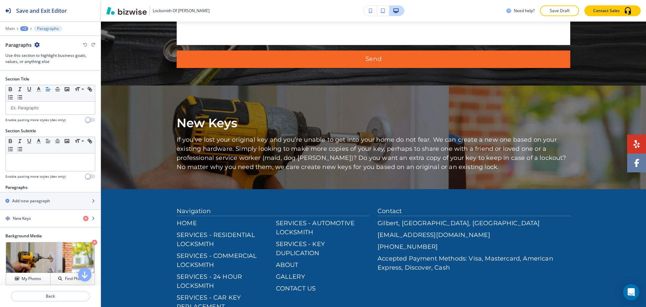
click at [23, 27] on div "+2" at bounding box center [24, 28] width 8 height 5
click at [32, 51] on p "RESIDENTIAL LOCKSMITH" at bounding box center [42, 51] width 34 height 6
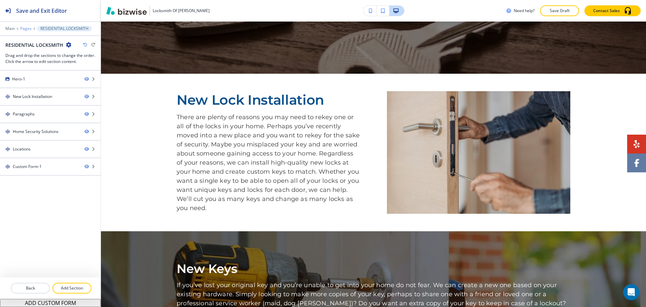
scroll to position [231, 0]
click at [72, 288] on p "Add Section" at bounding box center [72, 288] width 38 height 6
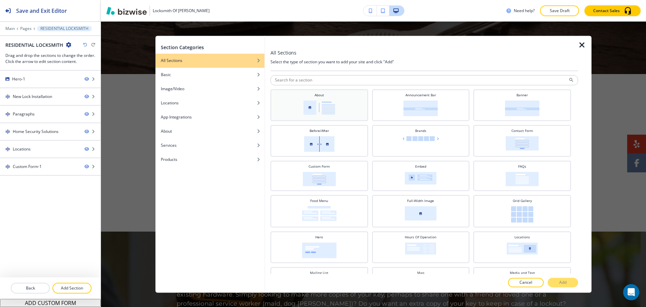
click at [316, 107] on img at bounding box center [319, 107] width 32 height 14
click at [555, 282] on button "Add" at bounding box center [562, 282] width 30 height 9
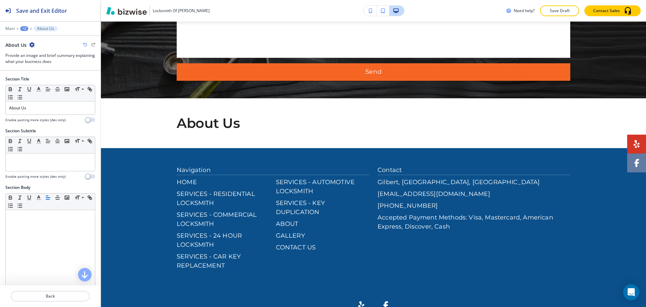
scroll to position [1102, 0]
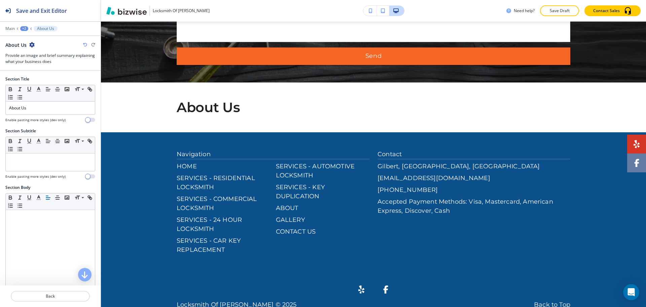
click at [22, 30] on div "+2" at bounding box center [24, 28] width 8 height 5
click at [36, 54] on button "RESIDENTIAL LOCKSMITH" at bounding box center [41, 51] width 43 height 12
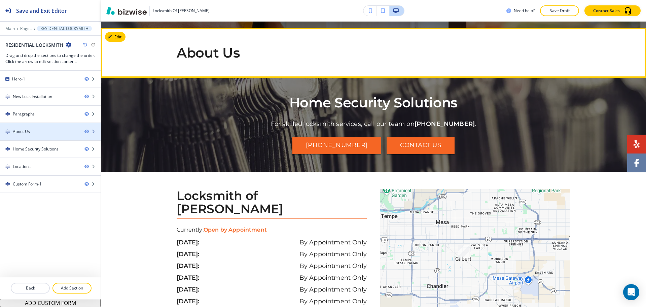
scroll to position [544, 0]
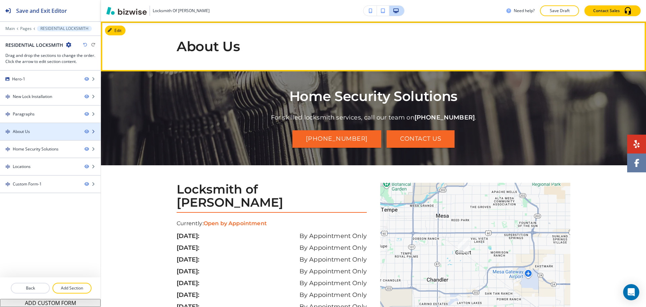
click at [36, 128] on div "About Us" at bounding box center [39, 131] width 79 height 6
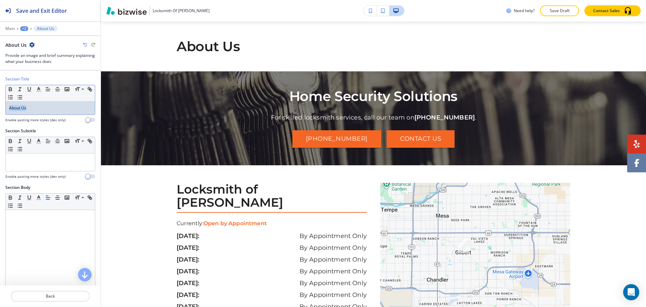
drag, startPoint x: 38, startPoint y: 110, endPoint x: 0, endPoint y: 89, distance: 43.2
click at [0, 94] on div "Section Title Small Normal Large Huge About Us Enable pasting more styles (dev …" at bounding box center [50, 102] width 101 height 52
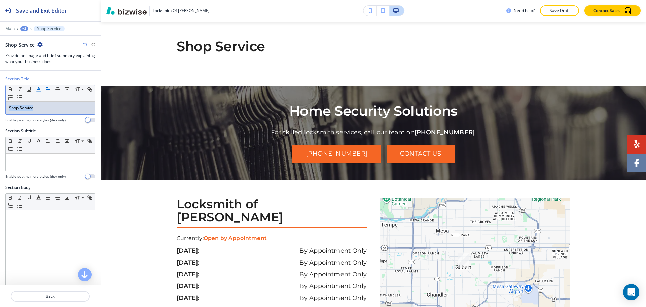
click at [40, 89] on icon "button" at bounding box center [39, 89] width 6 height 6
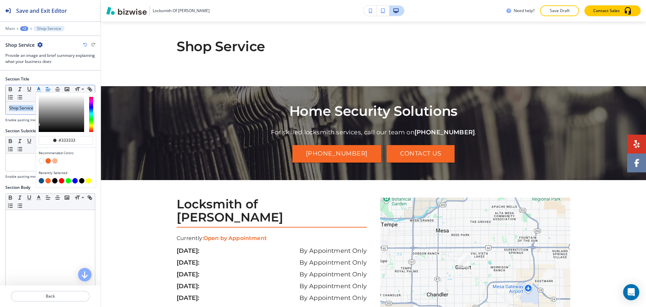
click at [42, 179] on button "button" at bounding box center [41, 180] width 5 height 5
type input "#0b508b"
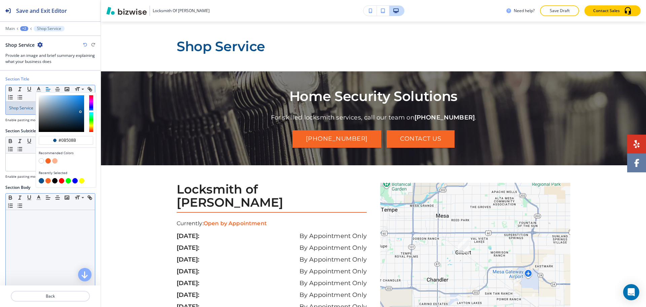
click at [36, 231] on div at bounding box center [50, 253] width 89 height 87
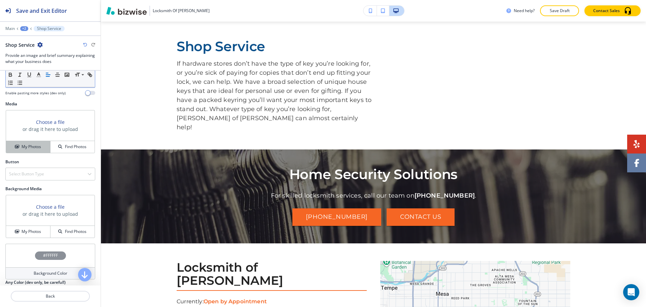
scroll to position [210, 0]
click at [28, 142] on button "My Photos" at bounding box center [28, 147] width 44 height 12
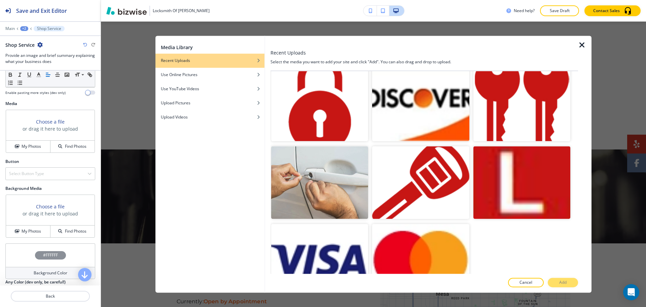
scroll to position [544, 0]
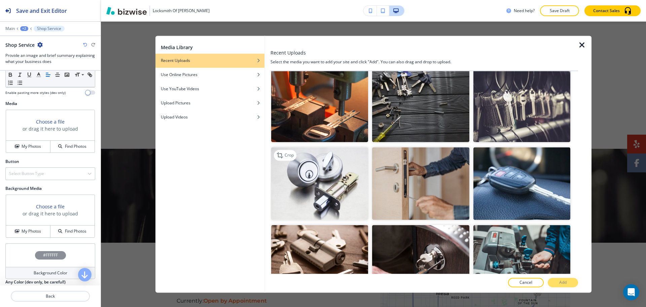
click at [342, 178] on img "button" at bounding box center [319, 183] width 97 height 73
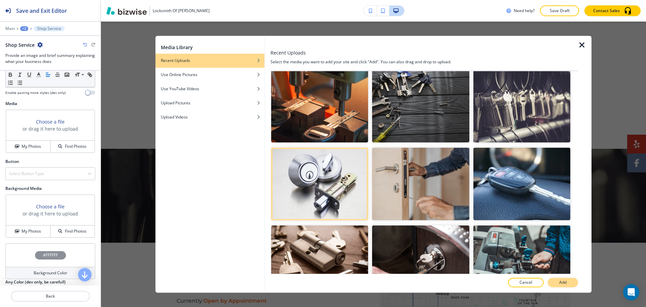
click at [559, 285] on p "Add" at bounding box center [562, 282] width 7 height 6
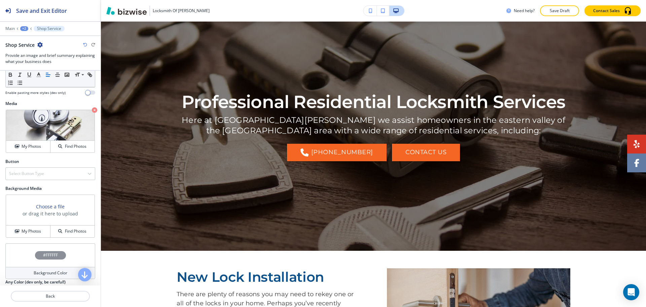
scroll to position [0, 0]
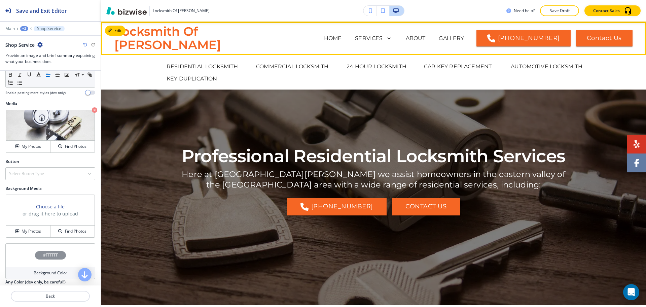
click at [282, 66] on p "COMMERCIAL LOCKSMITH" at bounding box center [292, 67] width 72 height 8
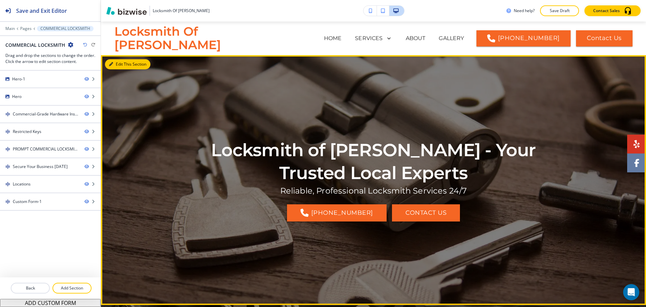
click at [122, 62] on button "Edit This Section" at bounding box center [127, 64] width 45 height 10
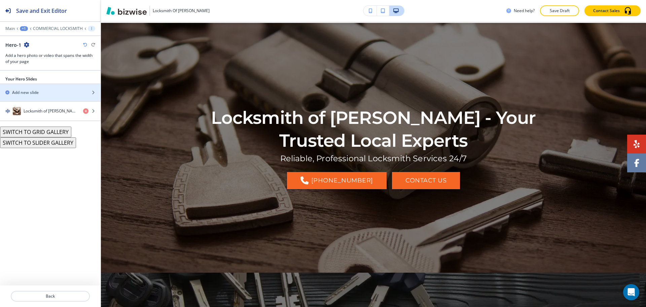
scroll to position [34, 0]
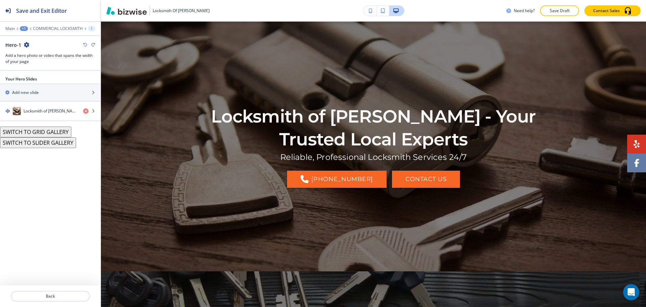
click at [46, 25] on div at bounding box center [50, 24] width 101 height 4
click at [47, 26] on p "COMMERCIAL LOCKSMITH" at bounding box center [58, 28] width 50 height 5
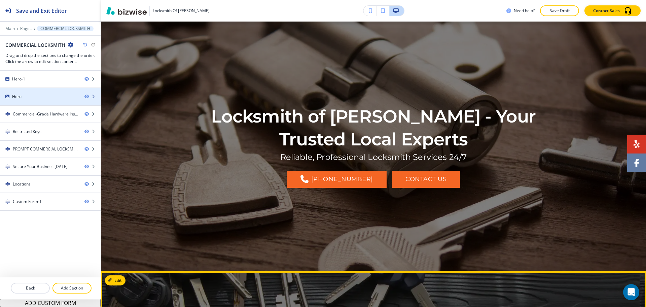
click at [31, 100] on div at bounding box center [50, 102] width 101 height 5
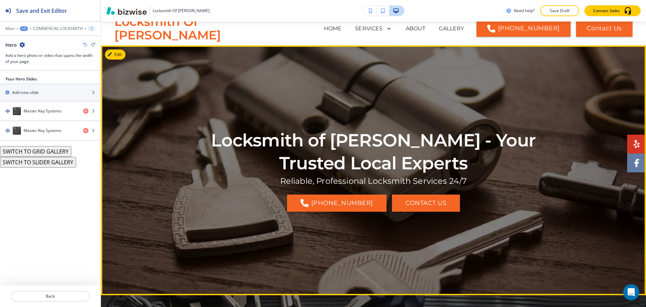
scroll to position [0, 0]
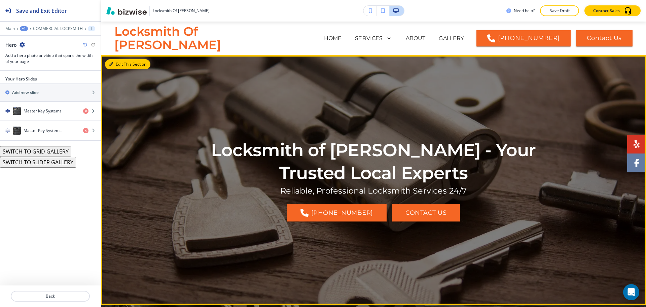
click at [115, 64] on button "Edit This Section" at bounding box center [127, 64] width 45 height 10
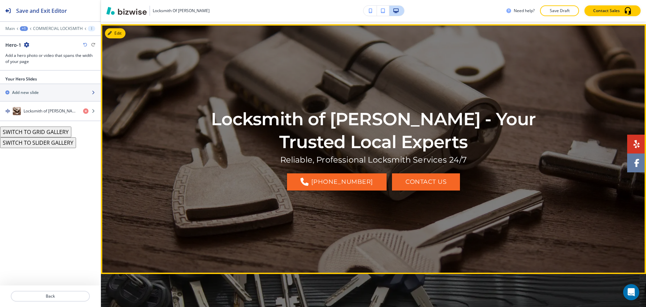
scroll to position [34, 0]
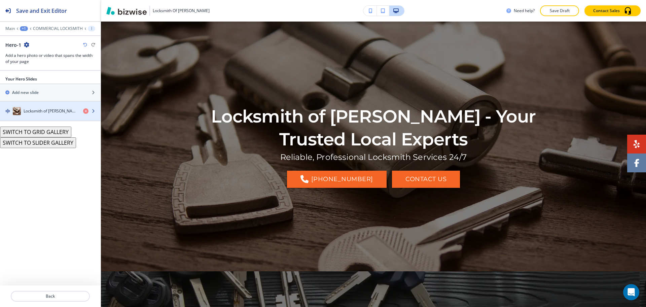
click at [58, 107] on div "Locksmith of [PERSON_NAME] - Your Trusted Local Experts" at bounding box center [39, 111] width 78 height 8
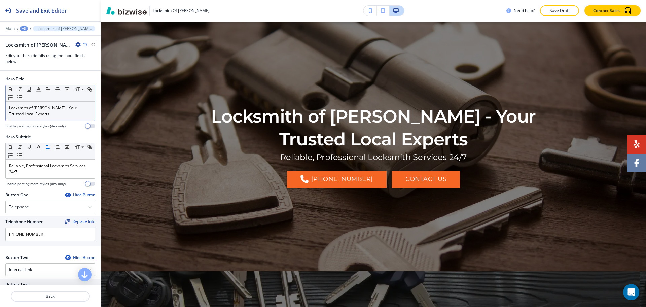
click at [55, 117] on p "Locksmith of [PERSON_NAME] - Your Trusted Local Experts" at bounding box center [50, 111] width 82 height 12
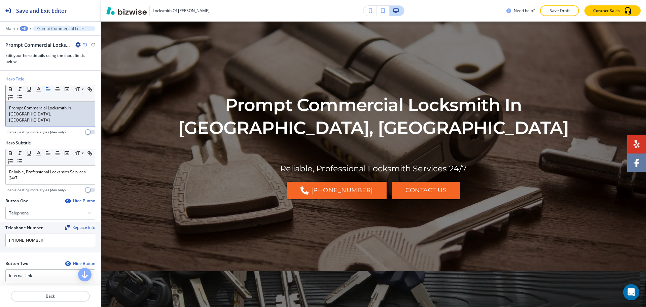
scroll to position [0, 0]
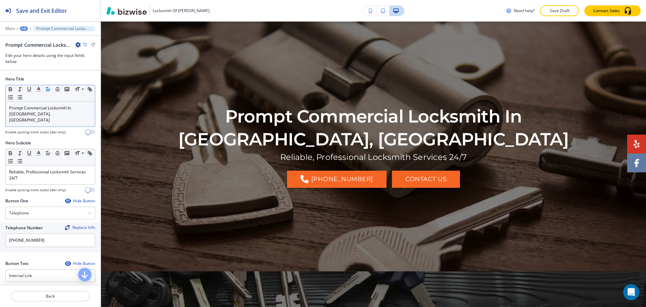
click at [53, 185] on div at bounding box center [50, 186] width 90 height 3
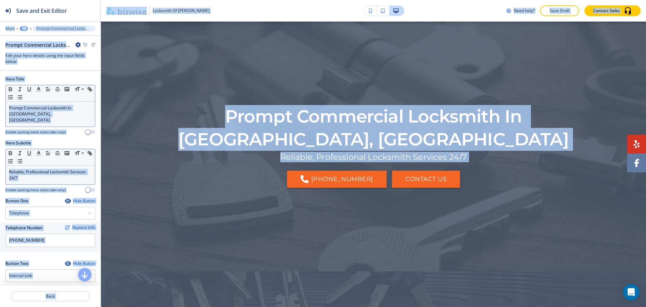
click at [52, 173] on p "Reliable, Professional Locksmith Services 24/7" at bounding box center [50, 175] width 82 height 12
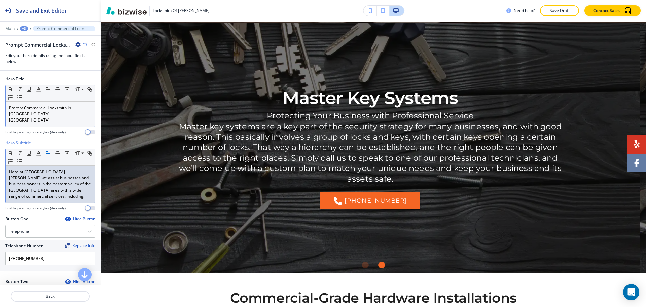
scroll to position [282, 0]
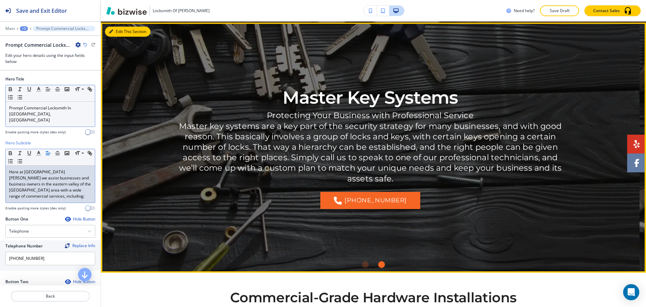
click at [119, 34] on button "Edit This Section" at bounding box center [127, 32] width 45 height 10
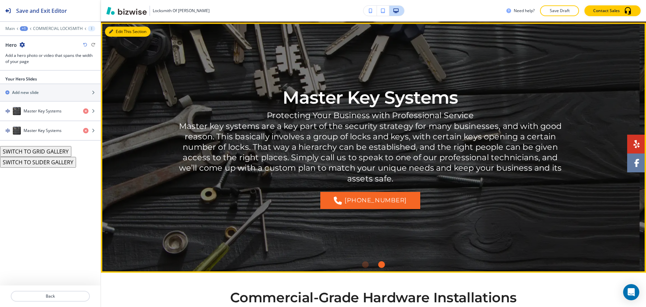
scroll to position [283, 0]
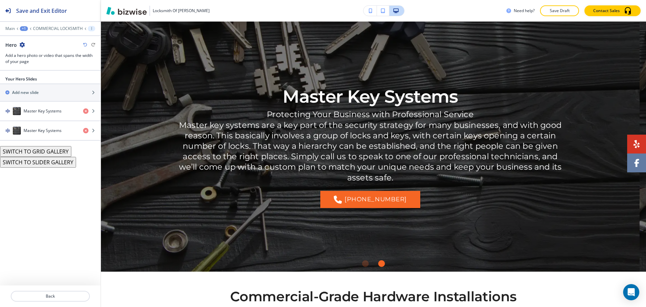
click at [23, 44] on icon "button" at bounding box center [21, 44] width 5 height 5
click at [41, 78] on p "Delete Section" at bounding box center [41, 80] width 34 height 6
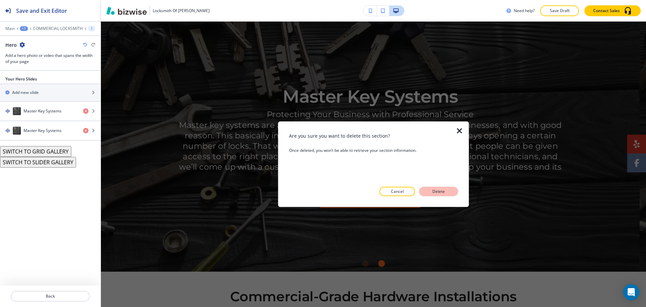
click at [433, 191] on p "Delete" at bounding box center [438, 191] width 16 height 6
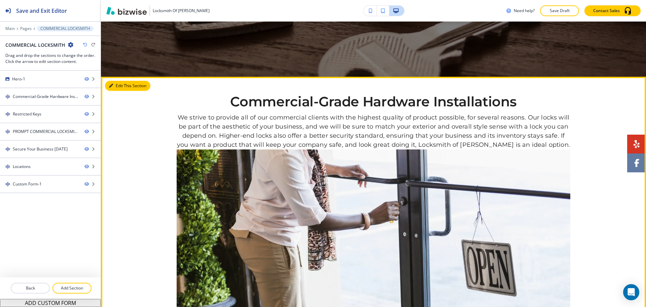
click at [122, 85] on button "Edit This Section" at bounding box center [127, 86] width 45 height 10
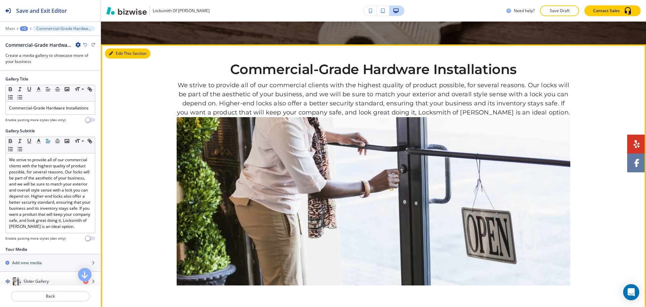
scroll to position [225, 0]
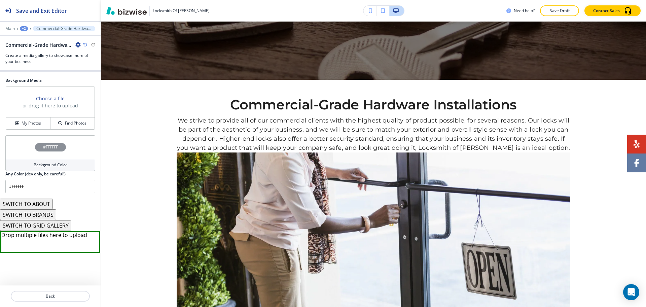
click at [38, 203] on button "SWITCH TO ABOUT" at bounding box center [26, 203] width 53 height 11
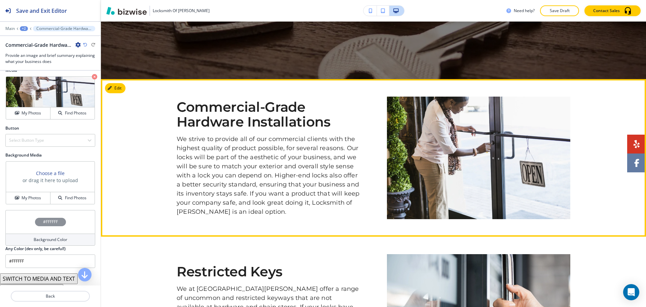
scroll to position [225, 0]
click at [117, 88] on button "Edit" at bounding box center [115, 88] width 21 height 10
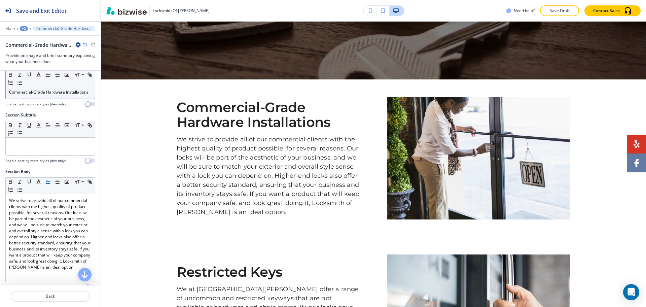
scroll to position [0, 0]
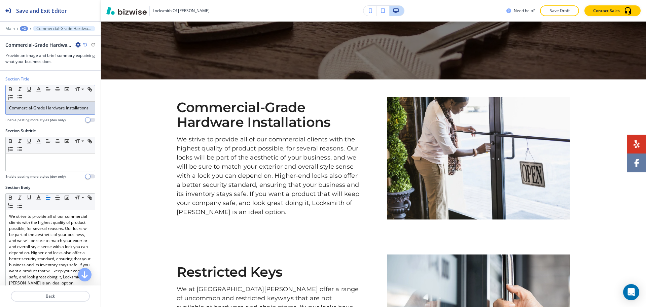
drag, startPoint x: 53, startPoint y: 112, endPoint x: 45, endPoint y: 104, distance: 11.4
click at [53, 111] on p "Commercial-Grade Hardware Installations" at bounding box center [50, 108] width 82 height 6
click at [40, 91] on icon "button" at bounding box center [39, 89] width 6 height 6
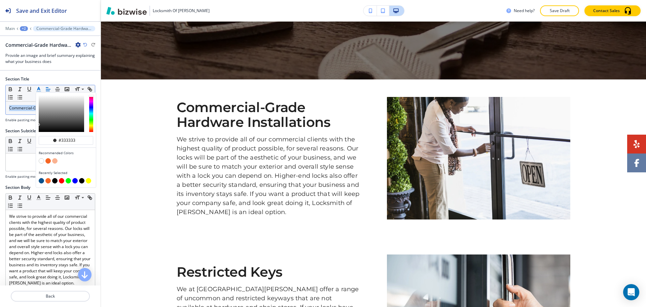
click at [41, 184] on div "button" at bounding box center [66, 181] width 54 height 7
click at [39, 181] on button "button" at bounding box center [41, 180] width 5 height 5
type input "#0b508b"
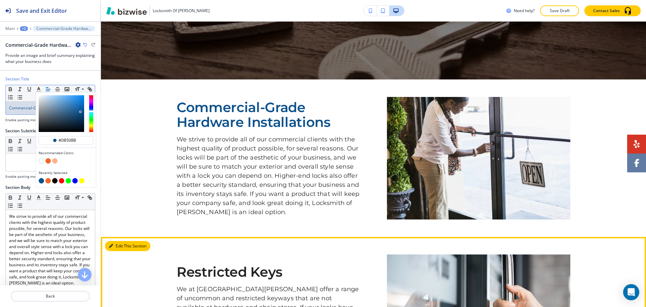
click at [112, 245] on icon "button" at bounding box center [111, 246] width 4 height 4
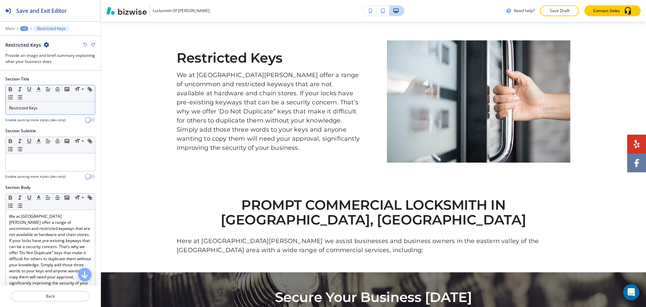
click at [56, 108] on p "Restricted Keys" at bounding box center [50, 108] width 82 height 6
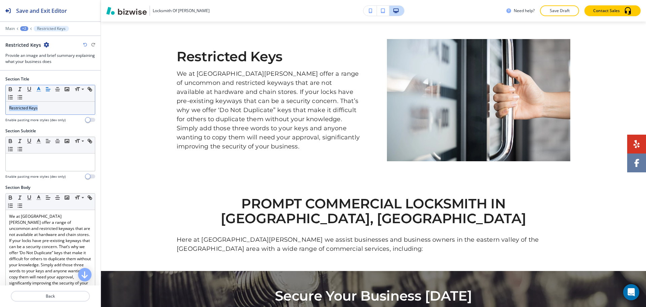
click at [39, 89] on line "button" at bounding box center [39, 89] width 2 height 0
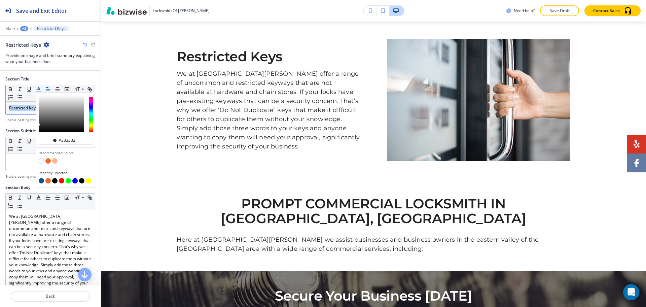
click at [39, 181] on button "button" at bounding box center [41, 180] width 5 height 5
type input "#0b508b"
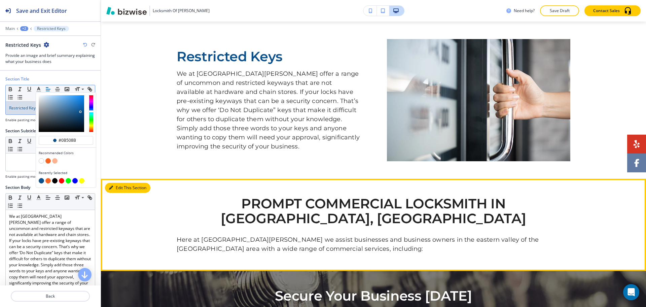
click at [114, 188] on button "Edit This Section" at bounding box center [127, 188] width 45 height 10
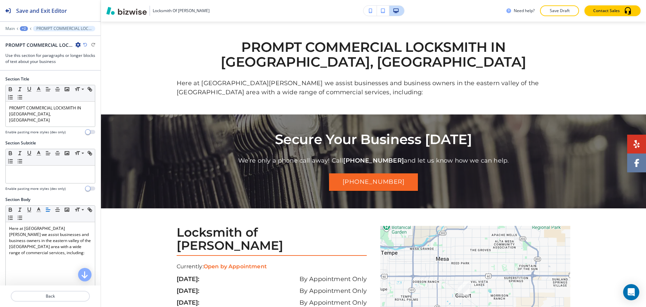
scroll to position [597, 0]
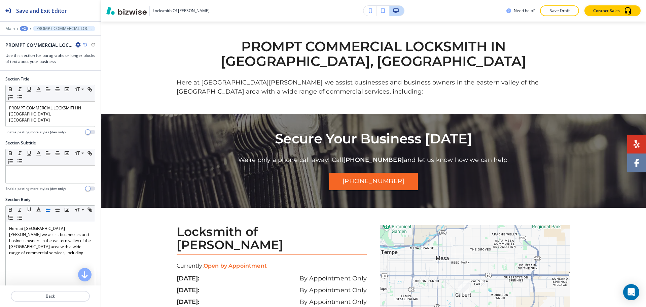
click at [76, 44] on icon "button" at bounding box center [77, 44] width 5 height 5
click at [84, 79] on p "Delete Section" at bounding box center [97, 80] width 34 height 6
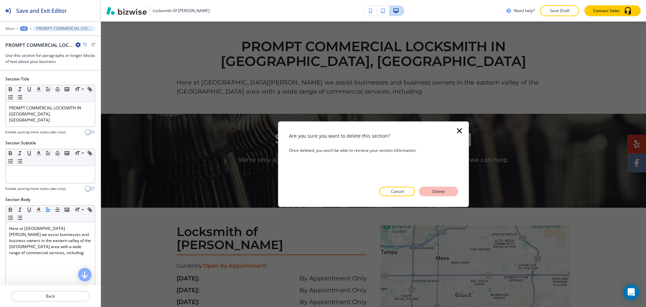
click at [446, 192] on button "Delete" at bounding box center [438, 191] width 39 height 9
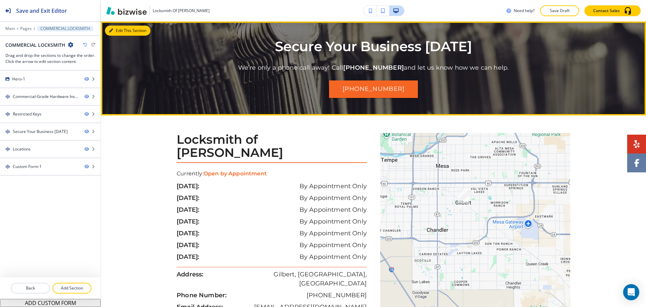
click at [121, 29] on button "Edit This Section" at bounding box center [127, 31] width 45 height 10
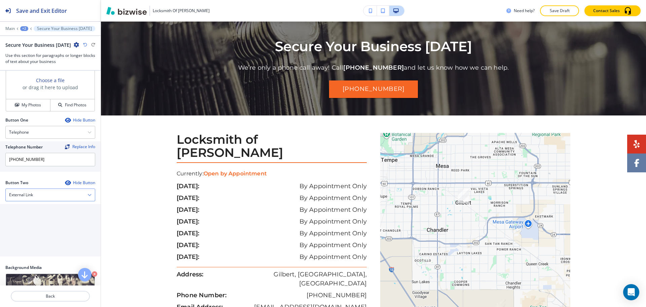
click at [44, 197] on div "External Link" at bounding box center [50, 195] width 89 height 12
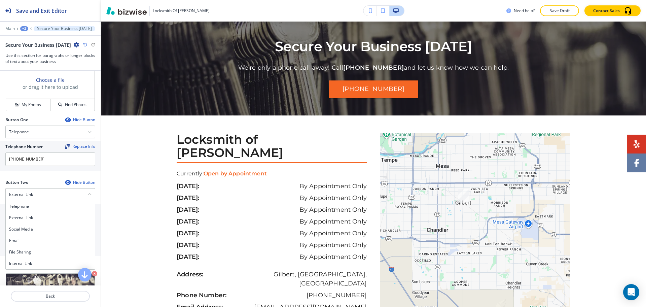
click at [35, 261] on h4 "Internal Link" at bounding box center [50, 263] width 82 height 6
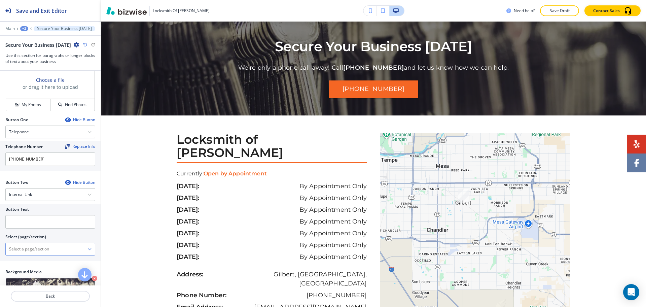
drag, startPoint x: 40, startPoint y: 248, endPoint x: 41, endPoint y: 243, distance: 5.2
click at [40, 248] on \(page\/section\) "Manual Input" at bounding box center [47, 248] width 82 height 11
type \(page\/section\) "CONTACT US"
drag, startPoint x: 6, startPoint y: 247, endPoint x: 13, endPoint y: 252, distance: 8.6
click at [5, 247] on div "Button Text Select (page/section) CONTACT US CONTACT US CONTACT US | Hero CONTA…" at bounding box center [50, 231] width 101 height 57
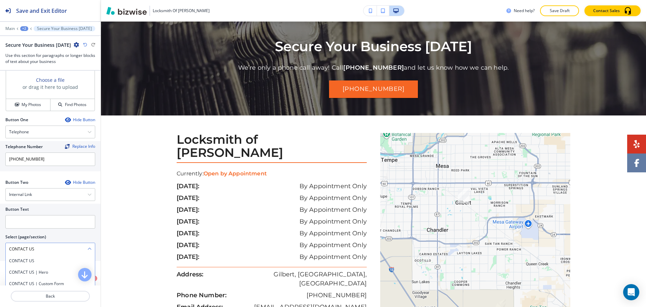
drag, startPoint x: 20, startPoint y: 260, endPoint x: 21, endPoint y: 247, distance: 12.4
click at [21, 260] on h4 "CONTACT US" at bounding box center [50, 261] width 82 height 6
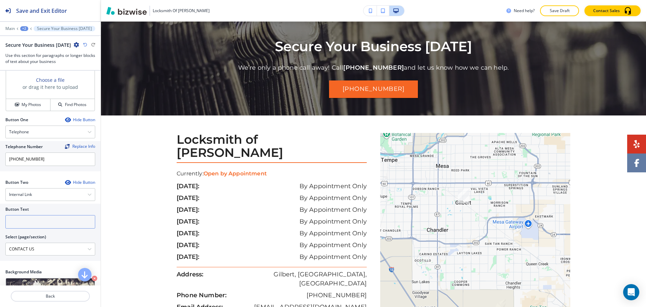
click at [21, 222] on input "text" at bounding box center [50, 221] width 90 height 13
paste input "CONTACT US"
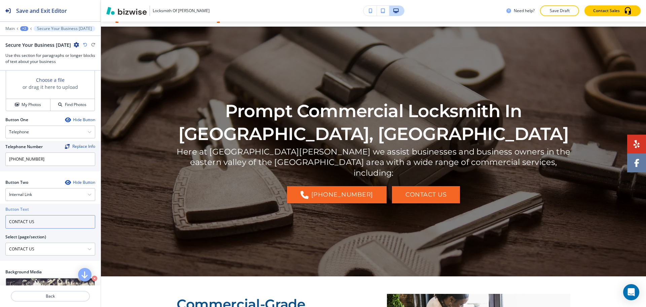
scroll to position [0, 0]
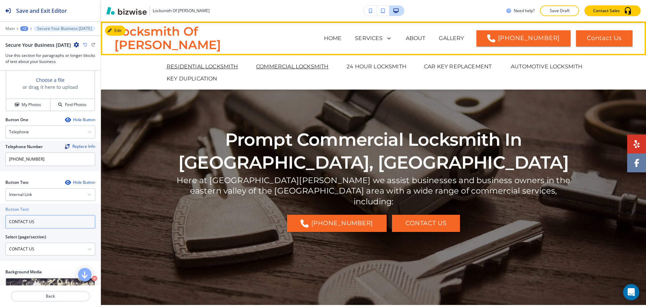
type input "CONTACT US"
drag, startPoint x: 207, startPoint y: 67, endPoint x: 177, endPoint y: 66, distance: 30.3
click at [207, 67] on p "RESIDENTIAL LOCKSMITH" at bounding box center [202, 67] width 72 height 8
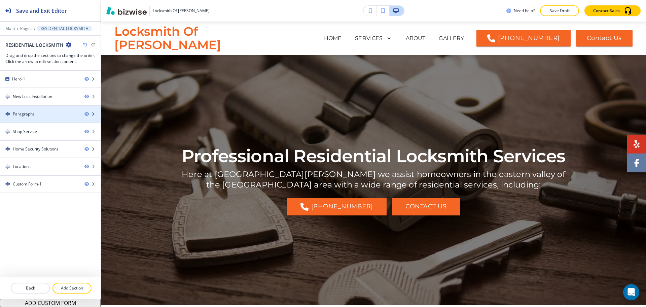
click at [38, 114] on div "Paragraphs" at bounding box center [39, 114] width 79 height 6
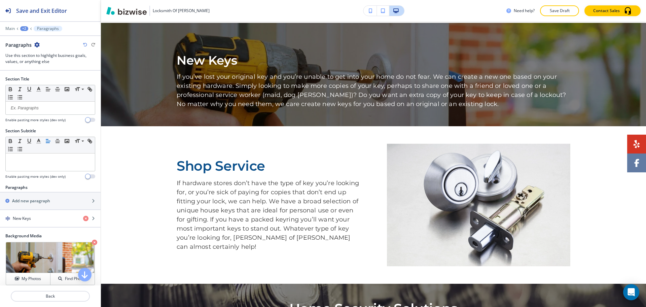
scroll to position [440, 0]
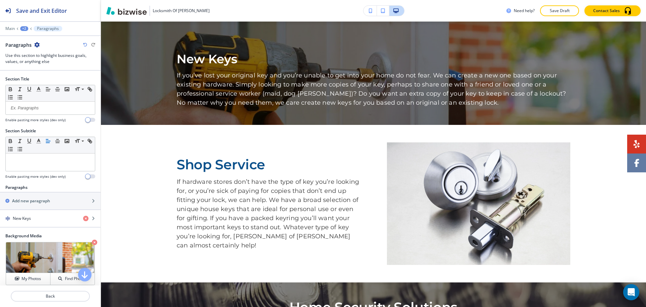
click at [38, 44] on icon "button" at bounding box center [36, 44] width 5 height 5
click at [47, 72] on button "Duplicate Section" at bounding box center [55, 68] width 43 height 12
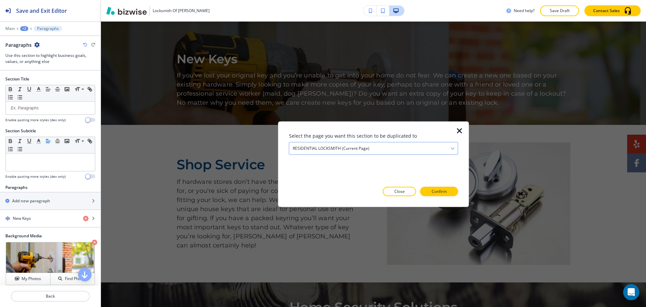
click at [335, 145] on h4 "RESIDENTIAL LOCKSMITH (current page)" at bounding box center [330, 148] width 77 height 6
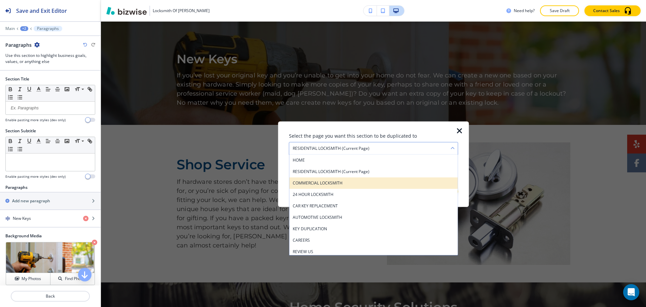
click at [320, 185] on h4 "COMMERCIAL LOCKSMITH" at bounding box center [373, 183] width 162 height 6
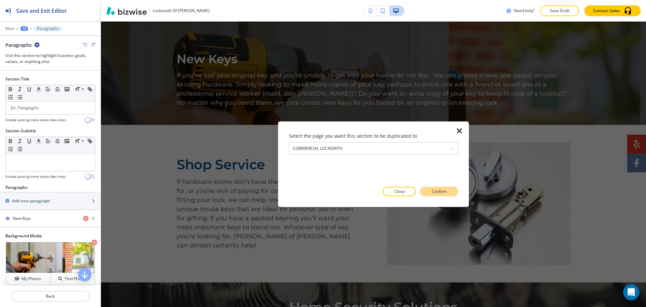
click at [436, 190] on p "Confirm" at bounding box center [438, 191] width 15 height 6
click at [431, 192] on p "Take me there" at bounding box center [432, 191] width 27 height 6
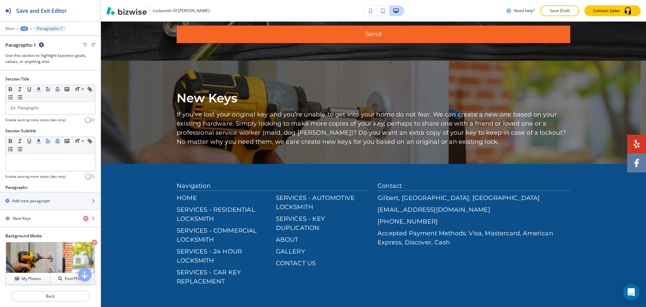
click at [25, 27] on div "+2" at bounding box center [24, 28] width 8 height 5
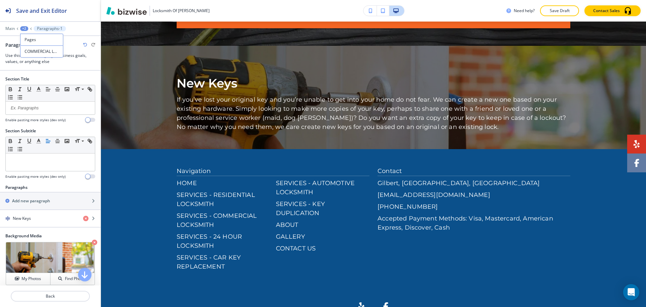
scroll to position [1194, 0]
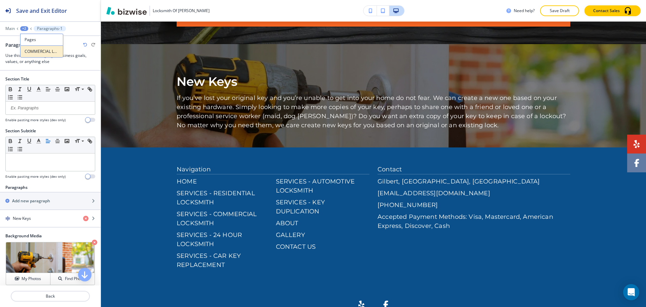
click at [30, 50] on p "COMMERCIAL LOCKSMITH" at bounding box center [42, 51] width 34 height 6
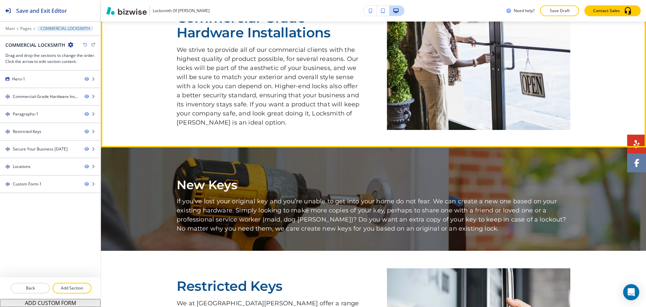
scroll to position [314, 0]
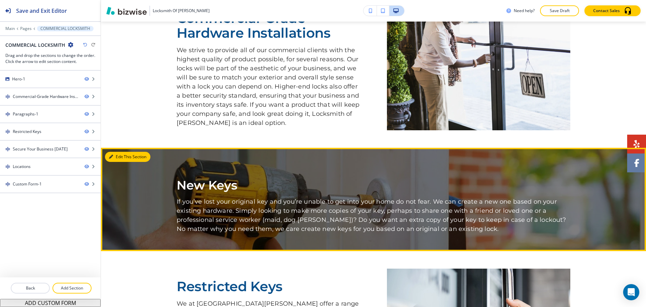
click at [116, 154] on button "Edit This Section" at bounding box center [127, 157] width 45 height 10
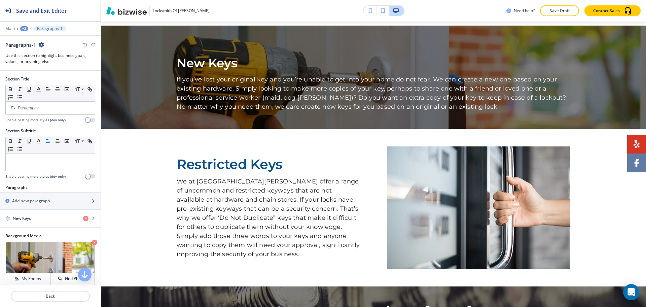
scroll to position [440, 0]
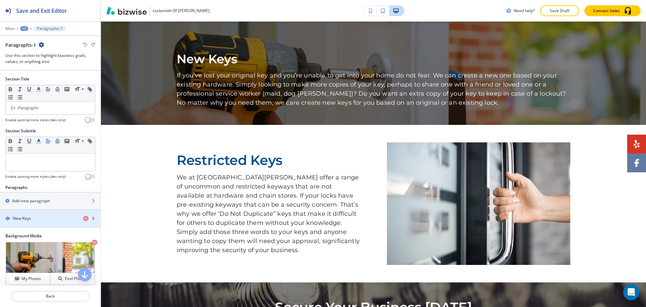
click at [37, 220] on div "New Keys" at bounding box center [39, 218] width 78 height 6
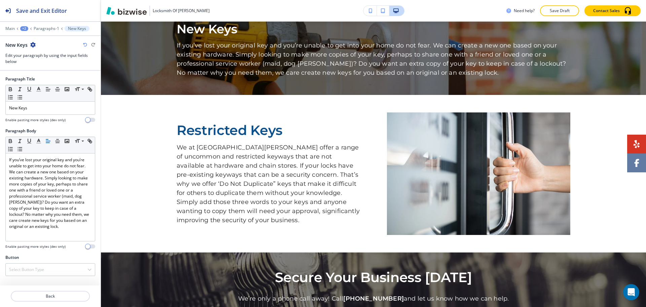
scroll to position [471, 0]
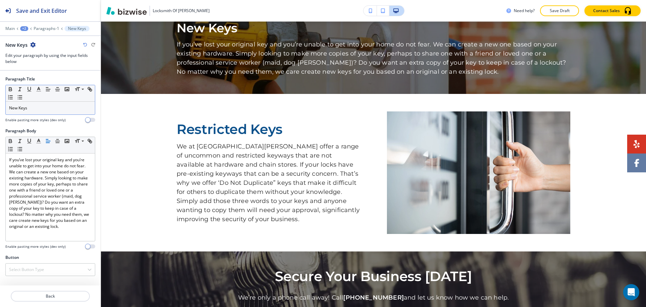
click at [43, 107] on p "New Keys" at bounding box center [50, 108] width 82 height 6
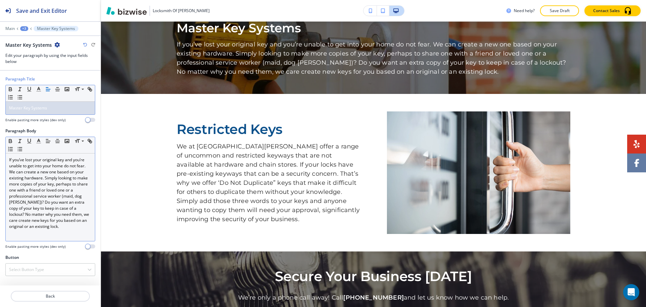
click at [72, 182] on p "If you’ve lost your original key and you’re unable to get into your home do not…" at bounding box center [50, 193] width 82 height 73
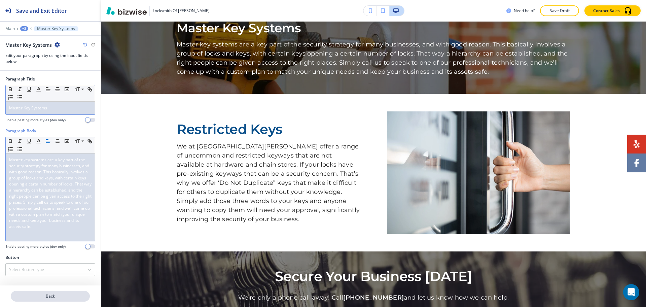
click at [52, 299] on button "Back" at bounding box center [50, 295] width 79 height 11
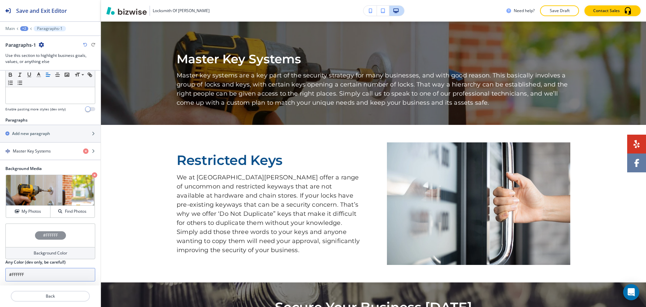
scroll to position [112, 0]
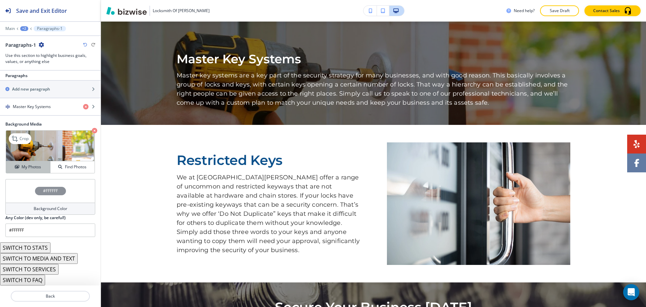
click at [31, 165] on h4 "My Photos" at bounding box center [31, 167] width 19 height 6
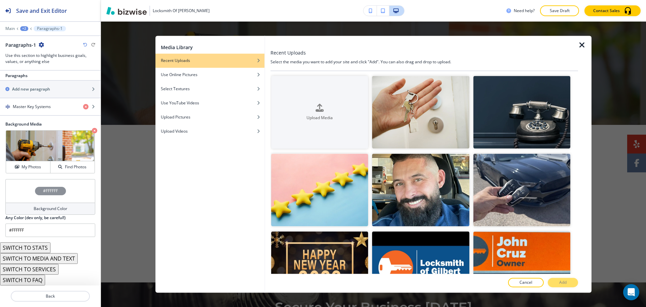
scroll to position [441, 0]
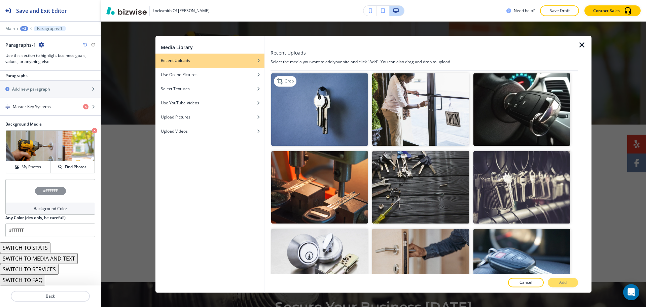
click at [326, 102] on img "button" at bounding box center [319, 109] width 97 height 73
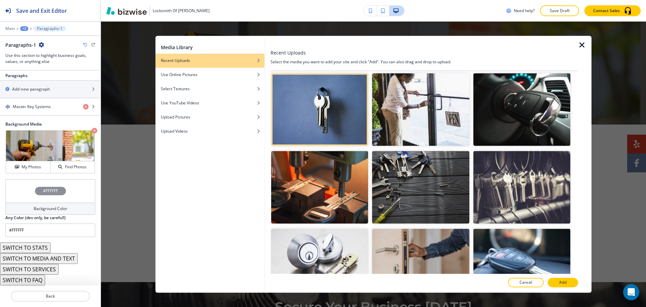
scroll to position [547, 0]
drag, startPoint x: 566, startPoint y: 281, endPoint x: 582, endPoint y: 279, distance: 15.5
click at [566, 281] on button "Add" at bounding box center [562, 282] width 30 height 9
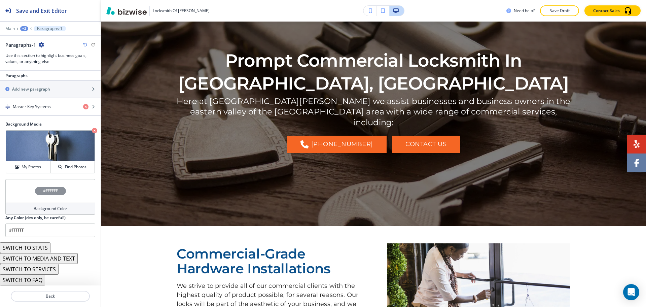
scroll to position [0, 0]
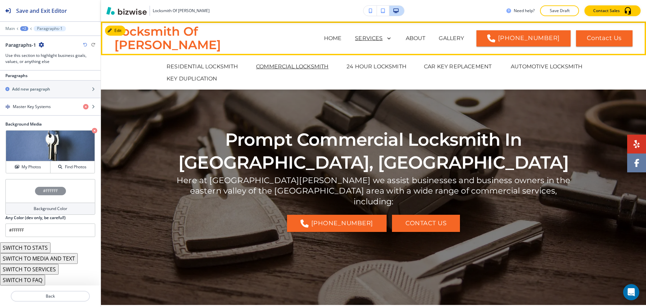
click at [355, 38] on p "SERVICES" at bounding box center [369, 38] width 28 height 8
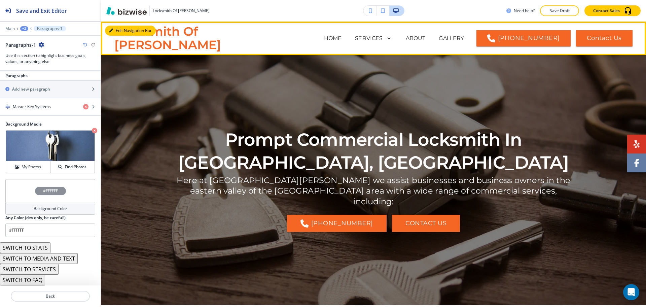
click at [120, 27] on button "Edit Navigation Bar" at bounding box center [130, 31] width 51 height 10
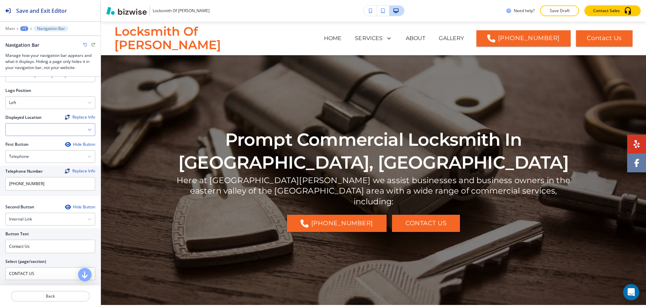
click at [87, 125] on div at bounding box center [50, 129] width 89 height 12
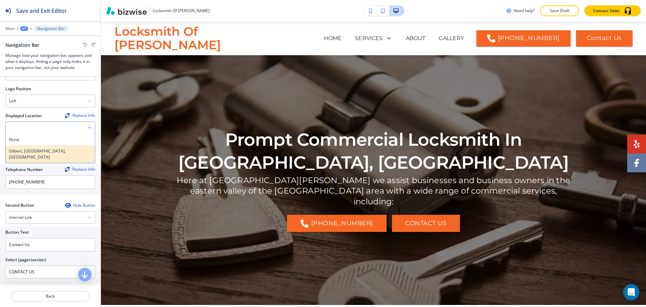
click at [60, 149] on h4 "Gilbert, [GEOGRAPHIC_DATA], [GEOGRAPHIC_DATA]" at bounding box center [50, 154] width 82 height 12
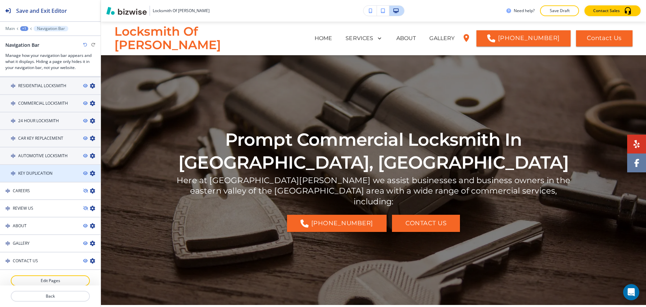
scroll to position [434, 0]
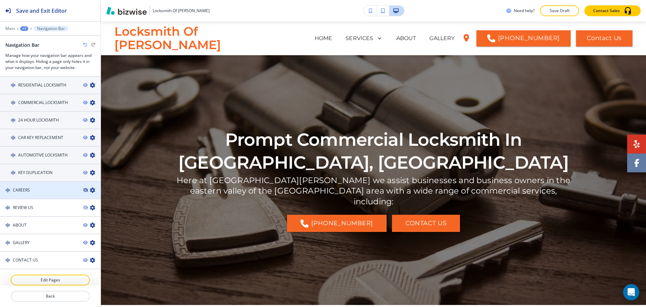
click at [83, 188] on icon "button" at bounding box center [85, 190] width 4 height 4
drag, startPoint x: 29, startPoint y: 182, endPoint x: 31, endPoint y: 260, distance: 77.4
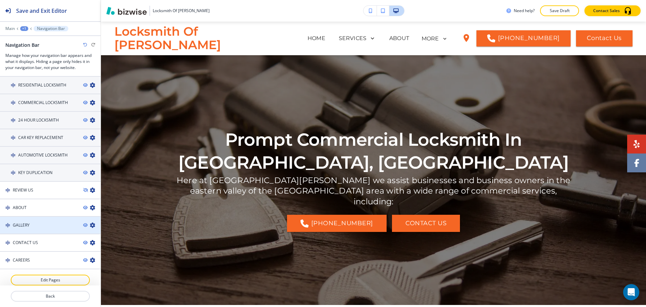
click at [39, 222] on div "GALLERY" at bounding box center [39, 225] width 78 height 6
click at [60, 222] on div "GALLERY" at bounding box center [39, 225] width 78 height 6
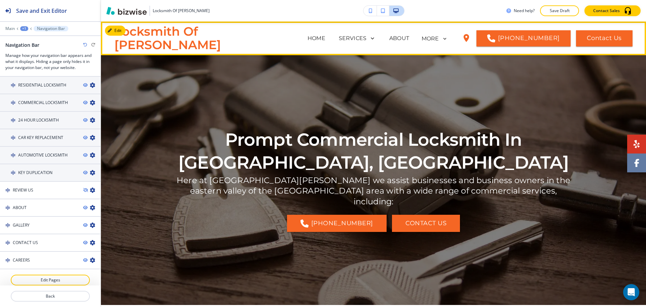
click at [320, 61] on p "GALLERY" at bounding box center [307, 65] width 25 height 8
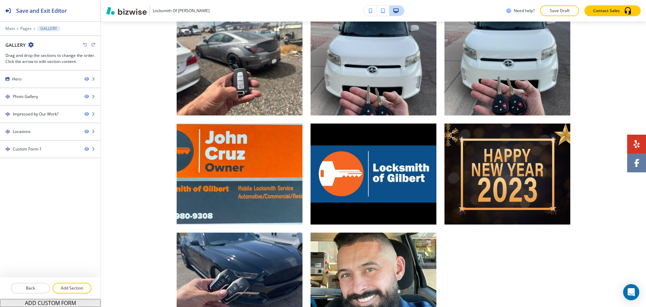
scroll to position [294, 0]
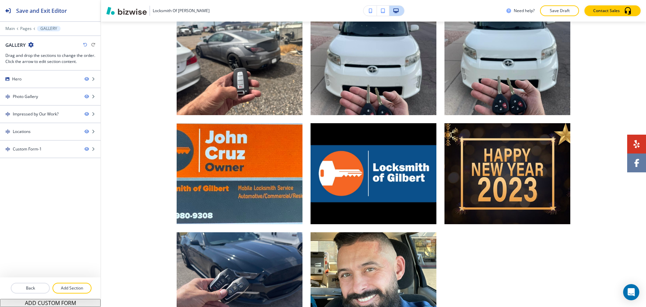
click at [32, 43] on icon "button" at bounding box center [30, 44] width 5 height 5
drag, startPoint x: 40, startPoint y: 60, endPoint x: 51, endPoint y: 66, distance: 12.5
click at [41, 60] on button "Edit Page Settings" at bounding box center [49, 56] width 43 height 12
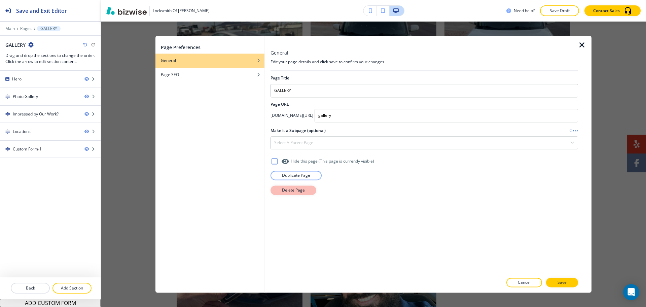
click at [306, 190] on button "Delete Page" at bounding box center [293, 189] width 46 height 9
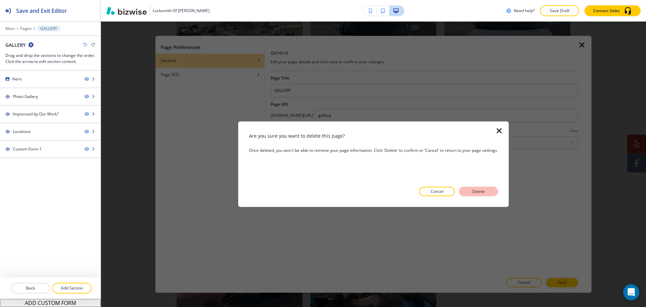
click at [488, 191] on button "Delete" at bounding box center [478, 191] width 39 height 9
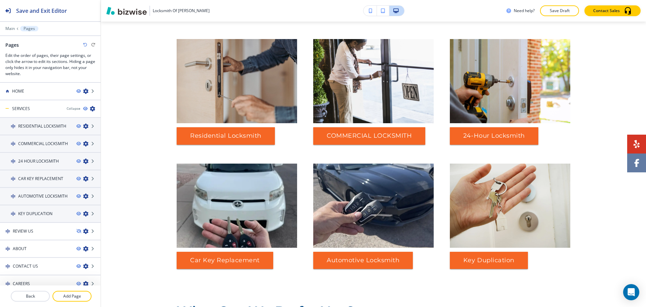
scroll to position [0, 0]
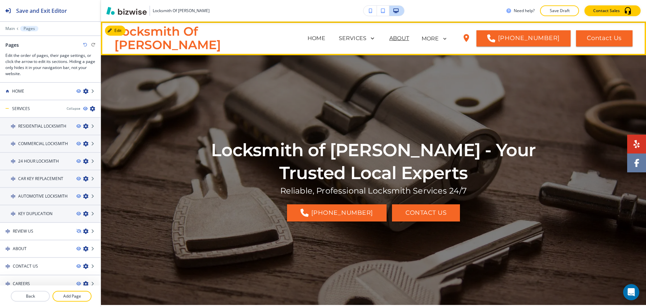
click at [389, 37] on p "ABOUT" at bounding box center [399, 38] width 20 height 8
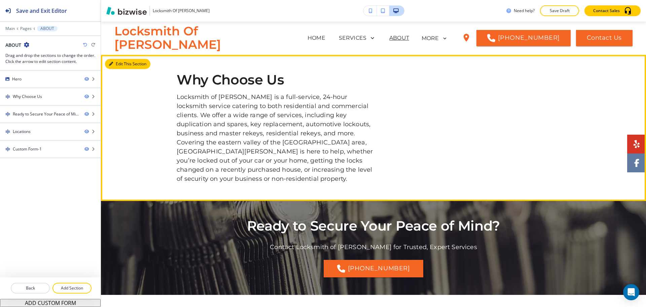
click at [119, 63] on button "Edit This Section" at bounding box center [127, 64] width 45 height 10
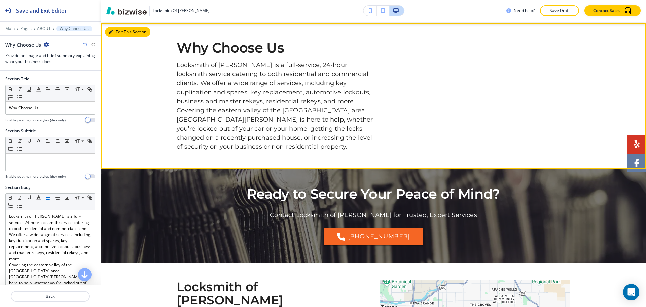
scroll to position [34, 0]
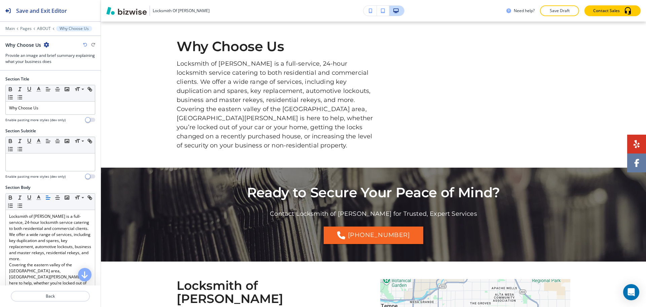
click at [45, 45] on icon "button" at bounding box center [46, 44] width 5 height 5
click at [58, 67] on p "Duplicate Section" at bounding box center [64, 68] width 34 height 6
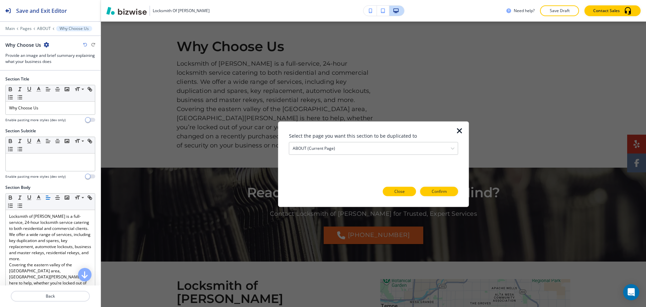
click at [404, 189] on p "Close" at bounding box center [399, 191] width 10 height 6
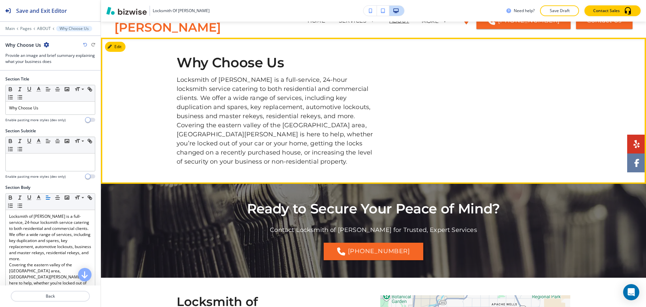
scroll to position [0, 0]
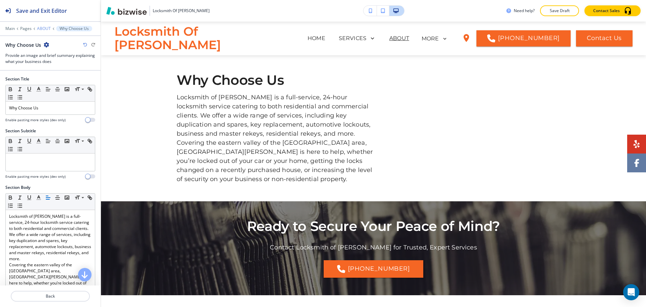
click at [44, 29] on p "ABOUT" at bounding box center [44, 28] width 14 height 5
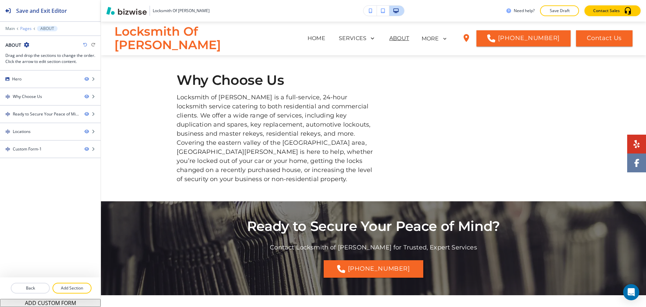
click at [26, 27] on p "Pages" at bounding box center [25, 28] width 11 height 5
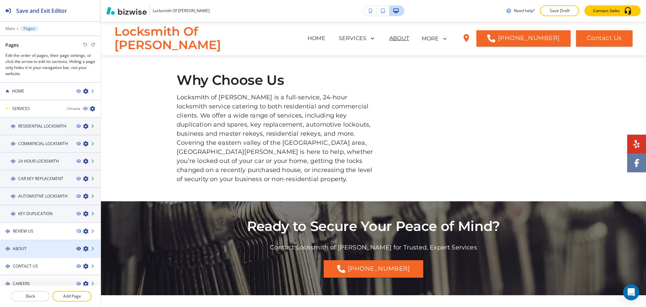
click at [76, 248] on icon "button" at bounding box center [78, 248] width 4 height 4
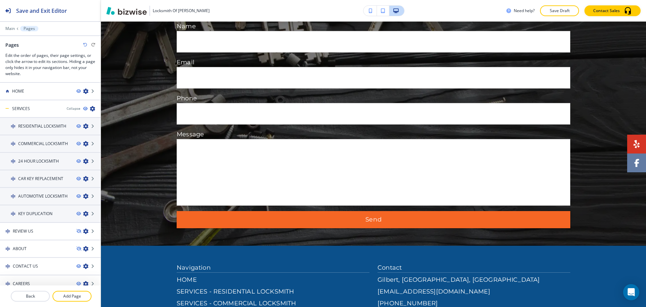
scroll to position [1028, 0]
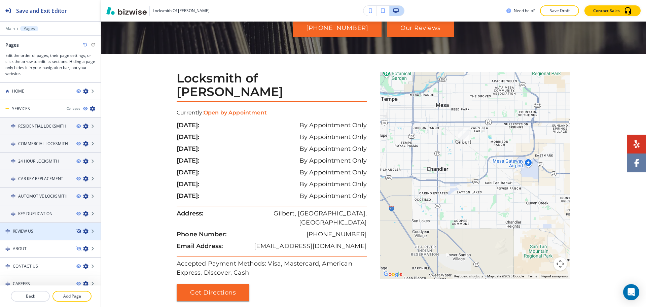
click at [76, 230] on icon "button" at bounding box center [78, 231] width 4 height 4
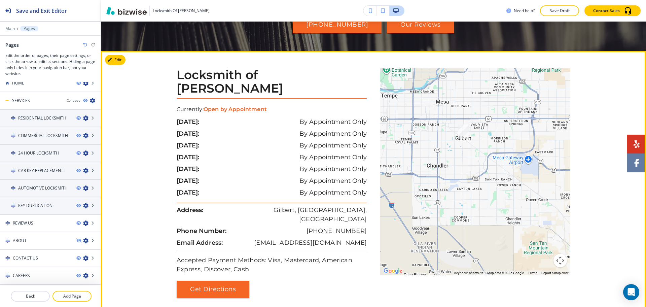
scroll to position [1032, 0]
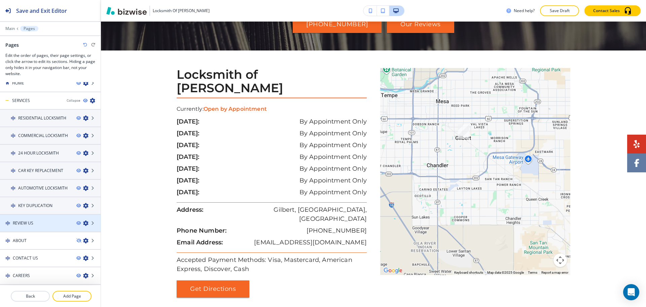
click at [83, 223] on icon "button" at bounding box center [85, 222] width 5 height 5
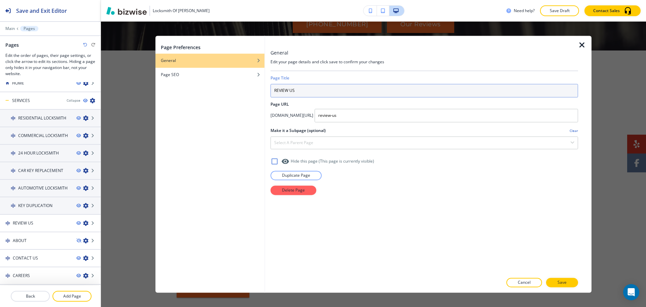
drag, startPoint x: 300, startPoint y: 88, endPoint x: 289, endPoint y: 92, distance: 11.4
click at [289, 92] on input "REVIEW US" at bounding box center [423, 90] width 307 height 13
type input "REVIEWS"
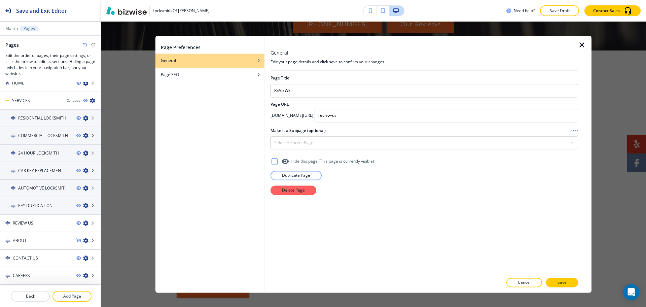
click at [568, 286] on button "Save" at bounding box center [562, 282] width 32 height 9
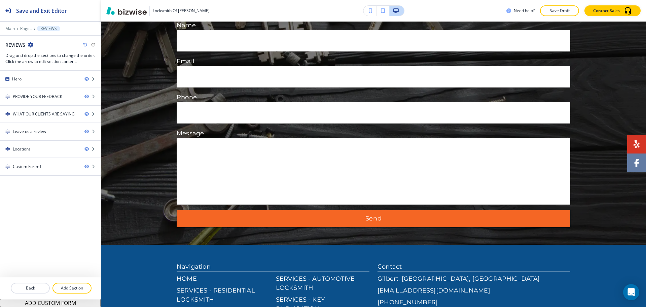
scroll to position [0, 0]
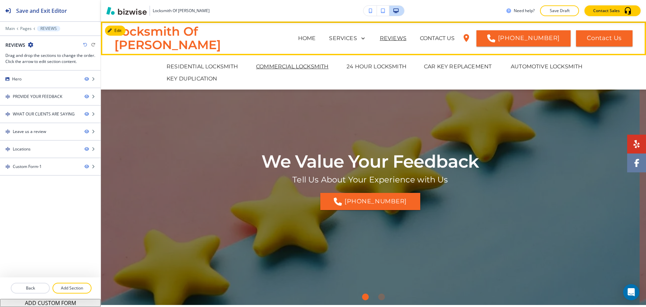
click at [297, 66] on p "COMMERCIAL LOCKSMITH" at bounding box center [292, 67] width 72 height 8
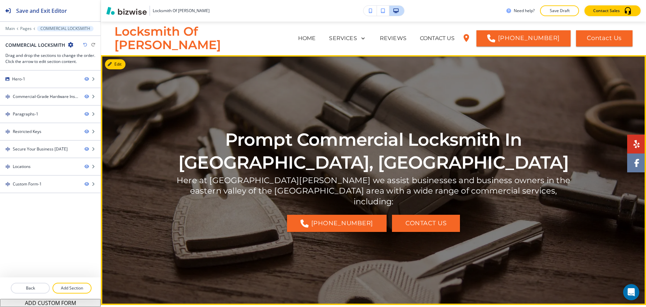
click at [356, 158] on p "Prompt Commercial Locksmith In [GEOGRAPHIC_DATA], [GEOGRAPHIC_DATA]" at bounding box center [373, 150] width 393 height 45
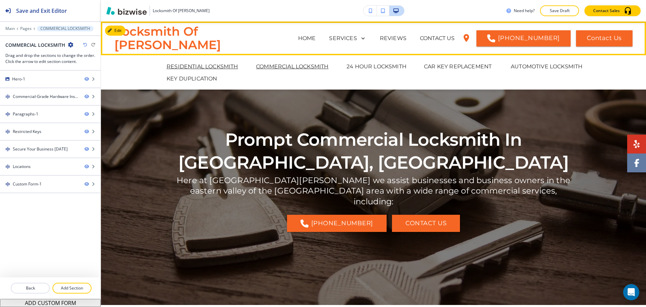
click at [218, 67] on p "RESIDENTIAL LOCKSMITH" at bounding box center [202, 67] width 72 height 8
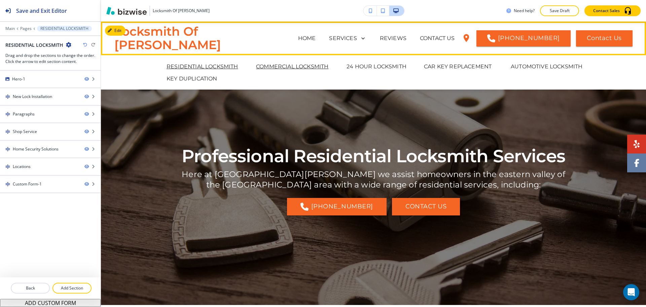
click at [290, 68] on p "COMMERCIAL LOCKSMITH" at bounding box center [292, 67] width 72 height 8
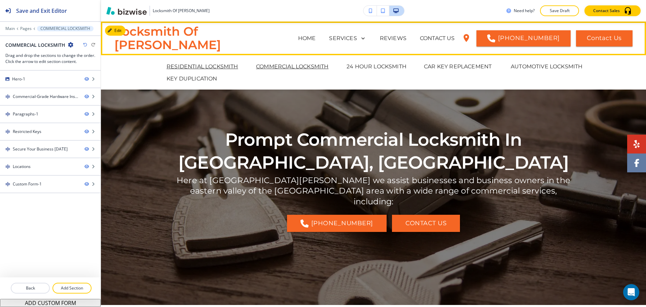
click at [201, 68] on p "RESIDENTIAL LOCKSMITH" at bounding box center [202, 67] width 72 height 8
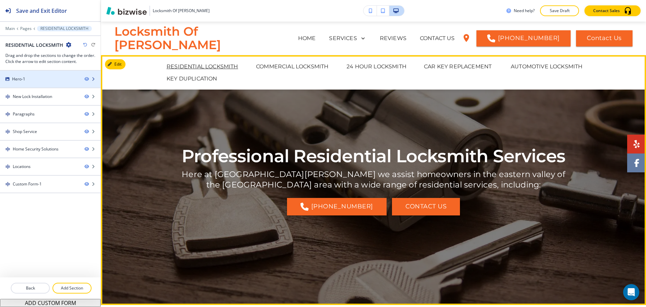
click at [46, 82] on div at bounding box center [50, 84] width 101 height 5
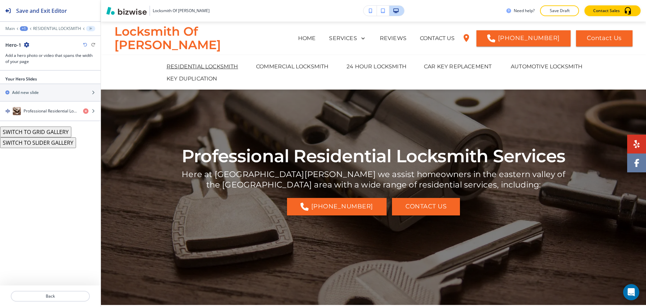
scroll to position [34, 0]
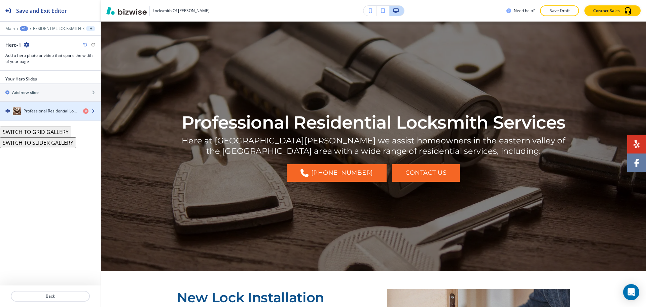
click at [32, 110] on h4 "Professional Residential Locksmith Services" at bounding box center [51, 111] width 54 height 6
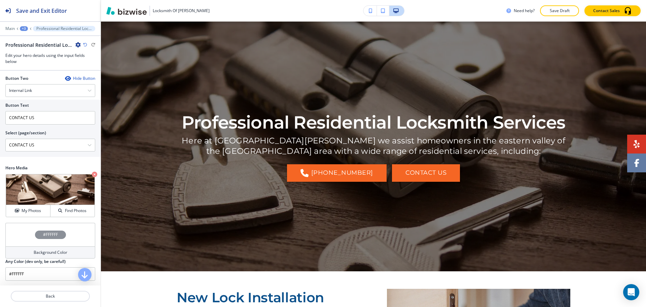
scroll to position [192, 0]
click at [24, 209] on h4 "My Photos" at bounding box center [31, 210] width 19 height 6
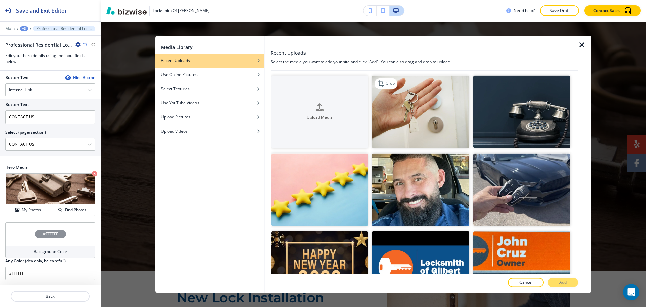
scroll to position [1, 0]
click at [430, 124] on img "button" at bounding box center [420, 111] width 97 height 73
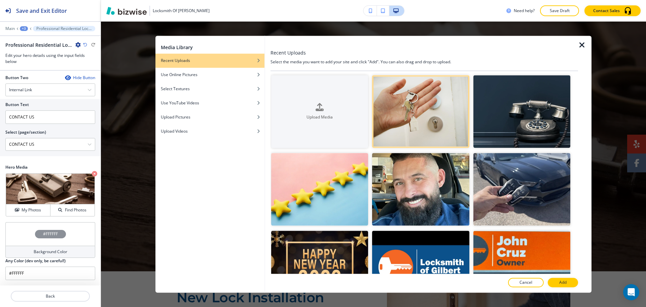
click at [563, 281] on p "Add" at bounding box center [562, 282] width 7 height 6
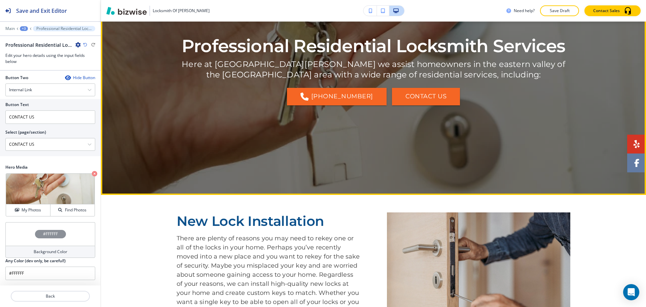
scroll to position [0, 0]
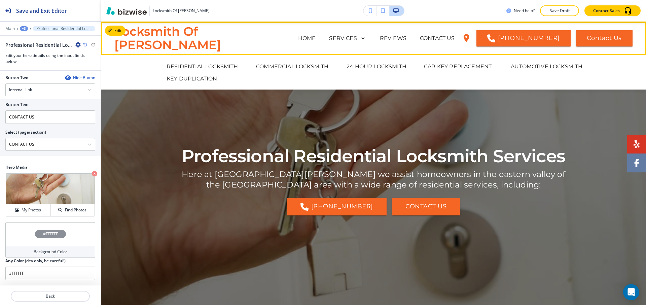
click at [313, 66] on p "COMMERCIAL LOCKSMITH" at bounding box center [292, 67] width 72 height 8
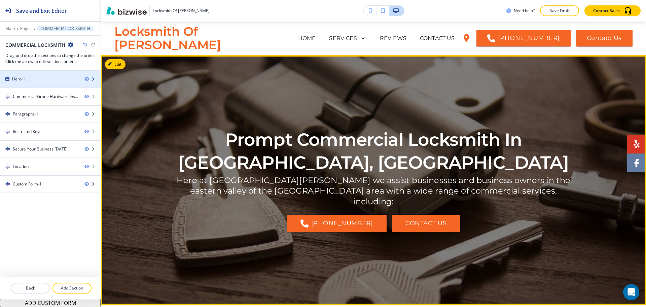
click at [38, 80] on div "Hero-1" at bounding box center [39, 79] width 79 height 6
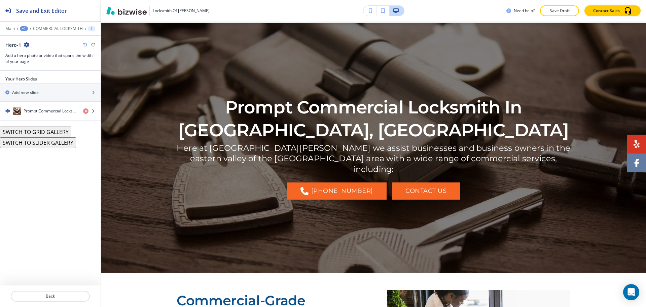
scroll to position [34, 0]
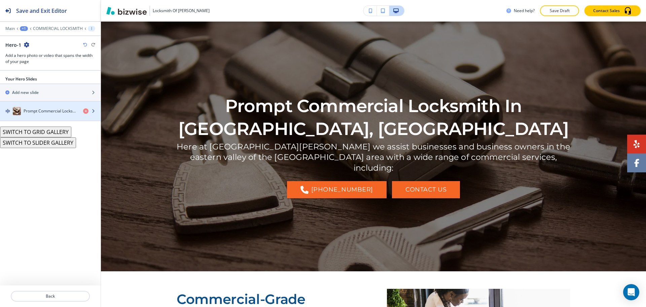
click at [35, 112] on h4 "Prompt Commercial Locksmith In [GEOGRAPHIC_DATA], [GEOGRAPHIC_DATA]" at bounding box center [51, 111] width 54 height 6
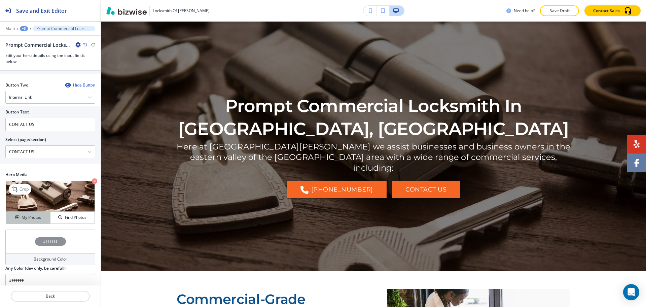
scroll to position [198, 0]
click at [27, 213] on h4 "My Photos" at bounding box center [31, 216] width 19 height 6
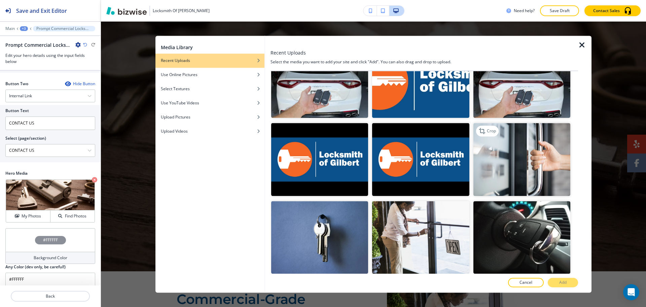
click at [546, 142] on img "button" at bounding box center [521, 159] width 97 height 73
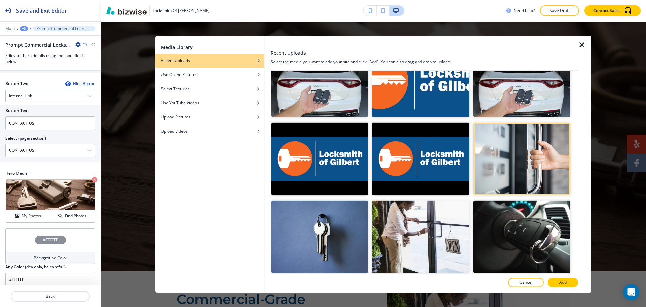
scroll to position [420, 0]
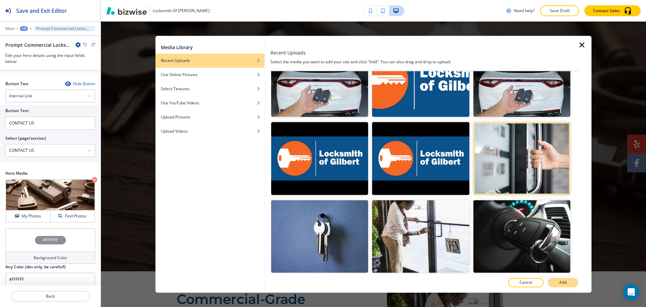
click at [564, 283] on p "Add" at bounding box center [562, 282] width 7 height 6
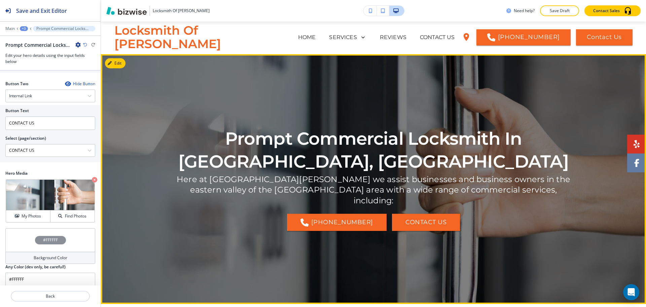
scroll to position [0, 0]
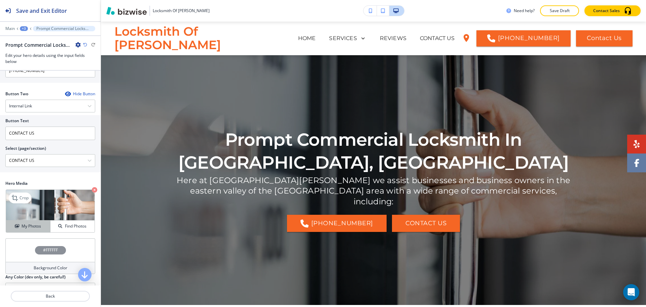
click at [37, 223] on h4 "My Photos" at bounding box center [31, 226] width 19 height 6
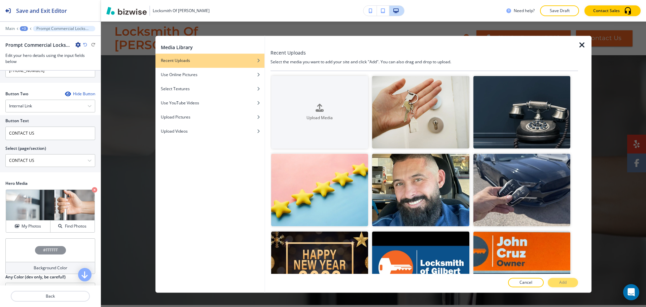
scroll to position [187, 0]
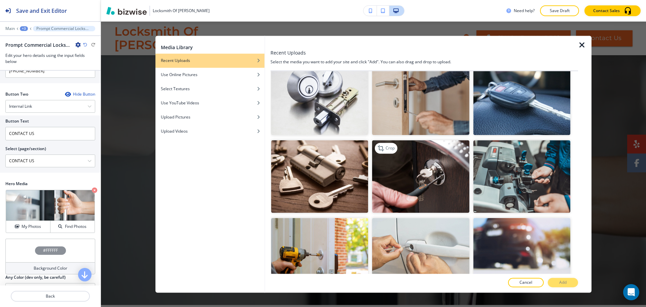
click at [441, 170] on img "button" at bounding box center [420, 176] width 97 height 73
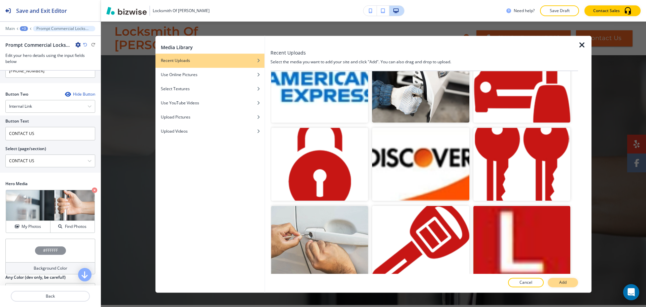
scroll to position [1117, 0]
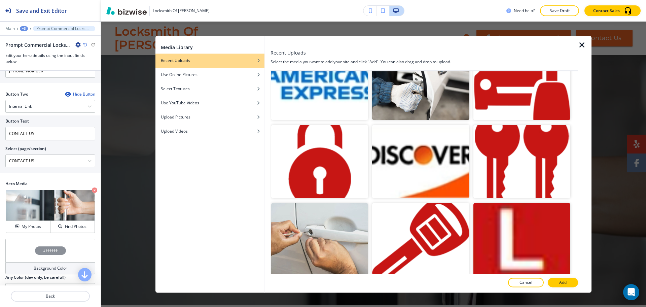
click at [564, 280] on p "Add" at bounding box center [562, 282] width 7 height 6
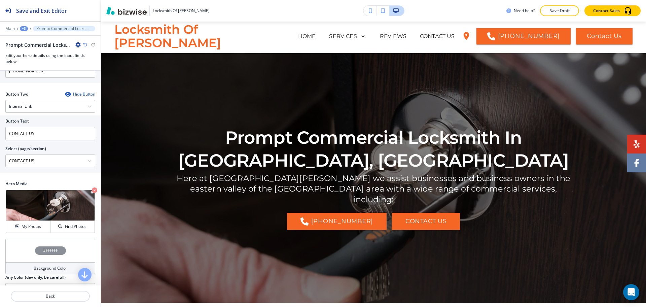
scroll to position [0, 0]
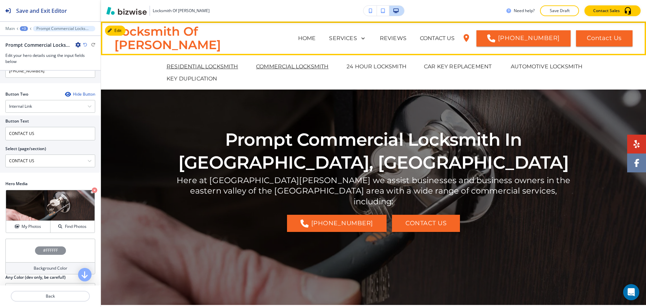
click at [224, 64] on p "RESIDENTIAL LOCKSMITH" at bounding box center [202, 67] width 72 height 8
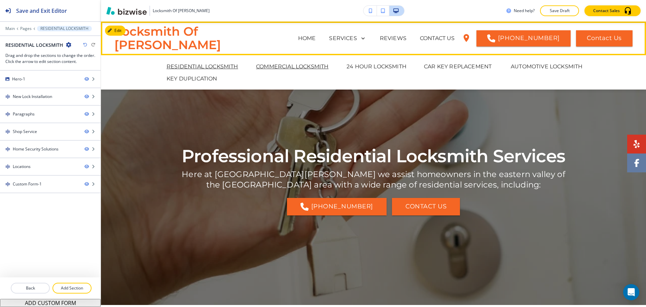
click at [269, 67] on p "COMMERCIAL LOCKSMITH" at bounding box center [292, 67] width 72 height 8
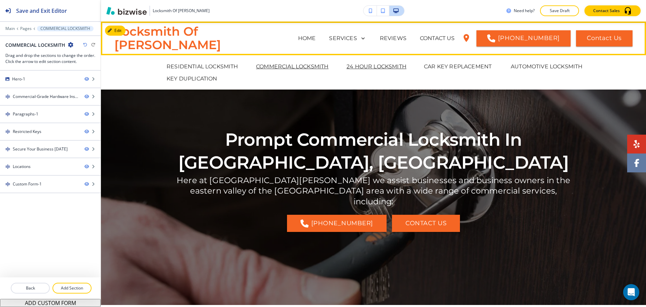
click at [366, 68] on p "24 HOUR LOCKSMITH" at bounding box center [376, 67] width 60 height 8
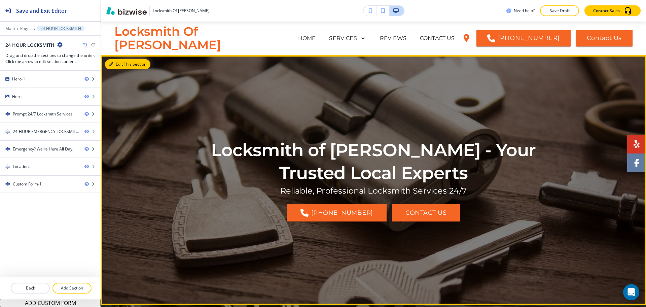
click at [118, 66] on button "Edit This Section" at bounding box center [127, 64] width 45 height 10
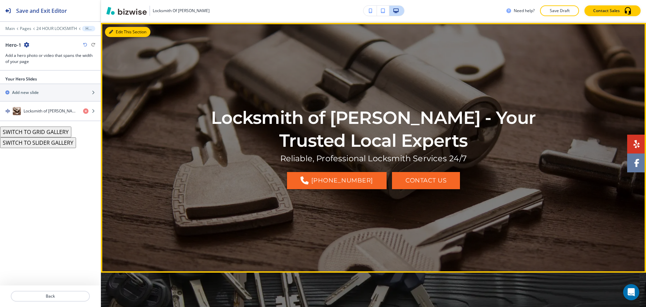
scroll to position [34, 0]
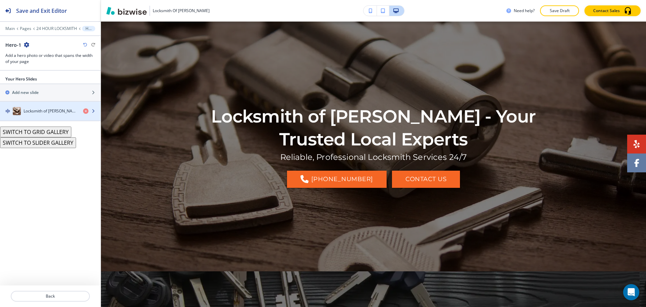
click at [56, 111] on h4 "Locksmith of [PERSON_NAME] - Your Trusted Local Experts" at bounding box center [51, 111] width 54 height 6
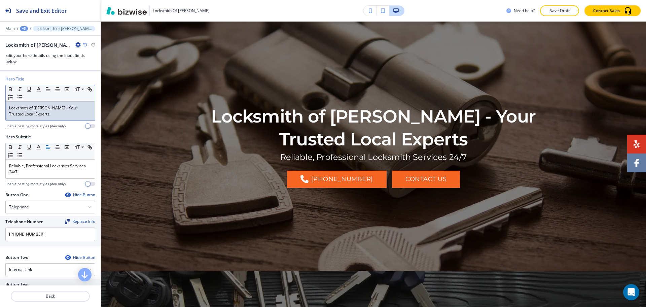
click at [54, 115] on p "Locksmith of [PERSON_NAME] - Your Trusted Local Experts" at bounding box center [50, 111] width 82 height 12
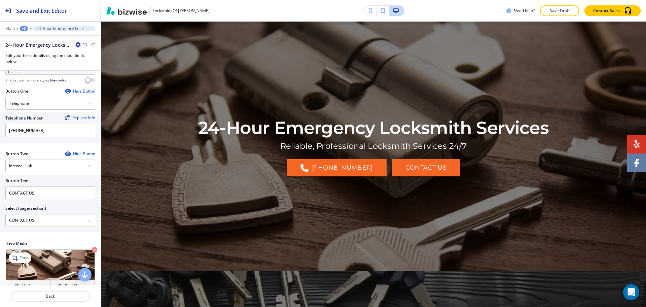
scroll to position [173, 0]
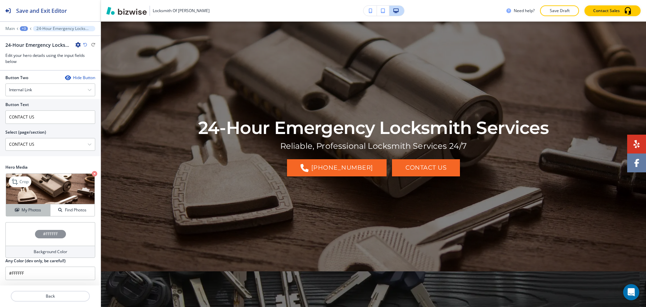
click at [34, 213] on h4 "My Photos" at bounding box center [31, 210] width 19 height 6
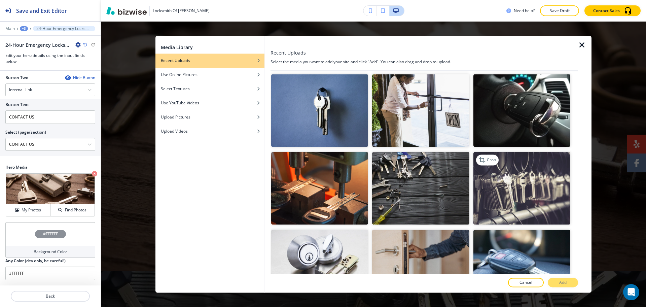
click at [514, 175] on img "button" at bounding box center [521, 188] width 97 height 73
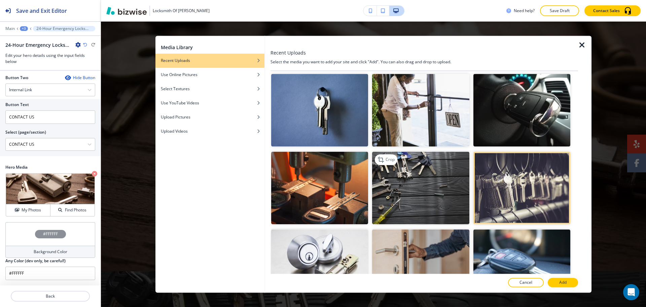
click at [421, 173] on img "button" at bounding box center [420, 187] width 97 height 73
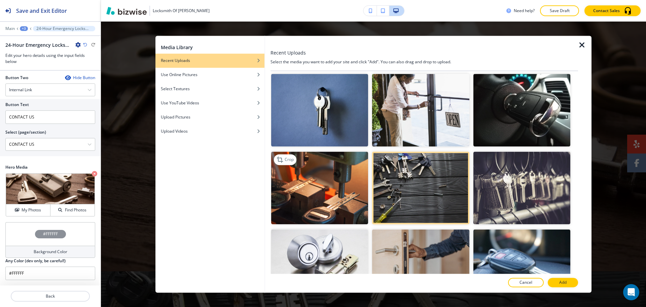
click at [321, 185] on img "button" at bounding box center [319, 187] width 97 height 73
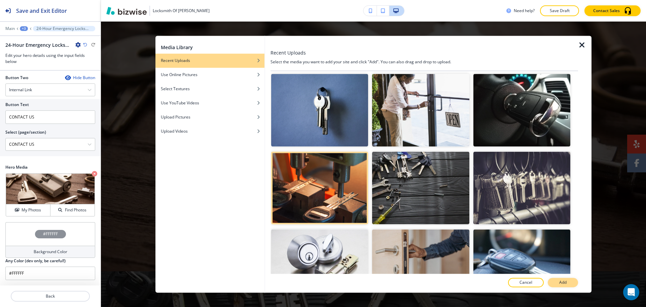
click at [556, 282] on button "Add" at bounding box center [562, 282] width 30 height 9
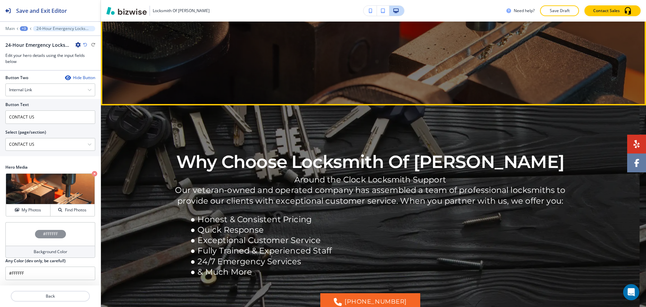
scroll to position [201, 0]
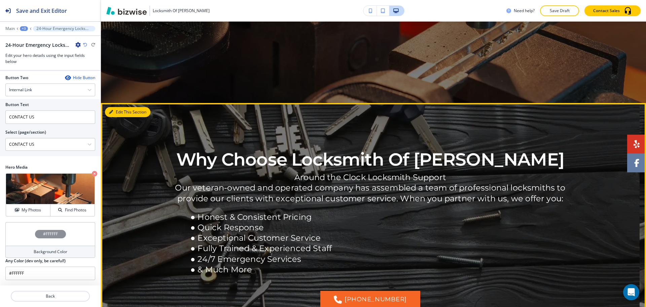
click at [124, 110] on button "Edit This Section" at bounding box center [127, 112] width 45 height 10
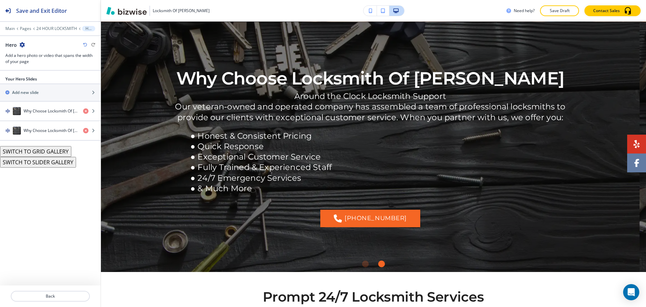
scroll to position [283, 0]
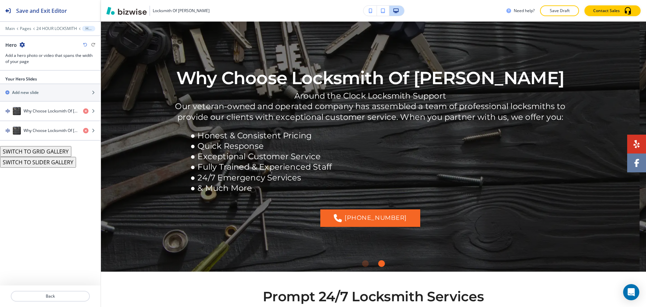
click at [51, 153] on button "SWITCH TO GRID GALLERY" at bounding box center [35, 151] width 71 height 11
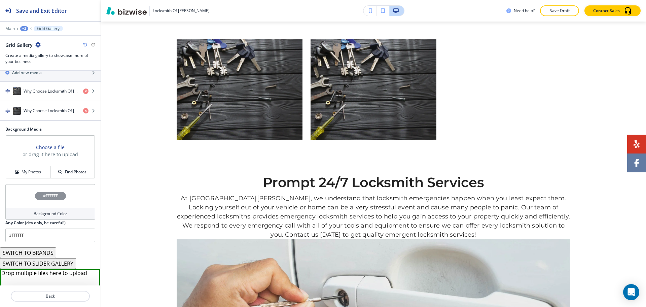
scroll to position [155, 0]
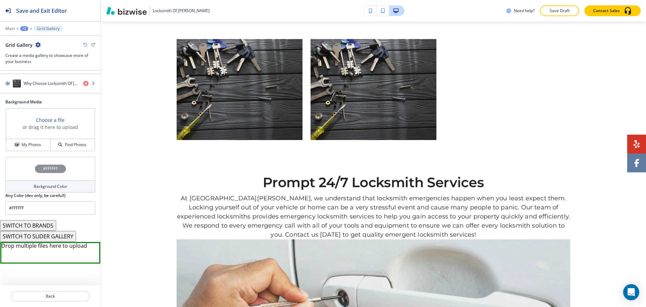
click at [49, 223] on button "SWITCH TO BRANDS" at bounding box center [28, 225] width 56 height 11
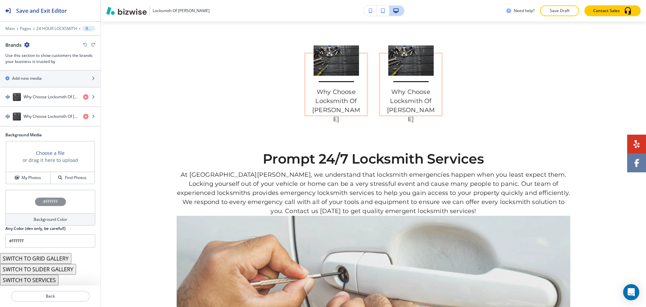
scroll to position [122, 0]
click at [51, 280] on button "SWITCH TO SERVICES" at bounding box center [29, 279] width 58 height 11
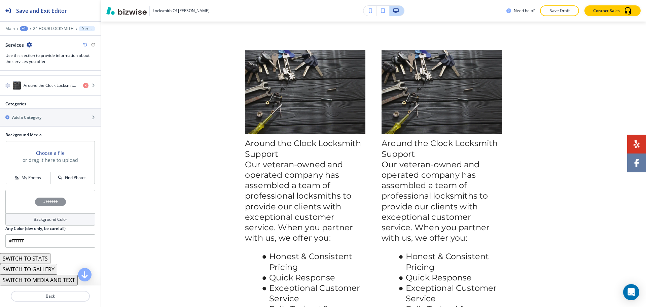
scroll to position [290, 0]
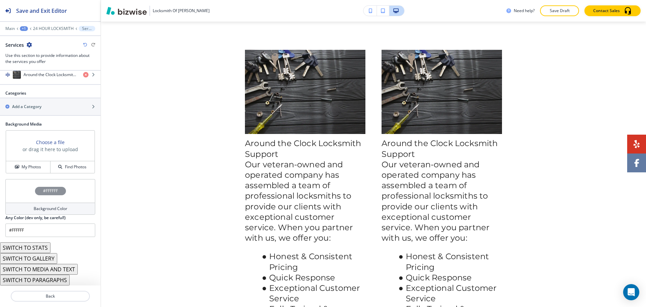
click at [53, 269] on button "SWITCH TO MEDIA AND TEXT" at bounding box center [39, 269] width 78 height 11
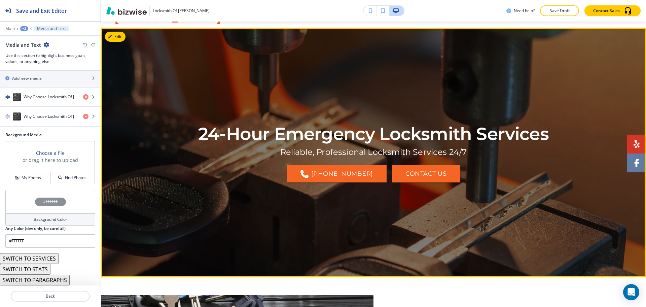
scroll to position [0, 0]
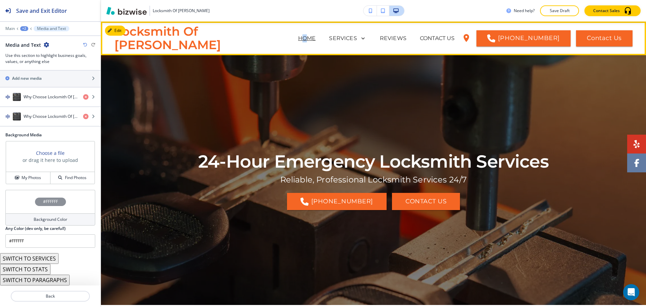
click at [298, 37] on p "HOME" at bounding box center [307, 38] width 18 height 8
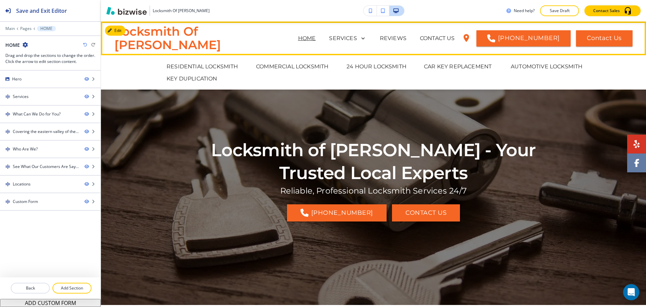
click at [205, 72] on div "RESIDENTIAL LOCKSMITH COMMERCIAL LOCKSMITH 24 HOUR LOCKSMITH CAR KEY REPLACEMEN…" at bounding box center [373, 73] width 504 height 20
click at [205, 70] on p "RESIDENTIAL LOCKSMITH" at bounding box center [202, 67] width 72 height 8
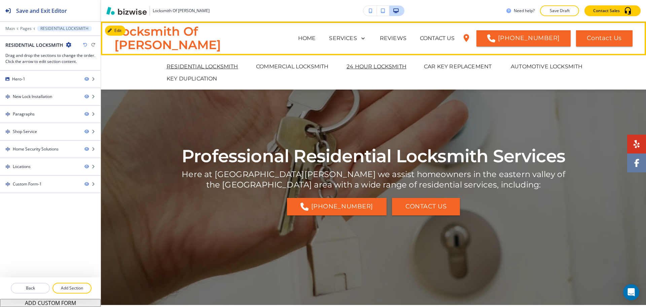
click at [362, 67] on p "24 HOUR LOCKSMITH" at bounding box center [376, 67] width 60 height 8
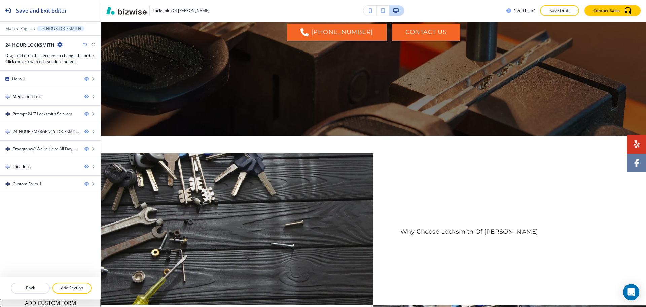
scroll to position [169, 0]
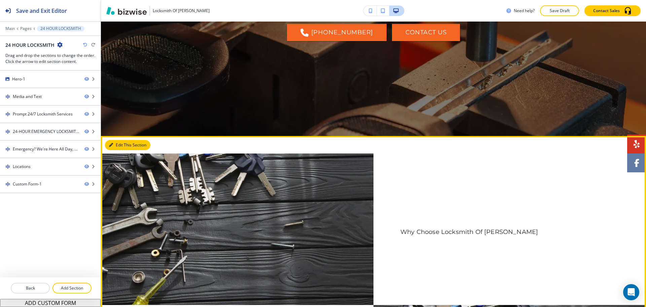
click at [119, 146] on button "Edit This Section" at bounding box center [127, 145] width 45 height 10
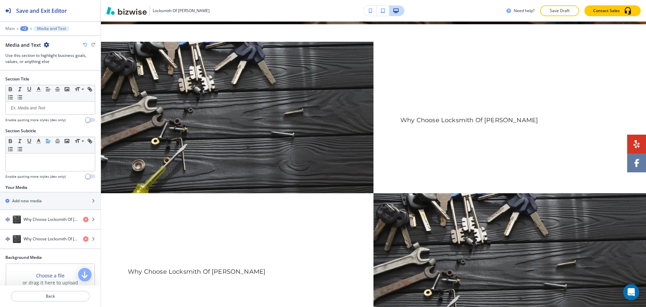
scroll to position [283, 0]
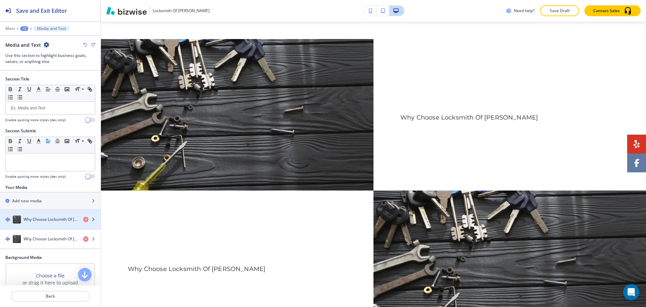
click at [61, 216] on h4 "Why Choose Locksmith Of [PERSON_NAME]" at bounding box center [51, 219] width 54 height 6
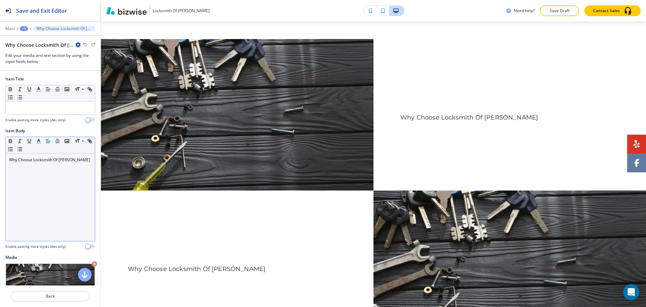
scroll to position [301, 0]
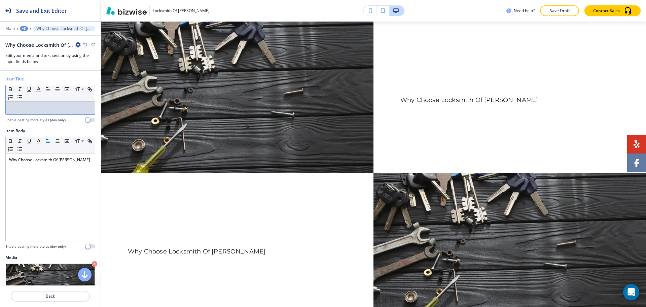
click at [49, 107] on p at bounding box center [50, 108] width 82 height 6
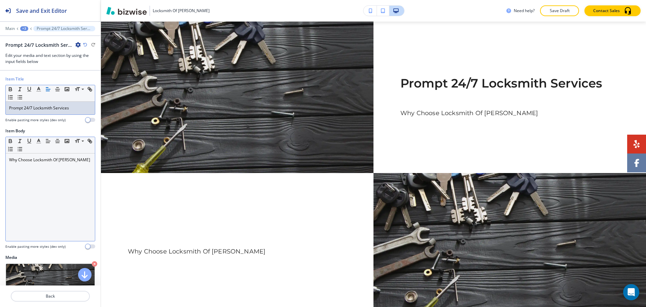
click at [40, 187] on div "Why Choose Locksmith Of [PERSON_NAME]" at bounding box center [50, 196] width 89 height 87
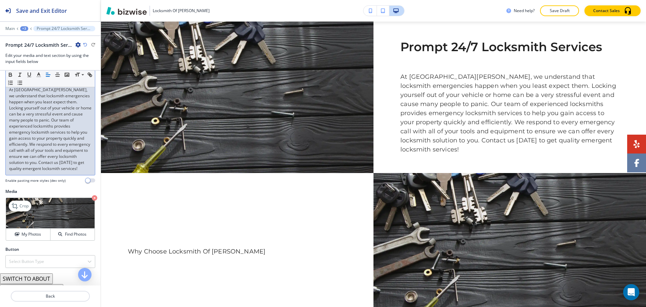
scroll to position [85, 0]
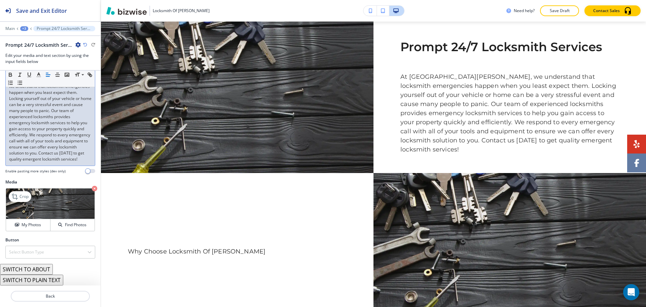
click at [36, 218] on img at bounding box center [50, 203] width 88 height 31
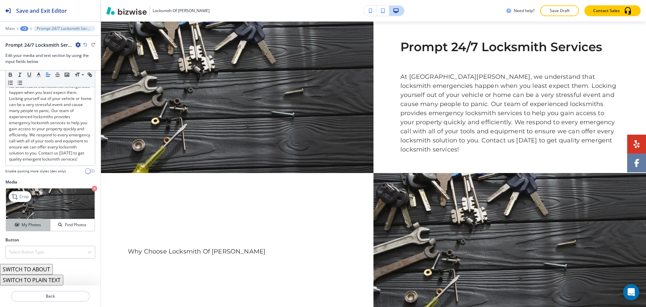
click at [35, 226] on h4 "My Photos" at bounding box center [31, 225] width 19 height 6
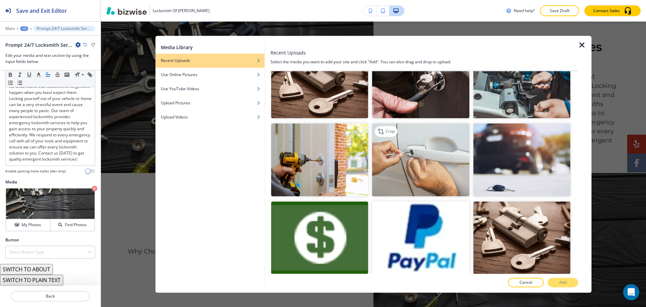
click at [421, 142] on img "button" at bounding box center [420, 159] width 97 height 73
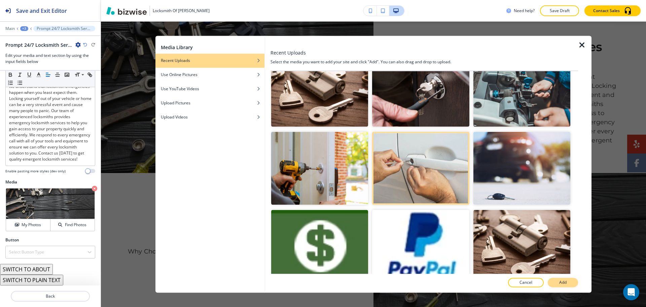
scroll to position [799, 0]
click at [561, 285] on p "Add" at bounding box center [562, 282] width 7 height 6
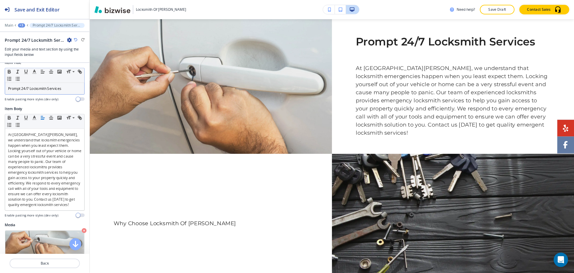
scroll to position [0, 0]
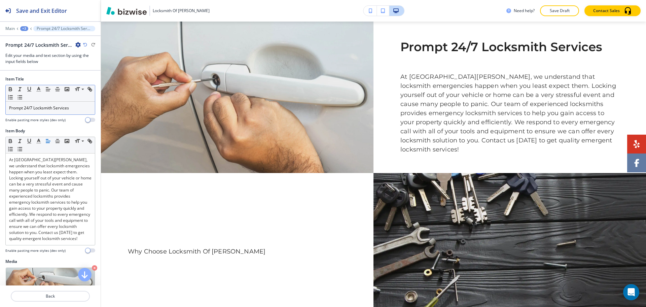
click at [63, 107] on p "Prompt 24/7 Locksmith Services" at bounding box center [50, 108] width 82 height 6
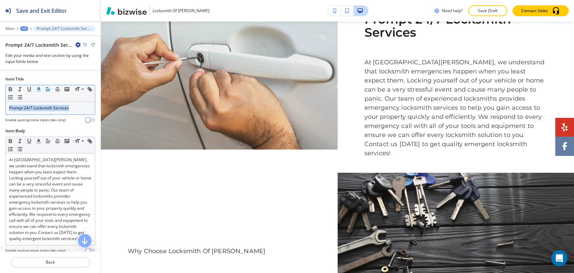
click at [39, 89] on line "button" at bounding box center [39, 89] width 2 height 0
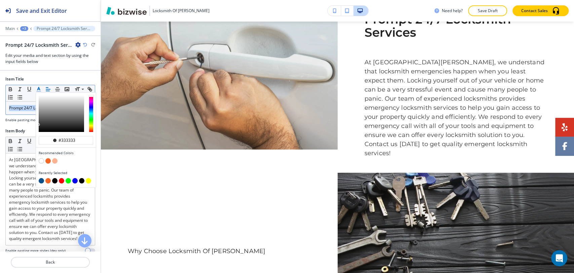
click at [41, 178] on button "button" at bounding box center [41, 180] width 5 height 5
type input "#0b508b"
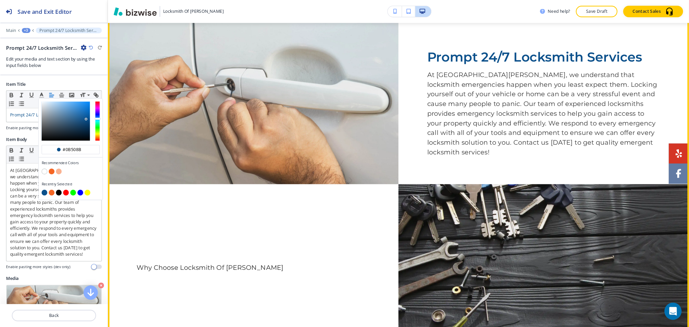
scroll to position [300, 0]
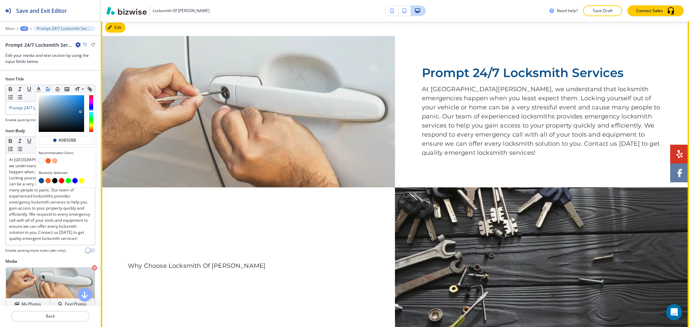
click at [508, 102] on p "At [GEOGRAPHIC_DATA][PERSON_NAME], we understand that locksmith emergencies hap…" at bounding box center [542, 121] width 240 height 73
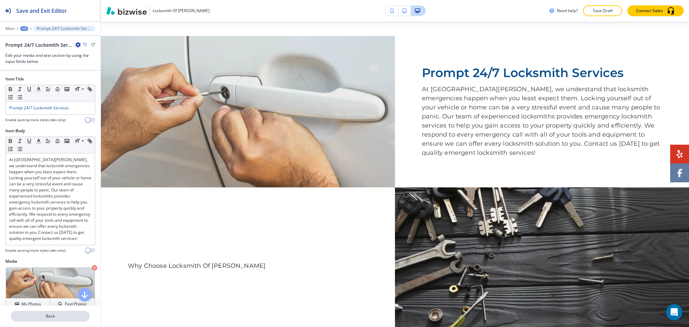
click at [54, 306] on p "Back" at bounding box center [50, 316] width 78 height 6
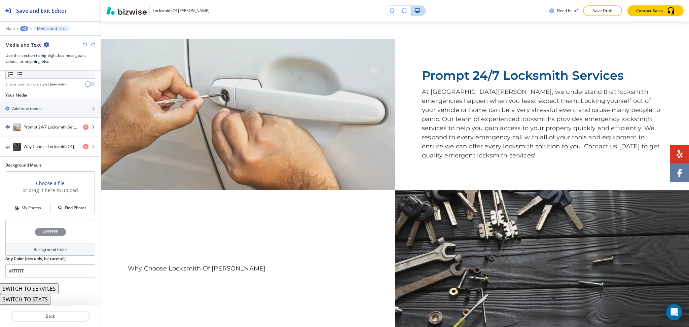
scroll to position [103, 0]
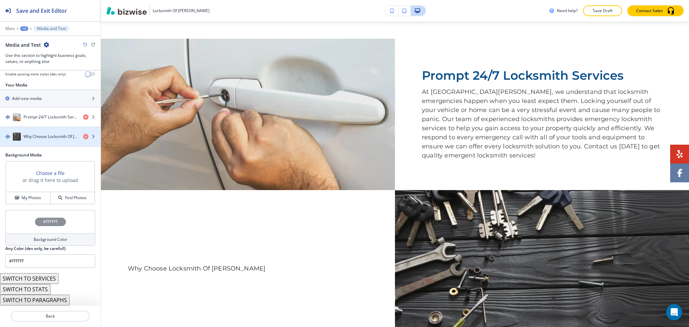
click at [44, 127] on div "button" at bounding box center [50, 129] width 101 height 5
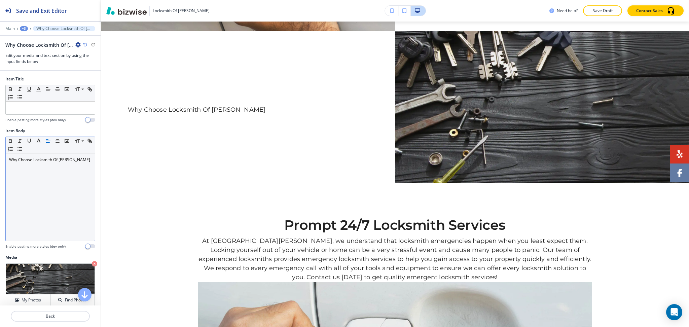
scroll to position [466, 0]
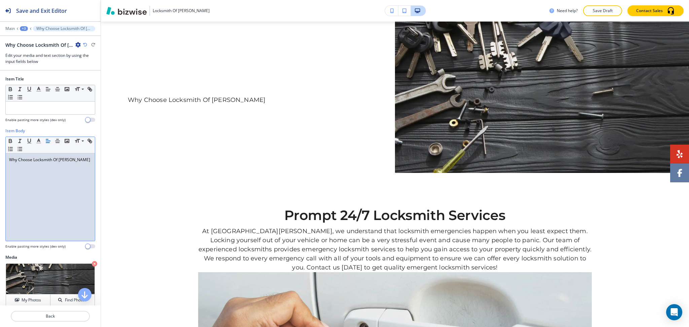
click at [70, 166] on div "Why Choose Locksmith Of [PERSON_NAME]" at bounding box center [50, 196] width 89 height 87
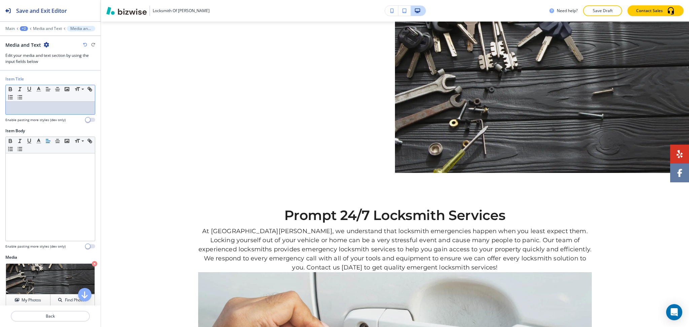
click at [55, 111] on p at bounding box center [50, 108] width 82 height 6
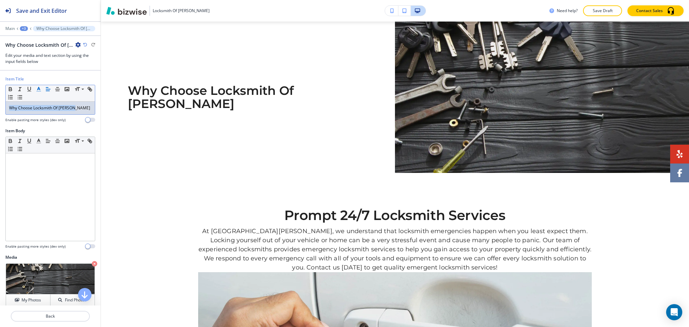
click at [40, 88] on icon "button" at bounding box center [39, 89] width 6 height 6
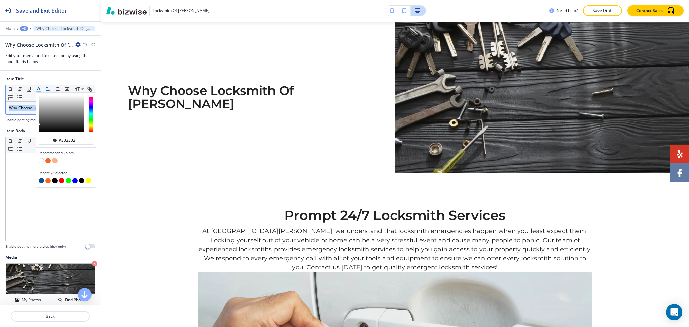
click at [41, 179] on button "button" at bounding box center [41, 180] width 5 height 5
type input "#0b508b"
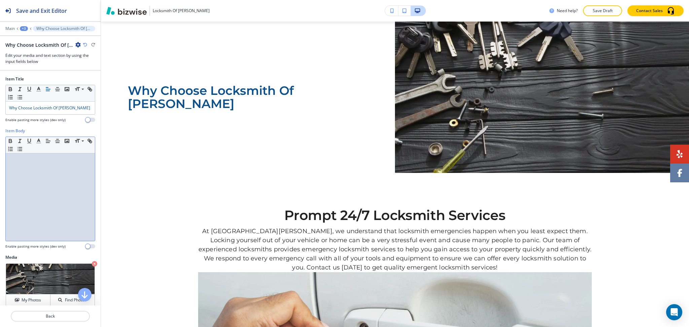
click at [46, 208] on div at bounding box center [50, 196] width 89 height 87
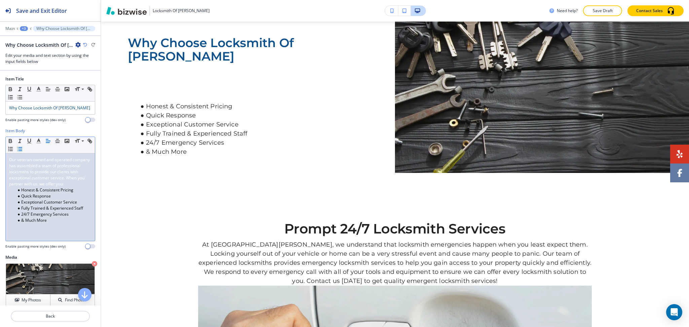
scroll to position [0, 0]
click at [79, 108] on p "Why Choose Locksmith Of Gilbert" at bounding box center [50, 108] width 82 height 6
drag, startPoint x: 39, startPoint y: 188, endPoint x: 0, endPoint y: 157, distance: 49.5
click at [0, 157] on div "Item Body Small Normal Large Huge Our veteran-owned and operated company has as…" at bounding box center [50, 191] width 101 height 126
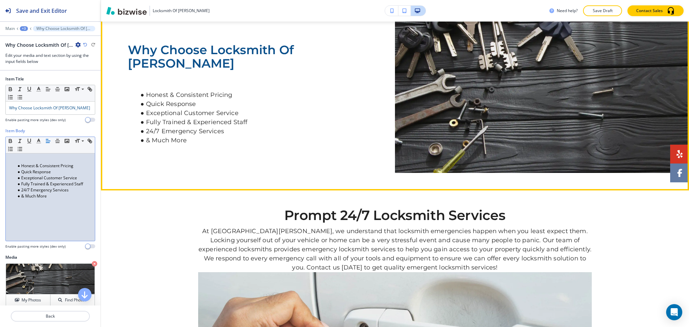
drag, startPoint x: 271, startPoint y: 48, endPoint x: 388, endPoint y: 113, distance: 133.4
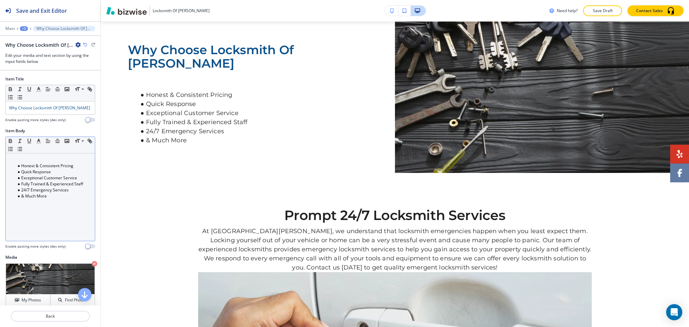
click at [50, 157] on p at bounding box center [50, 160] width 82 height 6
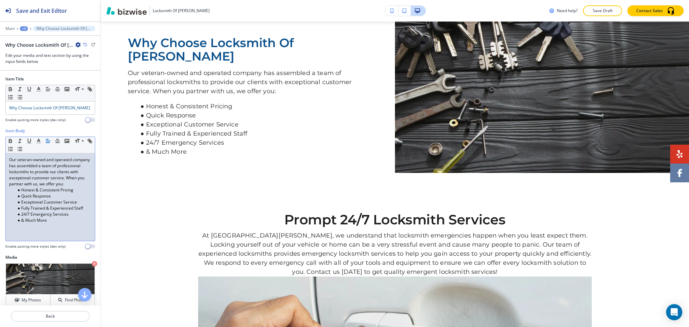
click at [55, 223] on li "& Much More" at bounding box center [53, 220] width 76 height 6
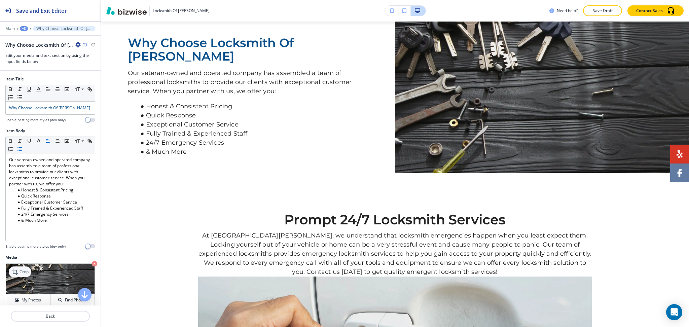
click at [23, 273] on p "Crop" at bounding box center [23, 272] width 9 height 6
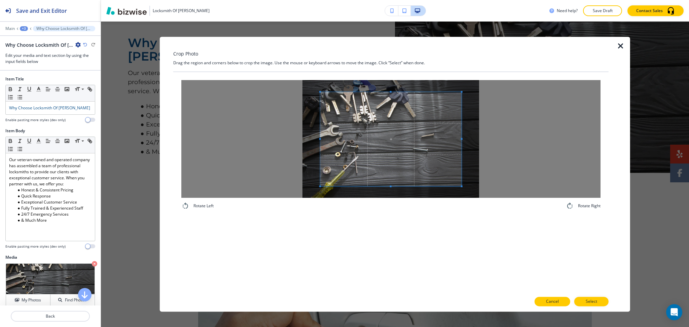
click at [561, 303] on button "Cancel" at bounding box center [552, 301] width 36 height 9
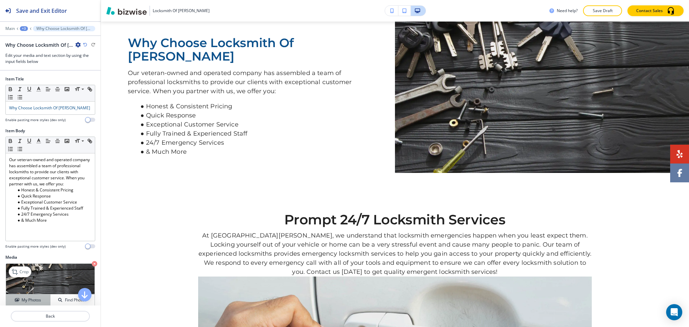
click at [30, 297] on h4 "My Photos" at bounding box center [31, 300] width 19 height 6
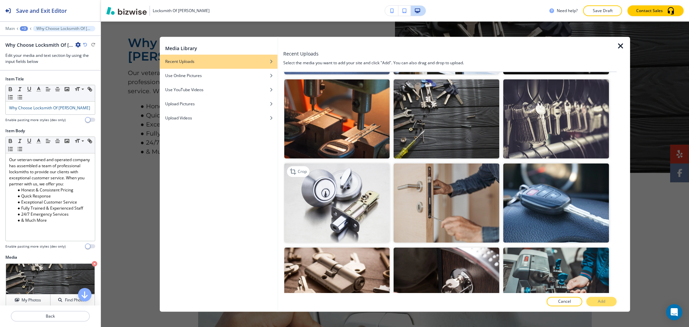
click at [334, 181] on img "button" at bounding box center [337, 202] width 106 height 79
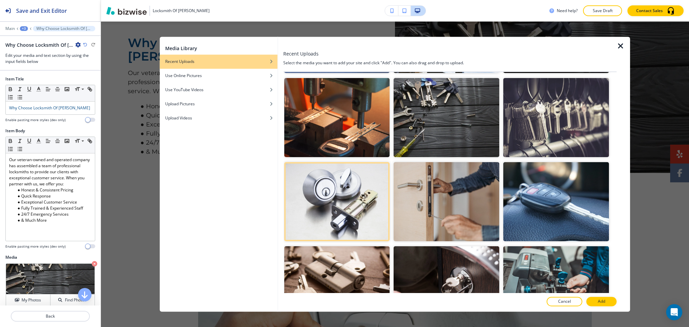
scroll to position [672, 0]
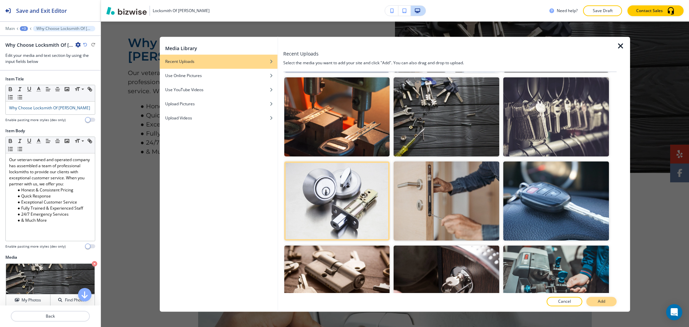
click at [601, 300] on p "Add" at bounding box center [600, 302] width 7 height 6
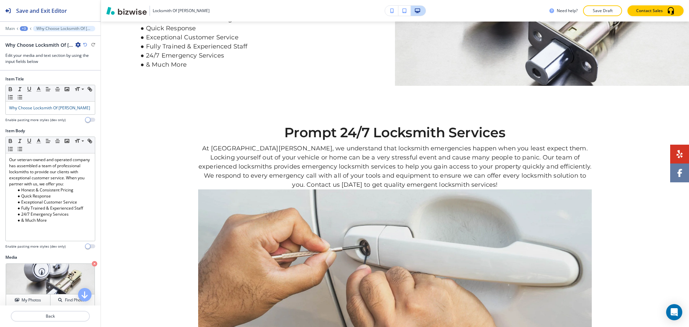
scroll to position [571, 0]
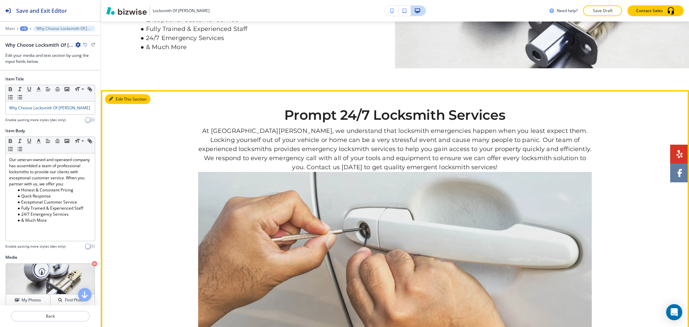
click at [121, 94] on button "Edit This Section" at bounding box center [127, 99] width 45 height 10
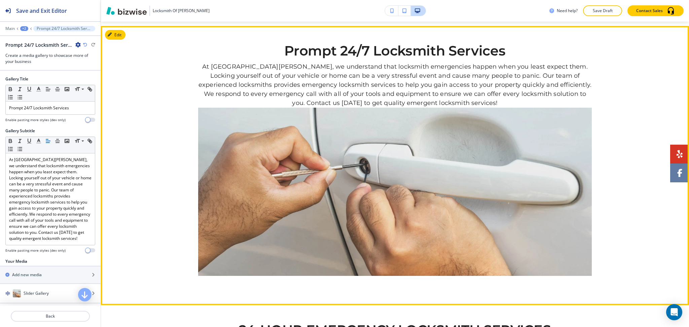
scroll to position [635, 0]
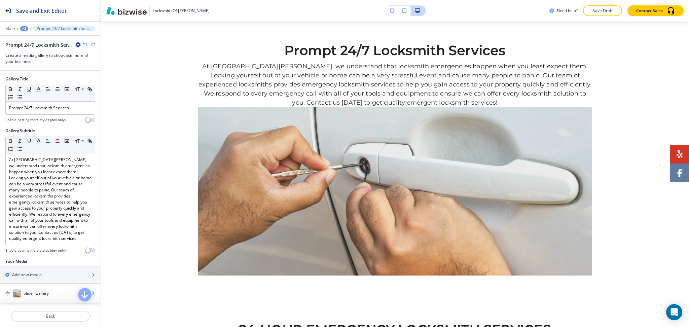
click at [78, 45] on icon "button" at bounding box center [77, 44] width 5 height 5
click at [93, 81] on p "Delete Section" at bounding box center [97, 80] width 34 height 6
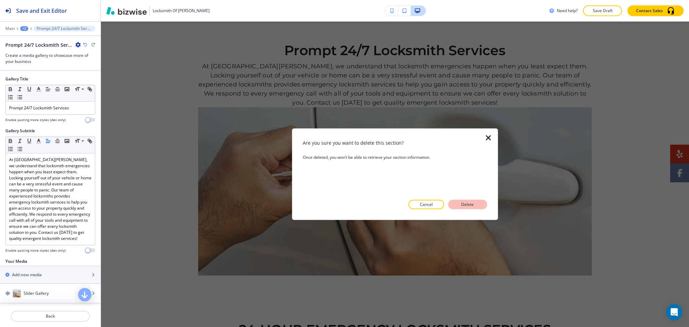
click at [461, 207] on p "Delete" at bounding box center [467, 204] width 16 height 6
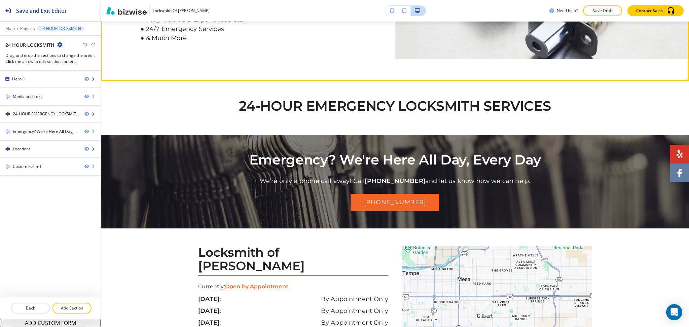
click at [0, 0] on button "Edit" at bounding box center [0, 0] width 0 height 0
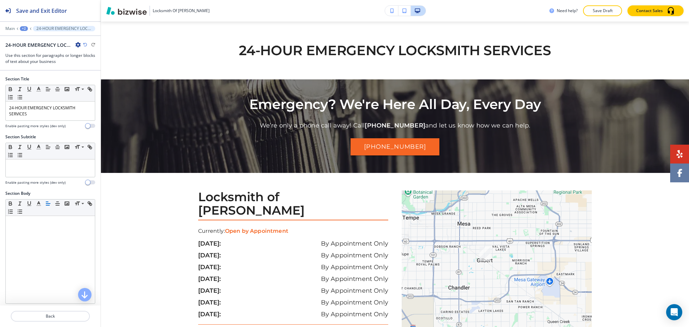
click at [78, 45] on icon "button" at bounding box center [77, 44] width 5 height 5
click at [103, 82] on p "Delete Section" at bounding box center [97, 80] width 34 height 6
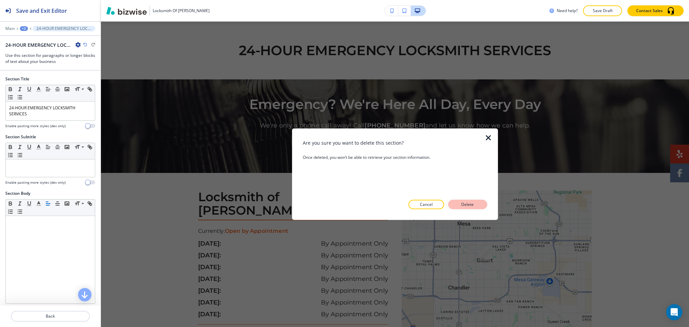
click at [466, 208] on button "Delete" at bounding box center [467, 204] width 39 height 9
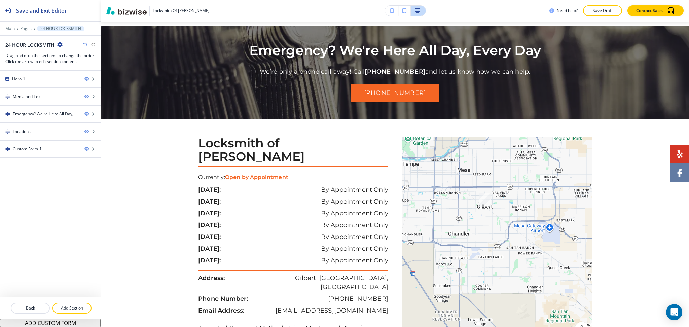
scroll to position [581, 0]
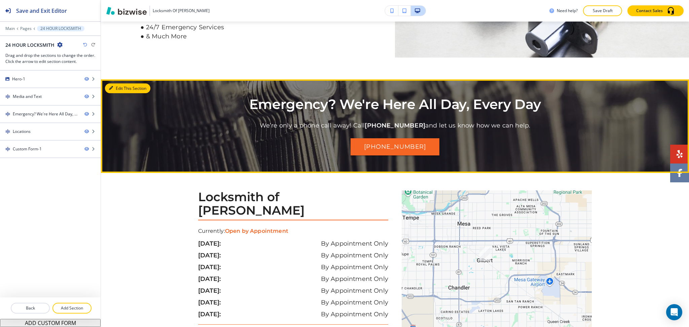
click at [113, 85] on button "Edit This Section" at bounding box center [127, 88] width 45 height 10
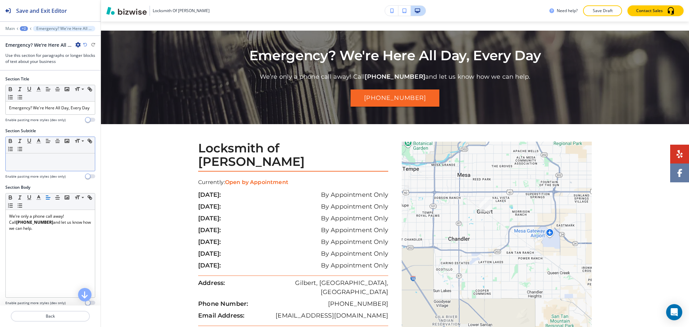
scroll to position [635, 0]
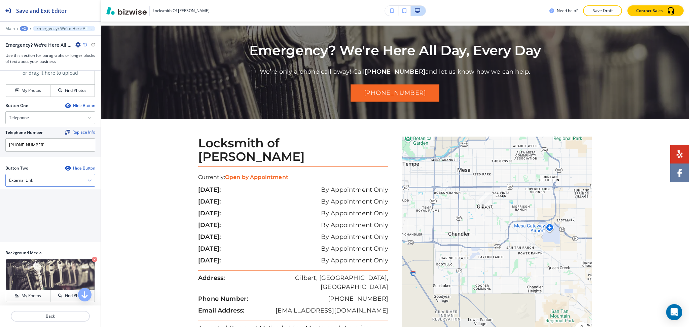
click at [40, 186] on div "External Link" at bounding box center [50, 180] width 89 height 12
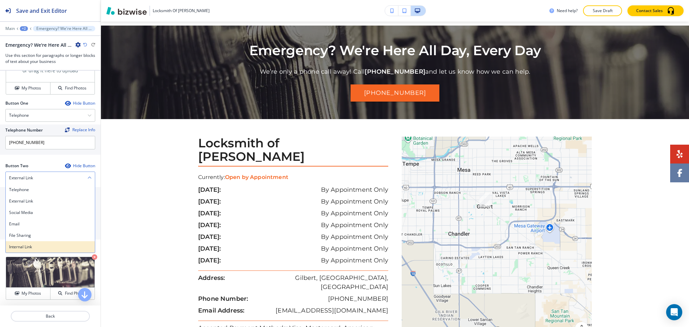
scroll to position [269, 0]
click at [40, 249] on h4 "Internal Link" at bounding box center [50, 246] width 82 height 6
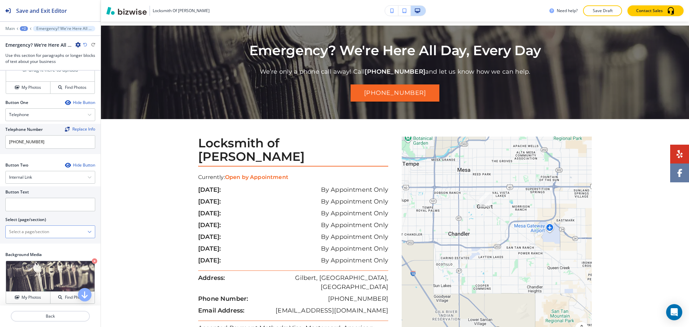
click at [41, 237] on \(page\/section\) "Manual Input" at bounding box center [47, 231] width 82 height 11
type \(page\/section\) "CONTACT US"
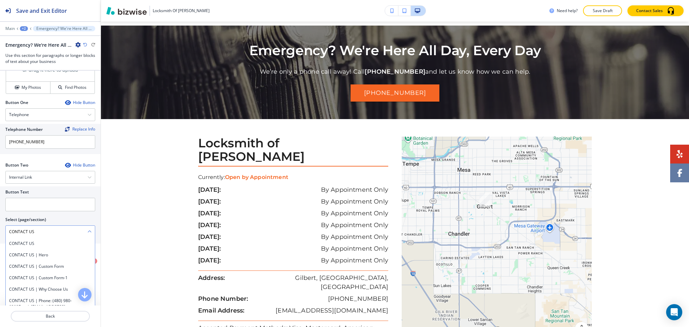
drag, startPoint x: 41, startPoint y: 238, endPoint x: 12, endPoint y: 241, distance: 28.7
click at [0, 233] on div "Button Text Select (page/section) CONTACT US CONTACT US CONTACT US | Hero CONTA…" at bounding box center [50, 214] width 101 height 57
drag, startPoint x: 19, startPoint y: 248, endPoint x: 17, endPoint y: 218, distance: 30.6
click at [19, 246] on h4 "CONTACT US" at bounding box center [50, 243] width 82 height 6
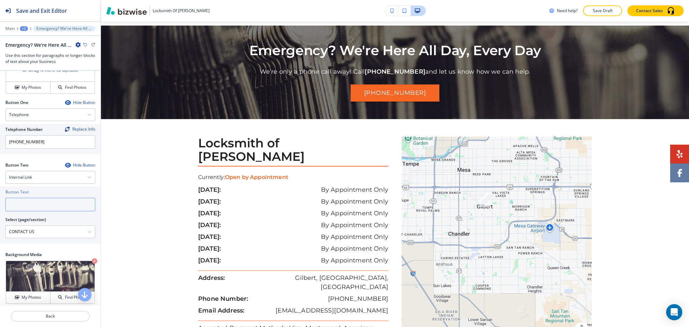
click at [18, 204] on div "Button Text" at bounding box center [50, 200] width 90 height 22
paste input "CONTACT US"
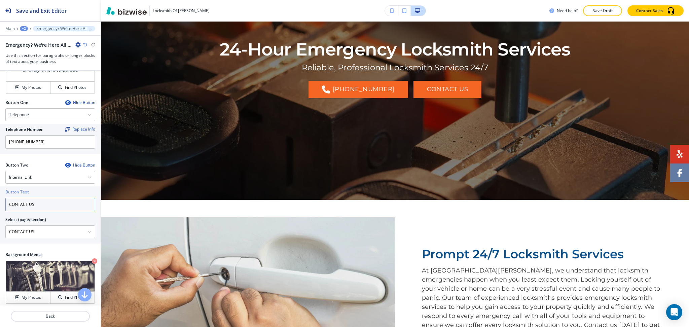
scroll to position [0, 0]
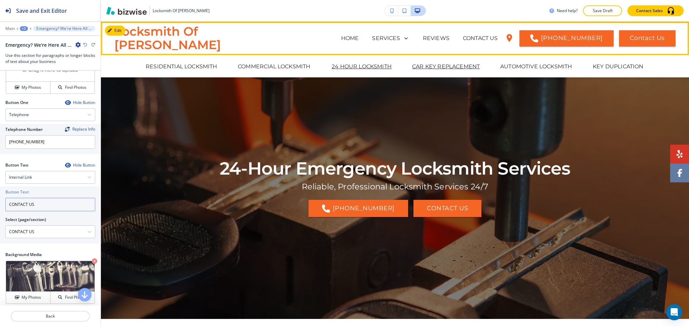
type input "CONTACT US"
click at [434, 66] on p "CAR KEY REPLACEMENT" at bounding box center [446, 67] width 68 height 8
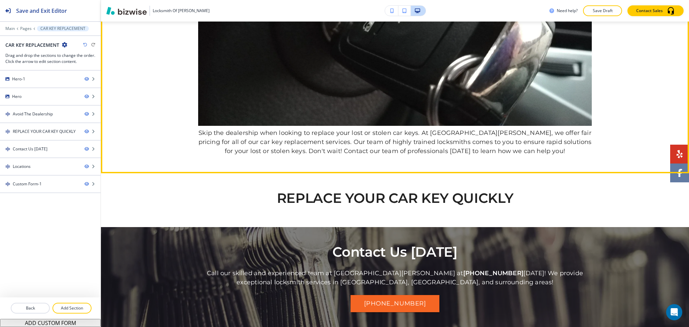
scroll to position [716, 0]
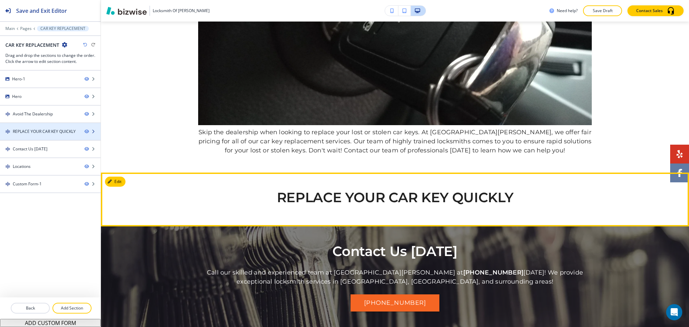
click at [45, 132] on div "REPLACE YOUR CAR KEY QUICKLY" at bounding box center [44, 131] width 63 height 6
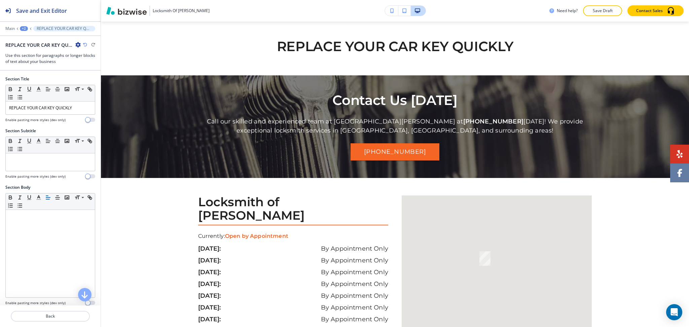
scroll to position [868, 0]
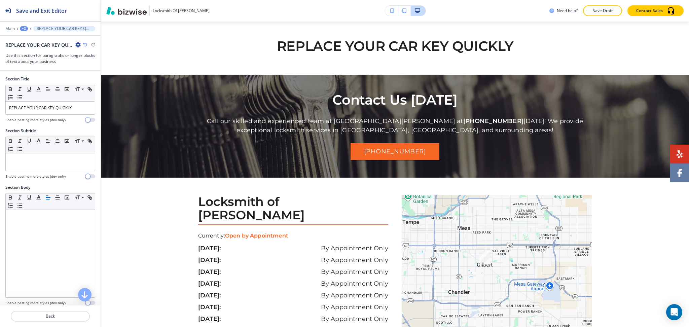
click at [79, 43] on icon "button" at bounding box center [77, 44] width 5 height 5
click at [97, 79] on p "Delete Section" at bounding box center [97, 80] width 34 height 6
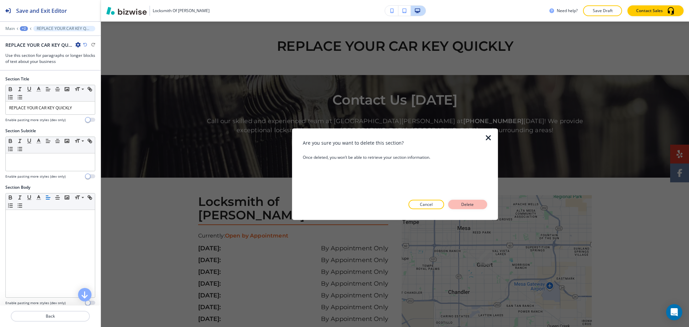
click at [460, 207] on p "Delete" at bounding box center [467, 204] width 16 height 6
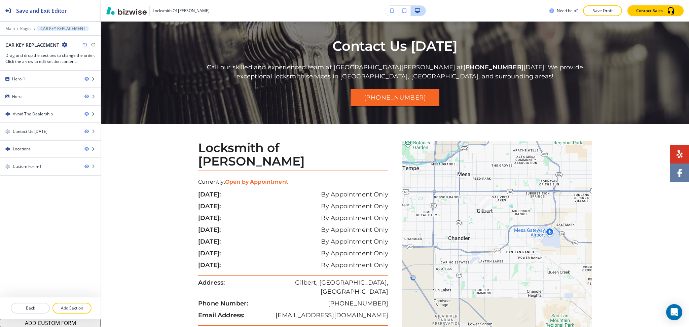
scroll to position [814, 0]
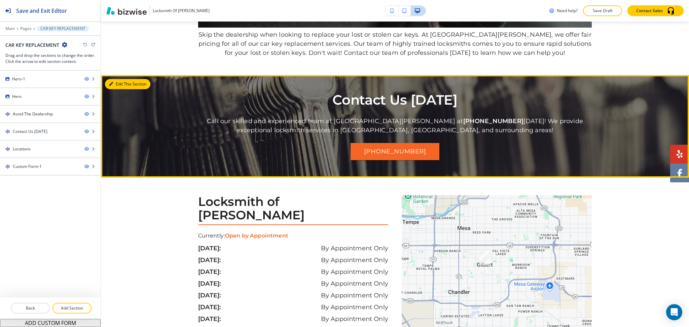
click at [108, 81] on button "Edit This Section" at bounding box center [127, 84] width 45 height 10
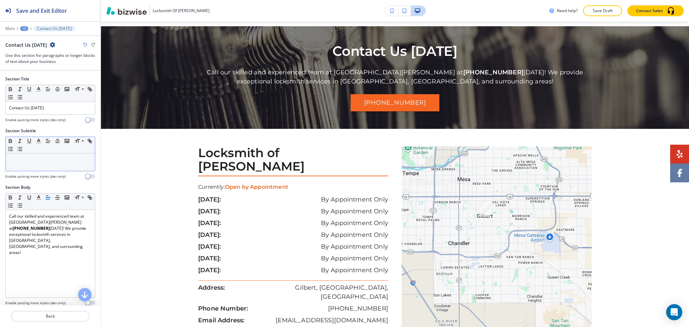
scroll to position [868, 0]
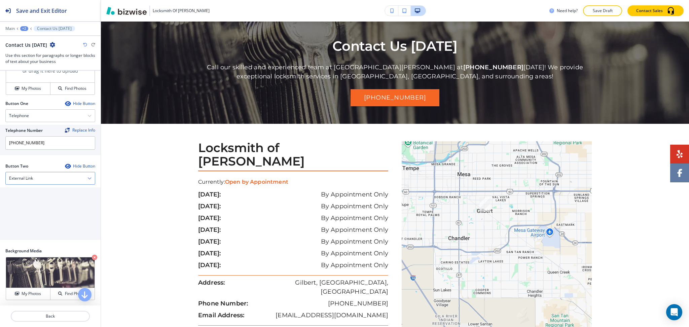
drag, startPoint x: 37, startPoint y: 176, endPoint x: 34, endPoint y: 203, distance: 27.1
click at [37, 175] on div "External Link" at bounding box center [50, 178] width 89 height 12
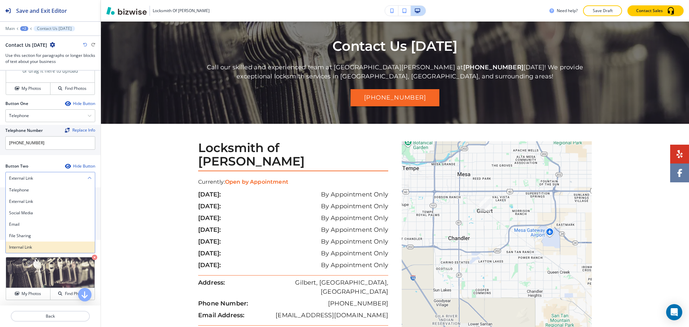
scroll to position [269, 0]
click at [33, 247] on h4 "Internal Link" at bounding box center [50, 246] width 82 height 6
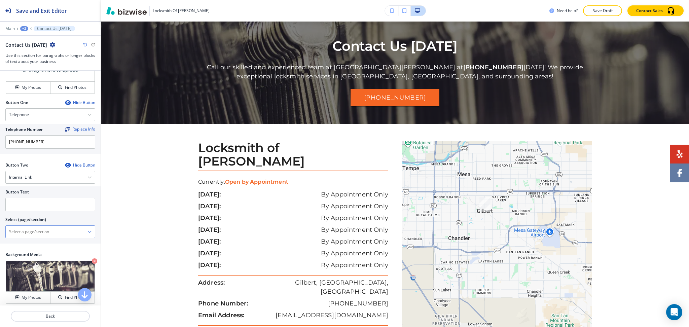
click at [31, 228] on \(page\/section\) "Manual Input" at bounding box center [47, 231] width 82 height 11
type \(page\/section\) "CONTACT US"
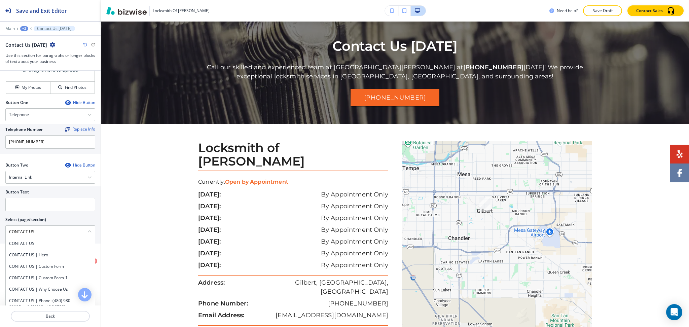
drag, startPoint x: 43, startPoint y: 232, endPoint x: 0, endPoint y: 226, distance: 43.4
click at [0, 226] on div "Button Text Select (page/section) CONTACT US CONTACT US CONTACT US | Hero CONTA…" at bounding box center [50, 214] width 101 height 57
drag, startPoint x: 24, startPoint y: 243, endPoint x: 20, endPoint y: 224, distance: 20.2
click at [24, 243] on h4 "CONTACT US" at bounding box center [50, 243] width 82 height 6
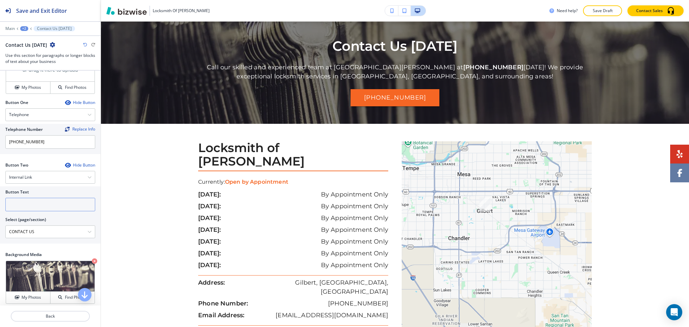
click at [19, 209] on input "text" at bounding box center [50, 204] width 90 height 13
paste input "CONTACT US"
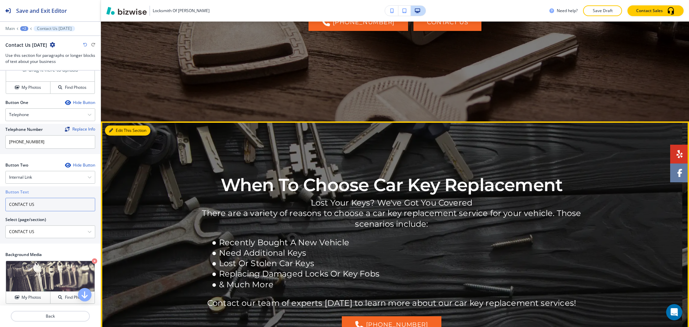
type input "CONTACT US"
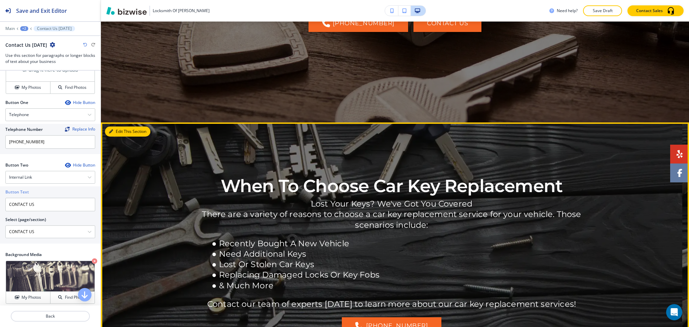
click at [120, 128] on button "Edit This Section" at bounding box center [127, 131] width 45 height 10
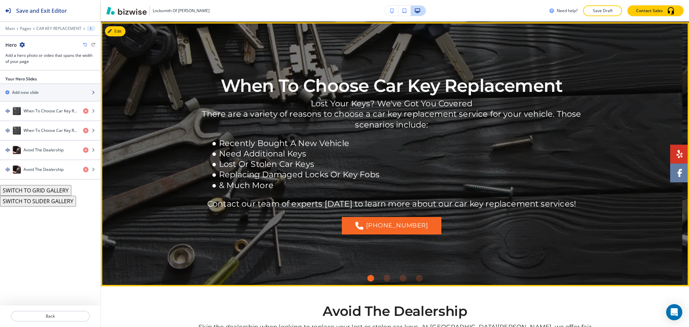
scroll to position [298, 0]
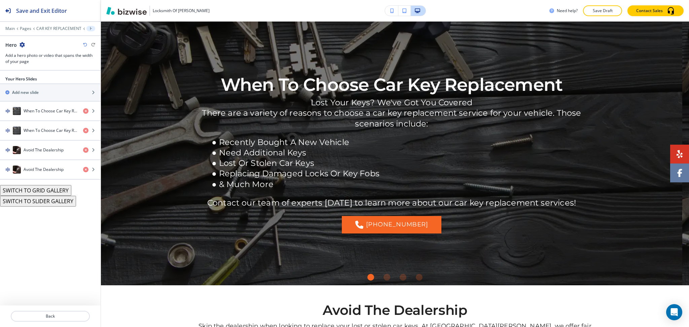
click at [23, 43] on icon "button" at bounding box center [21, 44] width 5 height 5
click at [38, 77] on p "Delete Section" at bounding box center [41, 80] width 34 height 6
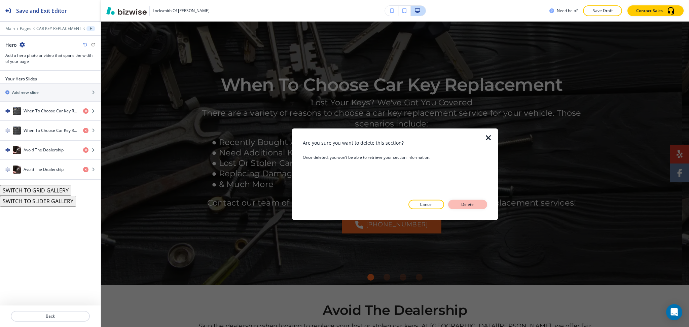
click at [466, 205] on p "Delete" at bounding box center [467, 204] width 16 height 6
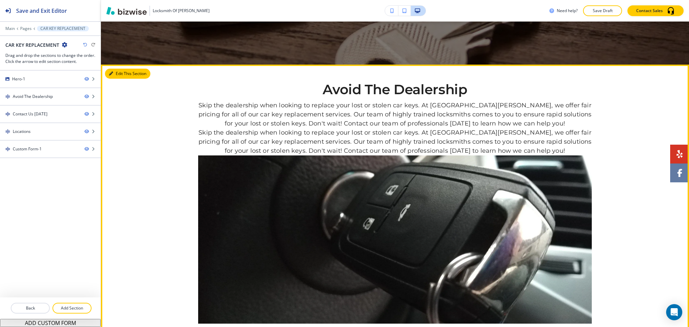
click at [112, 74] on icon "button" at bounding box center [111, 74] width 4 height 4
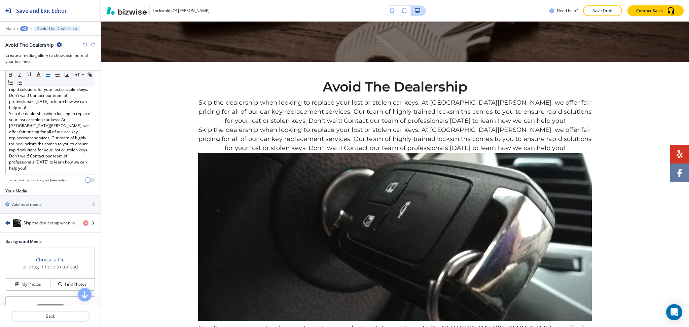
scroll to position [248, 0]
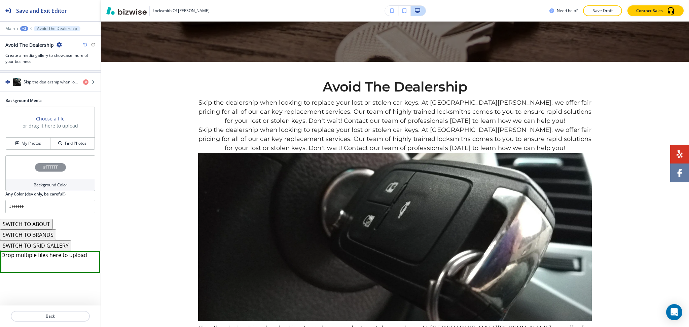
click at [34, 235] on button "SWITCH TO BRANDS" at bounding box center [28, 234] width 56 height 11
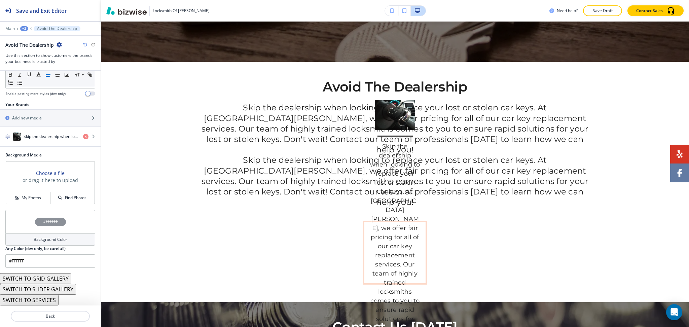
scroll to position [193, 0]
click at [41, 302] on button "SWITCH TO SERVICES" at bounding box center [29, 300] width 58 height 11
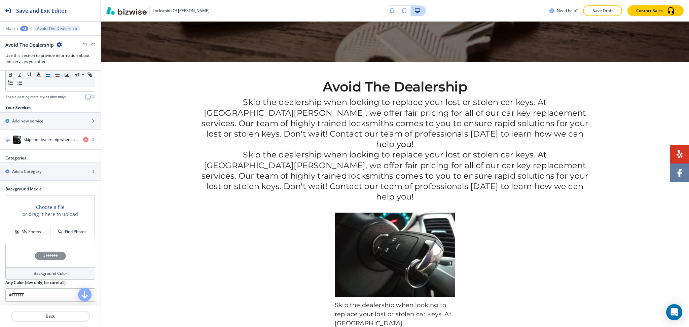
scroll to position [361, 0]
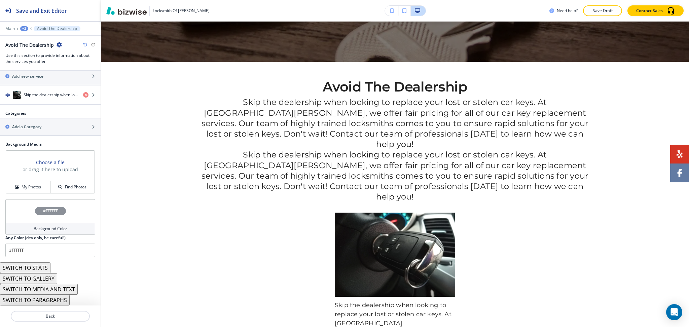
click at [52, 288] on button "SWITCH TO MEDIA AND TEXT" at bounding box center [39, 289] width 78 height 11
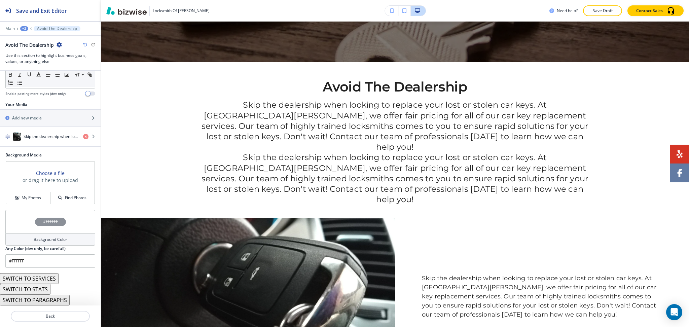
scroll to position [193, 0]
click at [30, 143] on div "button" at bounding box center [50, 143] width 101 height 5
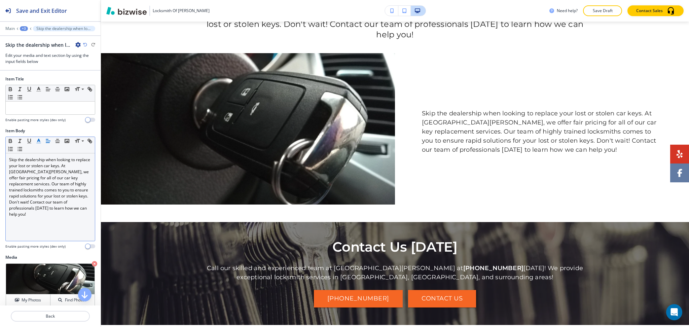
scroll to position [432, 0]
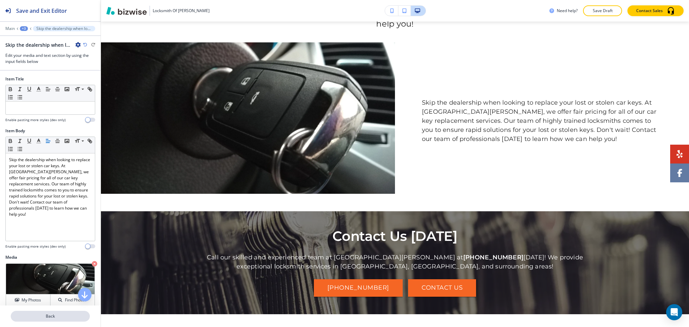
click at [59, 306] on p "Back" at bounding box center [50, 316] width 78 height 6
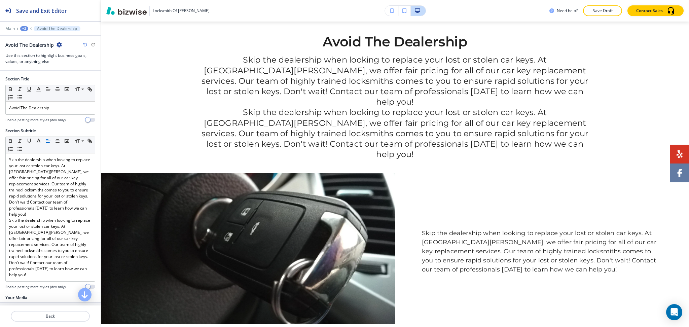
scroll to position [298, 0]
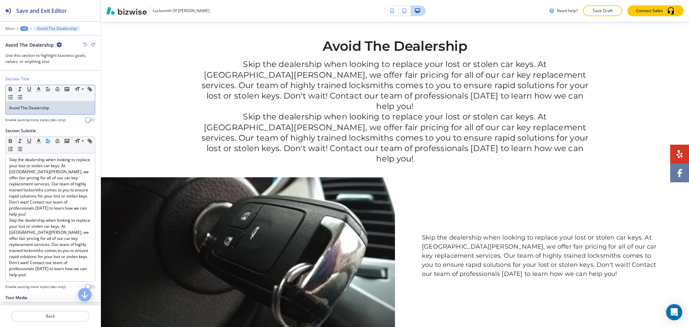
click at [55, 108] on p "Avoid The Dealership" at bounding box center [50, 108] width 82 height 6
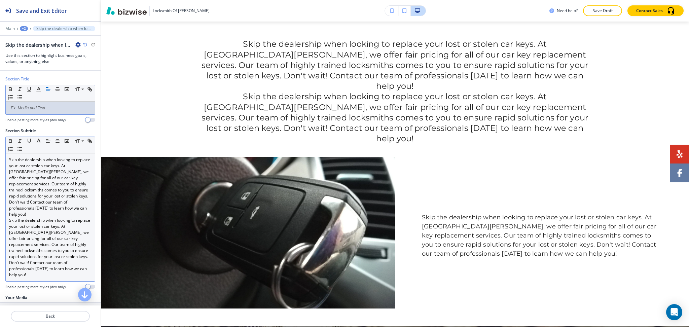
click at [58, 184] on p "Skip the dealership when looking to replace your lost or stolen car keys. At Lo…" at bounding box center [50, 187] width 82 height 61
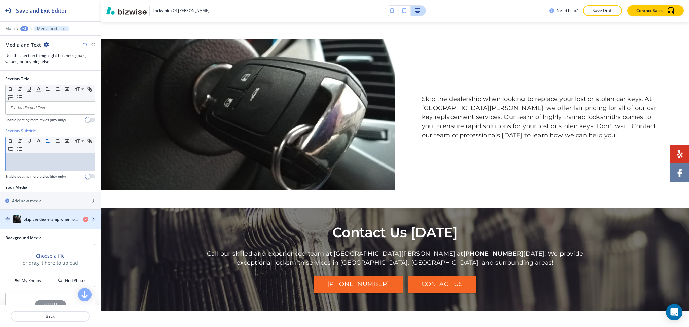
click at [45, 218] on h4 "Skip the dealership when looking to replace your lost or stolen car keys. At Lo…" at bounding box center [51, 219] width 54 height 6
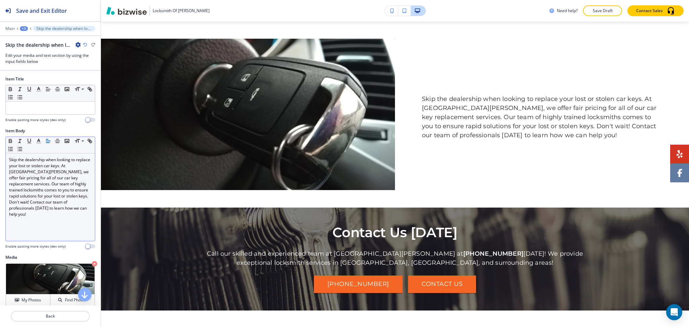
scroll to position [315, 0]
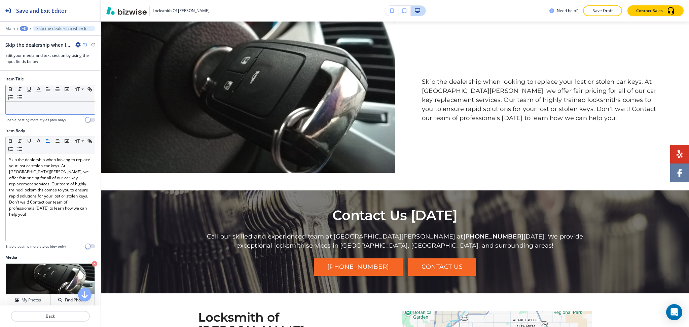
click at [43, 108] on p at bounding box center [50, 108] width 82 height 6
paste div
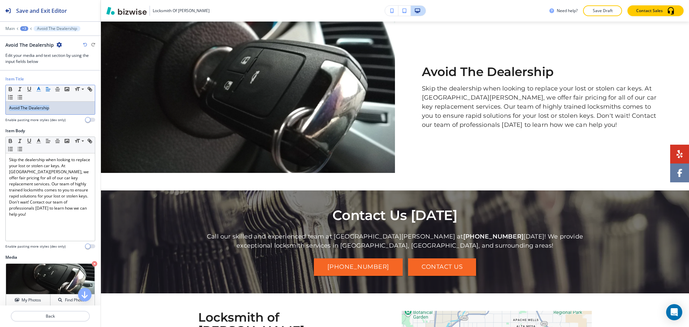
click at [38, 89] on icon "button" at bounding box center [39, 89] width 6 height 6
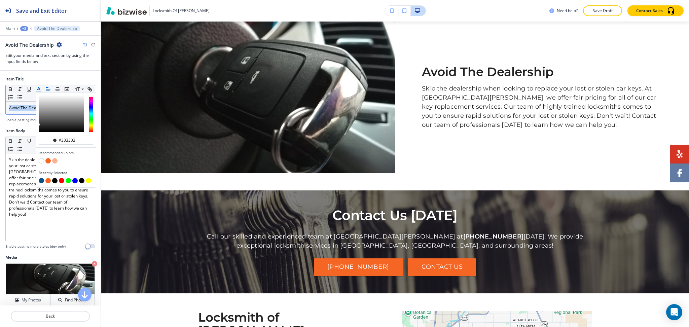
click at [41, 179] on button "button" at bounding box center [41, 180] width 5 height 5
type input "#0b508b"
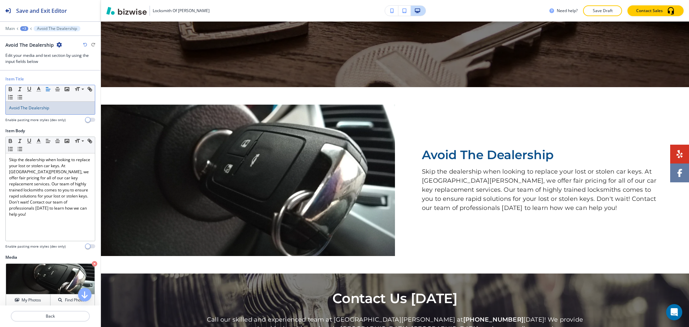
scroll to position [0, 0]
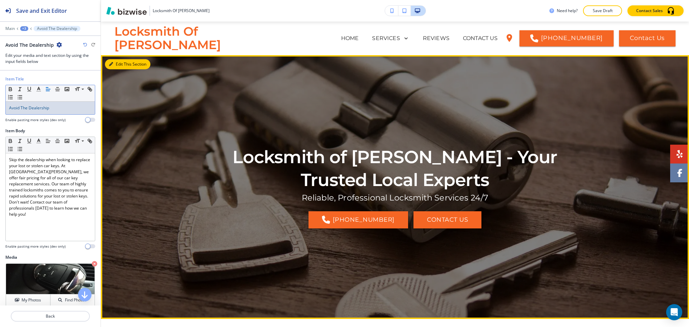
click at [120, 63] on button "Edit This Section" at bounding box center [127, 64] width 45 height 10
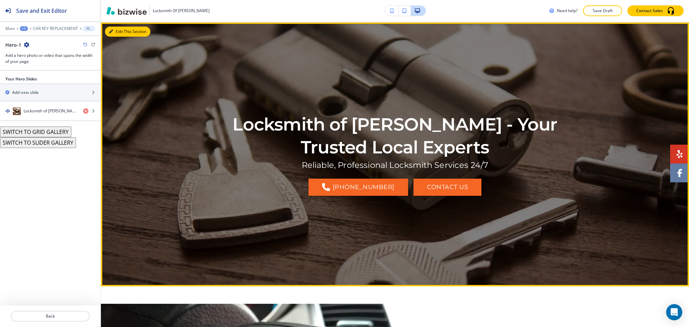
scroll to position [34, 0]
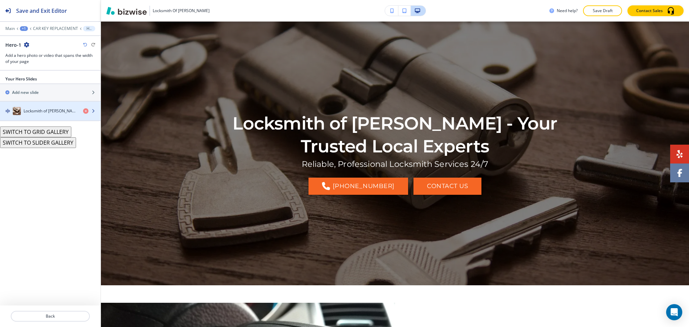
click at [36, 111] on h4 "Locksmith of Gilbert - Your Trusted Local Experts" at bounding box center [51, 111] width 54 height 6
click at [45, 111] on h4 "Locksmith of Gilbert - Your Trusted Local Experts" at bounding box center [51, 111] width 54 height 6
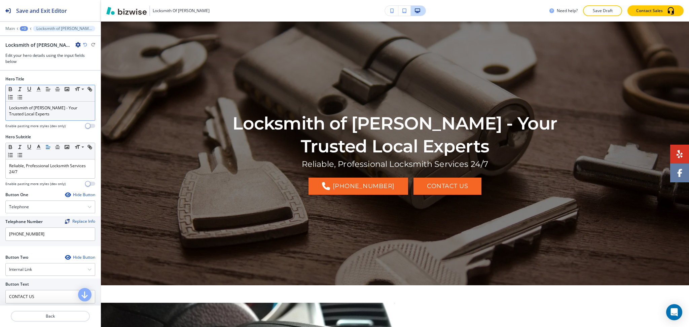
click at [48, 112] on p "Locksmith of Gilbert - Your Trusted Local Experts" at bounding box center [50, 111] width 82 height 12
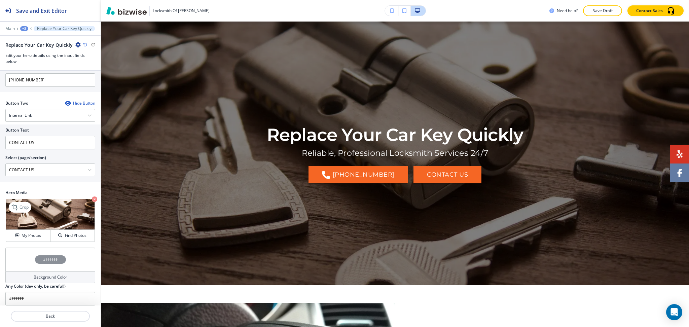
scroll to position [153, 0]
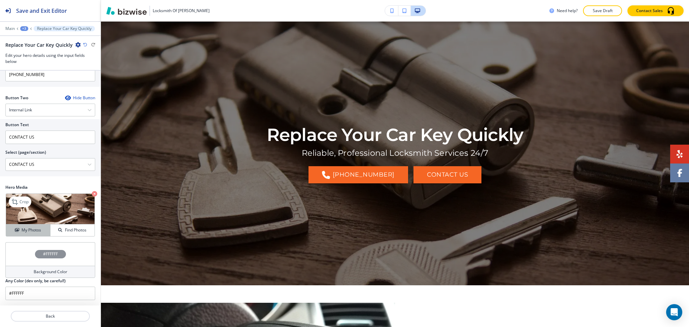
click at [22, 229] on h4 "My Photos" at bounding box center [31, 230] width 19 height 6
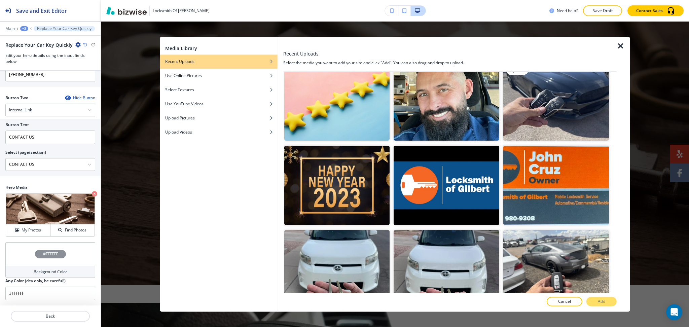
click at [560, 105] on img "button" at bounding box center [556, 101] width 106 height 79
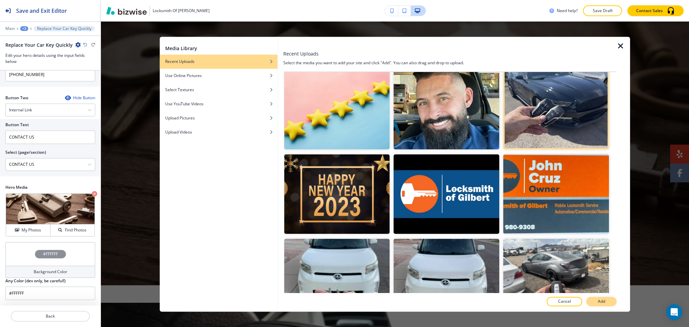
scroll to position [90, 0]
click at [593, 302] on button "Add" at bounding box center [601, 301] width 30 height 9
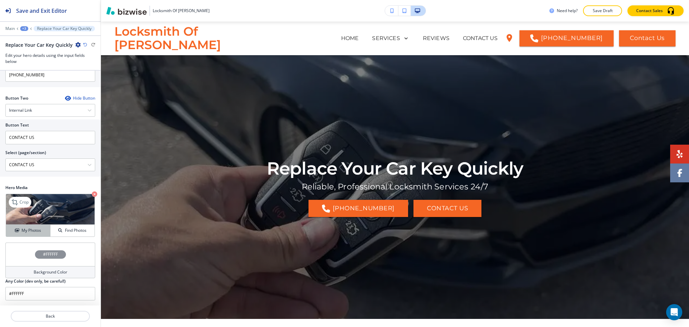
scroll to position [153, 0]
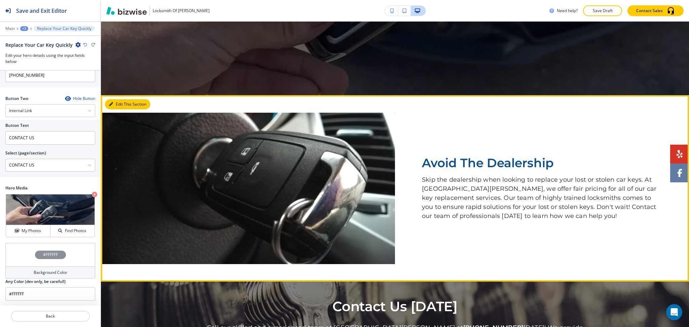
click at [119, 103] on button "Edit This Section" at bounding box center [127, 104] width 45 height 10
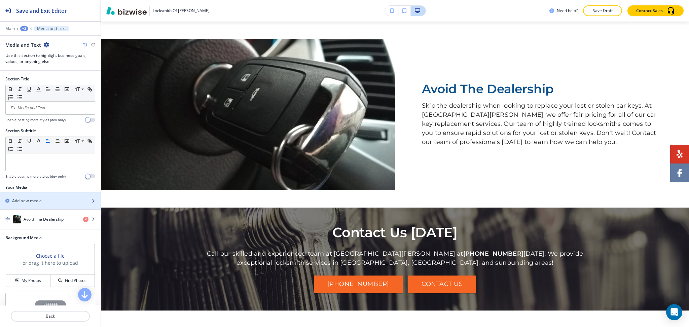
click at [46, 198] on div "Add new media" at bounding box center [43, 201] width 86 height 6
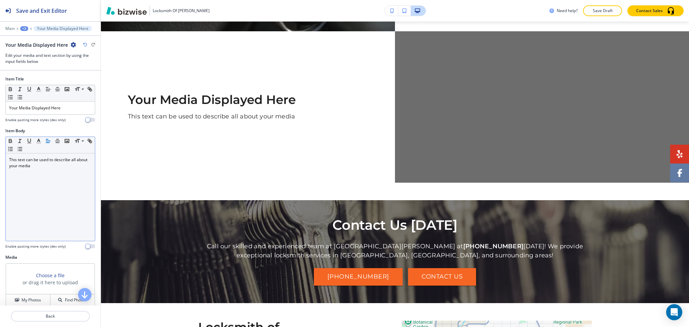
scroll to position [466, 0]
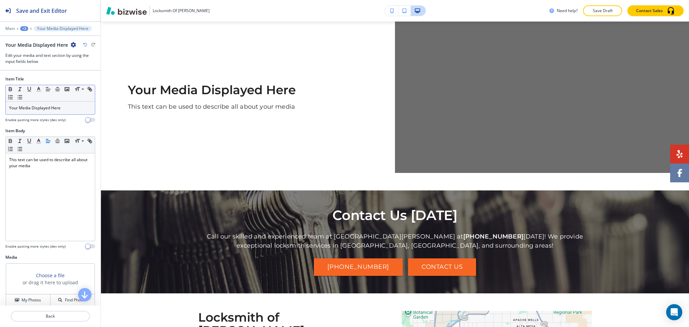
click at [66, 105] on p "Your Media Displayed Here" at bounding box center [50, 108] width 82 height 6
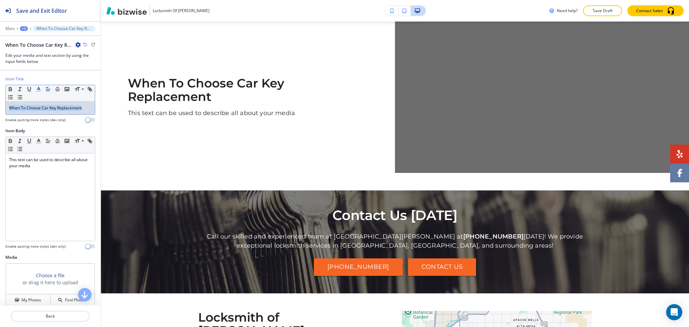
click at [36, 89] on icon "button" at bounding box center [39, 89] width 6 height 6
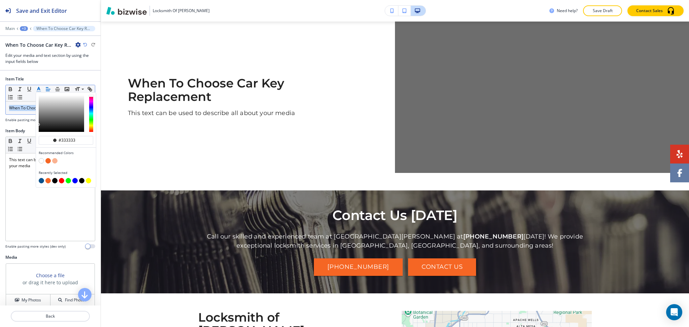
click at [40, 184] on div "button" at bounding box center [66, 181] width 54 height 7
click at [40, 181] on button "button" at bounding box center [41, 180] width 5 height 5
type input "#0b508b"
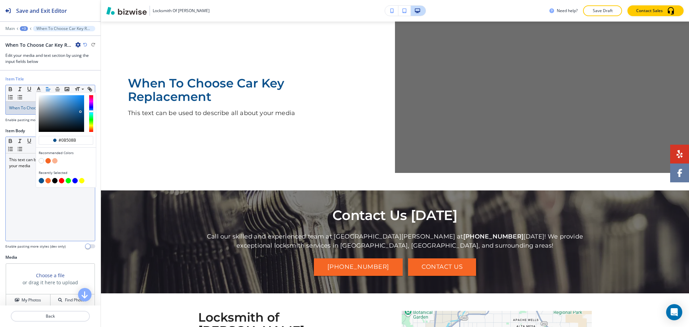
click at [50, 198] on div "This text can be used to describe all about your media" at bounding box center [50, 196] width 89 height 87
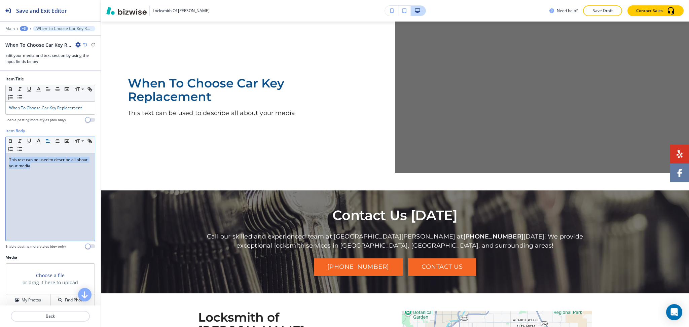
scroll to position [0, 0]
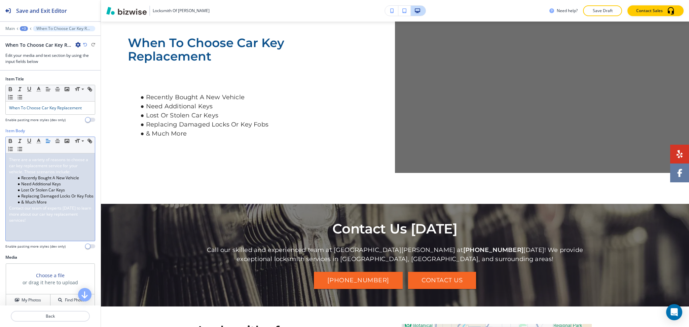
drag, startPoint x: 73, startPoint y: 174, endPoint x: 0, endPoint y: 148, distance: 78.1
click at [0, 148] on div "Item Body Small Normal Large Huge There are a variety of reasons to choose a ca…" at bounding box center [50, 191] width 101 height 126
click at [38, 143] on line "button" at bounding box center [39, 143] width 4 height 0
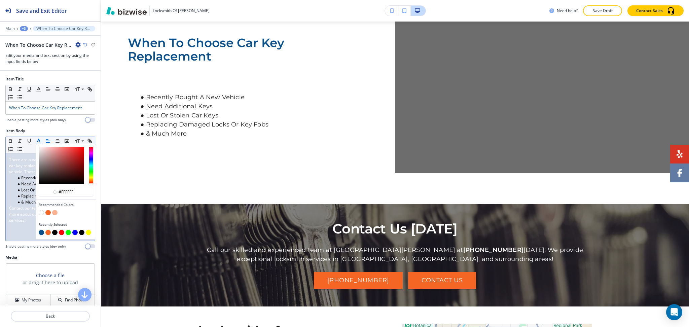
click at [54, 233] on button "button" at bounding box center [54, 232] width 5 height 5
type input "#000000"
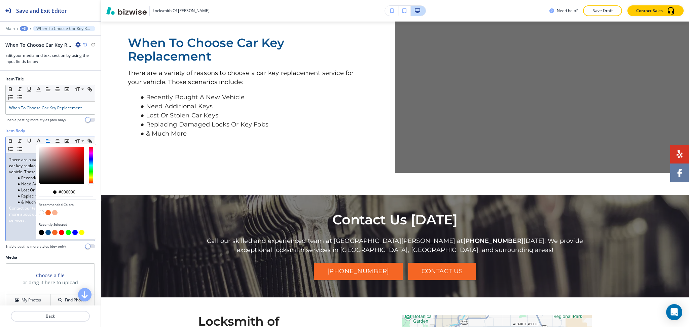
click at [26, 222] on span "Contact our team of experts today to learn more about our car key replacement s…" at bounding box center [50, 214] width 83 height 18
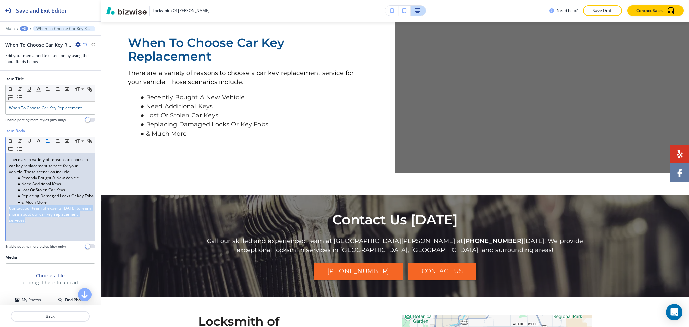
drag, startPoint x: 42, startPoint y: 219, endPoint x: 8, endPoint y: 209, distance: 35.1
click at [8, 209] on div "There are a variety of reasons to choose a car key replacement service for your…" at bounding box center [50, 196] width 89 height 87
click at [38, 140] on polyline "button" at bounding box center [39, 140] width 2 height 3
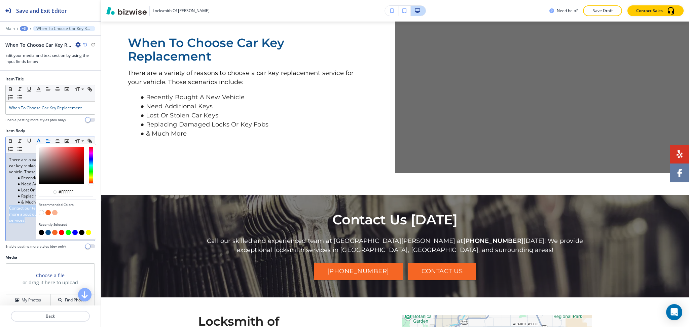
click at [40, 231] on button "button" at bounding box center [41, 232] width 5 height 5
type input "#000000"
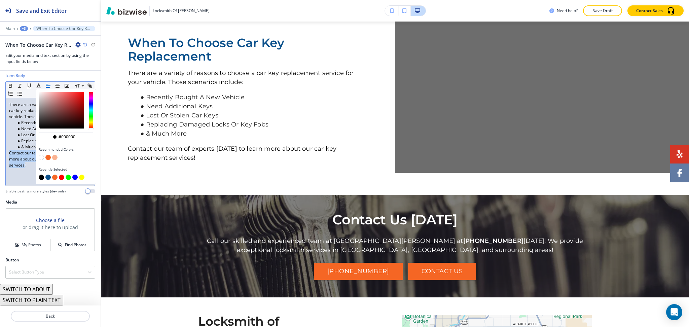
scroll to position [467, 0]
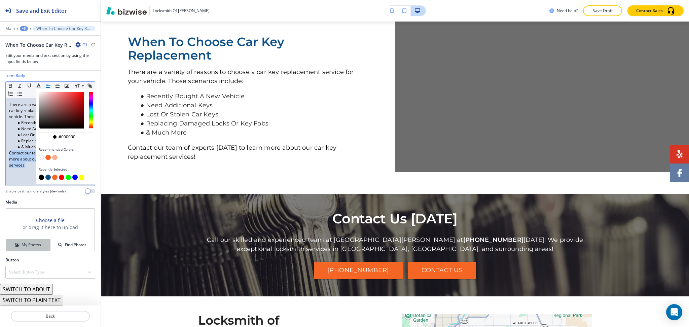
click at [31, 242] on button "My Photos" at bounding box center [28, 245] width 44 height 12
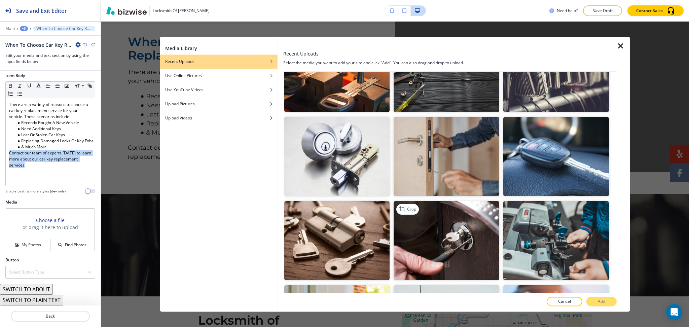
click at [479, 227] on img "button" at bounding box center [446, 240] width 106 height 79
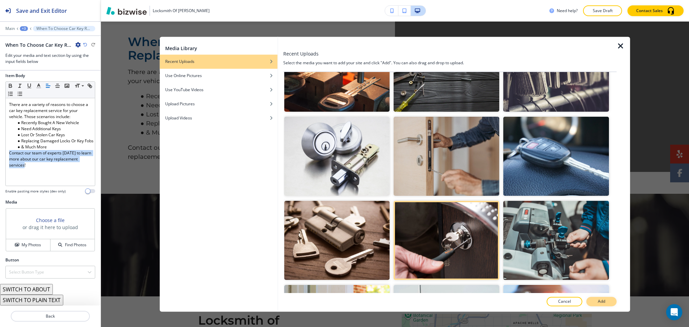
click at [599, 304] on p "Add" at bounding box center [600, 302] width 7 height 6
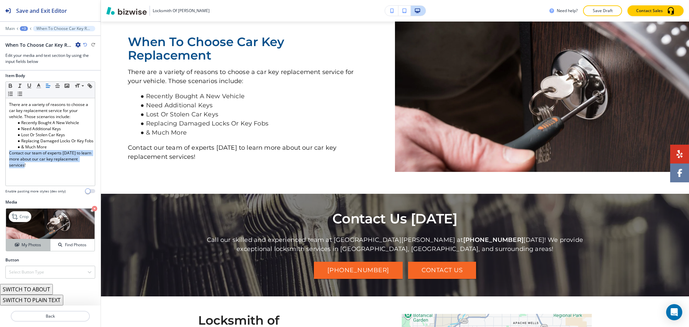
click at [31, 241] on button "My Photos" at bounding box center [28, 245] width 44 height 12
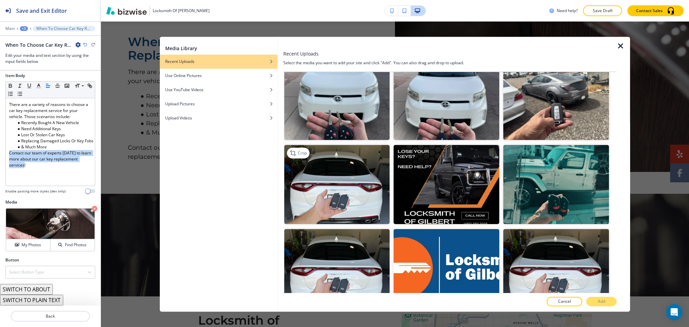
click at [331, 186] on img "button" at bounding box center [337, 184] width 106 height 79
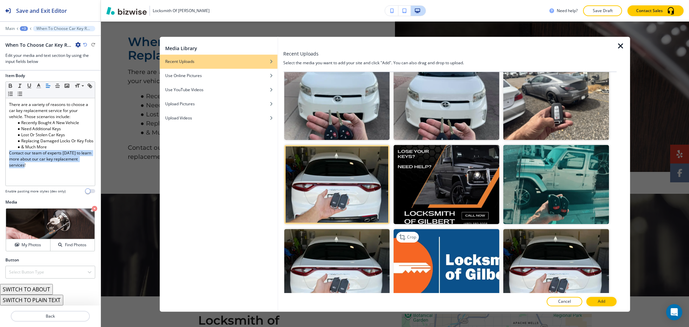
scroll to position [269, 0]
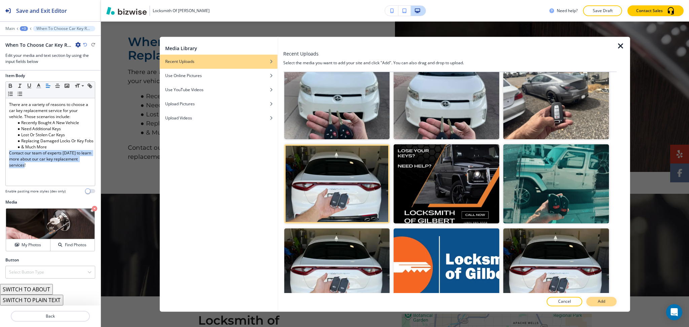
click at [597, 302] on button "Add" at bounding box center [601, 301] width 30 height 9
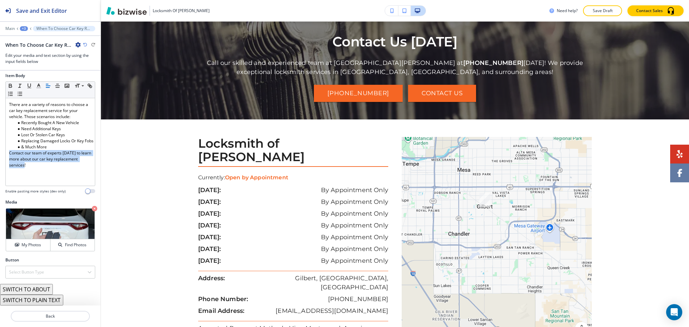
scroll to position [0, 0]
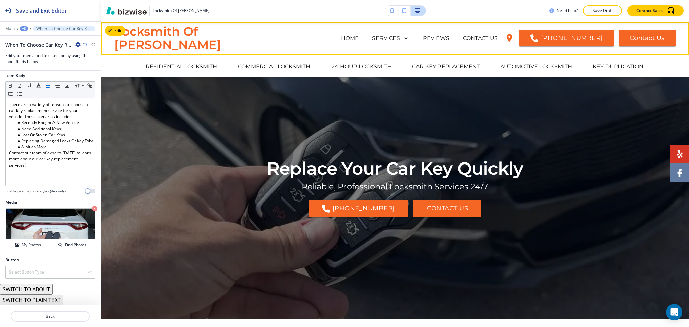
click at [523, 67] on p "AUTOMOTIVE LOCKSMITH" at bounding box center [536, 67] width 72 height 8
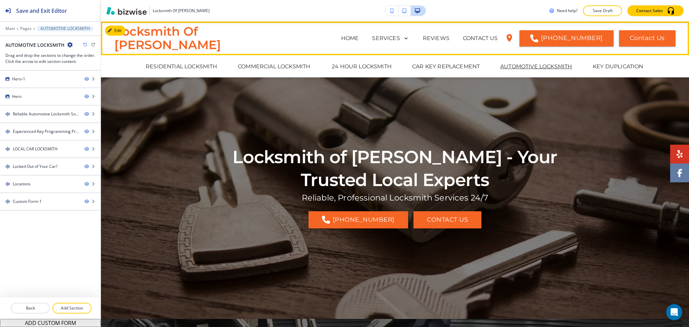
click at [429, 72] on div "RESIDENTIAL LOCKSMITH COMMERCIAL LOCKSMITH 24 HOUR LOCKSMITH CAR KEY REPLACEMEN…" at bounding box center [395, 66] width 588 height 22
click at [429, 68] on p "CAR KEY REPLACEMENT" at bounding box center [446, 67] width 68 height 8
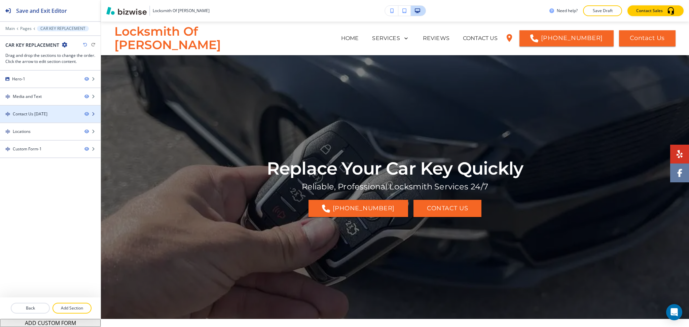
click at [34, 114] on div "Contact Us [DATE]" at bounding box center [30, 114] width 35 height 6
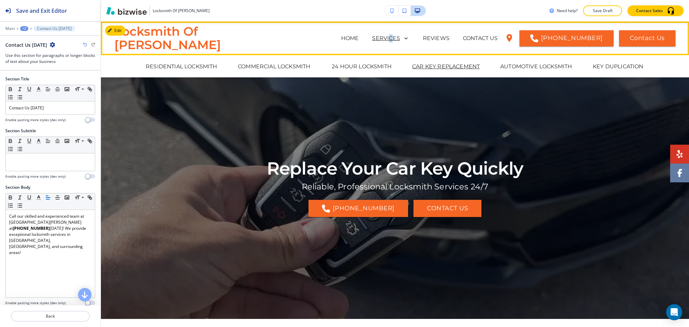
drag, startPoint x: 644, startPoint y: 89, endPoint x: 358, endPoint y: 43, distance: 289.8
click at [372, 43] on div "SERVICES" at bounding box center [390, 38] width 37 height 9
click at [517, 67] on p "AUTOMOTIVE LOCKSMITH" at bounding box center [536, 67] width 72 height 8
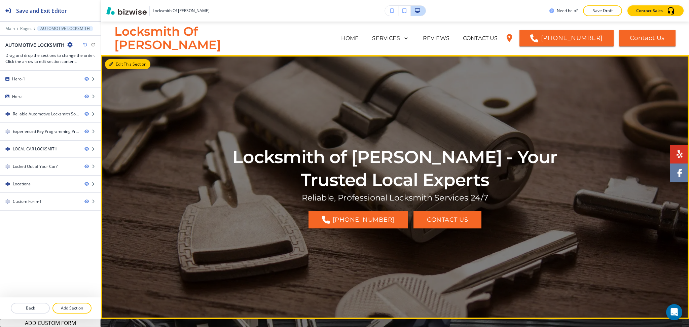
click at [116, 63] on button "Edit This Section" at bounding box center [127, 64] width 45 height 10
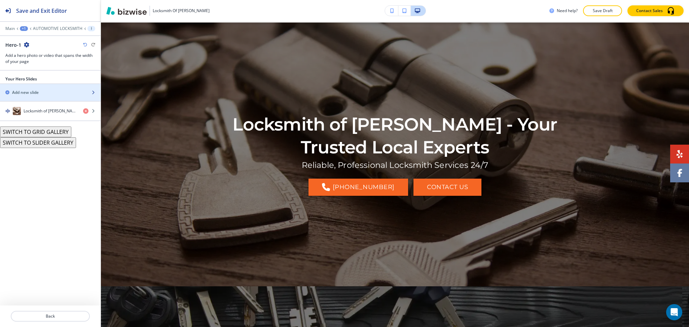
scroll to position [34, 0]
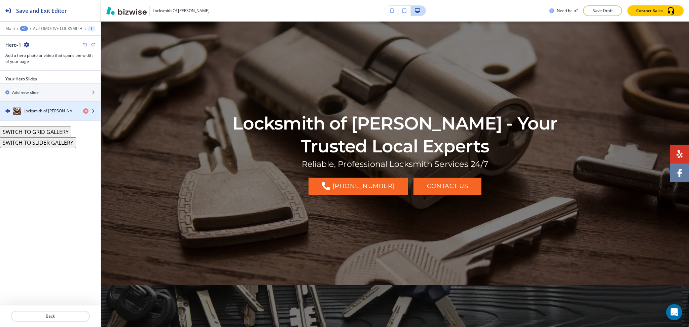
click at [32, 109] on h4 "Locksmith of Gilbert - Your Trusted Local Experts" at bounding box center [51, 111] width 54 height 6
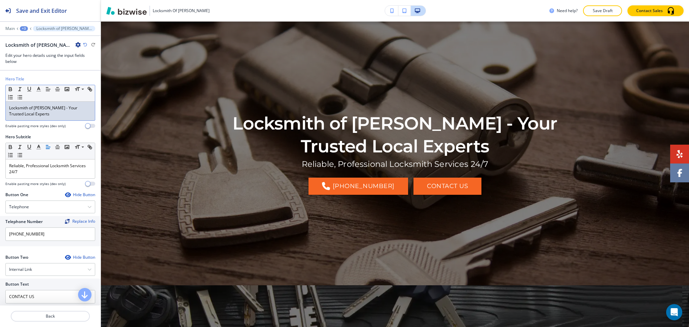
click at [37, 119] on div "Locksmith of Gilbert - Your Trusted Local Experts" at bounding box center [50, 111] width 89 height 19
paste div
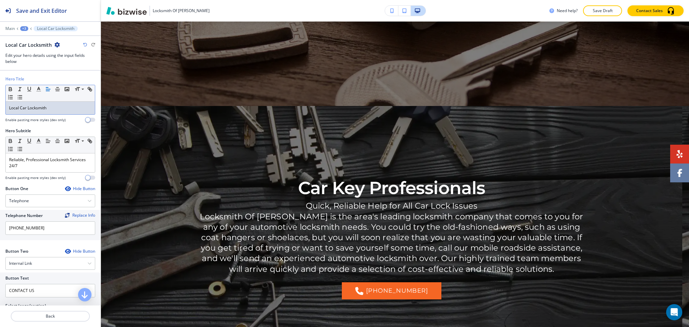
scroll to position [212, 0]
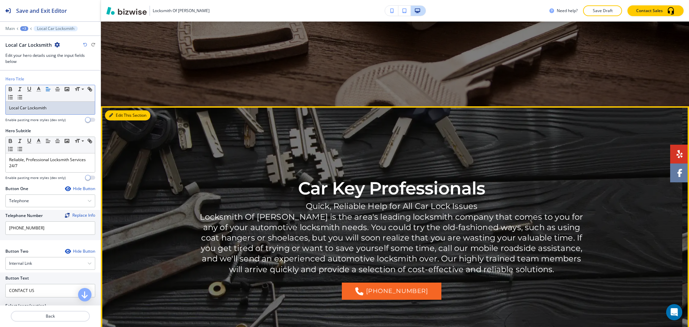
click at [112, 110] on button "Edit This Section" at bounding box center [127, 115] width 45 height 10
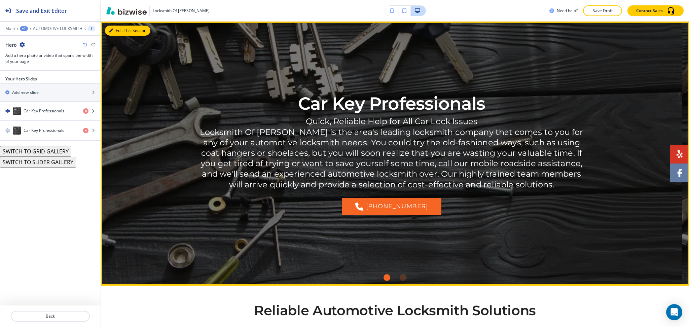
scroll to position [298, 0]
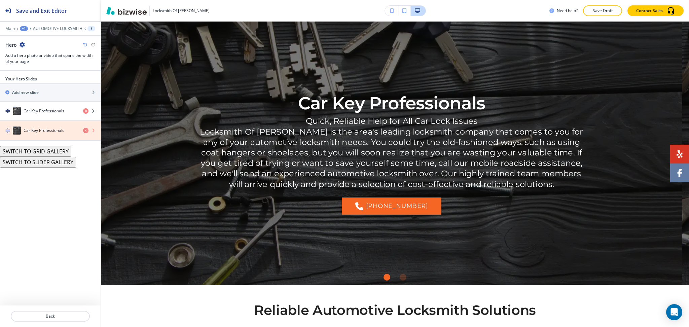
click at [85, 132] on icon "button" at bounding box center [85, 130] width 5 height 5
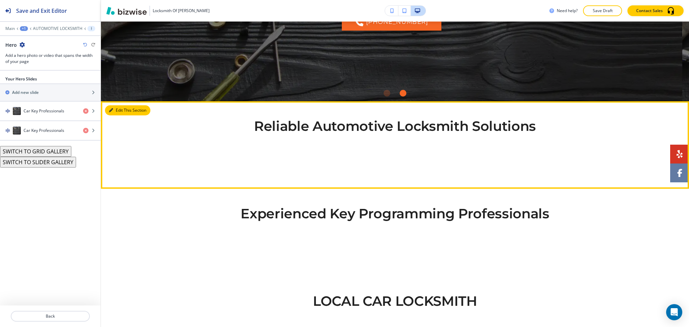
click at [117, 104] on section "Reliable Automotive Locksmith Solutions" at bounding box center [395, 144] width 588 height 87
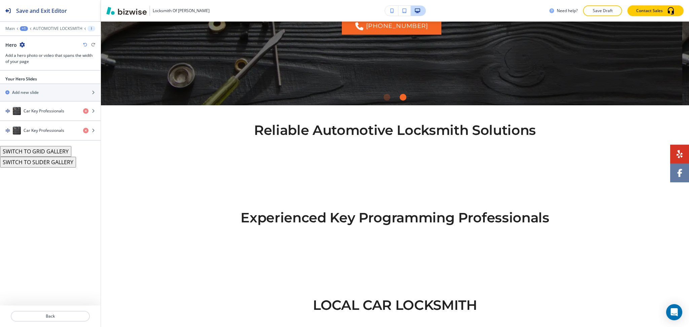
click at [24, 44] on icon "button" at bounding box center [21, 44] width 5 height 5
click at [41, 131] on h4 "Car Key Professionals" at bounding box center [44, 130] width 41 height 6
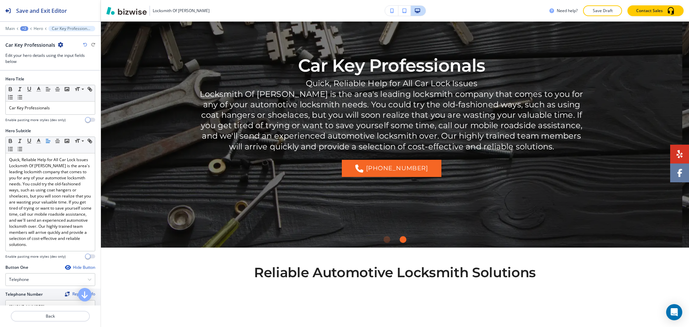
scroll to position [315, 0]
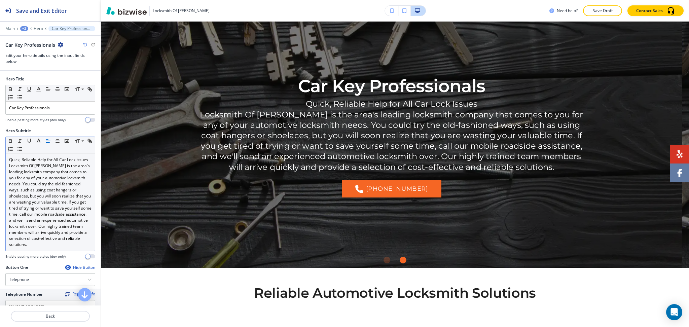
click at [43, 163] on p "Quick, Reliable Help for All Car Lock Issues" at bounding box center [50, 160] width 82 height 6
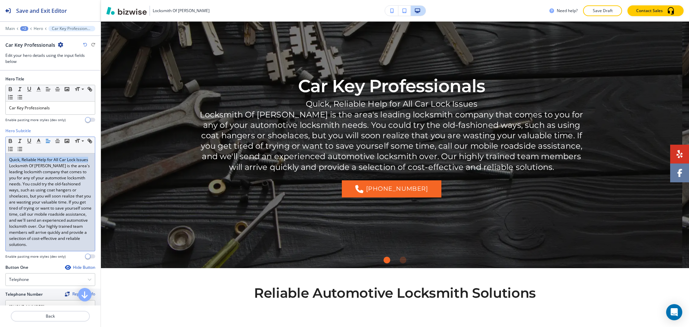
drag, startPoint x: 24, startPoint y: 165, endPoint x: 0, endPoint y: 155, distance: 26.2
click at [0, 155] on div "Hero Subtitle Small Normal Large Huge Quick, Reliable Help for All Car Lock Iss…" at bounding box center [50, 196] width 101 height 136
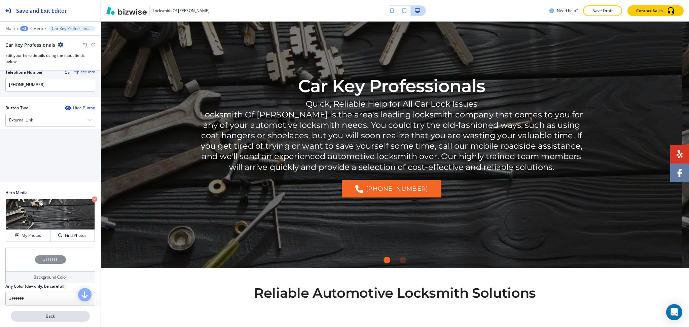
scroll to position [219, 0]
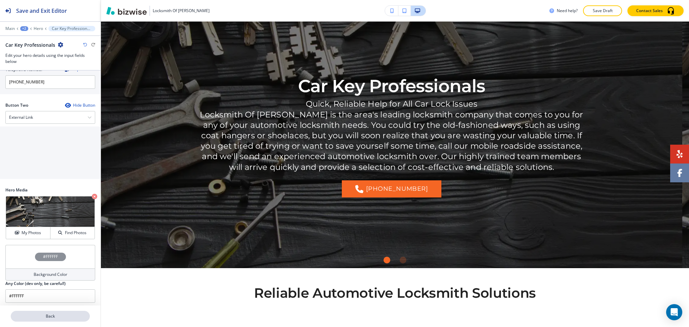
click at [60, 306] on p "Back" at bounding box center [50, 316] width 78 height 6
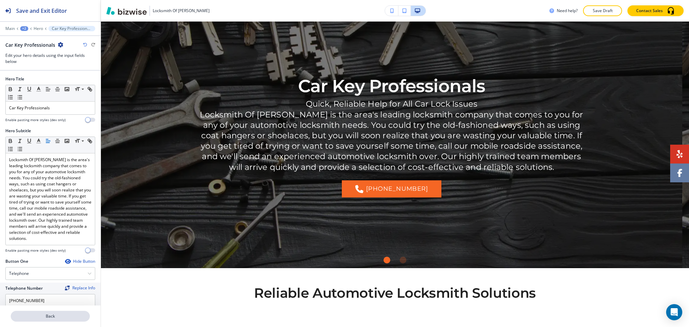
scroll to position [298, 0]
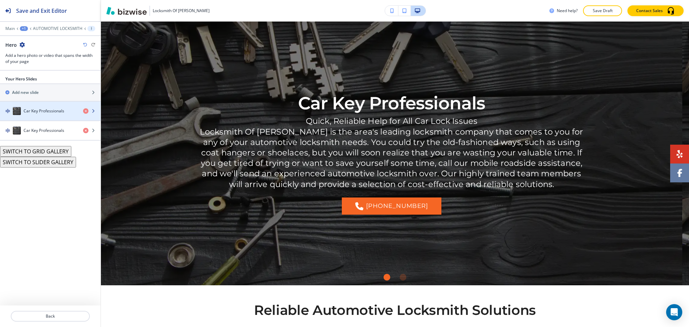
click at [48, 114] on div "Car Key Professionals" at bounding box center [39, 111] width 78 height 8
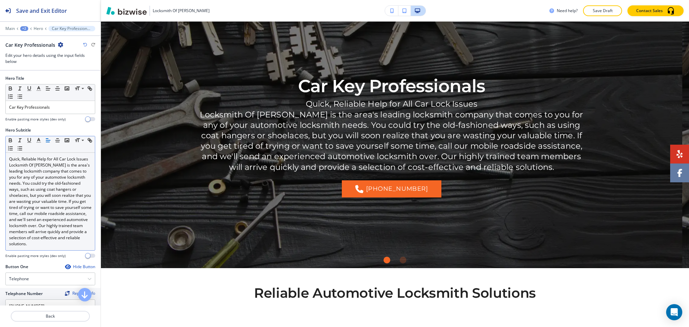
scroll to position [1, 0]
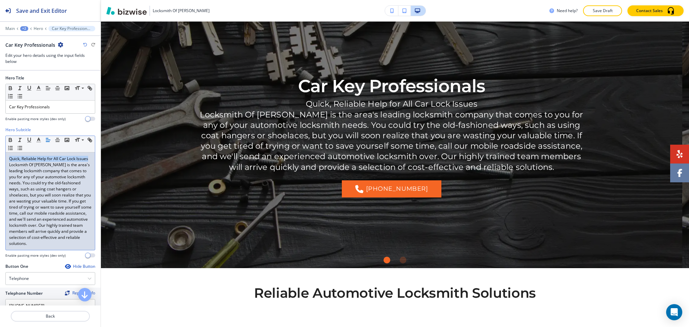
drag, startPoint x: 22, startPoint y: 166, endPoint x: 0, endPoint y: 153, distance: 25.8
click at [0, 153] on div "Hero Subtitle Small Normal Large Huge Quick, Reliable Help for All Car Lock Iss…" at bounding box center [50, 195] width 101 height 136
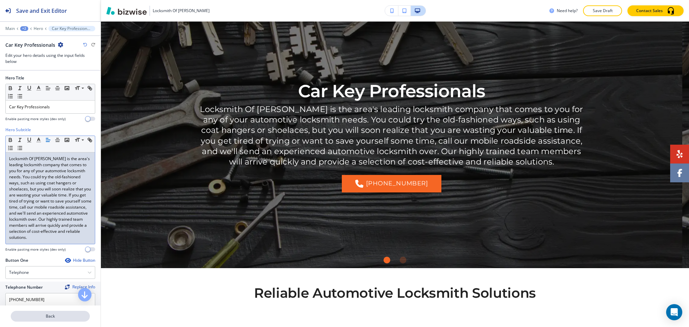
click at [37, 306] on p "Back" at bounding box center [50, 316] width 78 height 6
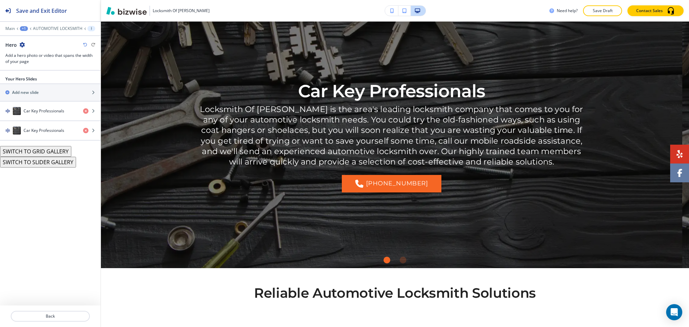
scroll to position [298, 0]
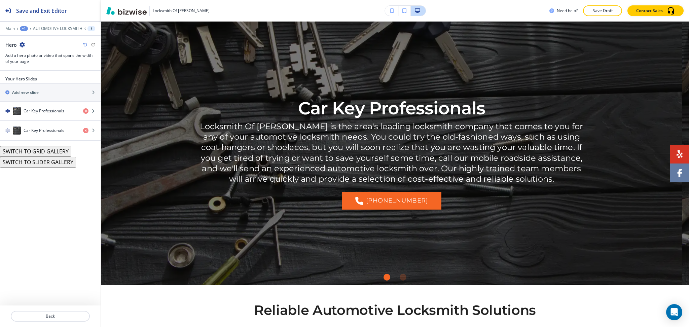
click at [56, 150] on button "SWITCH TO GRID GALLERY" at bounding box center [35, 151] width 71 height 11
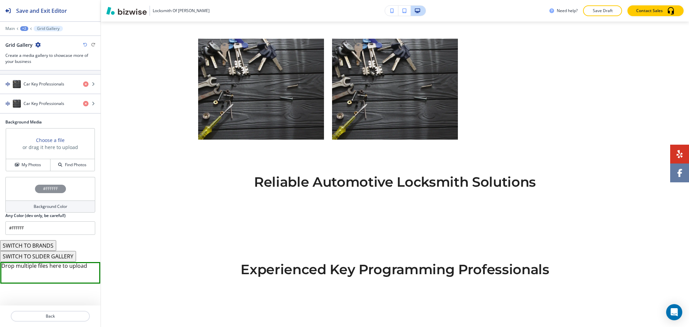
scroll to position [135, 0]
click at [60, 259] on button "SWITCH TO SLIDER GALLERY" at bounding box center [38, 256] width 76 height 11
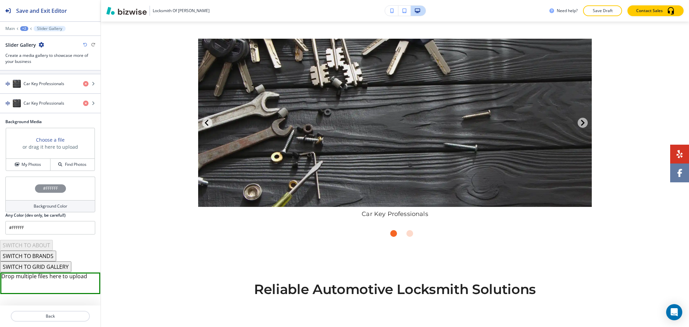
click at [49, 259] on button "SWITCH TO BRANDS" at bounding box center [28, 255] width 56 height 11
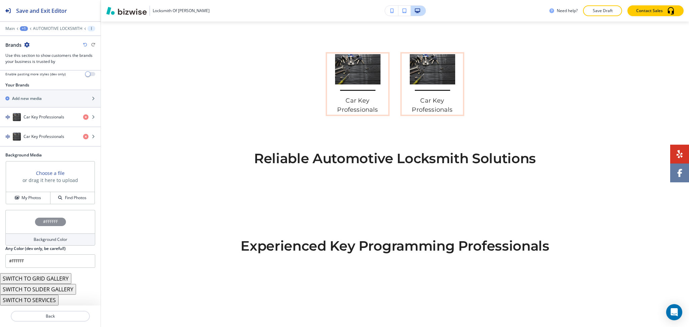
scroll to position [103, 0]
click at [45, 300] on button "SWITCH TO SERVICES" at bounding box center [29, 300] width 58 height 11
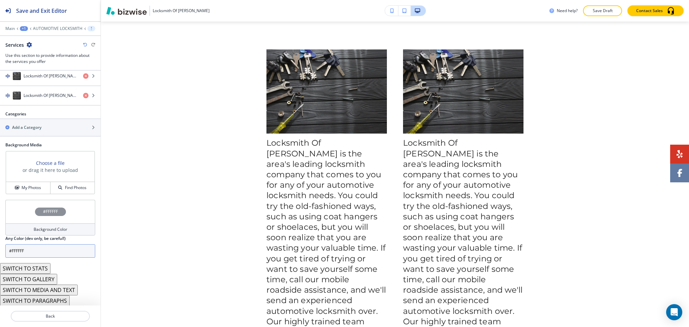
scroll to position [271, 0]
click at [58, 288] on button "SWITCH TO MEDIA AND TEXT" at bounding box center [39, 289] width 78 height 11
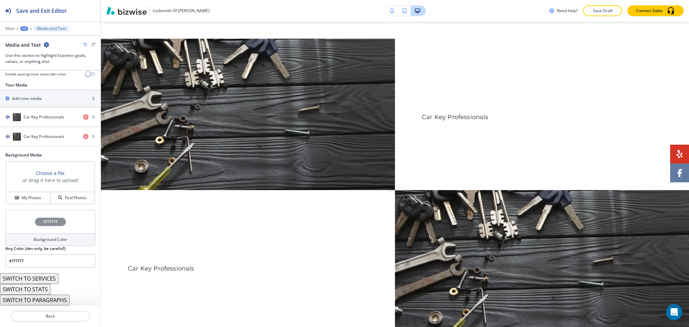
scroll to position [103, 0]
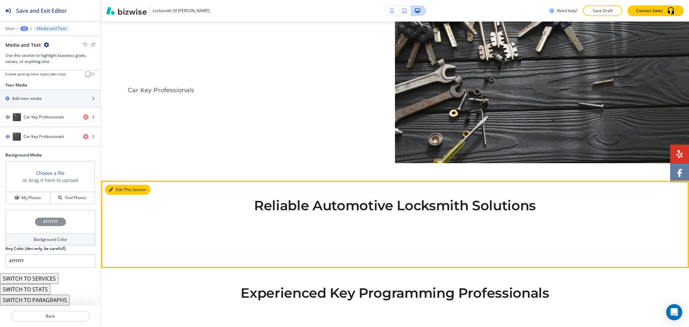
click at [118, 190] on button "Edit This Section" at bounding box center [127, 190] width 45 height 10
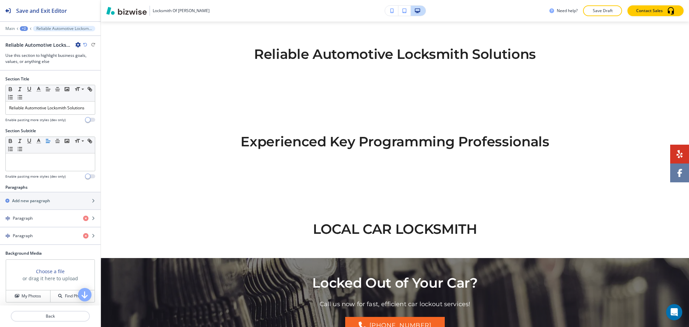
scroll to position [635, 0]
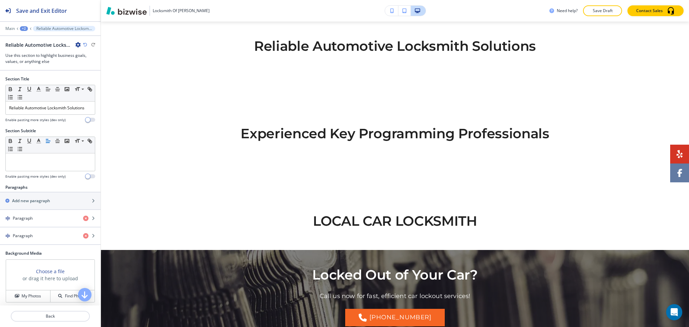
click at [77, 45] on icon "button" at bounding box center [77, 44] width 5 height 5
click at [84, 83] on p "Delete Section" at bounding box center [97, 80] width 34 height 6
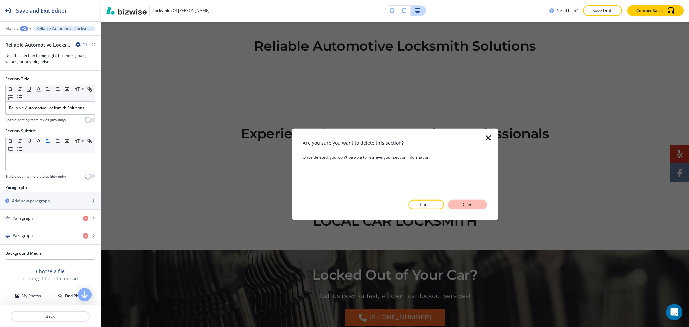
click at [463, 206] on p "Delete" at bounding box center [467, 204] width 16 height 6
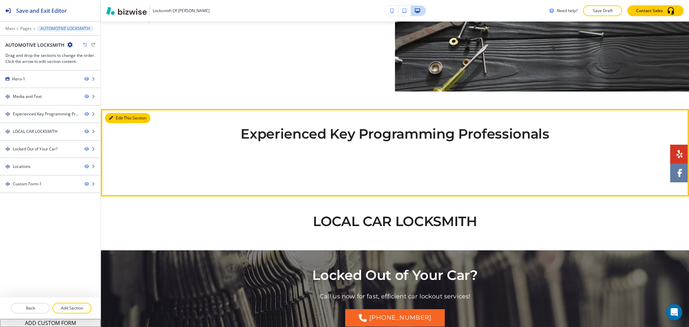
click at [114, 118] on button "Edit This Section" at bounding box center [127, 118] width 45 height 10
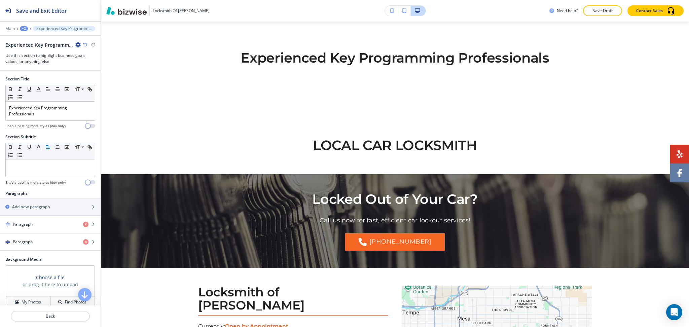
scroll to position [635, 0]
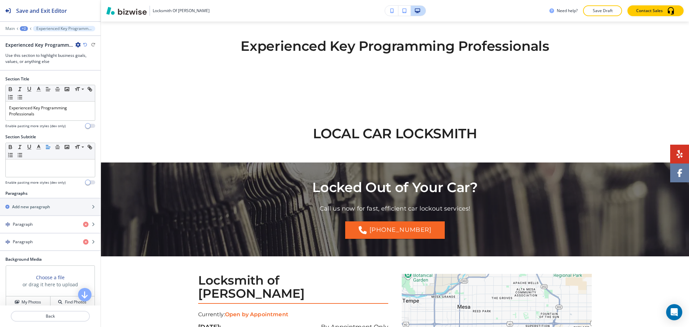
click at [79, 42] on icon "button" at bounding box center [77, 44] width 5 height 5
click at [93, 68] on p "Duplicate Section" at bounding box center [97, 68] width 34 height 6
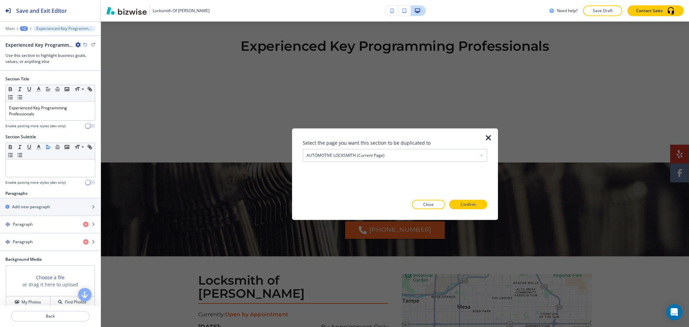
drag, startPoint x: 428, startPoint y: 204, endPoint x: 423, endPoint y: 199, distance: 6.9
click at [428, 205] on p "Close" at bounding box center [428, 204] width 10 height 6
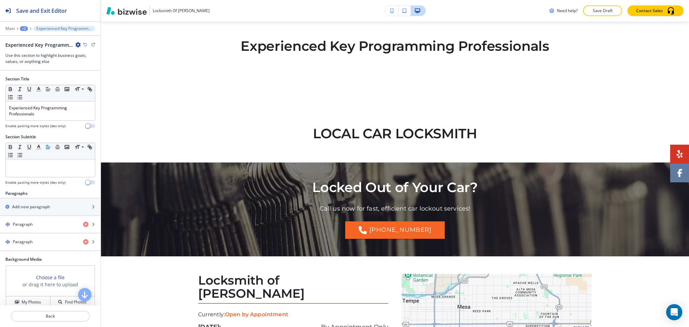
click at [77, 47] on icon "button" at bounding box center [77, 44] width 5 height 5
drag, startPoint x: 83, startPoint y: 80, endPoint x: 98, endPoint y: 87, distance: 15.8
click at [84, 80] on p "Delete Section" at bounding box center [97, 80] width 34 height 6
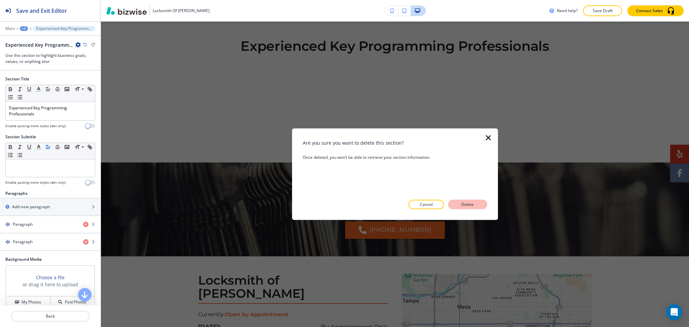
click at [464, 203] on p "Delete" at bounding box center [467, 204] width 16 height 6
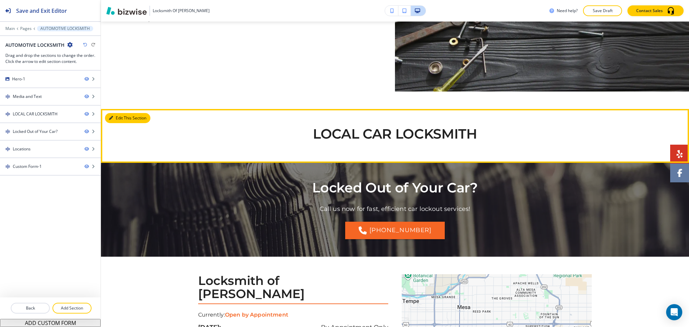
click at [110, 118] on icon "button" at bounding box center [111, 118] width 4 height 4
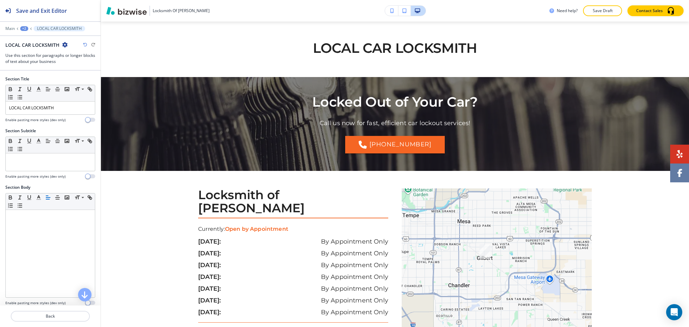
scroll to position [635, 0]
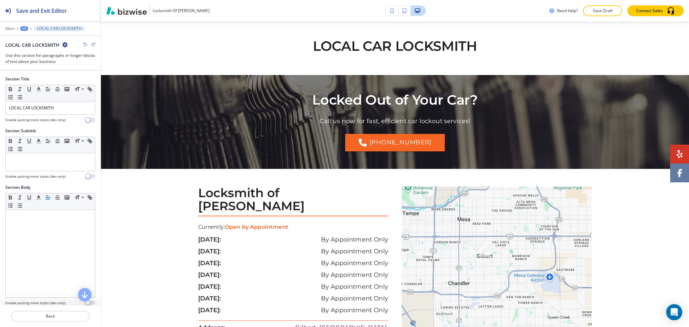
click at [64, 44] on icon "button" at bounding box center [64, 44] width 5 height 5
click at [90, 82] on p "Delete Section" at bounding box center [83, 80] width 34 height 6
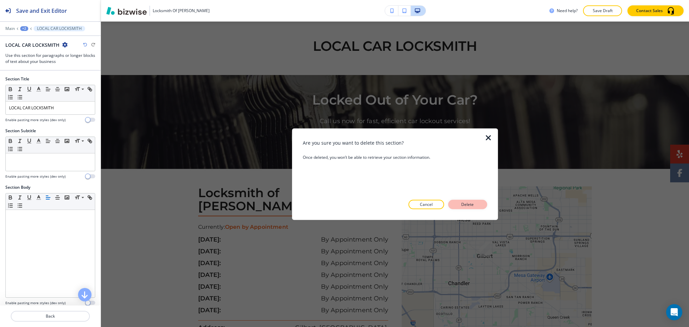
click at [483, 203] on button "Delete" at bounding box center [467, 204] width 39 height 9
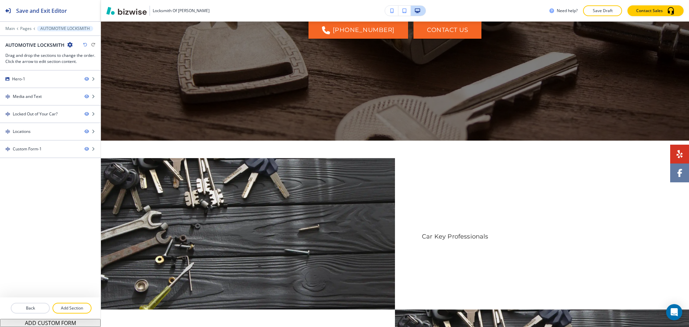
scroll to position [178, 0]
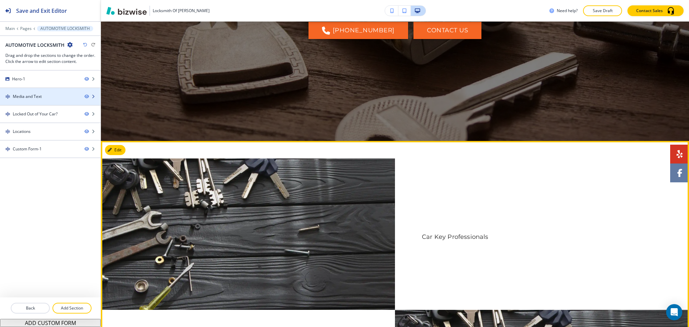
click at [31, 94] on div "Media and Text" at bounding box center [27, 96] width 29 height 6
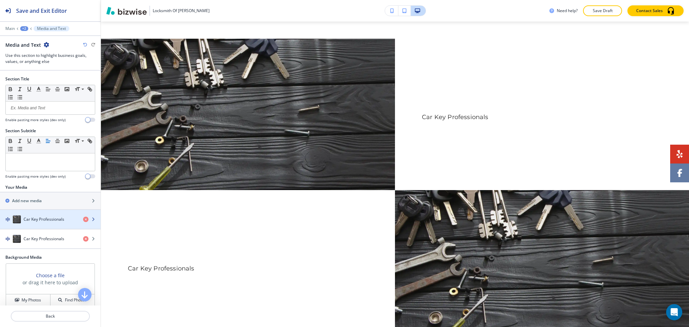
click at [32, 227] on div "button" at bounding box center [50, 225] width 101 height 5
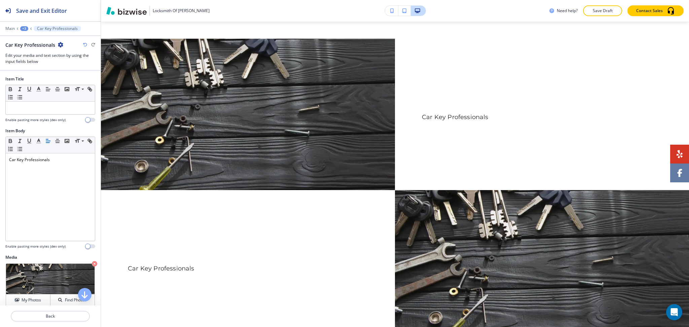
scroll to position [315, 0]
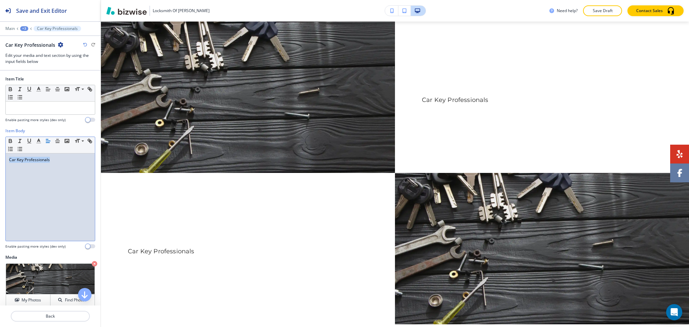
drag, startPoint x: 43, startPoint y: 160, endPoint x: 0, endPoint y: 152, distance: 43.7
click at [0, 155] on div "Item Body Small Normal Large Huge Car Key Professionals Enable pasting more sty…" at bounding box center [50, 191] width 101 height 126
click at [48, 110] on p at bounding box center [50, 108] width 82 height 6
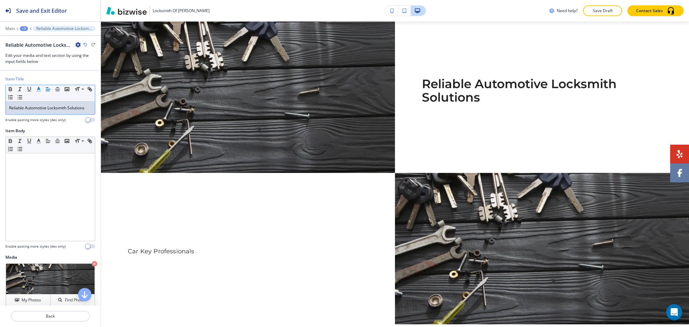
click at [38, 90] on icon "button" at bounding box center [39, 89] width 6 height 6
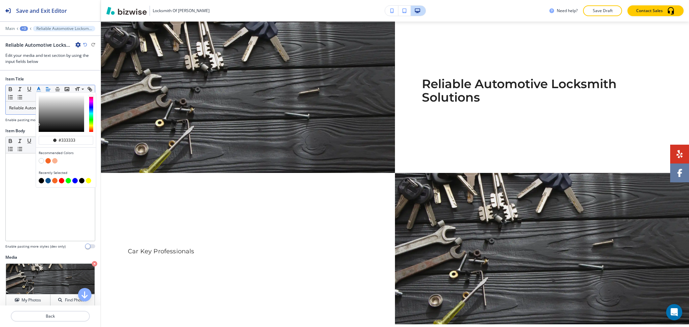
click at [47, 179] on button "button" at bounding box center [47, 180] width 5 height 5
type input "#0b508b"
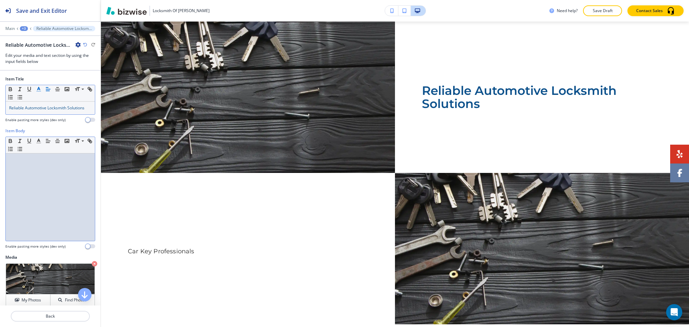
click at [41, 221] on div at bounding box center [50, 196] width 89 height 87
paste div
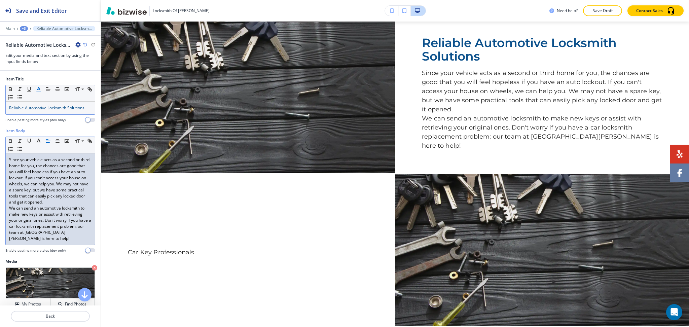
click at [42, 205] on p "Since your vehicle acts as a second or third home for you, the chances are good…" at bounding box center [50, 181] width 82 height 48
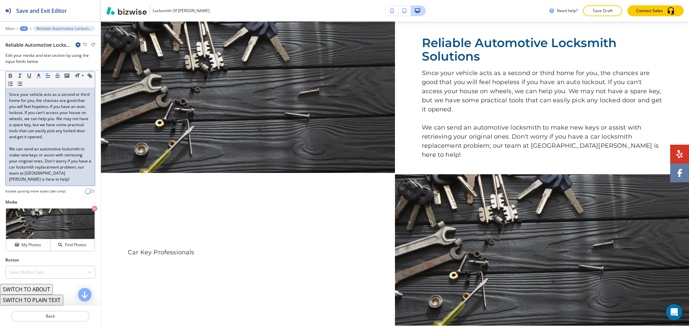
scroll to position [77, 0]
click at [23, 245] on h4 "My Photos" at bounding box center [31, 245] width 19 height 6
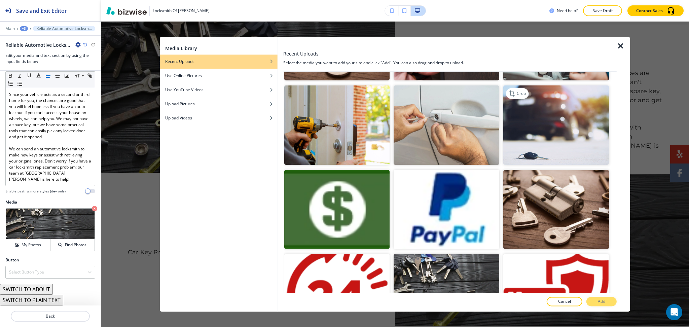
click at [543, 109] on img "button" at bounding box center [556, 125] width 106 height 79
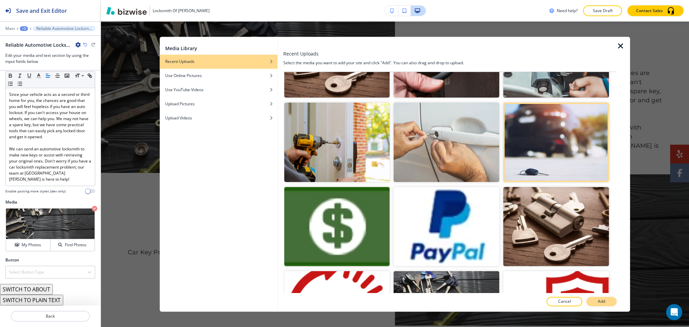
scroll to position [899, 0]
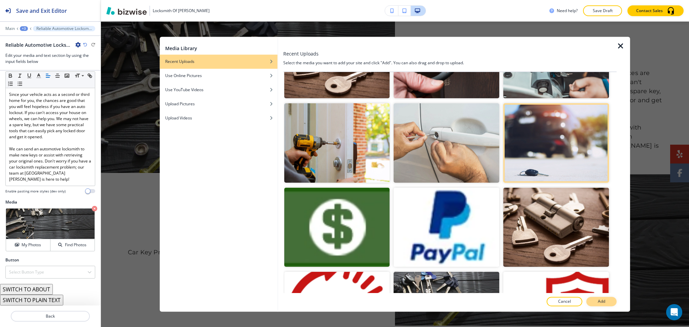
click at [602, 299] on p "Add" at bounding box center [600, 302] width 7 height 6
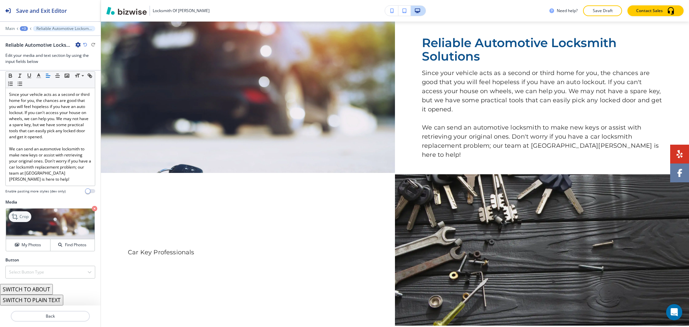
click at [22, 216] on p "Crop" at bounding box center [23, 216] width 9 height 6
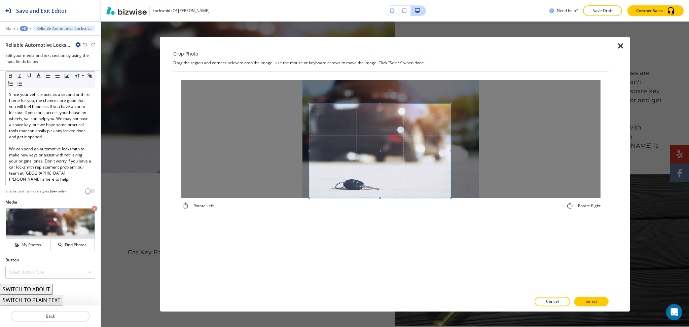
click at [394, 174] on span at bounding box center [379, 151] width 141 height 94
click at [599, 301] on button "Select" at bounding box center [591, 301] width 34 height 9
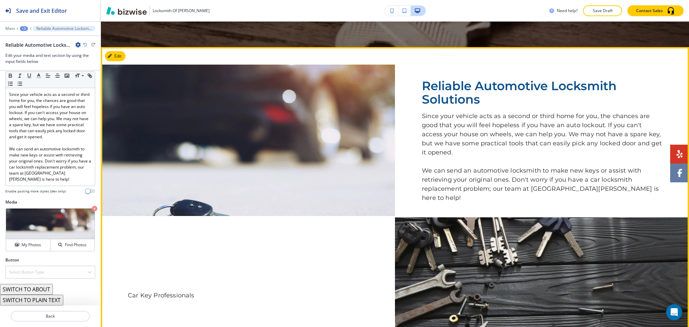
scroll to position [272, 0]
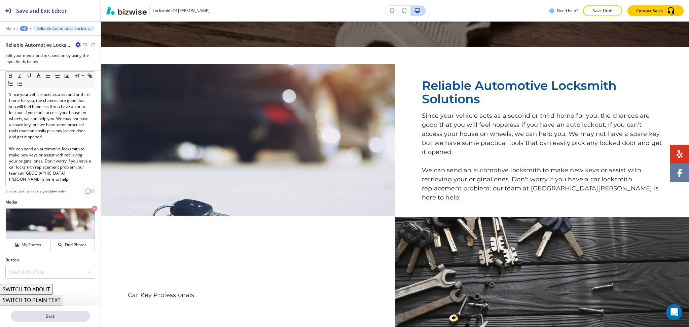
click at [63, 306] on button "Back" at bounding box center [50, 316] width 79 height 11
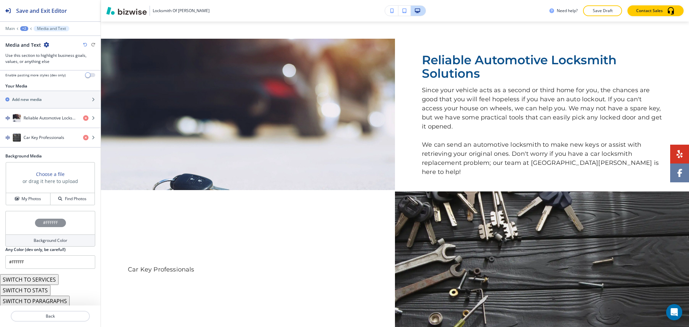
scroll to position [103, 0]
click at [50, 142] on div "button" at bounding box center [50, 143] width 101 height 5
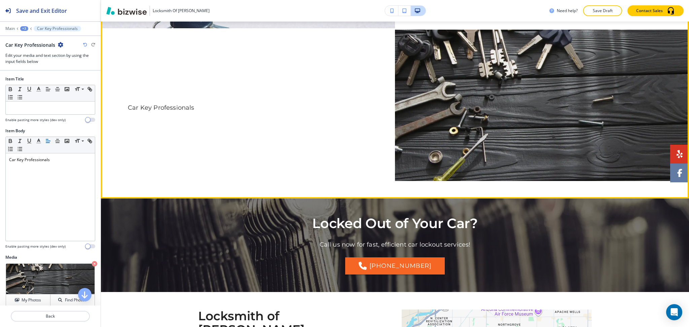
scroll to position [466, 0]
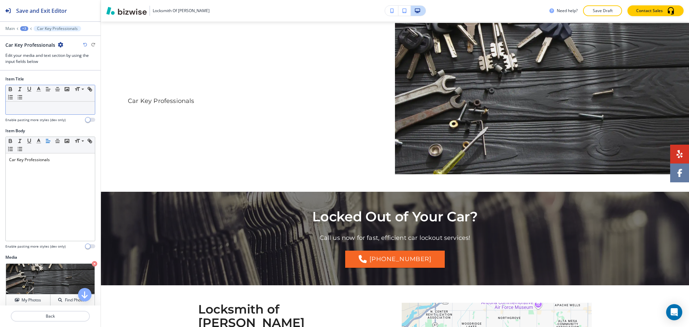
click at [48, 106] on p at bounding box center [50, 108] width 82 height 6
click at [38, 89] on line "button" at bounding box center [39, 89] width 2 height 0
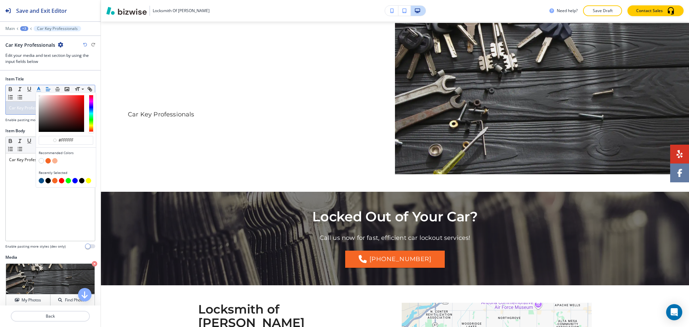
click at [42, 179] on button "button" at bounding box center [41, 180] width 5 height 5
type input "#0b508b"
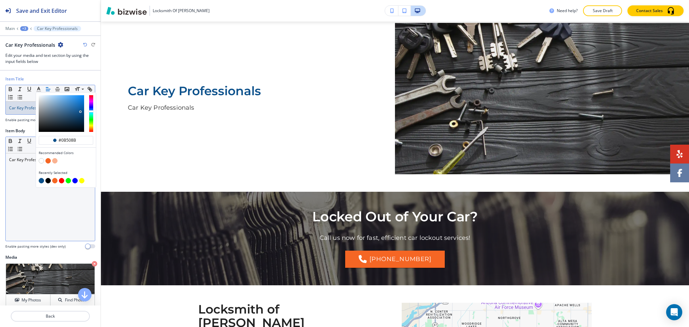
click at [41, 206] on div "Car Key Professionals" at bounding box center [50, 196] width 89 height 87
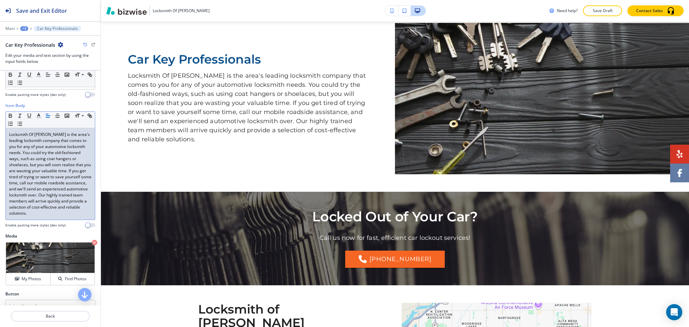
scroll to position [65, 0]
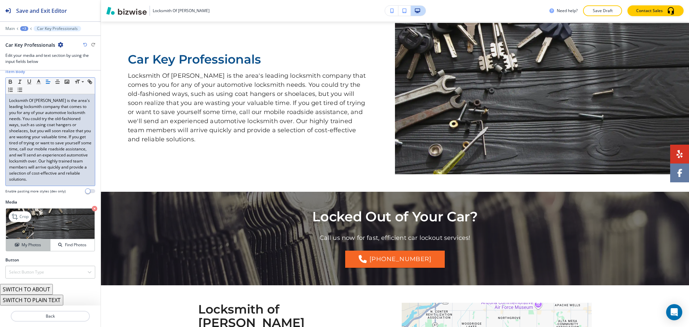
click at [33, 246] on h4 "My Photos" at bounding box center [31, 245] width 19 height 6
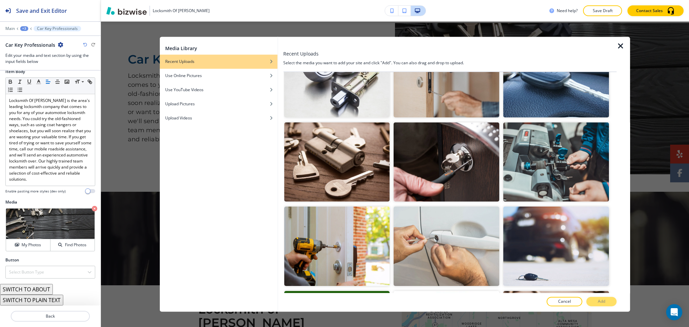
click at [535, 83] on img "button" at bounding box center [556, 77] width 106 height 79
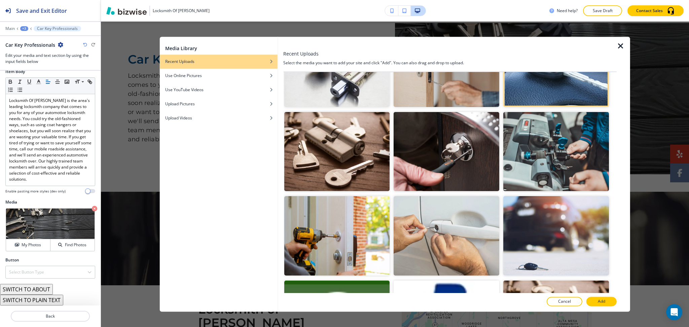
scroll to position [806, 0]
click at [608, 298] on button "Add" at bounding box center [601, 301] width 30 height 9
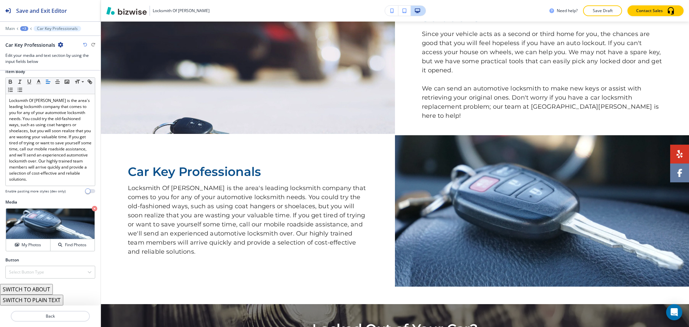
scroll to position [348, 0]
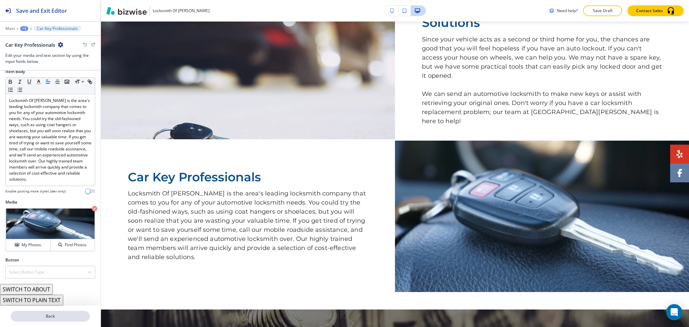
click at [55, 306] on p "Back" at bounding box center [50, 316] width 78 height 6
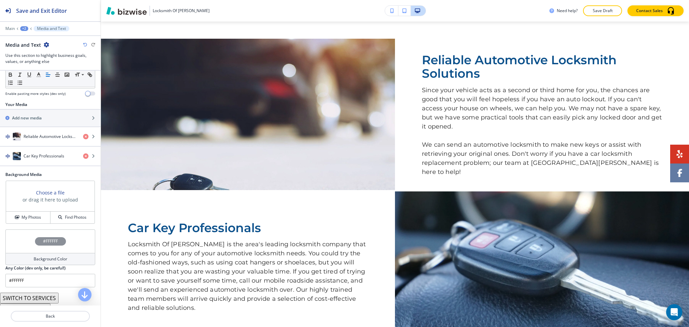
scroll to position [103, 0]
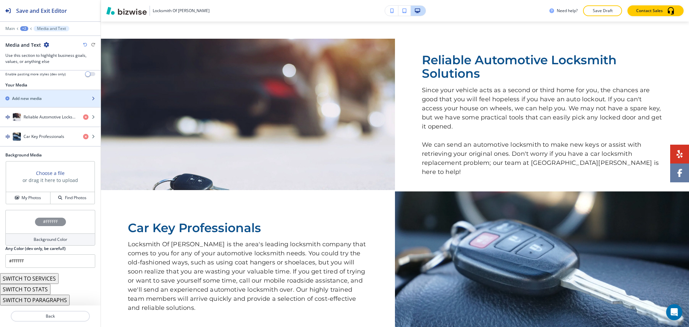
click at [30, 93] on div "button" at bounding box center [50, 92] width 101 height 5
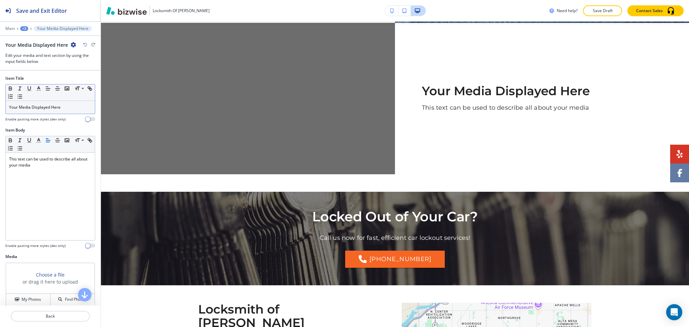
scroll to position [1, 0]
drag, startPoint x: 53, startPoint y: 106, endPoint x: 0, endPoint y: 96, distance: 53.7
click at [0, 100] on div "Item Title Small Normal Large Huge Your Media Displayed Here Enable pasting mor…" at bounding box center [50, 101] width 101 height 52
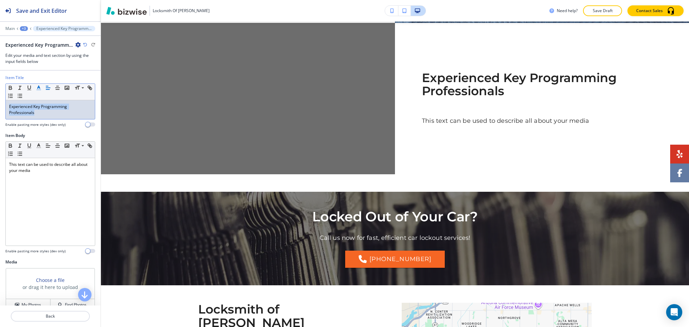
click at [35, 87] on button "button" at bounding box center [38, 88] width 9 height 8
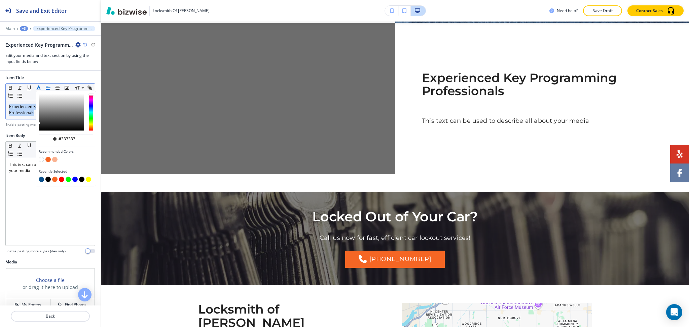
click at [42, 180] on button "button" at bounding box center [41, 179] width 5 height 5
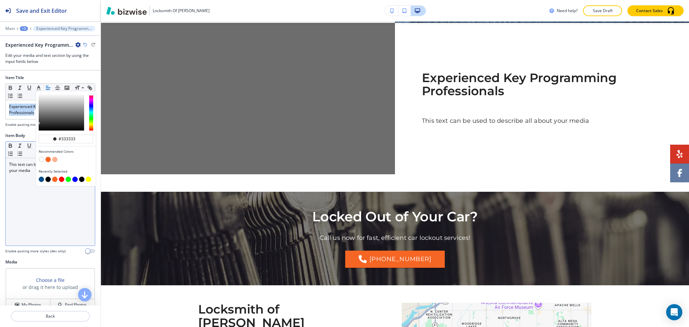
type input "#0b508b"
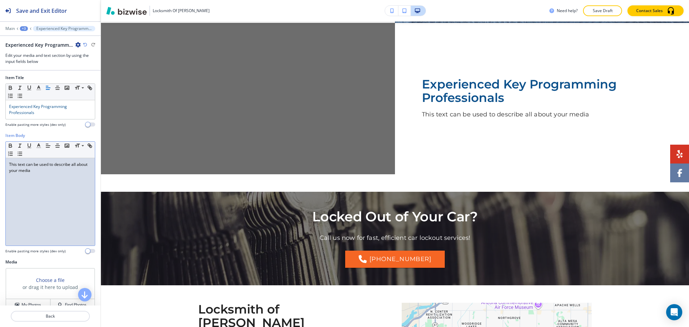
click at [58, 225] on div "This text can be used to describe all about your media" at bounding box center [50, 201] width 89 height 87
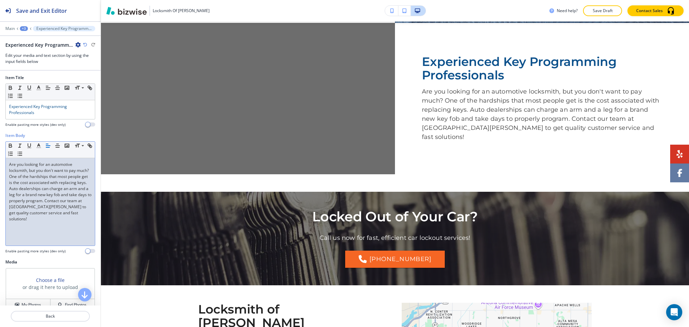
click at [33, 306] on div at bounding box center [50, 307] width 101 height 5
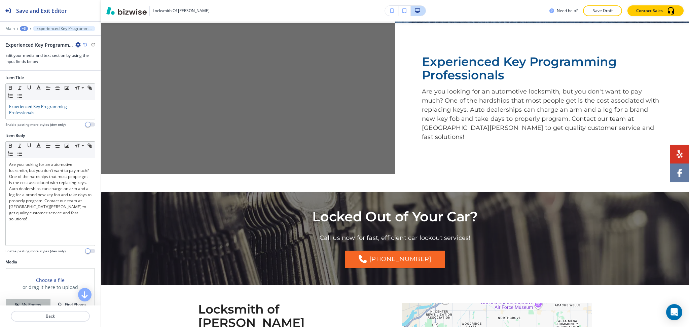
click at [32, 302] on h4 "My Photos" at bounding box center [31, 305] width 19 height 6
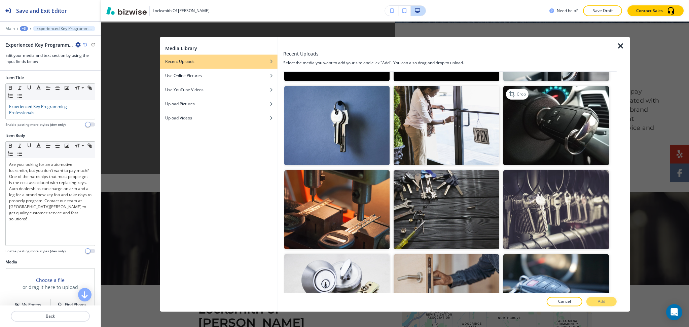
click at [554, 116] on img "button" at bounding box center [556, 125] width 106 height 79
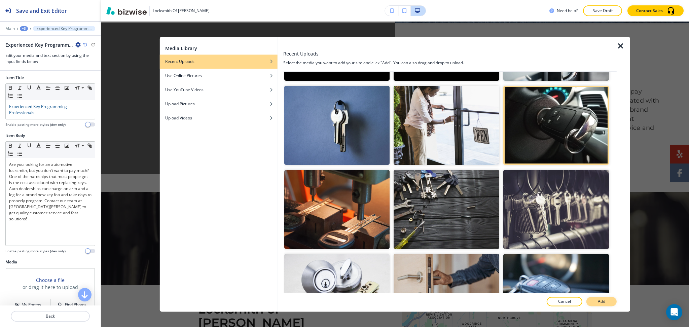
click at [602, 304] on p "Add" at bounding box center [600, 302] width 7 height 6
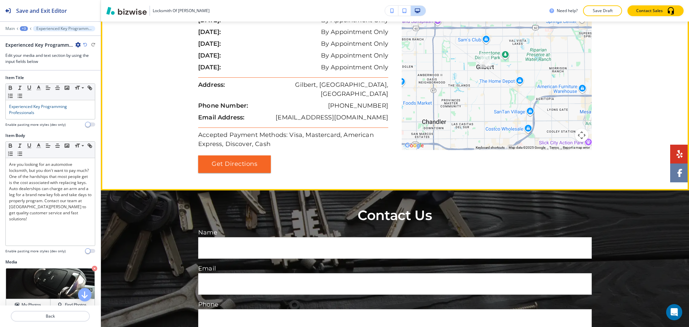
scroll to position [880, 0]
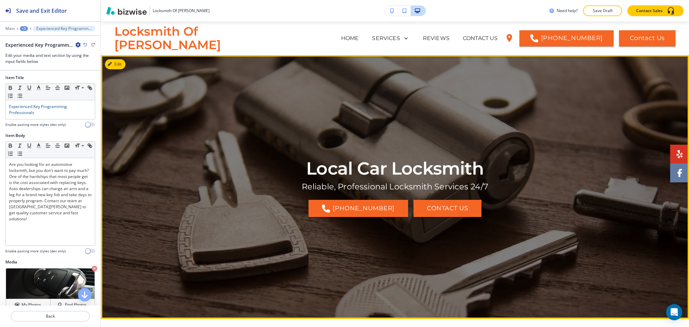
click at [119, 58] on div at bounding box center [395, 187] width 588 height 264
click at [118, 64] on button "Edit This Section" at bounding box center [127, 64] width 45 height 10
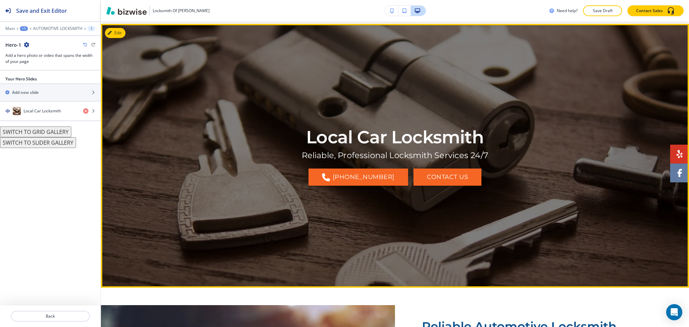
scroll to position [34, 0]
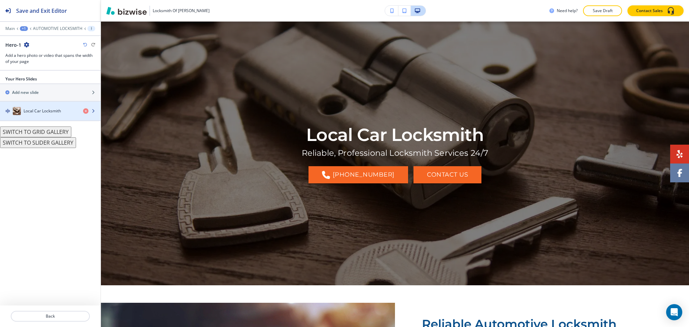
click at [34, 110] on h4 "Local Car Locksmith" at bounding box center [42, 111] width 37 height 6
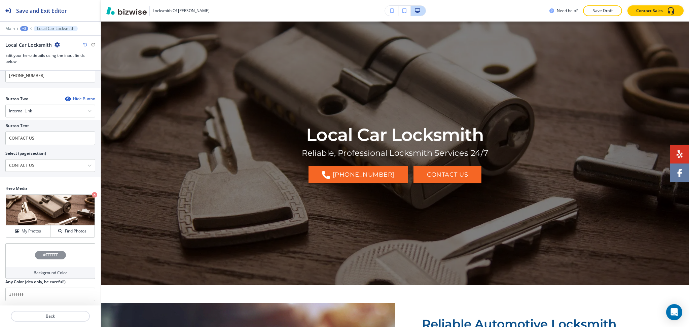
scroll to position [153, 0]
click at [29, 227] on h4 "My Photos" at bounding box center [31, 230] width 19 height 6
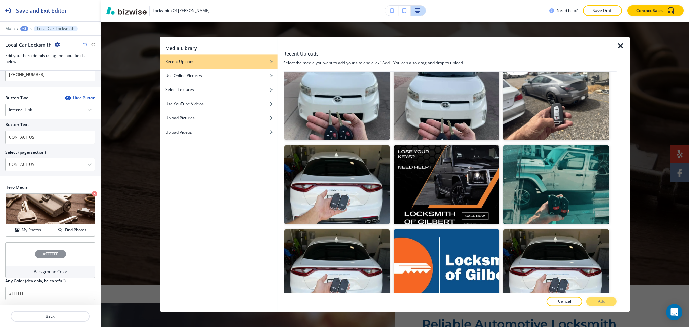
scroll to position [268, 0]
click at [546, 103] on img "button" at bounding box center [556, 100] width 106 height 79
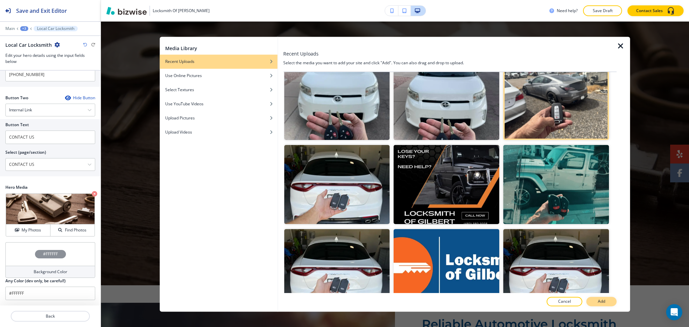
click at [604, 302] on p "Add" at bounding box center [600, 302] width 7 height 6
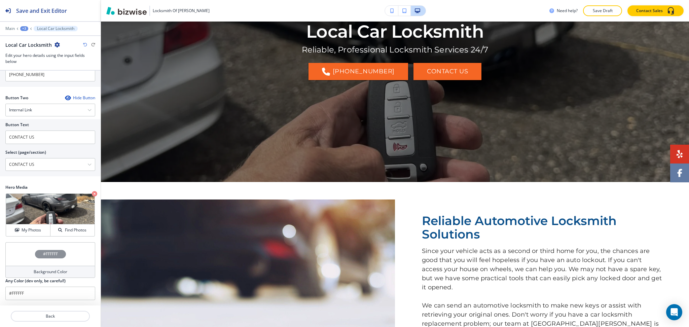
scroll to position [0, 0]
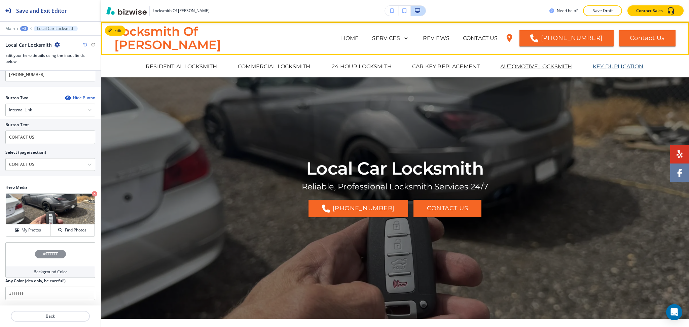
click at [603, 69] on p "KEY DUPLICATION" at bounding box center [617, 67] width 51 height 8
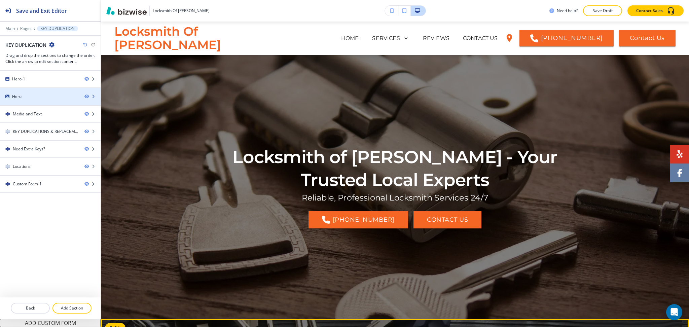
click at [29, 94] on div "Hero" at bounding box center [39, 96] width 79 height 6
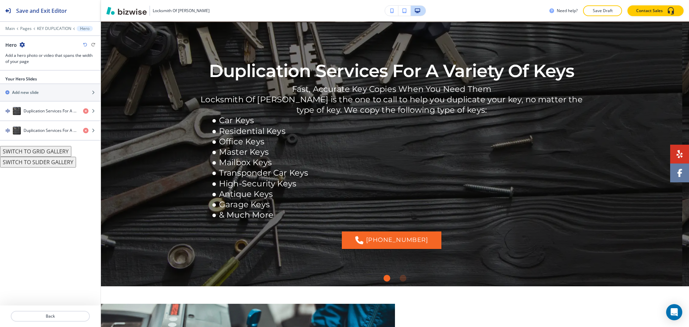
scroll to position [298, 0]
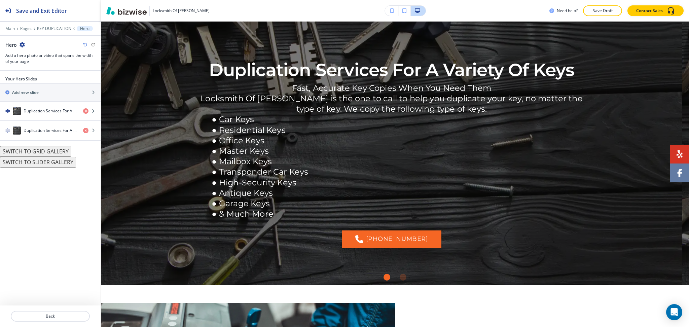
click at [22, 44] on icon "button" at bounding box center [21, 44] width 5 height 5
click at [45, 155] on button "SWITCH TO GRID GALLERY" at bounding box center [35, 151] width 71 height 11
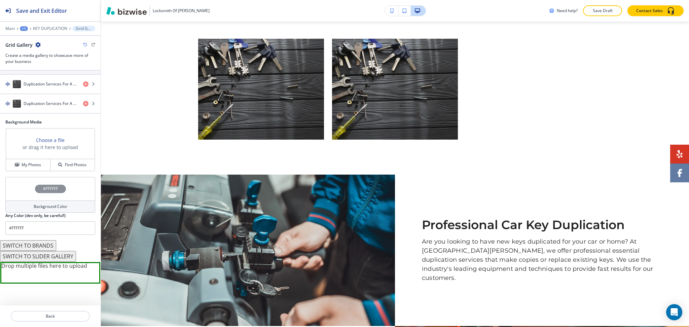
click at [41, 242] on button "SWITCH TO BRANDS" at bounding box center [28, 245] width 56 height 11
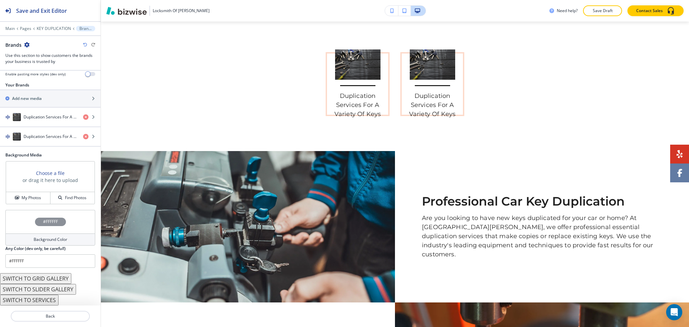
click at [46, 299] on button "SWITCH TO SERVICES" at bounding box center [29, 300] width 58 height 11
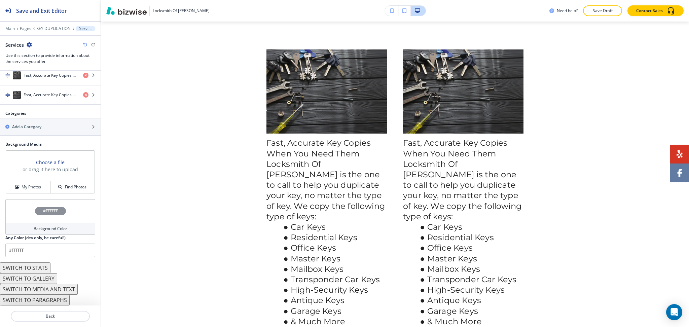
click at [48, 290] on button "SWITCH TO MEDIA AND TEXT" at bounding box center [39, 289] width 78 height 11
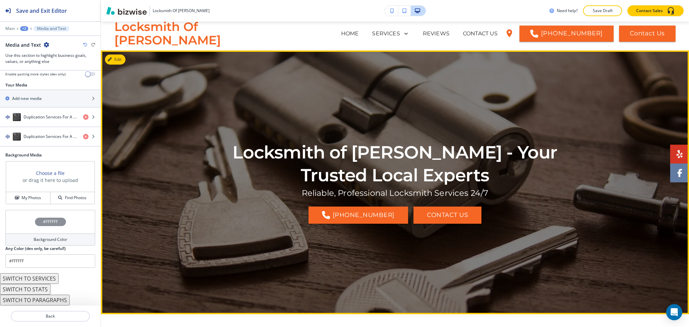
scroll to position [0, 0]
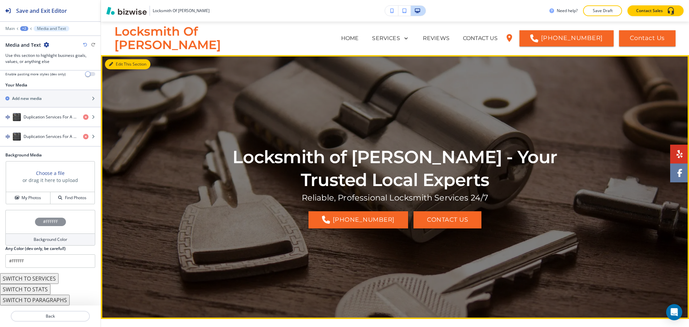
click at [119, 67] on button "Edit This Section" at bounding box center [127, 64] width 45 height 10
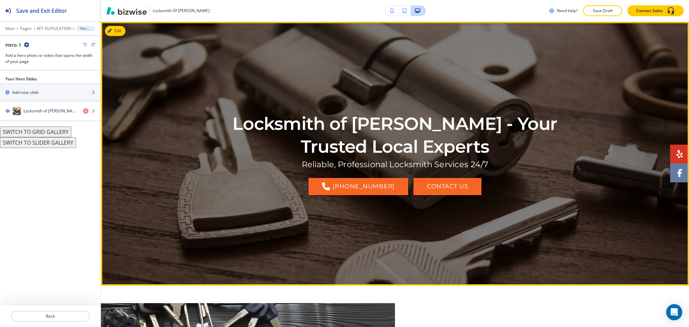
scroll to position [34, 0]
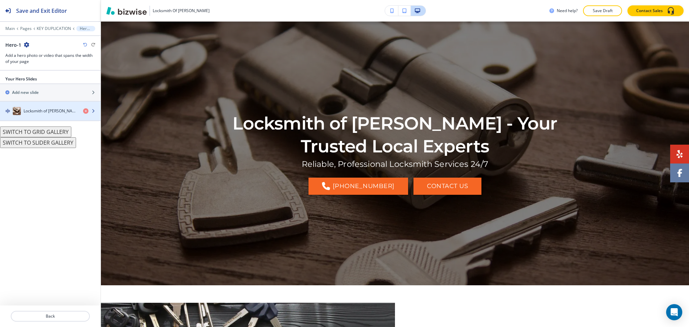
click at [53, 107] on div "Locksmith of Gilbert - Your Trusted Local Experts" at bounding box center [39, 111] width 78 height 8
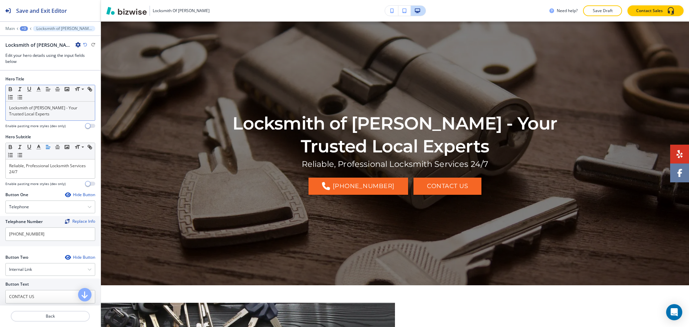
click at [41, 111] on p "Locksmith of Gilbert - Your Trusted Local Experts" at bounding box center [50, 111] width 82 height 12
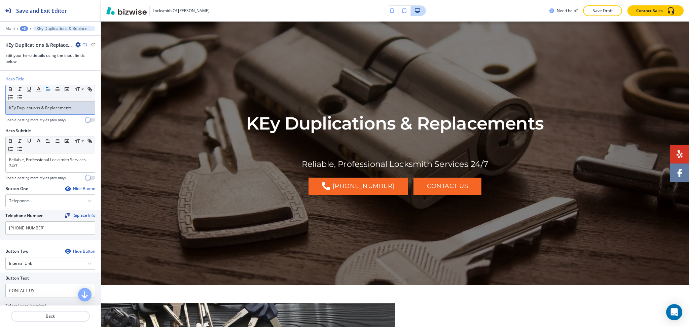
scroll to position [0, 0]
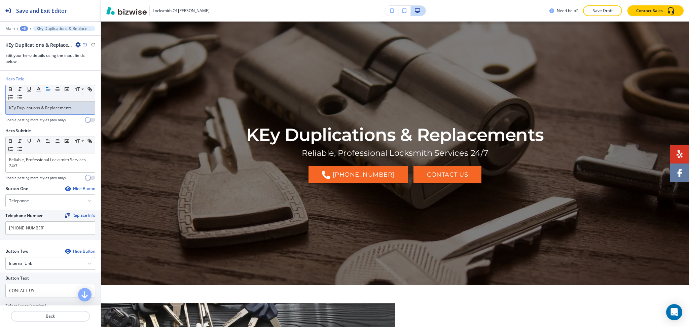
click at [15, 109] on p "KEy Duplications & Replacements" at bounding box center [50, 108] width 82 height 6
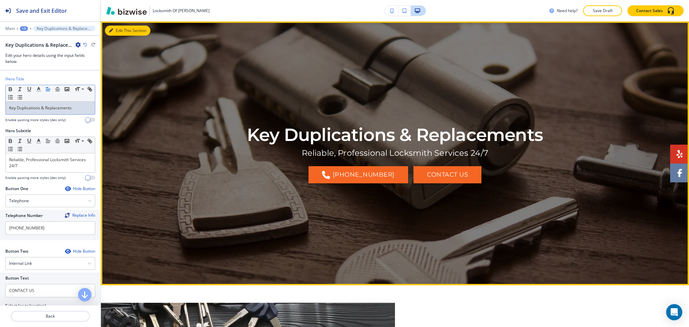
click at [121, 30] on button "Edit This Section" at bounding box center [127, 31] width 45 height 10
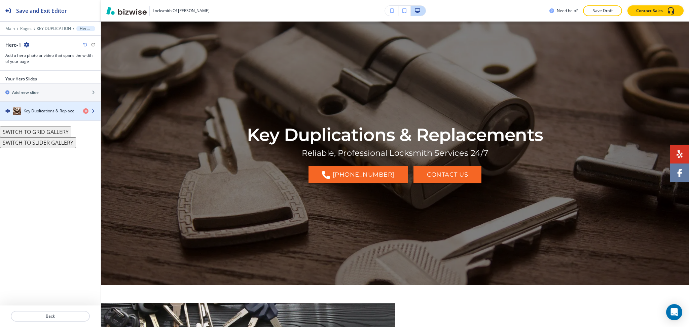
click at [46, 114] on div "Key Duplications & Replacements" at bounding box center [39, 111] width 78 height 8
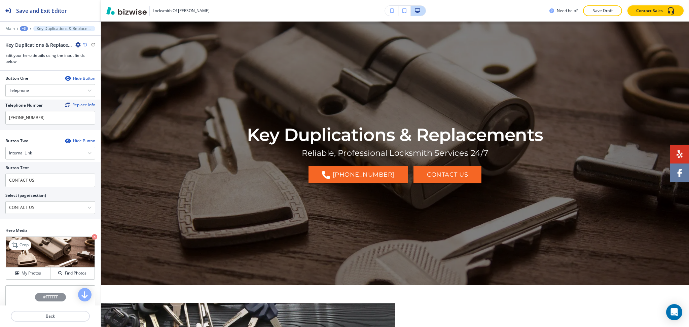
scroll to position [153, 0]
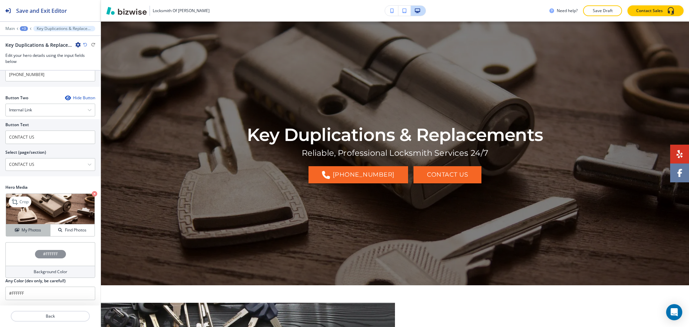
click at [25, 229] on h4 "My Photos" at bounding box center [31, 230] width 19 height 6
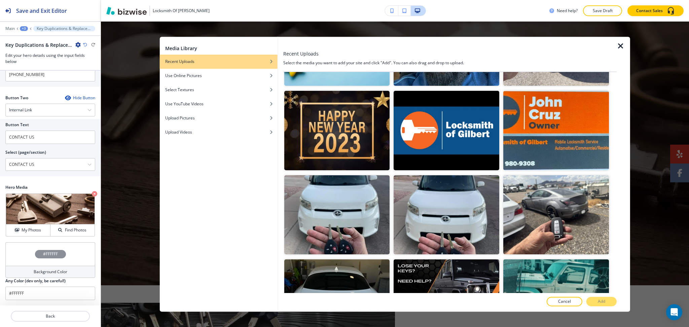
scroll to position [67, 0]
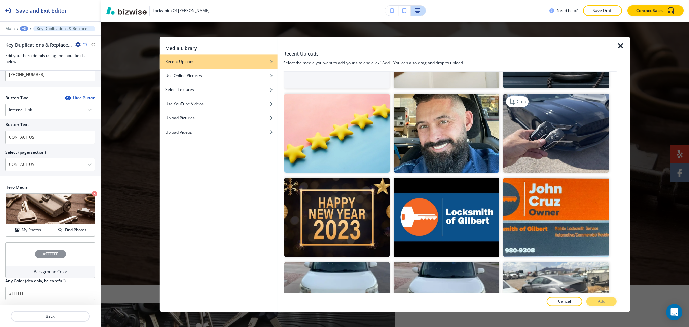
click at [561, 131] on img "button" at bounding box center [556, 133] width 106 height 79
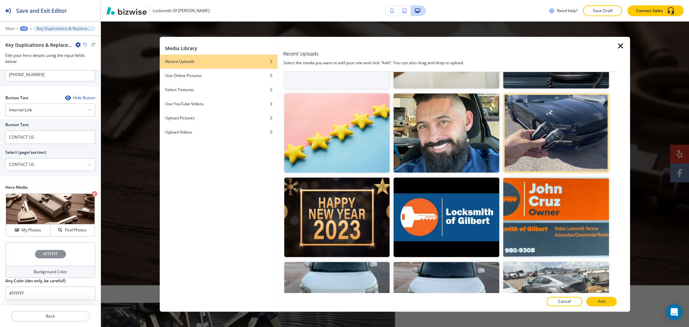
click at [618, 108] on div at bounding box center [622, 174] width 13 height 275
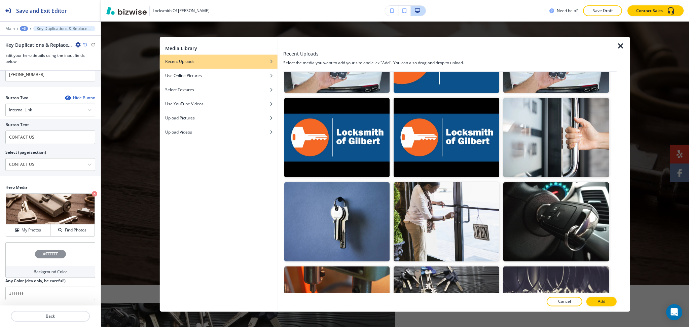
scroll to position [518, 0]
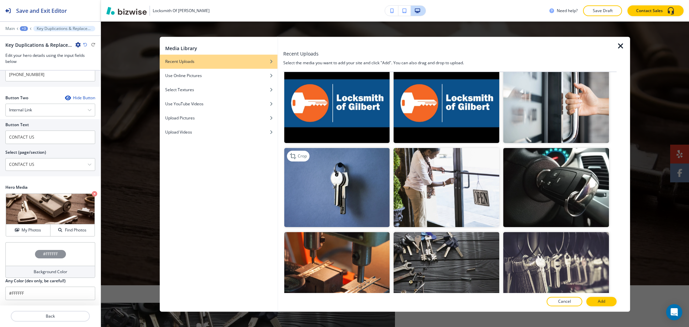
click at [337, 198] on img "button" at bounding box center [337, 187] width 106 height 79
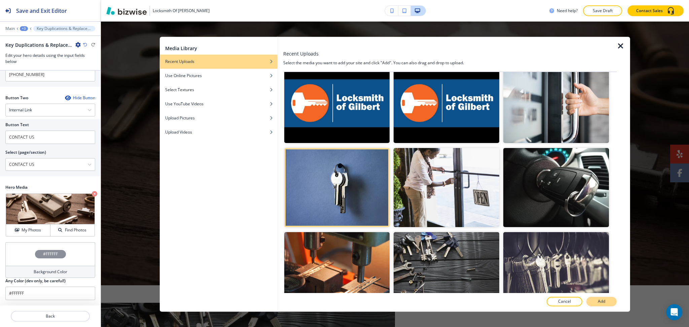
click at [598, 302] on p "Add" at bounding box center [600, 302] width 7 height 6
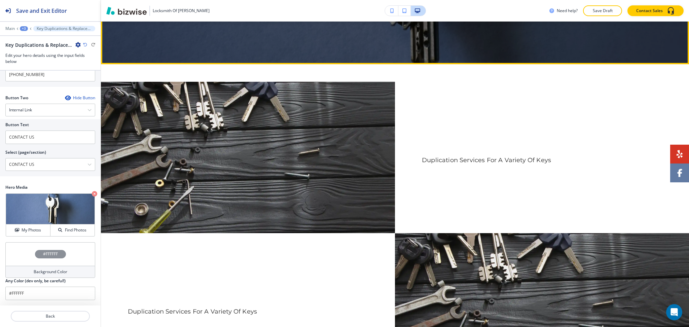
scroll to position [256, 0]
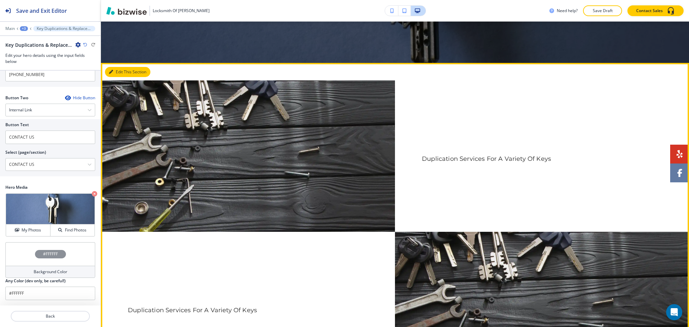
click at [119, 71] on button "Edit This Section" at bounding box center [127, 72] width 45 height 10
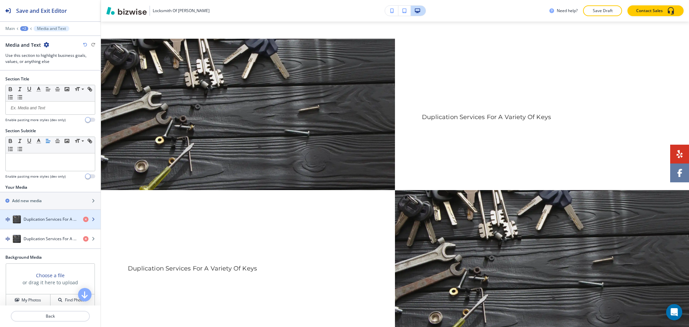
click at [41, 224] on div "button" at bounding box center [50, 225] width 101 height 5
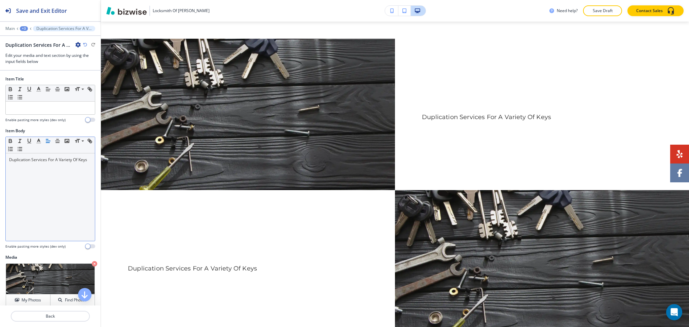
scroll to position [315, 0]
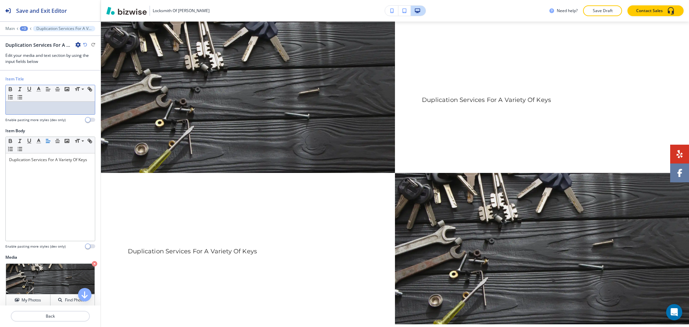
click at [48, 109] on p at bounding box center [50, 108] width 82 height 6
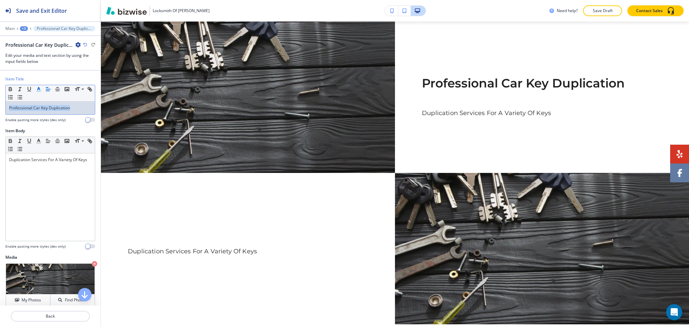
click at [36, 88] on icon "button" at bounding box center [39, 89] width 6 height 6
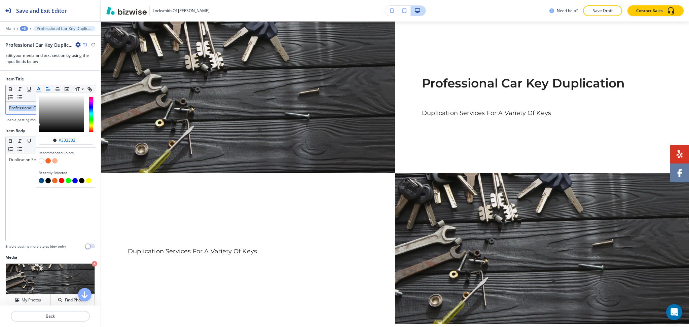
click at [42, 178] on div "button" at bounding box center [66, 176] width 54 height 3
click at [40, 183] on div "button" at bounding box center [66, 181] width 54 height 7
click at [41, 181] on button "button" at bounding box center [41, 180] width 5 height 5
type input "#0b508b"
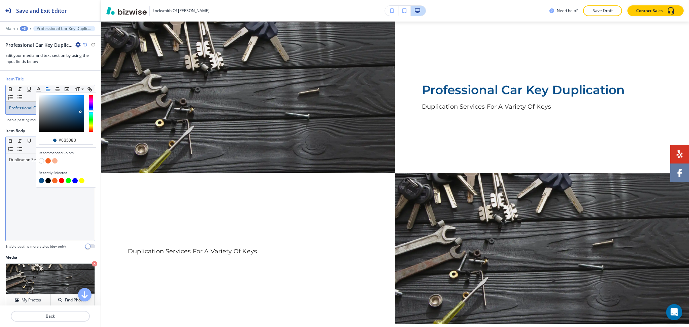
click at [47, 234] on div "Duplication Services For A Variety Of Keys" at bounding box center [50, 196] width 89 height 87
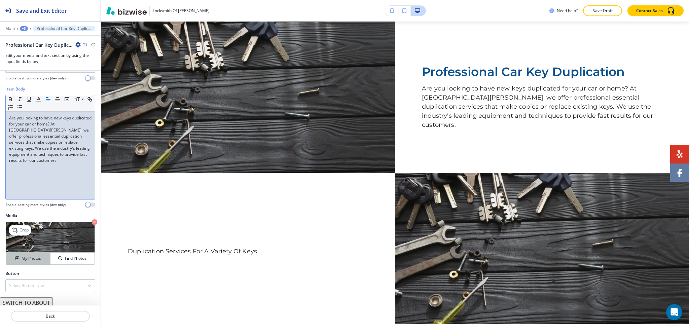
scroll to position [55, 0]
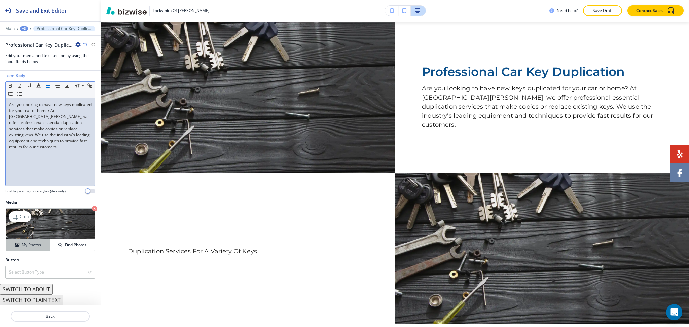
click at [34, 243] on h4 "My Photos" at bounding box center [31, 245] width 19 height 6
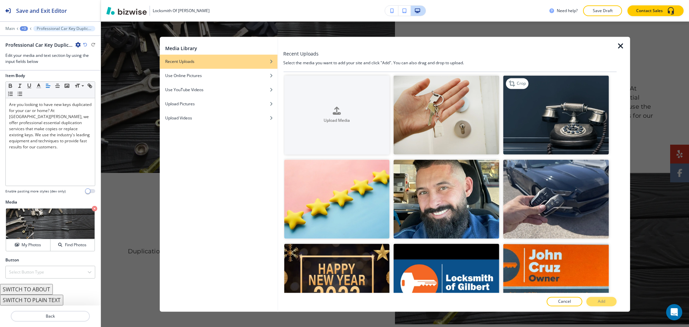
scroll to position [2, 0]
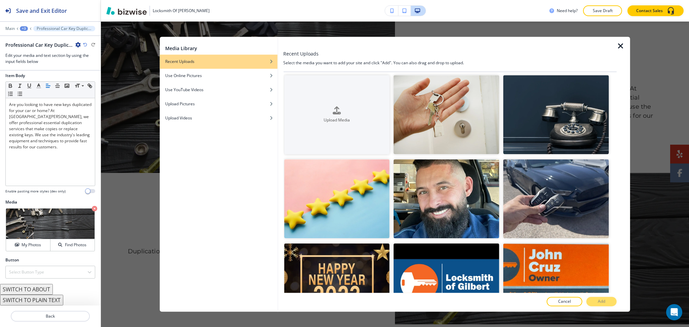
drag, startPoint x: 616, startPoint y: 104, endPoint x: 615, endPoint y: 113, distance: 8.9
click at [621, 126] on div at bounding box center [622, 174] width 13 height 275
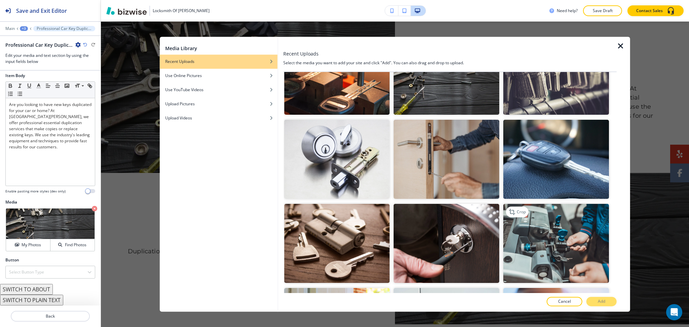
scroll to position [719, 0]
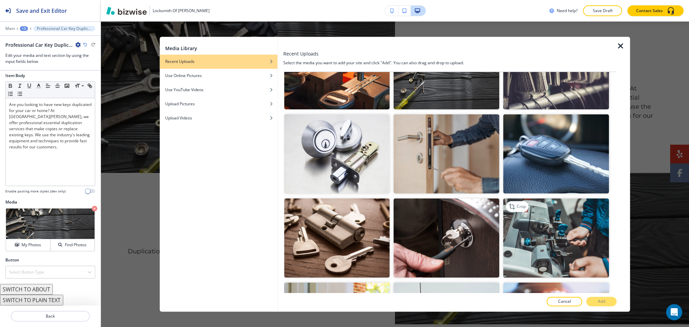
click at [568, 211] on img "button" at bounding box center [556, 238] width 106 height 79
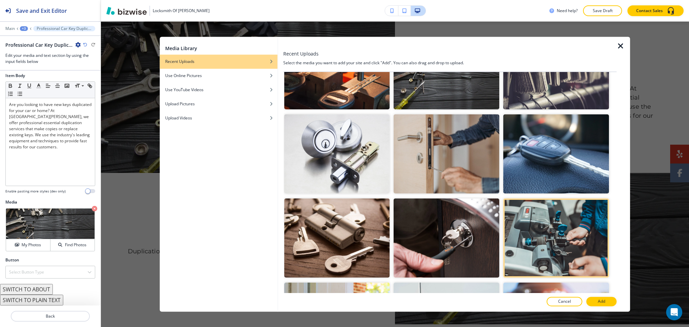
click at [592, 304] on button "Add" at bounding box center [601, 301] width 30 height 9
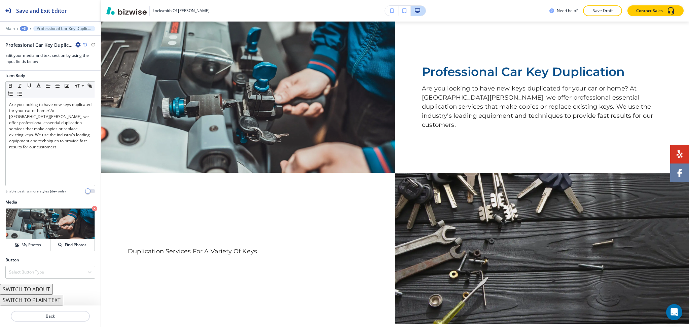
click at [38, 324] on div at bounding box center [50, 323] width 101 height 5
click at [40, 320] on button "Back" at bounding box center [50, 316] width 79 height 11
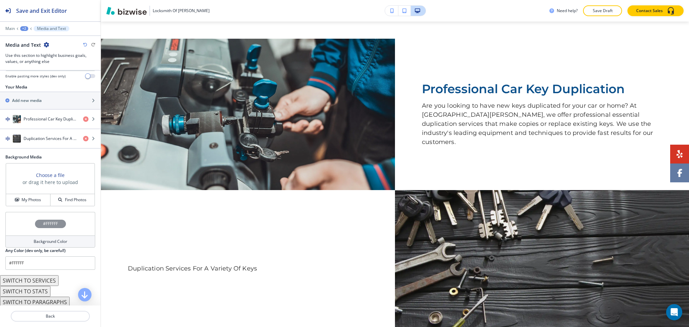
scroll to position [103, 0]
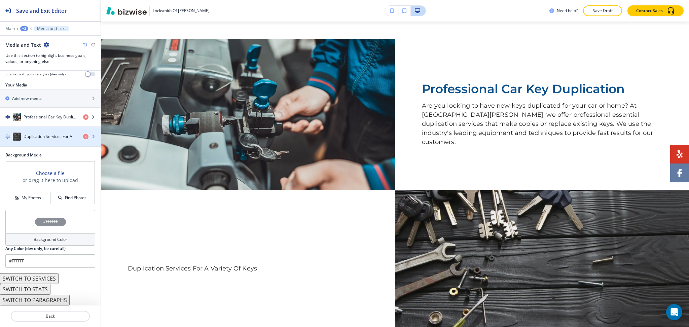
click at [42, 137] on h4 "Duplication Services For A Variety Of Keys" at bounding box center [51, 136] width 54 height 6
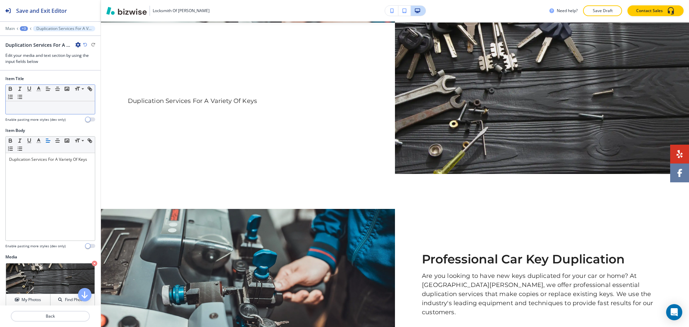
scroll to position [466, 0]
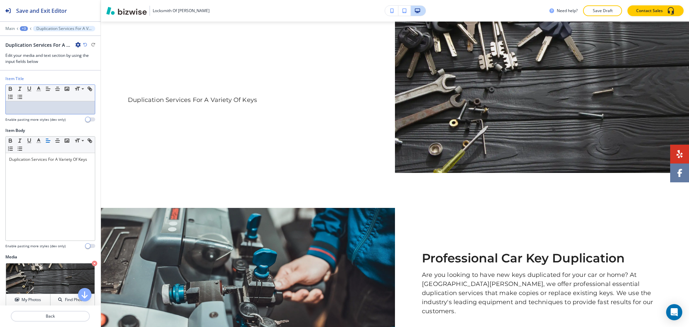
click at [39, 110] on p at bounding box center [50, 108] width 82 height 6
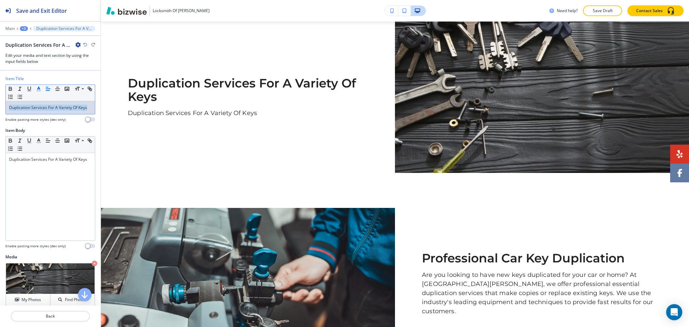
click at [38, 90] on icon "button" at bounding box center [39, 89] width 6 height 6
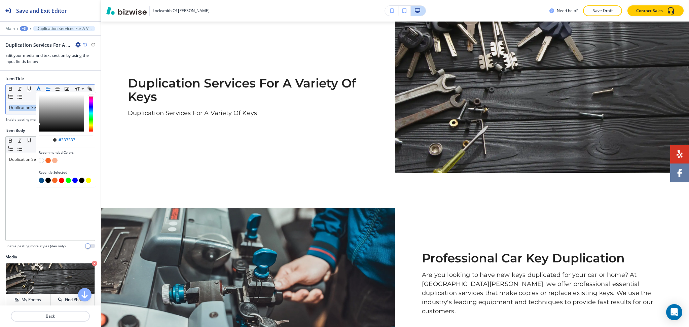
click at [42, 179] on button "button" at bounding box center [41, 180] width 5 height 5
type input "#0b508b"
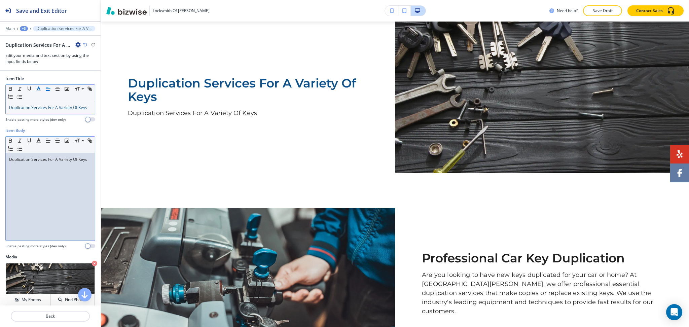
click at [36, 200] on div "Duplication Services For A Variety Of Keys" at bounding box center [50, 196] width 89 height 87
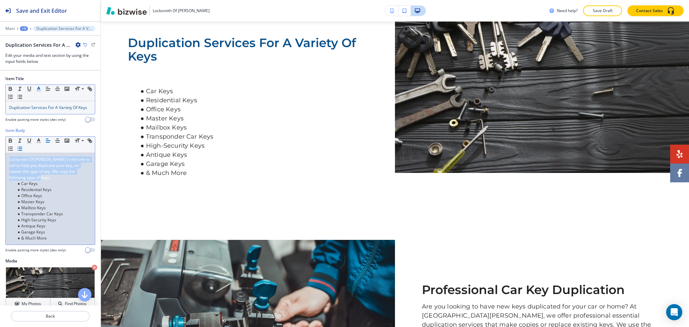
drag, startPoint x: 39, startPoint y: 184, endPoint x: 0, endPoint y: 160, distance: 45.7
click at [0, 160] on div "Item Body Small Normal Large Huge Locksmith Of Gilbert is the one to call to he…" at bounding box center [50, 192] width 101 height 130
click at [38, 144] on icon "button" at bounding box center [39, 141] width 6 height 6
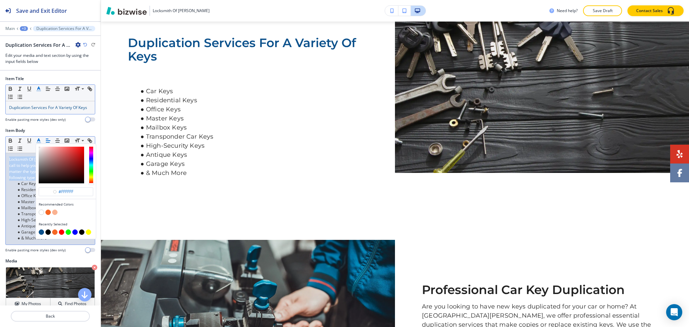
click at [47, 235] on button "button" at bounding box center [47, 231] width 5 height 5
type input "#000000"
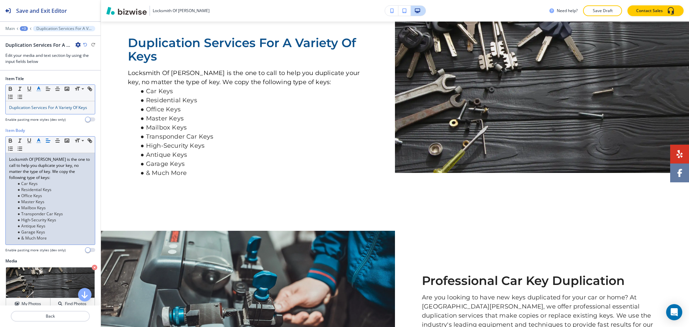
click at [27, 223] on li "High-Security Keys" at bounding box center [53, 220] width 76 height 6
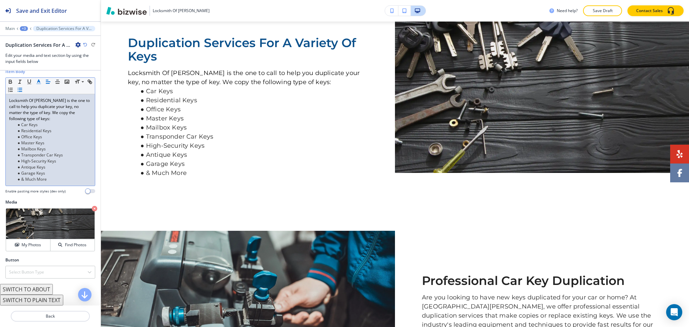
scroll to position [65, 0]
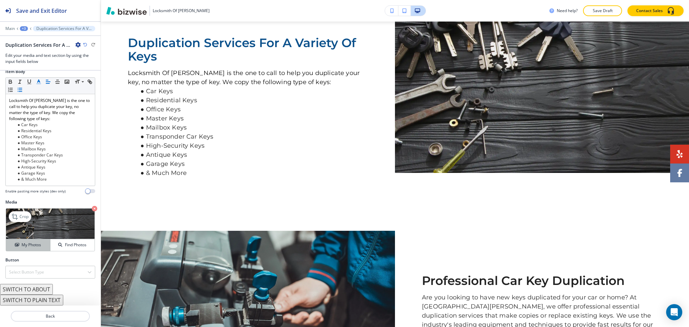
click at [29, 242] on h4 "My Photos" at bounding box center [31, 245] width 19 height 6
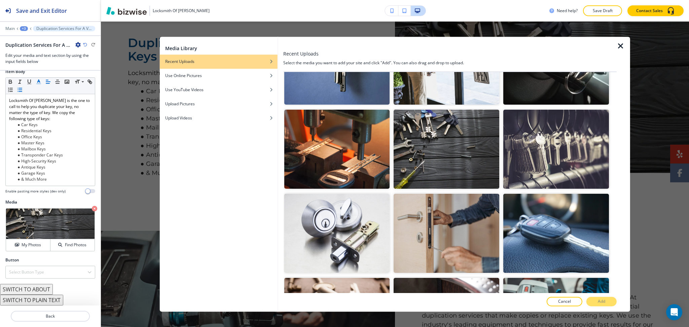
scroll to position [638, 0]
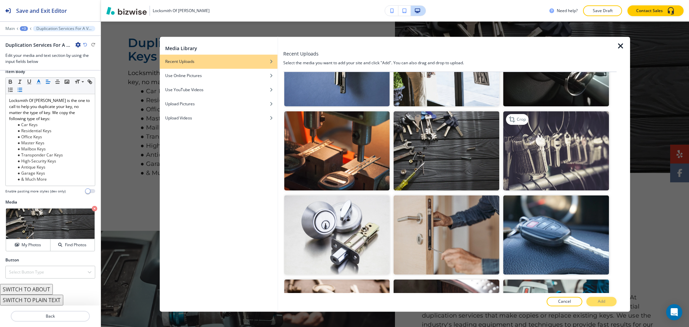
click at [560, 140] on img "button" at bounding box center [556, 150] width 106 height 79
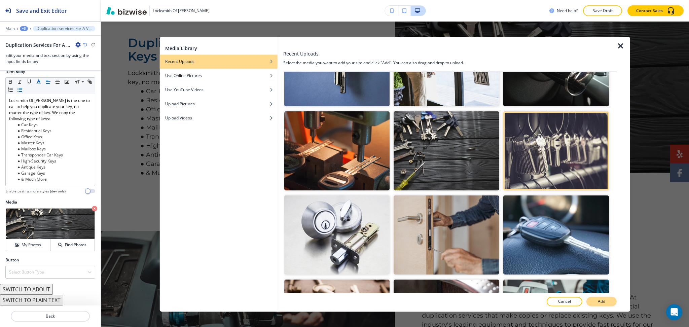
click at [601, 302] on p "Add" at bounding box center [600, 302] width 7 height 6
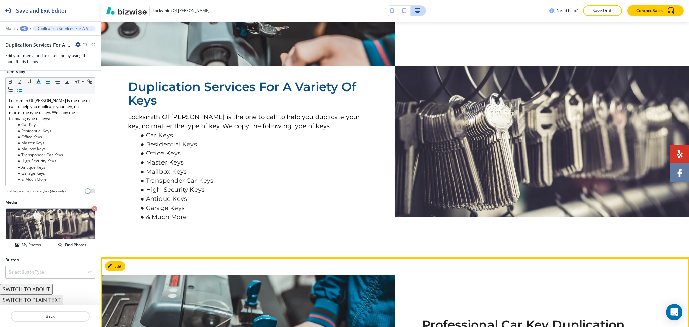
scroll to position [422, 0]
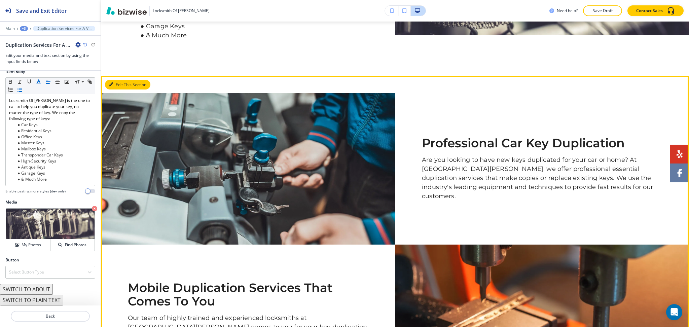
click at [118, 90] on button "Edit This Section" at bounding box center [127, 85] width 45 height 10
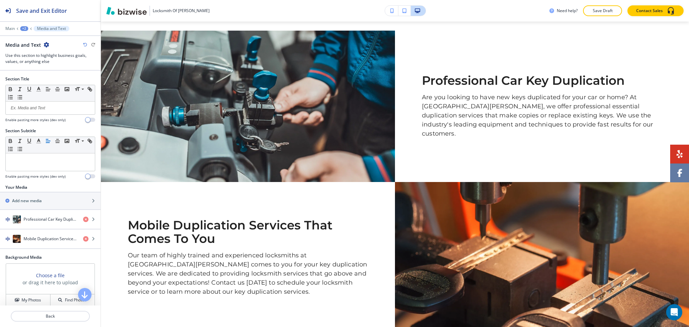
scroll to position [601, 0]
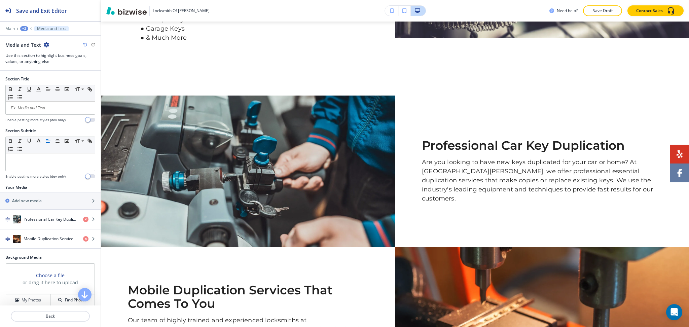
click at [45, 43] on icon "button" at bounding box center [46, 44] width 5 height 5
click at [54, 79] on p "Delete Section" at bounding box center [64, 80] width 34 height 6
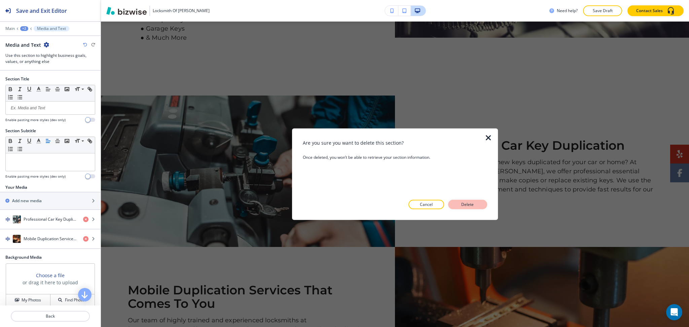
click at [475, 202] on p "Delete" at bounding box center [467, 204] width 16 height 6
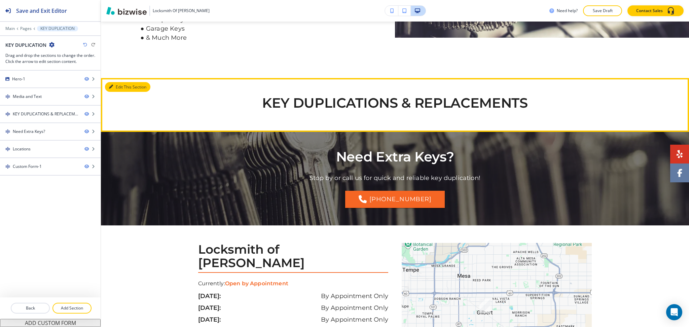
click at [121, 92] on button "Edit This Section" at bounding box center [127, 87] width 45 height 10
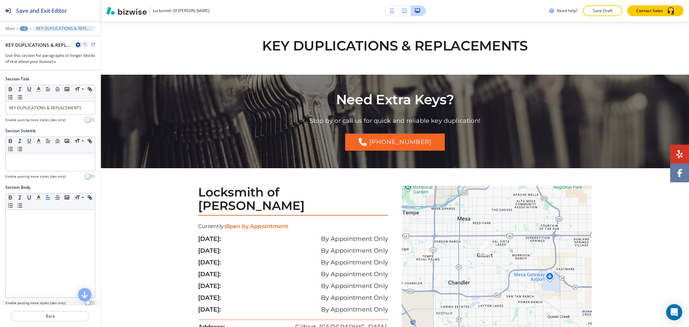
scroll to position [666, 0]
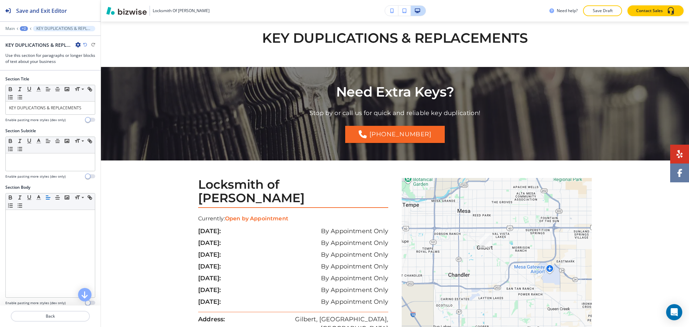
click at [79, 42] on icon "button" at bounding box center [77, 44] width 5 height 5
click at [95, 82] on p "Delete Section" at bounding box center [97, 80] width 34 height 6
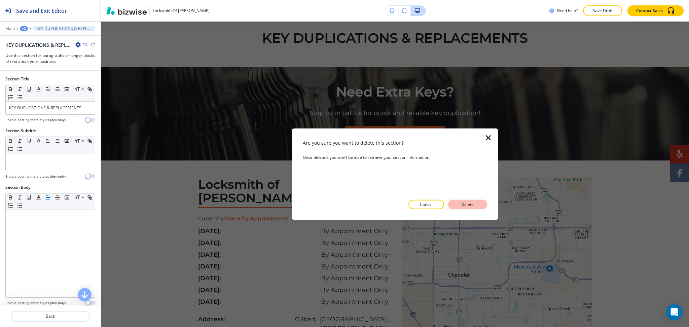
click at [465, 201] on button "Delete" at bounding box center [467, 204] width 39 height 9
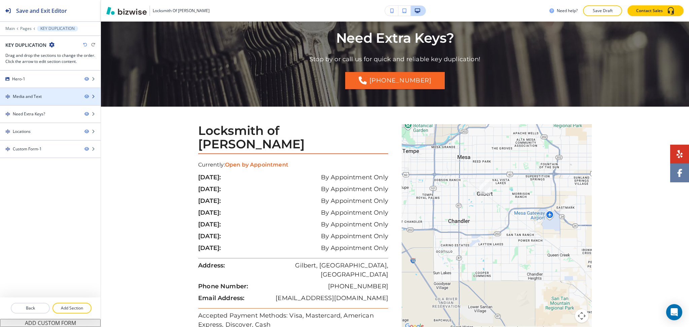
click at [38, 97] on div "Media and Text" at bounding box center [27, 96] width 29 height 6
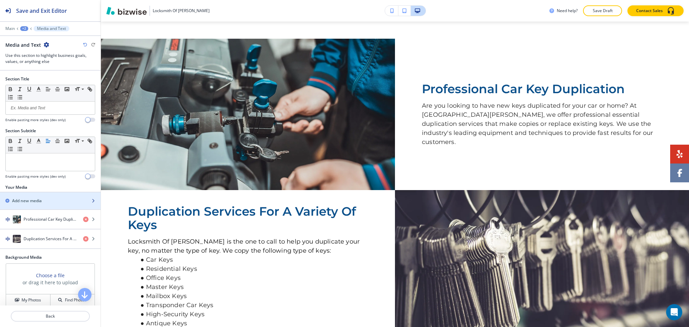
click at [45, 201] on div "Add new media" at bounding box center [43, 201] width 86 height 6
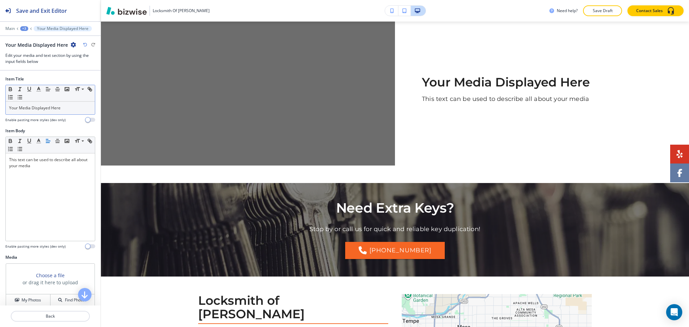
scroll to position [649, 0]
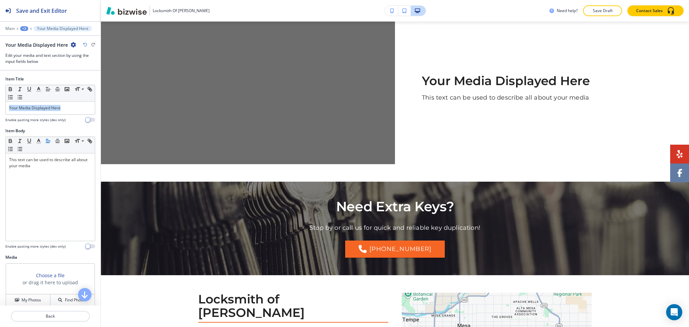
drag, startPoint x: 63, startPoint y: 108, endPoint x: 0, endPoint y: 107, distance: 62.5
click at [0, 107] on div "Item Title Small Normal Large Huge Your Media Displayed Here Enable pasting mor…" at bounding box center [50, 102] width 101 height 52
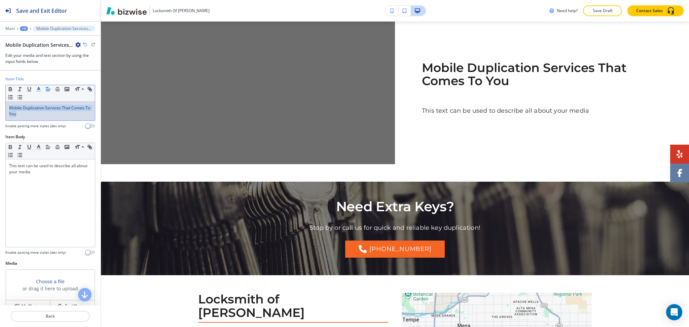
click at [40, 87] on icon "button" at bounding box center [39, 89] width 6 height 6
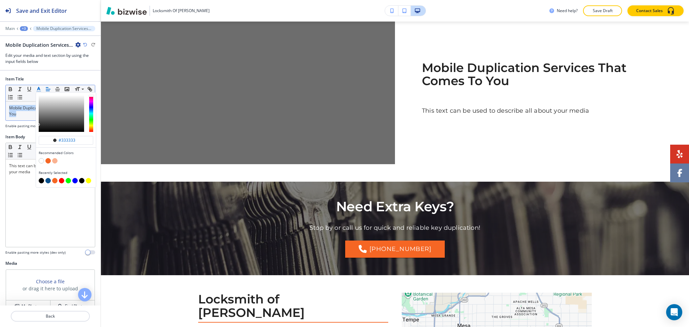
click at [48, 183] on button "button" at bounding box center [47, 180] width 5 height 5
type input "#0b508b"
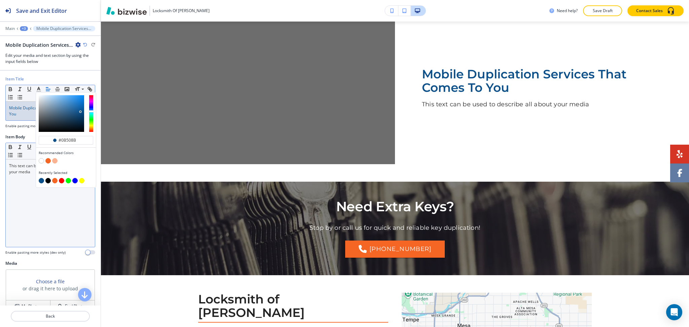
click at [35, 201] on div "This text can be used to describe all about your media" at bounding box center [50, 202] width 89 height 87
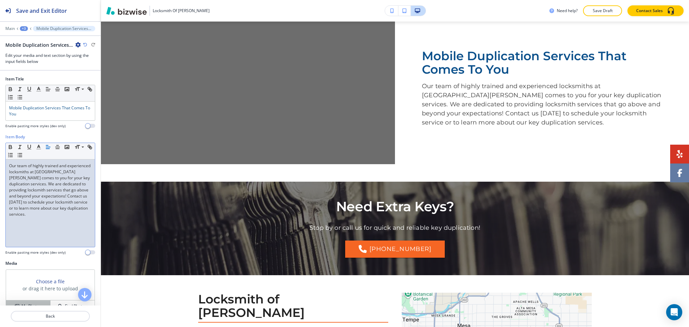
click at [39, 301] on button "My Photos" at bounding box center [28, 306] width 44 height 12
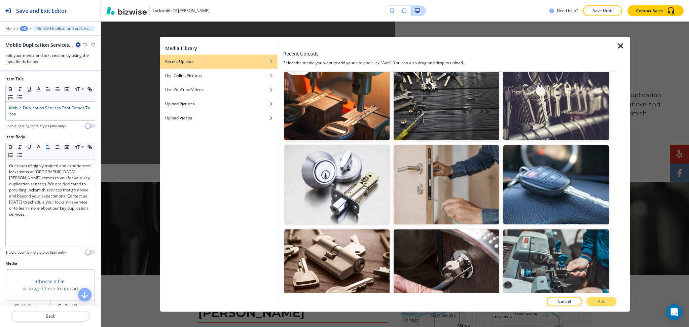
click at [310, 105] on img "button" at bounding box center [337, 100] width 106 height 79
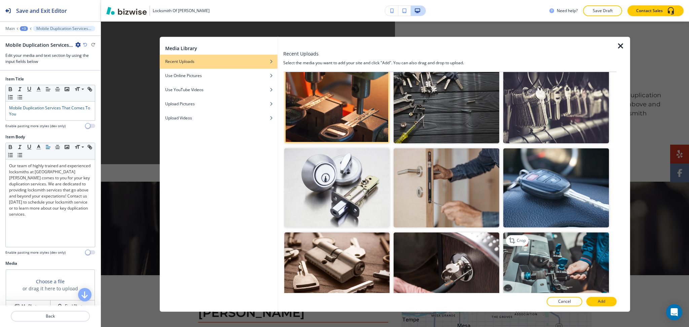
scroll to position [685, 0]
click at [594, 301] on button "Add" at bounding box center [601, 301] width 30 height 9
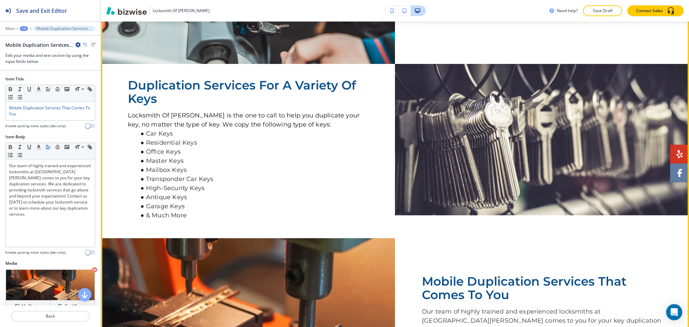
scroll to position [424, 0]
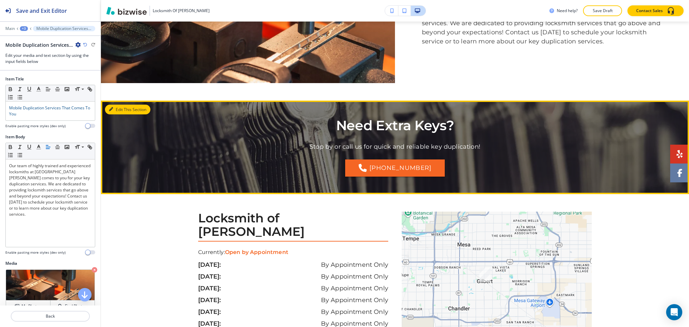
click at [125, 115] on button "Edit This Section" at bounding box center [127, 110] width 45 height 10
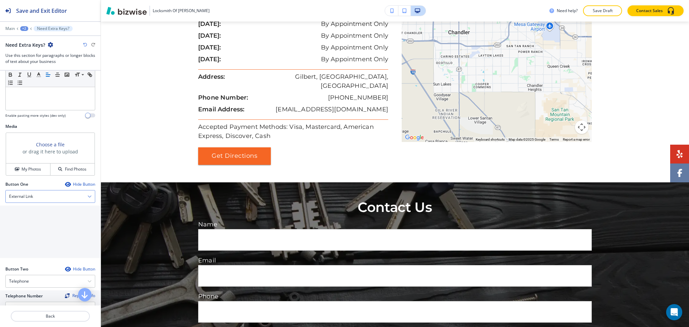
scroll to position [189, 0]
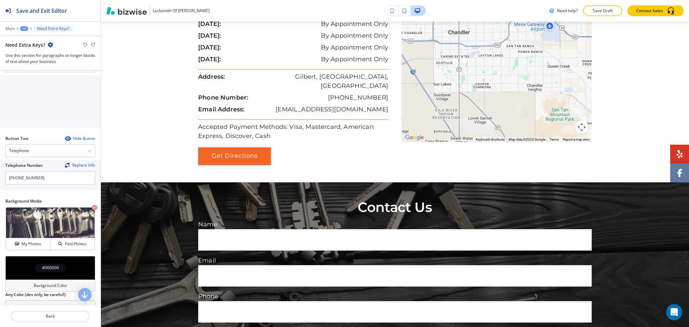
click at [45, 187] on div "Telephone Number Replace Info (480) 980-9308" at bounding box center [50, 175] width 101 height 30
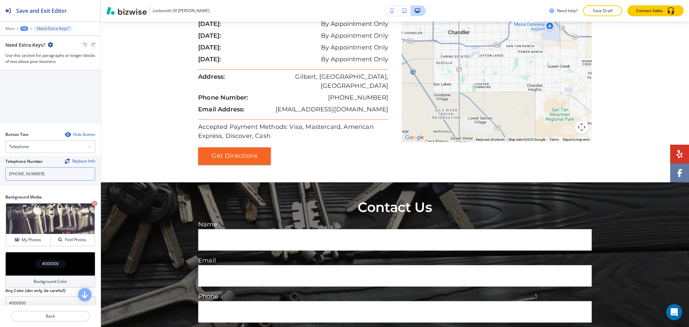
click at [45, 175] on input "(480) 980-9308" at bounding box center [50, 173] width 90 height 13
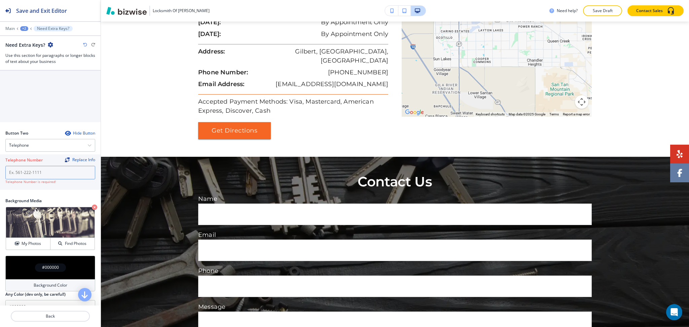
scroll to position [980, 0]
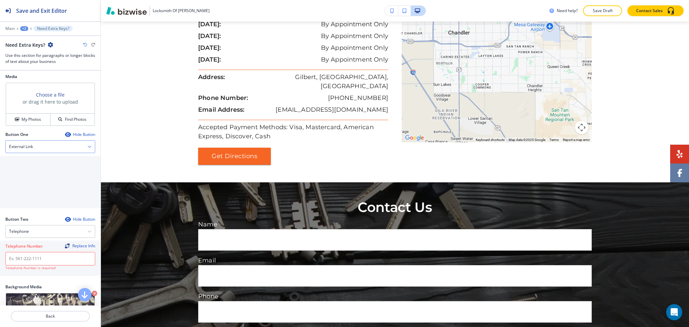
click at [39, 143] on div "External Link" at bounding box center [50, 147] width 89 height 12
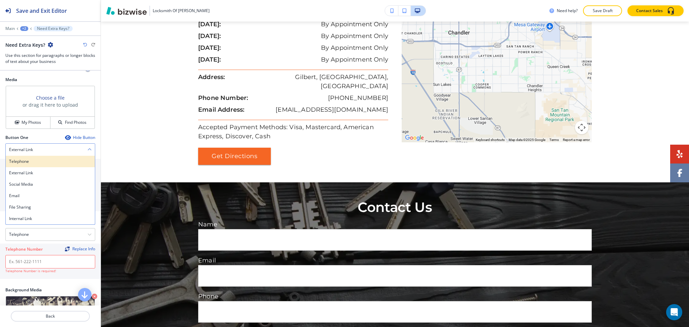
click at [36, 159] on h4 "Telephone" at bounding box center [50, 161] width 82 height 6
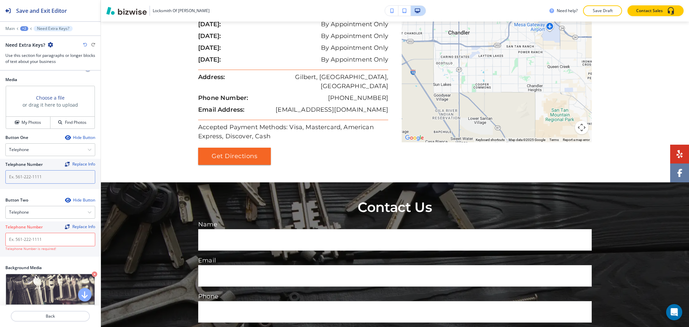
scroll to position [234, 0]
click at [41, 177] on input "text" at bounding box center [50, 176] width 90 height 13
paste input "(480) 980-9308"
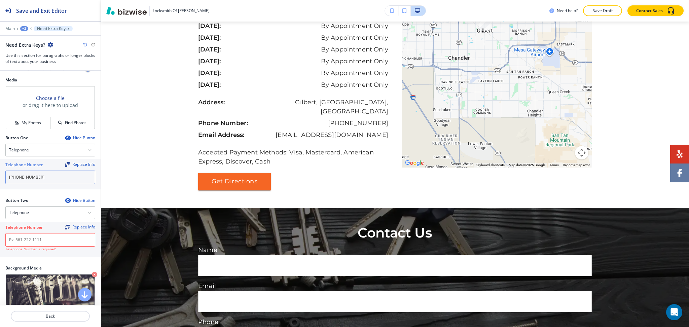
scroll to position [1006, 0]
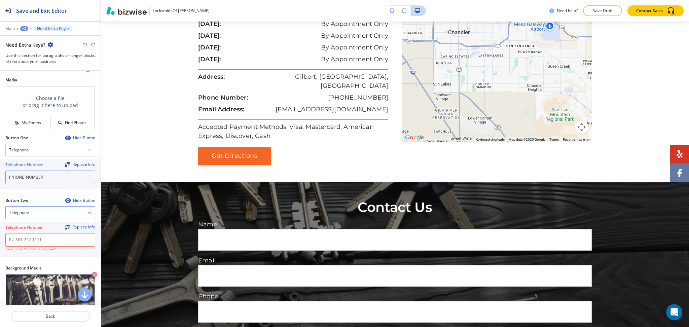
type input "(480) 980-9308"
click at [40, 216] on div "Telephone" at bounding box center [50, 212] width 89 height 12
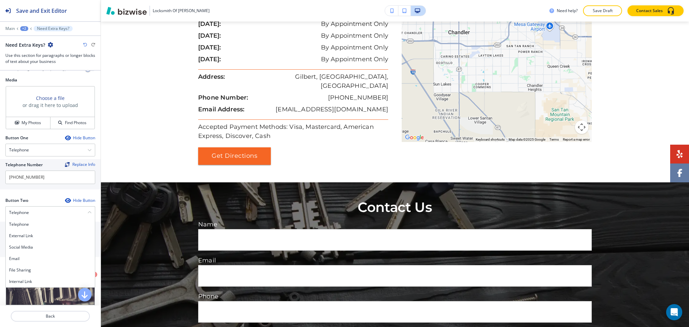
drag, startPoint x: 30, startPoint y: 278, endPoint x: 32, endPoint y: 274, distance: 4.5
click at [31, 278] on div "Internal Link" at bounding box center [50, 281] width 89 height 11
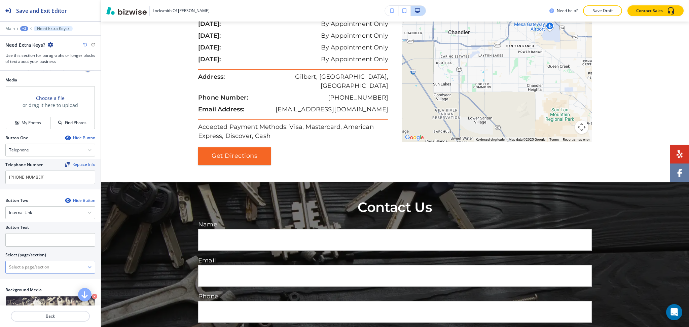
click at [33, 264] on \(page\/section\) "Manual Input" at bounding box center [47, 266] width 82 height 11
type \(page\/section\) "CONTACT US"
drag, startPoint x: 26, startPoint y: 268, endPoint x: 8, endPoint y: 268, distance: 17.8
click at [8, 268] on \(page\/section\) "CONTACT US" at bounding box center [47, 266] width 82 height 11
drag, startPoint x: 21, startPoint y: 280, endPoint x: 19, endPoint y: 256, distance: 24.2
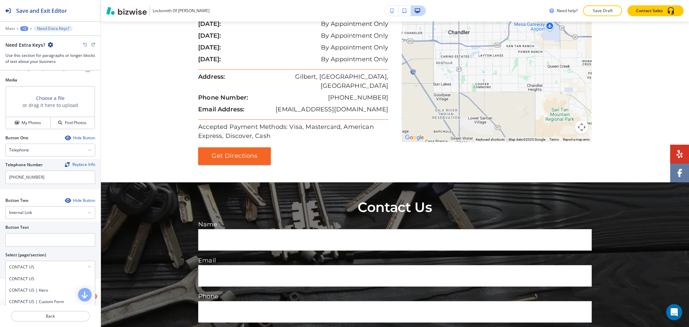
click at [21, 280] on h4 "CONTACT US" at bounding box center [50, 279] width 82 height 6
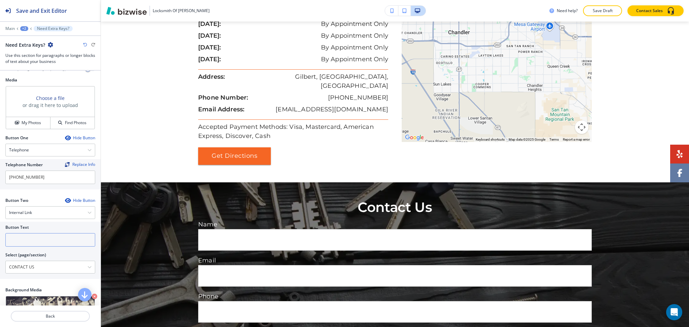
click at [23, 241] on input "text" at bounding box center [50, 239] width 90 height 13
paste input "CONTACT US"
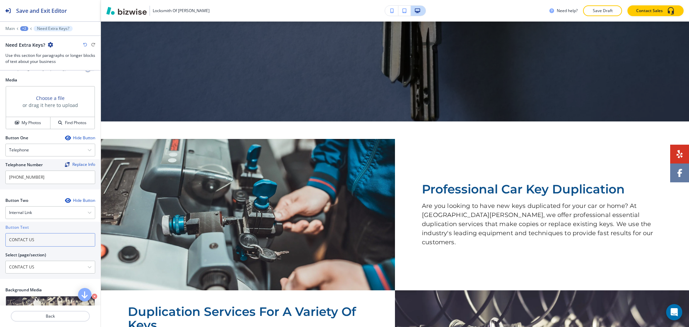
scroll to position [0, 0]
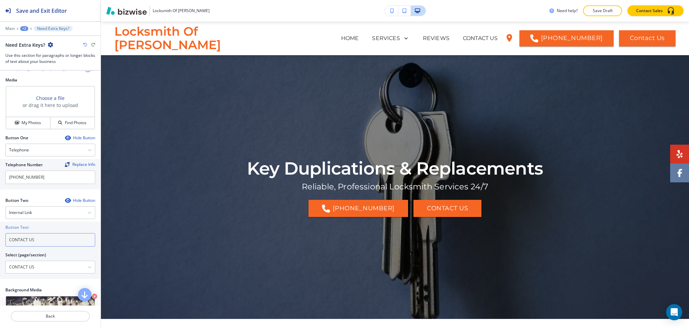
type input "CONTACT US"
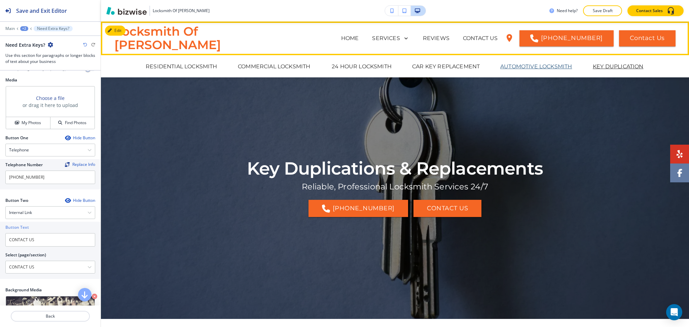
click at [505, 67] on p "AUTOMOTIVE LOCKSMITH" at bounding box center [536, 67] width 72 height 8
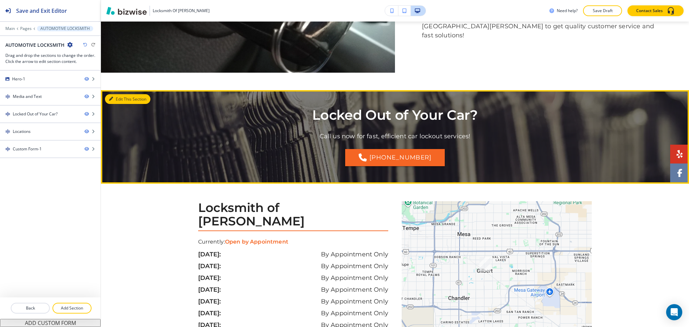
click at [116, 94] on button "Edit This Section" at bounding box center [127, 99] width 45 height 10
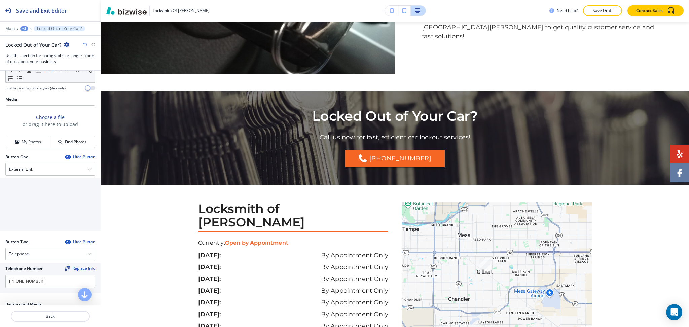
scroll to position [220, 0]
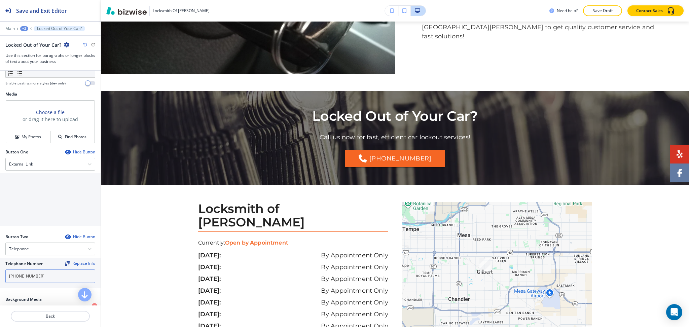
drag, startPoint x: 43, startPoint y: 276, endPoint x: 42, endPoint y: 272, distance: 3.6
click at [44, 276] on input "(480) 980-9308" at bounding box center [50, 275] width 90 height 13
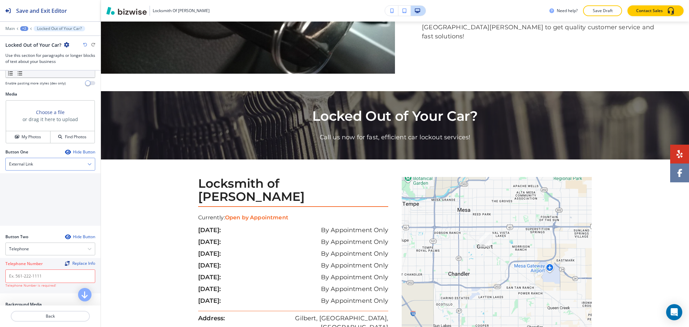
click at [40, 164] on div "External Link" at bounding box center [50, 164] width 89 height 12
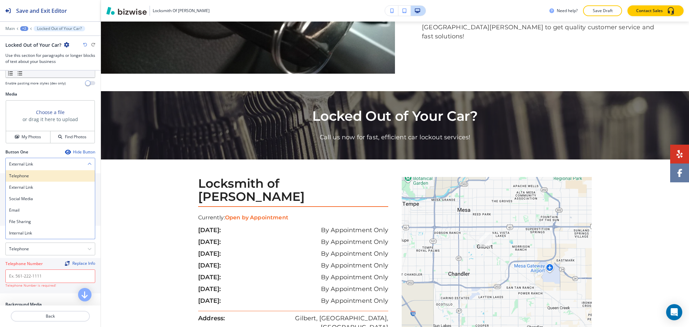
click at [42, 173] on h4 "Telephone" at bounding box center [50, 176] width 82 height 6
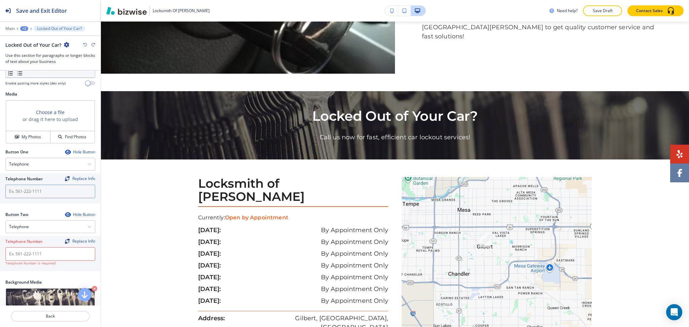
click at [40, 190] on input "text" at bounding box center [50, 191] width 90 height 13
paste input "(480) 980-9308"
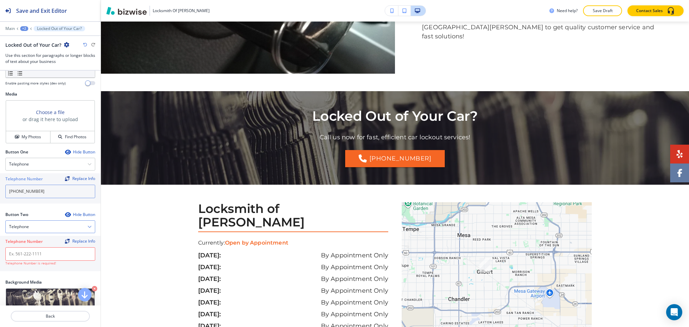
type input "(480) 980-9308"
click at [40, 224] on div "Telephone" at bounding box center [50, 227] width 89 height 12
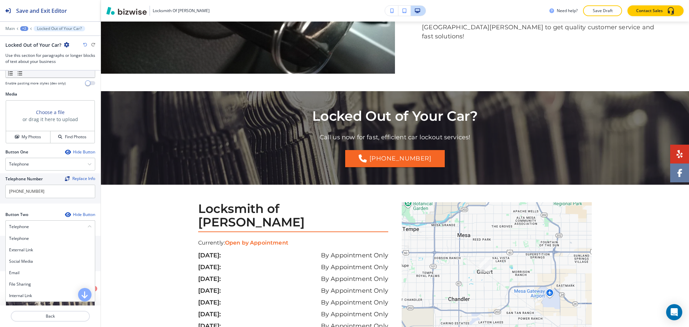
click at [36, 290] on div "Internal Link" at bounding box center [50, 295] width 89 height 11
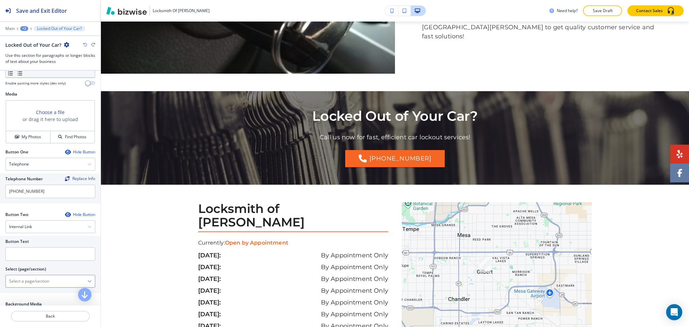
drag, startPoint x: 33, startPoint y: 281, endPoint x: 33, endPoint y: 276, distance: 5.0
click at [33, 281] on \(page\/section\) "Manual Input" at bounding box center [47, 280] width 82 height 11
type \(page\/section\) "CONTACT US"
drag, startPoint x: 37, startPoint y: 285, endPoint x: 3, endPoint y: 283, distance: 33.7
click at [3, 283] on div "Button Text Select (page/section) CONTACT US CONTACT US CONTACT US | Hero CONTA…" at bounding box center [50, 264] width 101 height 57
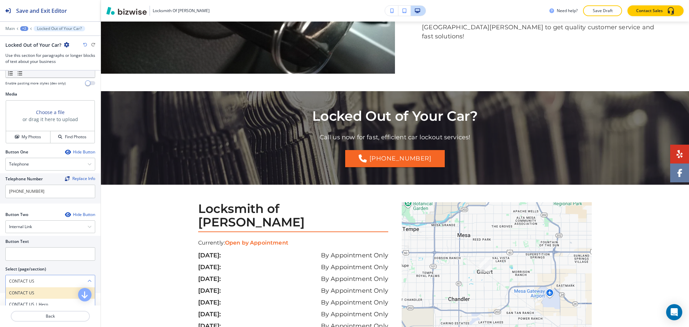
click at [21, 294] on h4 "CONTACT US" at bounding box center [50, 293] width 82 height 6
click at [23, 255] on input "text" at bounding box center [50, 253] width 90 height 13
paste input "CONTACT US"
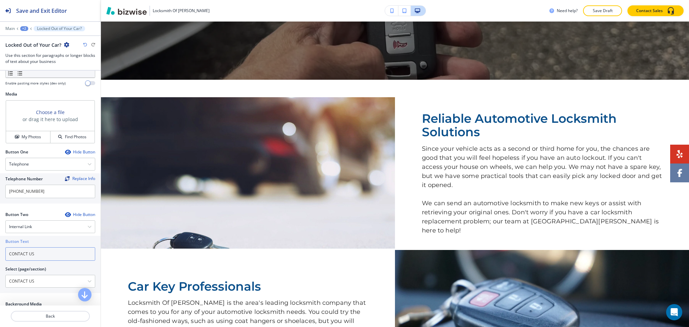
scroll to position [0, 0]
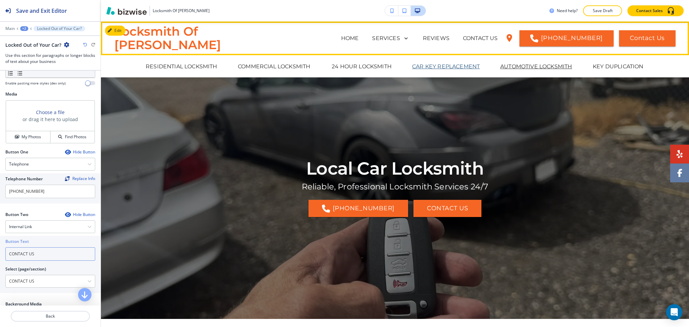
type input "CONTACT US"
click at [432, 65] on p "CAR KEY REPLACEMENT" at bounding box center [446, 67] width 68 height 8
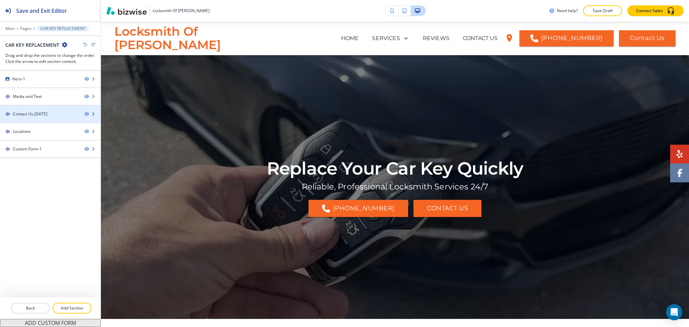
click at [47, 116] on div "Contact Us [DATE]" at bounding box center [39, 114] width 79 height 6
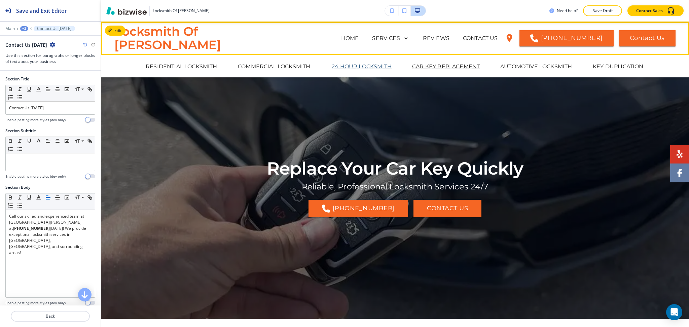
click at [359, 67] on p "24 HOUR LOCKSMITH" at bounding box center [361, 67] width 60 height 8
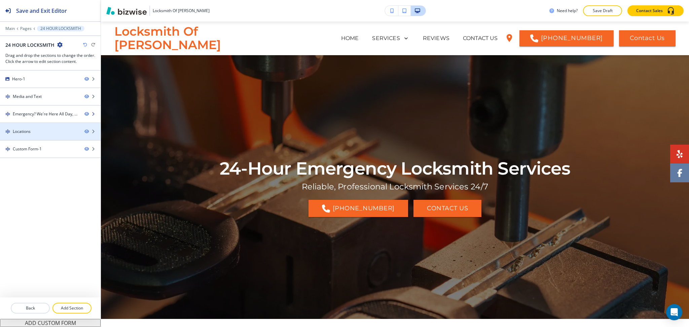
click at [34, 115] on div "Emergency? We're Here All Day, Every Day" at bounding box center [46, 114] width 66 height 6
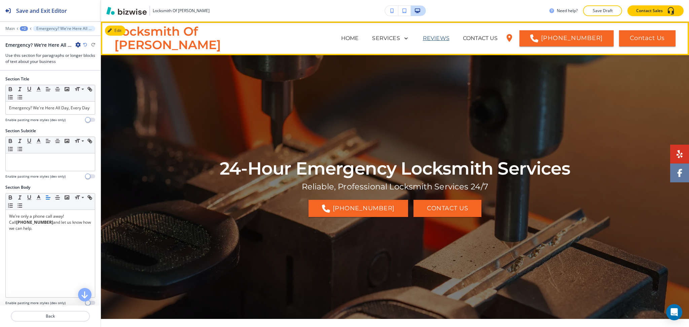
click at [423, 35] on p "REVIEWS" at bounding box center [436, 38] width 27 height 8
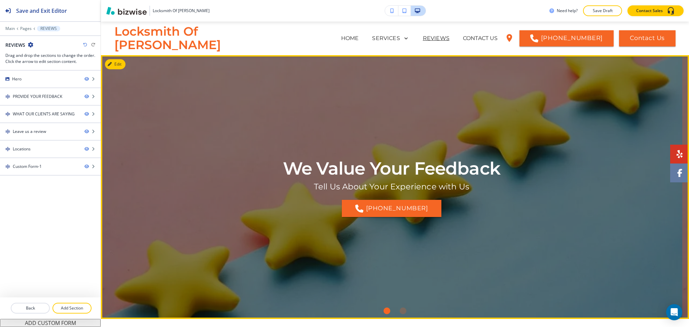
click at [117, 61] on button "Edit" at bounding box center [115, 64] width 21 height 10
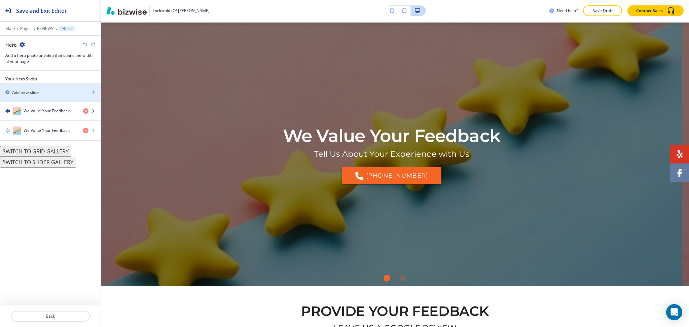
scroll to position [34, 0]
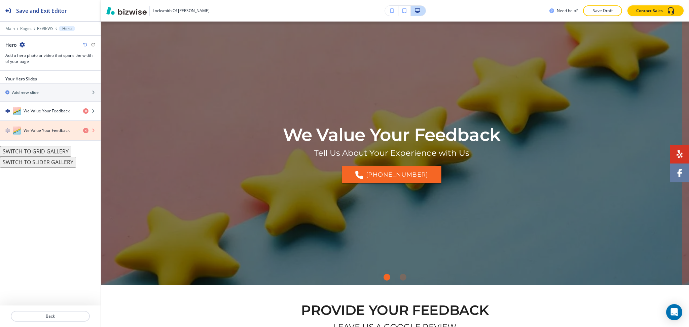
click at [86, 130] on icon "button" at bounding box center [85, 130] width 5 height 5
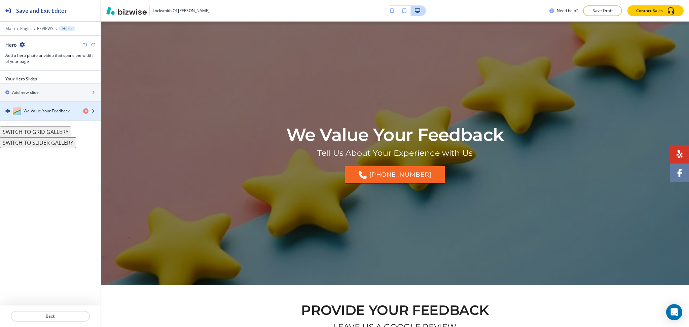
click at [49, 110] on h4 "We Value Your Feedback" at bounding box center [47, 111] width 46 height 6
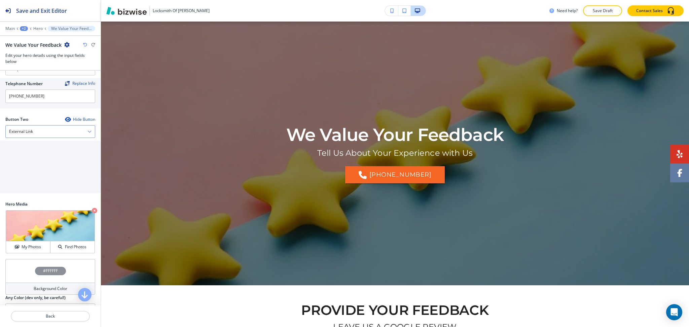
click at [38, 132] on div "External Link" at bounding box center [50, 131] width 89 height 12
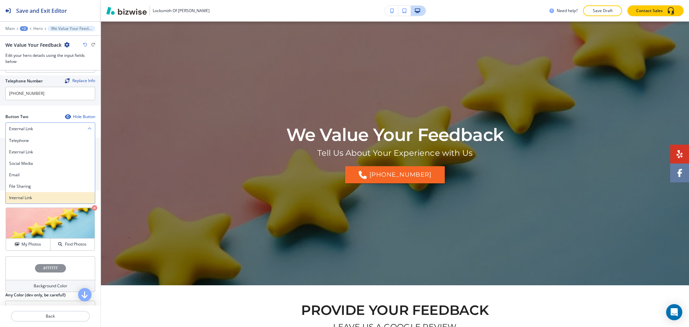
scroll to position [133, 0]
click at [28, 175] on h4 "Email" at bounding box center [50, 174] width 82 height 6
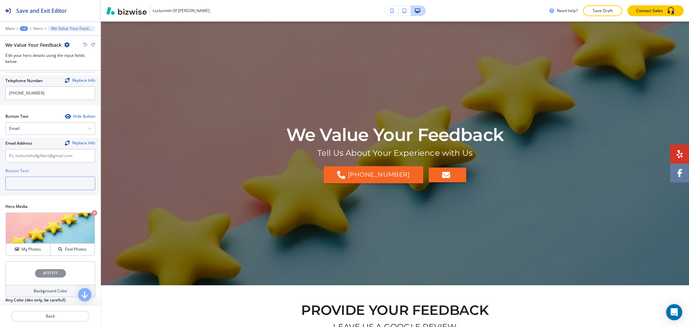
click at [25, 181] on input "text" at bounding box center [50, 183] width 90 height 13
type input "e"
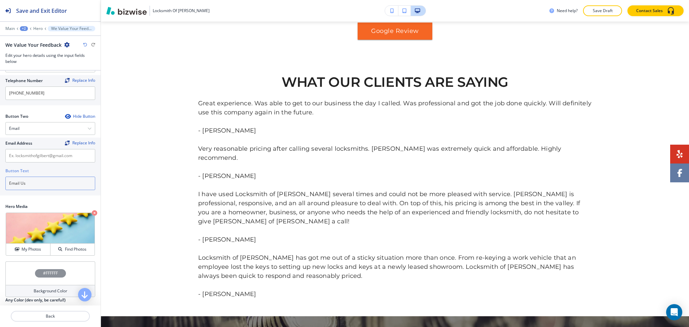
scroll to position [254, 0]
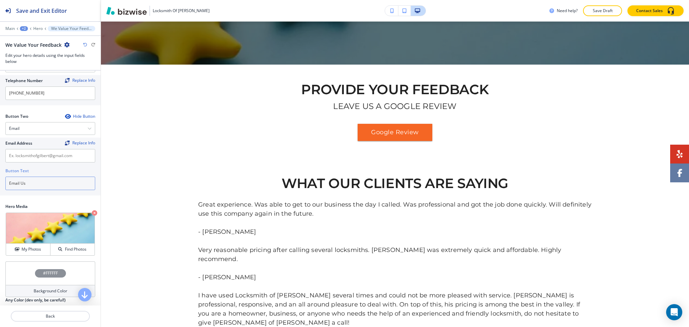
type input "Email Us"
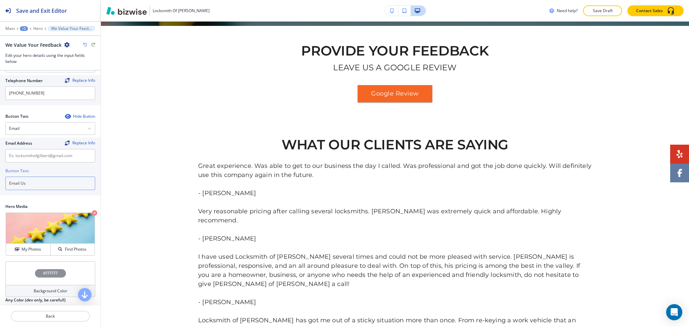
scroll to position [278, 0]
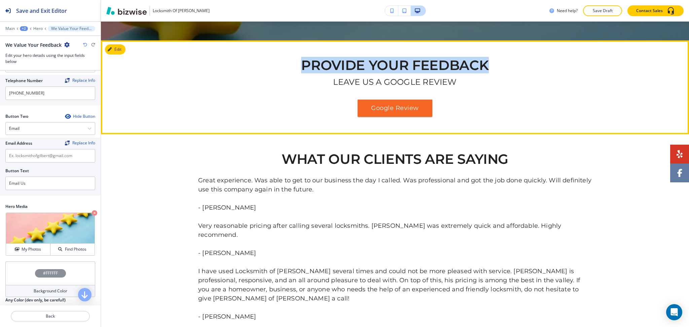
drag, startPoint x: 492, startPoint y: 68, endPoint x: 299, endPoint y: 60, distance: 193.8
click at [299, 60] on h2 "PROVIDE YOUR FEEDBACK" at bounding box center [394, 67] width 393 height 19
copy h2 "PROVIDE YOUR FEEDBACK"
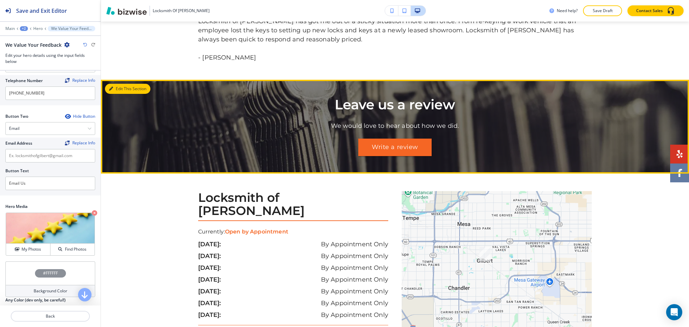
click at [118, 84] on button "Edit This Section" at bounding box center [127, 89] width 45 height 10
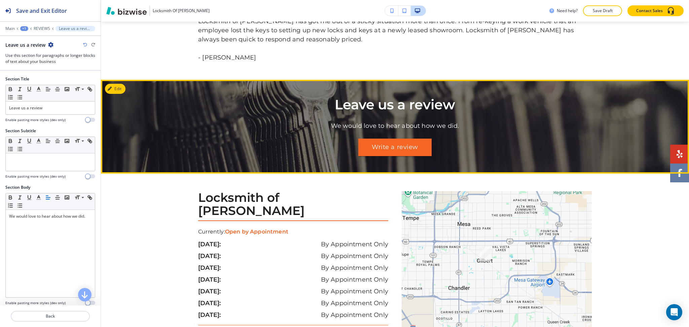
scroll to position [632, 0]
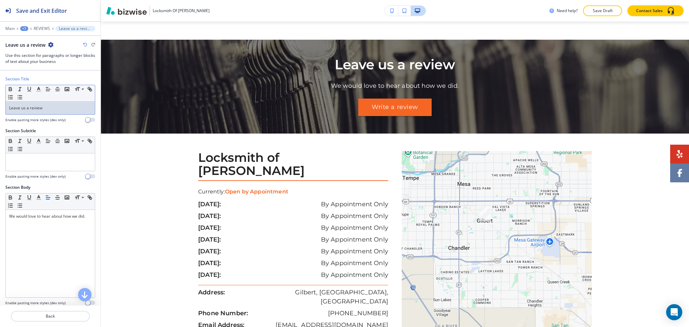
click at [46, 106] on p "Leave us a review" at bounding box center [50, 108] width 82 height 6
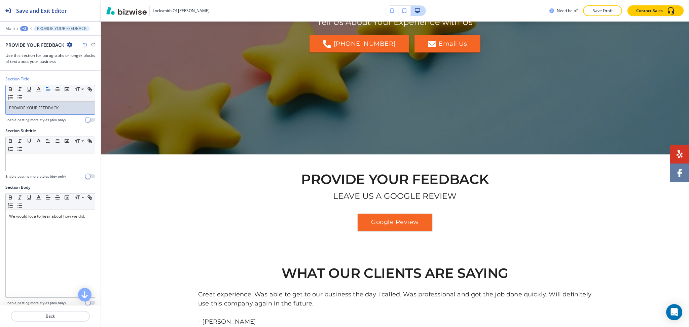
scroll to position [175, 0]
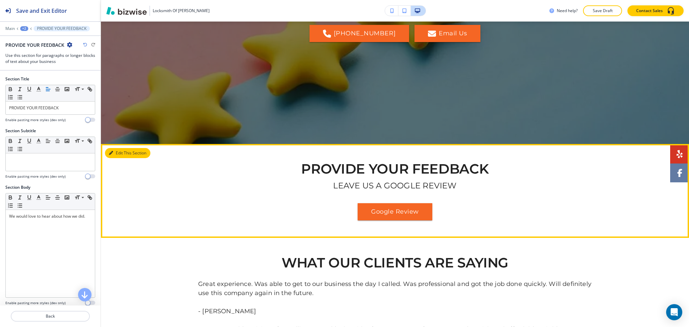
click at [114, 155] on button "Edit This Section" at bounding box center [127, 153] width 45 height 10
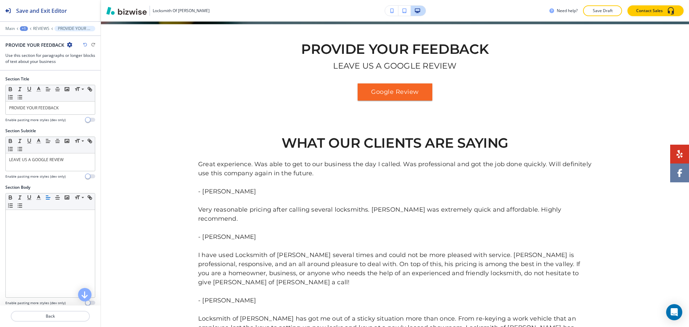
scroll to position [298, 0]
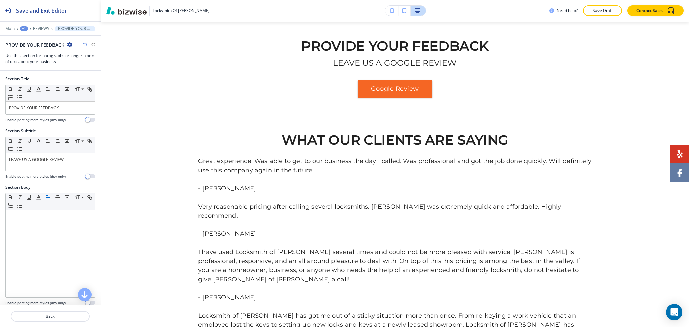
click at [69, 45] on icon "button" at bounding box center [69, 44] width 5 height 5
click at [82, 80] on p "Delete Section" at bounding box center [88, 80] width 34 height 6
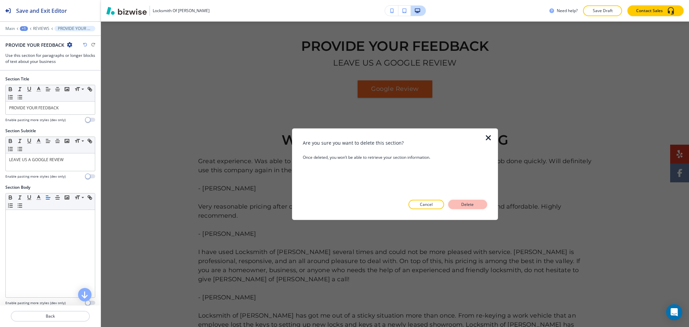
click at [469, 205] on p "Delete" at bounding box center [467, 204] width 16 height 6
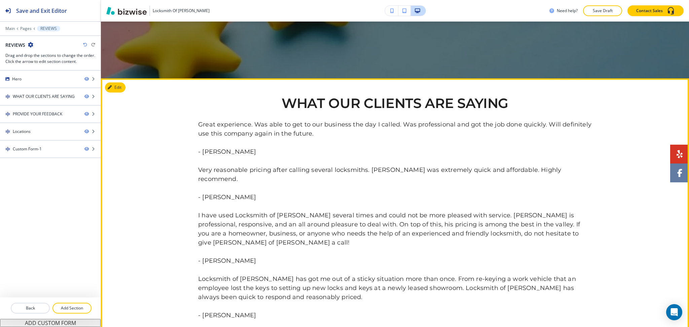
scroll to position [240, 0]
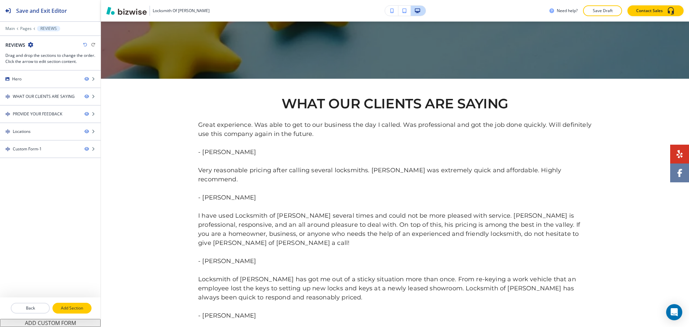
click at [64, 308] on p "Add Section" at bounding box center [72, 308] width 38 height 6
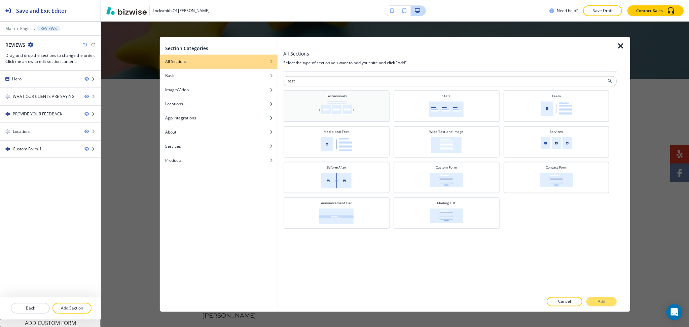
type input "test"
drag, startPoint x: 365, startPoint y: 99, endPoint x: 454, endPoint y: 143, distance: 99.5
click at [365, 99] on div "Testimonials" at bounding box center [335, 105] width 99 height 24
drag, startPoint x: 604, startPoint y: 300, endPoint x: 603, endPoint y: 308, distance: 8.1
click at [605, 300] on p "Add" at bounding box center [600, 302] width 7 height 6
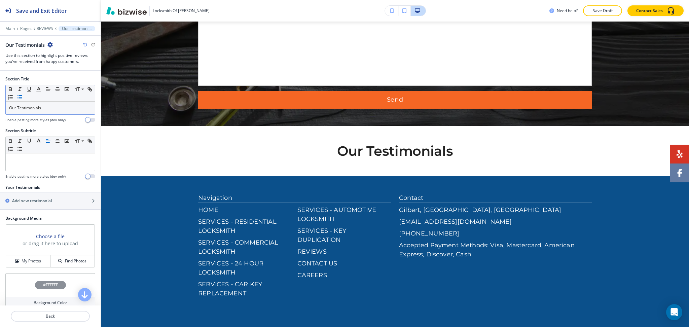
scroll to position [1076, 0]
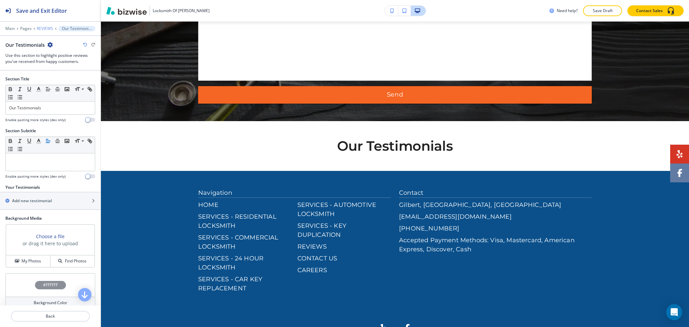
click at [46, 27] on p "REVIEWS" at bounding box center [45, 28] width 16 height 5
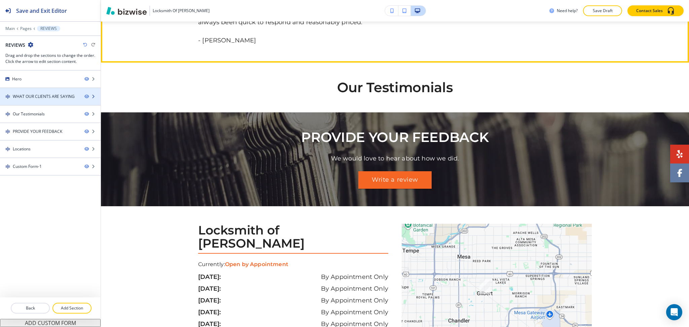
click at [39, 104] on div "Hero WHAT OUR CLIENTS ARE SAYING Our Testimonials PROVIDE YOUR FEEDBACK Locatio…" at bounding box center [50, 123] width 101 height 105
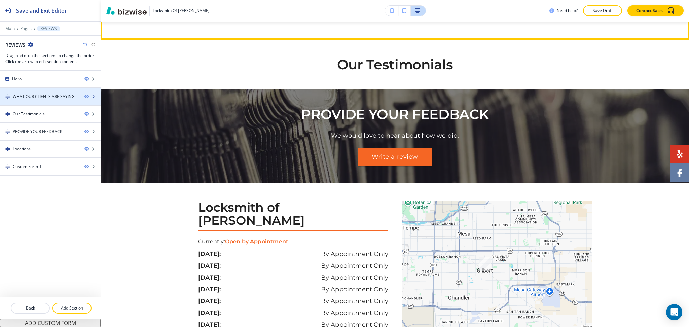
scroll to position [538, 0]
click at [36, 97] on div "WHAT OUR CLIENTS ARE SAYING" at bounding box center [44, 96] width 62 height 6
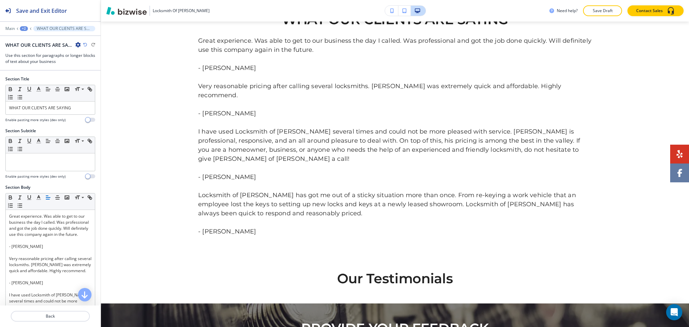
scroll to position [298, 0]
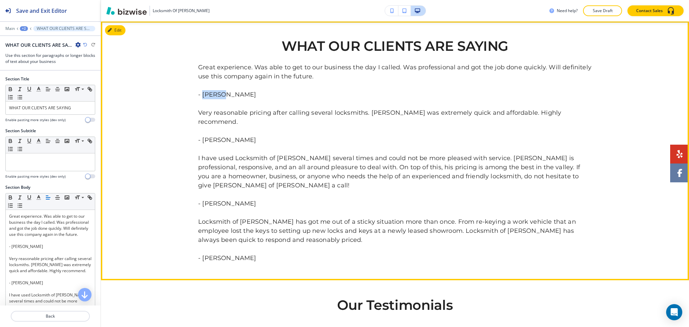
drag, startPoint x: 230, startPoint y: 95, endPoint x: 200, endPoint y: 95, distance: 29.9
click at [200, 95] on p "Great experience. Was able to get to our business the day I called. Was profess…" at bounding box center [394, 163] width 393 height 200
copy link "Jim G."
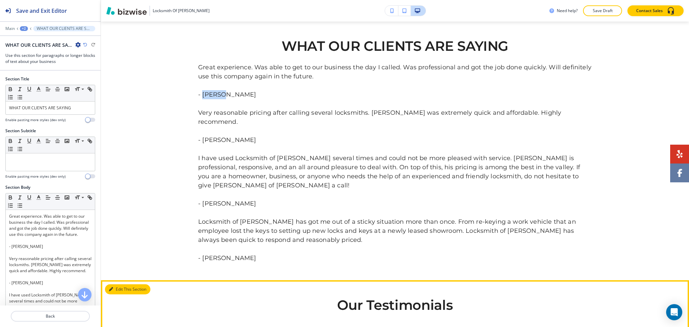
click at [118, 284] on button "Edit This Section" at bounding box center [127, 289] width 45 height 10
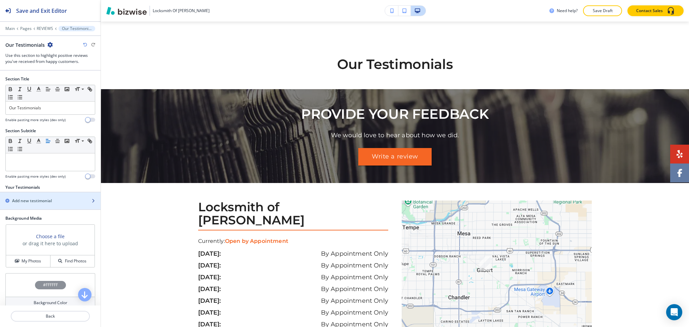
click at [47, 202] on h2 "Add new testimonial" at bounding box center [32, 201] width 40 height 6
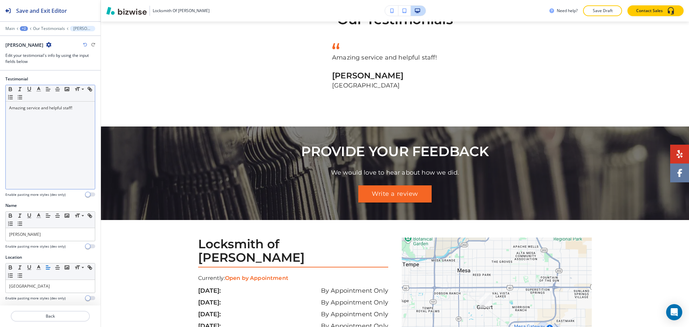
scroll to position [587, 0]
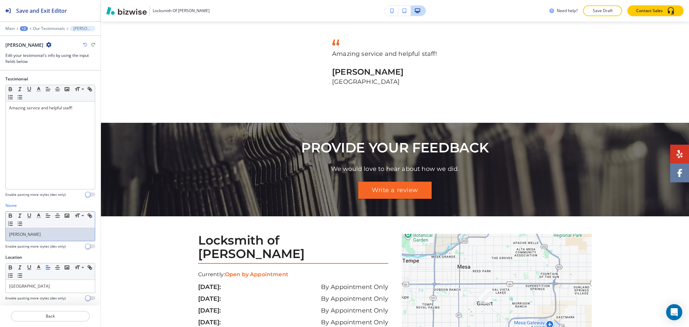
click at [49, 238] on div "John Smith" at bounding box center [50, 234] width 89 height 13
click at [72, 290] on div "San Francisco" at bounding box center [50, 286] width 89 height 13
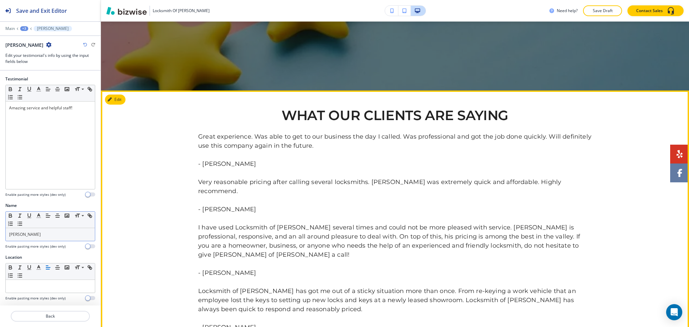
drag, startPoint x: 311, startPoint y: 142, endPoint x: 190, endPoint y: 136, distance: 121.2
click at [190, 136] on div "WHAT OUR CLIENTS ARE SAYING Great experience. Was able to get to our business t…" at bounding box center [395, 220] width 588 height 224
copy p "Great experience. Was able to get to our business the day I called. Was profess…"
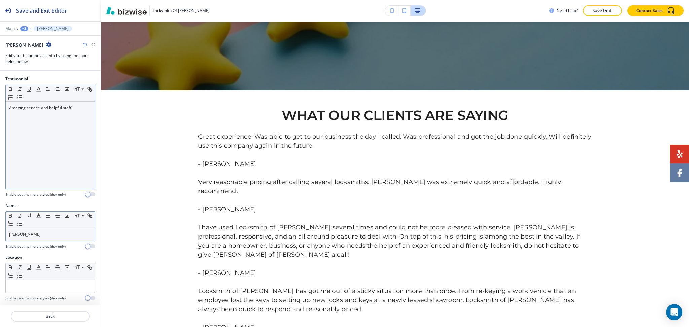
scroll to position [228, 0]
click at [87, 128] on div "Amazing service and helpful staff!" at bounding box center [50, 145] width 89 height 87
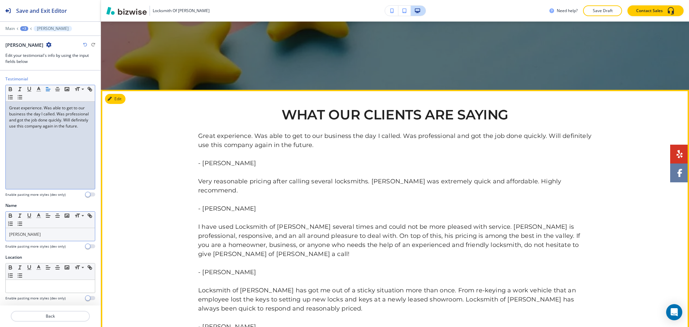
scroll to position [229, 0]
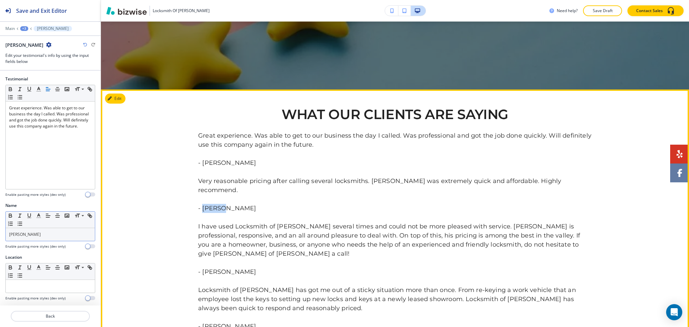
drag, startPoint x: 217, startPoint y: 199, endPoint x: 198, endPoint y: 199, distance: 18.5
click at [198, 199] on p "Great experience. Was able to get to our business the day I called. Was profess…" at bounding box center [394, 231] width 393 height 200
copy link "Ian R."
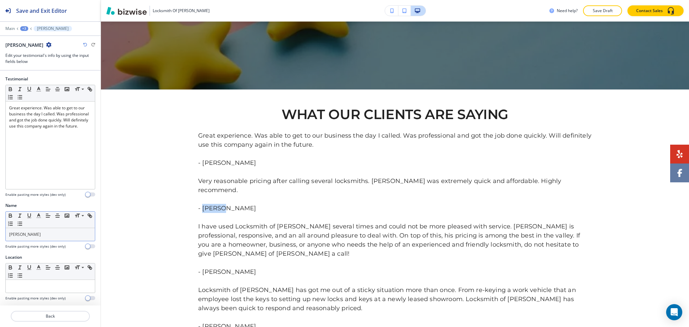
click at [46, 43] on icon "button" at bounding box center [48, 44] width 5 height 5
click at [40, 68] on p "Duplicate Jim G." at bounding box center [43, 68] width 34 height 6
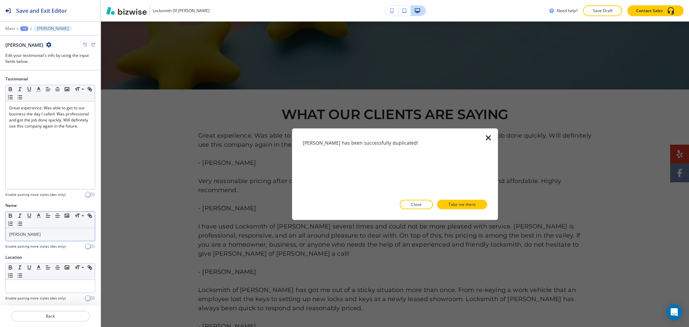
click at [21, 38] on div at bounding box center [50, 38] width 101 height 5
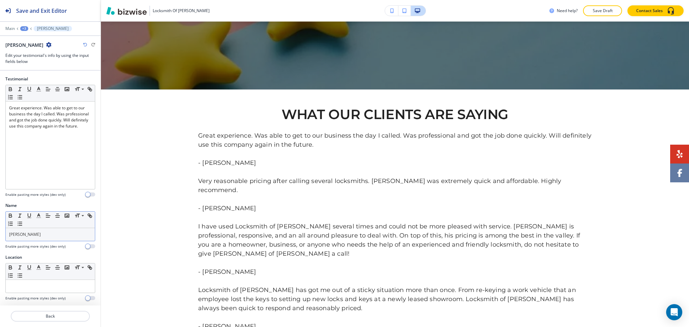
click at [46, 45] on icon "button" at bounding box center [48, 44] width 5 height 5
click at [31, 67] on p "Duplicate Jim G." at bounding box center [43, 68] width 34 height 6
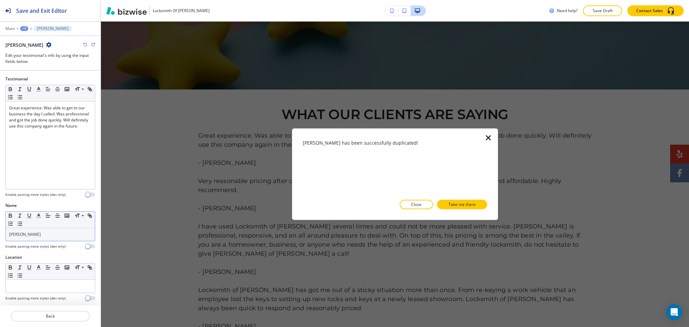
click at [46, 42] on icon "button" at bounding box center [48, 44] width 5 height 5
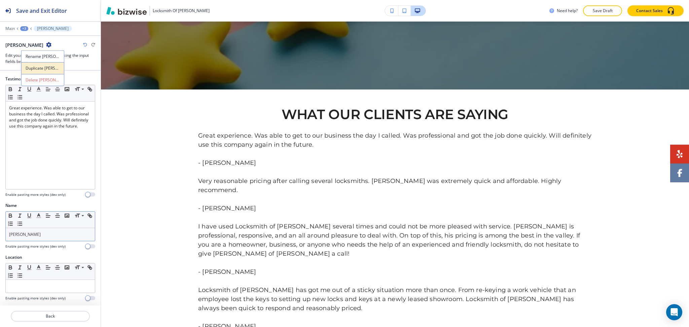
click at [35, 67] on p "Duplicate Jim G." at bounding box center [43, 68] width 34 height 6
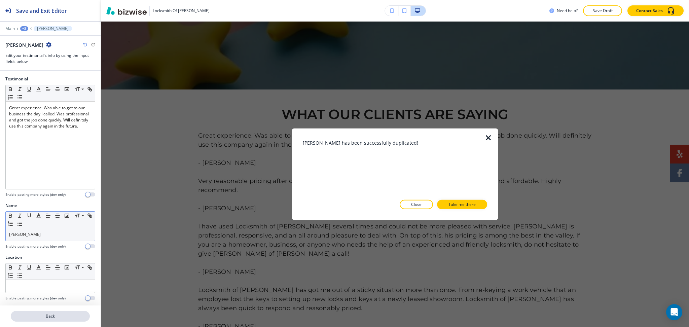
click at [49, 314] on p "Back" at bounding box center [50, 316] width 78 height 6
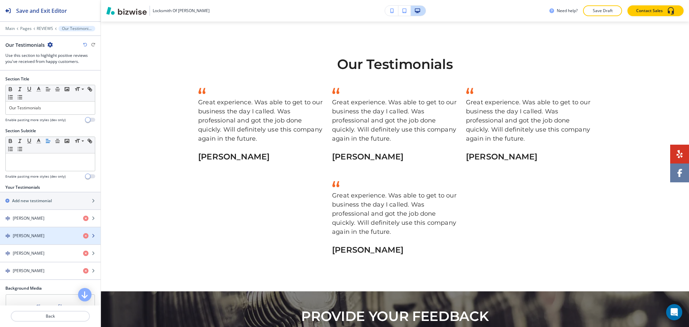
click at [36, 238] on div "Jim G." at bounding box center [39, 236] width 78 height 6
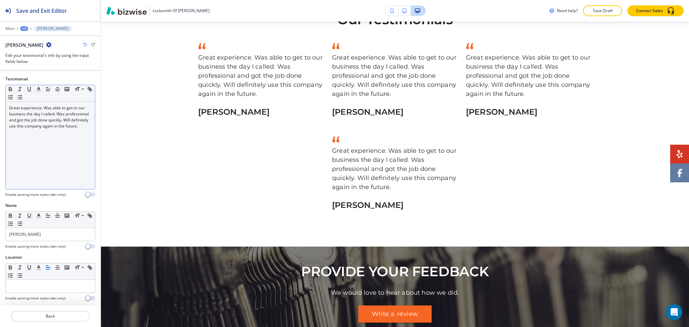
scroll to position [587, 0]
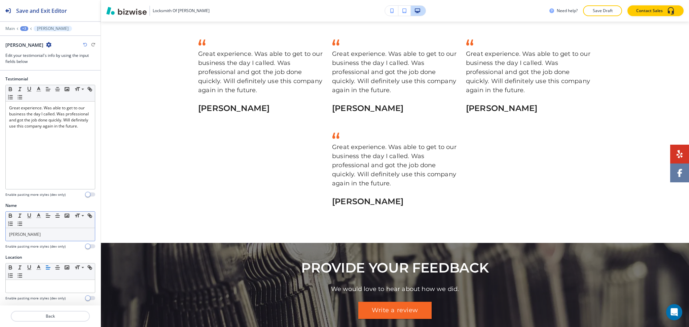
click at [43, 233] on p "Jim G." at bounding box center [50, 234] width 82 height 6
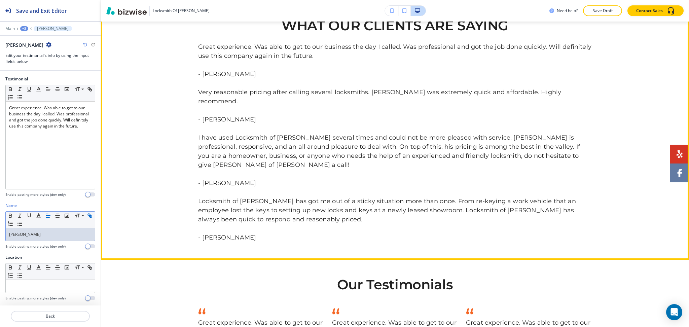
scroll to position [318, 0]
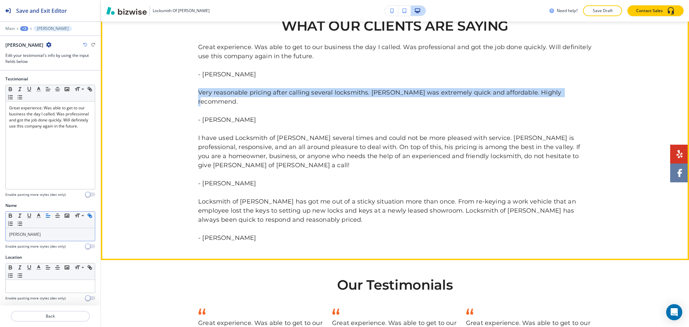
drag, startPoint x: 556, startPoint y: 94, endPoint x: 189, endPoint y: 90, distance: 367.5
click at [189, 90] on div "WHAT OUR CLIENTS ARE SAYING Great experience. Was able to get to our business t…" at bounding box center [395, 130] width 588 height 224
copy p "Very reasonable pricing after calling several locksmiths. John was extremely qu…"
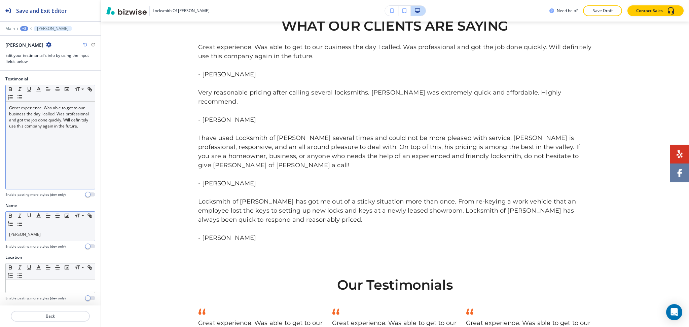
click at [61, 126] on span "Great experience. Was able to get to our business the day I called. Was profess…" at bounding box center [49, 117] width 81 height 24
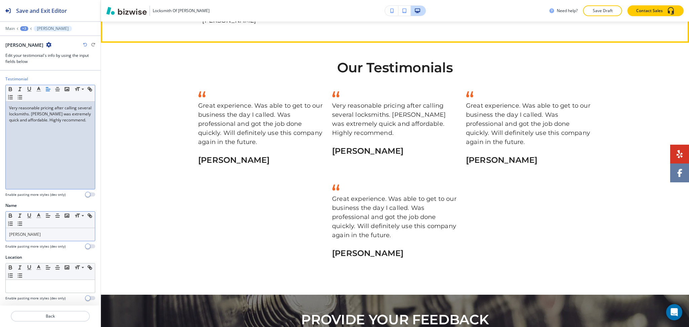
scroll to position [535, 0]
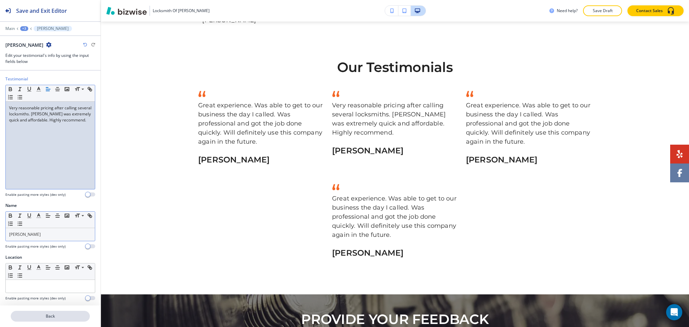
click at [53, 319] on button "Back" at bounding box center [50, 316] width 79 height 11
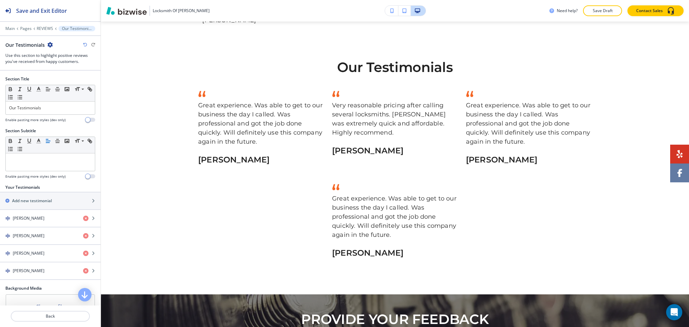
scroll to position [538, 0]
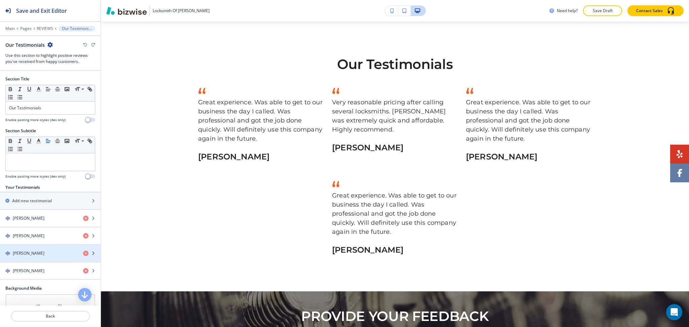
click at [38, 253] on div "Jim G." at bounding box center [39, 253] width 78 height 6
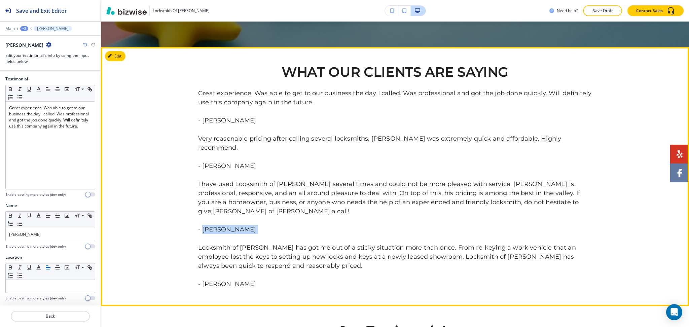
drag, startPoint x: 228, startPoint y: 226, endPoint x: 200, endPoint y: 212, distance: 31.0
click at [200, 212] on p "Great experience. Was able to get to our business the day I called. Was profess…" at bounding box center [394, 189] width 393 height 200
copy link "Justin T."
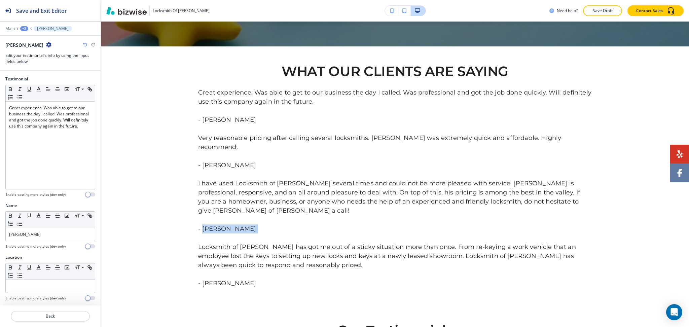
scroll to position [0, 0]
click at [34, 229] on div "Jim G." at bounding box center [50, 234] width 89 height 13
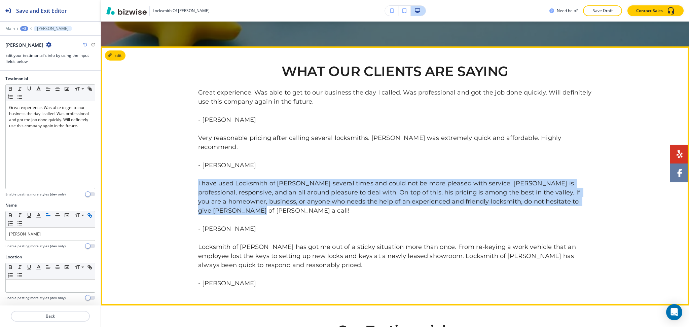
drag, startPoint x: 569, startPoint y: 193, endPoint x: 195, endPoint y: 177, distance: 374.9
click at [198, 177] on p "Great experience. Was able to get to our business the day I called. Was profess…" at bounding box center [394, 188] width 393 height 200
copy p "I have used Locksmith of Gilbert several times and could not be more pleased wi…"
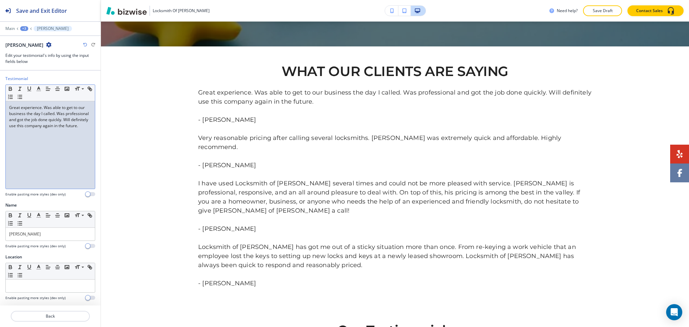
click at [92, 164] on div "Testimonial Small Normal Large Huge Great experience. Was able to get to our bu…" at bounding box center [50, 139] width 101 height 126
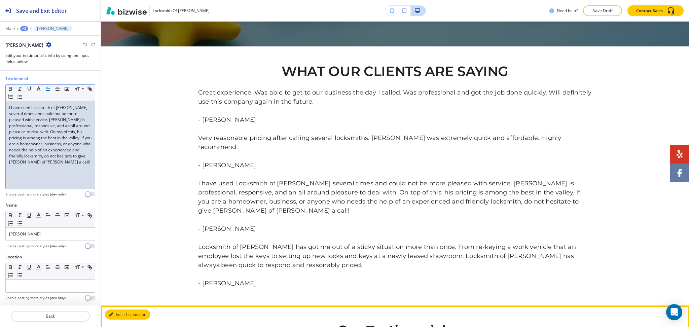
click at [112, 312] on icon "button" at bounding box center [111, 314] width 4 height 4
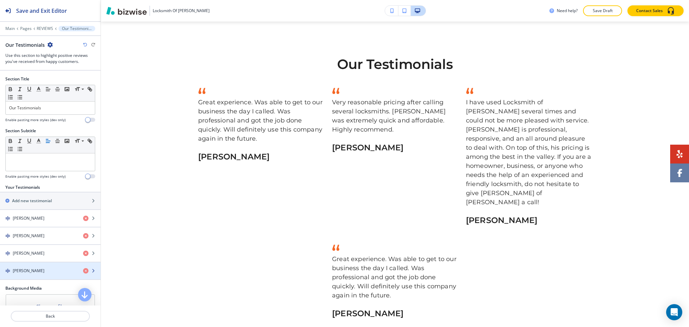
click at [39, 274] on div "Jim G." at bounding box center [39, 271] width 78 height 6
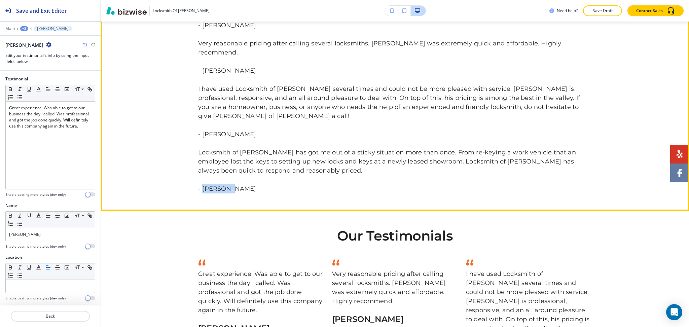
drag, startPoint x: 225, startPoint y: 166, endPoint x: 200, endPoint y: 168, distance: 25.3
click at [200, 168] on p "Great experience. Was able to get to our business the day I called. Was profess…" at bounding box center [394, 94] width 393 height 200
copy link "Tyler H."
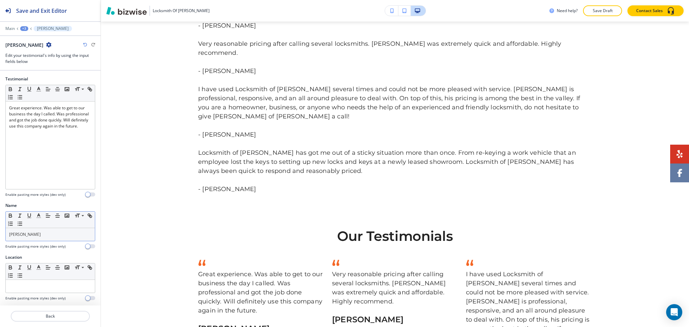
click at [46, 234] on p "Jim G." at bounding box center [50, 234] width 82 height 6
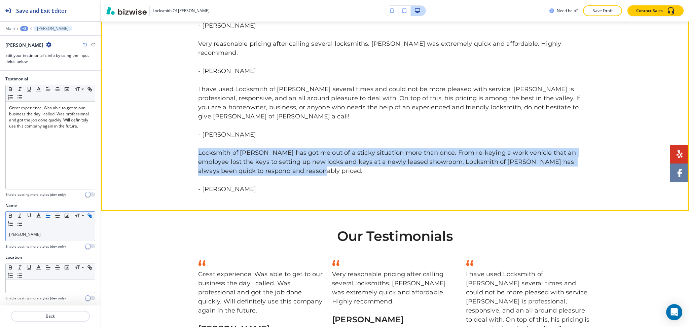
drag, startPoint x: 264, startPoint y: 154, endPoint x: 195, endPoint y: 137, distance: 71.6
click at [198, 137] on p "Great experience. Was able to get to our business the day I called. Was profess…" at bounding box center [394, 94] width 393 height 200
copy p "Locksmith of Gilbert has got me out of a sticky situation more than once. From …"
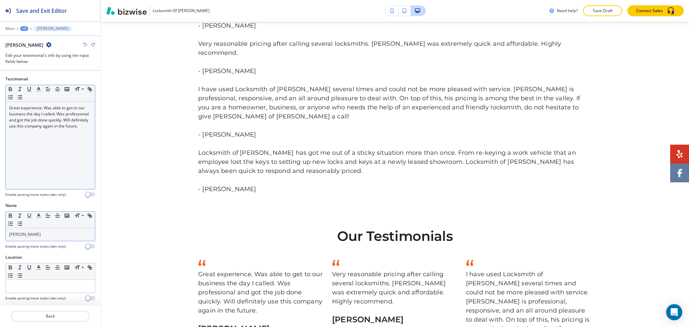
click at [79, 150] on div "Great experience. Was able to get to our business the day I called. Was profess…" at bounding box center [50, 145] width 89 height 87
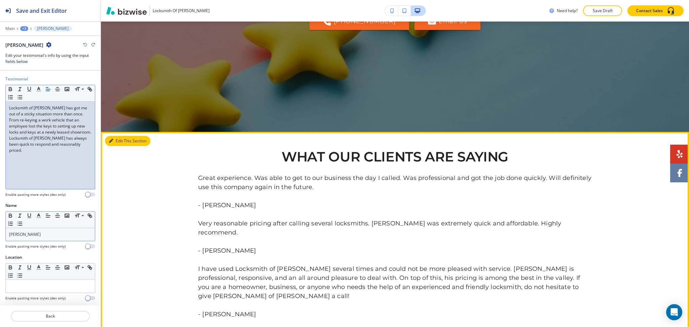
click at [116, 145] on button "Edit This Section" at bounding box center [127, 141] width 45 height 10
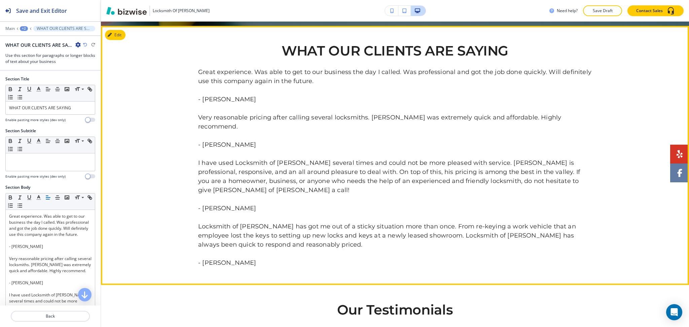
scroll to position [298, 0]
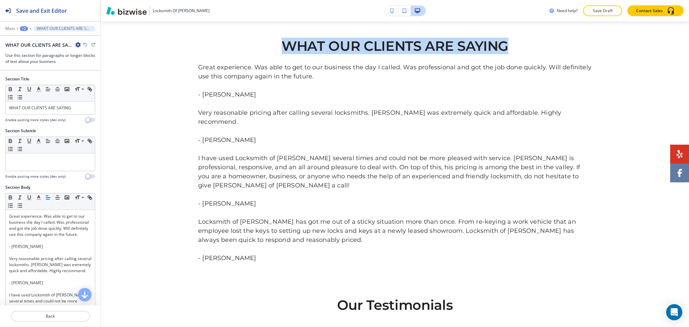
drag, startPoint x: 515, startPoint y: 45, endPoint x: 265, endPoint y: 47, distance: 249.5
click at [265, 47] on h2 "WHAT OUR CLIENTS ARE SAYING" at bounding box center [394, 48] width 393 height 19
copy h2 "WHAT OUR CLIENTS ARE SAYING"
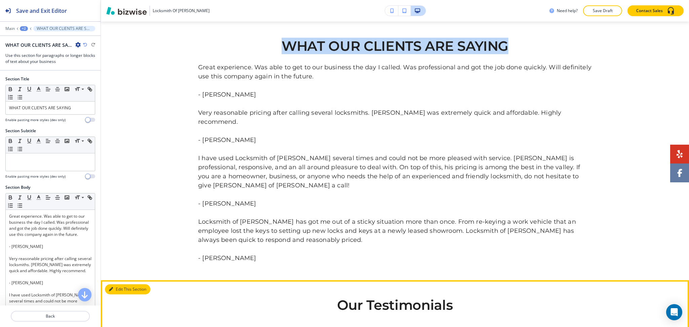
drag, startPoint x: 120, startPoint y: 270, endPoint x: 110, endPoint y: 229, distance: 41.6
click at [120, 284] on button "Edit This Section" at bounding box center [127, 289] width 45 height 10
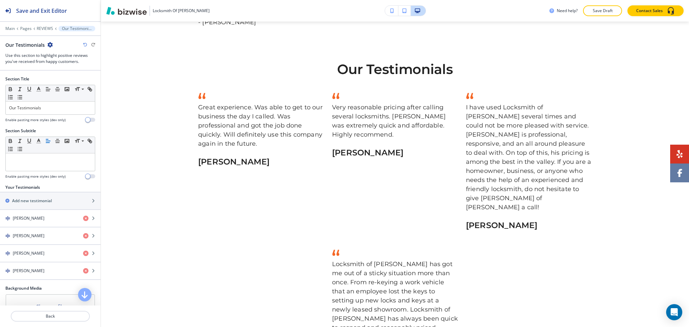
scroll to position [538, 0]
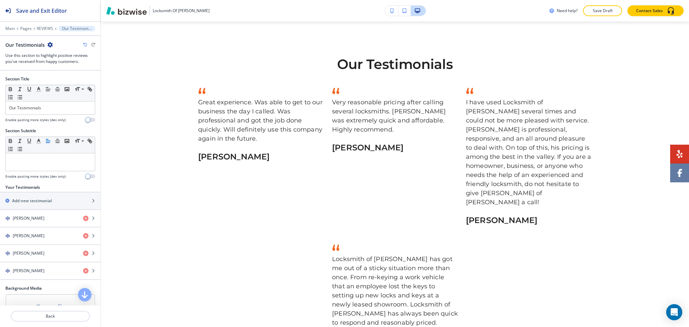
click at [63, 115] on div at bounding box center [50, 116] width 90 height 3
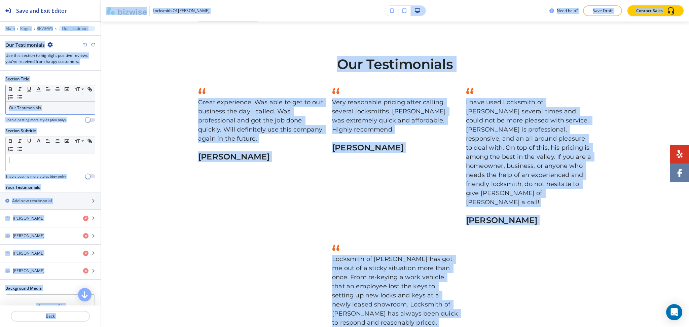
click at [61, 108] on p "Our Testimonials" at bounding box center [50, 108] width 82 height 6
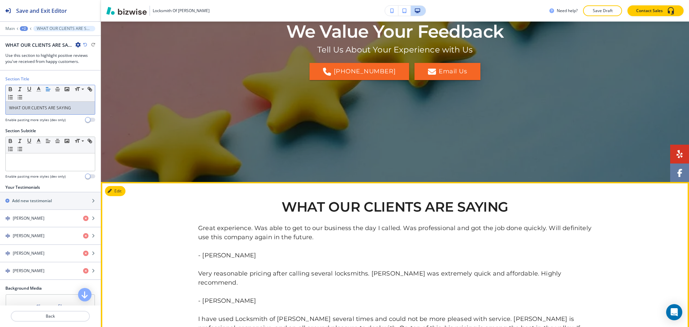
click at [122, 187] on button "Edit" at bounding box center [115, 191] width 21 height 10
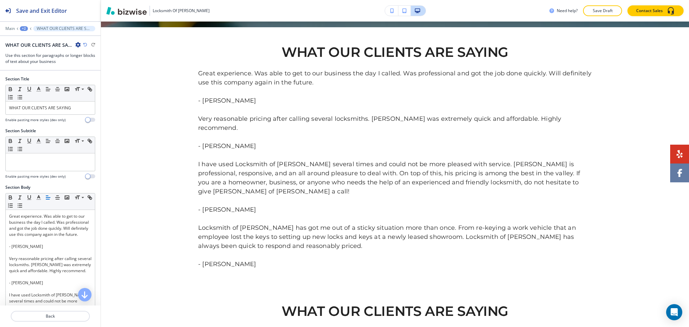
scroll to position [298, 0]
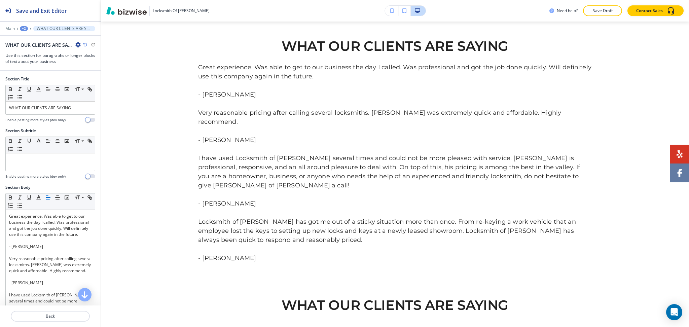
click at [78, 44] on icon "button" at bounding box center [77, 44] width 5 height 5
click at [91, 79] on p "Delete Section" at bounding box center [97, 80] width 34 height 6
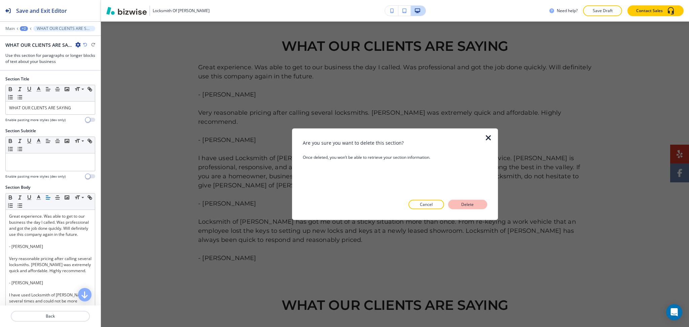
click at [476, 204] on button "Delete" at bounding box center [467, 204] width 39 height 9
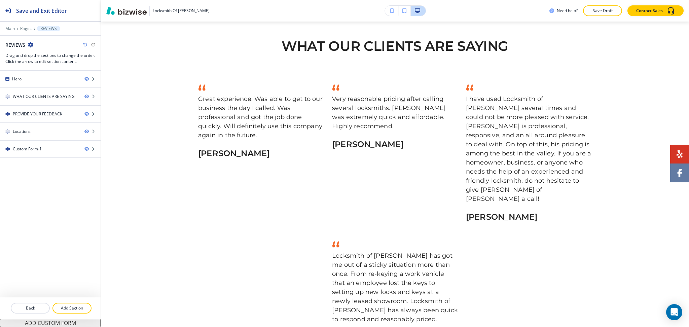
scroll to position [57, 0]
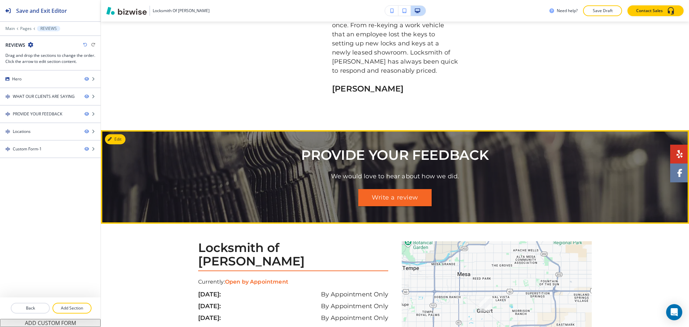
click at [117, 134] on button "Edit" at bounding box center [115, 139] width 21 height 10
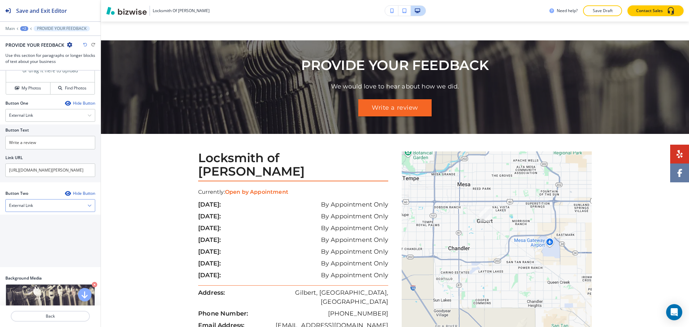
scroll to position [269, 0]
click at [676, 155] on span at bounding box center [679, 154] width 6 height 8
click at [51, 167] on input "https://www.facebook.com/Locksmith-of-Gilbert-102948548590738" at bounding box center [50, 169] width 90 height 13
paste input "yelp.com/writeareview/biz/Vga1jP90v21n2QvkWeZ-nw?return_url=%2Fbiz%2FVga1jP90v2…"
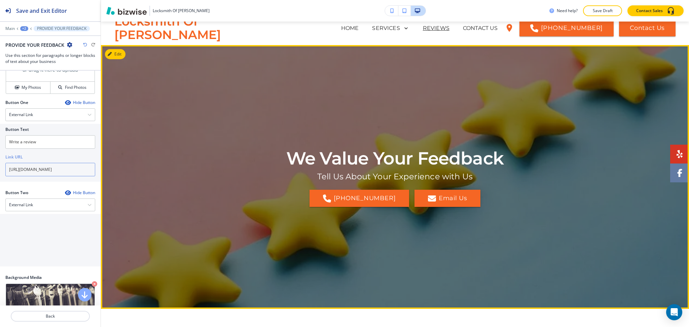
scroll to position [0, 0]
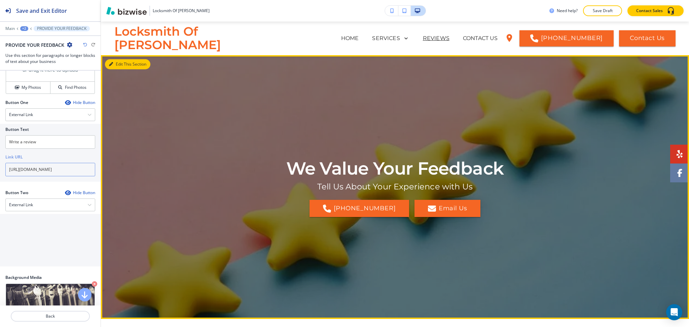
type input "https://www.yelp.com/writeareview/biz/Vga1jP90v21n2QvkWeZ-nw?return_url=%2Fbiz%…"
click at [123, 64] on button "Edit This Section" at bounding box center [127, 64] width 45 height 10
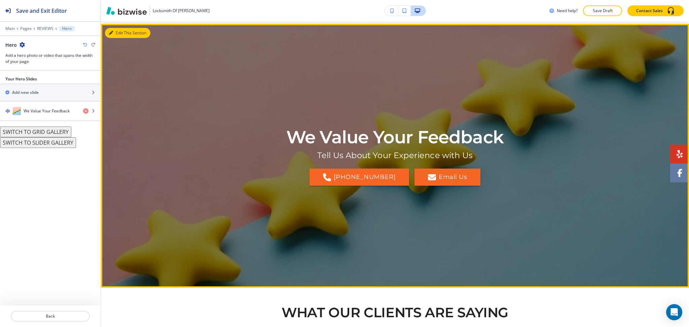
scroll to position [34, 0]
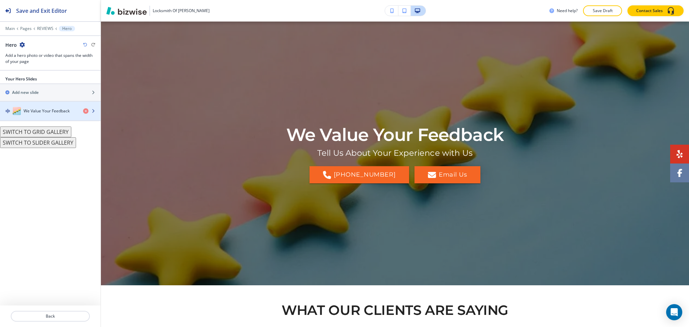
click at [35, 110] on h4 "We Value Your Feedback" at bounding box center [47, 111] width 46 height 6
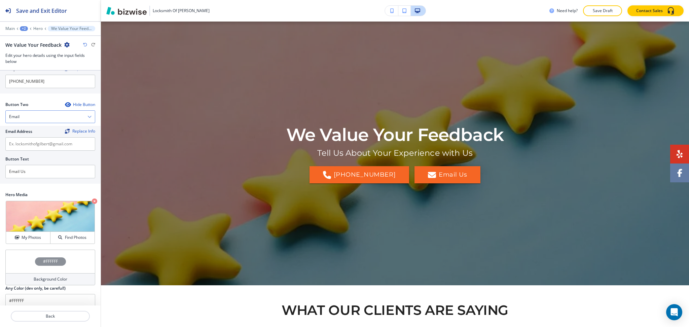
scroll to position [153, 0]
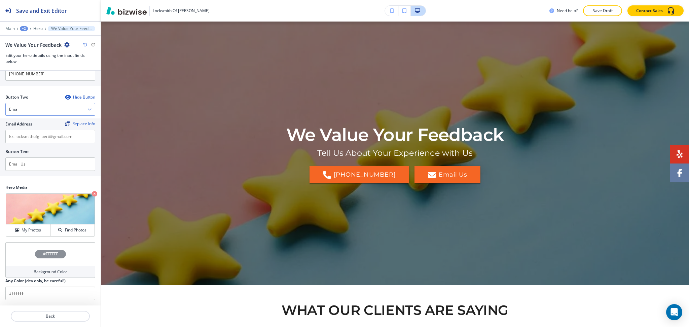
click at [22, 108] on div "Email" at bounding box center [50, 109] width 89 height 12
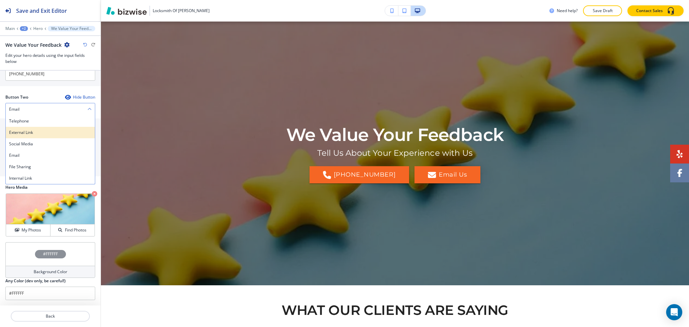
click at [25, 134] on h4 "External Link" at bounding box center [50, 132] width 82 height 6
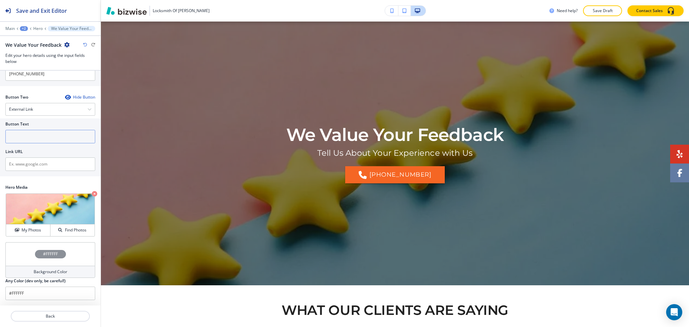
click at [28, 139] on input "text" at bounding box center [50, 136] width 90 height 13
click at [29, 164] on input "text" at bounding box center [50, 163] width 90 height 13
paste input "https://www.yelp.com/writeareview/biz/Vga1jP90v21n2QvkWeZ-nw?return_url=%2Fbiz%…"
type input "https://www.yelp.com/writeareview/biz/Vga1jP90v21n2QvkWeZ-nw?return_url=%2Fbiz%…"
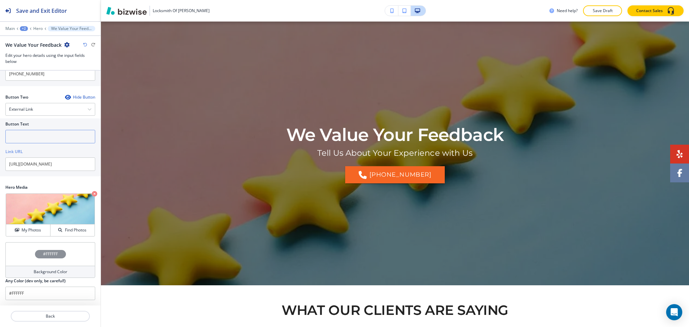
click at [25, 136] on input "text" at bounding box center [50, 136] width 90 height 13
type input "r"
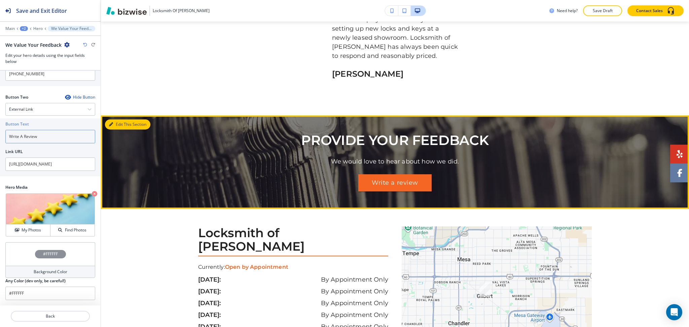
type input "Write A Review"
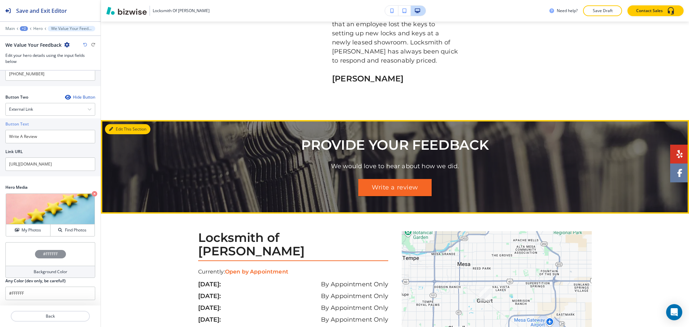
click at [117, 120] on div "Edit This Section PROVIDE YOUR FEEDBACK We would love to hear about how we did.…" at bounding box center [395, 167] width 588 height 94
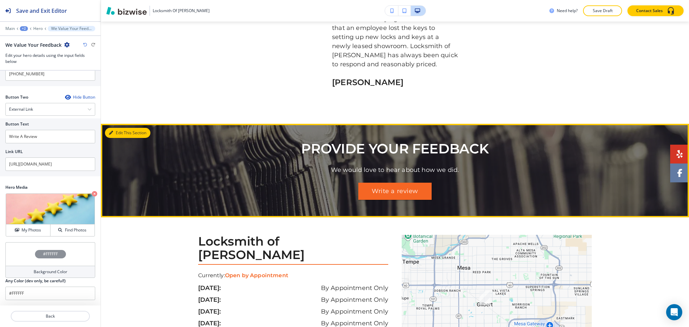
click at [118, 128] on button "Edit This Section" at bounding box center [127, 133] width 45 height 10
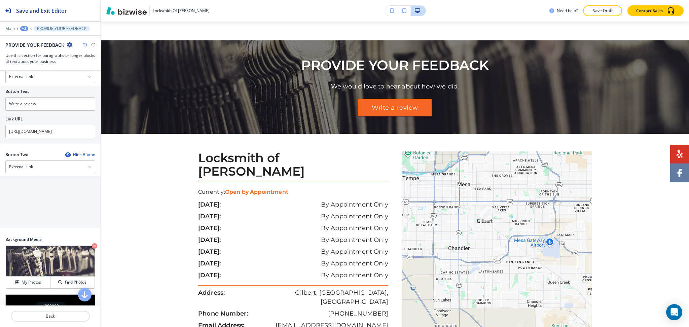
scroll to position [313, 0]
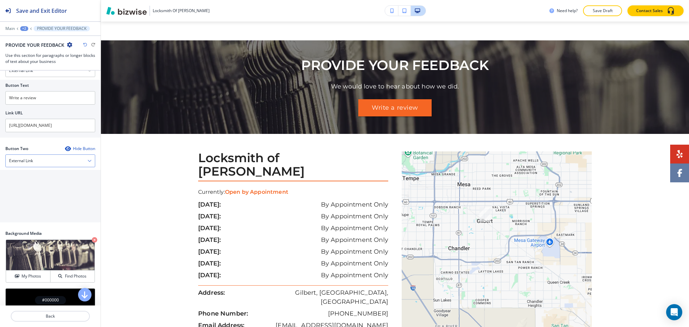
click at [50, 156] on div "External Link" at bounding box center [50, 161] width 89 height 12
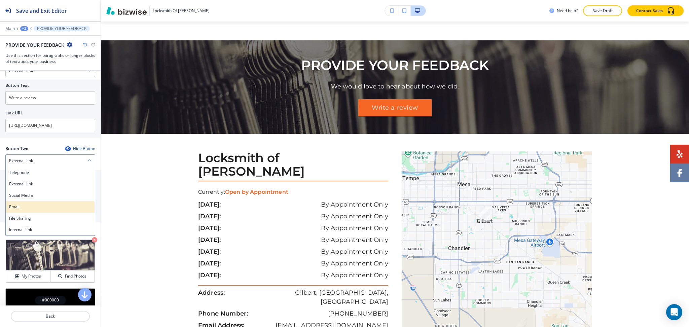
click at [35, 205] on h4 "Email" at bounding box center [50, 207] width 82 height 6
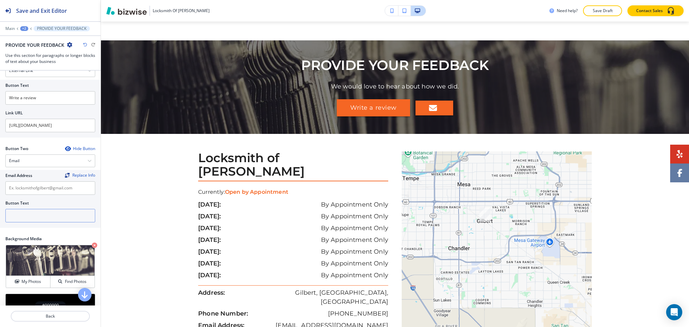
click at [35, 209] on input "text" at bounding box center [50, 215] width 90 height 13
type input "e"
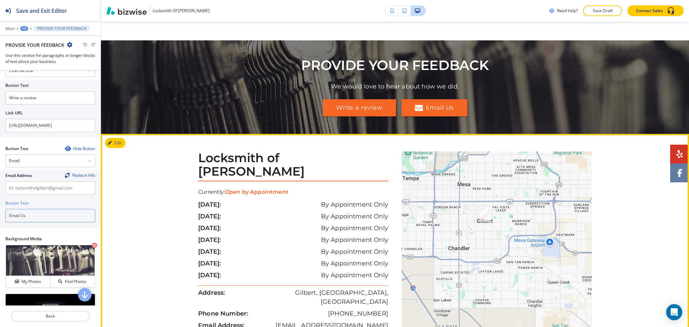
type input "Email Us"
drag, startPoint x: 389, startPoint y: 286, endPoint x: 288, endPoint y: 284, distance: 100.9
click at [288, 284] on div "Locksmith of Gilbert Currently: Open by Appointment sunday: By Appointment Only…" at bounding box center [296, 265] width 197 height 229
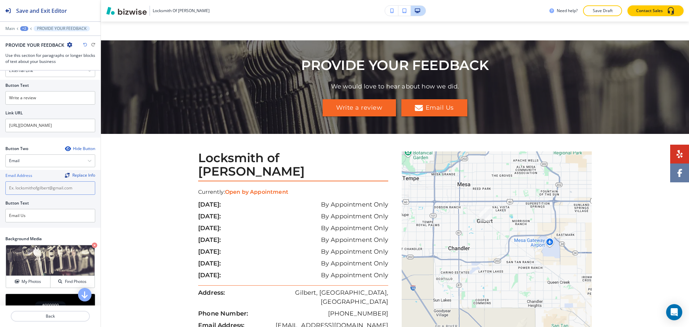
click at [23, 189] on input "text" at bounding box center [50, 187] width 90 height 13
paste input "locksmithofgilbert@gmail.com"
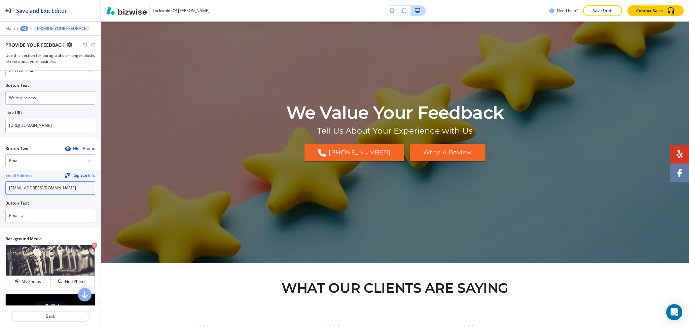
scroll to position [0, 0]
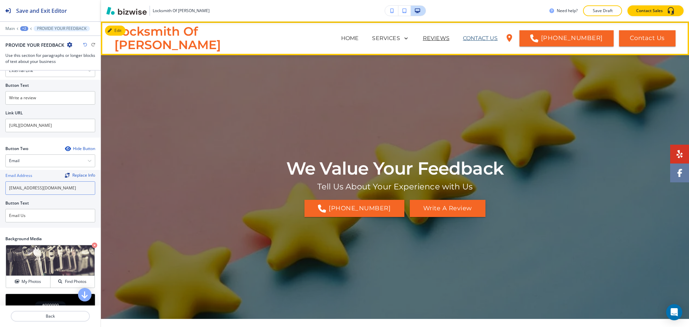
type input "locksmithofgilbert@gmail.com"
click at [463, 40] on p "CONTACT US" at bounding box center [480, 38] width 35 height 8
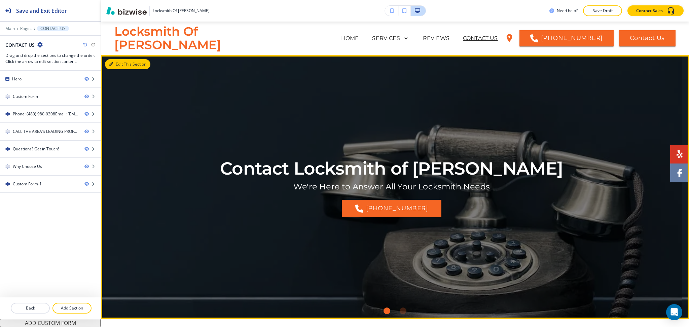
click at [119, 61] on button "Edit This Section" at bounding box center [127, 64] width 45 height 10
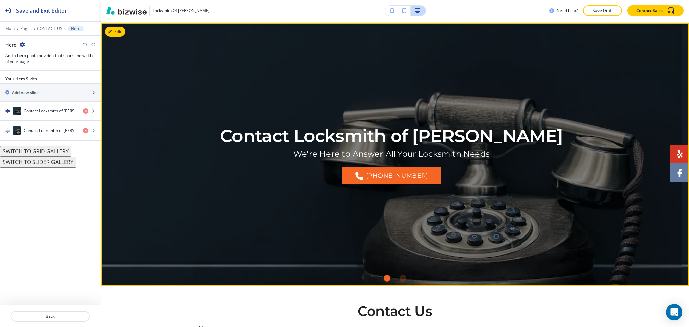
scroll to position [34, 0]
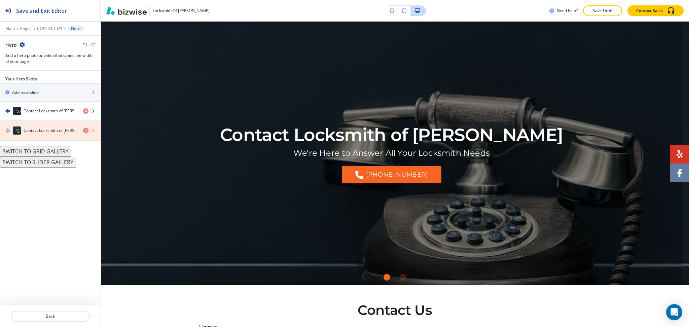
click at [84, 130] on icon "button" at bounding box center [85, 130] width 5 height 5
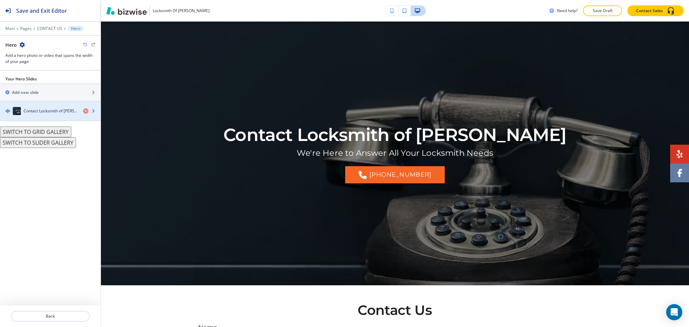
click at [35, 115] on div "button" at bounding box center [50, 117] width 101 height 5
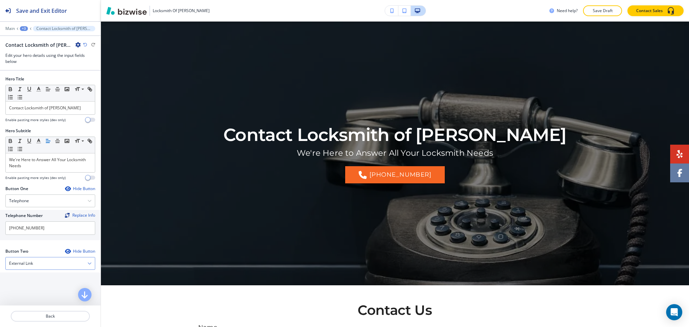
click at [46, 266] on div "External Link" at bounding box center [50, 263] width 89 height 12
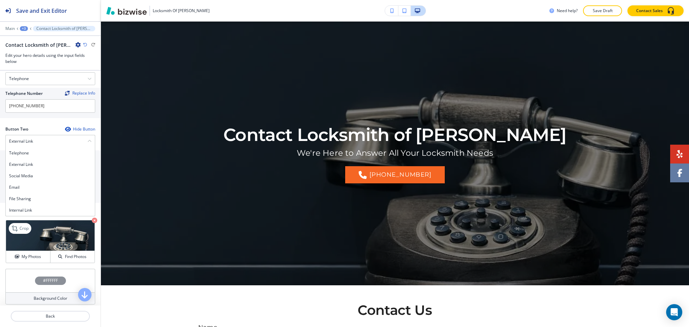
scroll to position [149, 0]
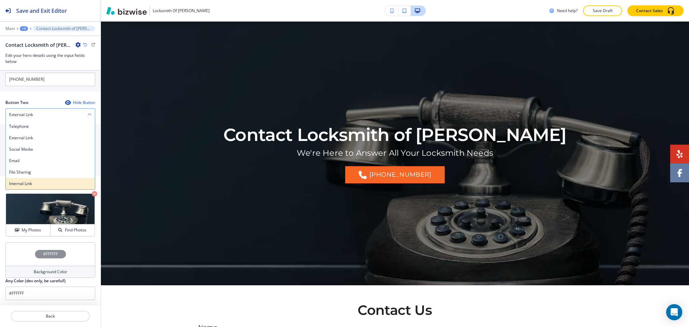
click at [20, 183] on h4 "Internal Link" at bounding box center [50, 184] width 82 height 6
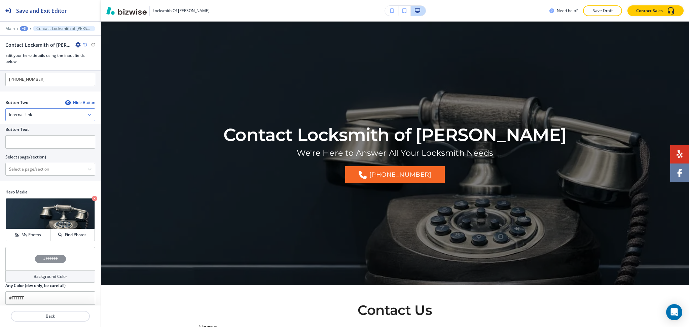
scroll to position [148, 0]
drag, startPoint x: 26, startPoint y: 166, endPoint x: 42, endPoint y: 168, distance: 16.2
click at [26, 166] on \(page\/section\) "Manual Input" at bounding box center [47, 169] width 82 height 11
type \(page\/section\) "CONTACT US"
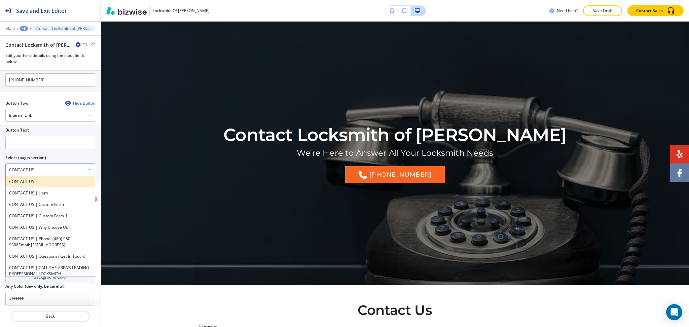
drag, startPoint x: 31, startPoint y: 171, endPoint x: 21, endPoint y: 183, distance: 16.2
click at [0, 169] on div "Button Text Select (page/section) CONTACT US CONTACT US CONTACT US | Hero CONTA…" at bounding box center [50, 152] width 101 height 57
click at [21, 184] on h4 "CONTACT US" at bounding box center [50, 182] width 82 height 6
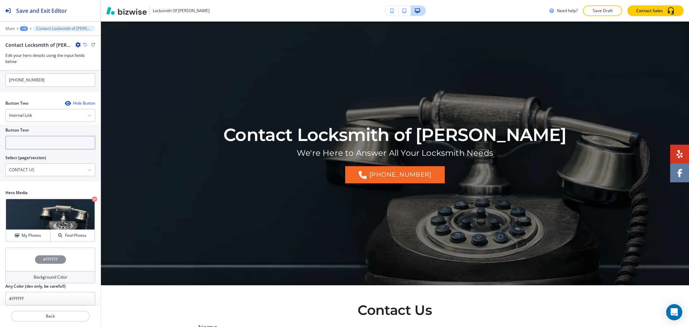
click at [22, 144] on input "text" at bounding box center [50, 142] width 90 height 13
paste input "CONTACT US"
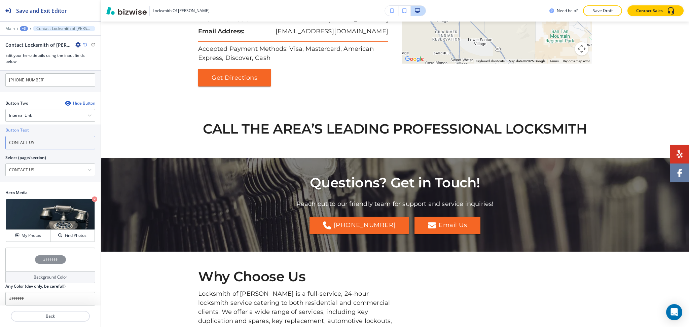
scroll to position [748, 0]
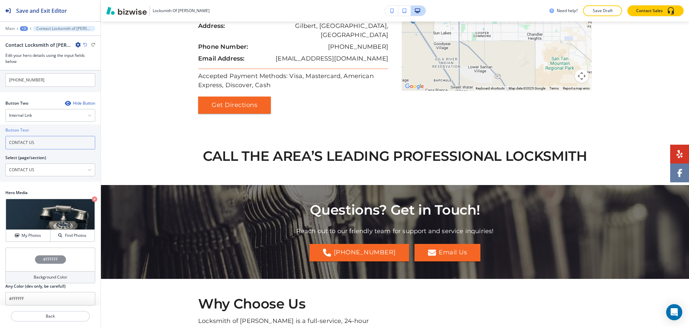
type input "CONTACT US"
click at [24, 30] on div "+3" at bounding box center [24, 28] width 8 height 5
click at [34, 66] on p "Hero" at bounding box center [42, 63] width 34 height 6
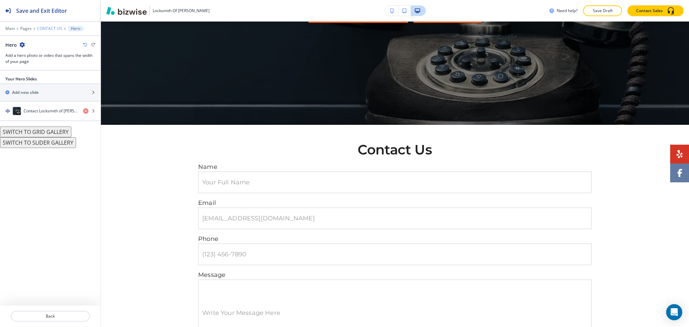
click at [42, 28] on p "CONTACT US" at bounding box center [49, 28] width 25 height 5
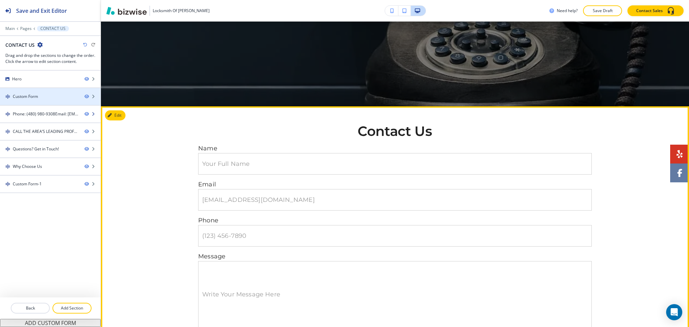
scroll to position [213, 0]
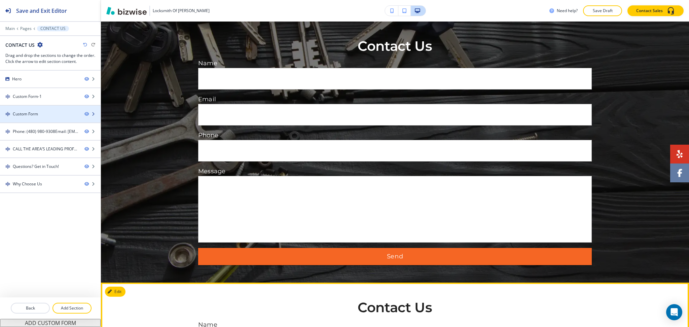
click at [42, 114] on div "Custom Form" at bounding box center [39, 114] width 79 height 6
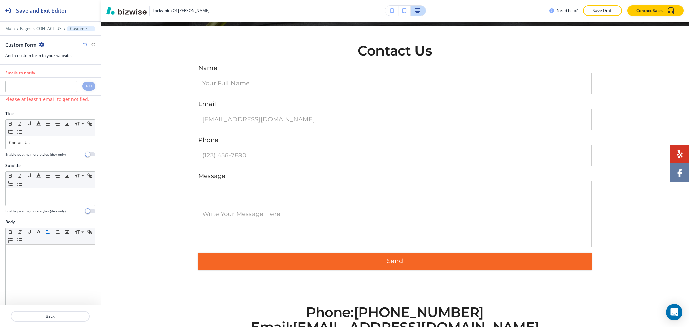
scroll to position [559, 0]
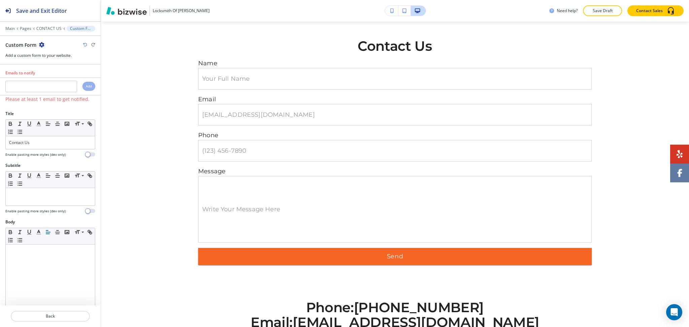
click at [41, 43] on icon "button" at bounding box center [41, 44] width 5 height 5
click at [51, 81] on p "Delete Section" at bounding box center [60, 80] width 34 height 6
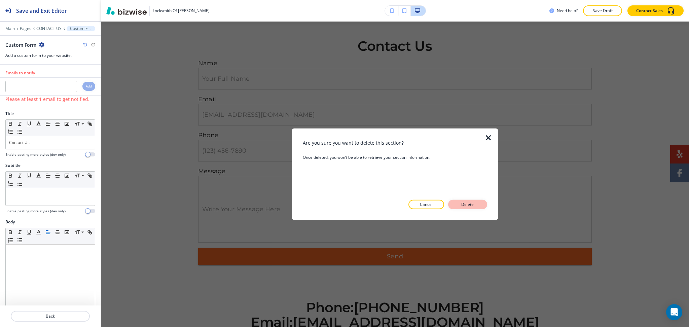
click at [465, 202] on p "Delete" at bounding box center [467, 204] width 16 height 6
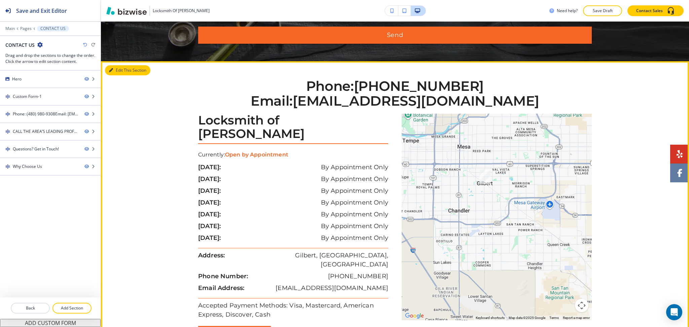
click at [120, 71] on button "Edit This Section" at bounding box center [127, 70] width 45 height 10
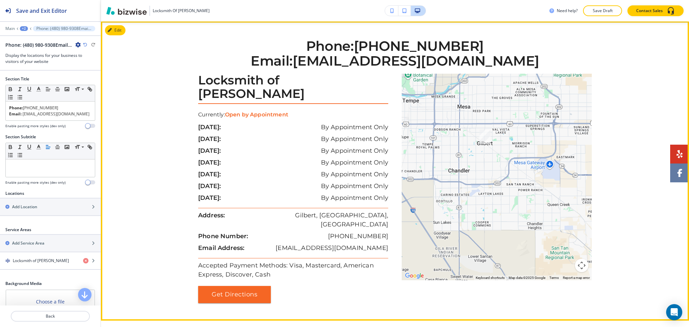
scroll to position [559, 0]
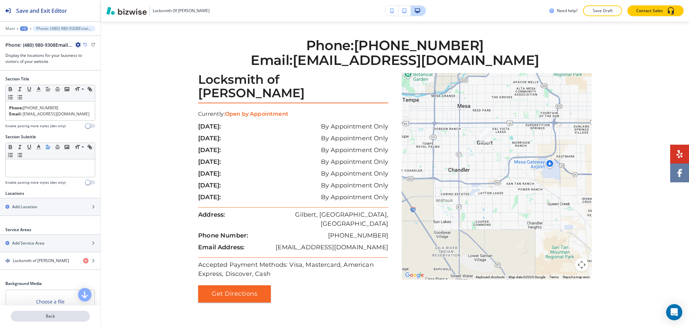
click at [60, 315] on p "Back" at bounding box center [50, 316] width 78 height 6
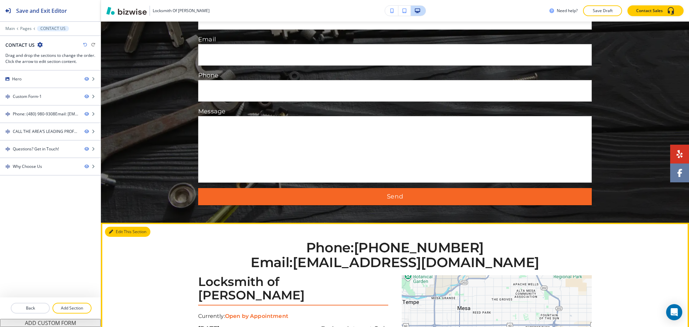
click at [117, 231] on button "Edit This Section" at bounding box center [127, 232] width 45 height 10
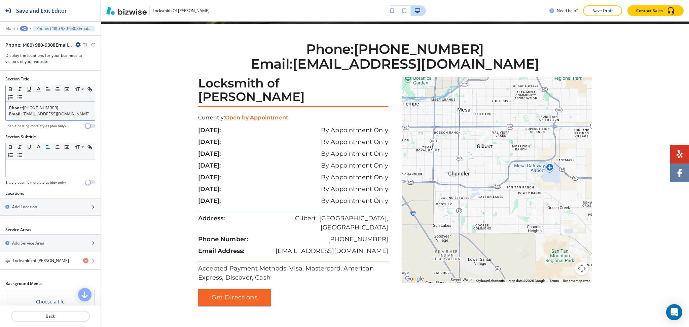
scroll to position [559, 0]
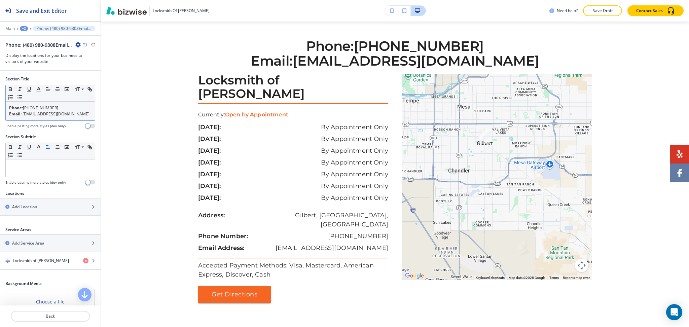
click at [64, 114] on link "locksmithofgilbert@gmail.com" at bounding box center [56, 114] width 67 height 6
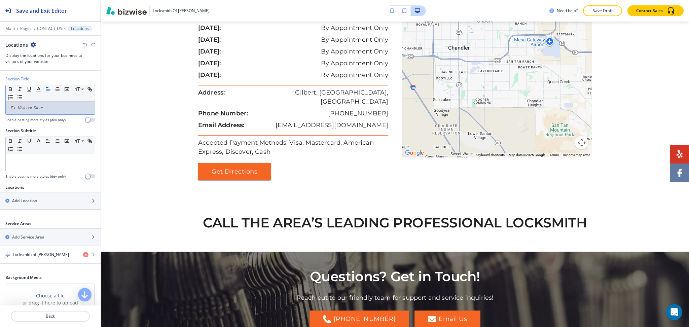
scroll to position [647, 0]
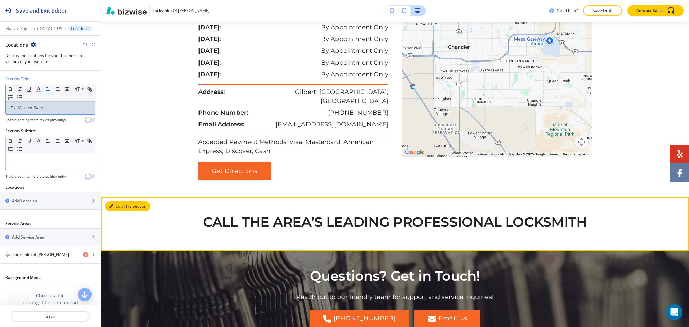
click at [114, 201] on button "Edit This Section" at bounding box center [127, 206] width 45 height 10
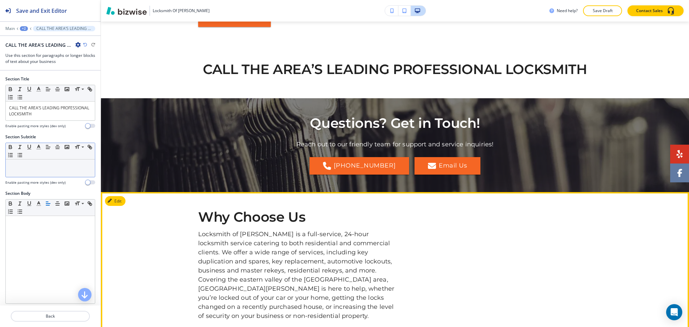
scroll to position [800, 0]
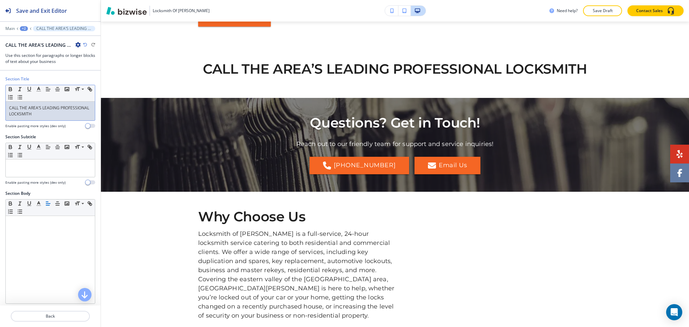
click at [72, 117] on p "CALL THE AREA’S LEADING PROFESSIONAL LOCKSMITH" at bounding box center [50, 111] width 82 height 12
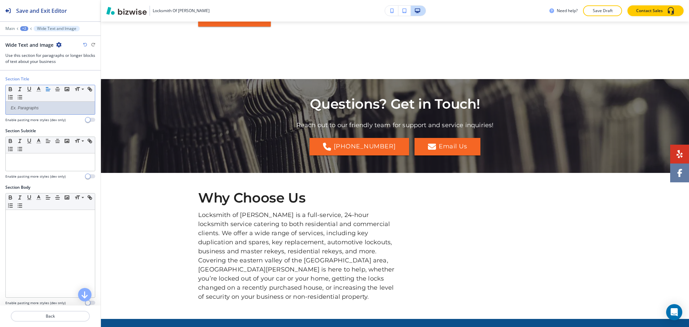
click at [57, 48] on div "Wide Text and Image" at bounding box center [33, 44] width 56 height 7
click at [57, 45] on icon "button" at bounding box center [58, 44] width 5 height 5
click at [70, 82] on p "Delete Section" at bounding box center [77, 80] width 34 height 6
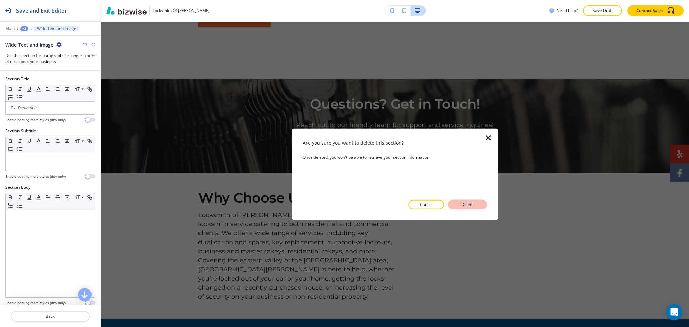
click at [464, 203] on p "Delete" at bounding box center [467, 204] width 16 height 6
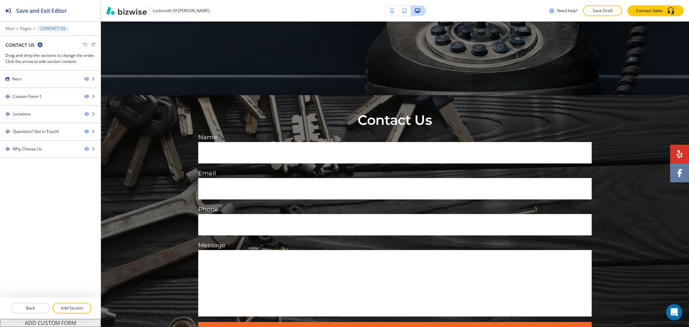
scroll to position [236, 0]
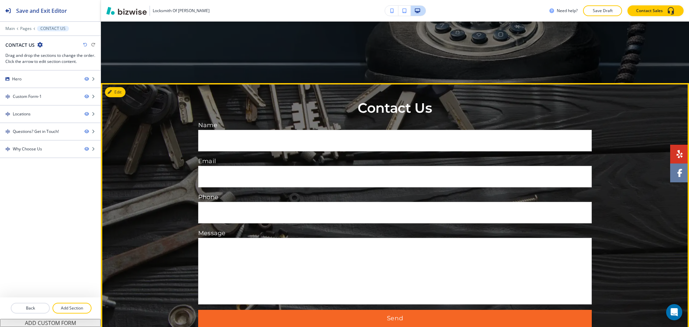
click at [126, 91] on div at bounding box center [395, 213] width 588 height 261
click at [122, 91] on button "Edit This Section" at bounding box center [127, 92] width 45 height 10
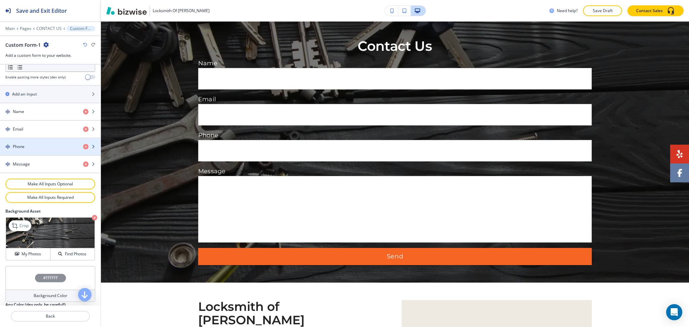
scroll to position [295, 0]
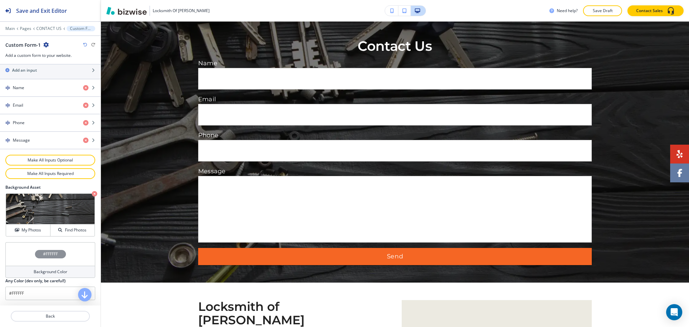
click at [42, 271] on h4 "Background Color" at bounding box center [51, 272] width 34 height 6
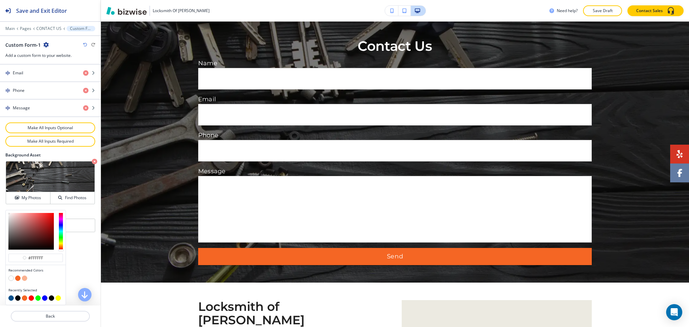
click at [11, 277] on button "button" at bounding box center [10, 277] width 5 height 5
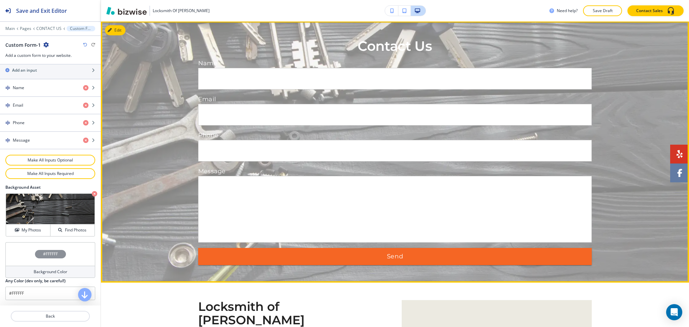
scroll to position [298, 0]
click at [171, 128] on div "Contact Us Name Your Full Name Your Full Name Email email@example.com email@exa…" at bounding box center [395, 151] width 588 height 226
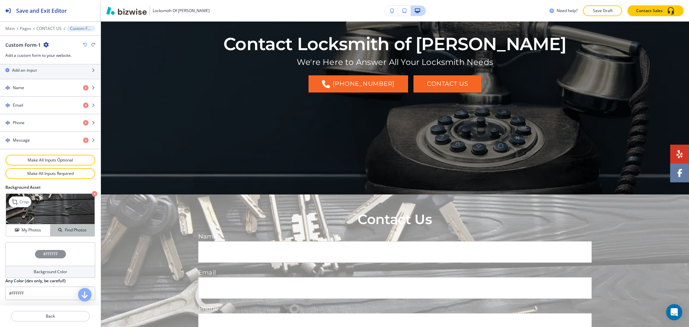
scroll to position [125, 0]
click at [60, 270] on h4 "Background Color" at bounding box center [51, 272] width 34 height 6
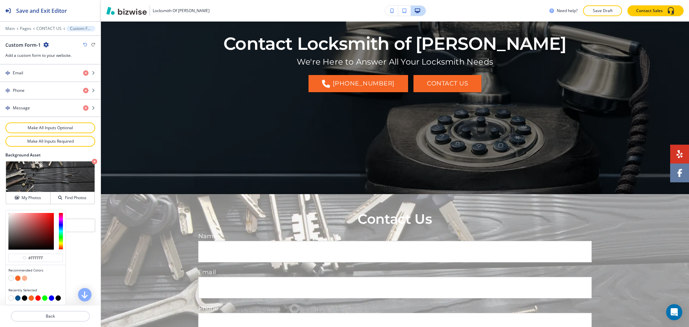
click at [18, 278] on button "button" at bounding box center [17, 277] width 5 height 5
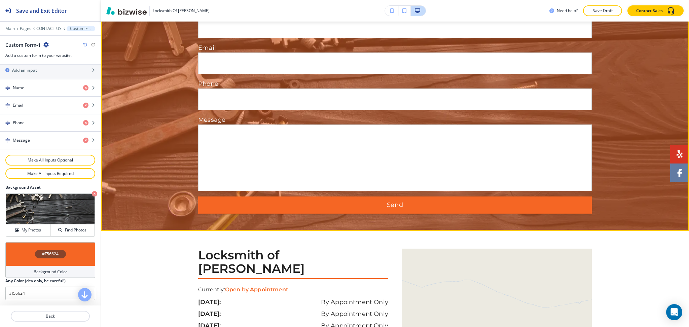
scroll to position [350, 0]
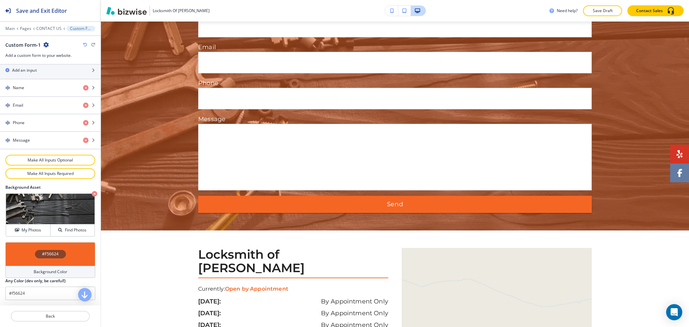
click at [55, 270] on h4 "Background Color" at bounding box center [51, 272] width 34 height 6
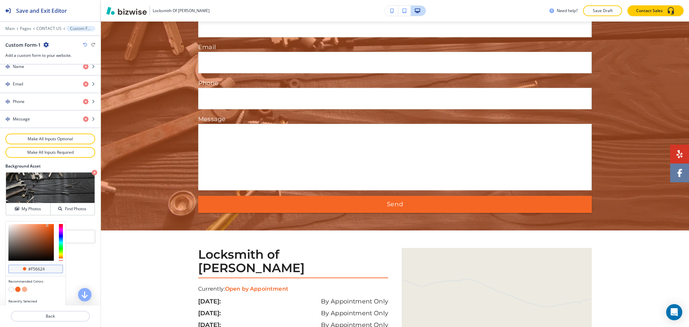
scroll to position [327, 0]
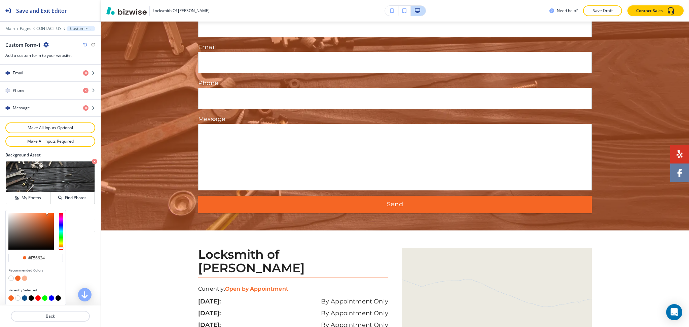
click at [25, 298] on button "button" at bounding box center [24, 297] width 5 height 5
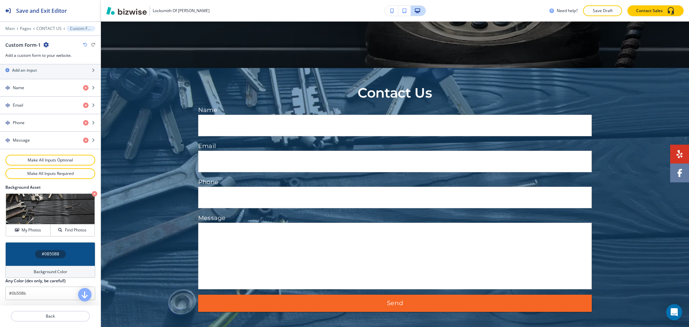
scroll to position [250, 0]
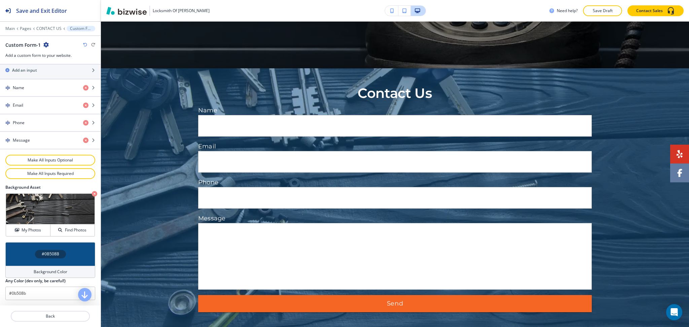
click at [84, 44] on icon "button" at bounding box center [85, 45] width 4 height 4
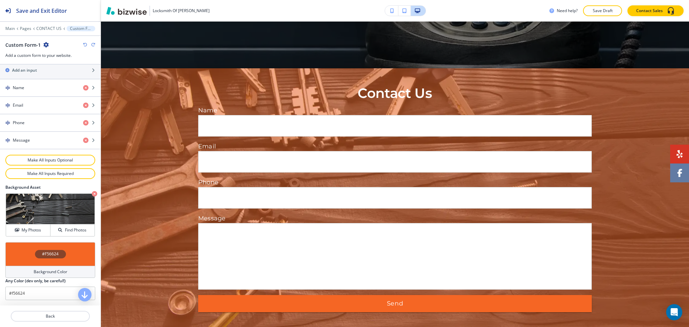
click at [84, 44] on icon "button" at bounding box center [85, 45] width 4 height 4
type input "#FFFFFF"
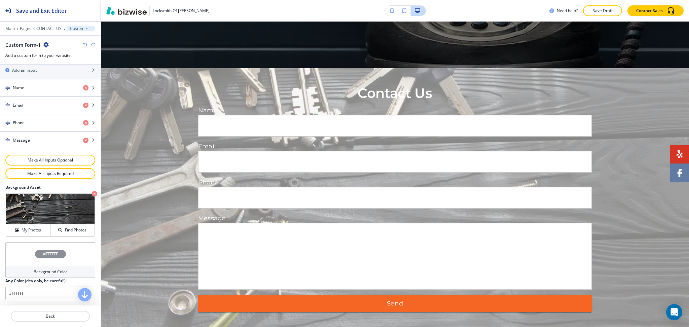
click at [84, 44] on icon "button" at bounding box center [85, 45] width 4 height 4
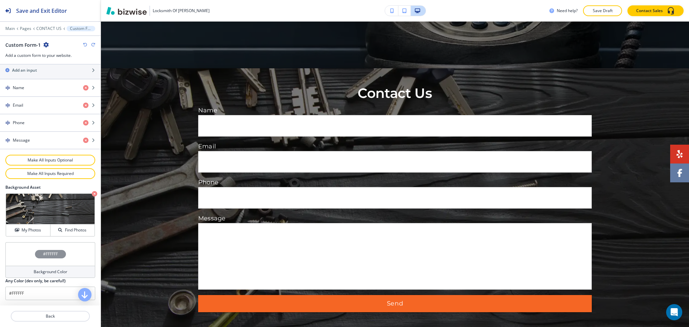
click at [84, 44] on icon "button" at bounding box center [85, 45] width 4 height 4
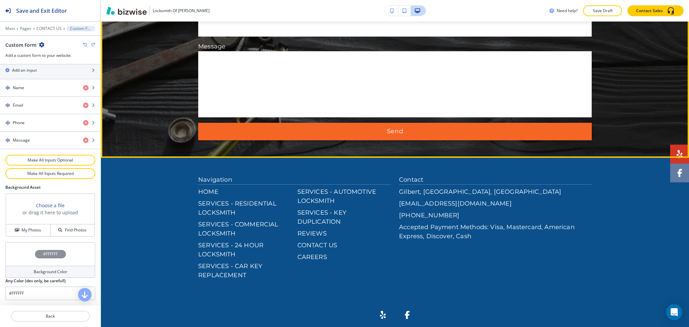
scroll to position [1282, 0]
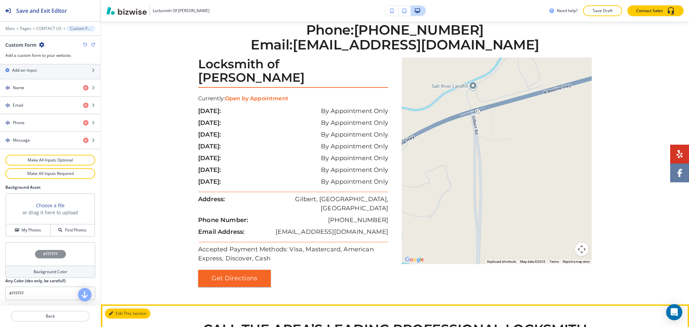
click at [117, 308] on button "Edit This Section" at bounding box center [127, 313] width 45 height 10
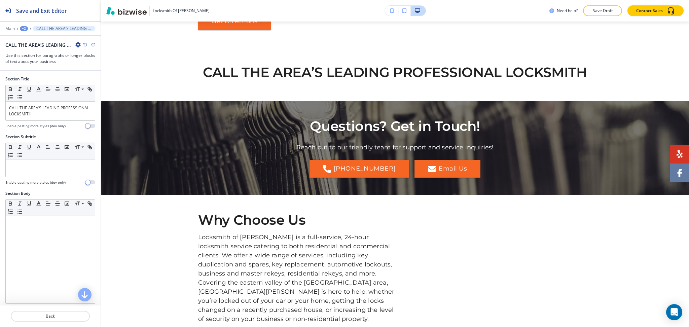
scroll to position [835, 0]
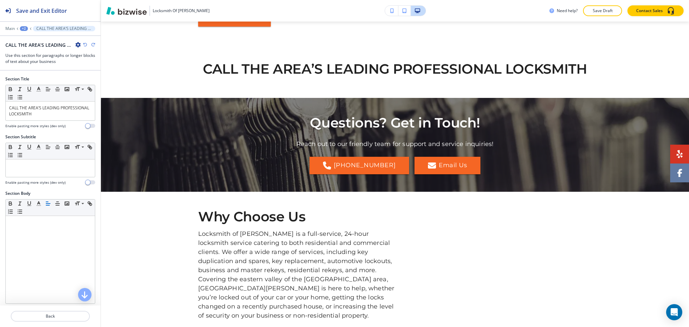
click at [78, 45] on icon "button" at bounding box center [77, 44] width 5 height 5
click at [97, 83] on button "Delete Section" at bounding box center [96, 80] width 43 height 12
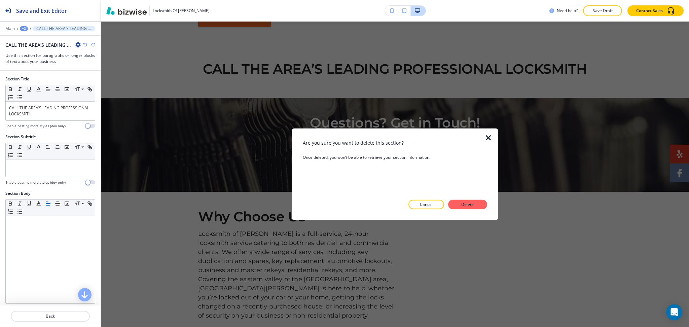
click at [467, 206] on p "Delete" at bounding box center [467, 204] width 16 height 6
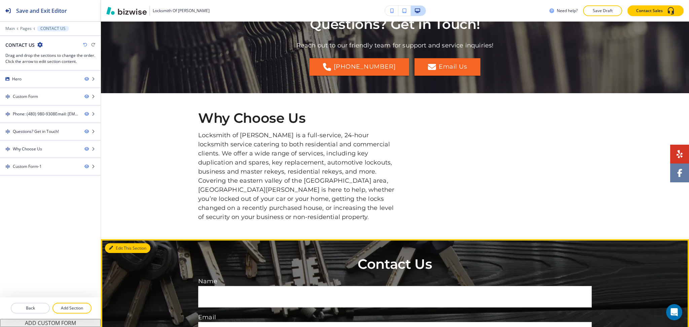
click at [123, 243] on button "Edit This Section" at bounding box center [127, 248] width 45 height 10
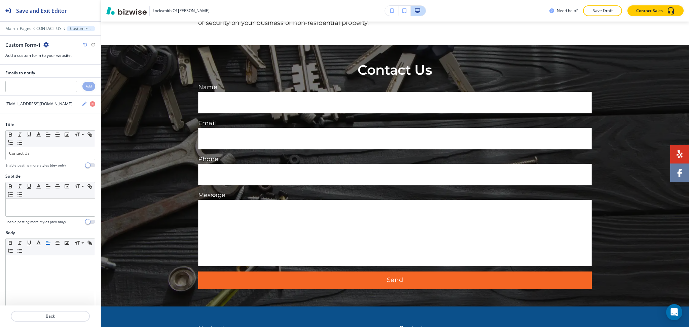
scroll to position [1074, 0]
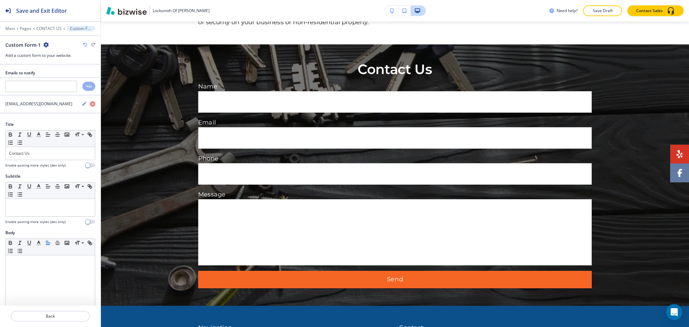
click at [46, 45] on icon "button" at bounding box center [45, 44] width 5 height 5
click at [63, 84] on button "Delete Section" at bounding box center [64, 80] width 43 height 12
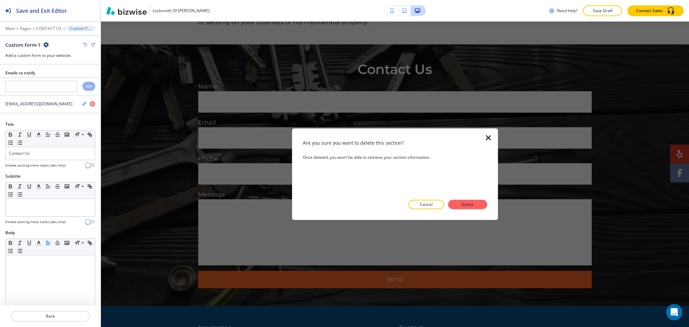
click at [474, 201] on button "Delete" at bounding box center [467, 204] width 39 height 9
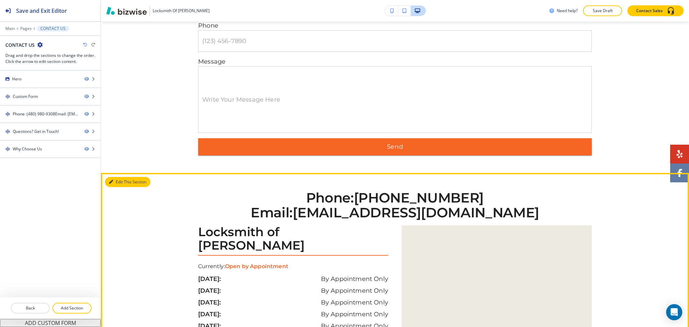
click at [118, 178] on button "Edit This Section" at bounding box center [127, 182] width 45 height 10
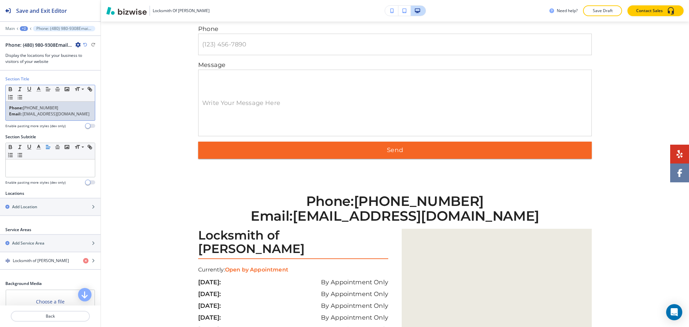
click at [72, 113] on link "locksmithofgilbert@gmail.com" at bounding box center [56, 114] width 67 height 6
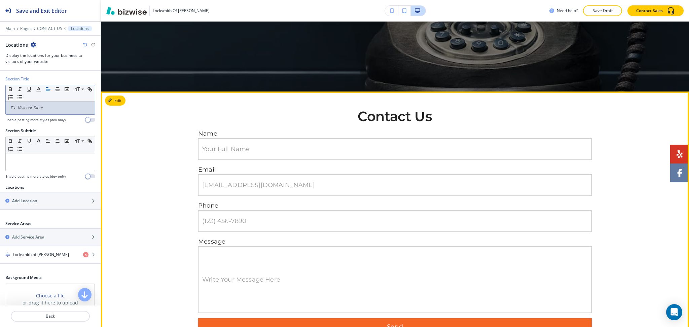
scroll to position [227, 0]
click at [115, 103] on button "Edit This Section" at bounding box center [127, 101] width 45 height 10
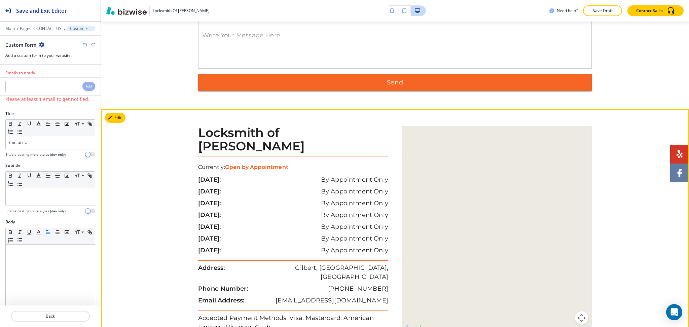
scroll to position [472, 0]
drag, startPoint x: 387, startPoint y: 278, endPoint x: 288, endPoint y: 276, distance: 99.2
click at [288, 276] on div "Locksmith of Gilbert Currently: Open by Appointment sunday: By Appointment Only…" at bounding box center [296, 240] width 197 height 229
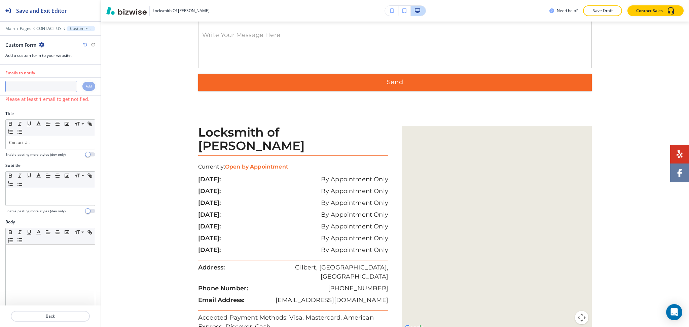
click at [55, 83] on input "text" at bounding box center [41, 86] width 72 height 11
paste input "locksmithofgilbert@gmail.com"
type input "locksmithofgilbert@gmail.com"
click at [82, 89] on div "Add" at bounding box center [88, 86] width 13 height 9
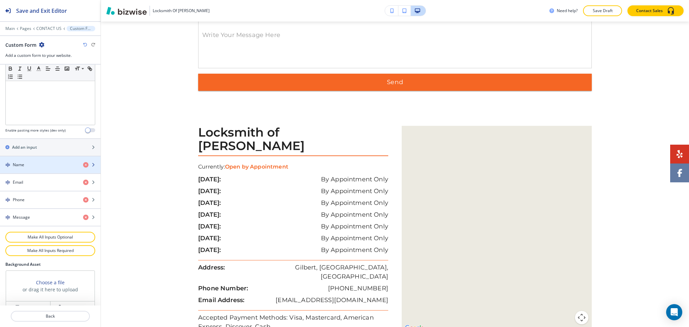
scroll to position [218, 0]
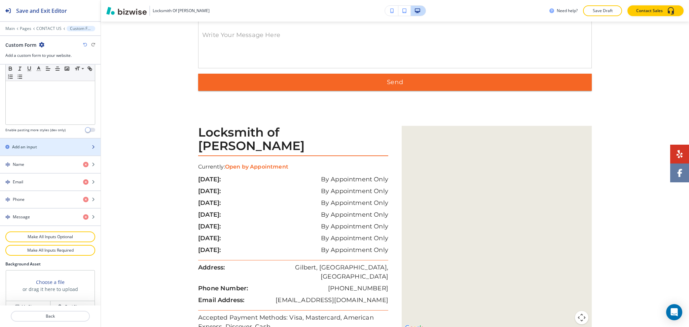
click at [29, 147] on h2 "Add an input" at bounding box center [24, 147] width 25 height 6
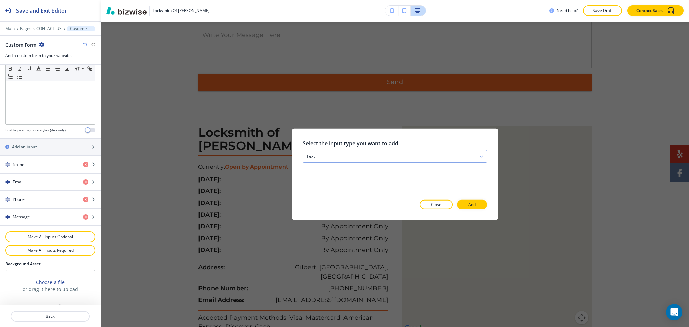
click at [338, 156] on div "text" at bounding box center [395, 156] width 184 height 12
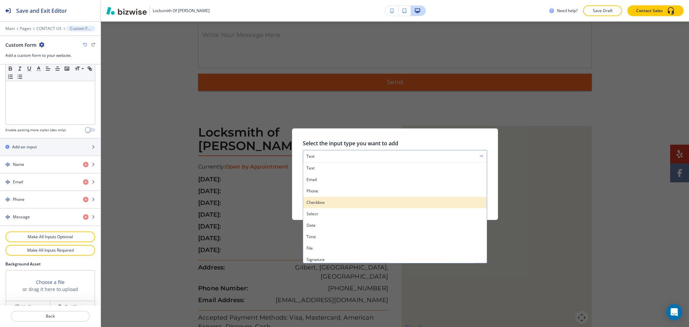
click at [328, 200] on h4 "checkbox" at bounding box center [394, 202] width 177 height 6
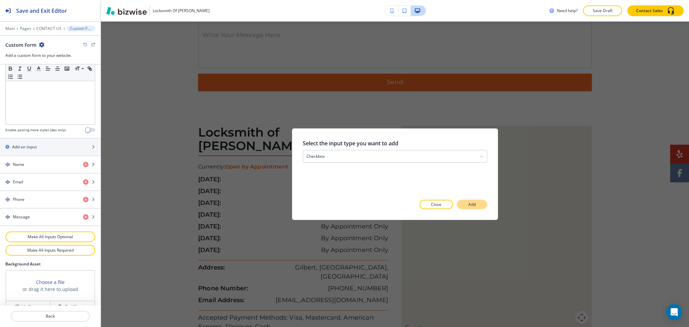
click at [473, 205] on p "Add" at bounding box center [471, 204] width 7 height 6
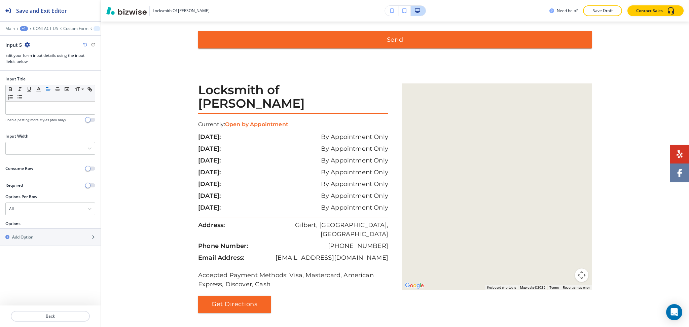
scroll to position [524, 0]
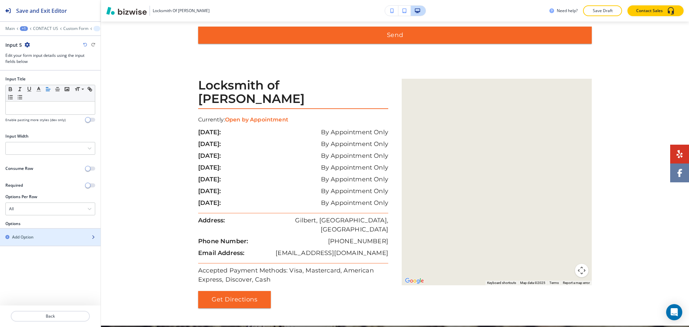
click at [23, 240] on div "button" at bounding box center [50, 242] width 101 height 5
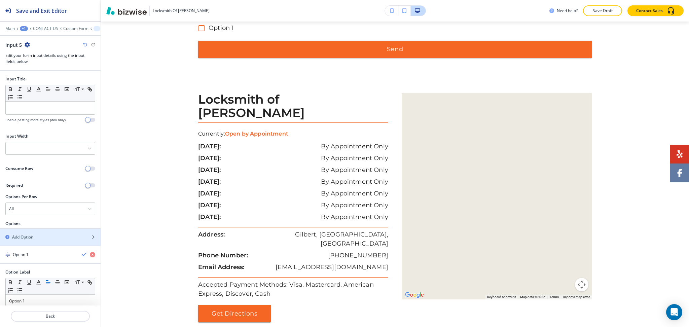
scroll to position [22, 0]
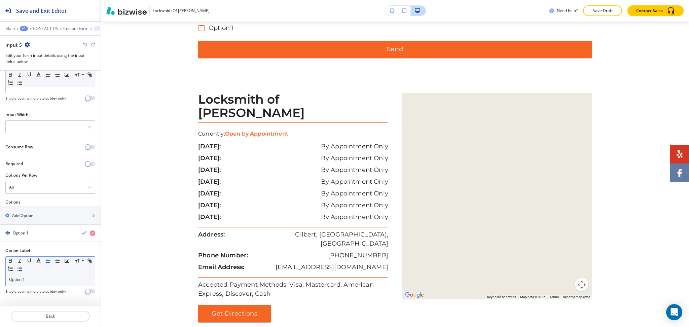
click at [35, 282] on p "Option 1" at bounding box center [50, 279] width 82 height 6
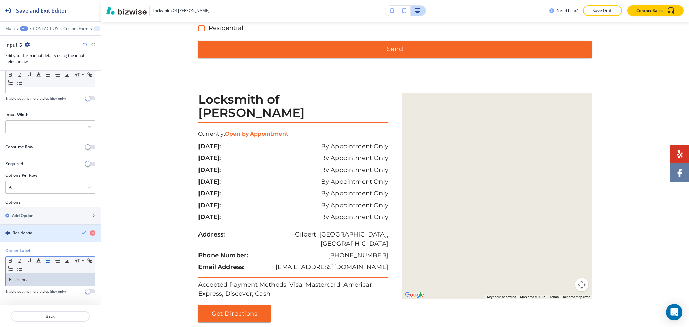
click at [82, 232] on icon "button" at bounding box center [84, 232] width 5 height 5
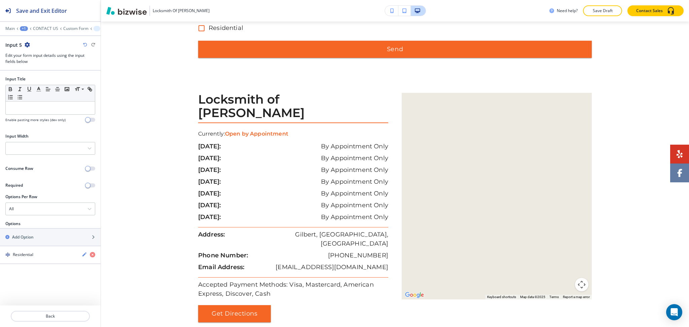
scroll to position [0, 0]
click at [35, 239] on div "Add Option" at bounding box center [43, 237] width 86 height 6
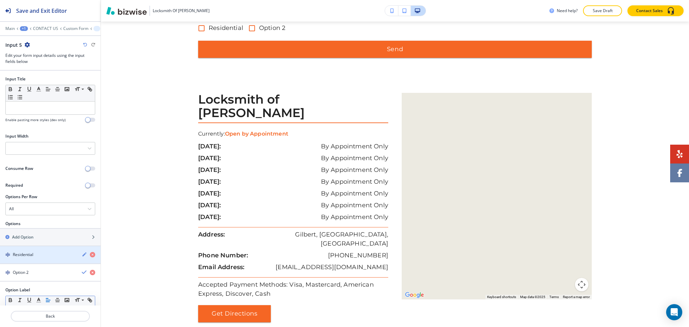
scroll to position [39, 0]
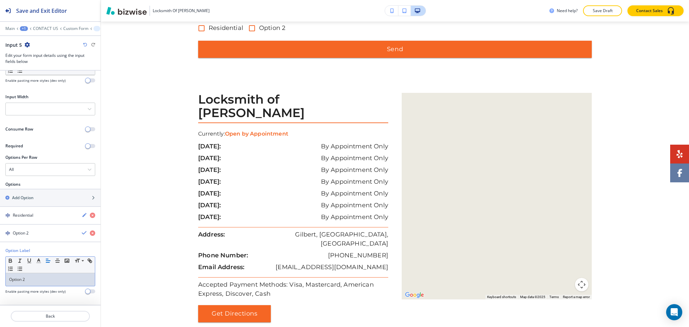
click at [39, 276] on p "Option 2" at bounding box center [50, 279] width 82 height 6
click at [82, 233] on icon "button" at bounding box center [84, 232] width 5 height 5
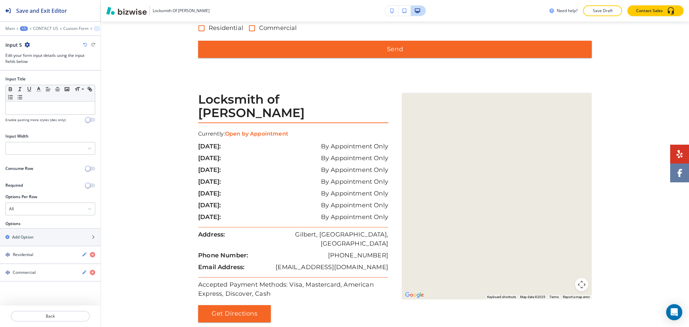
scroll to position [0, 0]
click at [29, 237] on h2 "Add Option" at bounding box center [23, 237] width 22 height 6
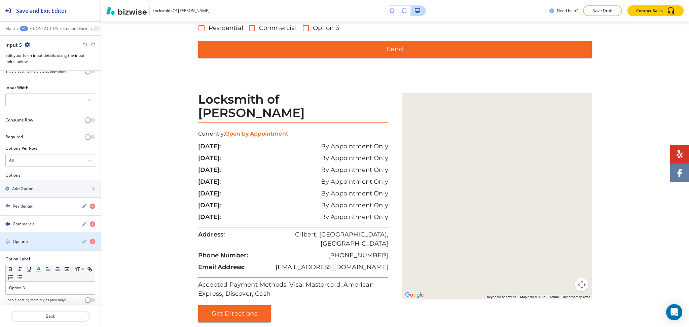
scroll to position [57, 0]
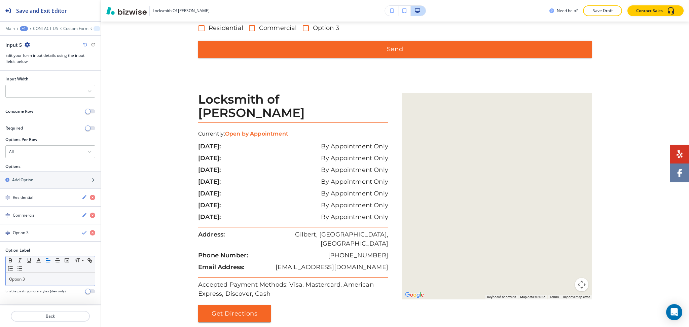
click at [36, 277] on p "Option 3" at bounding box center [50, 279] width 82 height 6
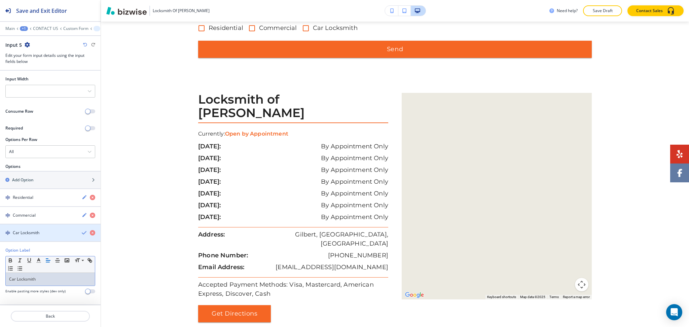
click at [82, 233] on icon "button" at bounding box center [84, 232] width 5 height 5
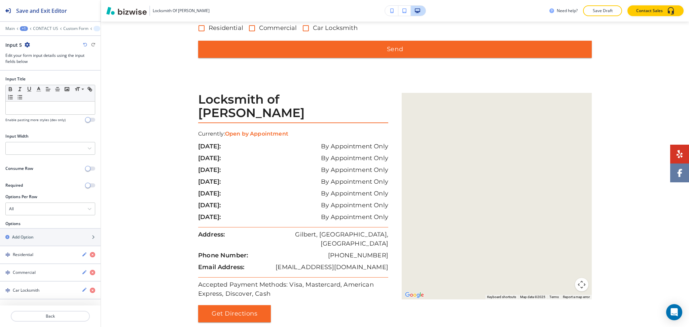
scroll to position [0, 0]
click at [22, 248] on div "button" at bounding box center [50, 248] width 101 height 5
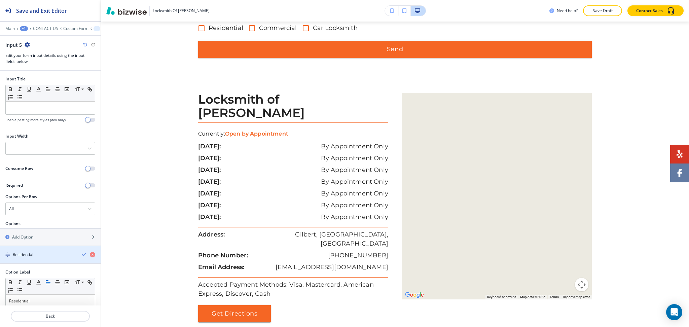
click at [82, 256] on icon "button" at bounding box center [84, 253] width 5 height 5
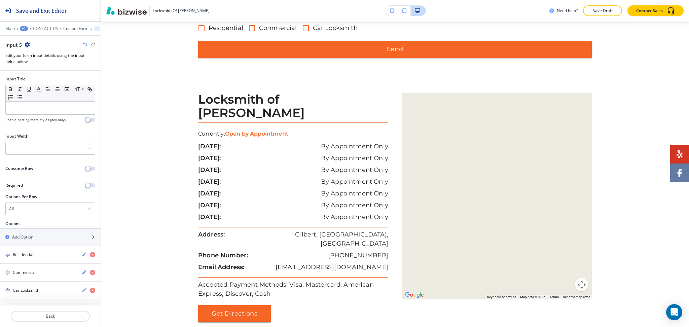
click at [45, 236] on div "Add Option" at bounding box center [43, 237] width 86 height 6
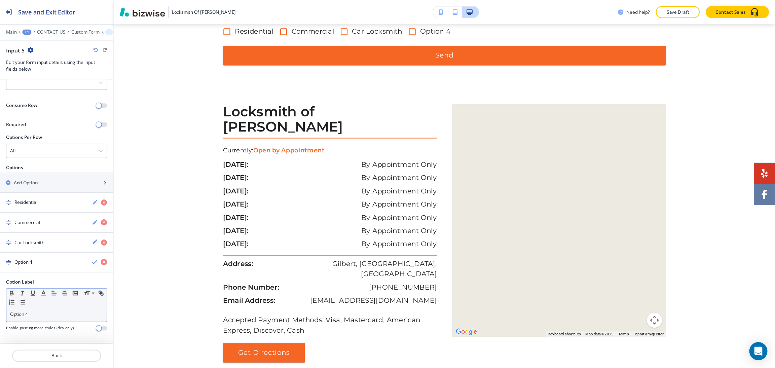
scroll to position [75, 0]
click at [40, 281] on p "Option 4" at bounding box center [50, 279] width 82 height 6
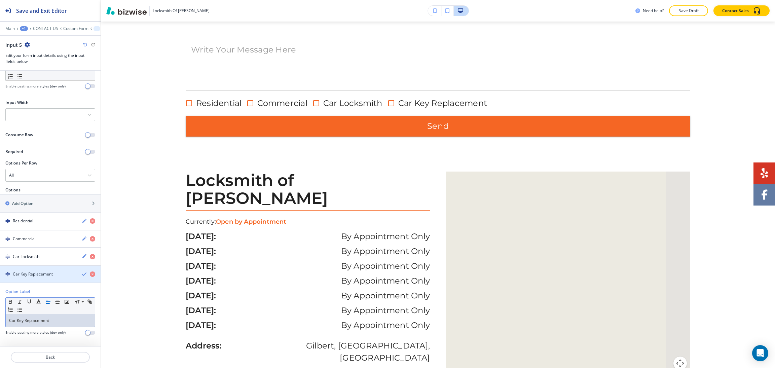
scroll to position [524, 0]
click at [86, 261] on div "button" at bounding box center [50, 262] width 101 height 5
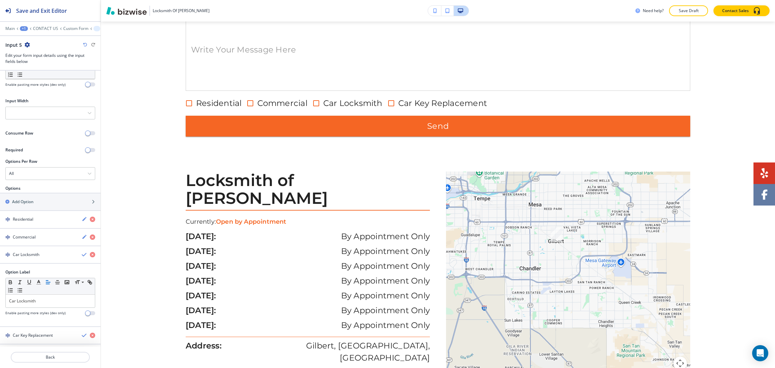
click at [83, 45] on icon "button" at bounding box center [85, 45] width 4 height 4
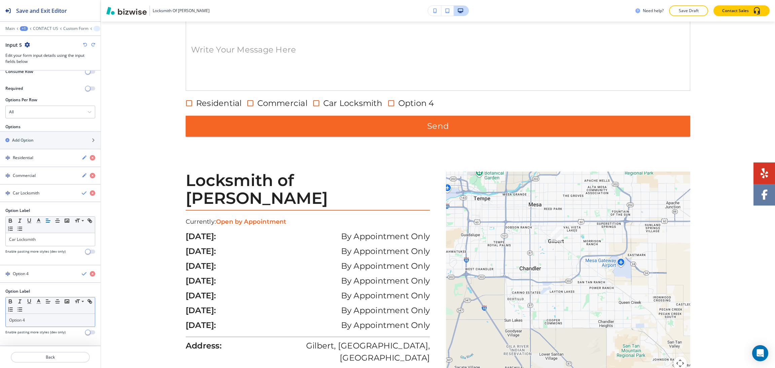
scroll to position [99, 0]
click at [35, 321] on p "Option 4" at bounding box center [50, 320] width 82 height 6
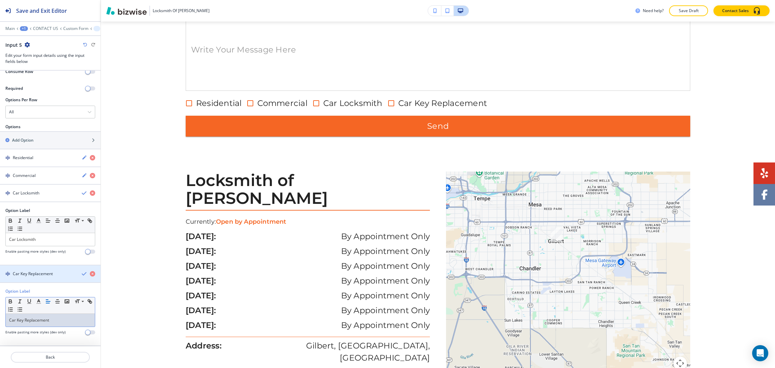
click at [82, 274] on icon "button" at bounding box center [84, 273] width 5 height 5
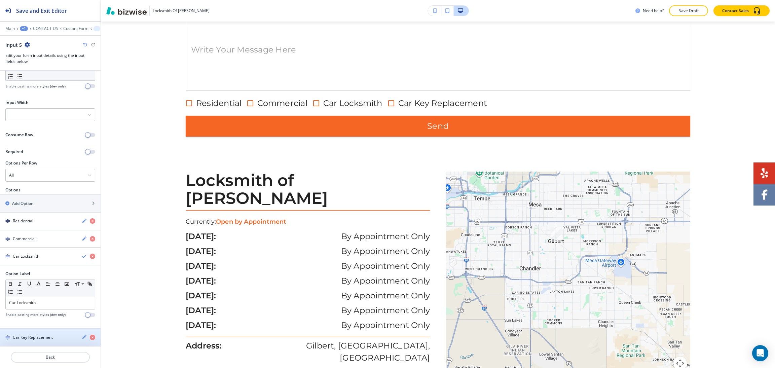
scroll to position [35, 0]
click at [82, 253] on icon "button" at bounding box center [84, 255] width 5 height 5
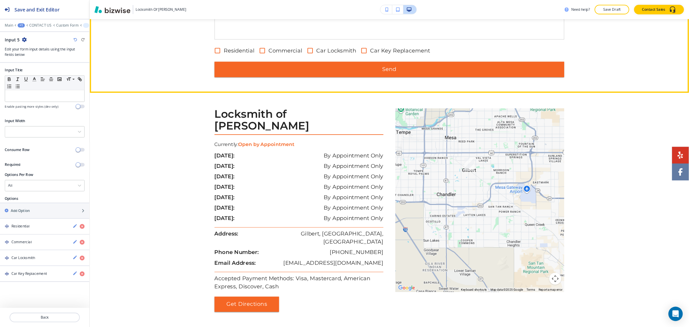
scroll to position [524, 0]
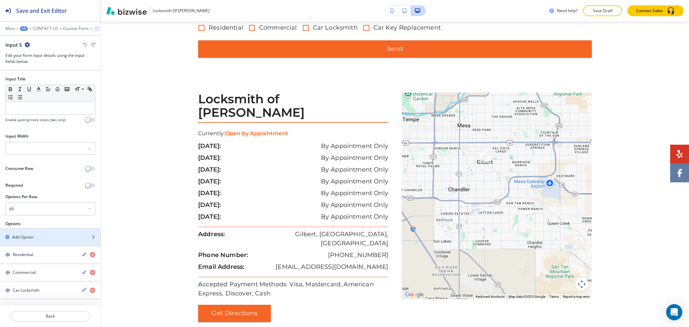
click at [29, 236] on h2 "Add Option" at bounding box center [23, 237] width 22 height 6
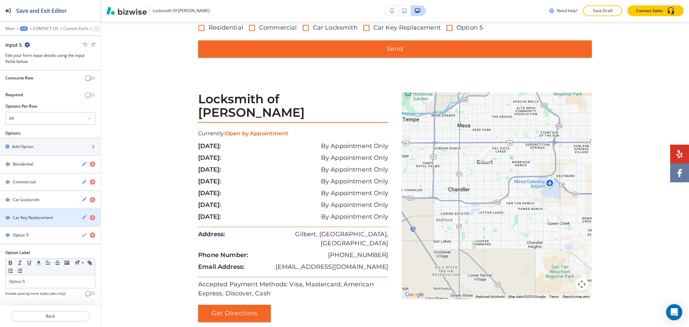
scroll to position [93, 0]
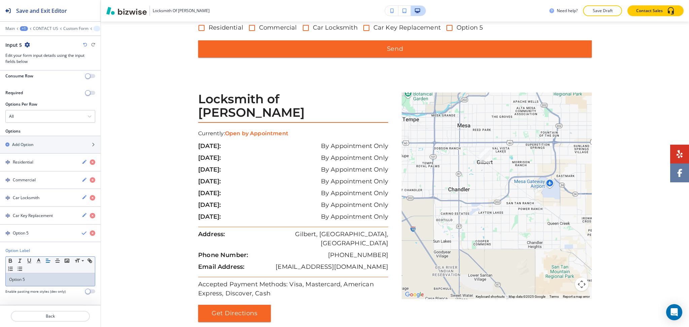
click at [33, 279] on p "Option 5" at bounding box center [50, 279] width 82 height 6
click at [82, 233] on icon "button" at bounding box center [84, 232] width 5 height 5
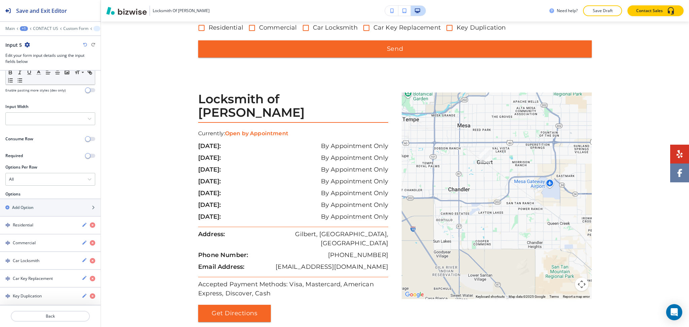
scroll to position [30, 0]
click at [30, 206] on h2 "Add Option" at bounding box center [23, 207] width 22 height 6
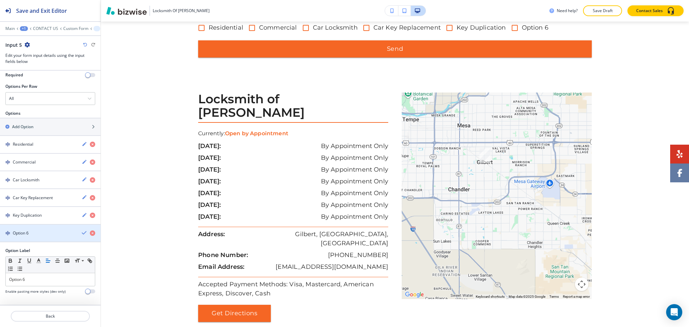
scroll to position [111, 0]
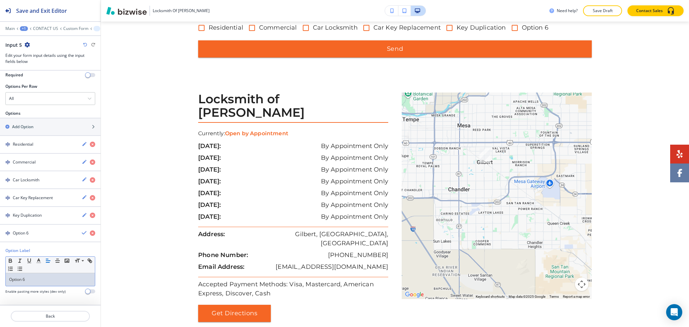
click at [38, 279] on p "Option 6" at bounding box center [50, 279] width 82 height 6
paste div
click at [82, 231] on icon "button" at bounding box center [84, 232] width 5 height 5
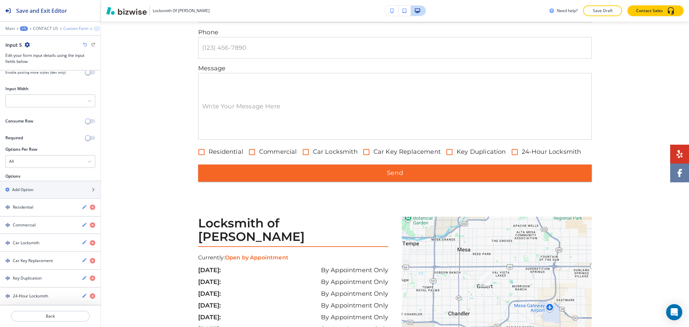
click at [68, 27] on p "Custom Form" at bounding box center [75, 28] width 25 height 5
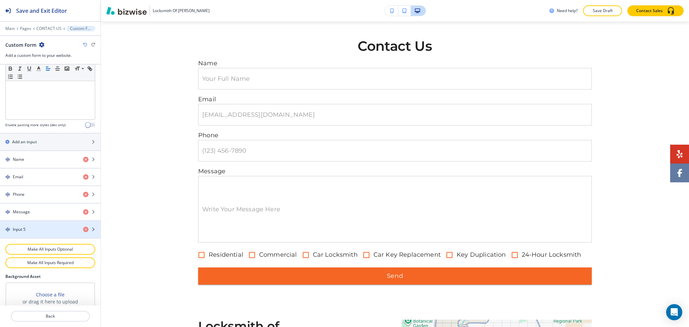
scroll to position [224, 0]
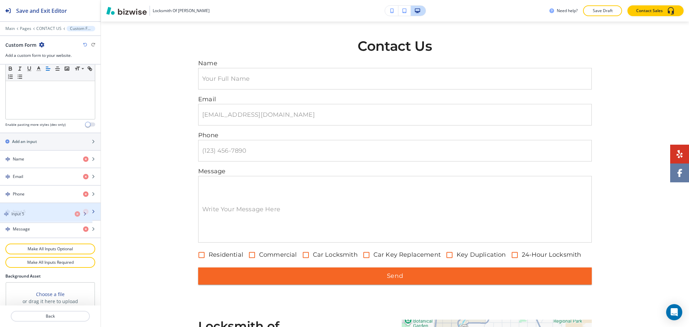
drag, startPoint x: 47, startPoint y: 232, endPoint x: 46, endPoint y: 215, distance: 16.9
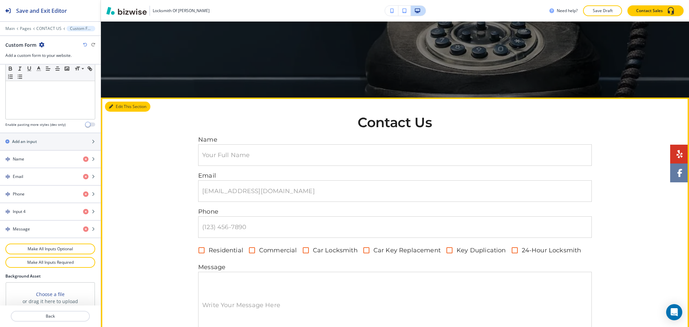
click at [116, 105] on button "Edit This Section" at bounding box center [127, 107] width 45 height 10
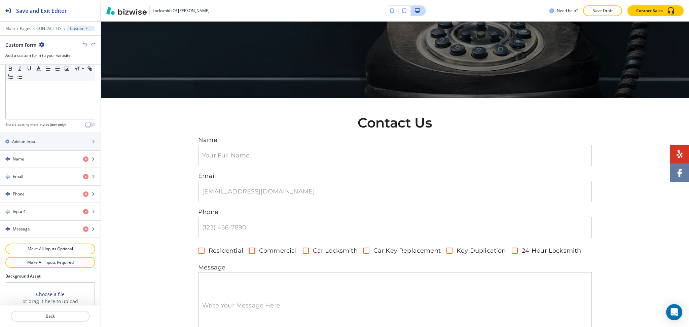
scroll to position [313, 0]
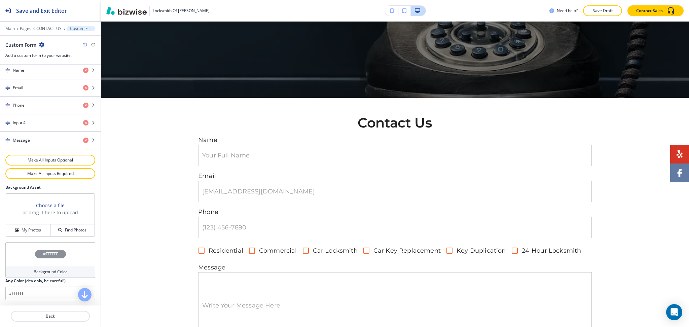
click at [43, 273] on h4 "Background Color" at bounding box center [51, 272] width 34 height 6
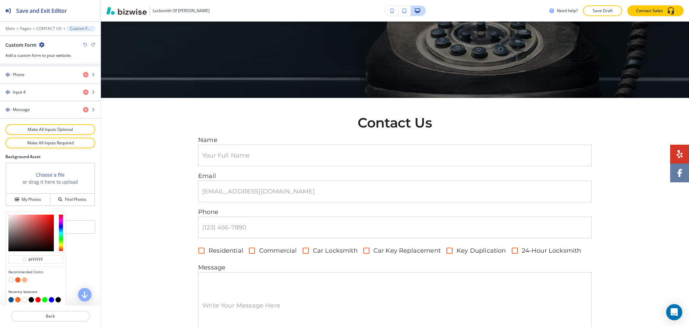
scroll to position [345, 0]
click at [10, 297] on button "button" at bounding box center [10, 297] width 5 height 5
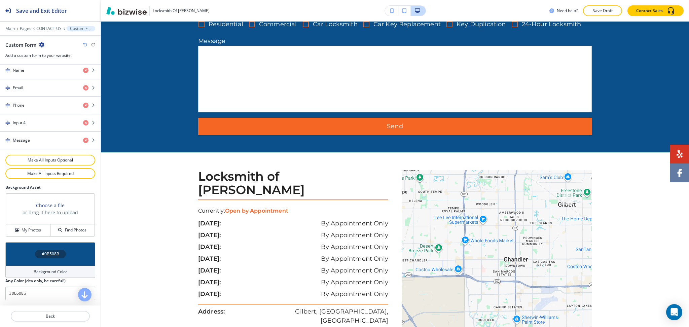
scroll to position [447, 0]
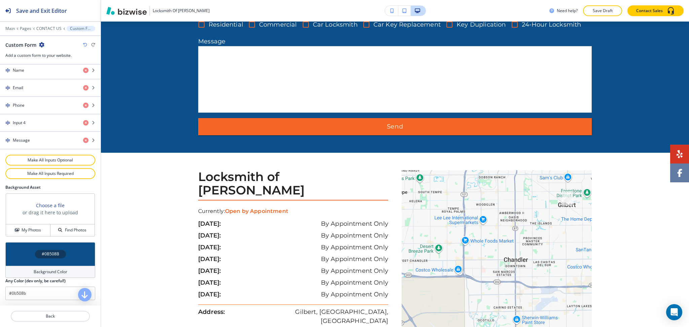
click at [46, 272] on h4 "Background Color" at bounding box center [51, 272] width 34 height 6
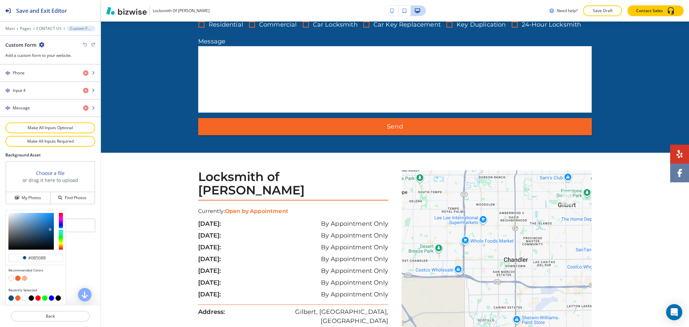
click at [25, 279] on button "button" at bounding box center [24, 277] width 5 height 5
type input "#fab291"
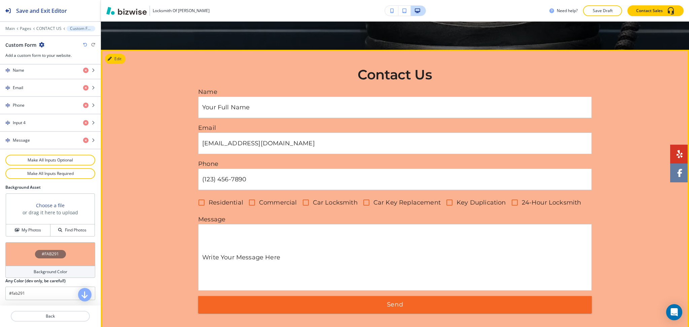
scroll to position [268, 0]
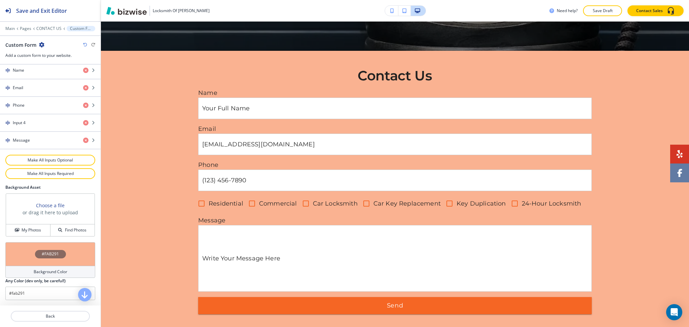
click at [56, 267] on div "Background Color" at bounding box center [50, 272] width 90 height 12
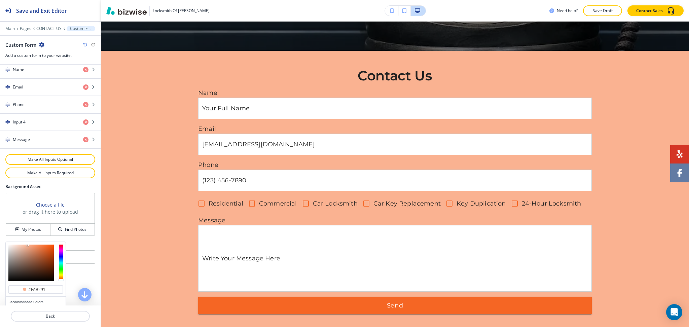
type input "#fed6c3"
click at [19, 245] on div at bounding box center [30, 262] width 45 height 37
type input "#fed6c3"
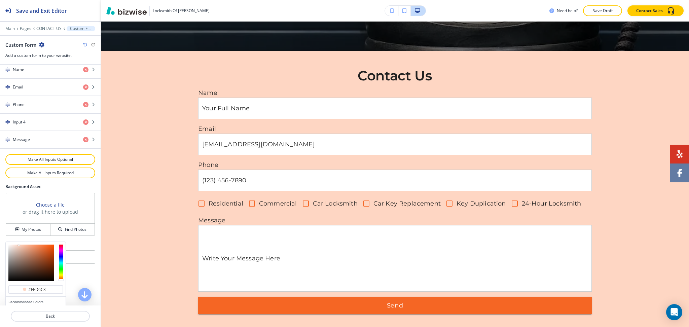
type input "#ffe1d4"
click at [16, 245] on div at bounding box center [30, 262] width 45 height 37
type input "#ffe1d4"
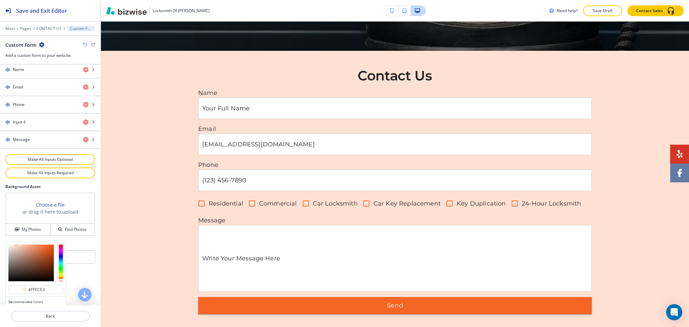
type input "#ffede5"
click at [13, 245] on div at bounding box center [30, 262] width 45 height 37
type input "#ffede5"
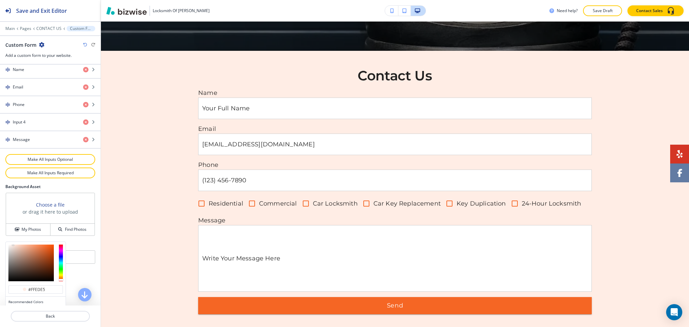
type input "#fff6f2"
click at [11, 245] on div at bounding box center [30, 262] width 45 height 37
type input "#fff6f2"
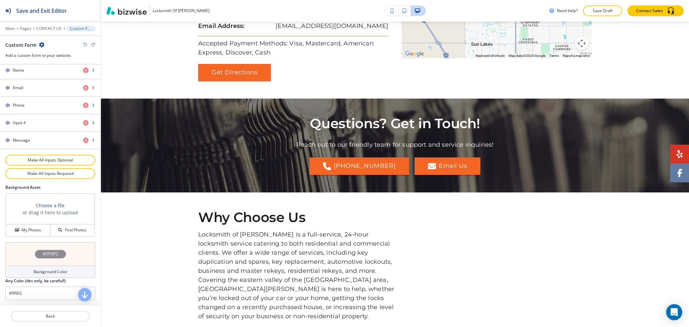
scroll to position [820, 0]
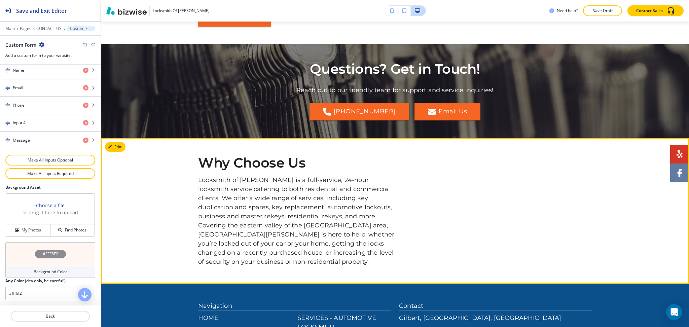
click at [113, 142] on button "Edit" at bounding box center [115, 147] width 21 height 10
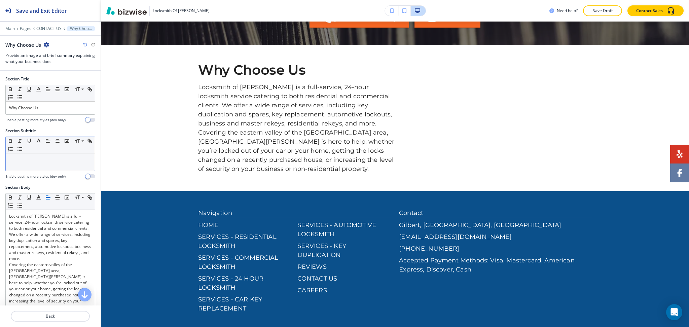
scroll to position [913, 0]
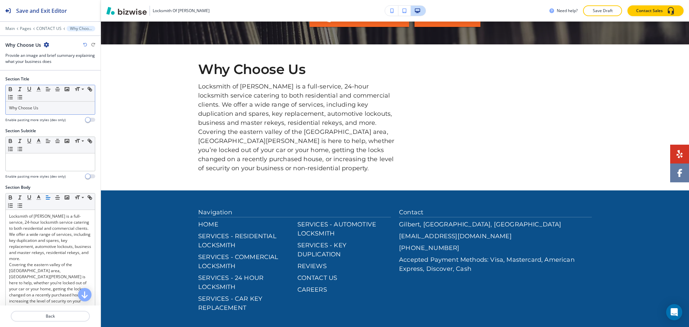
drag, startPoint x: 48, startPoint y: 113, endPoint x: 38, endPoint y: 99, distance: 17.6
click at [48, 113] on div "Why Choose Us" at bounding box center [50, 108] width 89 height 13
click at [37, 88] on icon "button" at bounding box center [39, 89] width 6 height 6
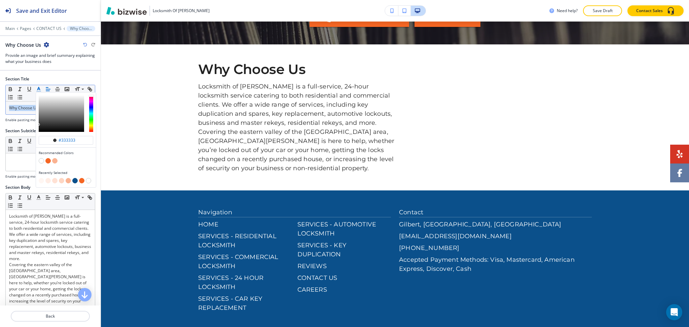
click at [77, 180] on button "button" at bounding box center [74, 180] width 5 height 5
type input "#0b508b"
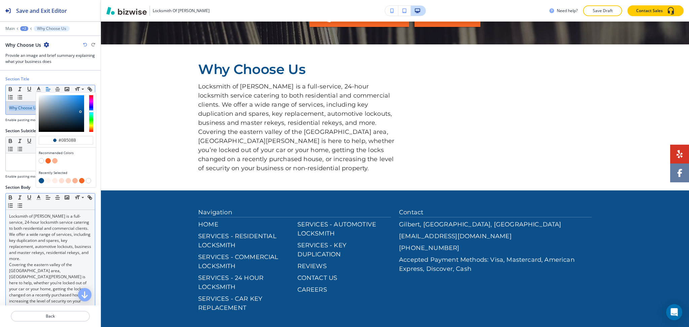
click at [61, 259] on p "Locksmith of Gilbert is a full-service, 24-hour locksmith service catering to b…" at bounding box center [50, 237] width 82 height 48
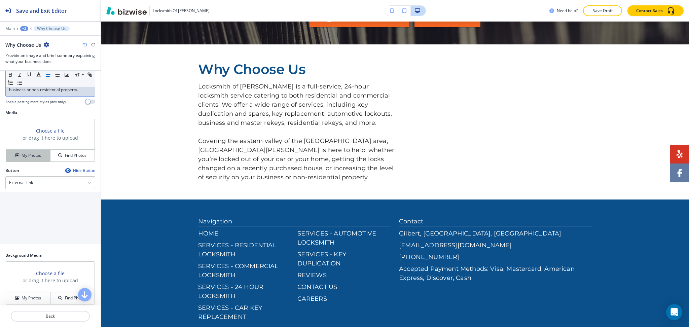
scroll to position [224, 0]
click at [23, 156] on h4 "My Photos" at bounding box center [31, 155] width 19 height 6
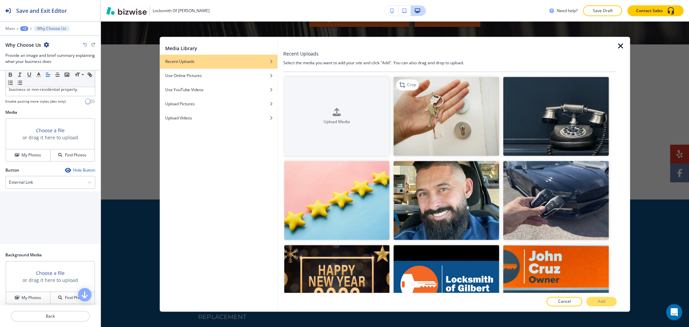
click at [470, 129] on img "button" at bounding box center [446, 116] width 106 height 79
click at [591, 300] on button "Add" at bounding box center [601, 301] width 30 height 9
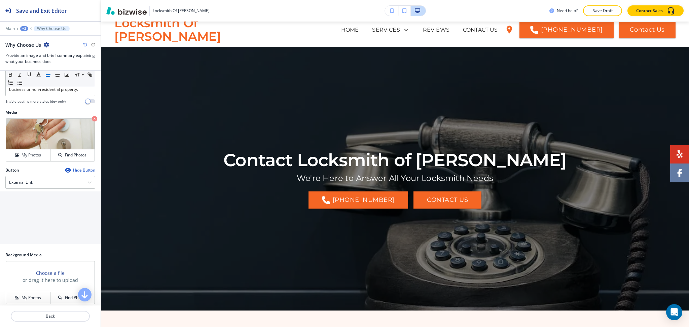
scroll to position [0, 0]
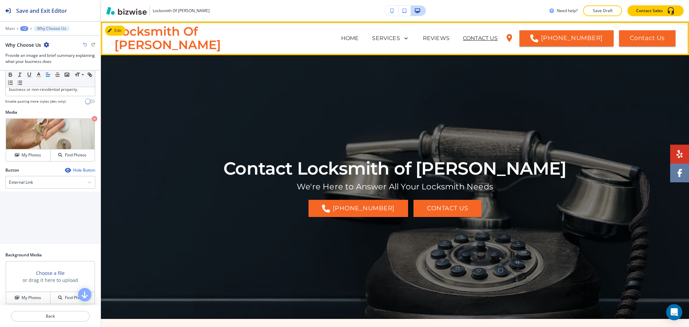
click at [485, 61] on p "CAREERS" at bounding box center [484, 65] width 27 height 8
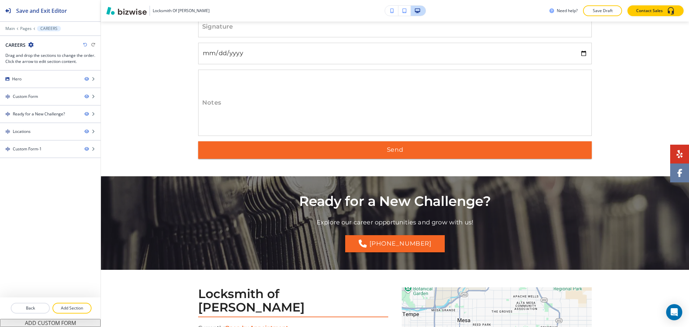
scroll to position [3352, 0]
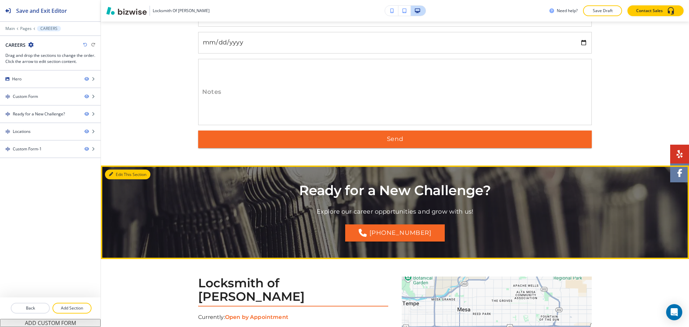
click at [117, 179] on button "Edit This Section" at bounding box center [127, 174] width 45 height 10
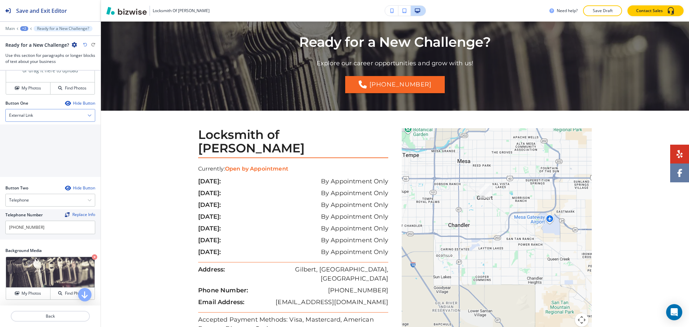
scroll to position [269, 0]
click at [40, 116] on div "External Link" at bounding box center [50, 115] width 89 height 12
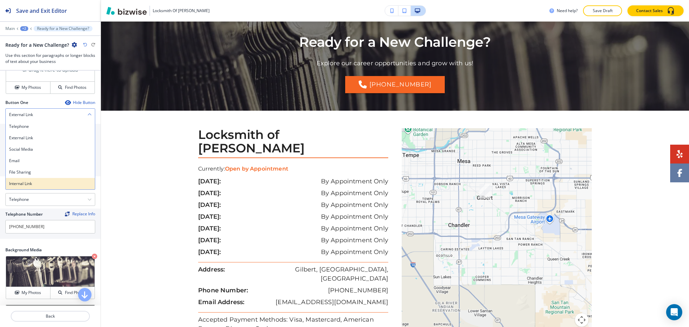
click at [28, 183] on h4 "Internal Link" at bounding box center [50, 184] width 82 height 6
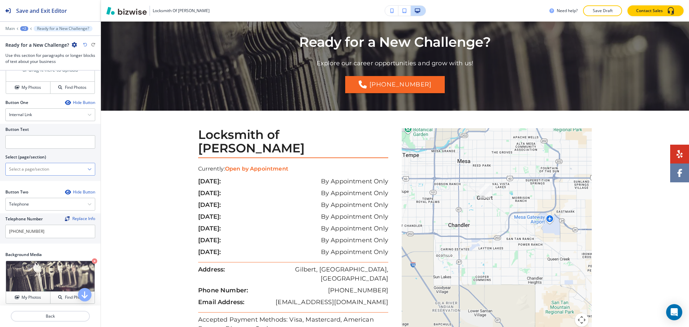
drag, startPoint x: 36, startPoint y: 166, endPoint x: 41, endPoint y: 167, distance: 5.1
click at [36, 165] on \(page\/section\) "Manual Input" at bounding box center [47, 168] width 82 height 11
type \(page\/section\) "CONTACT US"
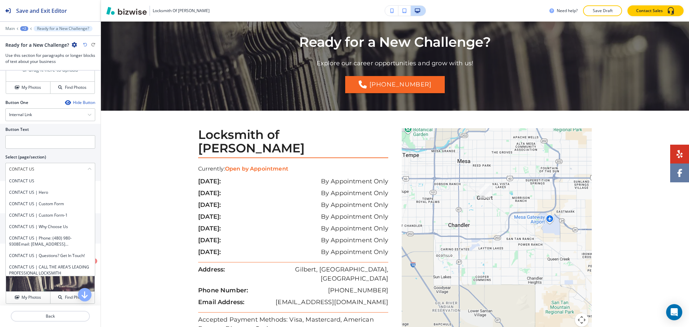
drag, startPoint x: 47, startPoint y: 168, endPoint x: 4, endPoint y: 168, distance: 42.7
click at [0, 166] on div "Button Text Select (page/section) CONTACT US CONTACT US CONTACT US | Hero CONTA…" at bounding box center [50, 152] width 101 height 57
click at [20, 182] on h4 "CONTACT US" at bounding box center [50, 181] width 82 height 6
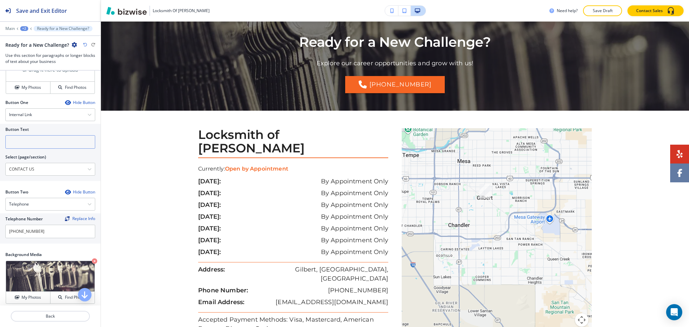
click at [24, 148] on div "Button Text Select (page/section) CONTACT US CONTACT US CONTACT US | Hero CONTA…" at bounding box center [50, 150] width 90 height 52
click at [25, 141] on input "text" at bounding box center [50, 141] width 90 height 13
click at [29, 137] on input "text" at bounding box center [50, 141] width 90 height 13
paste input "CONTACT US"
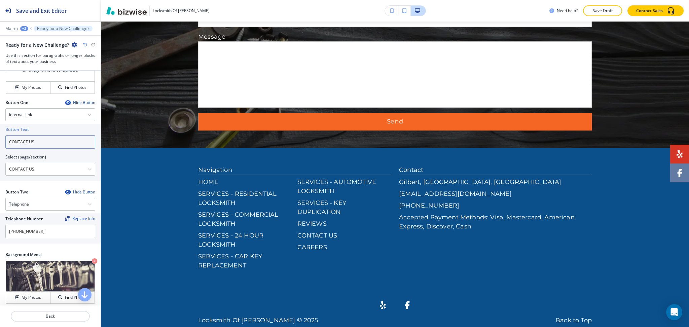
scroll to position [3707, 0]
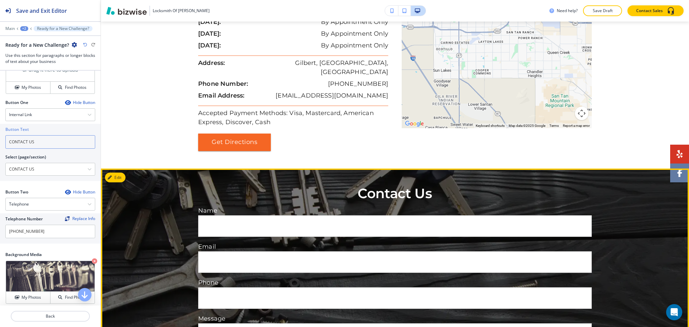
type input "CONTACT US"
click at [110, 175] on icon "button" at bounding box center [111, 177] width 4 height 4
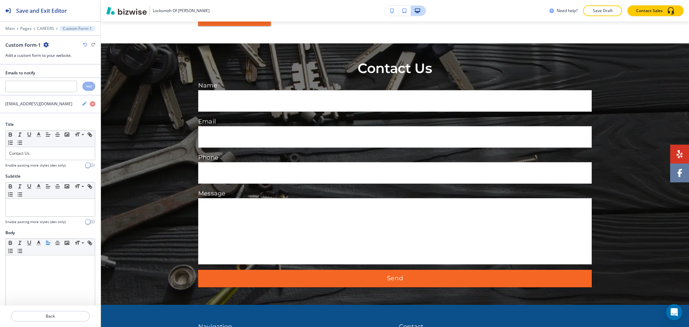
scroll to position [3835, 0]
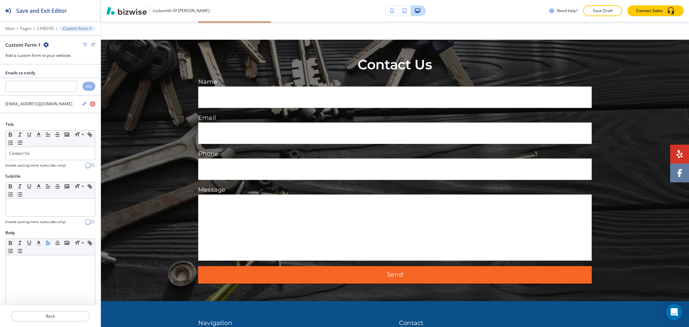
click at [46, 45] on icon "button" at bounding box center [45, 44] width 5 height 5
click at [61, 80] on p "Delete Section" at bounding box center [64, 80] width 34 height 6
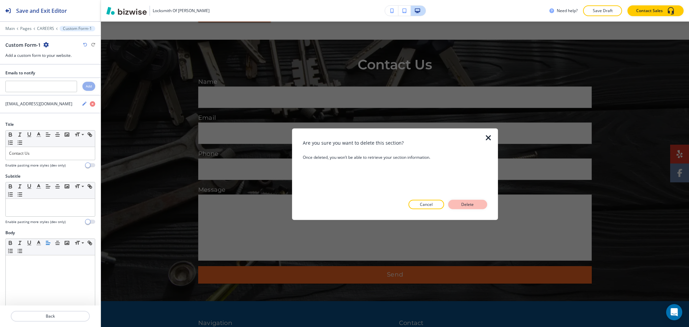
click at [466, 205] on p "Delete" at bounding box center [467, 204] width 16 height 6
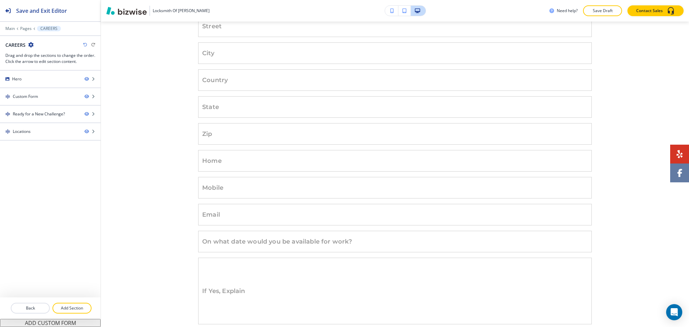
scroll to position [0, 0]
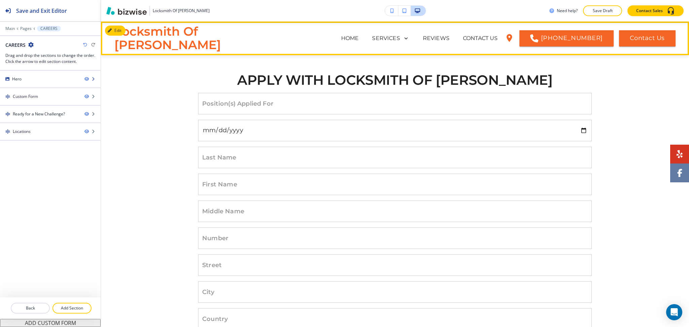
drag, startPoint x: 662, startPoint y: 48, endPoint x: 27, endPoint y: 75, distance: 636.0
click at [27, 75] on div at bounding box center [50, 73] width 101 height 5
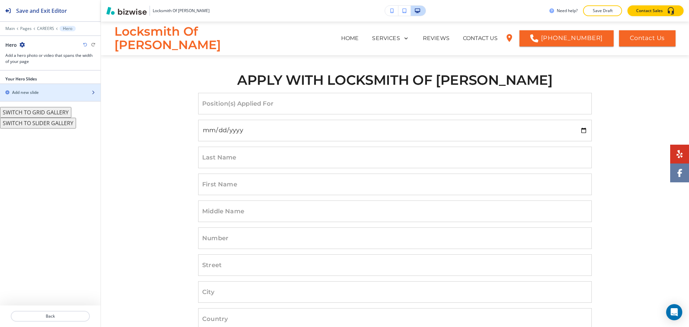
click at [26, 89] on h2 "Add new slide" at bounding box center [25, 92] width 27 height 6
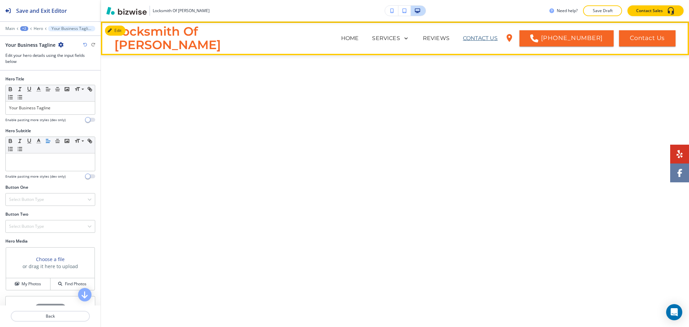
click at [463, 38] on p "CONTACT US" at bounding box center [480, 38] width 35 height 8
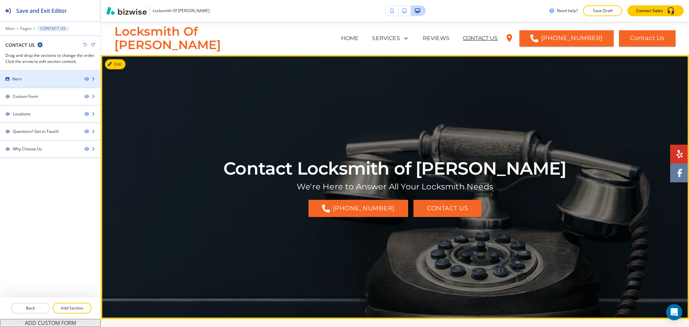
click at [43, 77] on div "Hero" at bounding box center [39, 79] width 79 height 6
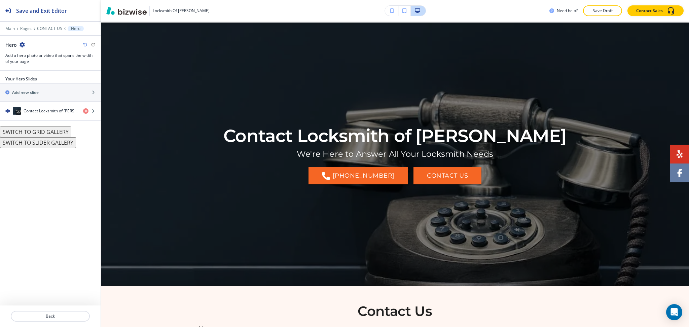
scroll to position [34, 0]
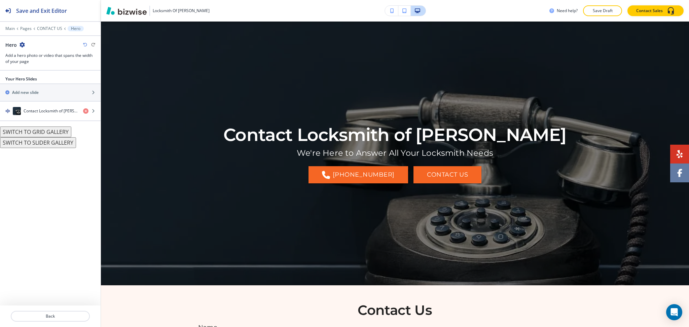
click at [22, 45] on icon "button" at bounding box center [21, 44] width 5 height 5
click at [34, 69] on p "Duplicate Section" at bounding box center [41, 68] width 34 height 6
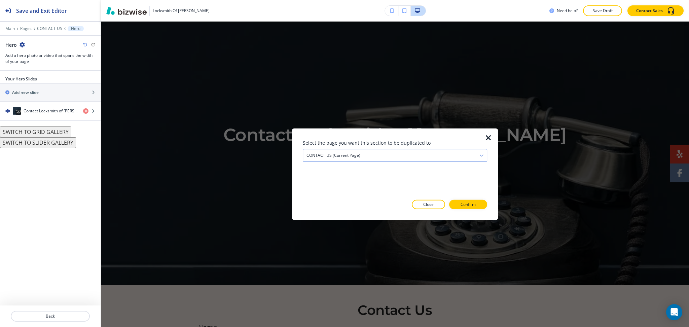
click at [404, 153] on div "CONTACT US (current page)" at bounding box center [395, 155] width 184 height 12
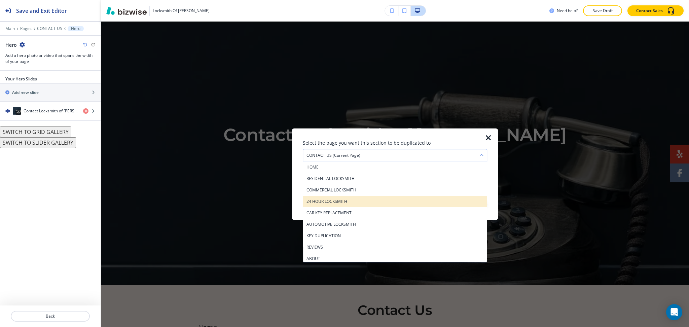
scroll to position [25, 0]
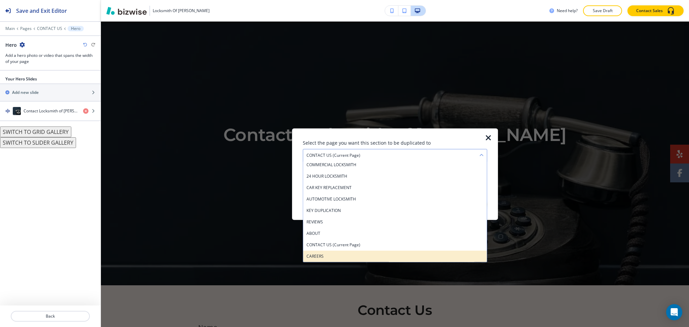
click at [350, 252] on div "CAREERS" at bounding box center [395, 255] width 184 height 11
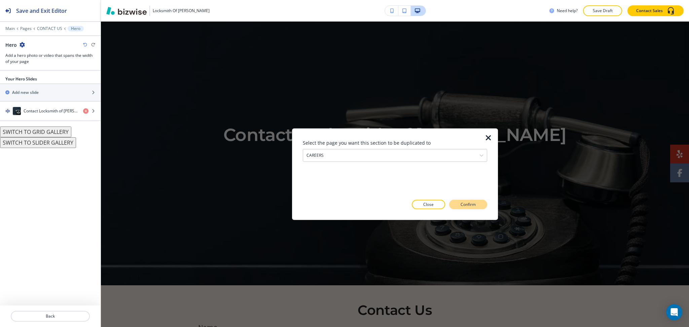
click at [465, 204] on p "Confirm" at bounding box center [467, 204] width 15 height 6
click at [467, 204] on p "Take me there" at bounding box center [461, 204] width 27 height 6
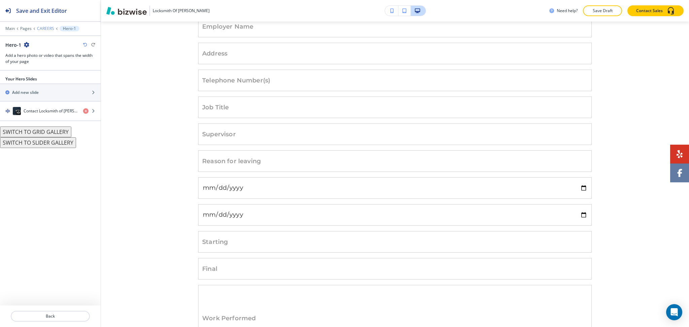
click at [47, 29] on p "CAREERS" at bounding box center [45, 28] width 17 height 5
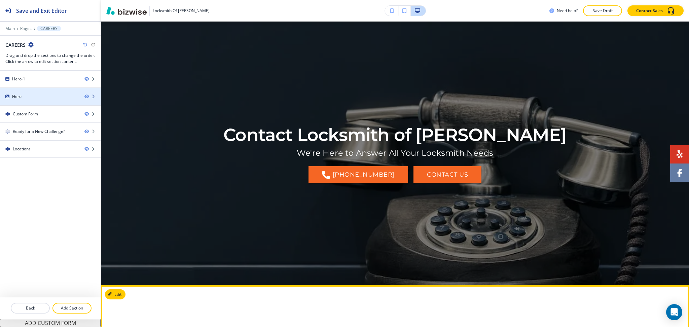
click at [35, 96] on div "Hero" at bounding box center [39, 96] width 79 height 6
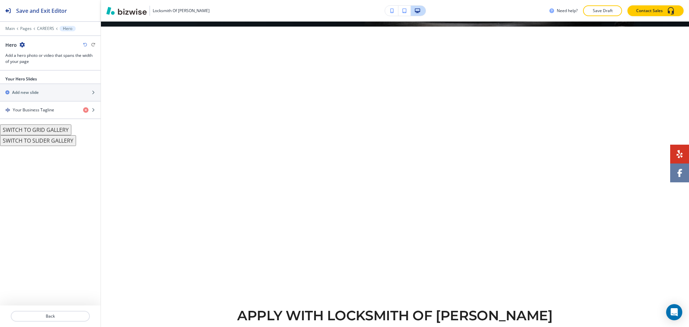
scroll to position [298, 0]
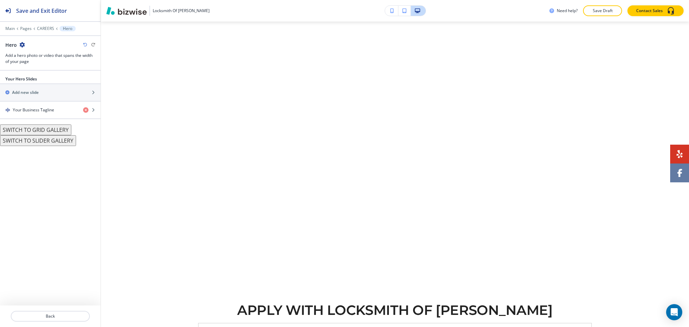
click at [23, 40] on div at bounding box center [50, 38] width 101 height 5
click at [22, 43] on icon "button" at bounding box center [21, 44] width 5 height 5
click at [36, 82] on p "Delete Section" at bounding box center [41, 80] width 34 height 6
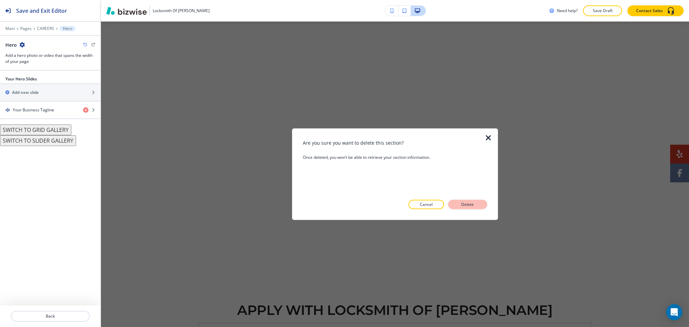
click at [465, 205] on p "Delete" at bounding box center [467, 204] width 16 height 6
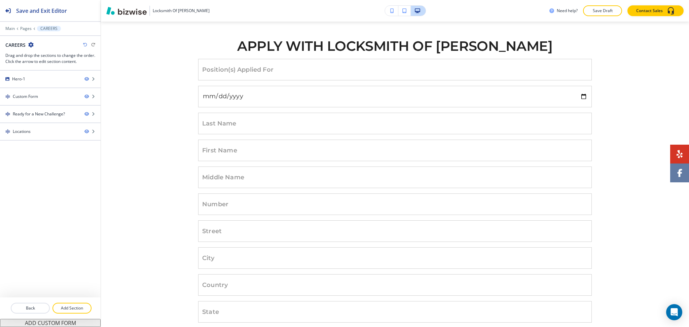
scroll to position [34, 0]
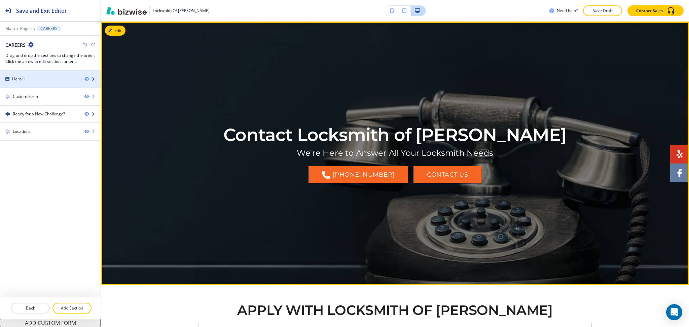
click at [59, 84] on div at bounding box center [50, 84] width 101 height 5
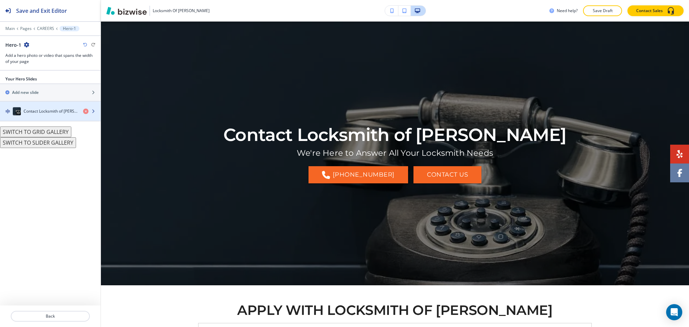
click at [49, 110] on h4 "Contact Locksmith of Gilbert" at bounding box center [51, 111] width 54 height 6
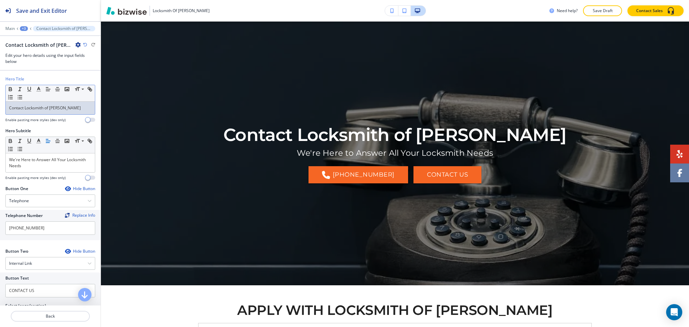
click at [60, 109] on p "Contact Locksmith of Gilbert" at bounding box center [50, 108] width 82 height 6
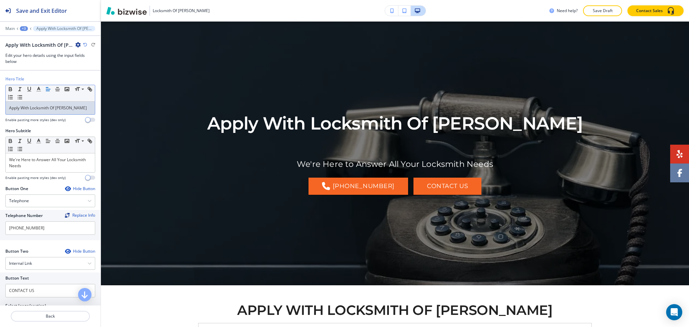
scroll to position [0, 0]
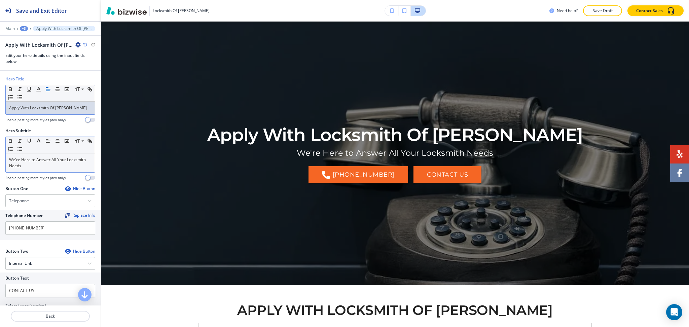
click at [56, 164] on p "We're Here to Answer All Your Locksmith Needs" at bounding box center [50, 163] width 82 height 12
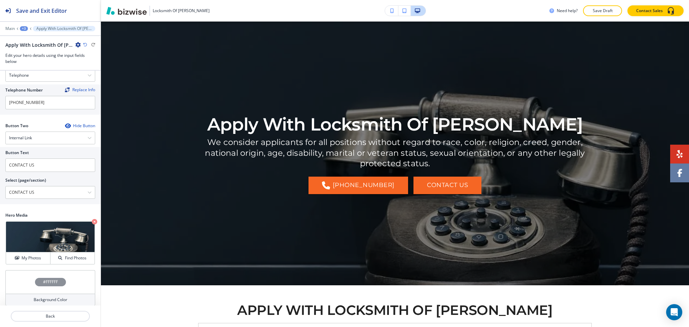
scroll to position [178, 0]
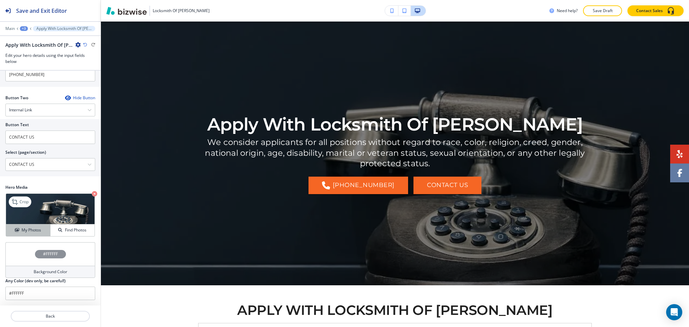
click at [26, 229] on h4 "My Photos" at bounding box center [31, 230] width 19 height 6
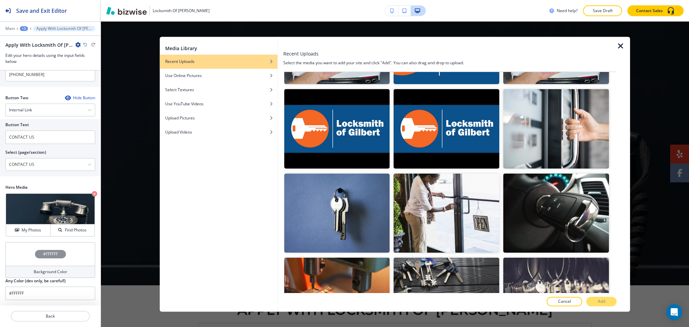
scroll to position [565, 0]
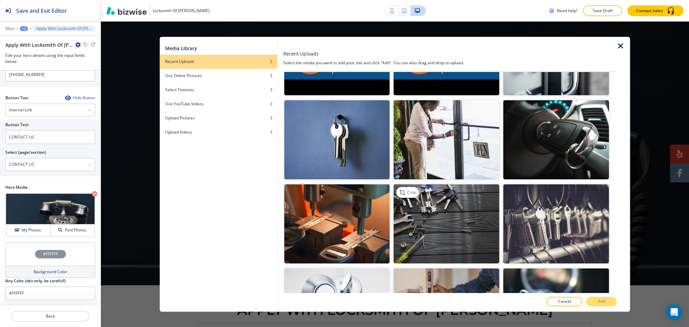
click at [474, 200] on img "button" at bounding box center [446, 223] width 106 height 79
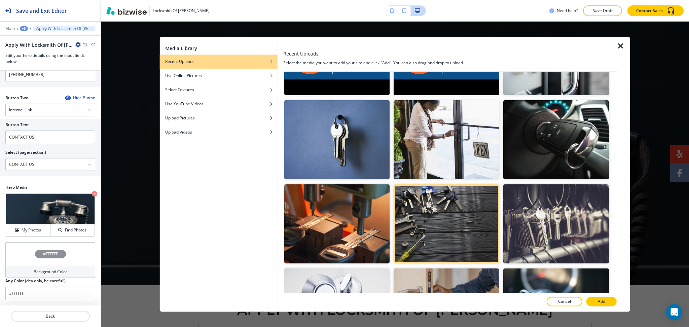
click at [594, 299] on button "Add" at bounding box center [601, 301] width 30 height 9
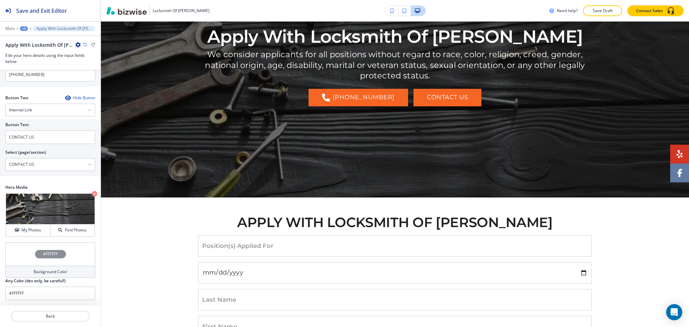
scroll to position [0, 0]
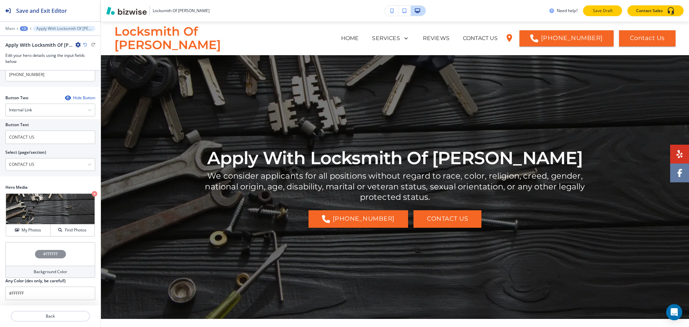
click at [592, 8] on p "Save Draft" at bounding box center [602, 11] width 22 height 6
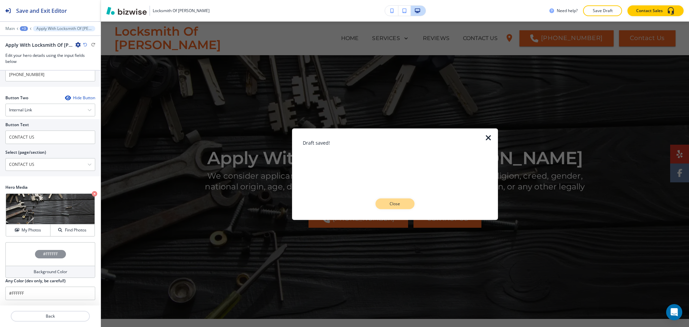
click at [401, 205] on p "Close" at bounding box center [395, 204] width 22 height 6
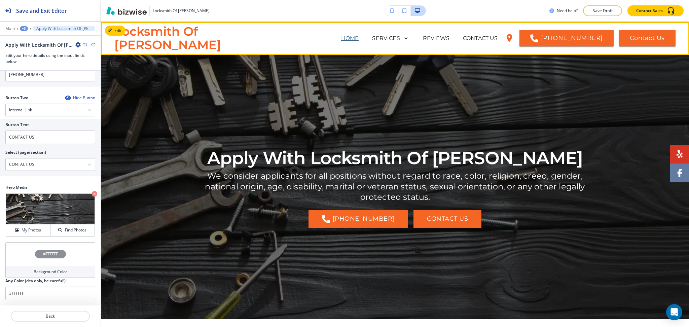
click at [341, 38] on p "HOME" at bounding box center [350, 38] width 18 height 8
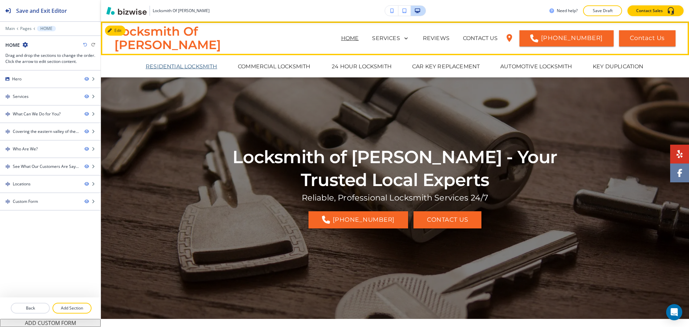
click at [195, 67] on p "RESIDENTIAL LOCKSMITH" at bounding box center [182, 67] width 72 height 8
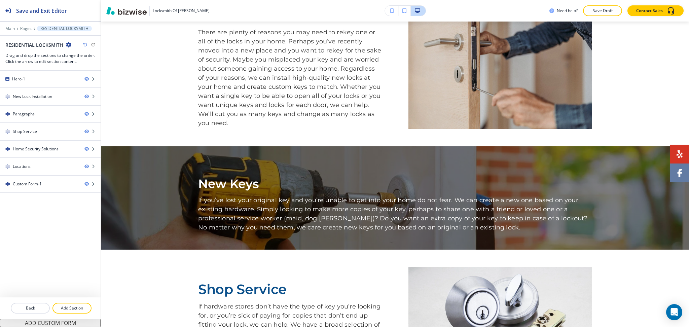
scroll to position [287, 0]
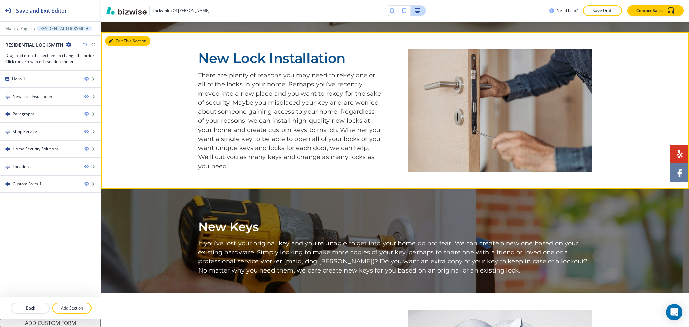
click at [120, 42] on button "Edit This Section" at bounding box center [127, 41] width 45 height 10
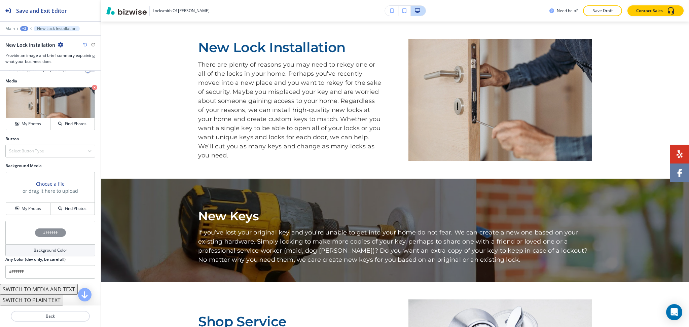
scroll to position [249, 0]
click at [66, 292] on button "SWITCH TO MEDIA AND TEXT" at bounding box center [39, 289] width 78 height 11
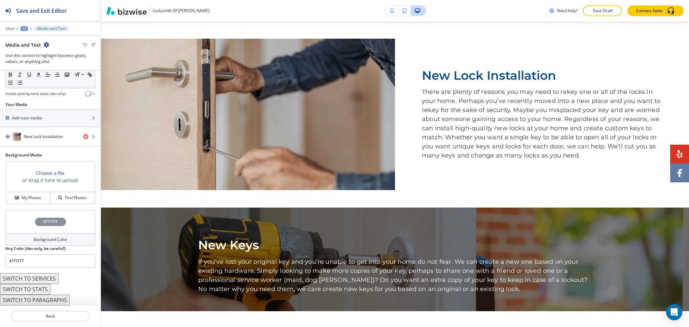
scroll to position [298, 0]
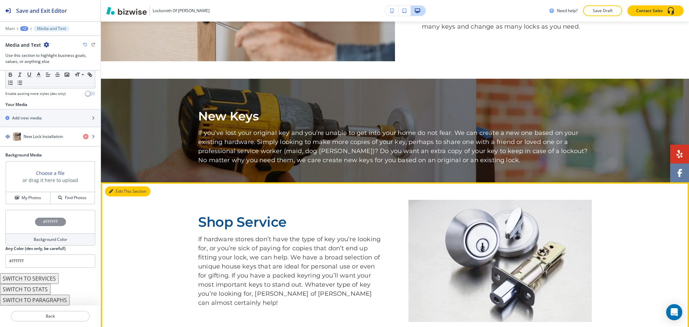
click at [117, 193] on button "Edit This Section" at bounding box center [127, 191] width 45 height 10
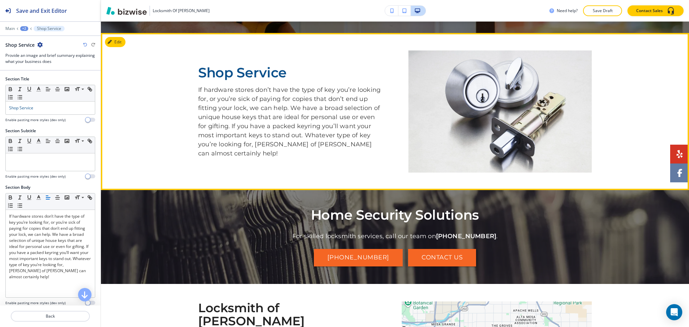
scroll to position [587, 0]
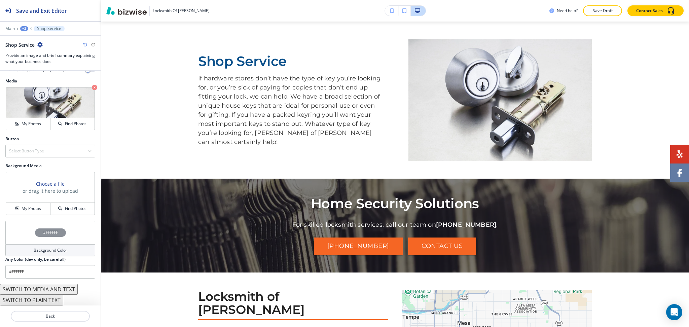
click at [70, 288] on button "SWITCH TO MEDIA AND TEXT" at bounding box center [39, 289] width 78 height 11
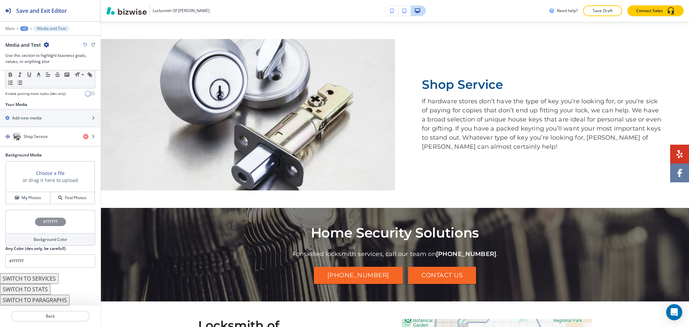
scroll to position [83, 0]
click at [23, 28] on div "+2" at bounding box center [24, 28] width 8 height 5
click at [38, 53] on p "RESIDENTIAL LOCKSMITH" at bounding box center [42, 51] width 34 height 6
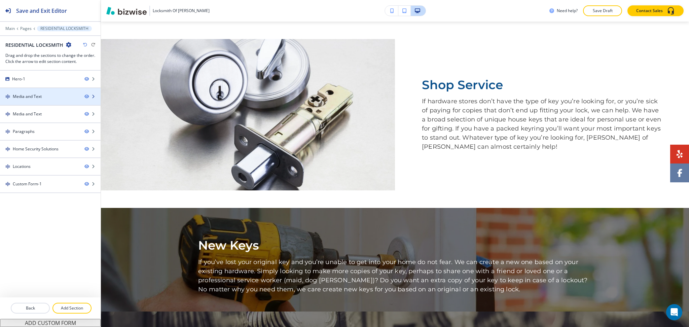
click at [38, 97] on div "Media and Text" at bounding box center [27, 96] width 29 height 6
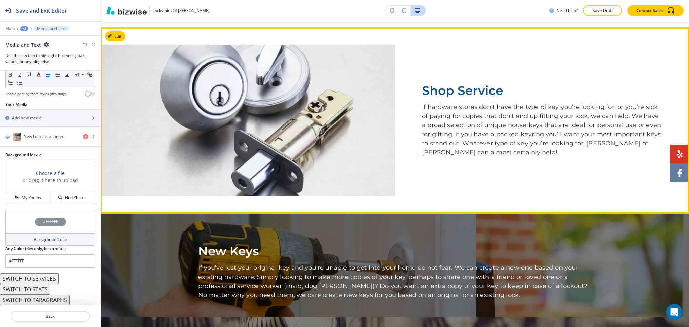
scroll to position [478, 0]
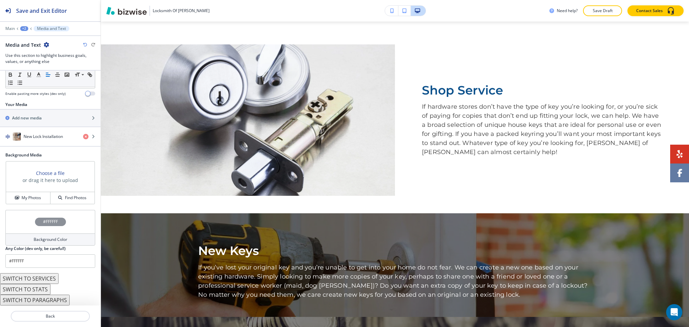
click at [84, 45] on icon "button" at bounding box center [85, 45] width 4 height 4
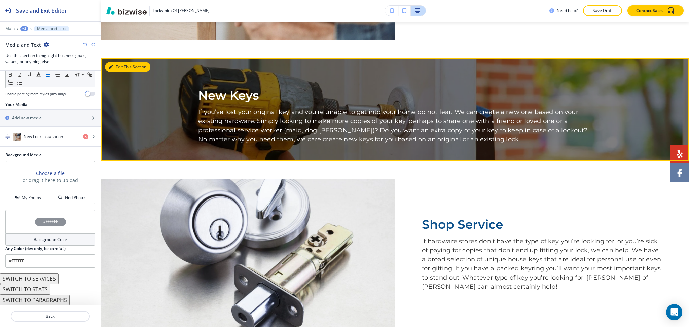
click at [119, 65] on button "Edit This Section" at bounding box center [127, 67] width 45 height 10
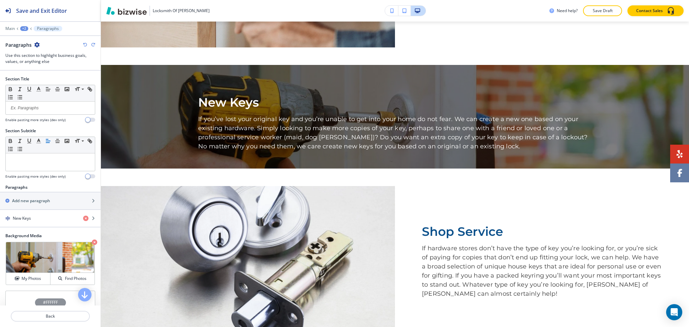
scroll to position [440, 0]
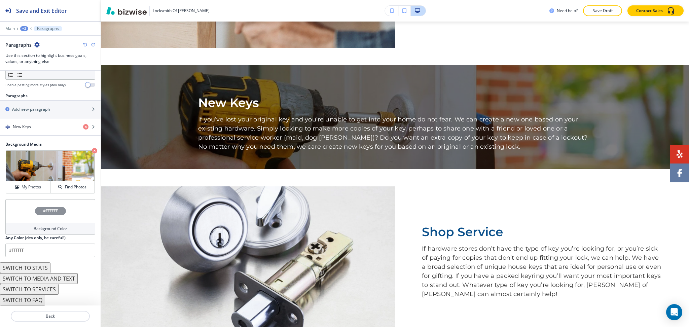
click at [68, 277] on button "SWITCH TO MEDIA AND TEXT" at bounding box center [39, 278] width 78 height 11
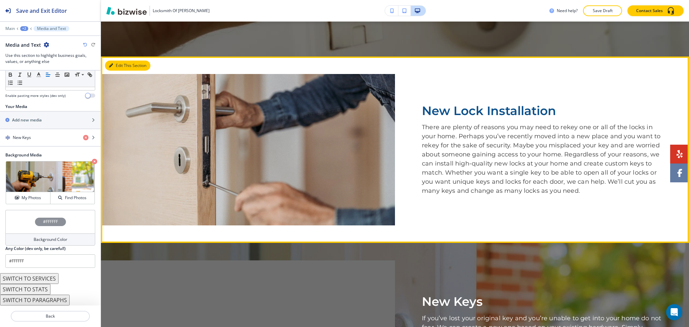
click at [115, 64] on button "Edit This Section" at bounding box center [127, 66] width 45 height 10
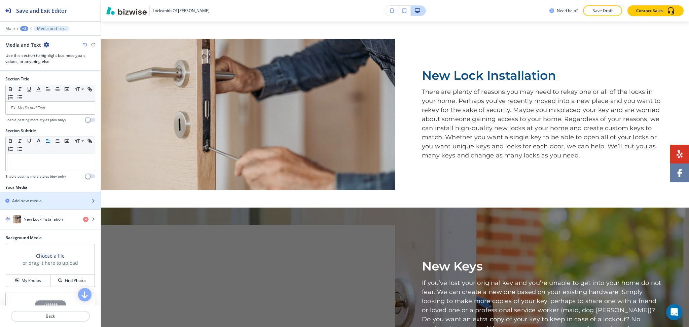
click at [36, 198] on h2 "Add new media" at bounding box center [27, 201] width 30 height 6
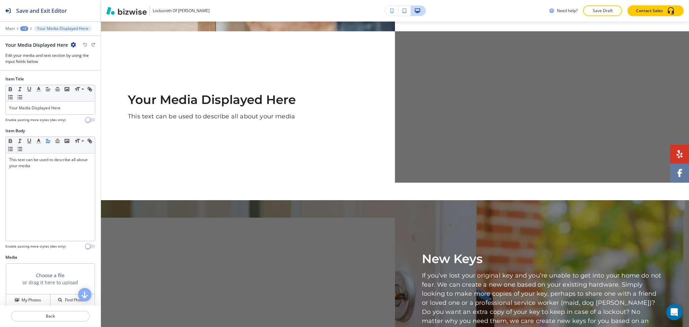
scroll to position [466, 0]
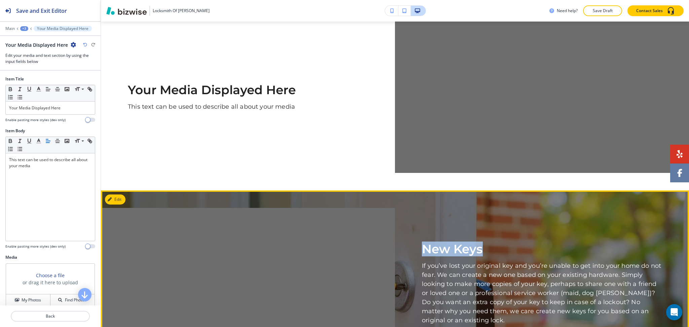
drag, startPoint x: 480, startPoint y: 252, endPoint x: 420, endPoint y: 249, distance: 60.9
click at [422, 249] on p "New Keys" at bounding box center [542, 248] width 240 height 13
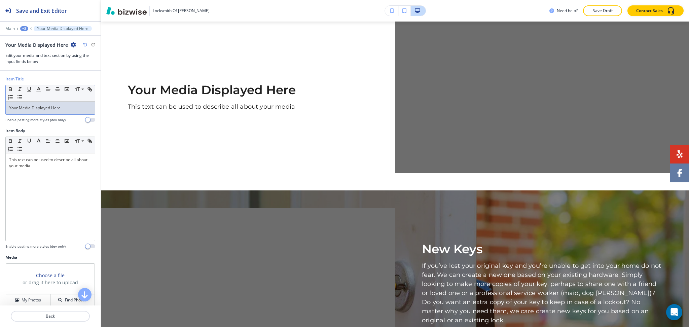
click at [71, 103] on div "Your Media Displayed Here" at bounding box center [50, 108] width 89 height 13
click at [39, 91] on line "button" at bounding box center [39, 91] width 4 height 0
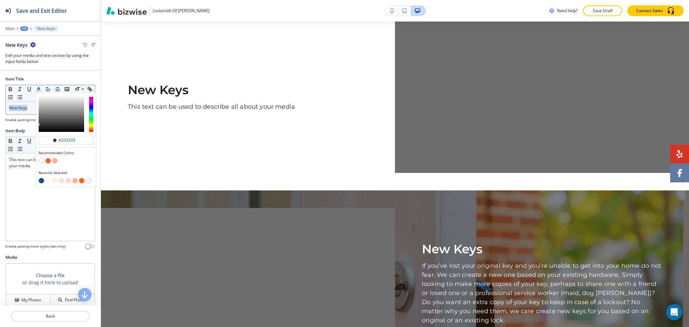
click at [41, 180] on button "button" at bounding box center [41, 180] width 5 height 5
type input "#0b508b"
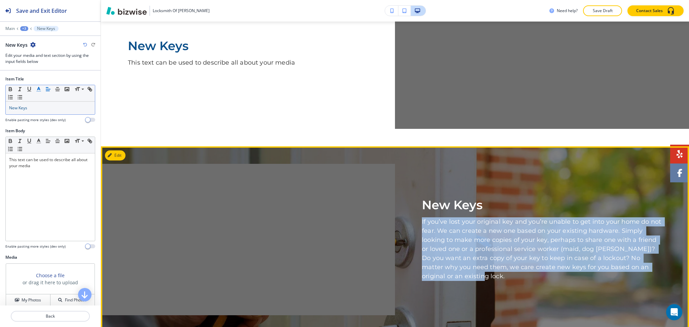
drag, startPoint x: 468, startPoint y: 281, endPoint x: 405, endPoint y: 220, distance: 87.0
click at [405, 220] on div "New Keys If you’ve lost your original key and you’re unable to get into your ho…" at bounding box center [542, 239] width 294 height 151
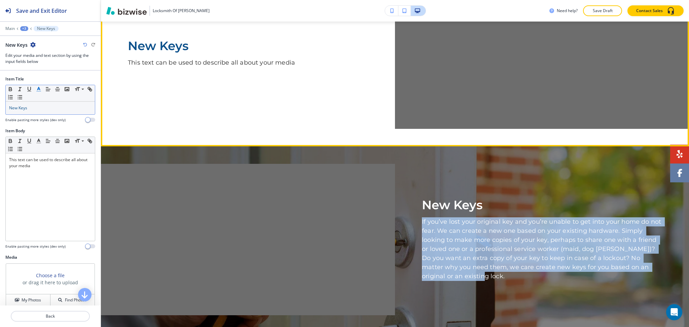
scroll to position [510, 0]
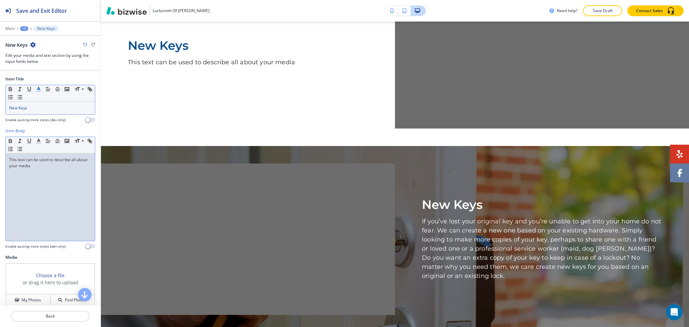
click at [44, 184] on div "This text can be used to describe all about your media" at bounding box center [50, 196] width 89 height 87
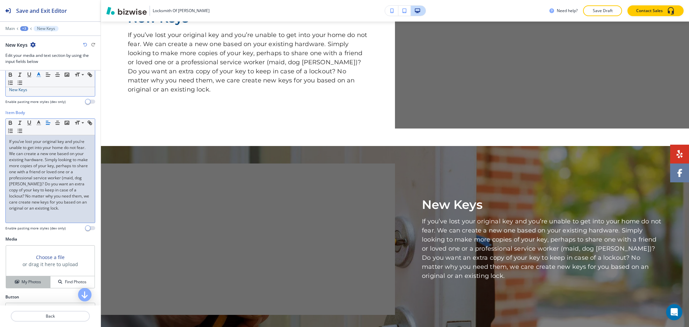
click at [28, 284] on button "My Photos" at bounding box center [28, 282] width 44 height 12
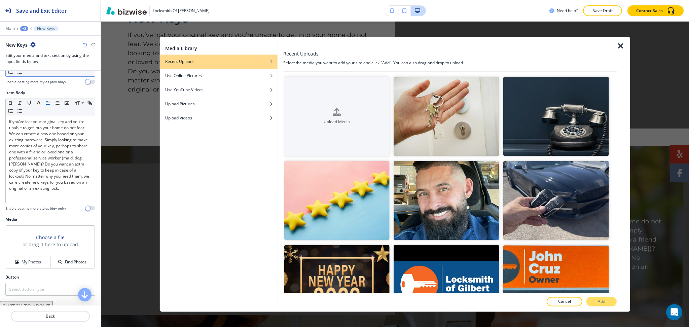
scroll to position [38, 0]
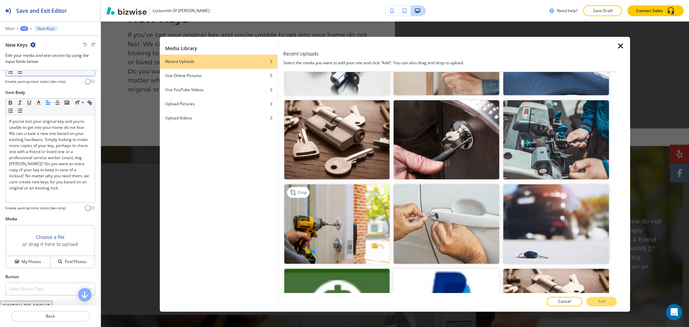
click at [286, 202] on img "button" at bounding box center [337, 224] width 106 height 79
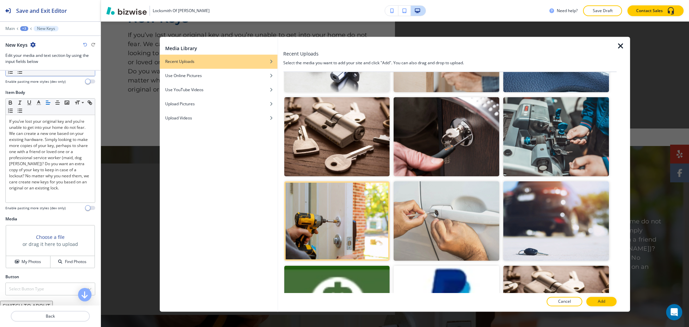
scroll to position [821, 0]
click at [603, 301] on p "Add" at bounding box center [600, 302] width 7 height 6
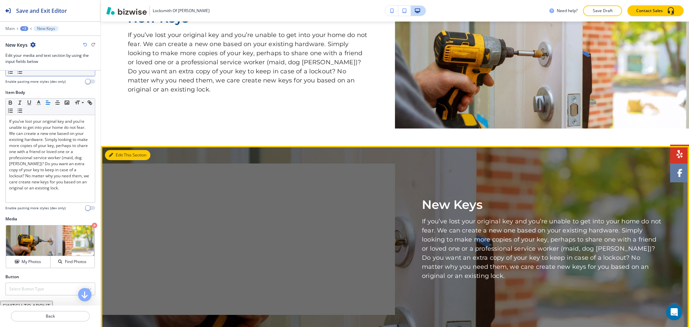
click at [118, 152] on button "Edit This Section" at bounding box center [127, 155] width 45 height 10
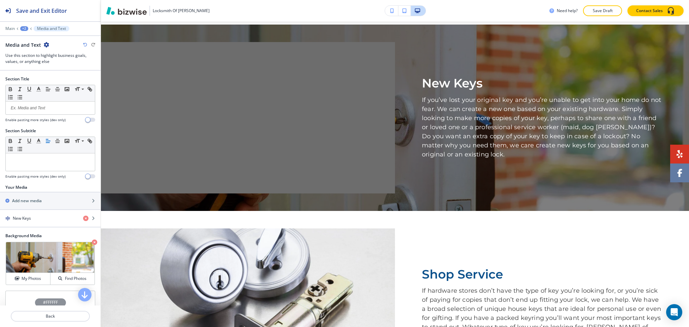
scroll to position [635, 0]
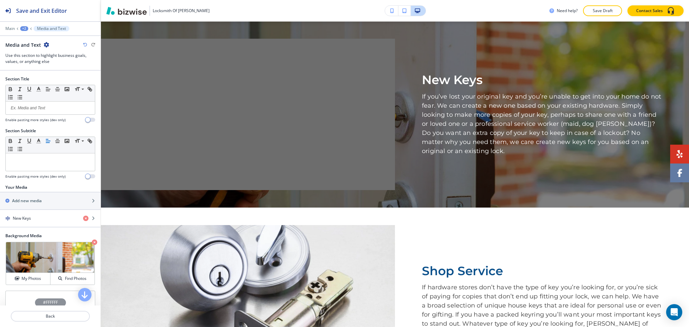
click at [45, 45] on icon "button" at bounding box center [46, 44] width 5 height 5
click at [58, 76] on button "Delete Section" at bounding box center [64, 80] width 43 height 12
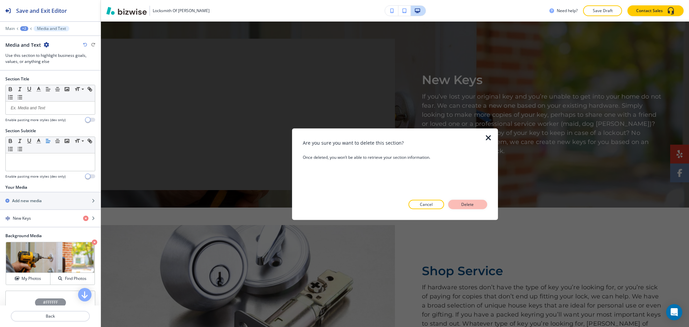
click at [476, 204] on button "Delete" at bounding box center [467, 204] width 39 height 9
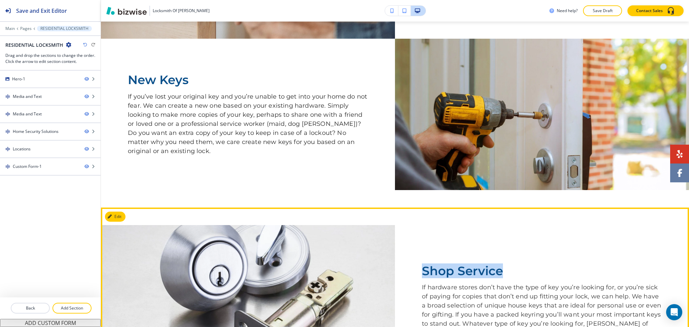
drag, startPoint x: 482, startPoint y: 270, endPoint x: 414, endPoint y: 266, distance: 67.7
click at [414, 266] on div "Shop Service If hardware stores don’t have the type of key you’re looking for, …" at bounding box center [542, 300] width 294 height 151
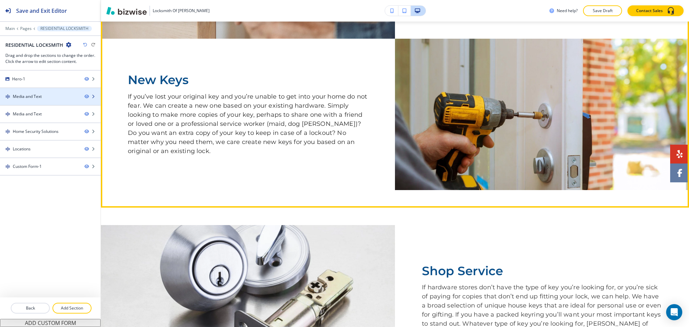
click at [48, 98] on div "Media and Text" at bounding box center [39, 96] width 79 height 6
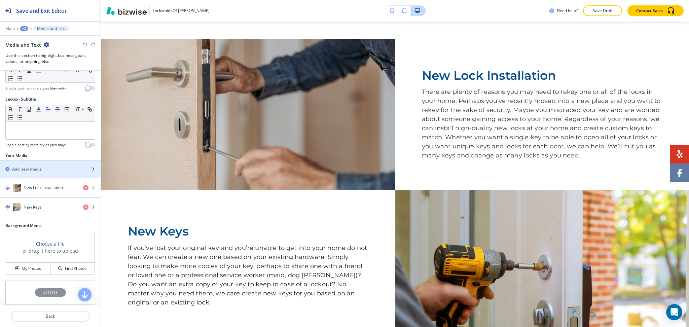
scroll to position [36, 0]
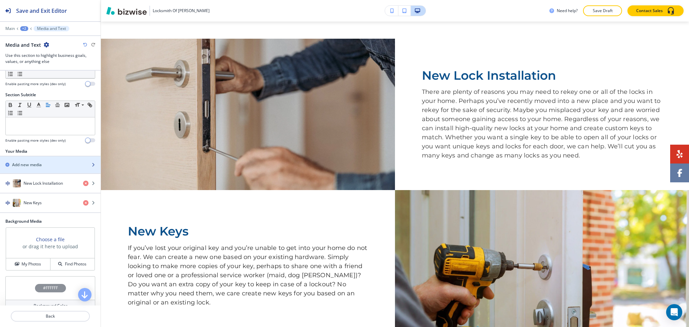
click at [38, 162] on h2 "Add new media" at bounding box center [27, 165] width 30 height 6
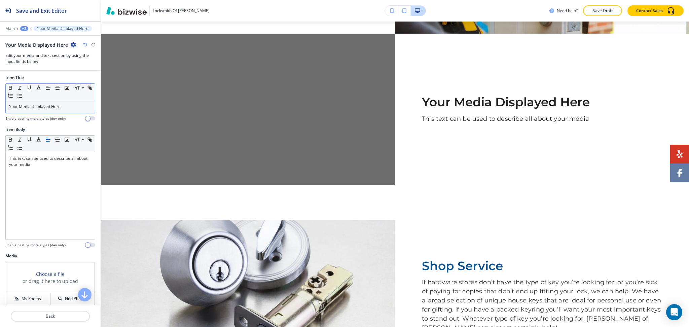
scroll to position [617, 0]
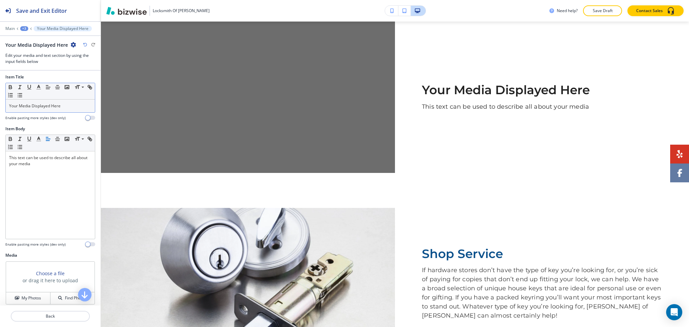
click at [56, 108] on p "Your Media Displayed Here" at bounding box center [50, 106] width 82 height 6
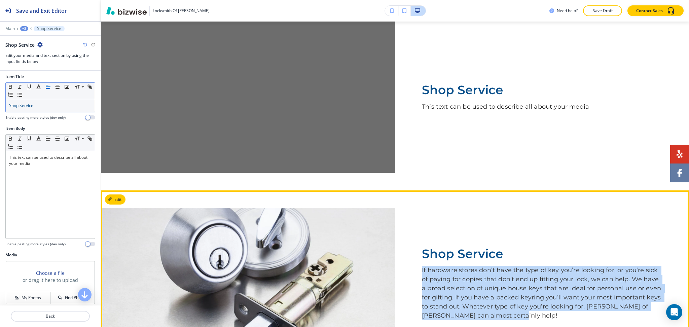
drag, startPoint x: 580, startPoint y: 317, endPoint x: 414, endPoint y: 265, distance: 174.3
click at [414, 265] on div "Shop Service If hardware stores don’t have the type of key you’re looking for, …" at bounding box center [542, 283] width 294 height 151
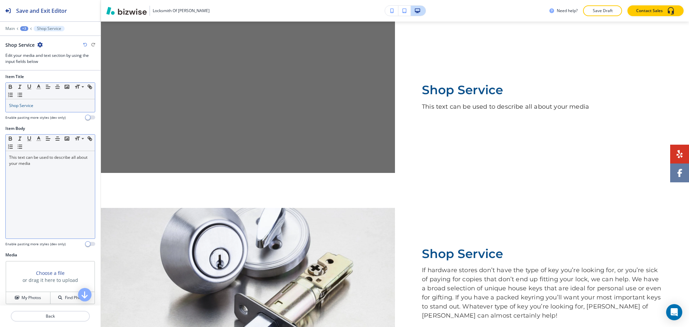
click at [78, 176] on div "This text can be used to describe all about your media" at bounding box center [50, 194] width 89 height 87
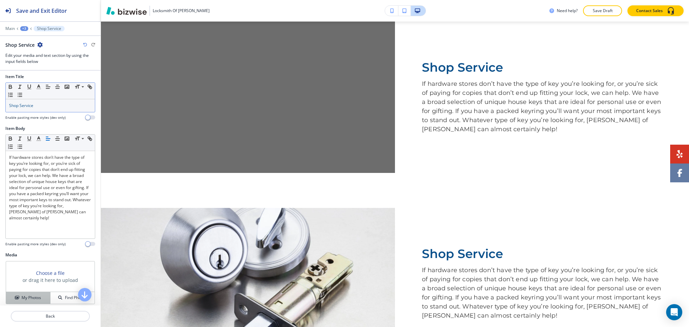
click at [34, 298] on h4 "My Photos" at bounding box center [31, 298] width 19 height 6
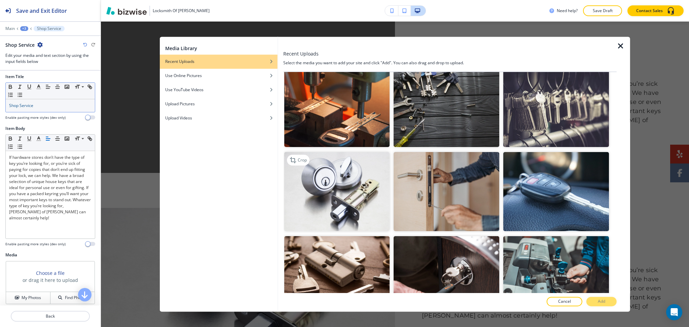
click at [324, 165] on img "button" at bounding box center [337, 191] width 106 height 79
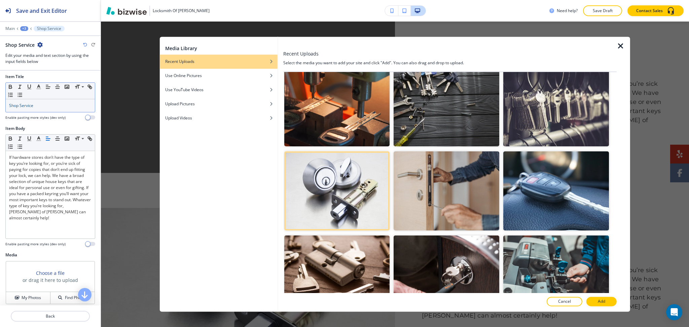
scroll to position [683, 0]
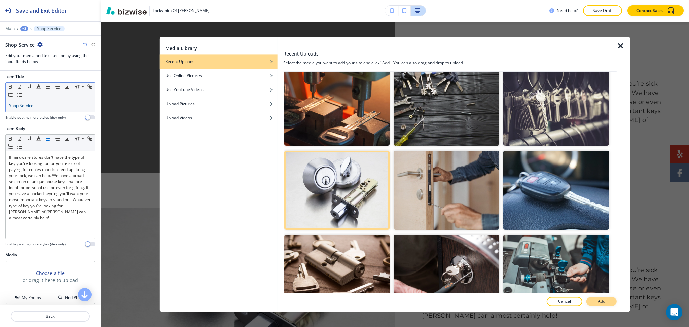
click at [608, 300] on button "Add" at bounding box center [601, 301] width 30 height 9
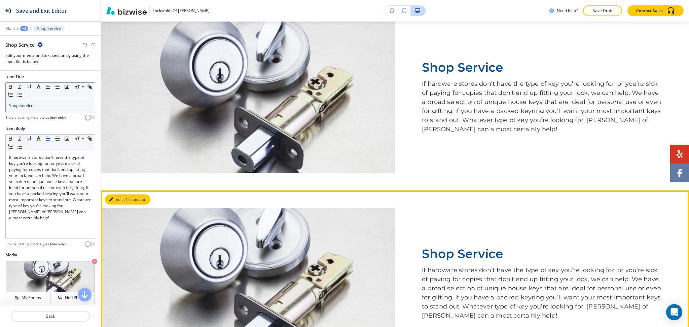
click at [113, 200] on button "Edit This Section" at bounding box center [127, 199] width 45 height 10
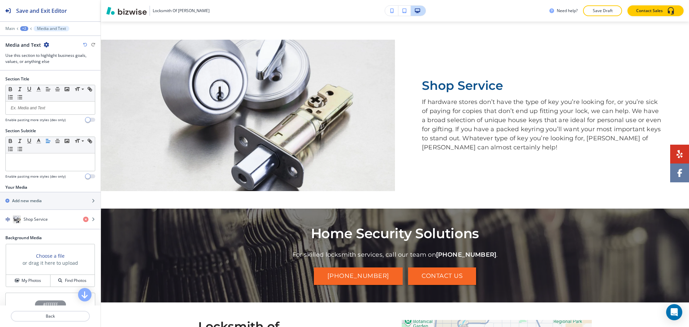
scroll to position [786, 0]
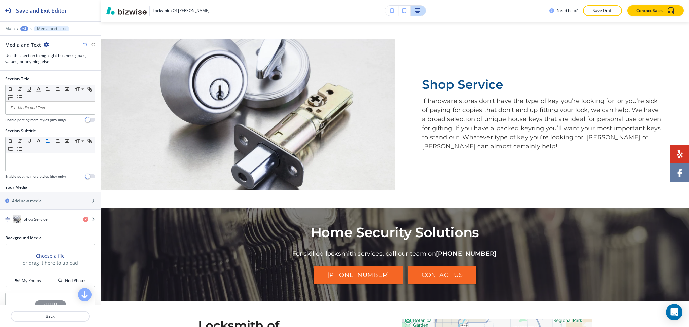
click at [45, 43] on icon "button" at bounding box center [46, 44] width 5 height 5
click at [55, 80] on p "Delete Section" at bounding box center [64, 80] width 34 height 6
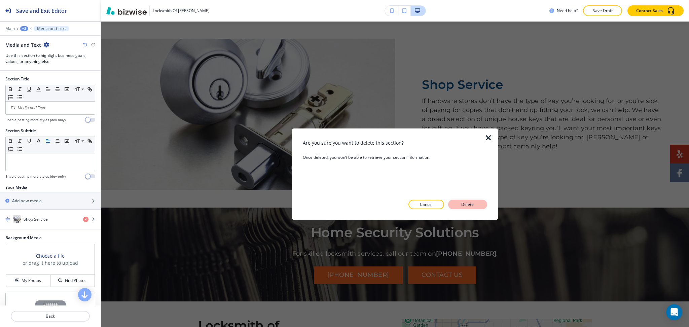
click at [462, 205] on p "Delete" at bounding box center [467, 204] width 16 height 6
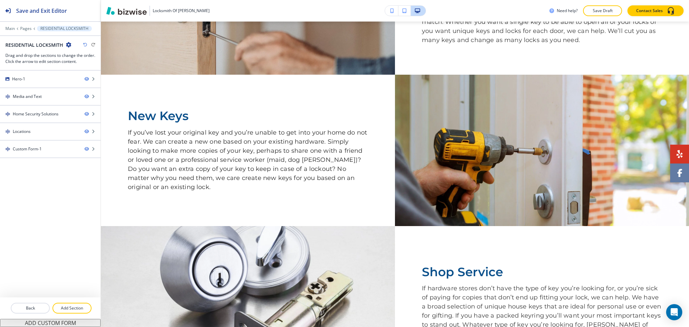
scroll to position [0, 0]
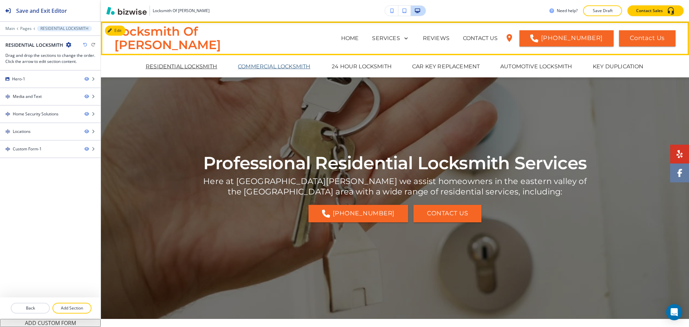
click at [281, 67] on p "COMMERCIAL LOCKSMITH" at bounding box center [274, 67] width 72 height 8
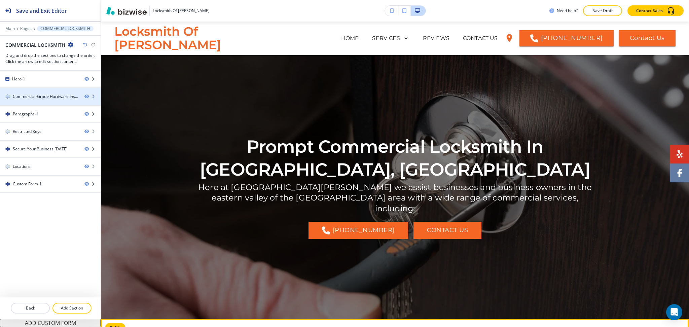
click at [38, 98] on div "Commercial-Grade Hardware Installations" at bounding box center [46, 96] width 66 height 6
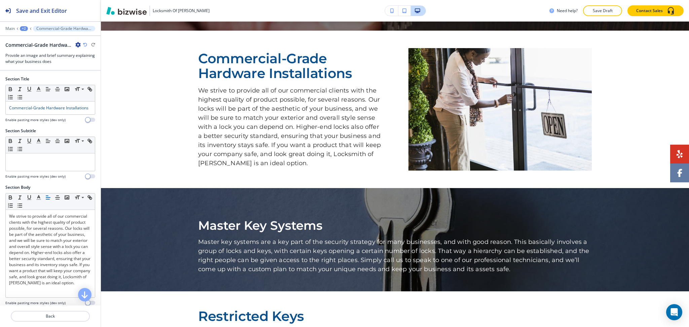
scroll to position [298, 0]
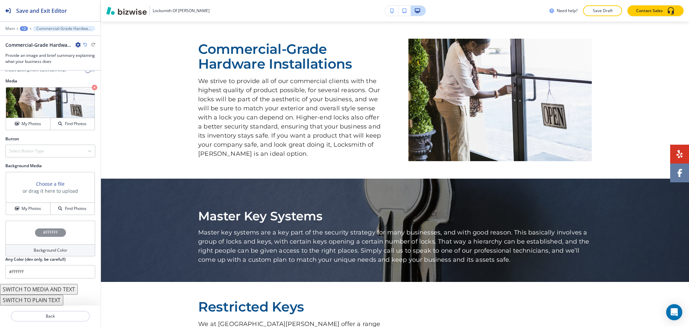
click at [64, 291] on button "SWITCH TO MEDIA AND TEXT" at bounding box center [39, 289] width 78 height 11
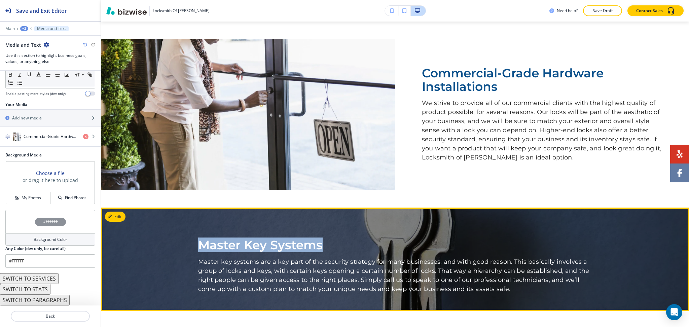
drag, startPoint x: 333, startPoint y: 245, endPoint x: 189, endPoint y: 244, distance: 143.9
click at [189, 244] on div "Master Key Systems Master key systems are a key part of the security strategy f…" at bounding box center [395, 259] width 588 height 69
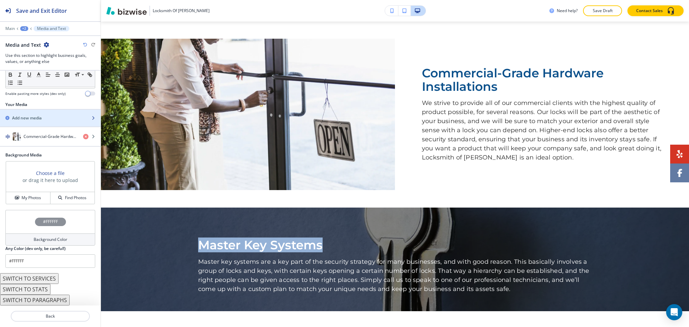
click at [29, 116] on h2 "Add new media" at bounding box center [27, 118] width 30 height 6
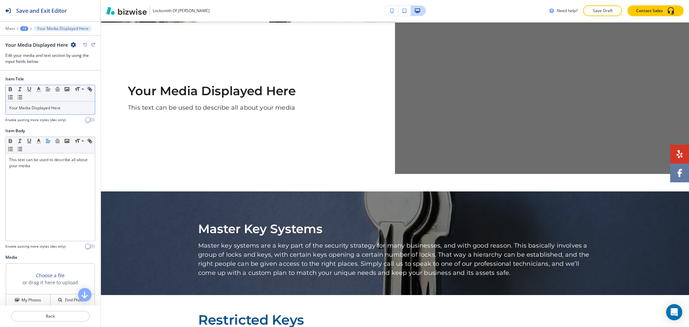
scroll to position [466, 0]
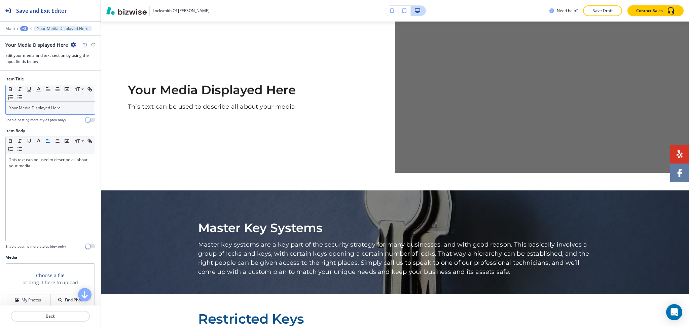
click at [51, 108] on p "Your Media Displayed Here" at bounding box center [50, 108] width 82 height 6
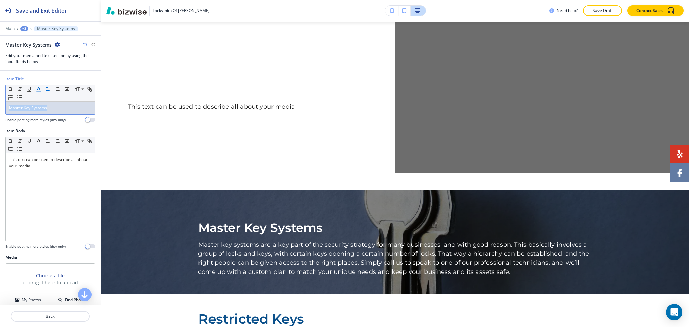
click at [38, 90] on polyline "button" at bounding box center [39, 88] width 2 height 3
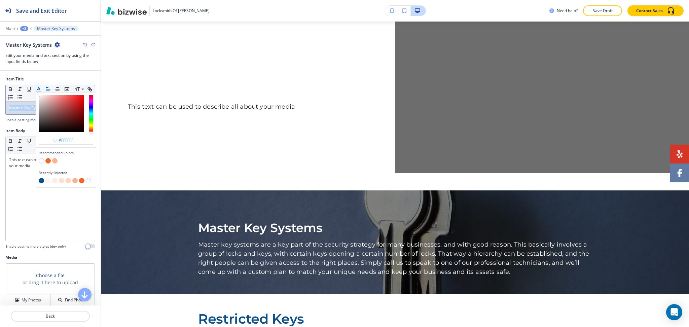
click at [42, 179] on button "button" at bounding box center [41, 180] width 5 height 5
type input "#0b508b"
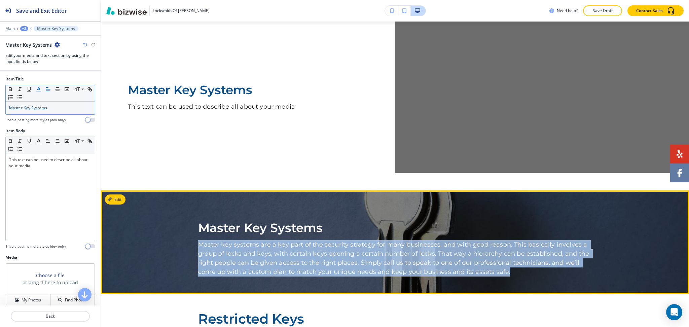
drag, startPoint x: 515, startPoint y: 274, endPoint x: 196, endPoint y: 242, distance: 321.4
click at [198, 242] on p "Master key systems are a key part of the security strategy for many businesses,…" at bounding box center [394, 258] width 393 height 36
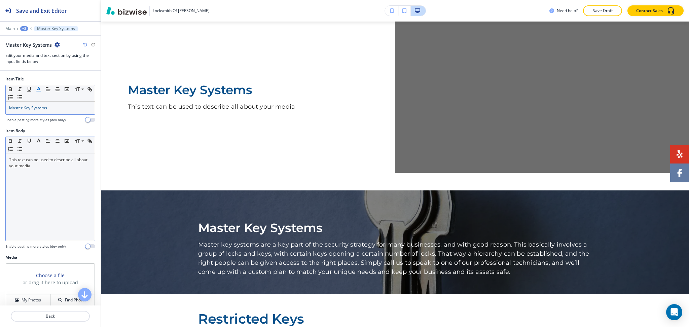
click at [50, 197] on div "This text can be used to describe all about your media" at bounding box center [50, 196] width 89 height 87
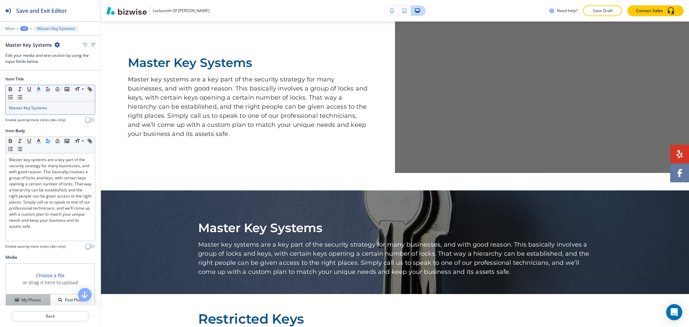
click at [33, 299] on h4 "My Photos" at bounding box center [31, 300] width 19 height 6
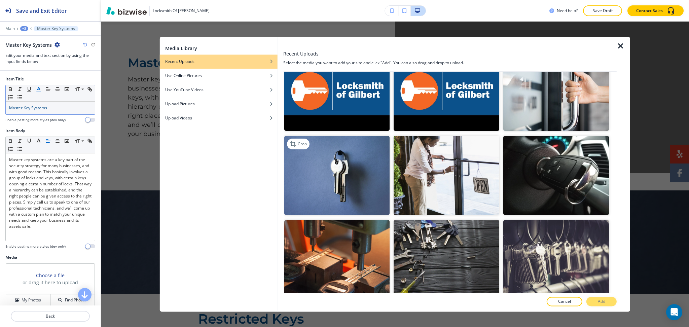
click at [342, 166] on img "button" at bounding box center [337, 175] width 106 height 79
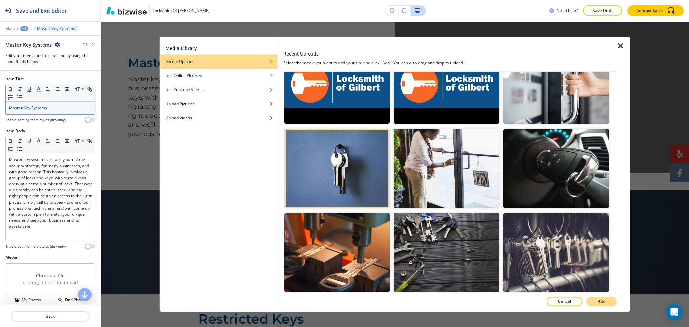
scroll to position [537, 0]
click at [602, 302] on p "Add" at bounding box center [600, 302] width 7 height 6
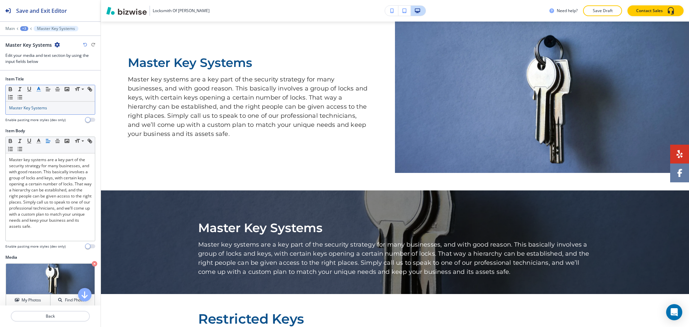
scroll to position [466, 0]
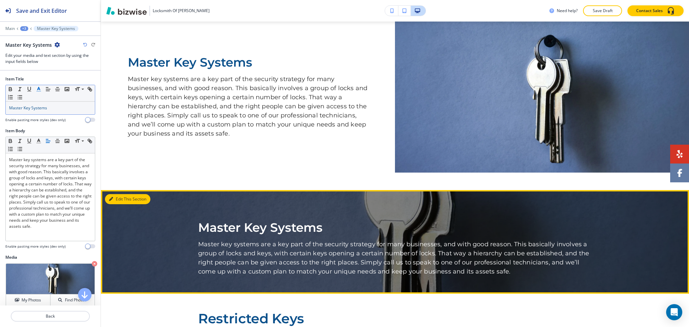
click at [117, 195] on button "Edit This Section" at bounding box center [127, 199] width 45 height 10
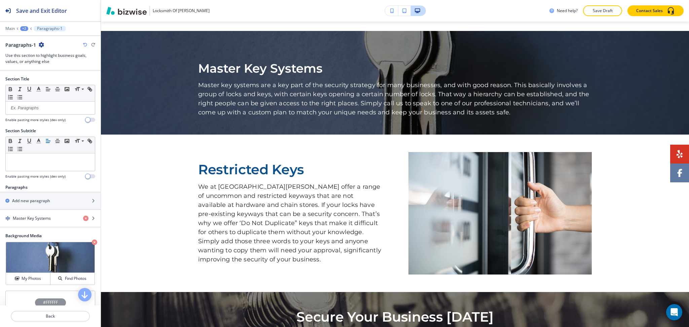
scroll to position [635, 0]
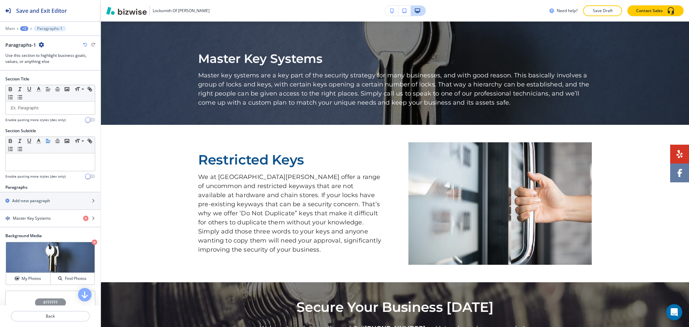
click at [42, 43] on icon "button" at bounding box center [41, 44] width 5 height 5
click at [60, 81] on p "Delete Section" at bounding box center [60, 80] width 34 height 6
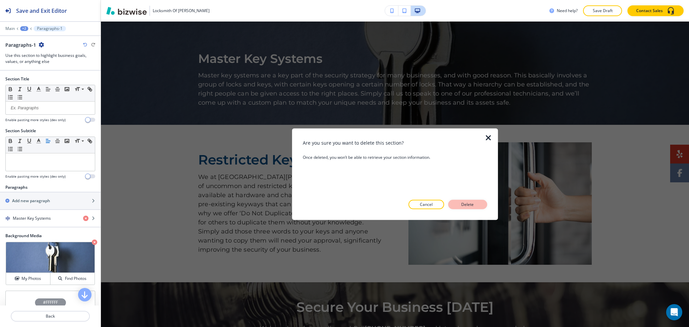
click at [467, 202] on p "Delete" at bounding box center [467, 204] width 16 height 6
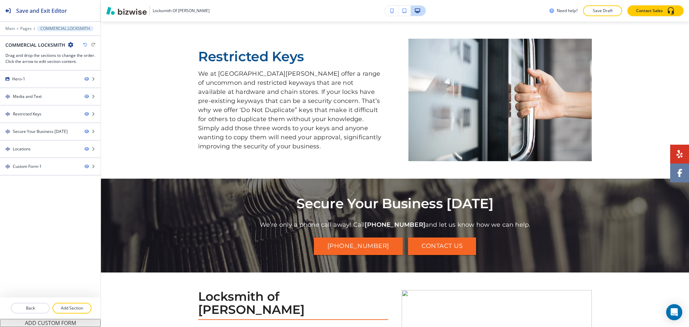
scroll to position [532, 0]
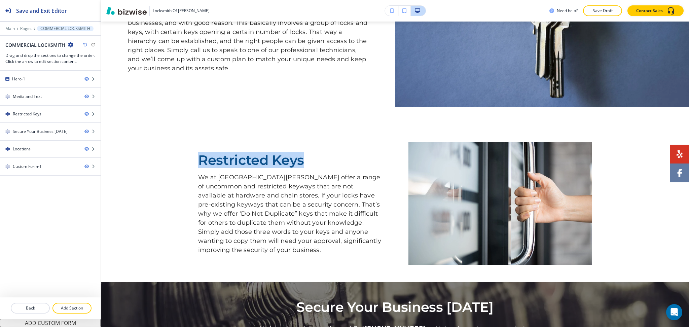
drag, startPoint x: 303, startPoint y: 163, endPoint x: 189, endPoint y: 157, distance: 113.4
click at [189, 157] on div "Restricted Keys We at Locksmith of Gilbert offer a range of uncommon and restri…" at bounding box center [395, 203] width 588 height 122
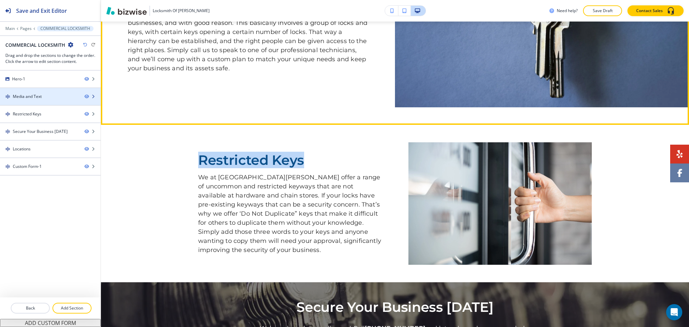
click at [33, 95] on div "Media and Text" at bounding box center [27, 96] width 29 height 6
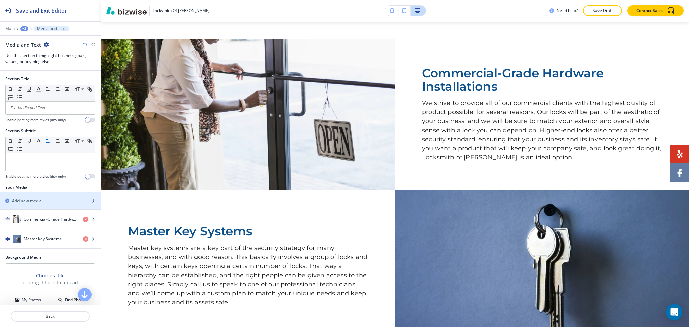
click at [34, 201] on h2 "Add new media" at bounding box center [27, 201] width 30 height 6
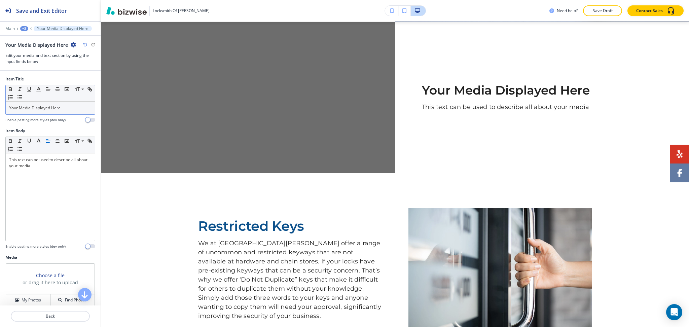
scroll to position [617, 0]
click at [57, 109] on p "Your Media Displayed Here" at bounding box center [50, 108] width 82 height 6
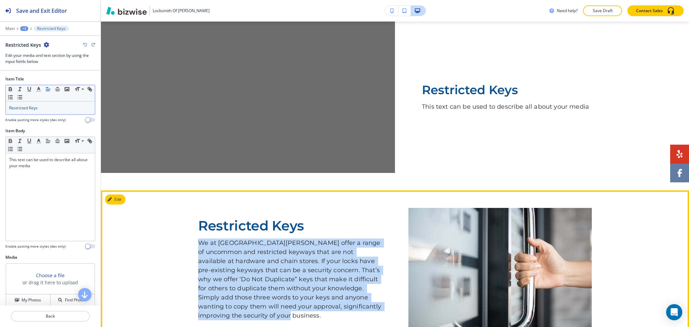
drag, startPoint x: 203, startPoint y: 268, endPoint x: 191, endPoint y: 241, distance: 29.9
click at [191, 241] on div "Restricted Keys We at Locksmith of Gilbert offer a range of uncommon and restri…" at bounding box center [395, 269] width 588 height 122
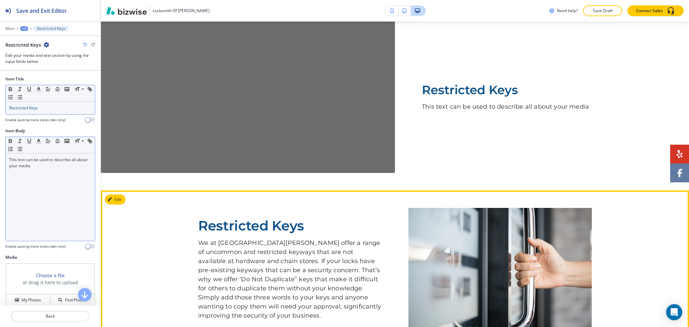
click at [78, 195] on div "This text can be used to describe all about your media" at bounding box center [50, 196] width 89 height 87
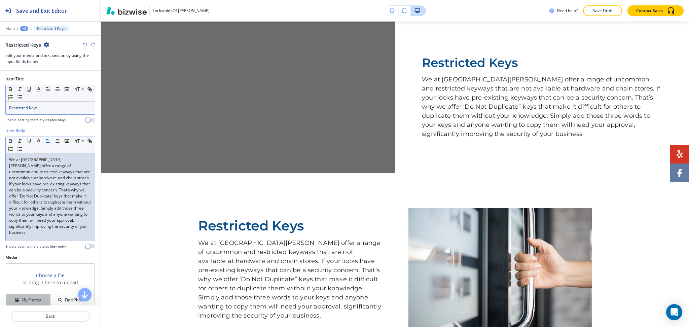
click at [38, 299] on h4 "My Photos" at bounding box center [31, 300] width 19 height 6
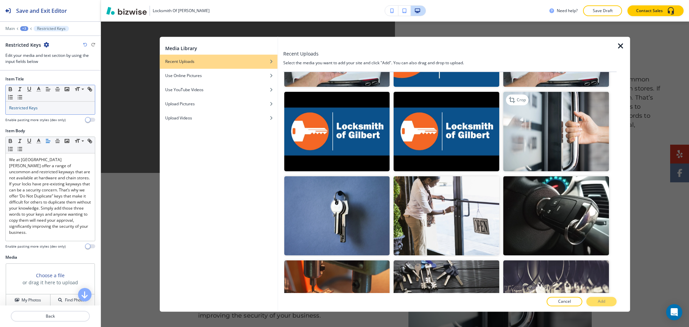
click at [559, 127] on img "button" at bounding box center [556, 131] width 106 height 79
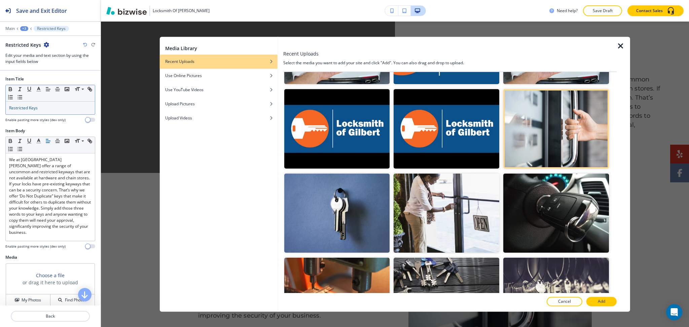
scroll to position [493, 0]
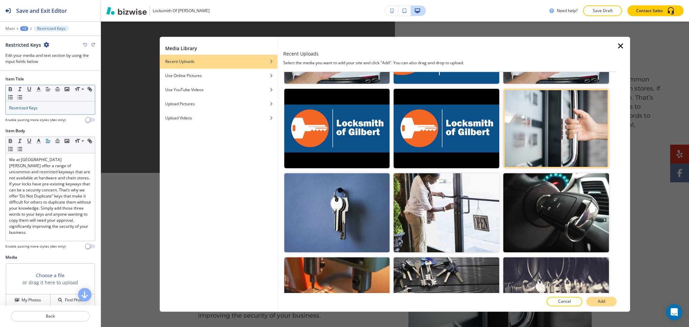
click at [607, 300] on button "Add" at bounding box center [601, 301] width 30 height 9
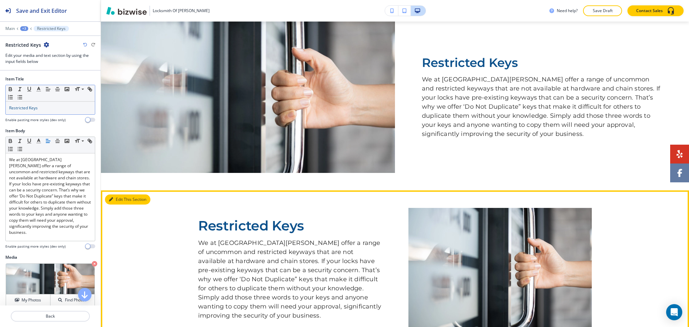
click at [114, 200] on button "Edit This Section" at bounding box center [127, 199] width 45 height 10
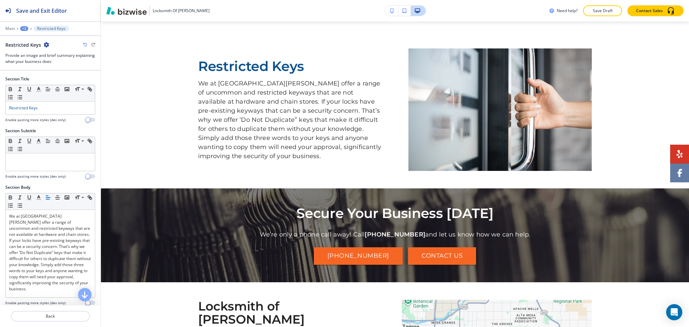
scroll to position [786, 0]
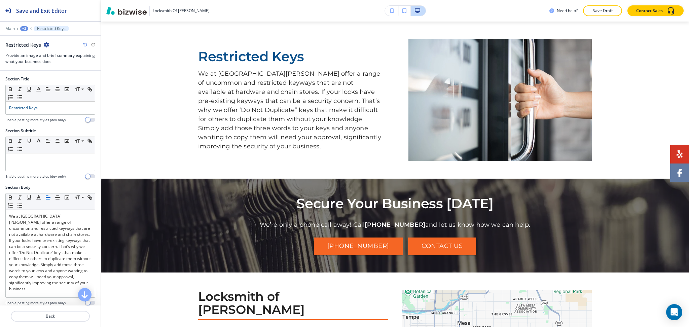
click at [46, 43] on icon "button" at bounding box center [46, 44] width 5 height 5
click at [62, 77] on p "Delete Section" at bounding box center [64, 80] width 34 height 6
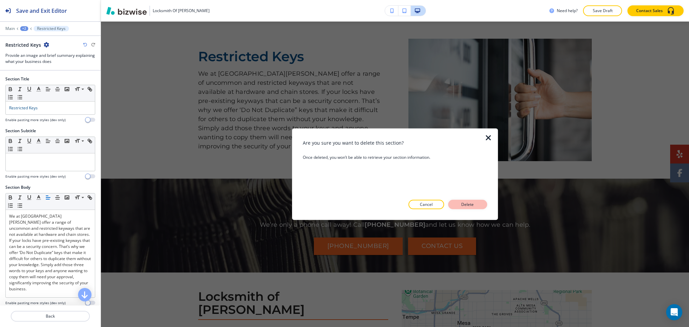
click at [476, 204] on button "Delete" at bounding box center [467, 204] width 39 height 9
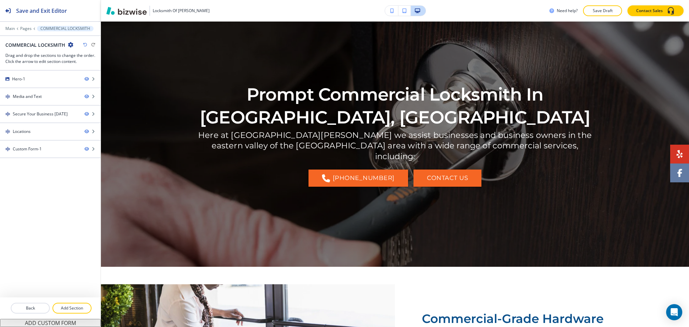
scroll to position [0, 0]
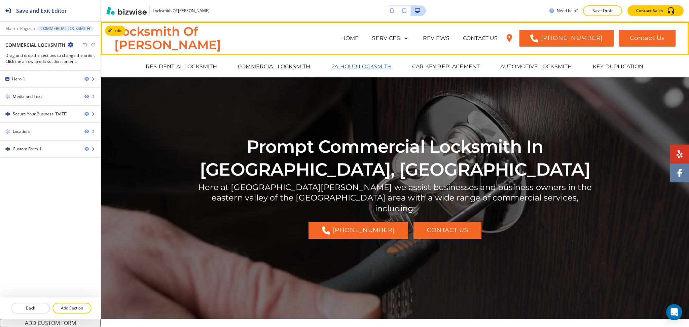
click at [341, 69] on p "24 HOUR LOCKSMITH" at bounding box center [361, 67] width 60 height 8
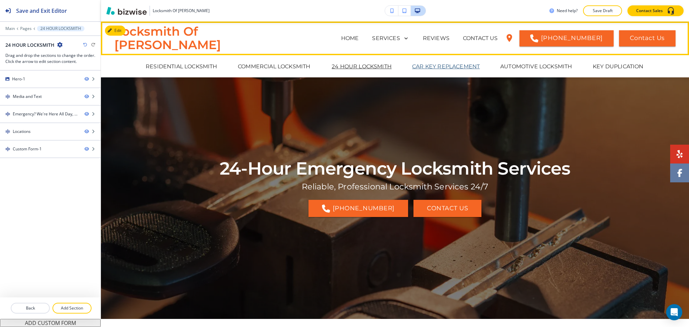
click at [419, 70] on p "CAR KEY REPLACEMENT" at bounding box center [446, 67] width 68 height 8
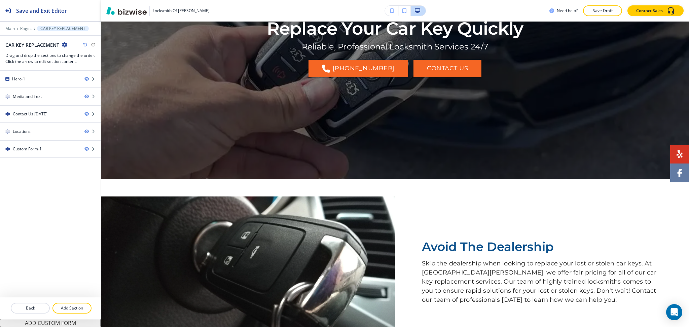
scroll to position [91, 0]
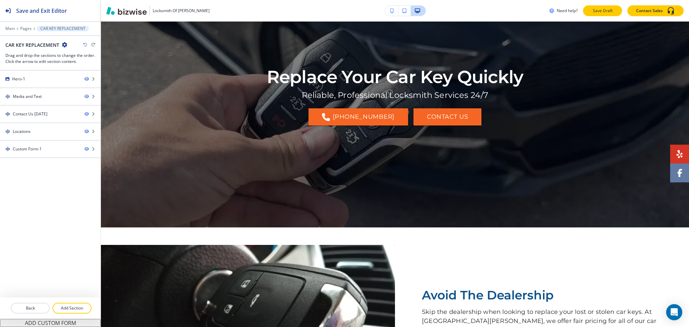
click at [604, 12] on p "Save Draft" at bounding box center [602, 11] width 22 height 6
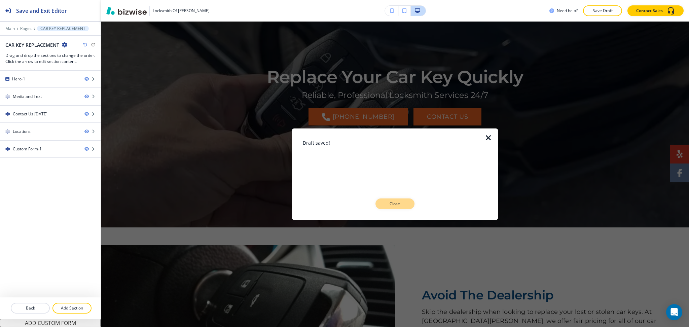
click at [400, 201] on p "Close" at bounding box center [395, 204] width 22 height 6
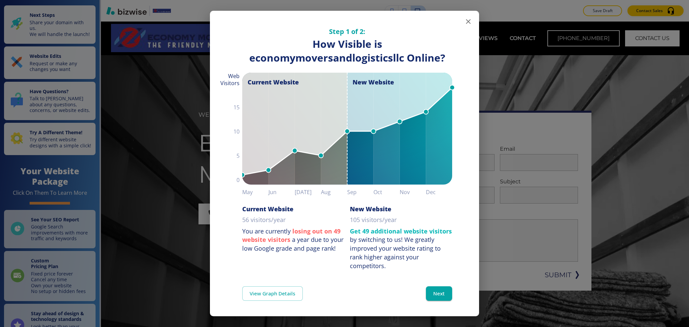
click at [464, 24] on icon "button" at bounding box center [468, 21] width 8 height 8
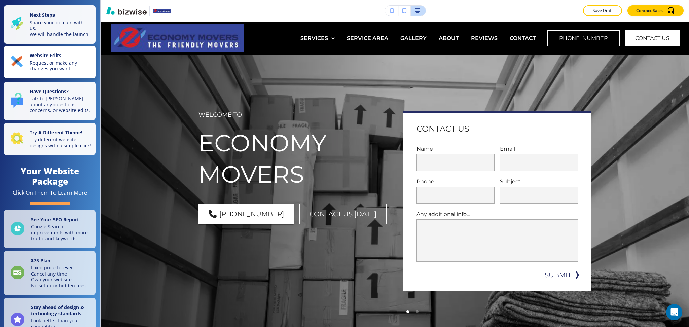
click at [65, 66] on p "Request or make any changes you want" at bounding box center [61, 66] width 62 height 12
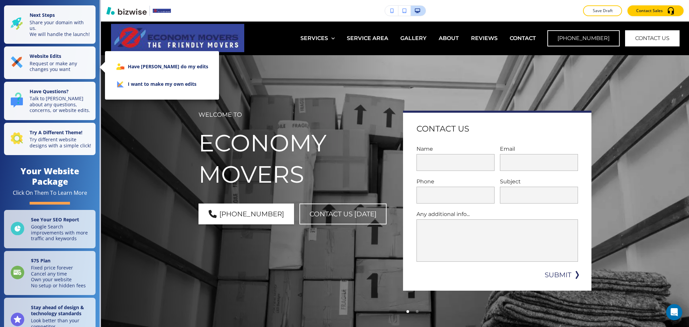
click at [149, 88] on li "I want to make my own edits" at bounding box center [161, 83] width 103 height 17
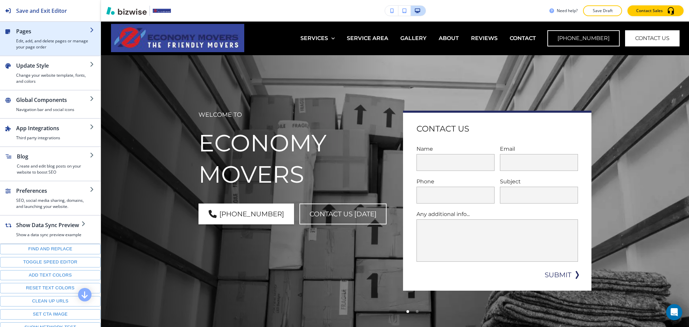
click at [45, 47] on h4 "Edit, add, and delete pages or manage your page order" at bounding box center [53, 44] width 74 height 12
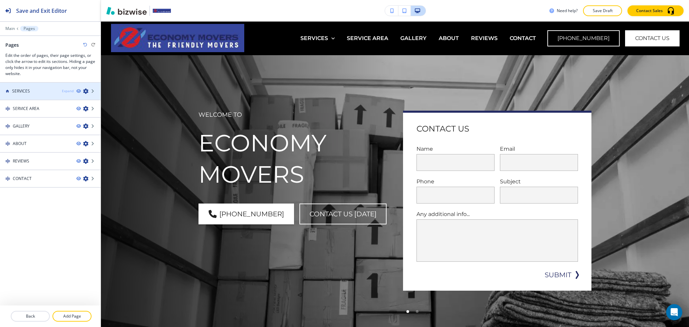
click at [69, 89] on div "Expand" at bounding box center [68, 90] width 12 height 5
